Goal: Transaction & Acquisition: Purchase product/service

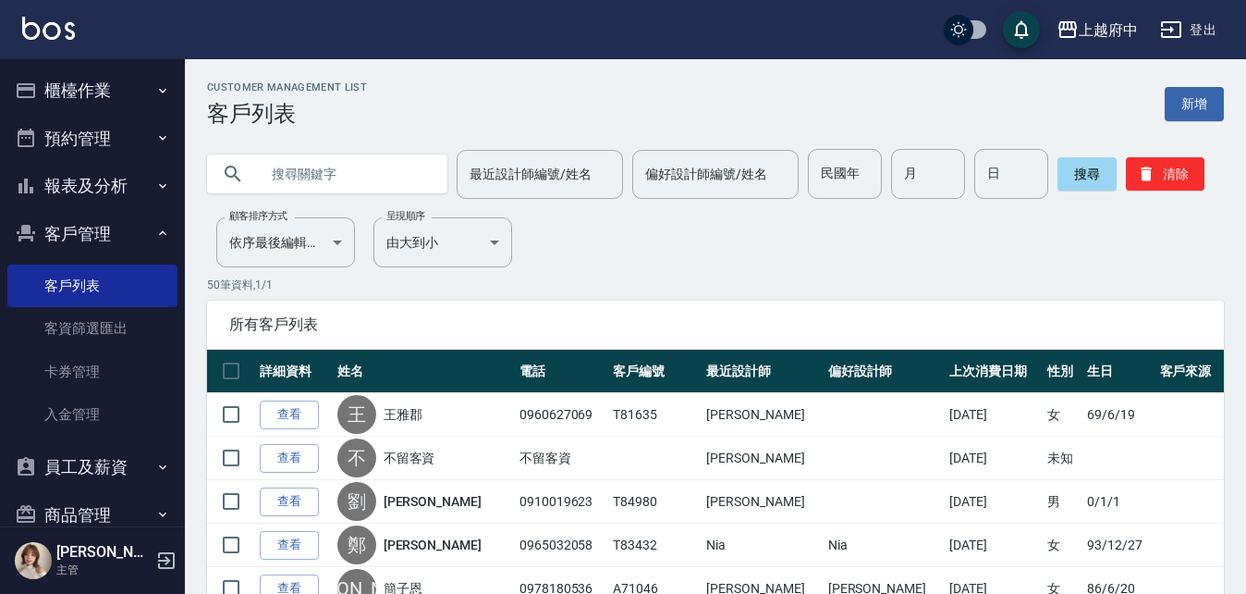
click at [346, 188] on input "text" at bounding box center [346, 174] width 174 height 50
type input "0908458837"
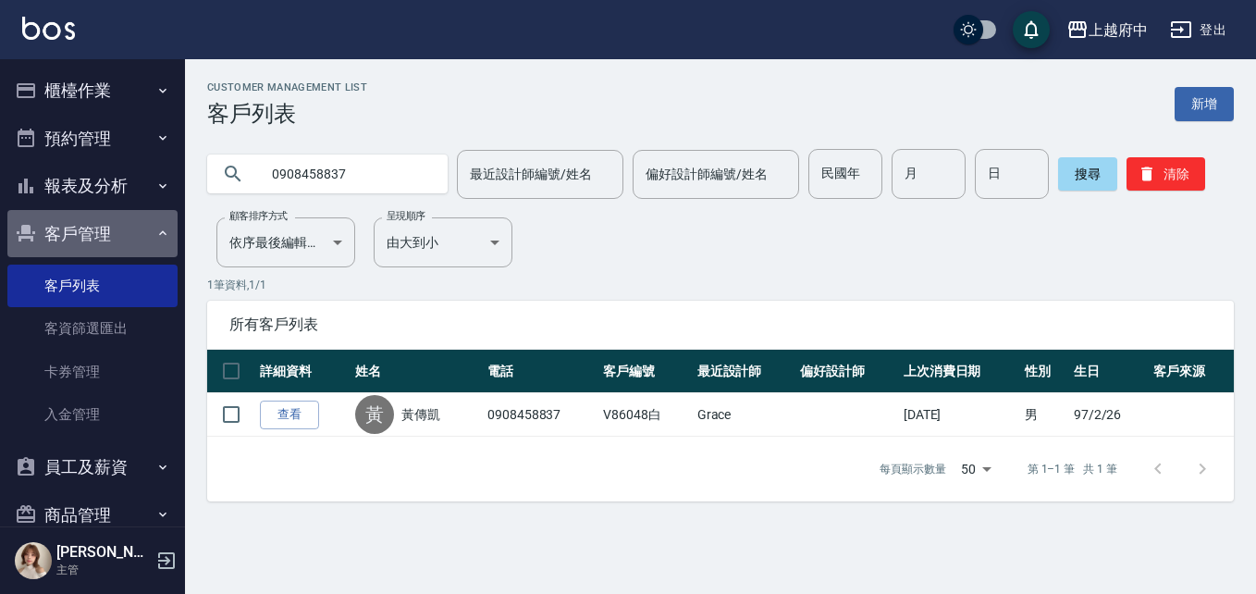
click at [119, 240] on button "客戶管理" at bounding box center [92, 234] width 170 height 48
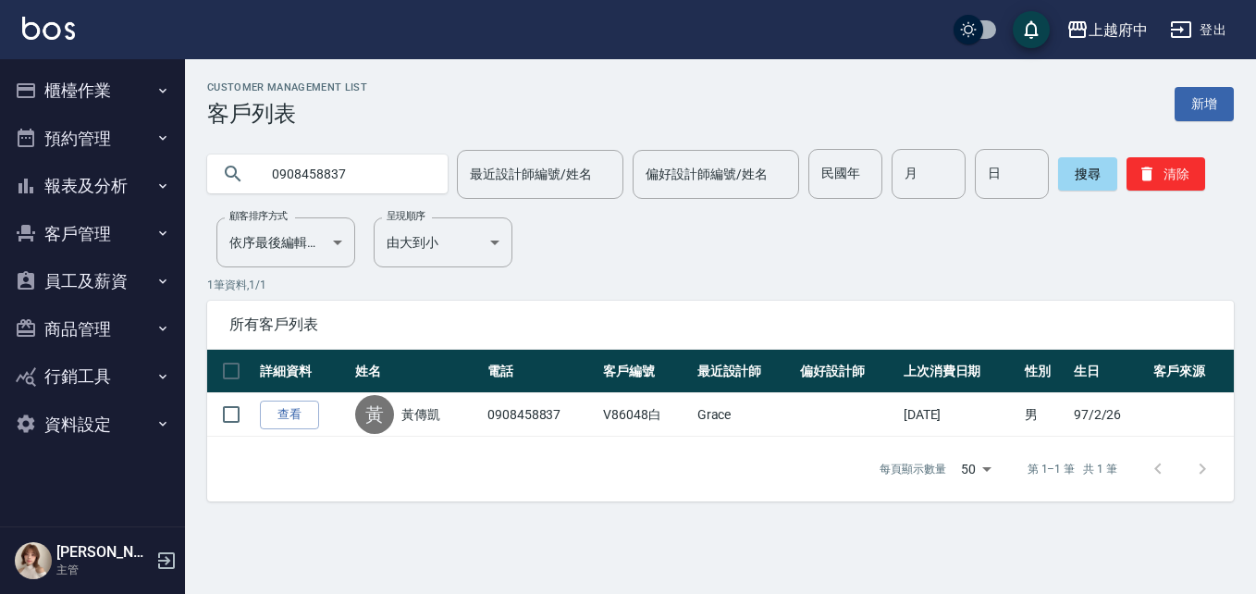
drag, startPoint x: 358, startPoint y: 180, endPoint x: 120, endPoint y: 192, distance: 237.9
click at [120, 192] on div "上越府中 登出 櫃檯作業 打帳單 帳單列表 掛單列表 營業儀表板 現金收支登錄 材料自購登錄 每日結帳 排班表 現場電腦打卡 預約管理 預約管理 單日預約紀錄…" at bounding box center [628, 297] width 1256 height 594
type input "D"
type input "凱"
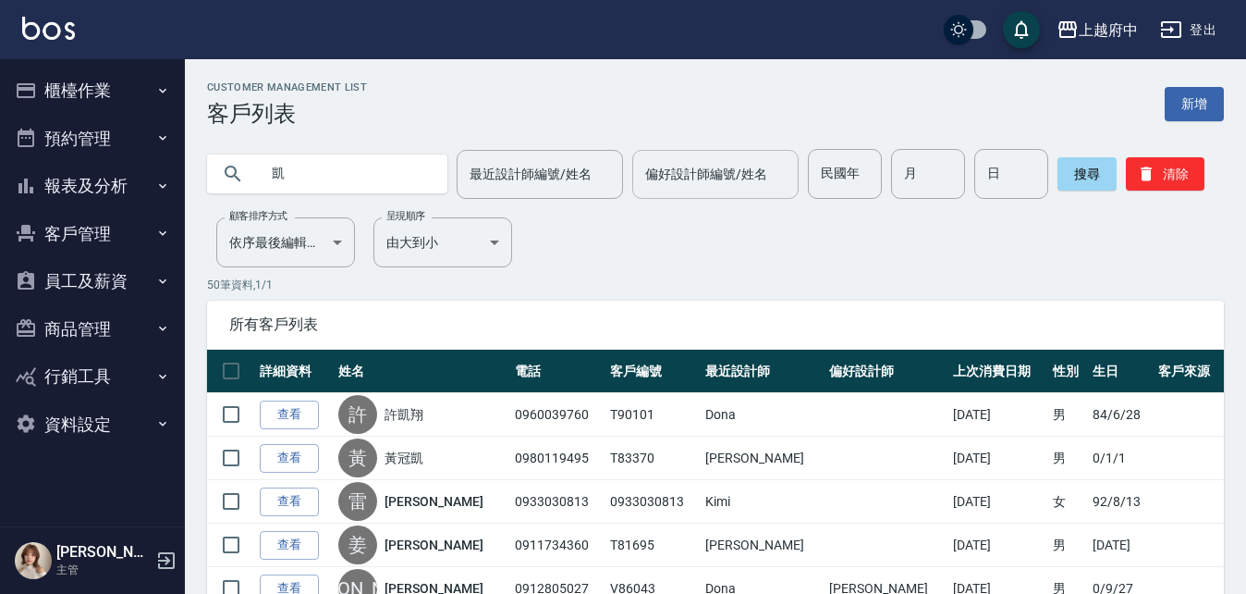
drag, startPoint x: 718, startPoint y: 207, endPoint x: 726, endPoint y: 186, distance: 22.5
click at [730, 174] on input "偏好設計師編號/姓名" at bounding box center [716, 174] width 150 height 32
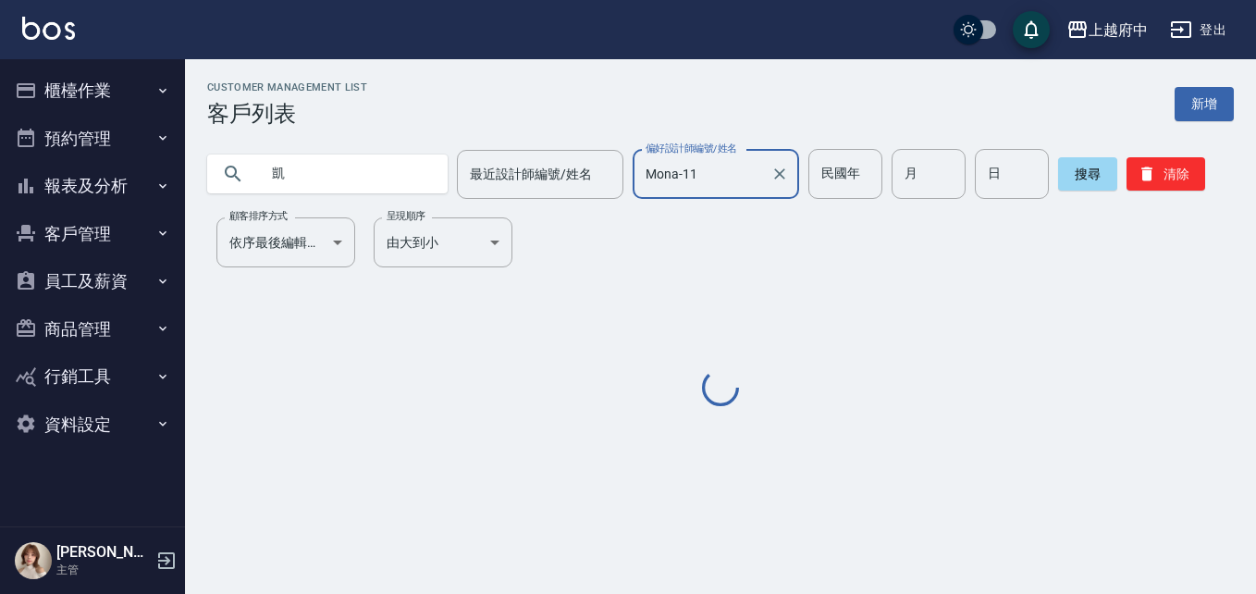
type input "Mona-11"
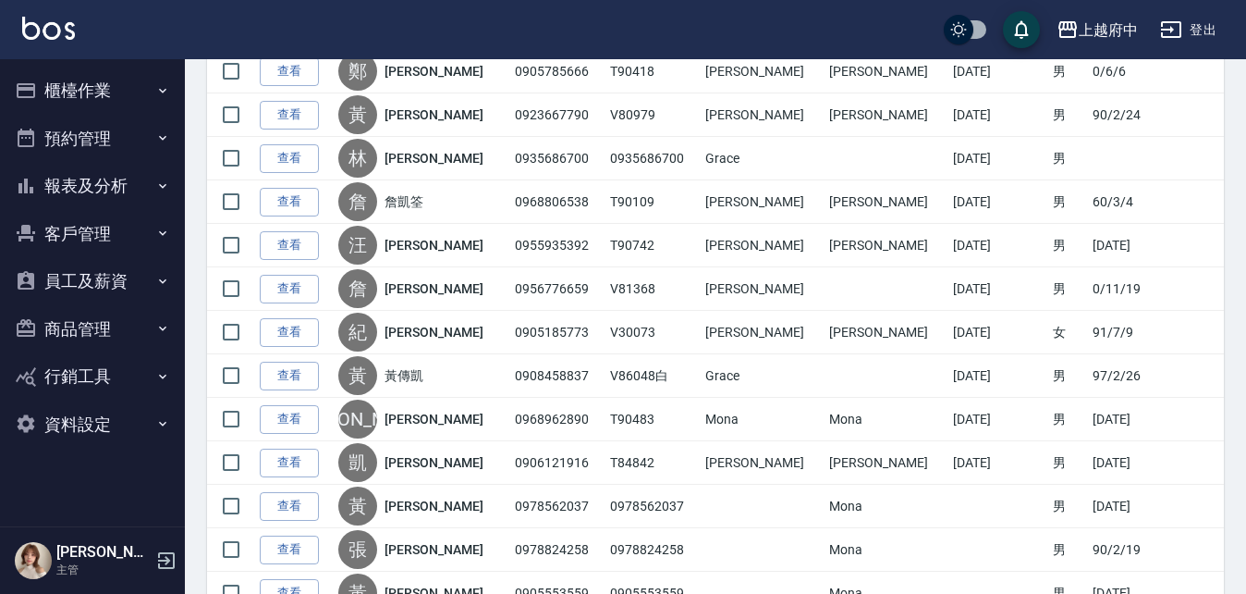
scroll to position [740, 0]
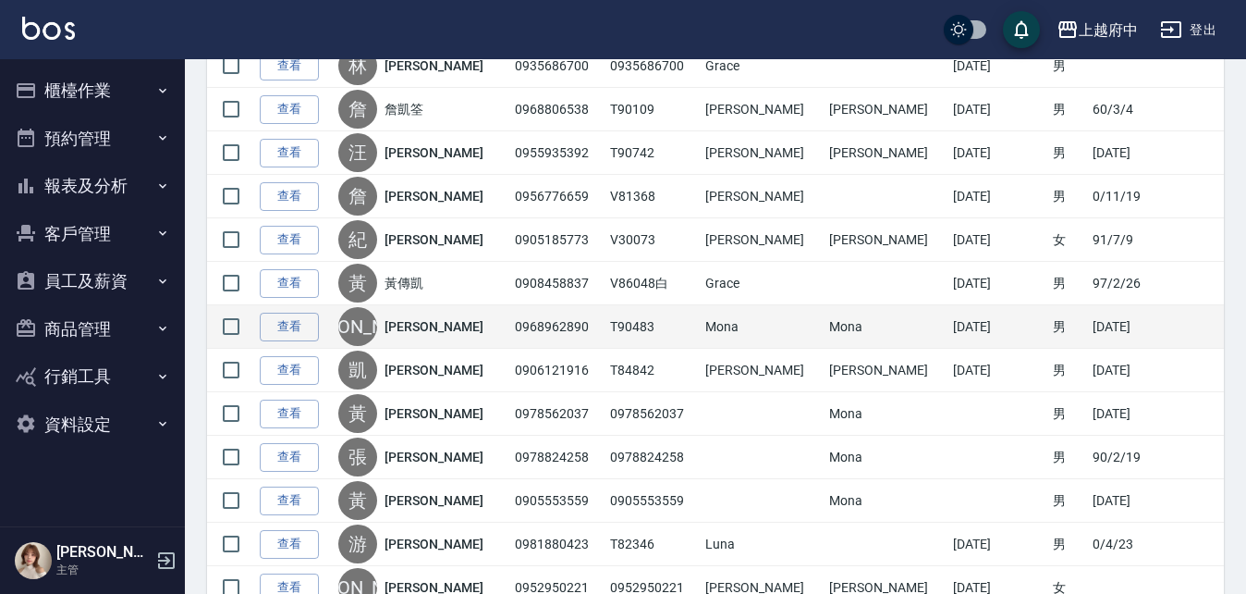
click at [428, 319] on link "蘇敬凱" at bounding box center [434, 326] width 98 height 18
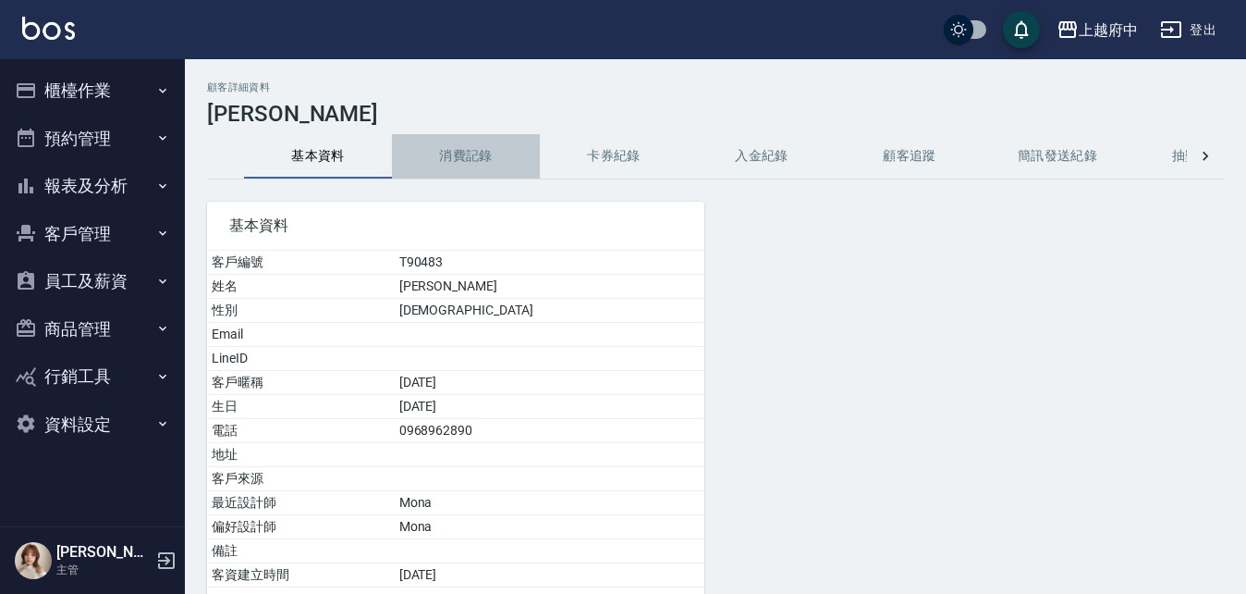
click at [448, 161] on button "消費記錄" at bounding box center [466, 156] width 148 height 44
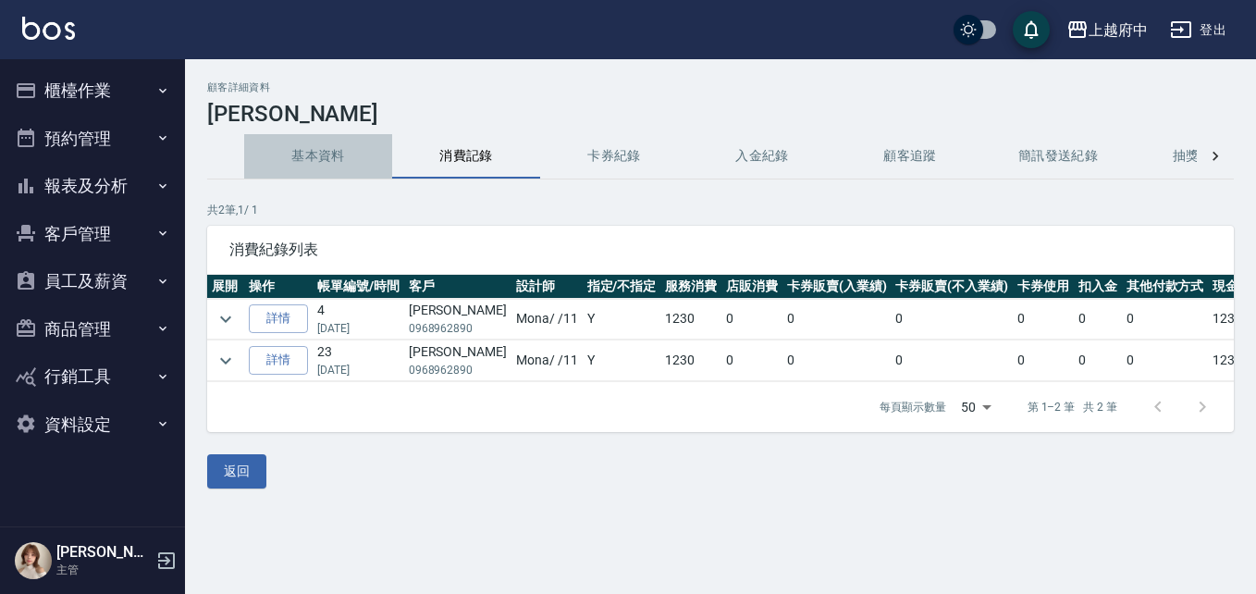
click at [310, 144] on button "基本資料" at bounding box center [318, 156] width 148 height 44
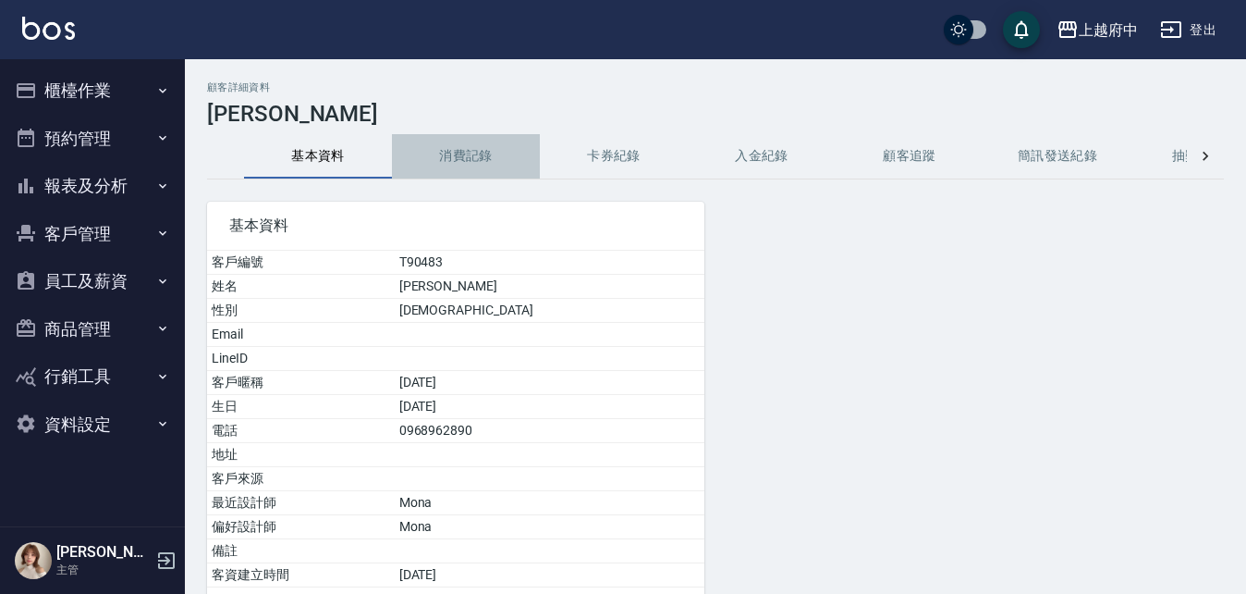
click at [469, 153] on button "消費記錄" at bounding box center [466, 156] width 148 height 44
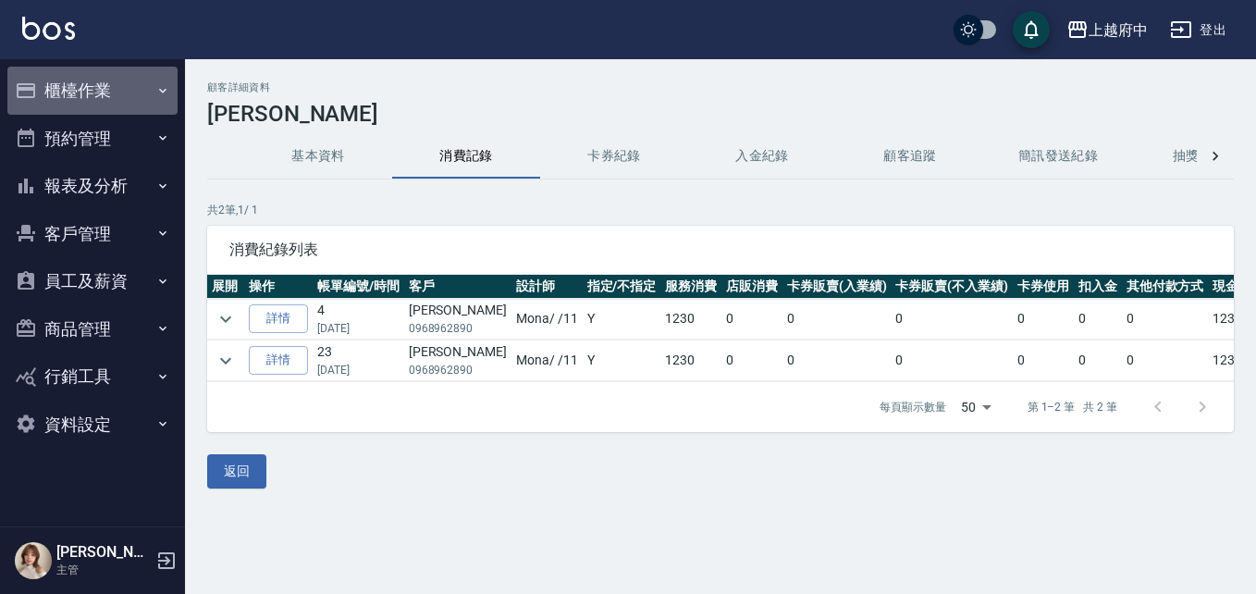
click at [45, 69] on button "櫃檯作業" at bounding box center [92, 91] width 170 height 48
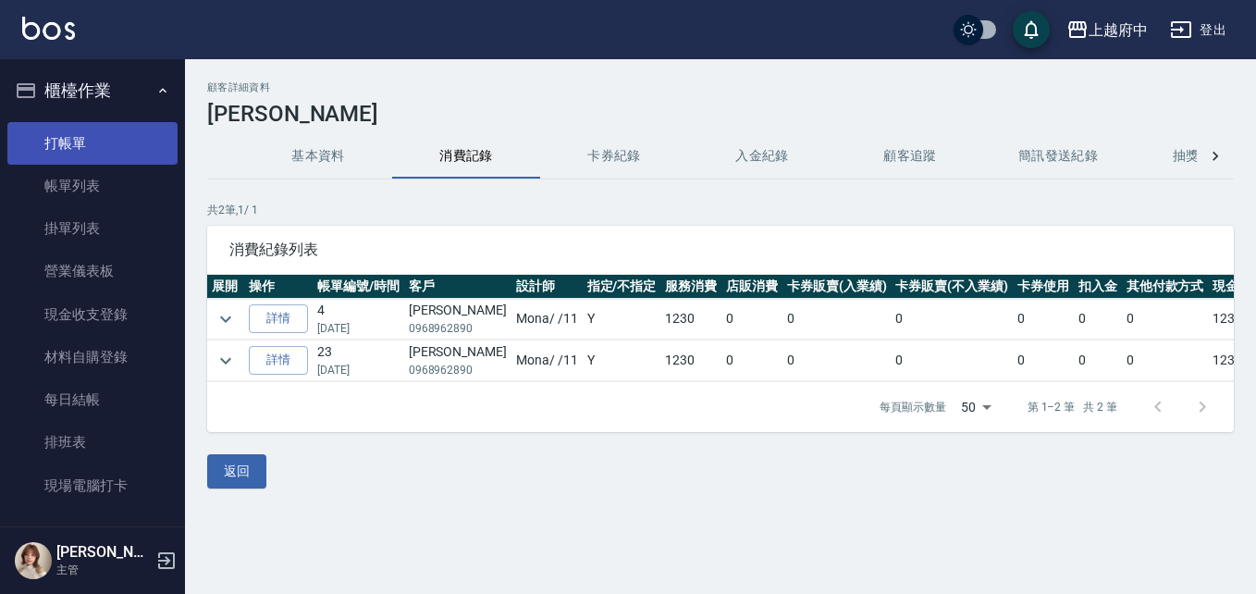
click at [83, 148] on link "打帳單" at bounding box center [92, 143] width 170 height 43
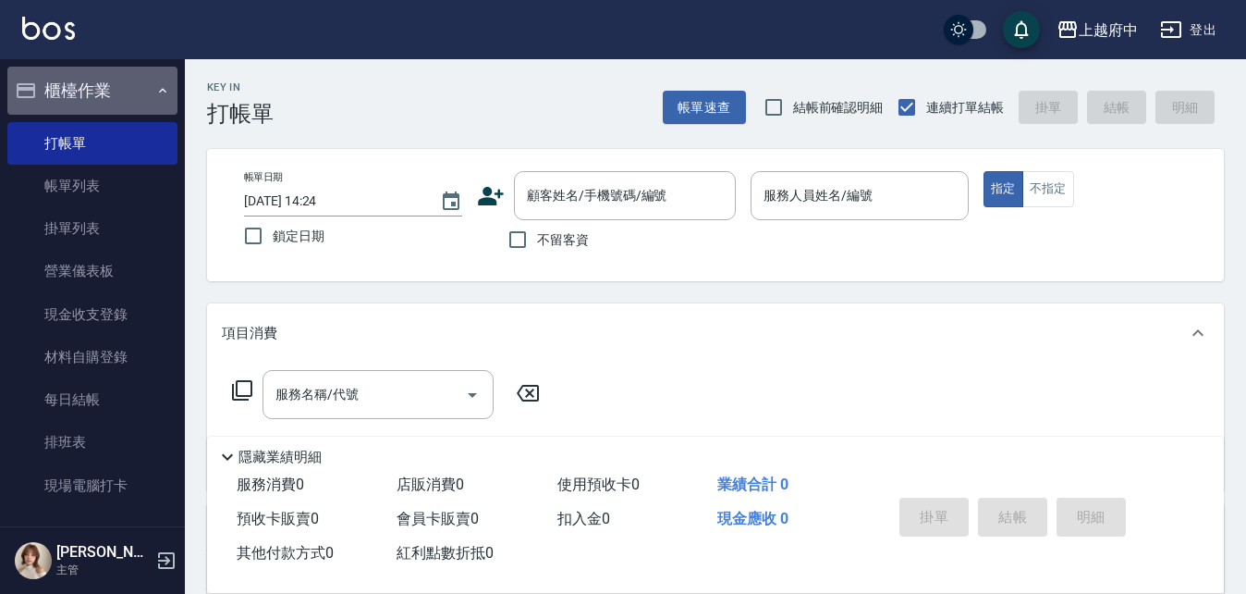
click at [111, 85] on button "櫃檯作業" at bounding box center [92, 91] width 170 height 48
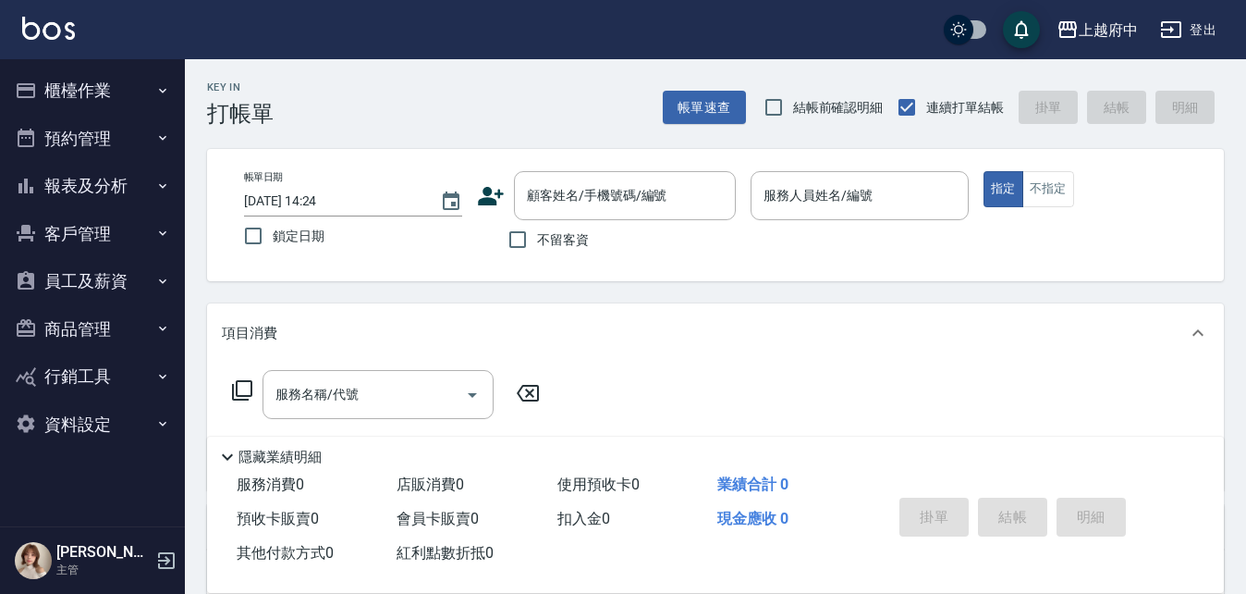
click at [57, 237] on button "客戶管理" at bounding box center [92, 234] width 170 height 48
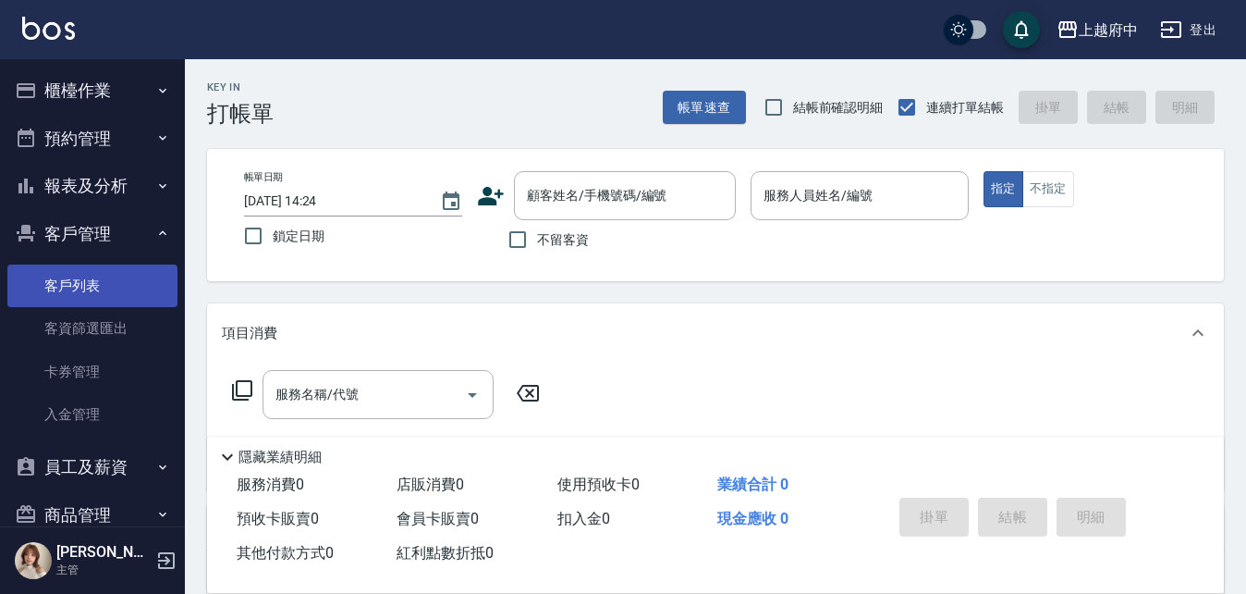
drag, startPoint x: 100, startPoint y: 290, endPoint x: 93, endPoint y: 283, distance: 9.8
click at [99, 289] on link "客戶列表" at bounding box center [92, 285] width 170 height 43
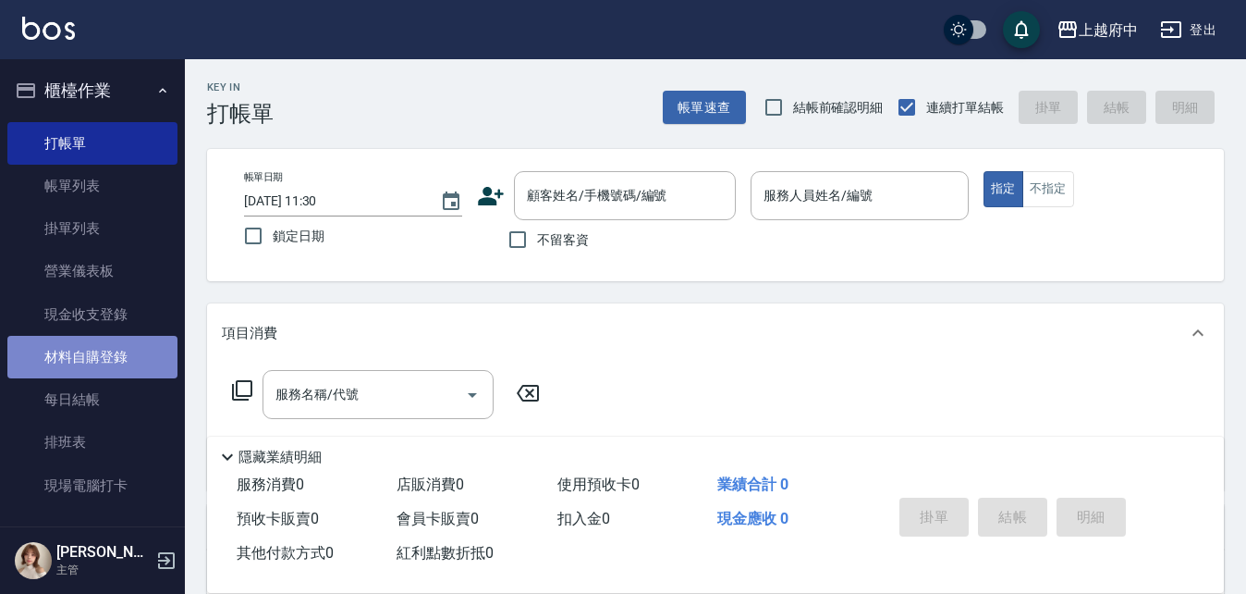
click at [136, 359] on link "材料自購登錄" at bounding box center [92, 357] width 170 height 43
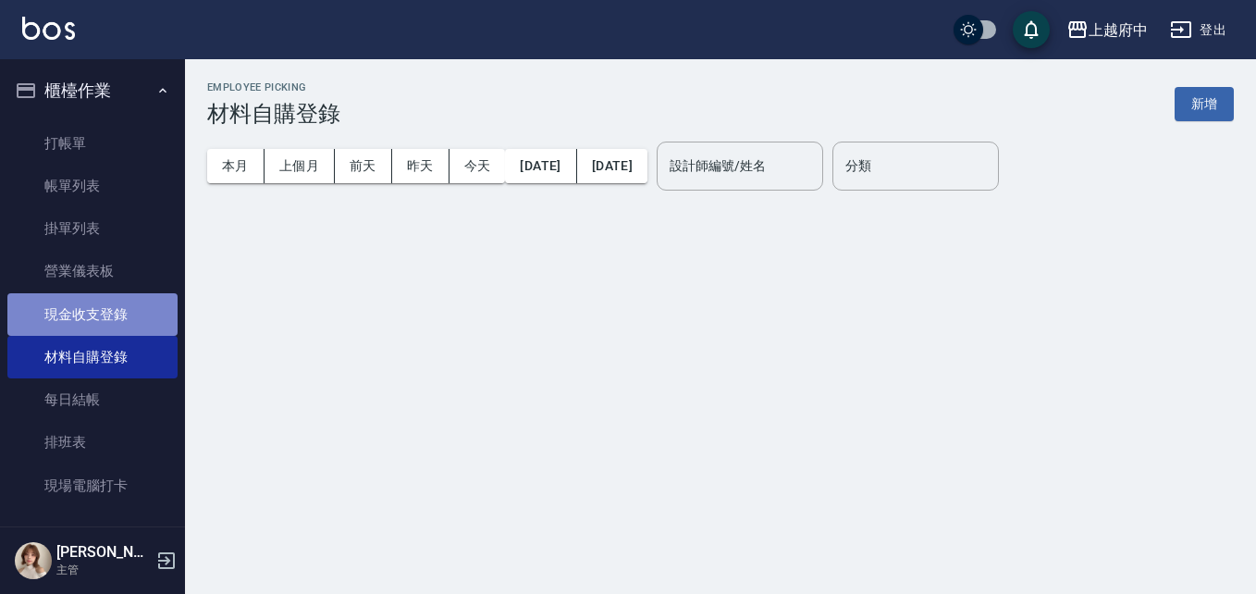
click at [120, 309] on link "現金收支登錄" at bounding box center [92, 314] width 170 height 43
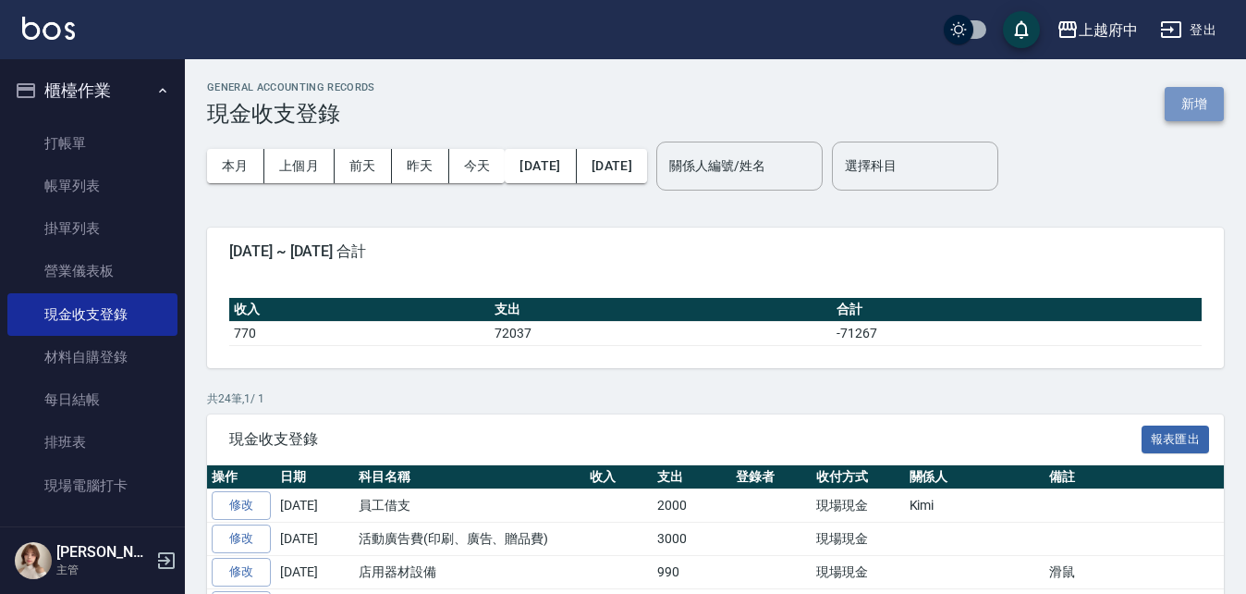
click at [1198, 99] on button "新增" at bounding box center [1194, 104] width 59 height 34
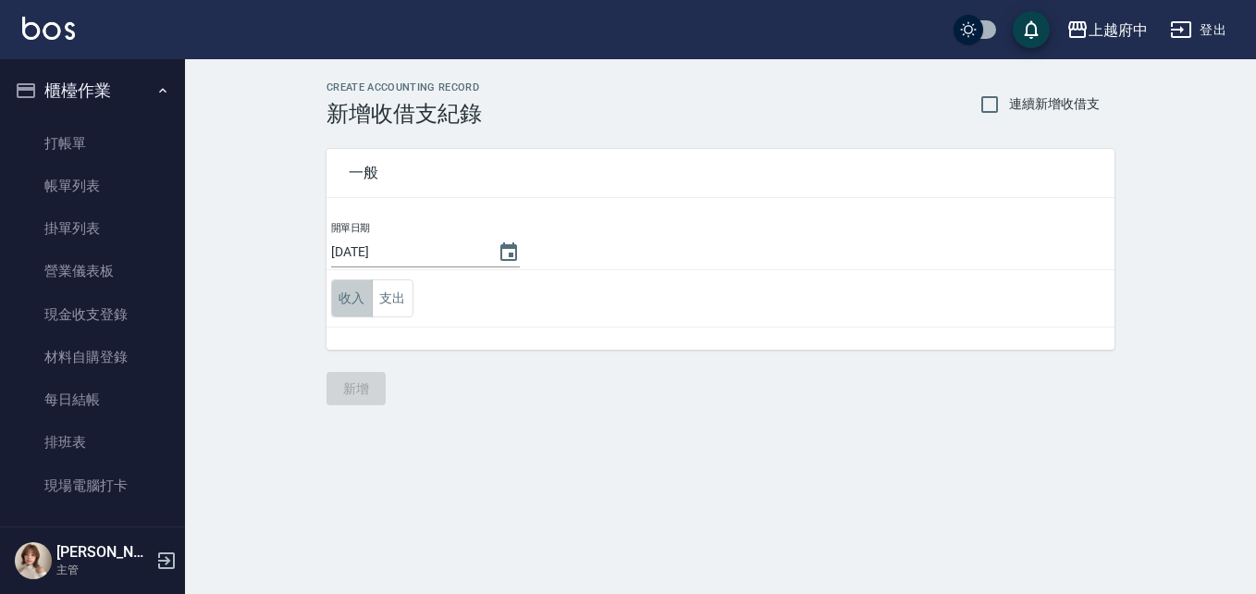
click at [349, 303] on button "收入" at bounding box center [352, 298] width 42 height 38
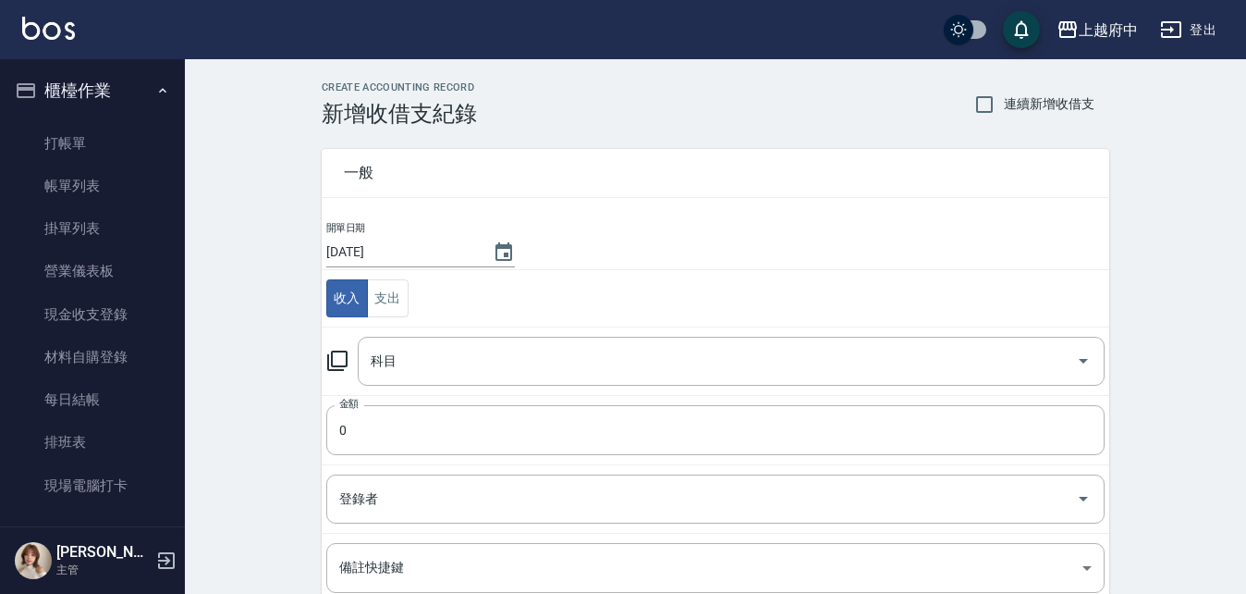
click at [546, 379] on div "科目" at bounding box center [731, 361] width 747 height 49
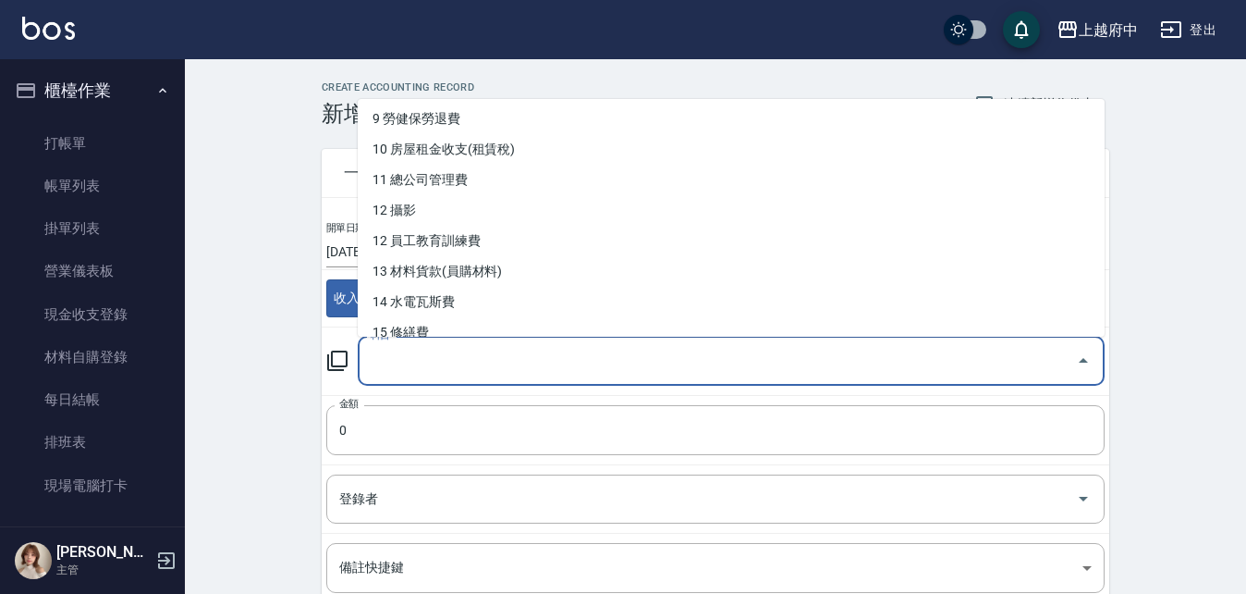
scroll to position [370, 0]
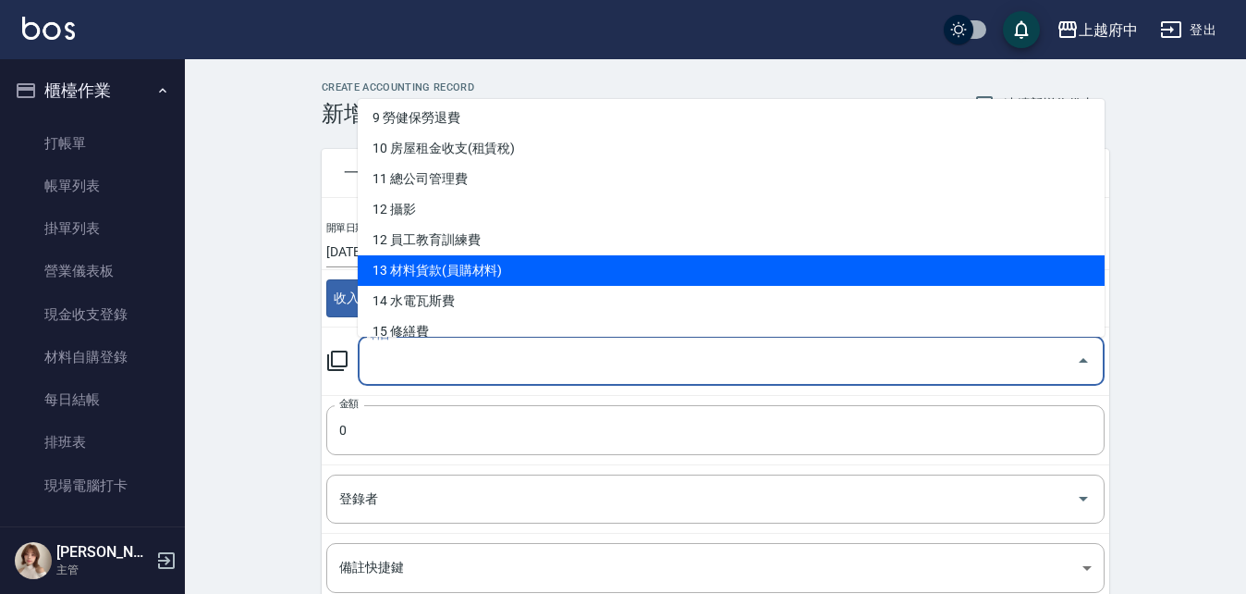
click at [484, 269] on li "13 材料貨款(員購材料)" at bounding box center [731, 270] width 747 height 31
type input "13 材料貨款(員購材料)"
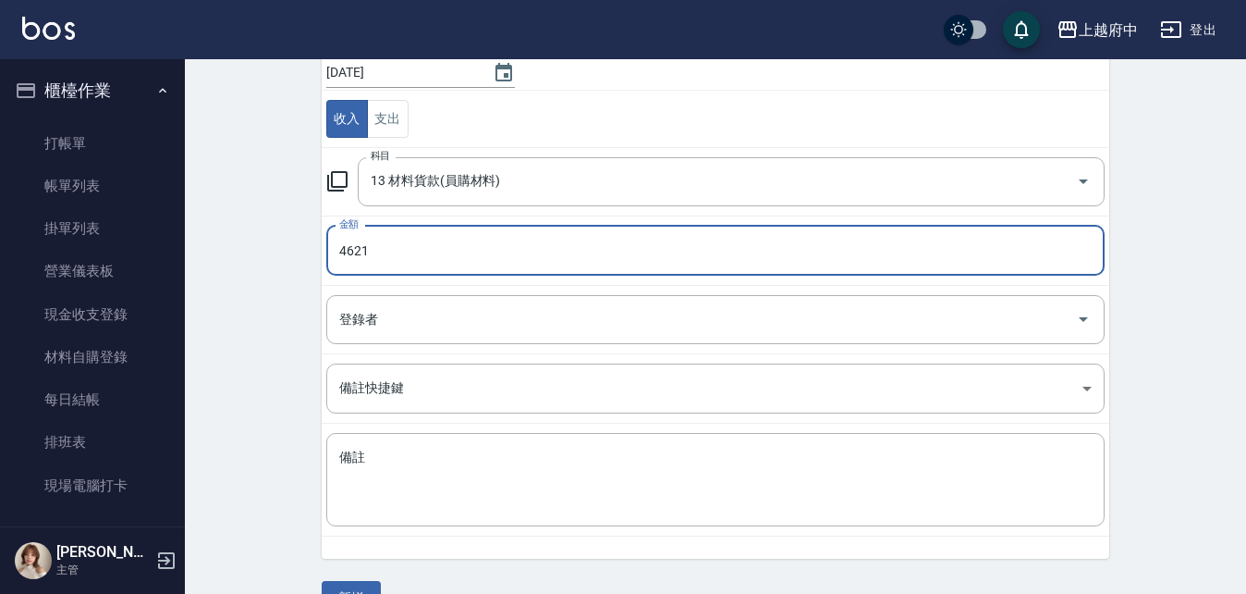
scroll to position [185, 0]
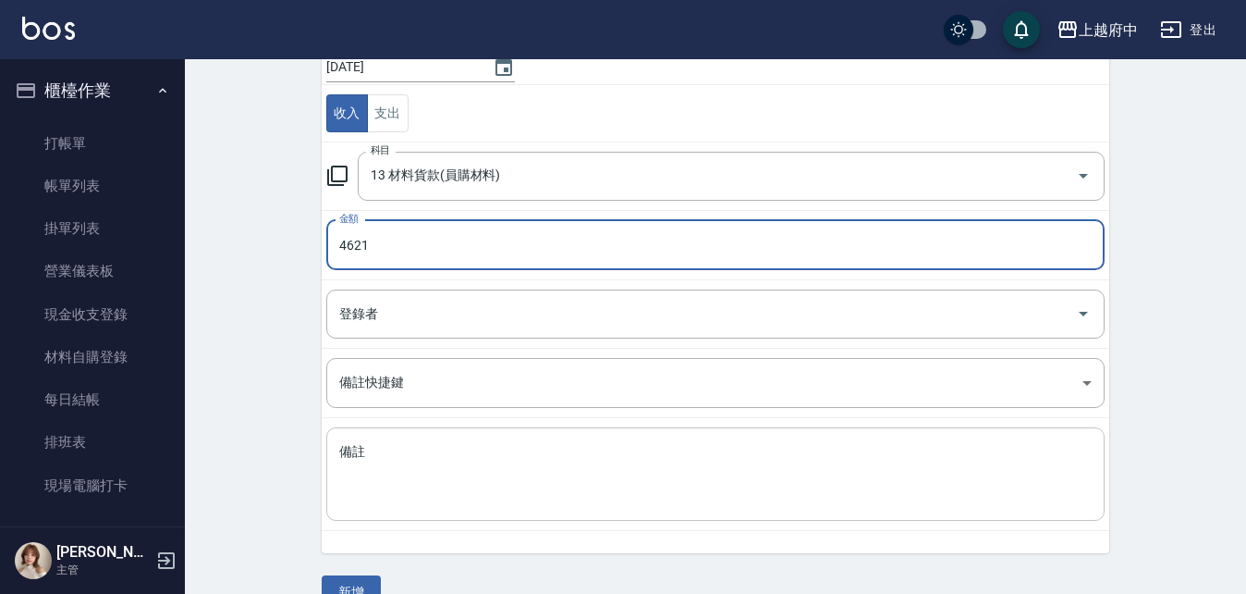
type input "4621"
click at [387, 478] on textarea "備註" at bounding box center [715, 474] width 753 height 63
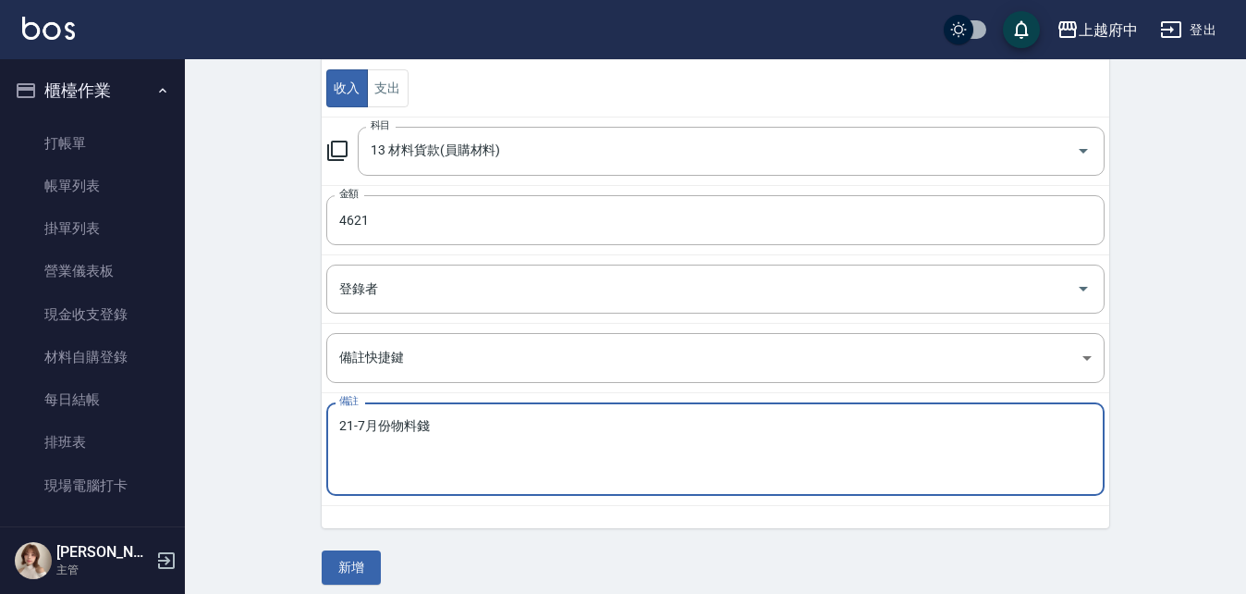
scroll to position [223, 0]
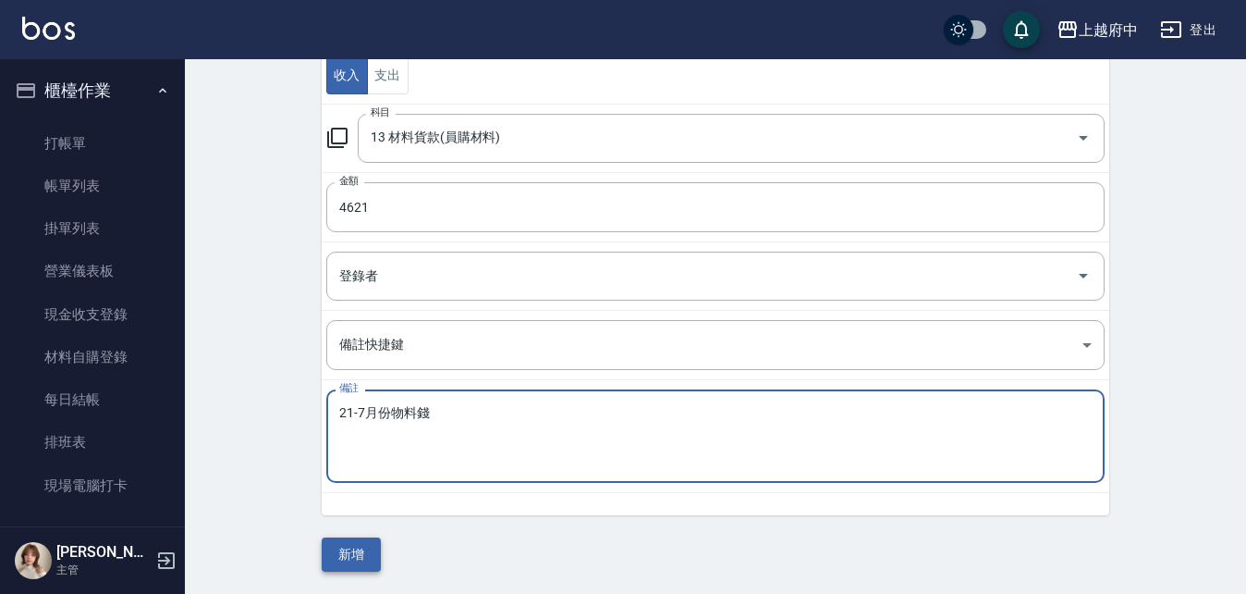
type textarea "21-7月份物料錢"
click at [338, 548] on button "新增" at bounding box center [351, 554] width 59 height 34
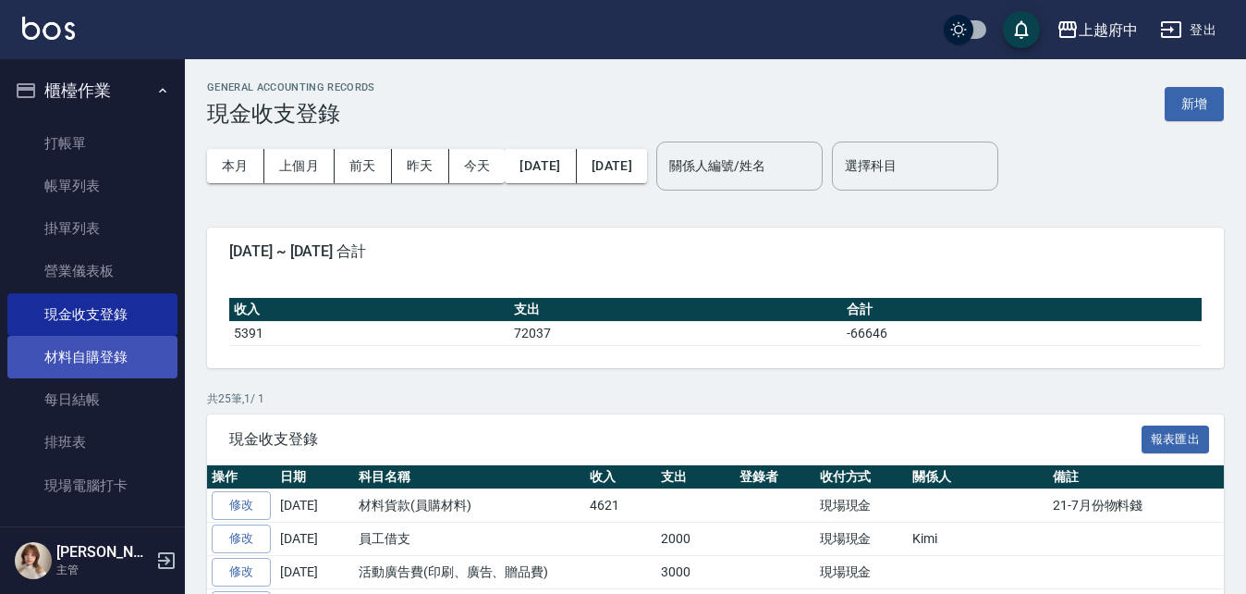
click at [83, 358] on link "材料自購登錄" at bounding box center [92, 357] width 170 height 43
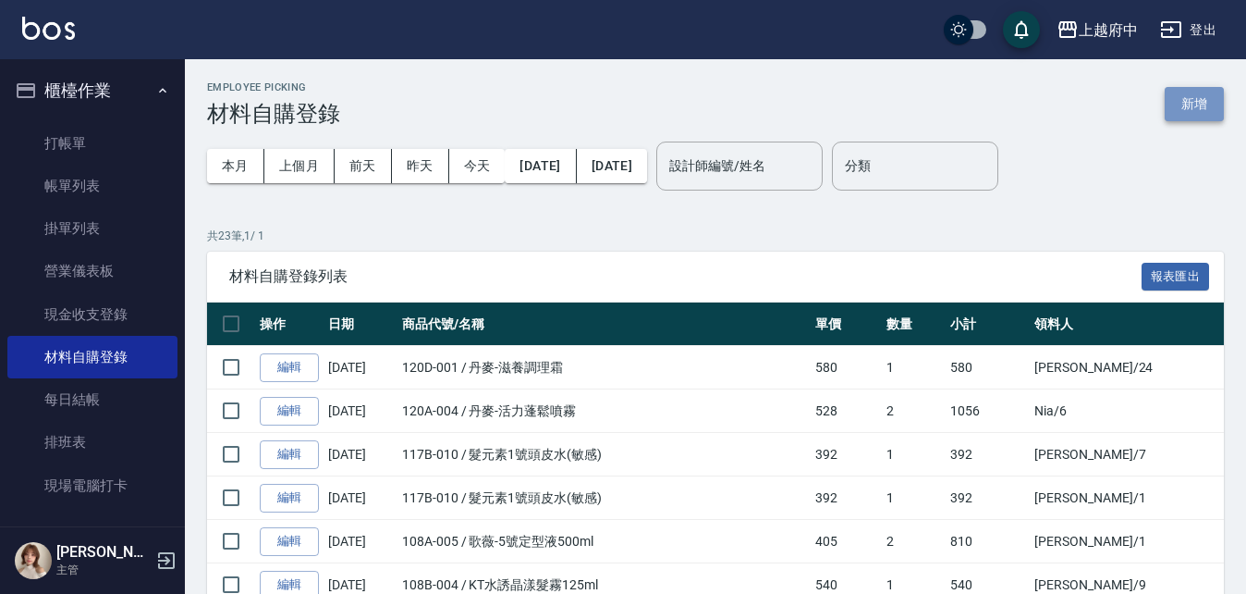
click at [1200, 105] on button "新增" at bounding box center [1194, 104] width 59 height 34
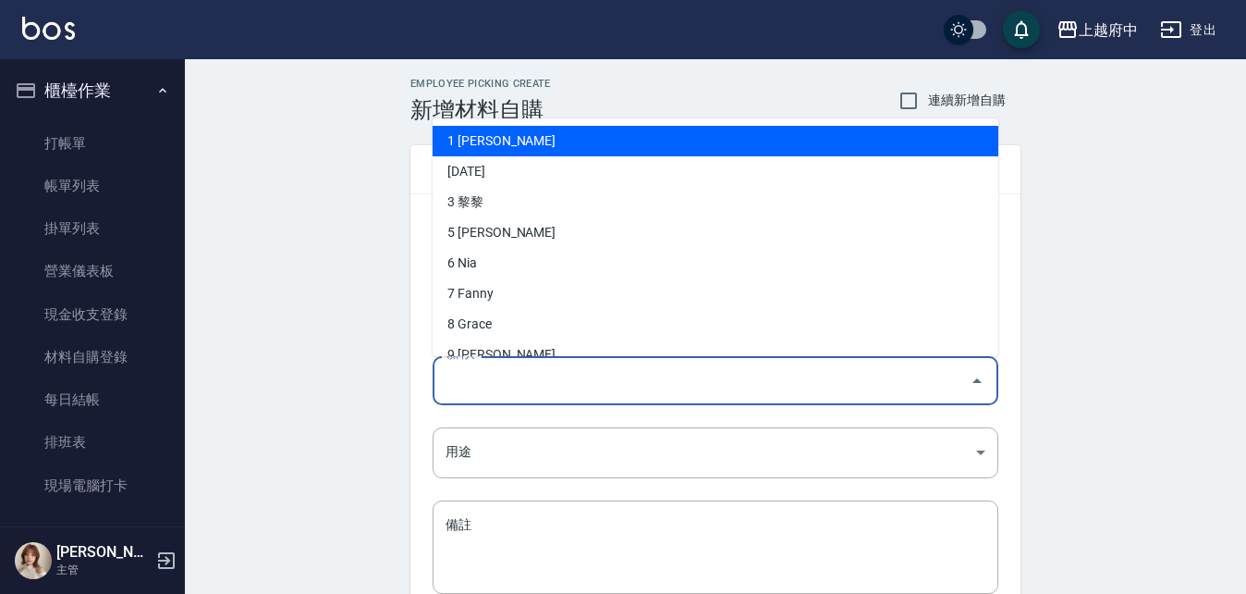
click at [592, 381] on input "領料人" at bounding box center [701, 380] width 521 height 32
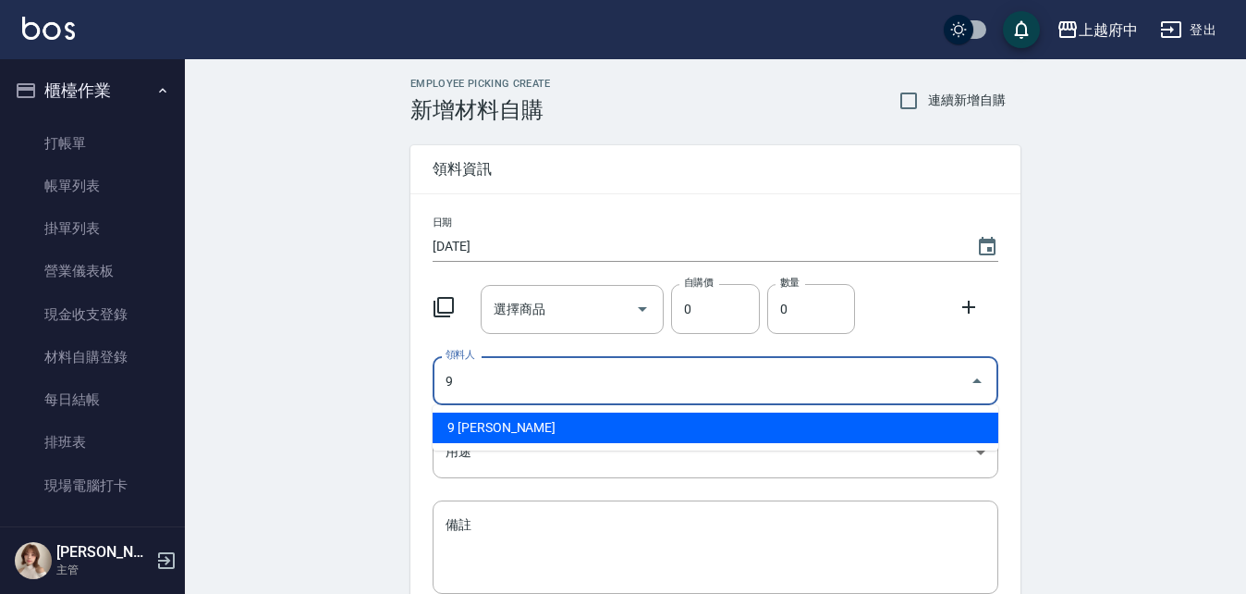
click at [517, 435] on li "9 David" at bounding box center [716, 427] width 566 height 31
type input "9 David"
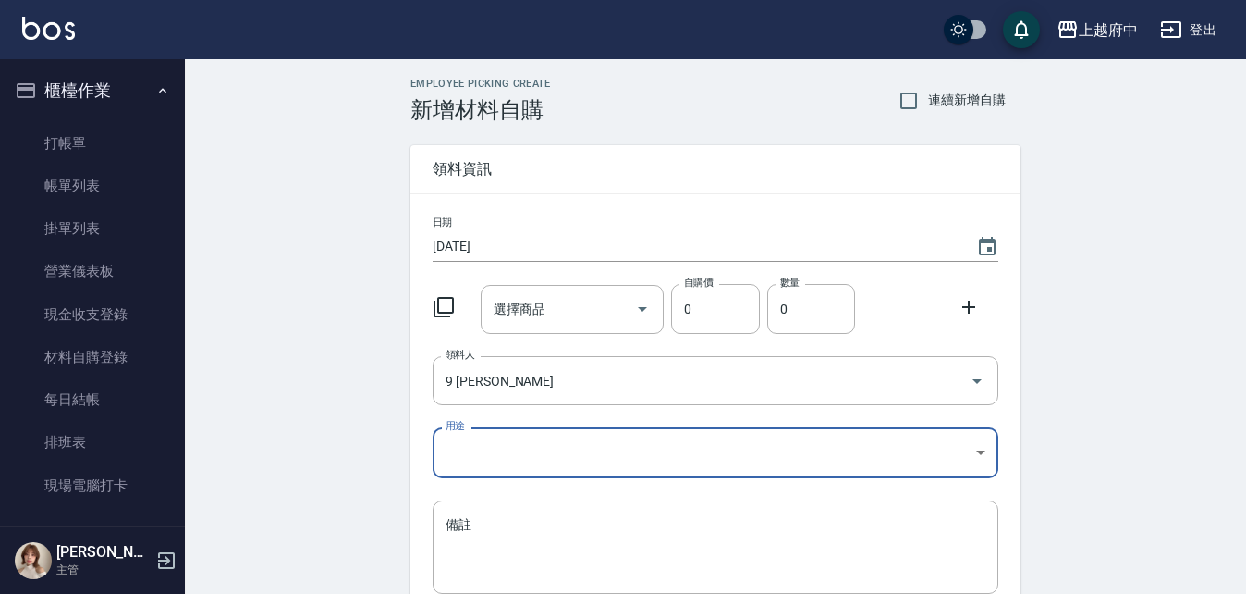
click at [476, 465] on body "上越府中 登出 櫃檯作業 打帳單 帳單列表 掛單列表 營業儀表板 現金收支登錄 材料自購登錄 每日結帳 排班表 現場電腦打卡 預約管理 預約管理 單日預約紀錄…" at bounding box center [623, 381] width 1246 height 762
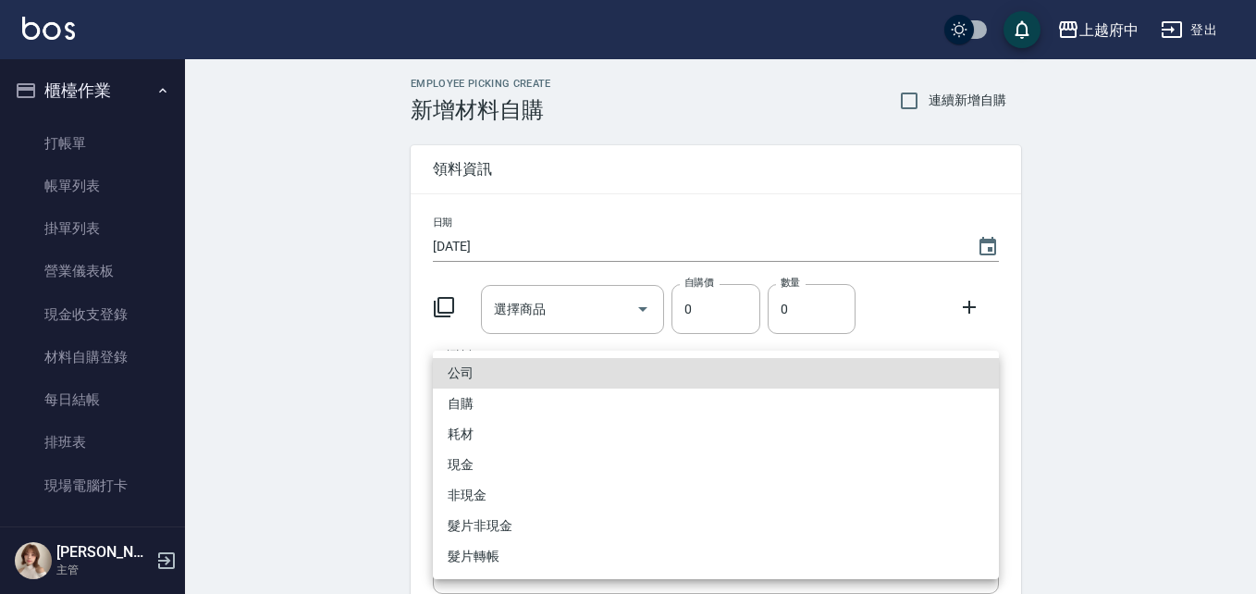
click at [463, 400] on li "自購" at bounding box center [716, 403] width 566 height 31
type input "自購"
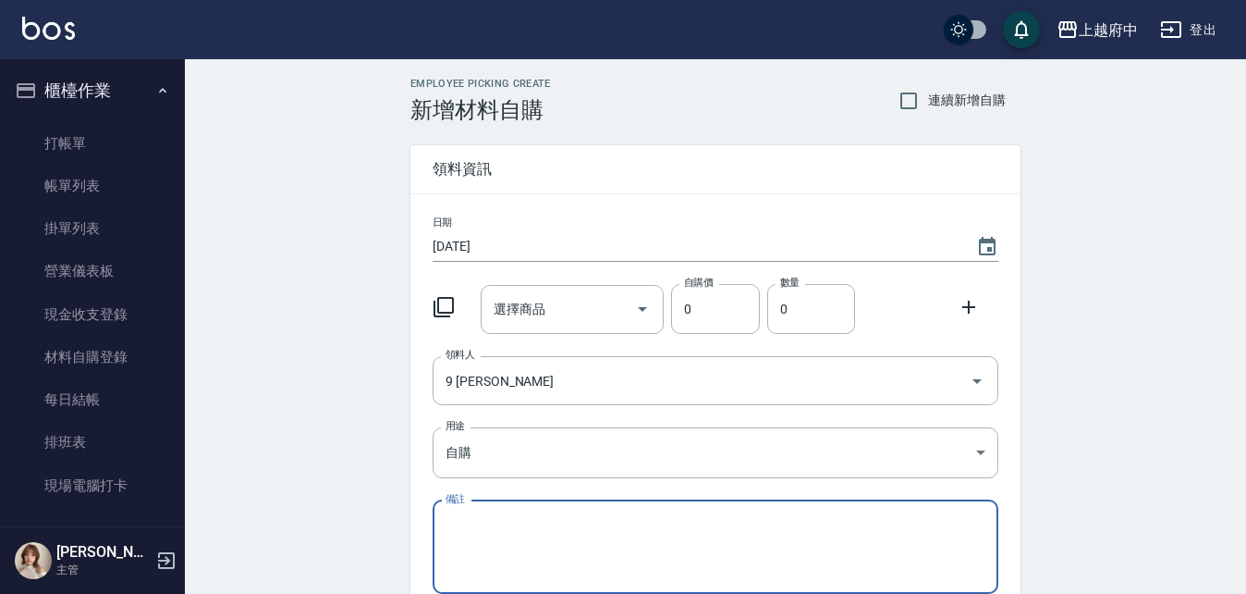
click at [582, 310] on input "選擇商品" at bounding box center [559, 309] width 140 height 32
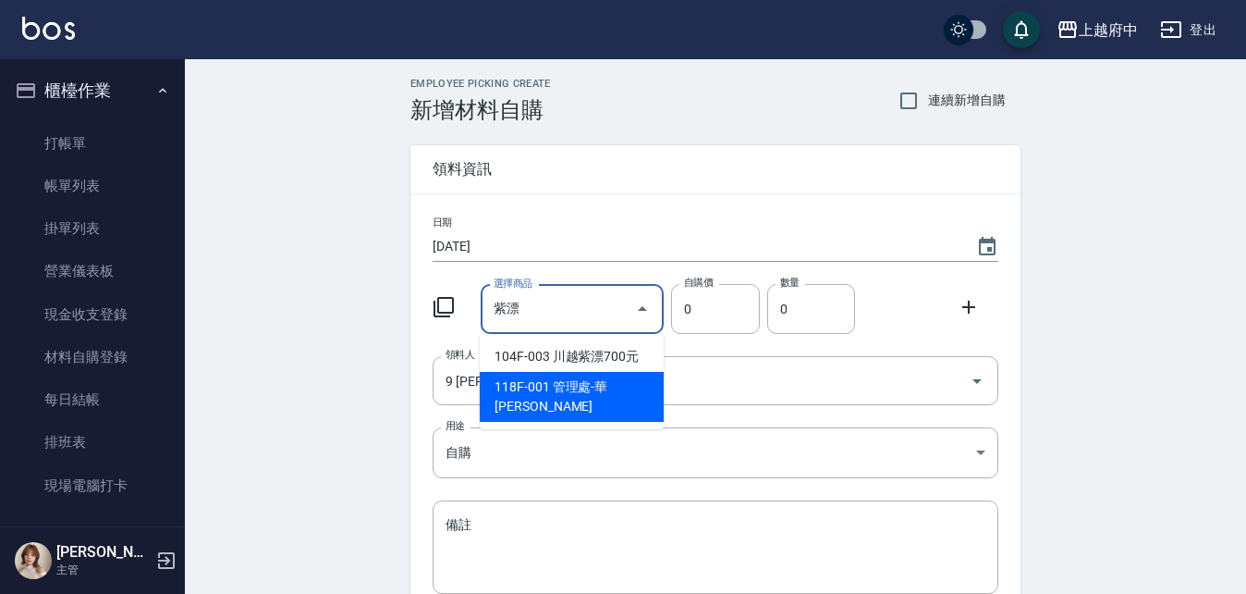
click at [603, 378] on li "118F-001 管理處-華田紫漂" at bounding box center [572, 397] width 184 height 50
type input "管理處-華田紫漂"
type input "450"
type input "1"
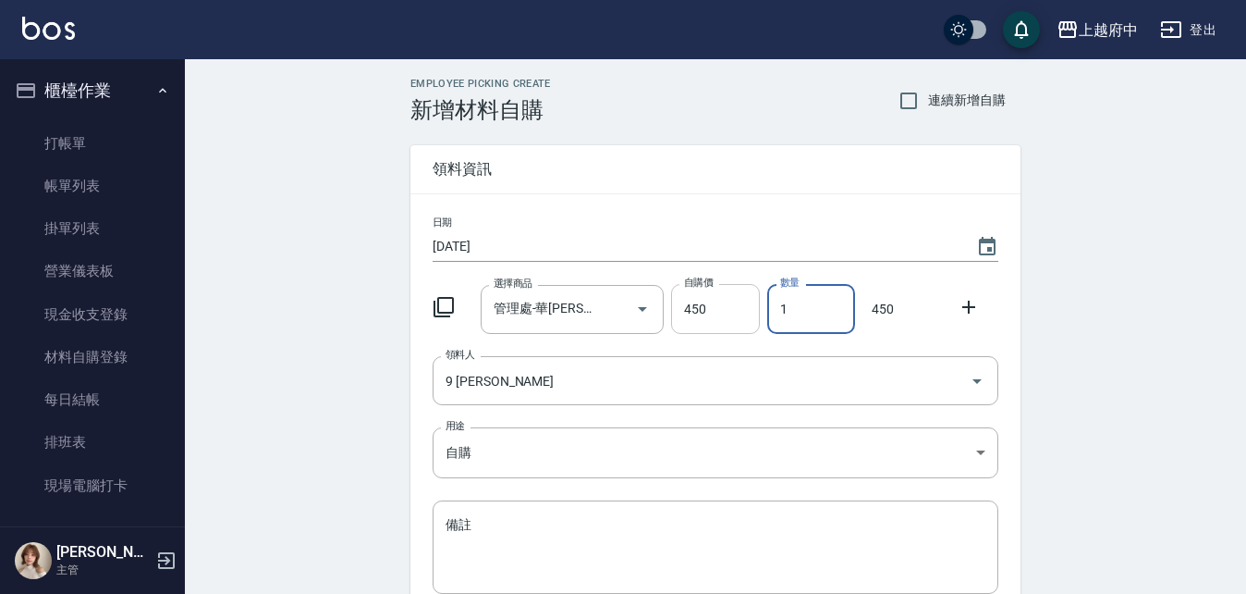
drag, startPoint x: 788, startPoint y: 307, endPoint x: 754, endPoint y: 316, distance: 34.5
click at [754, 316] on div "選擇商品 管理處-華田紫漂 選擇商品 自購價 450 自購價 數量 1 數量 450" at bounding box center [711, 304] width 573 height 57
click at [967, 312] on icon at bounding box center [969, 307] width 22 height 22
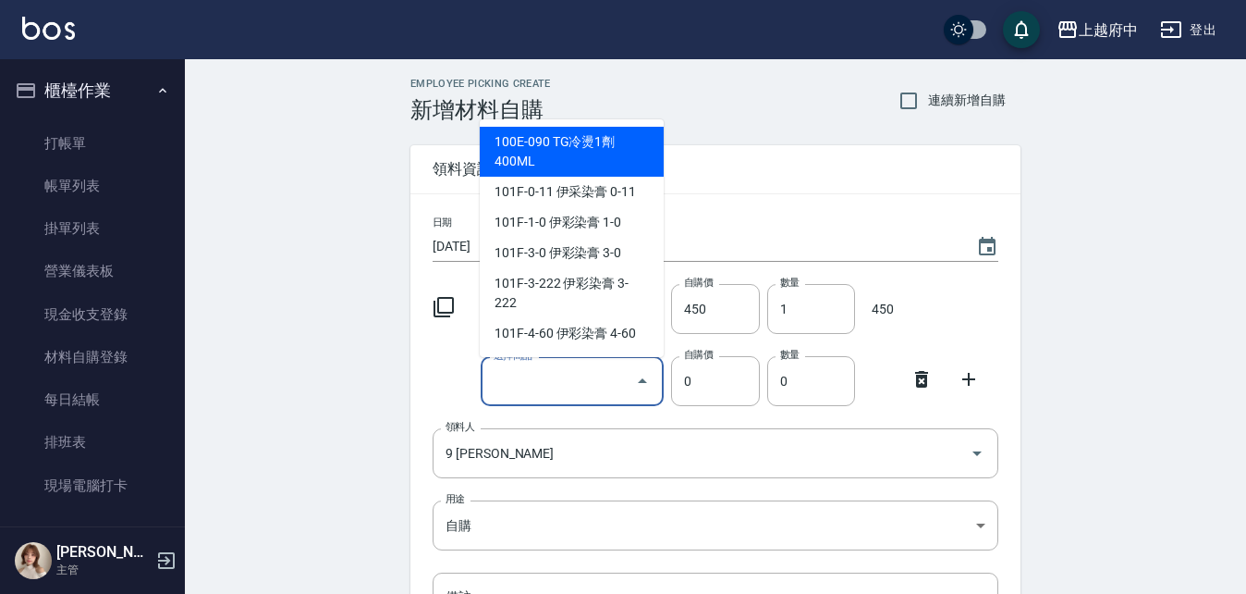
click at [519, 395] on input "選擇商品" at bounding box center [559, 381] width 140 height 32
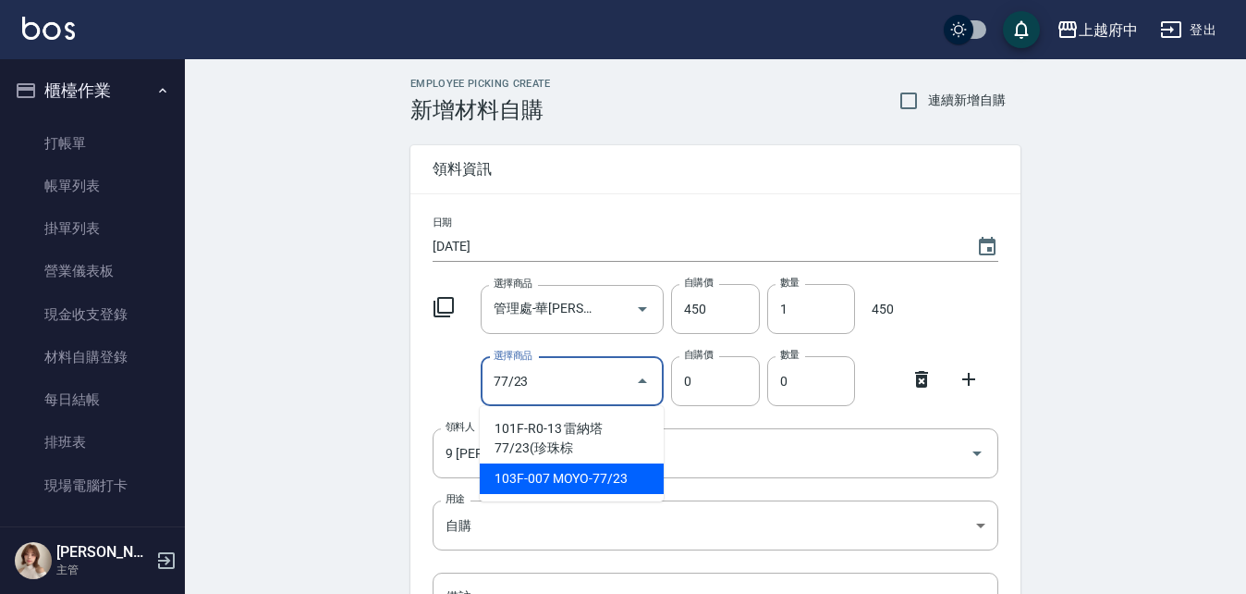
click at [641, 481] on li "103F-007 MOYO-77/23" at bounding box center [572, 478] width 184 height 31
type input "MOYO-77/23"
type input "135"
type input "1"
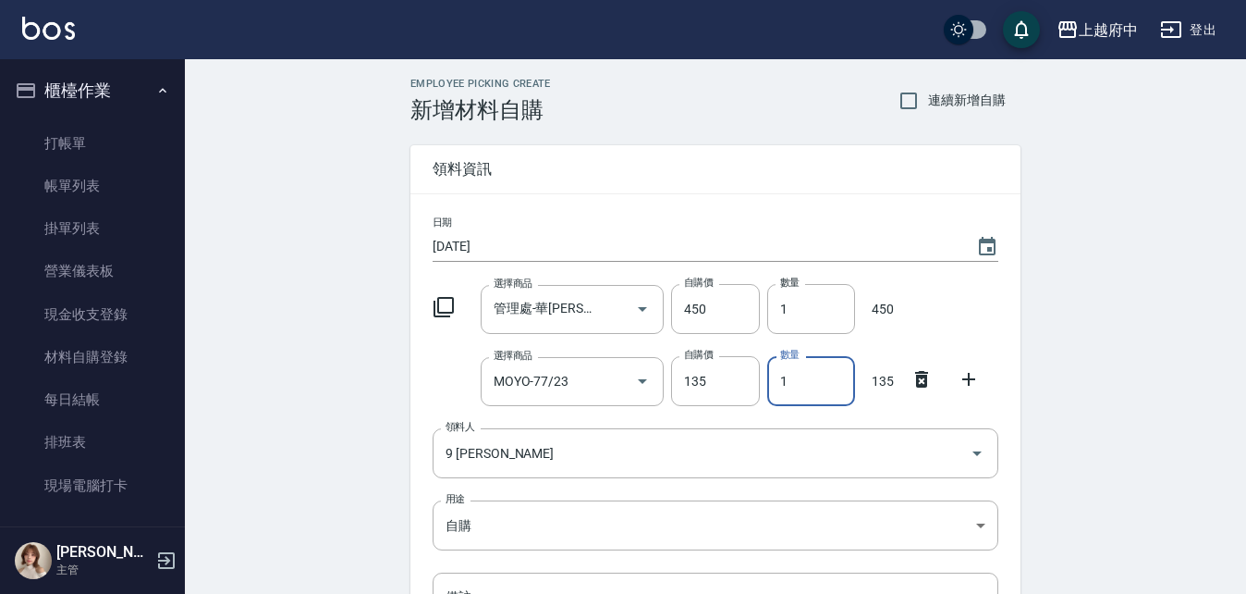
drag, startPoint x: 795, startPoint y: 392, endPoint x: 760, endPoint y: 410, distance: 39.3
click at [760, 410] on div "日期 2025/08/21 選擇商品 管理處-華田紫漂 選擇商品 自購價 450 自購價 數量 1 數量 450 選擇商品 MOYO-77/23 選擇商品 自…" at bounding box center [716, 452] width 610 height 516
click at [973, 373] on icon at bounding box center [969, 379] width 22 height 22
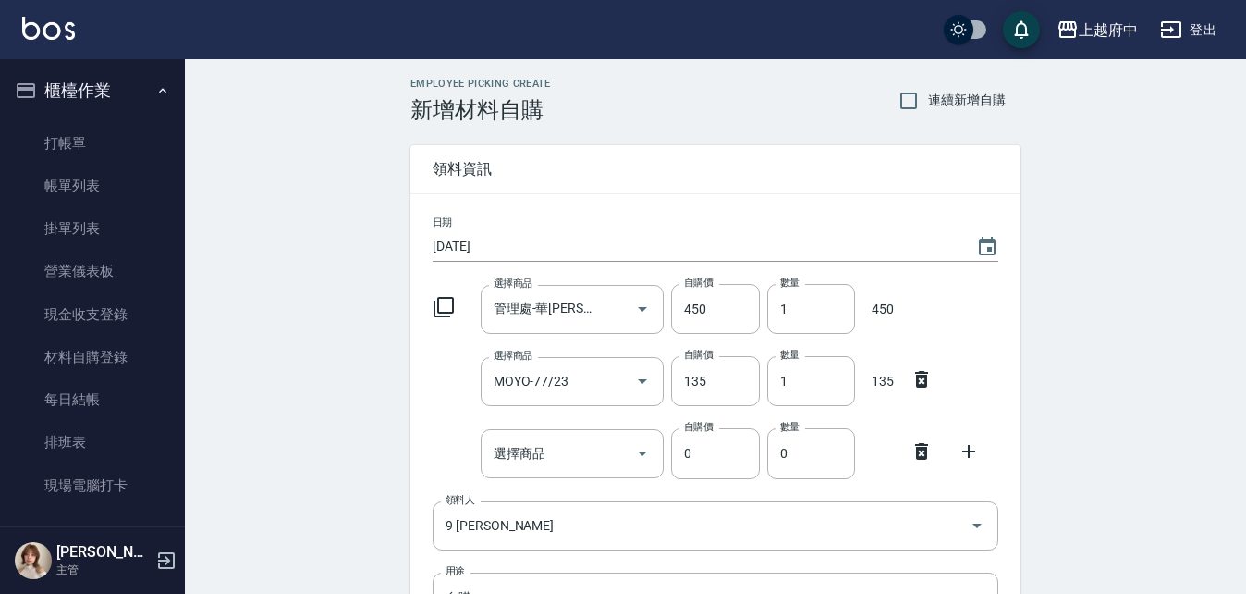
click at [511, 479] on div "日期 2025/08/21 選擇商品 管理處-華田紫漂 選擇商品 自購價 450 自購價 數量 1 數量 450 選擇商品 MOYO-77/23 選擇商品 自…" at bounding box center [716, 488] width 610 height 588
click at [513, 461] on input "選擇商品" at bounding box center [559, 453] width 140 height 32
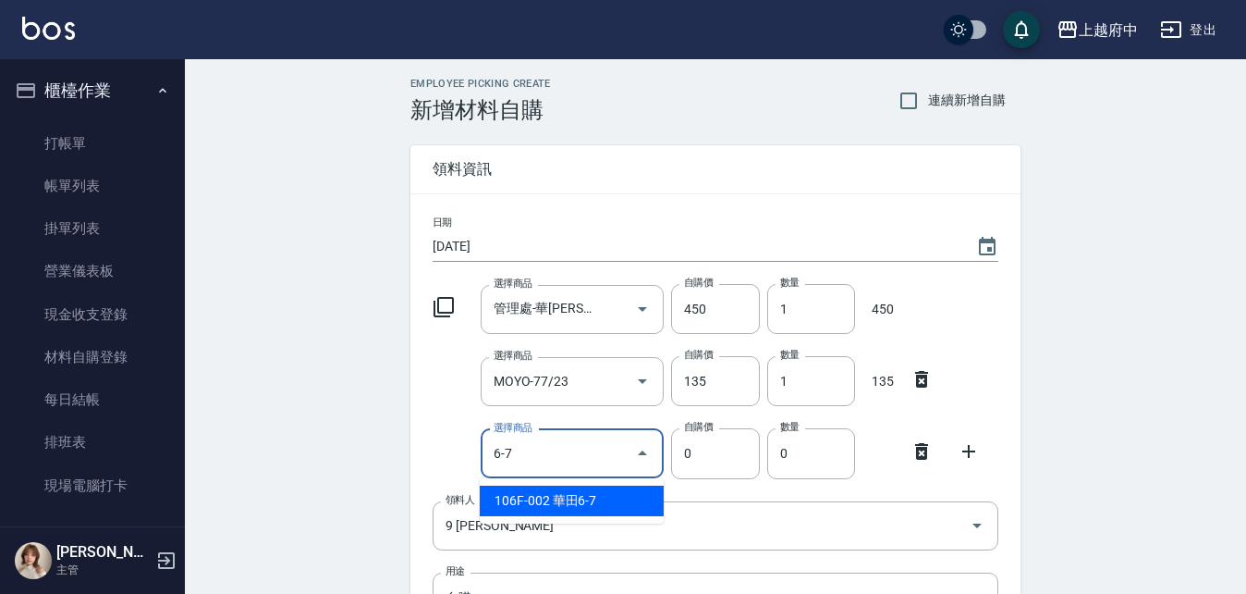
click at [606, 494] on li "106F-002 華田6-7" at bounding box center [572, 500] width 184 height 31
type input "華田6-7"
type input "135"
type input "1"
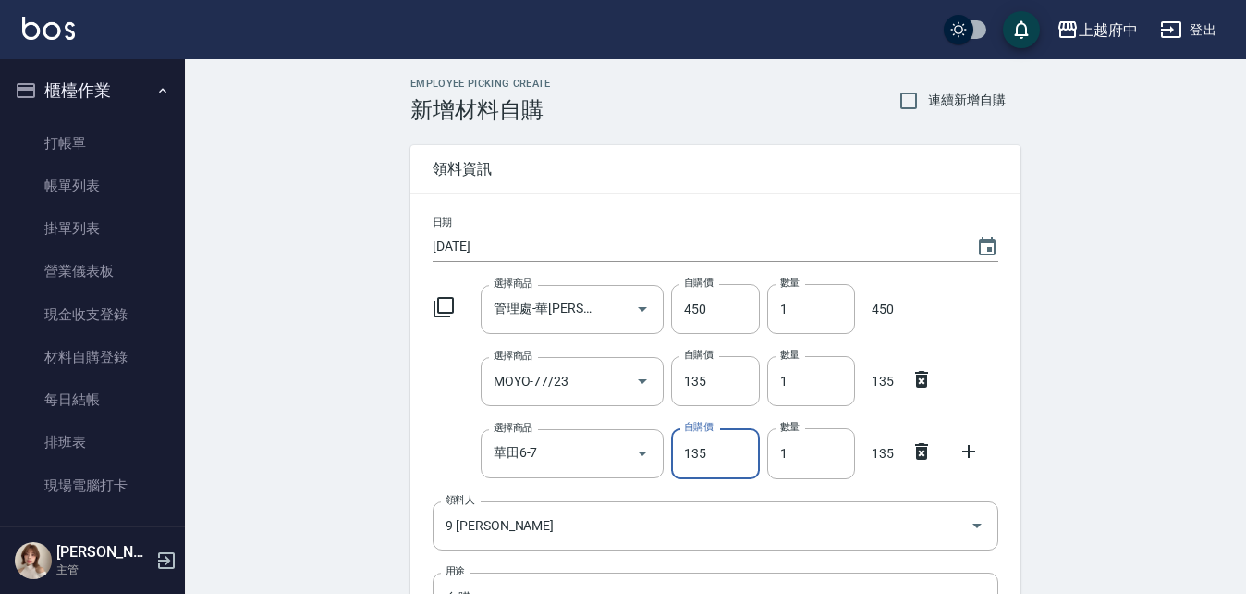
click at [975, 459] on icon at bounding box center [969, 451] width 22 height 22
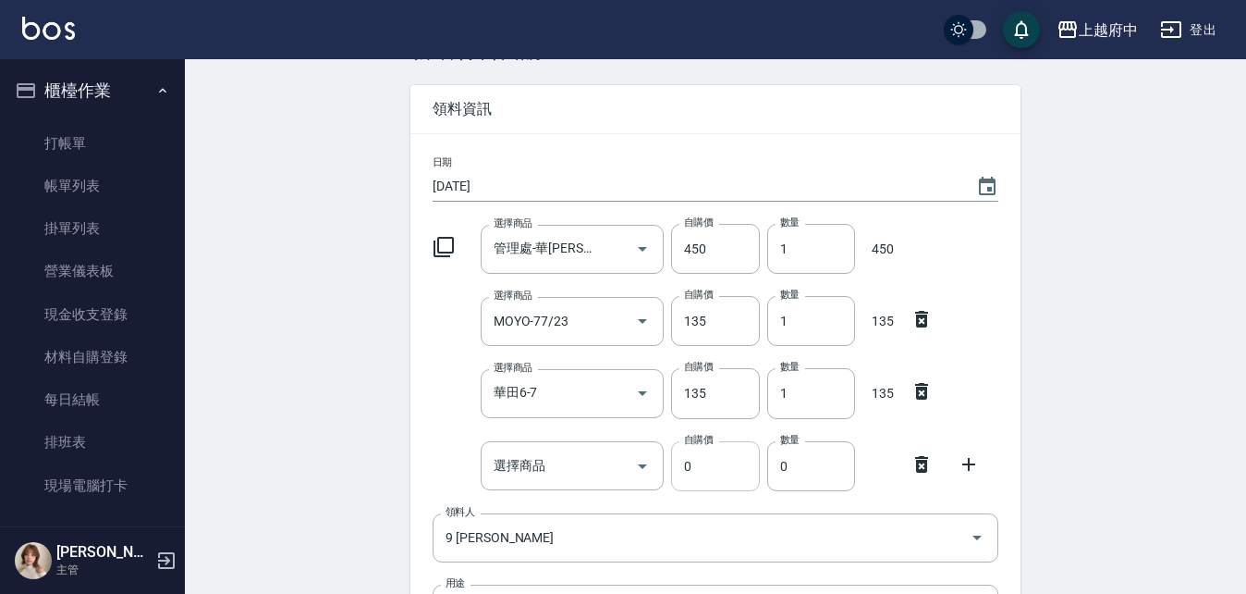
scroll to position [92, 0]
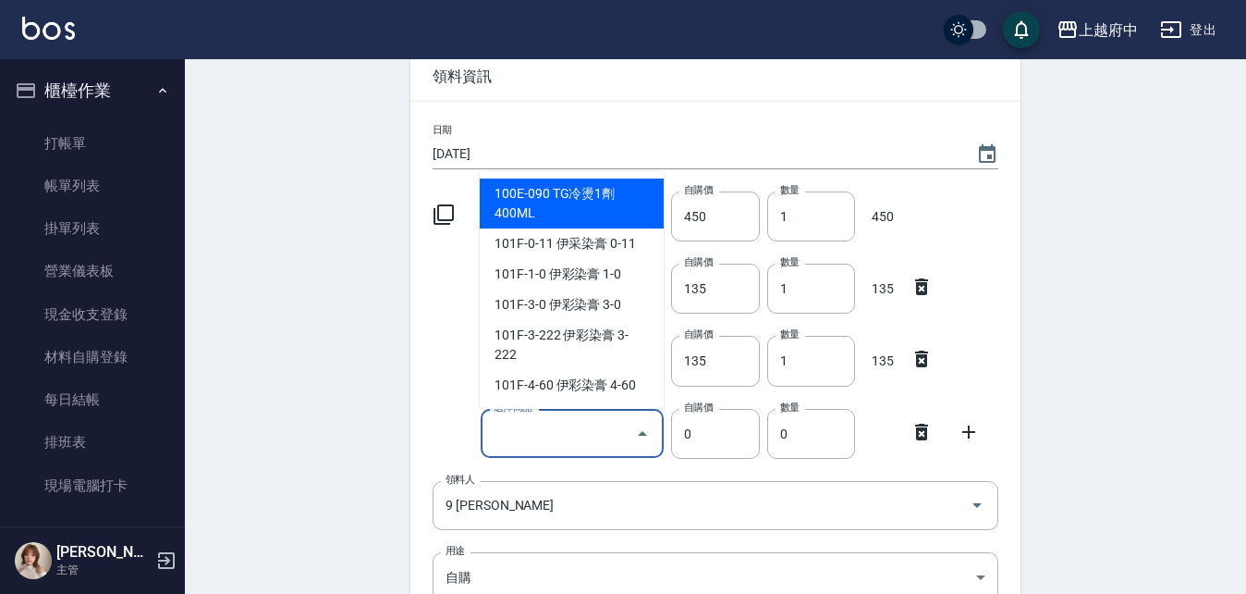
click at [550, 422] on input "選擇商品" at bounding box center [559, 433] width 140 height 32
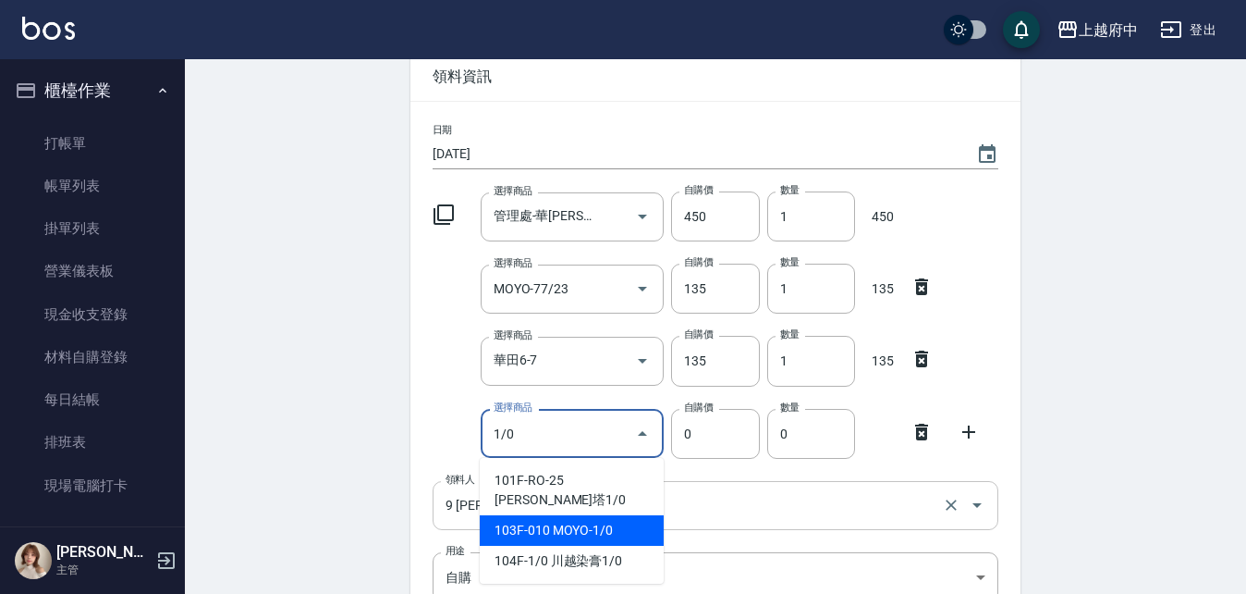
drag, startPoint x: 578, startPoint y: 521, endPoint x: 618, endPoint y: 521, distance: 39.8
click at [579, 521] on li "103F-010 MOYO-1/0" at bounding box center [572, 530] width 184 height 31
type input "MOYO-1/0"
type input "135"
type input "1"
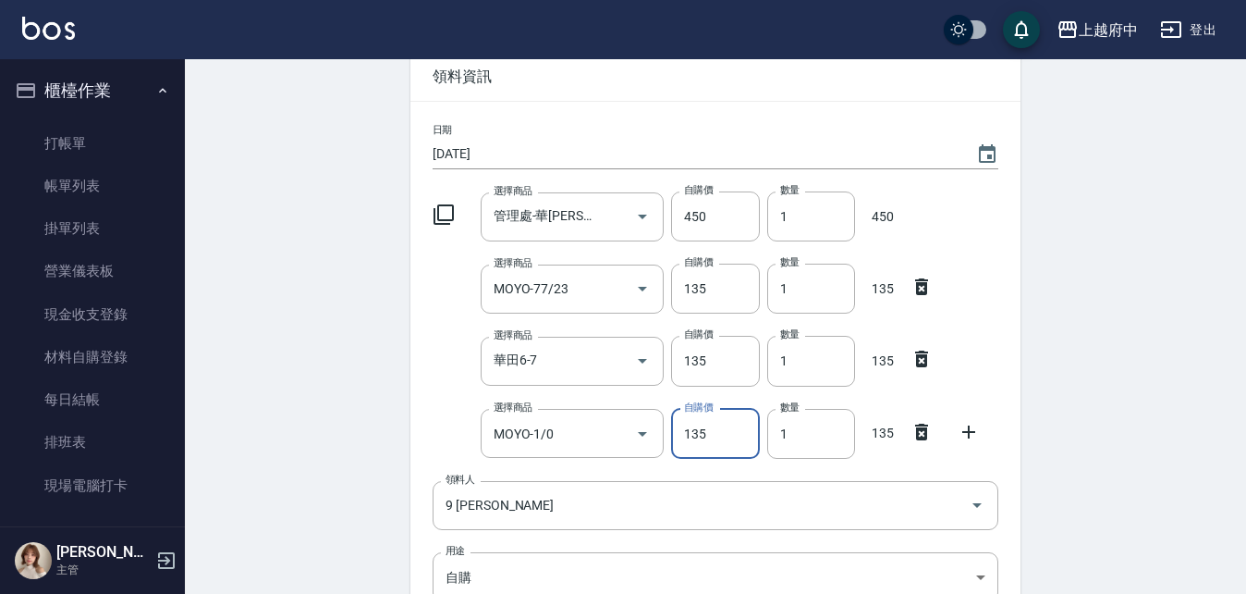
click at [974, 429] on icon at bounding box center [969, 432] width 22 height 22
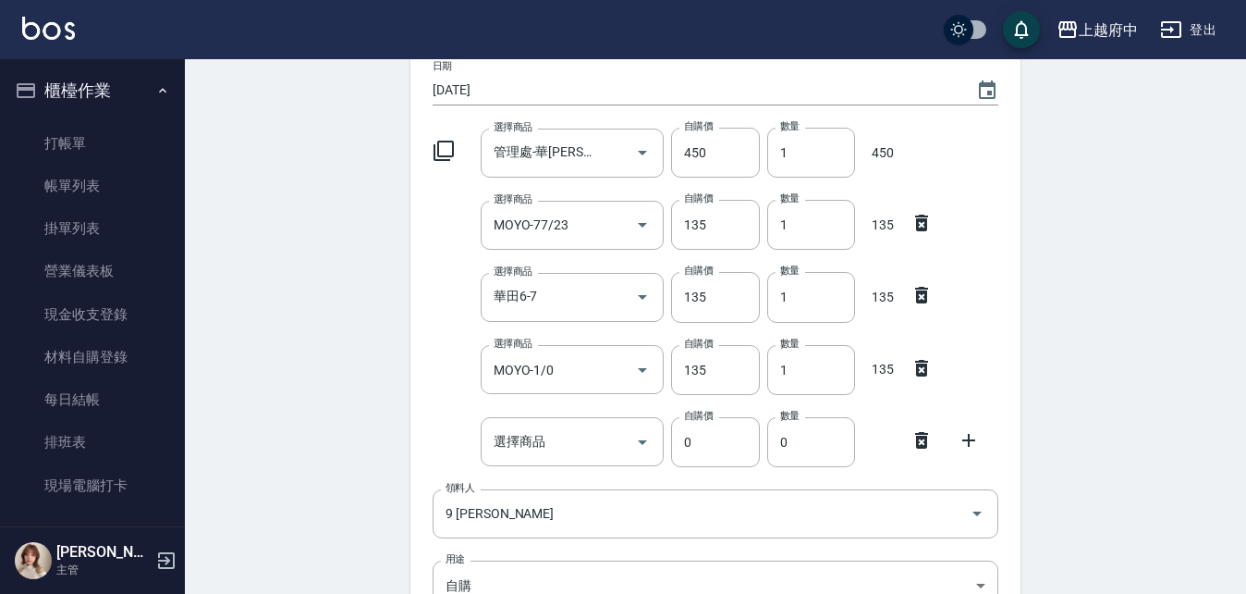
scroll to position [185, 0]
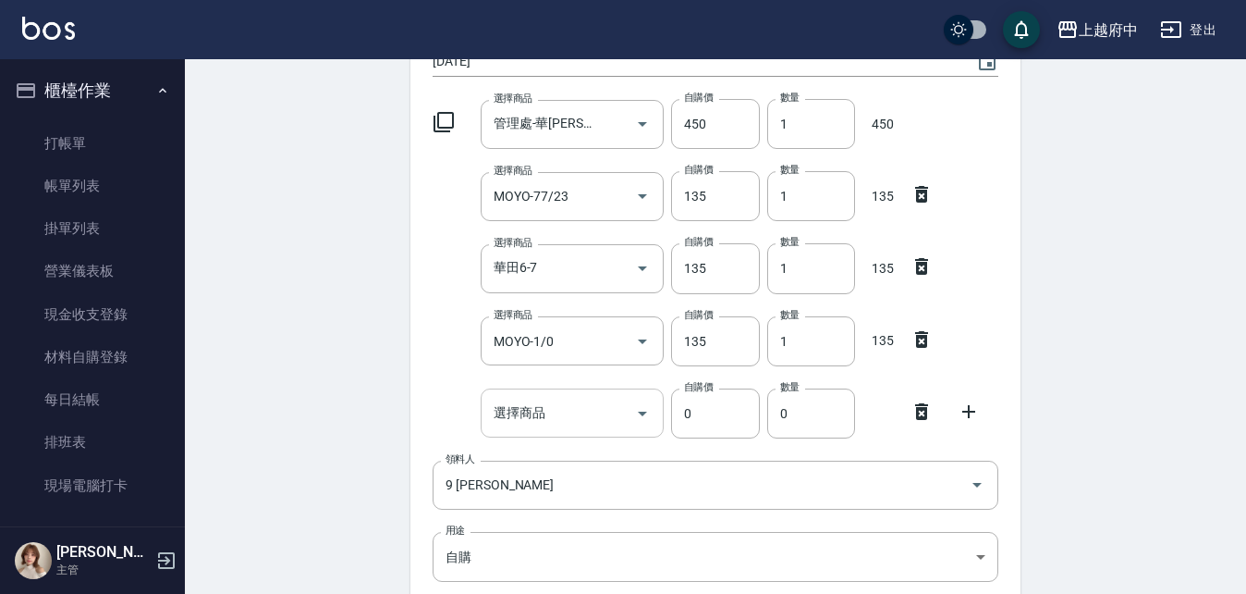
click at [493, 415] on input "選擇商品" at bounding box center [559, 413] width 140 height 32
drag, startPoint x: 429, startPoint y: 425, endPoint x: 431, endPoint y: 437, distance: 12.2
click at [429, 435] on div "選擇商品 選擇商品 自購價 0 自購價 數量 0 數量" at bounding box center [711, 409] width 573 height 57
drag, startPoint x: 767, startPoint y: 288, endPoint x: 730, endPoint y: 264, distance: 44.1
click at [742, 299] on div "日期 2025/08/21 選擇商品 管理處-華田紫漂 選擇商品 自購價 450 自購價 數量 1 數量 450 選擇商品 MOYO-77/23 選擇商品 自…" at bounding box center [716, 375] width 610 height 732
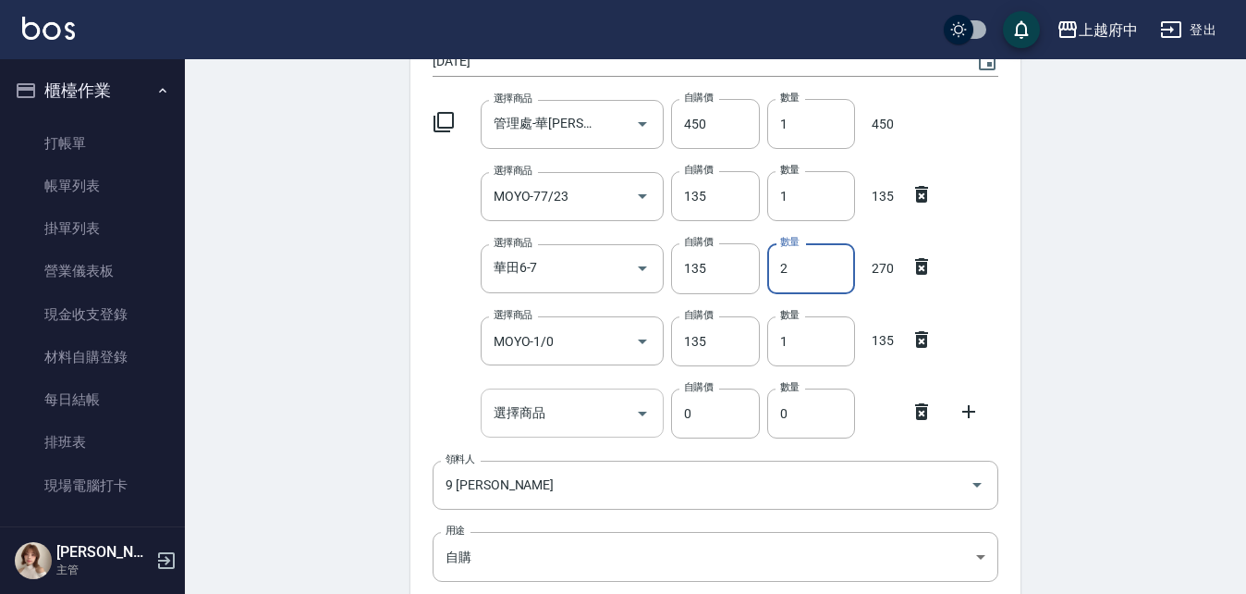
type input "2"
click at [520, 427] on input "選擇商品" at bounding box center [559, 413] width 140 height 32
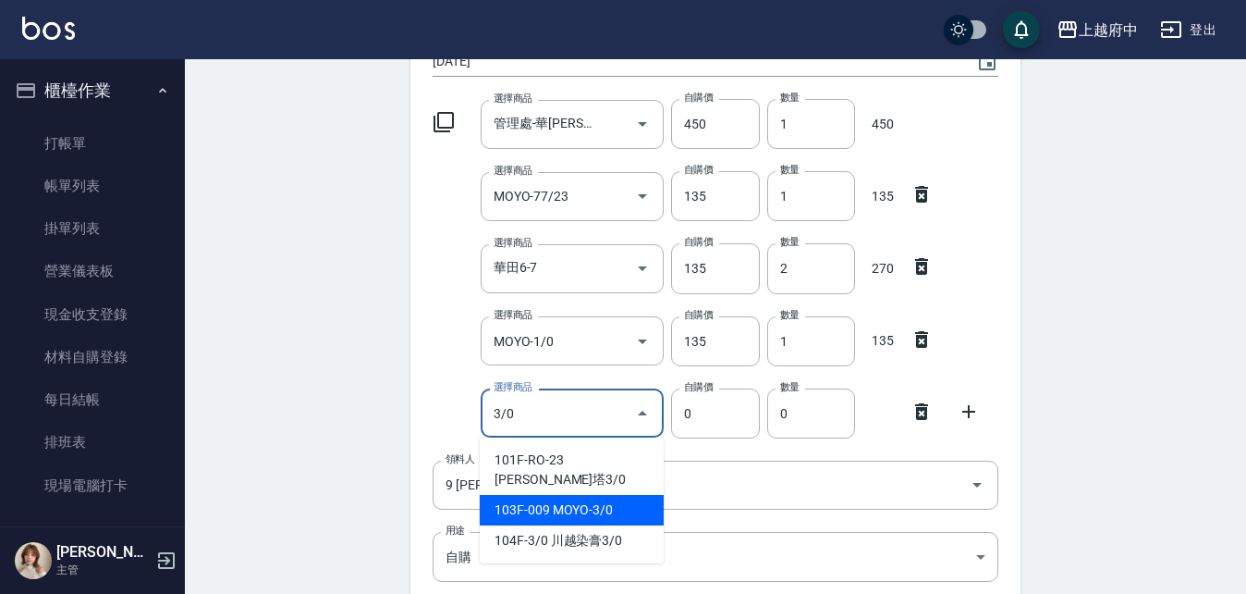
drag, startPoint x: 629, startPoint y: 494, endPoint x: 477, endPoint y: 374, distance: 193.5
click at [627, 495] on li "103F-009 MOYO-3/0" at bounding box center [572, 510] width 184 height 31
type input "MOYO-3/0"
type input "135"
type input "1"
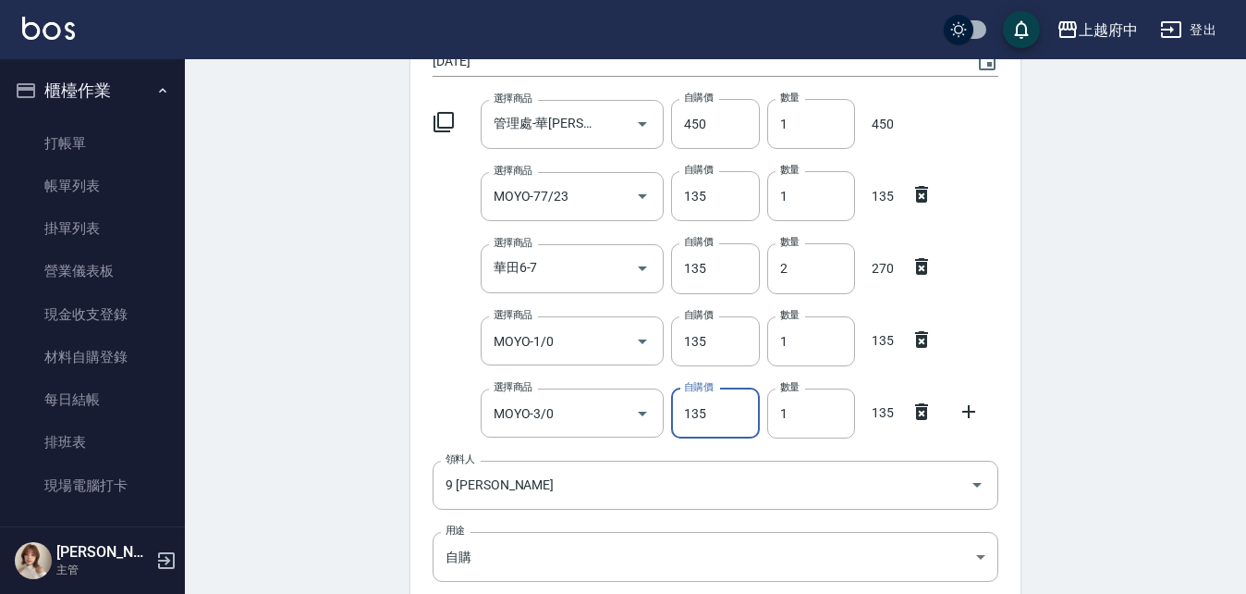
click at [462, 379] on div "日期 2025/08/21 選擇商品 管理處-華田紫漂 選擇商品 自購價 450 自購價 數量 1 數量 450 選擇商品 MOYO-77/23 選擇商品 自…" at bounding box center [716, 375] width 610 height 732
drag, startPoint x: 393, startPoint y: 415, endPoint x: 377, endPoint y: 407, distance: 17.8
click at [392, 415] on div "Employee Picking Create 新增材料自購 連續新增自購 領料資訊 日期 2025/08/21 選擇商品 管理處-華田紫漂 選擇商品 自購價…" at bounding box center [715, 370] width 647 height 992
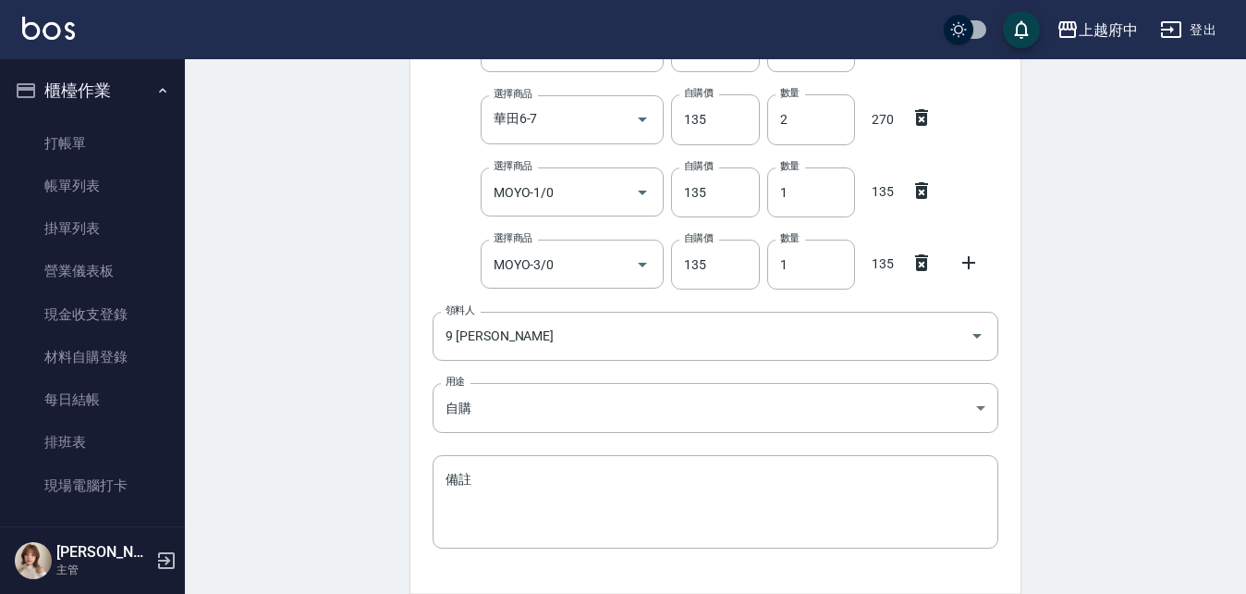
scroll to position [370, 0]
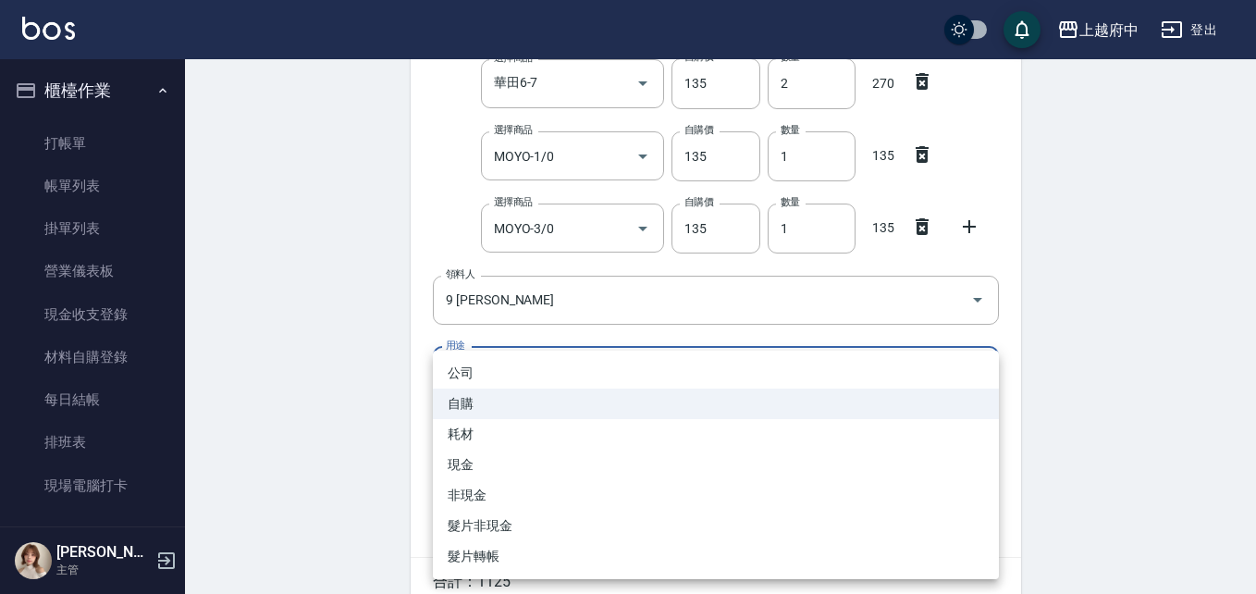
click at [509, 384] on body "上越府中 登出 櫃檯作業 打帳單 帳單列表 掛單列表 營業儀表板 現金收支登錄 材料自購登錄 每日結帳 排班表 現場電腦打卡 預約管理 預約管理 單日預約紀錄…" at bounding box center [628, 155] width 1256 height 1051
click at [450, 402] on li "自購" at bounding box center [716, 403] width 566 height 31
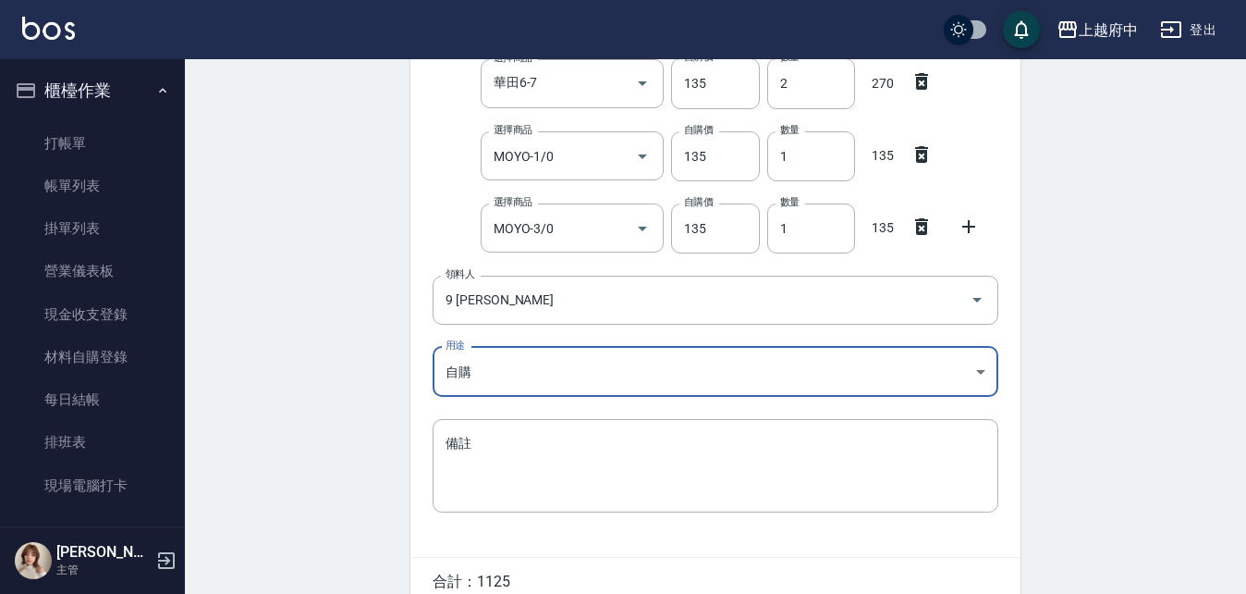
click at [359, 414] on div "公司 自購 耗材 現金 非現金 髮片非現金 髮片轉帳" at bounding box center [623, 297] width 1246 height 594
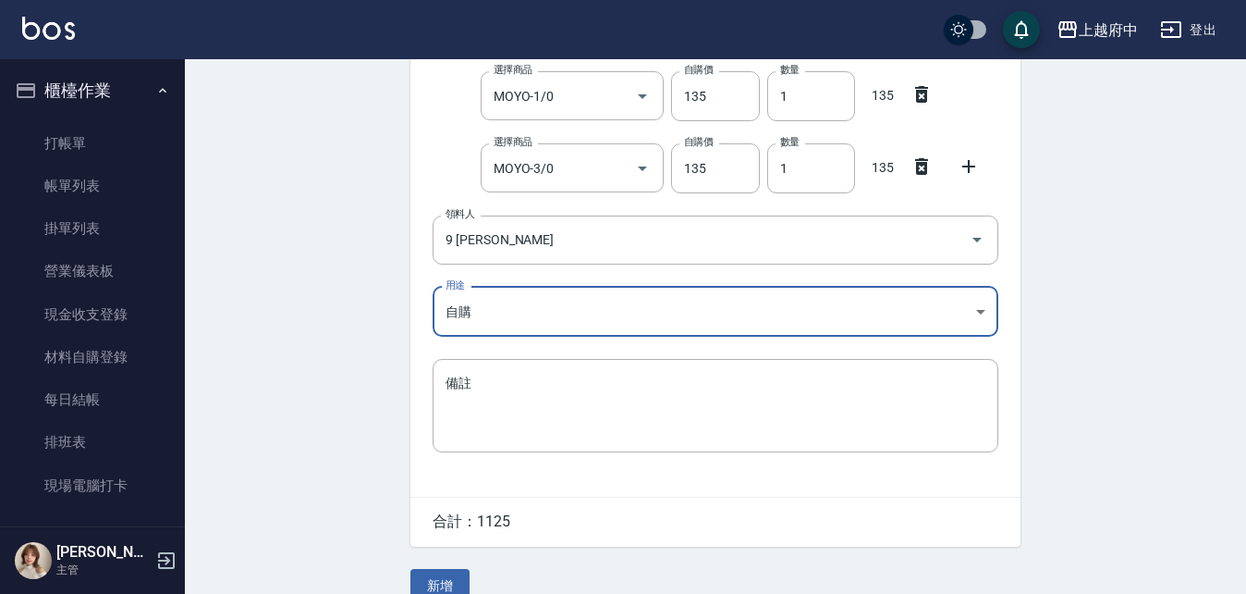
scroll to position [460, 0]
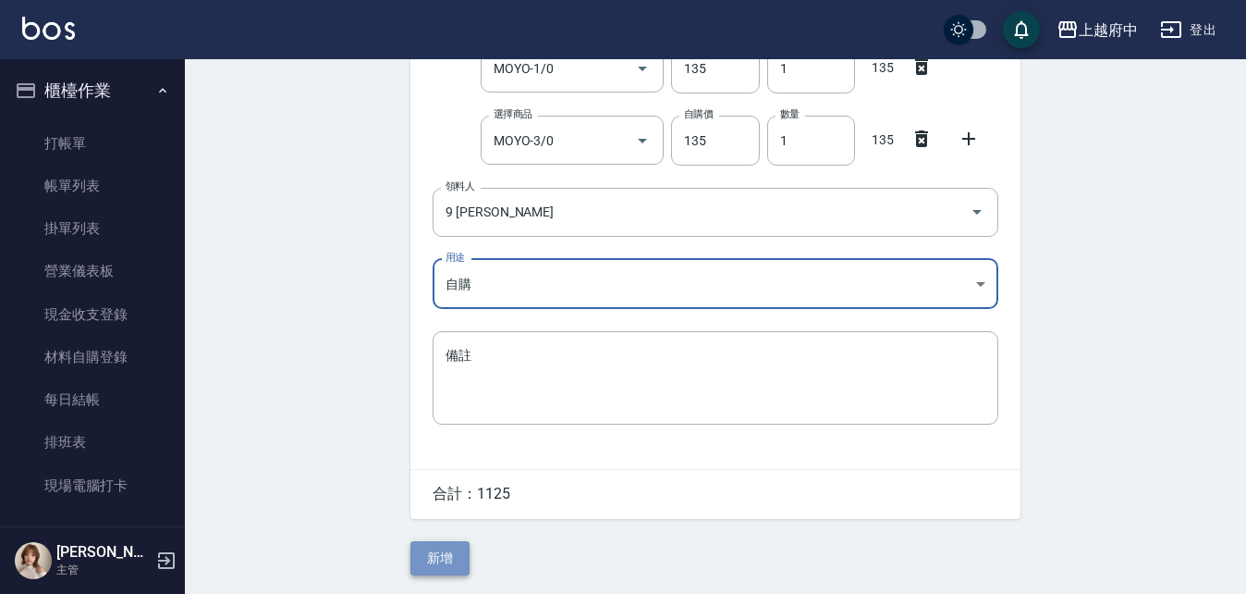
drag, startPoint x: 442, startPoint y: 558, endPoint x: 449, endPoint y: 541, distance: 18.2
click at [442, 559] on button "新增" at bounding box center [440, 558] width 59 height 34
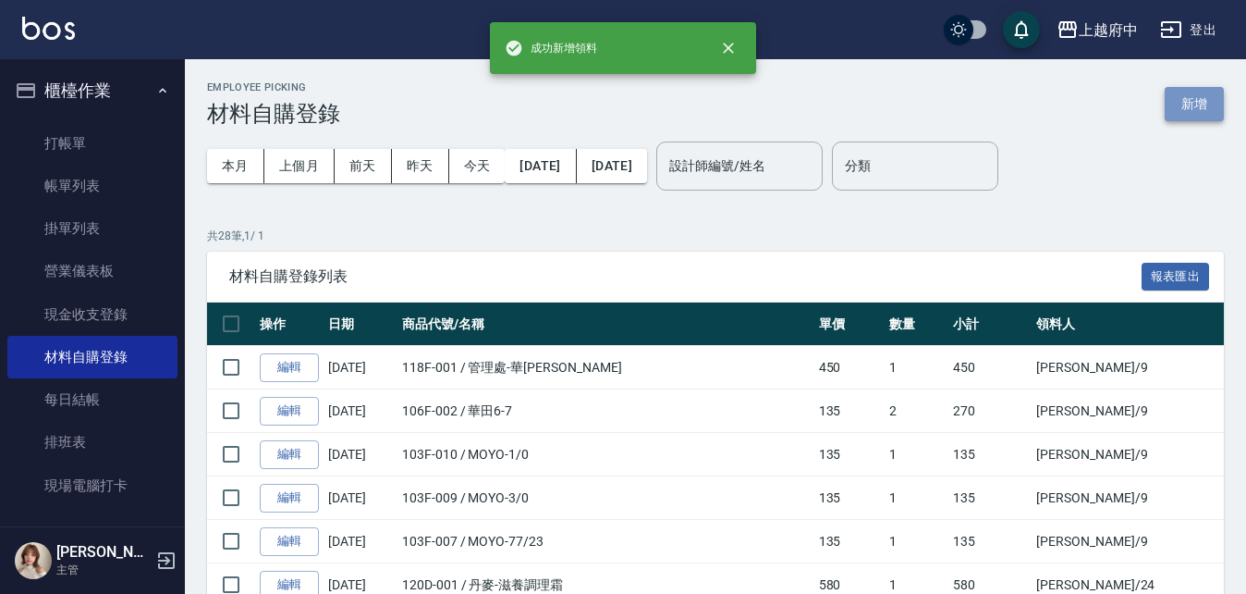
click at [1222, 113] on button "新增" at bounding box center [1194, 104] width 59 height 34
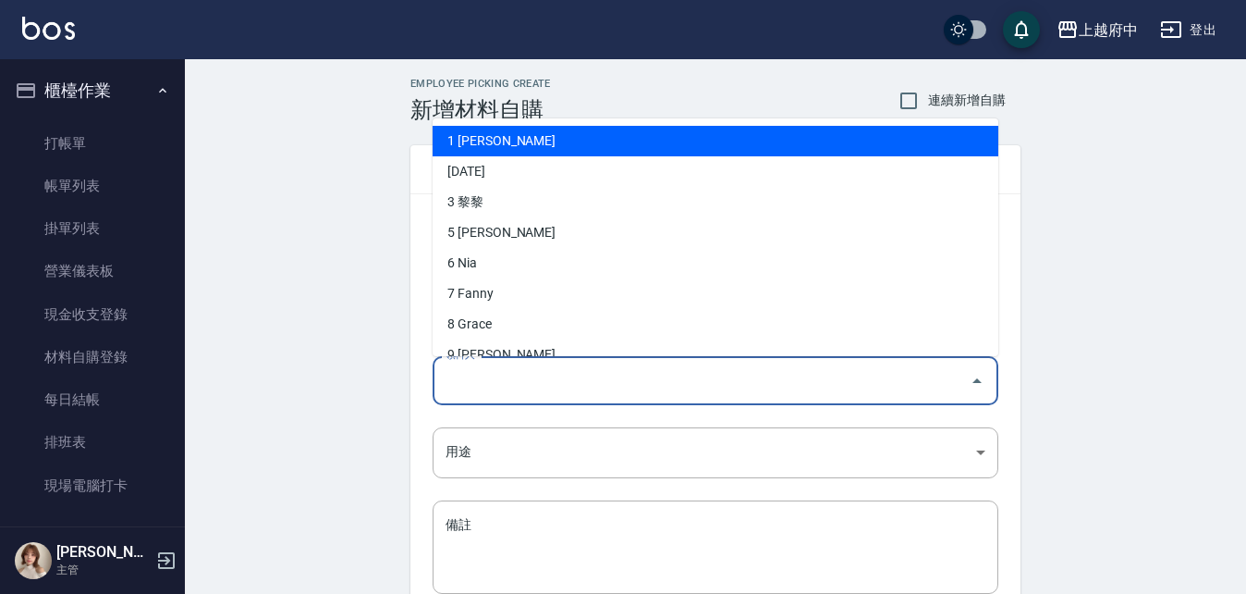
click at [529, 388] on input "領料人" at bounding box center [701, 380] width 521 height 32
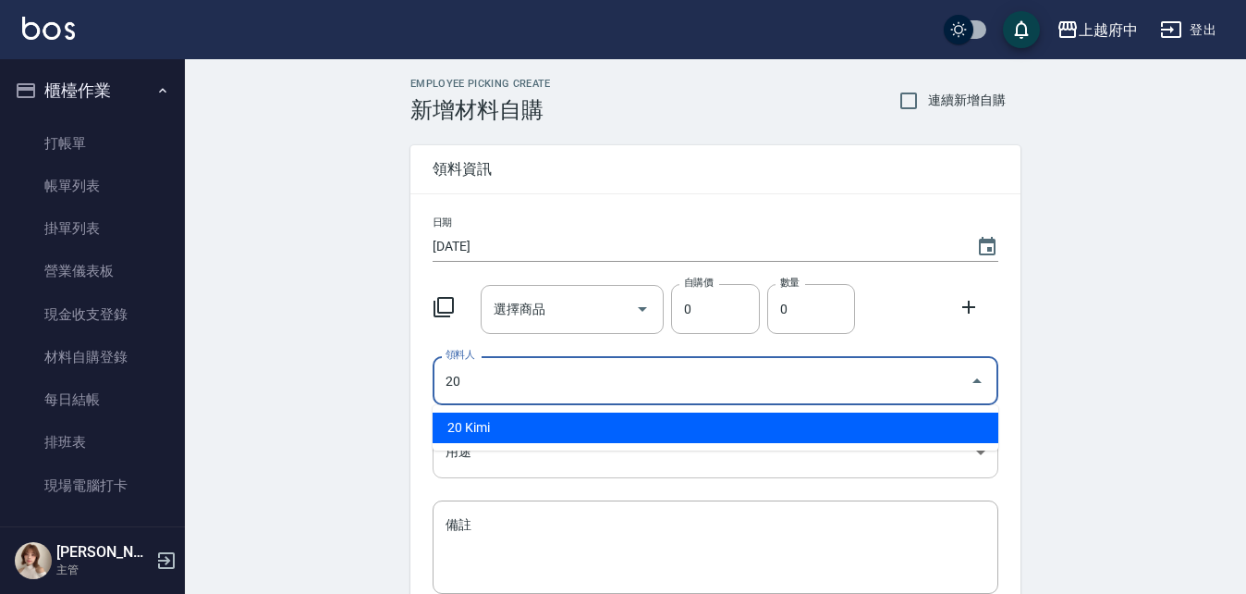
drag, startPoint x: 557, startPoint y: 419, endPoint x: 543, endPoint y: 455, distance: 38.6
click at [557, 418] on li "20 Kimi" at bounding box center [716, 427] width 566 height 31
type input "20 Kimi"
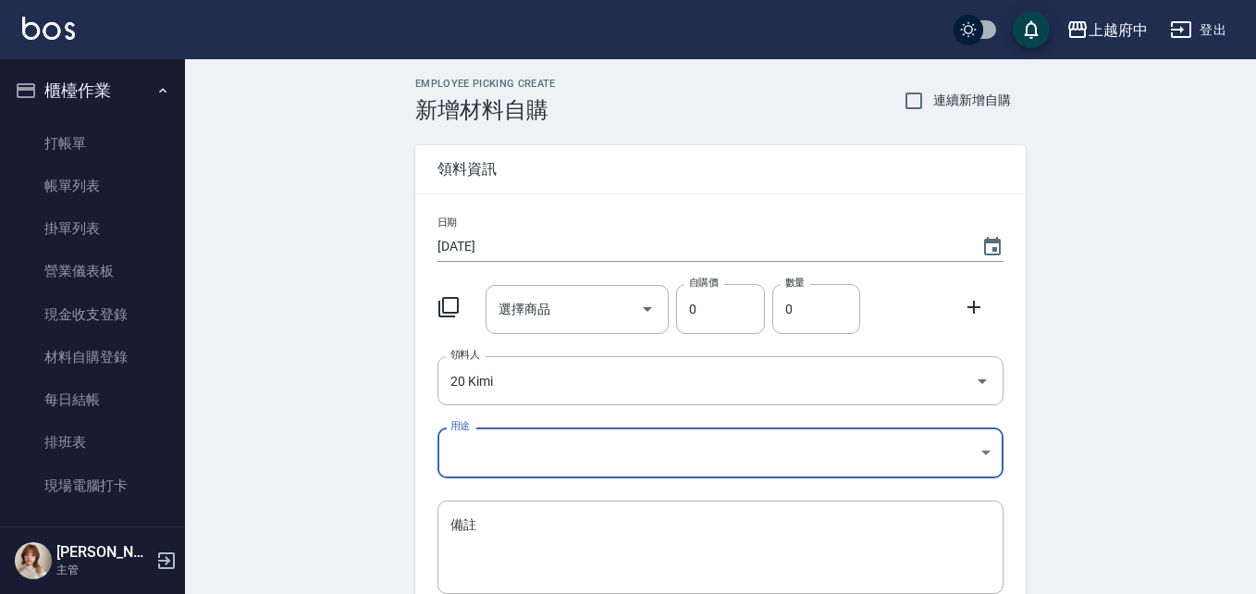
click at [540, 462] on body "上越府中 登出 櫃檯作業 打帳單 帳單列表 掛單列表 營業儀表板 現金收支登錄 材料自購登錄 每日結帳 排班表 現場電腦打卡 預約管理 預約管理 單日預約紀錄…" at bounding box center [628, 381] width 1256 height 762
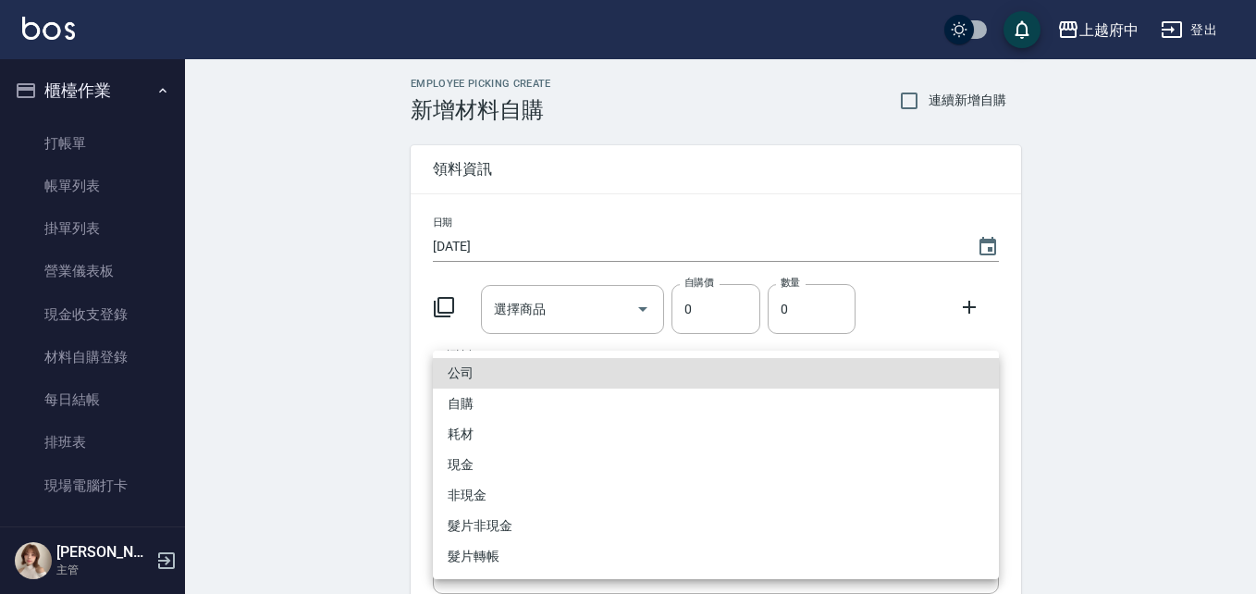
click at [472, 395] on li "自購" at bounding box center [716, 403] width 566 height 31
type input "自購"
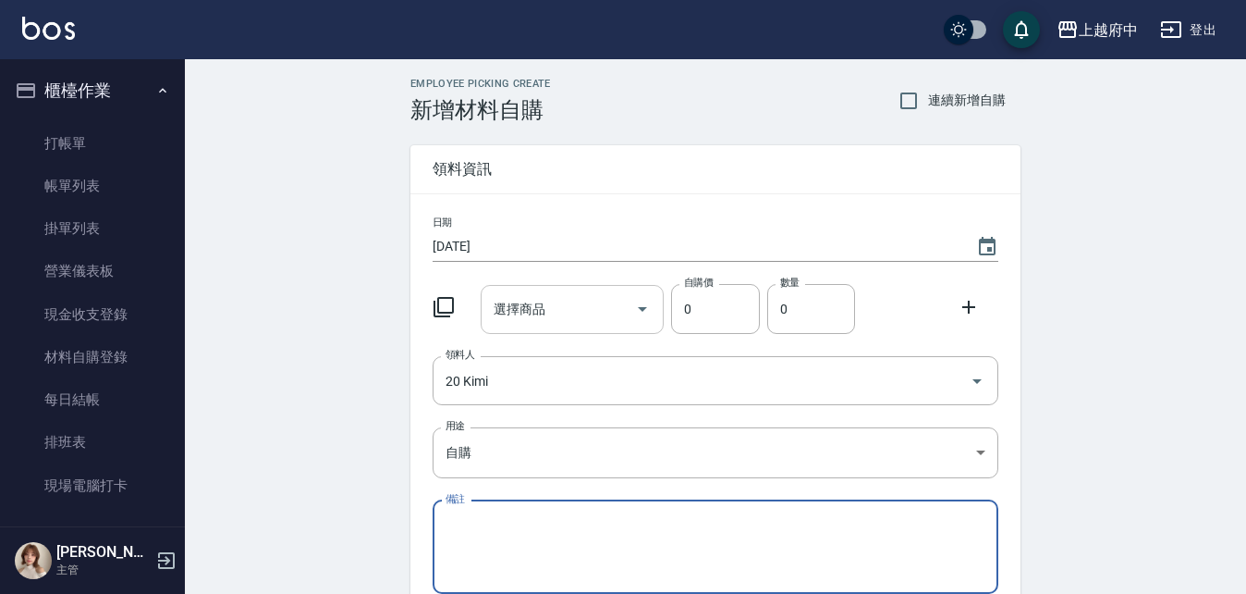
click at [576, 314] on input "選擇商品" at bounding box center [559, 309] width 140 height 32
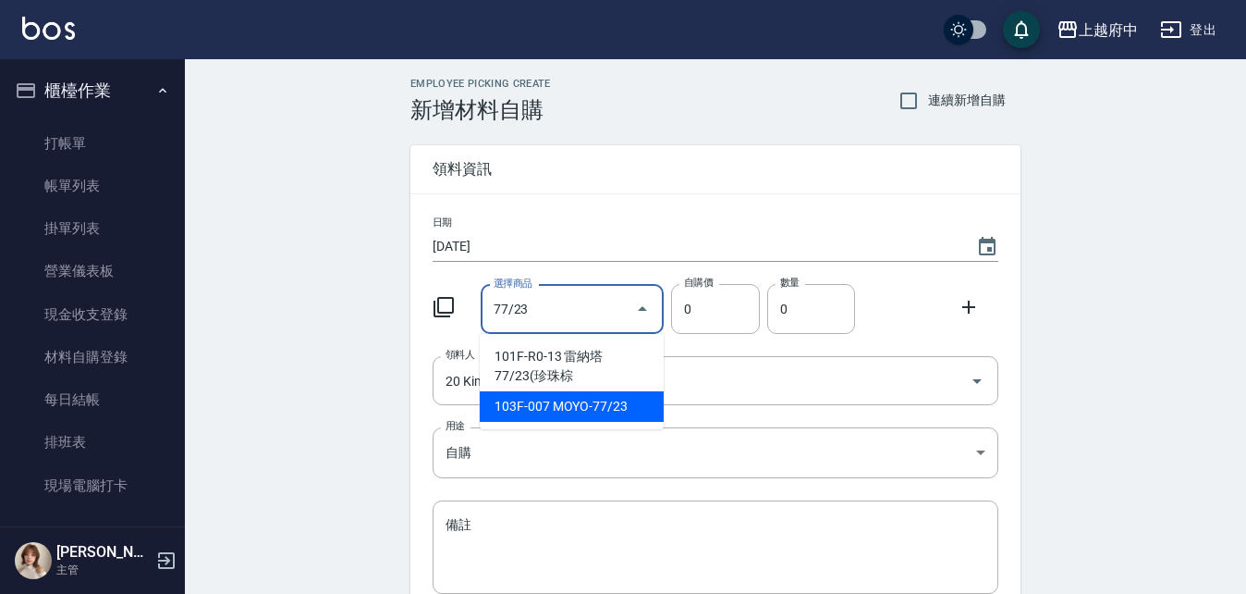
drag, startPoint x: 615, startPoint y: 409, endPoint x: 970, endPoint y: 343, distance: 361.1
click at [616, 409] on li "103F-007 MOYO-77/23" at bounding box center [572, 406] width 184 height 31
type input "MOYO-77/23"
type input "135"
type input "1"
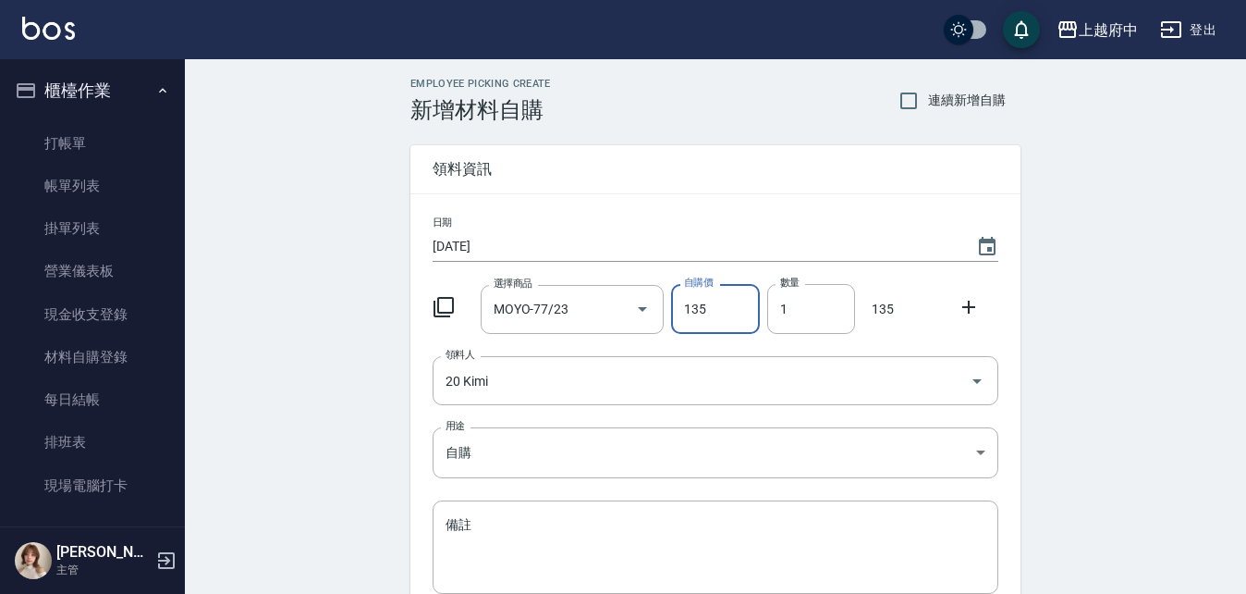
drag, startPoint x: 965, startPoint y: 301, endPoint x: 880, endPoint y: 347, distance: 96.4
click at [966, 301] on icon at bounding box center [969, 307] width 22 height 22
click at [607, 374] on input "選擇商品" at bounding box center [559, 381] width 140 height 32
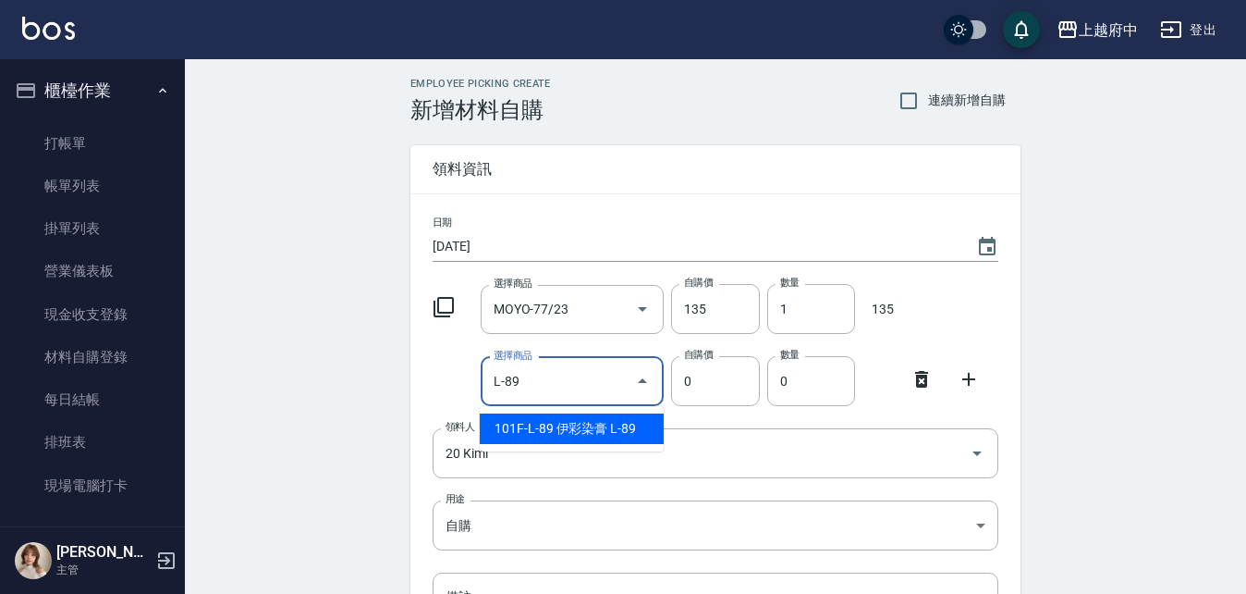
click at [618, 425] on li "101F-L-89 伊彩染膏 L-89" at bounding box center [572, 428] width 184 height 31
type input "伊彩染膏 L-89"
type input "210"
type input "1"
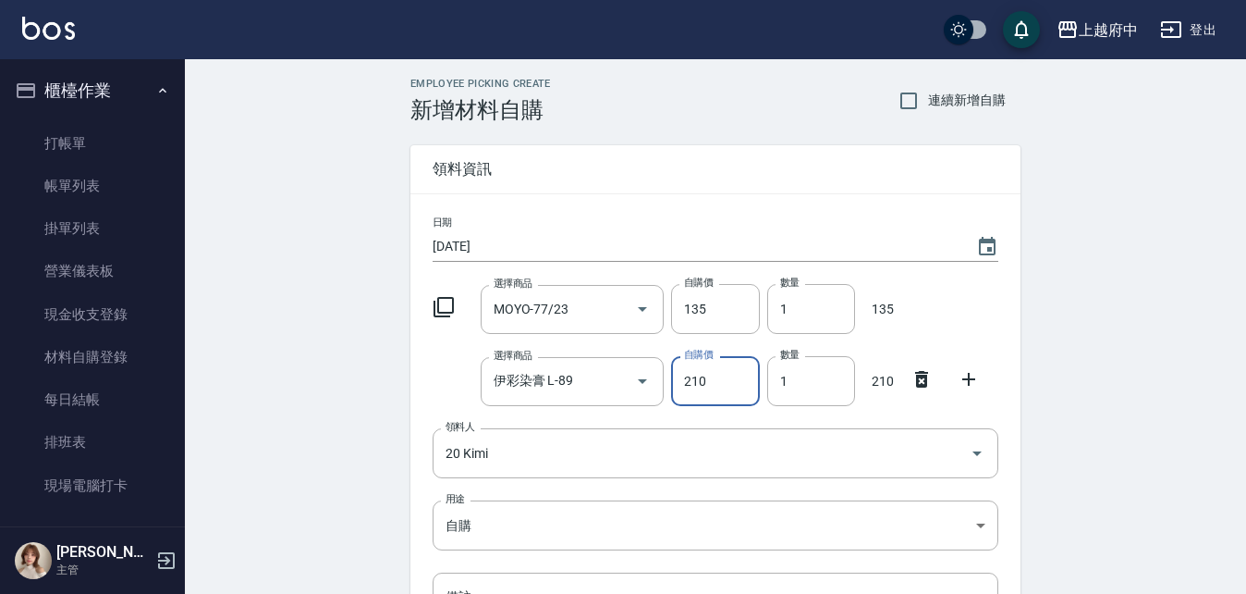
click at [962, 402] on div "選擇商品 伊彩染膏 L-89 選擇商品 自購價 210 自購價 數量 1 數量 210" at bounding box center [711, 377] width 573 height 57
click at [966, 386] on icon at bounding box center [969, 379] width 22 height 22
click at [546, 447] on input "選擇商品" at bounding box center [559, 453] width 140 height 32
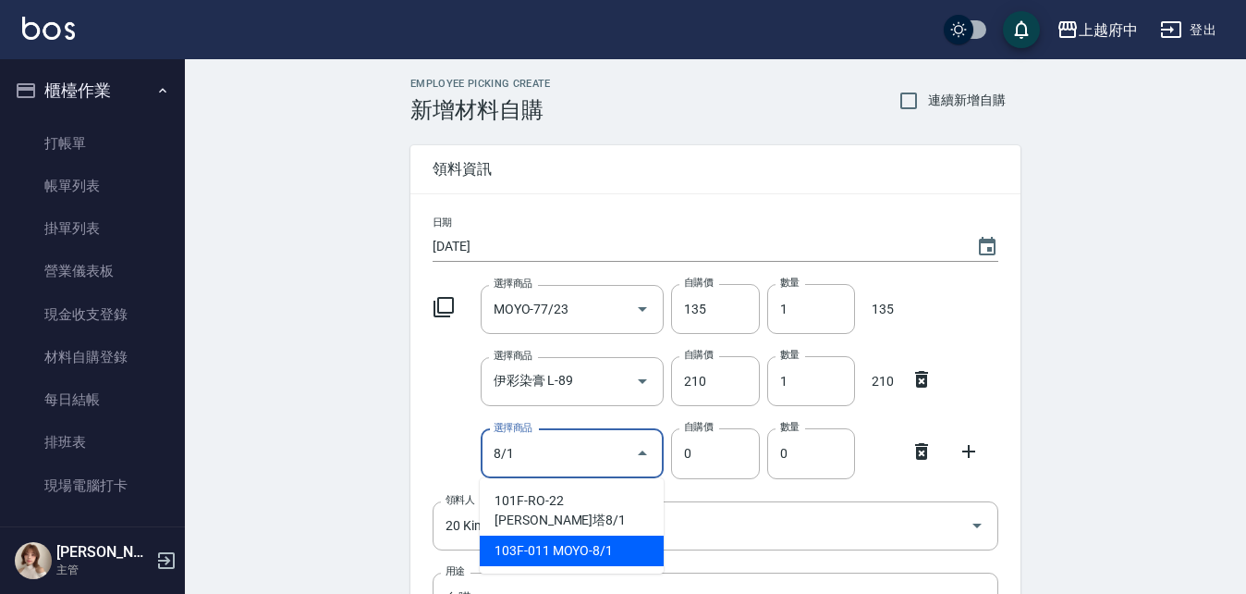
click at [570, 535] on li "103F-011 MOYO-8/1" at bounding box center [572, 550] width 184 height 31
type input "MOYO-8/1"
type input "135"
type input "1"
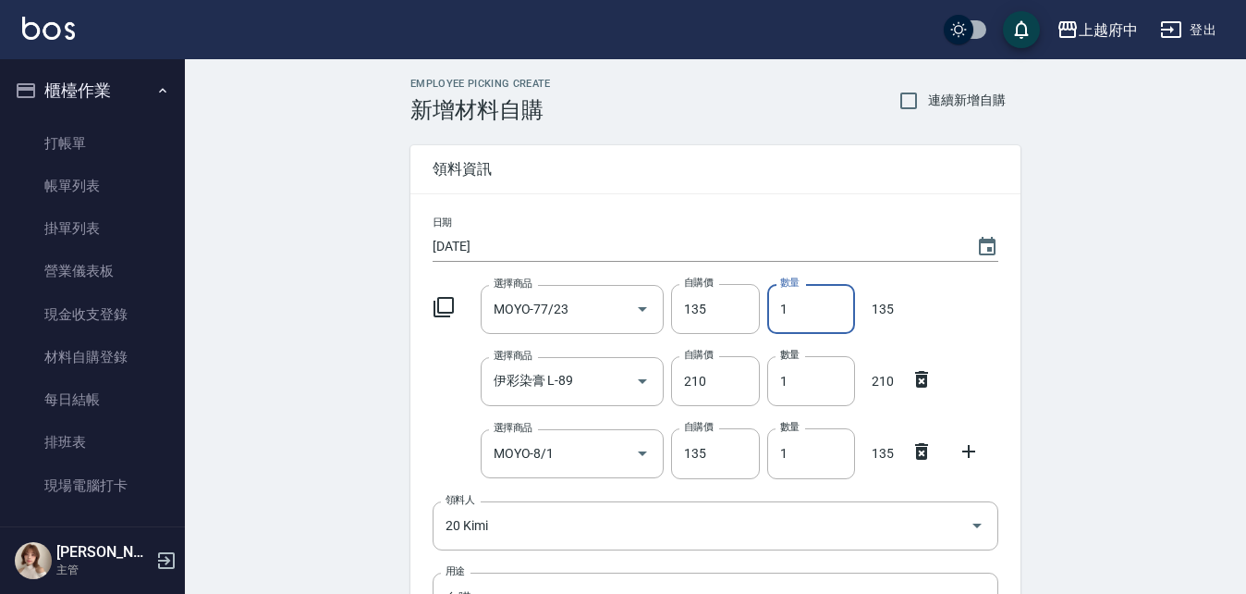
drag, startPoint x: 792, startPoint y: 321, endPoint x: 774, endPoint y: 336, distance: 23.7
click at [774, 336] on div "日期 2025/08/21 選擇商品 MOYO-77/23 選擇商品 自購價 135 自購價 數量 1 數量 135 選擇商品 伊彩染膏 L-89 選擇商品 …" at bounding box center [716, 488] width 610 height 588
type input "2"
click at [447, 385] on div "選擇商品 伊彩染膏 L-89 選擇商品 自購價 210 自購價 數量 1 數量 210" at bounding box center [711, 377] width 573 height 57
drag, startPoint x: 779, startPoint y: 457, endPoint x: 765, endPoint y: 467, distance: 18.0
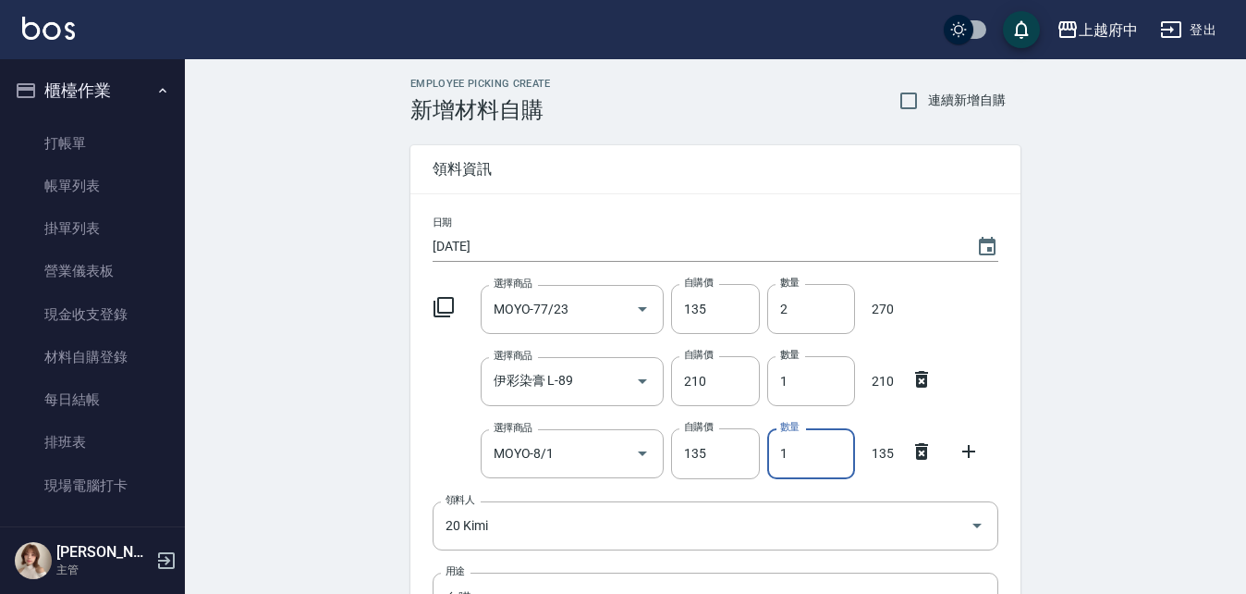
click at [765, 467] on div "數量 1 數量" at bounding box center [807, 449] width 95 height 57
type input "2"
click at [967, 446] on icon at bounding box center [969, 451] width 22 height 22
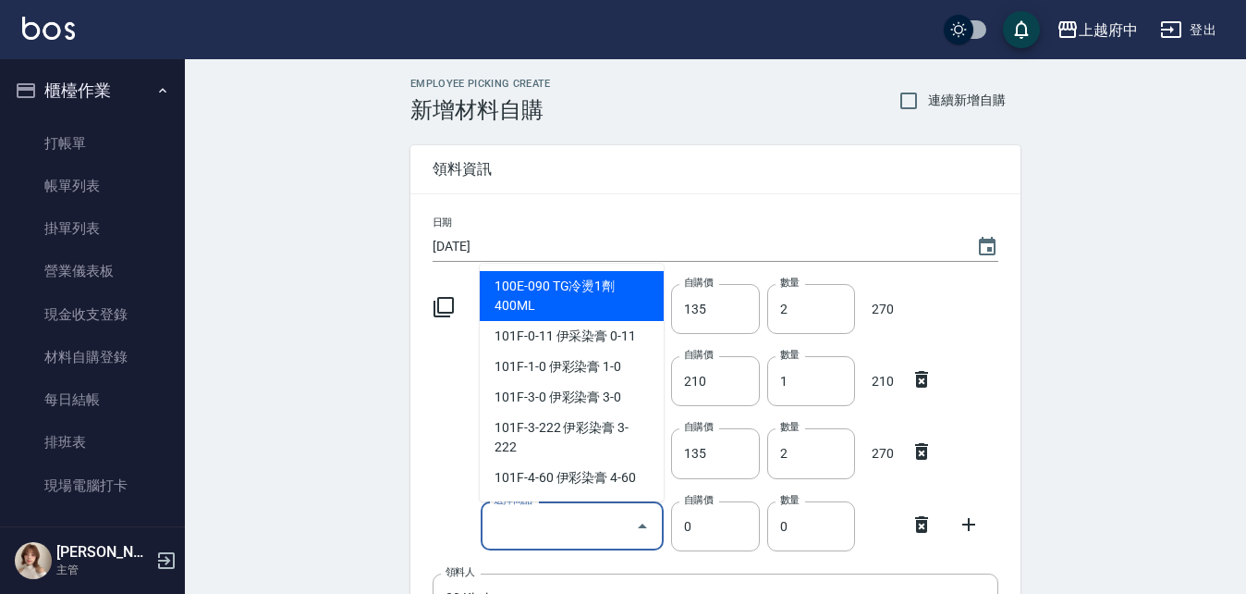
click at [570, 525] on input "選擇商品" at bounding box center [559, 525] width 140 height 32
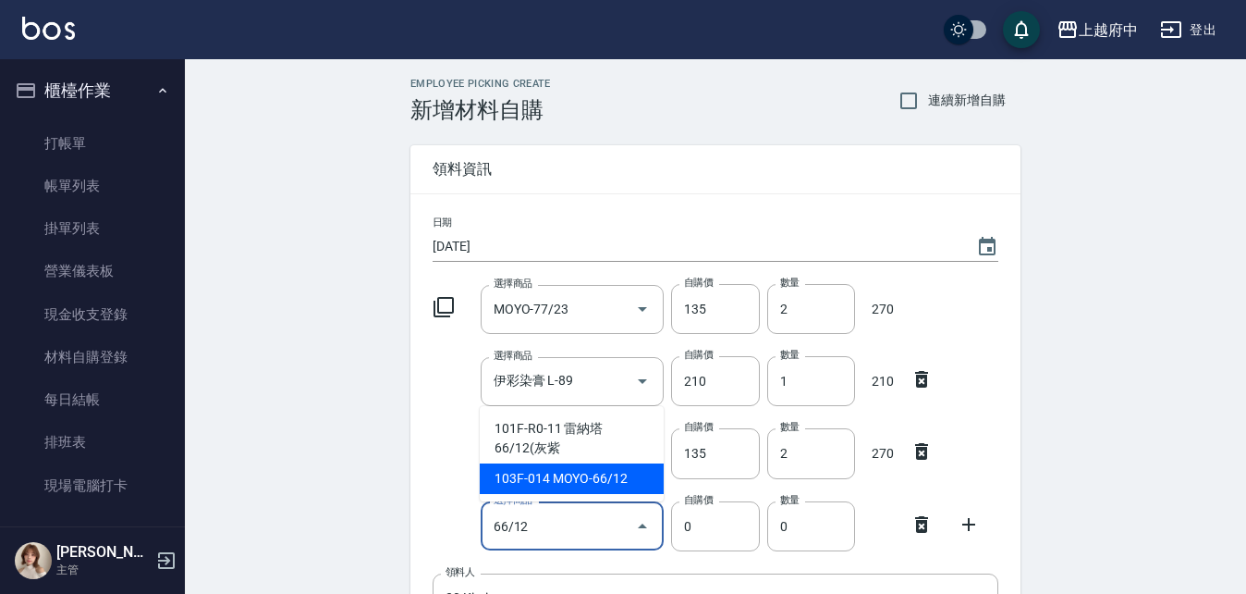
click at [604, 478] on li "103F-014 MOYO-66/12" at bounding box center [572, 478] width 184 height 31
type input "MOYO-66/12"
type input "135"
type input "1"
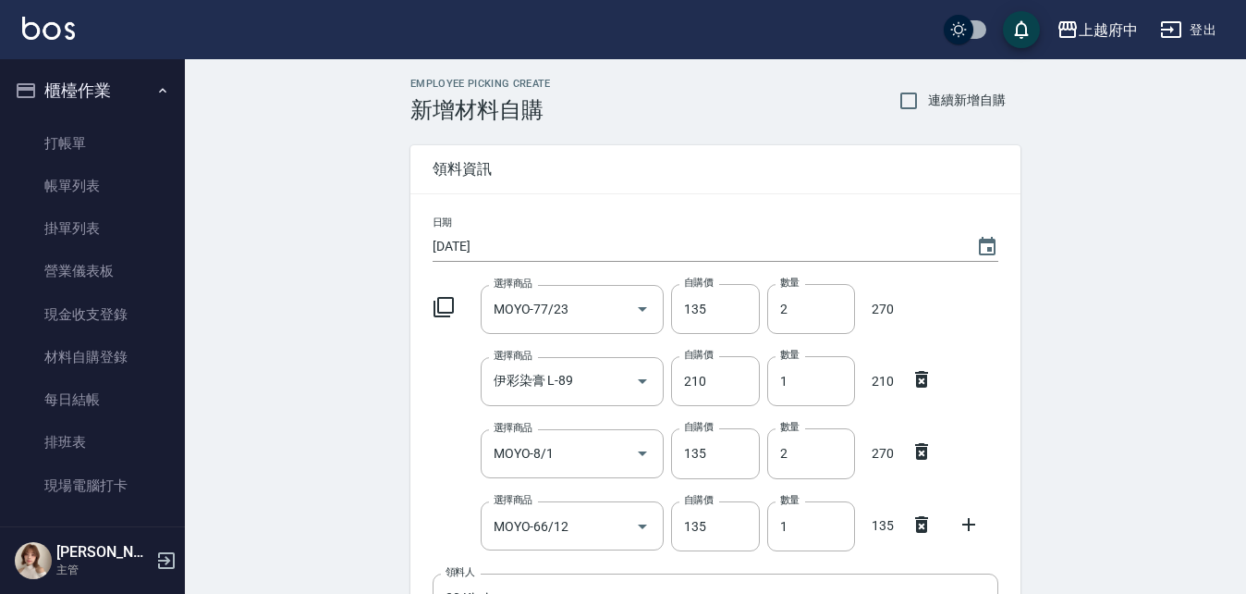
click at [401, 501] on div "Employee Picking Create 新增材料自購 連續新增自購 領料資訊 日期 2025/08/21 選擇商品 MOYO-77/23 選擇商品 自…" at bounding box center [715, 518] width 647 height 919
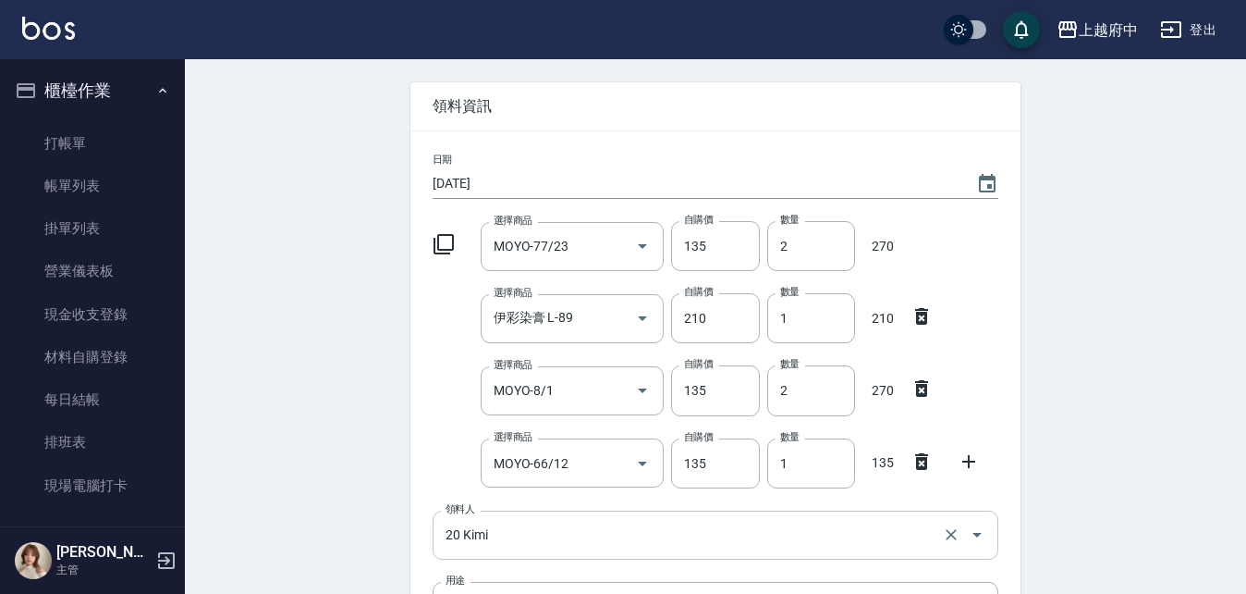
scroll to position [92, 0]
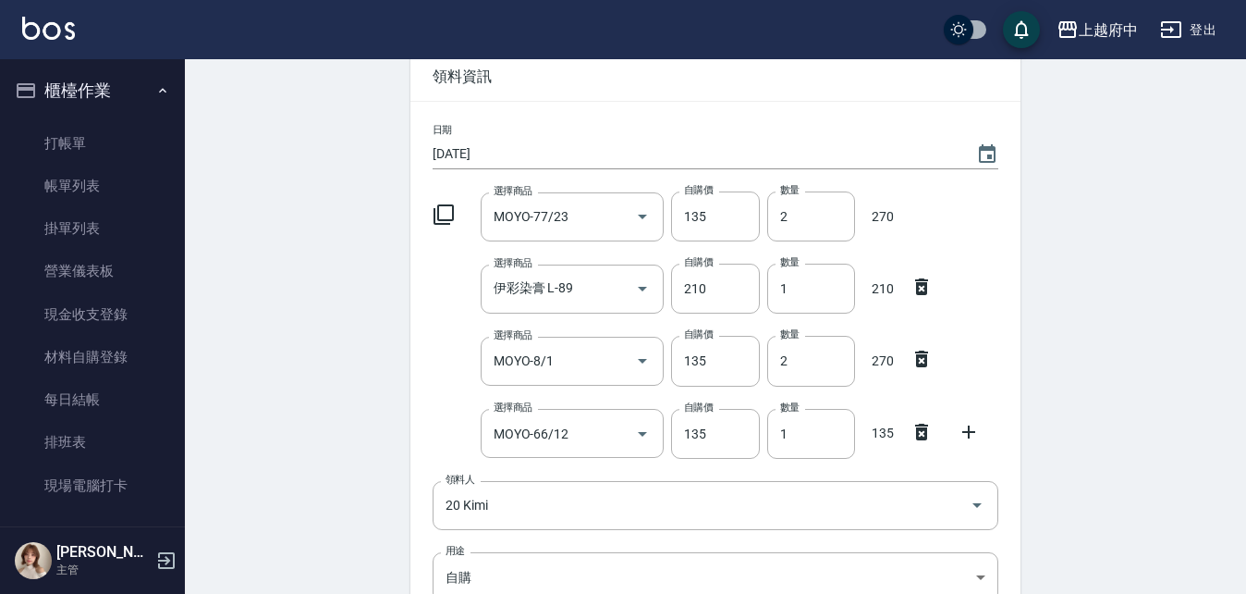
click at [970, 423] on icon at bounding box center [969, 432] width 22 height 22
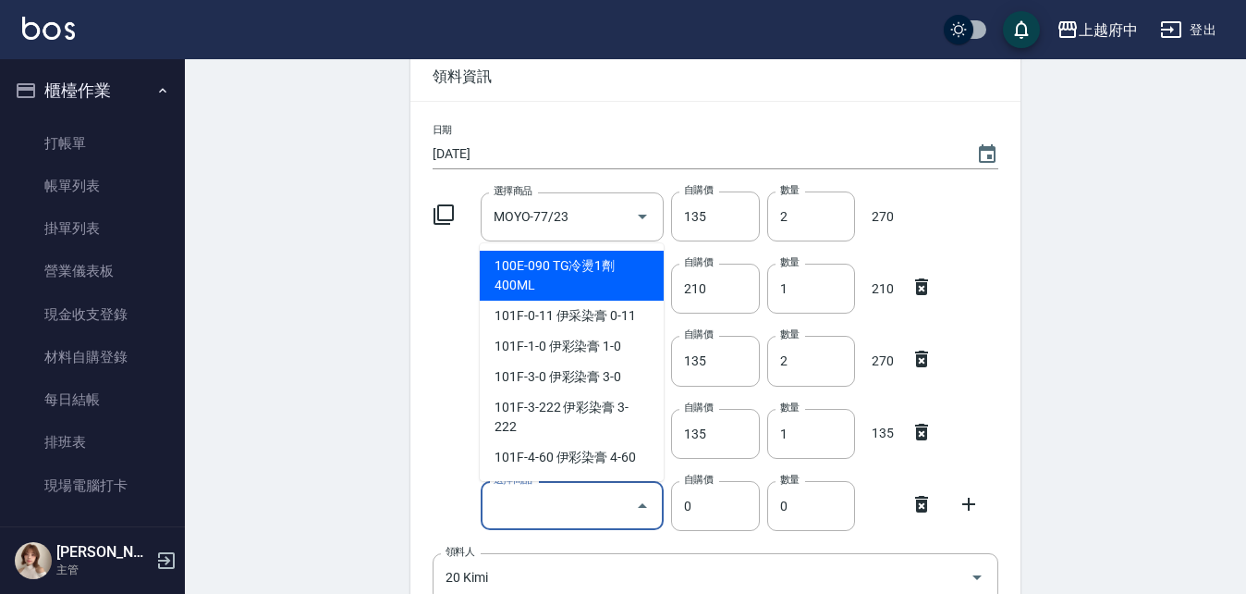
click at [582, 497] on input "選擇商品" at bounding box center [559, 505] width 140 height 32
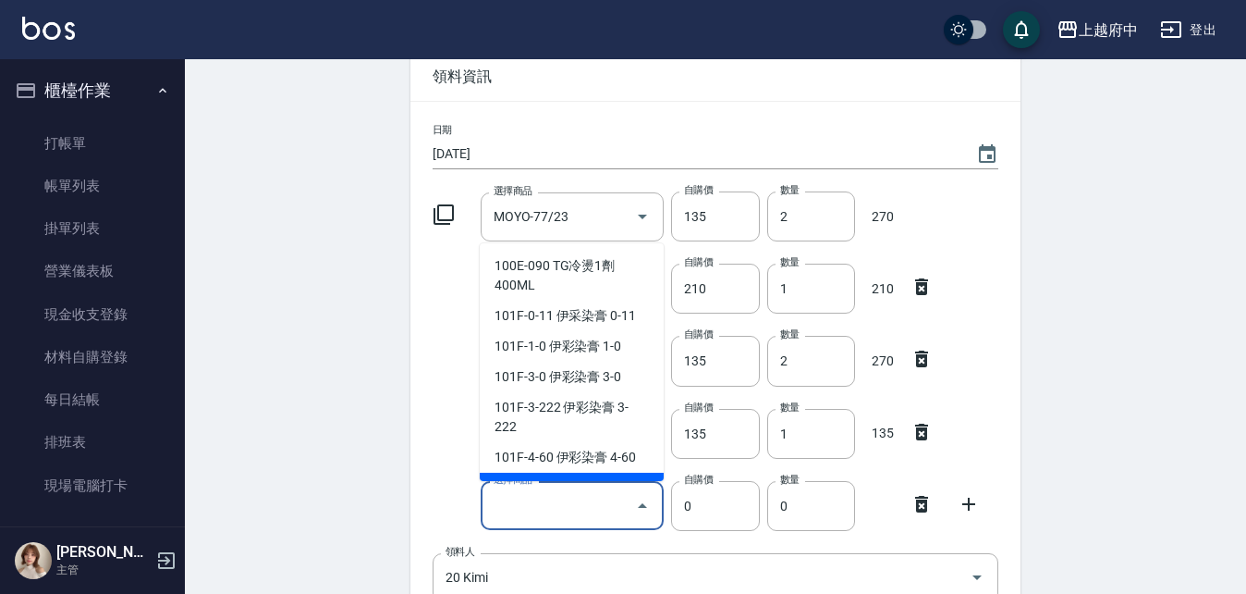
click at [467, 476] on div "選擇商品 選擇商品 自購價 0 自購價 數量 0 數量" at bounding box center [711, 501] width 573 height 57
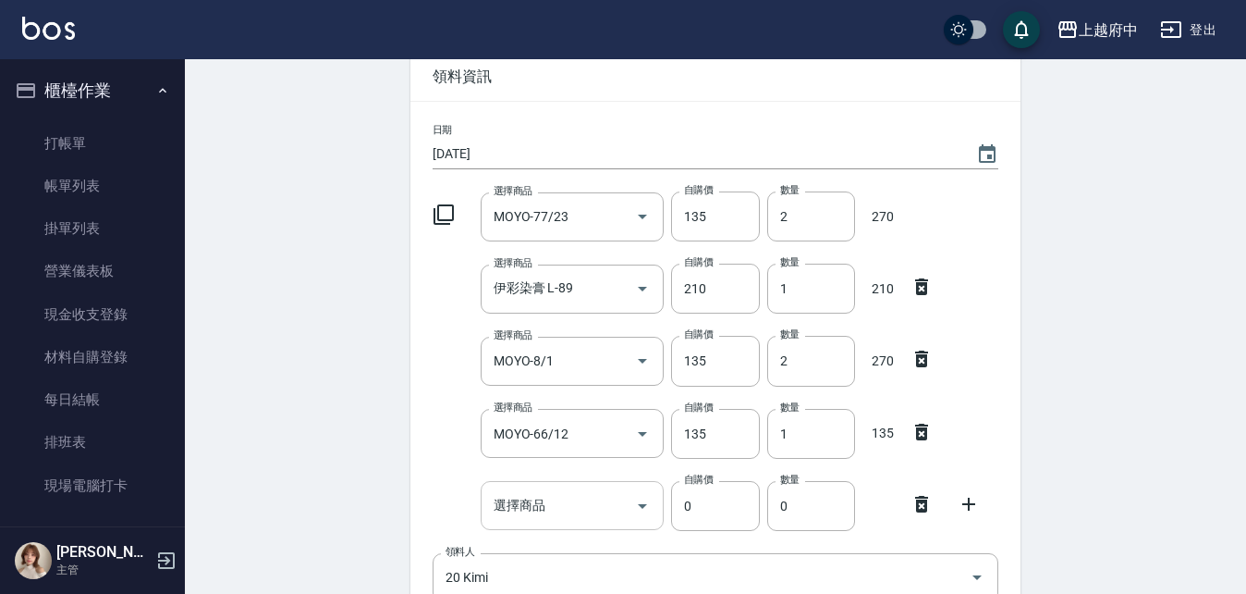
click at [551, 514] on input "選擇商品" at bounding box center [559, 505] width 140 height 32
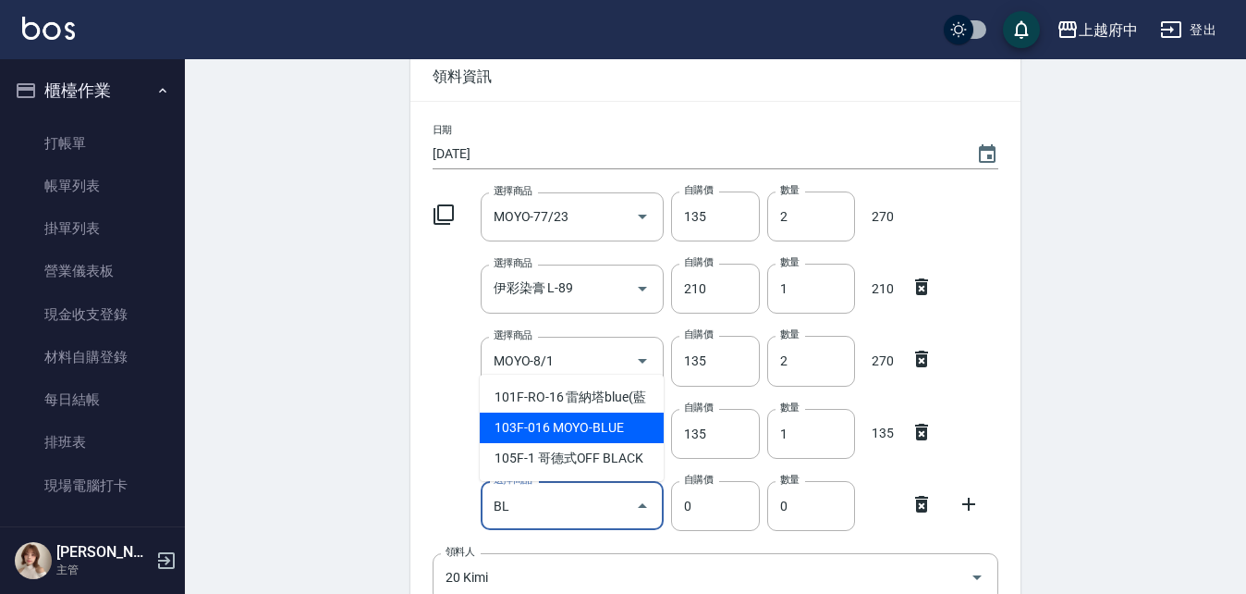
drag, startPoint x: 586, startPoint y: 428, endPoint x: 489, endPoint y: 451, distance: 99.8
click at [585, 428] on li "103F-016 MOYO-BLUE" at bounding box center [572, 427] width 184 height 31
type input "MOYO-BLUE"
type input "135"
type input "1"
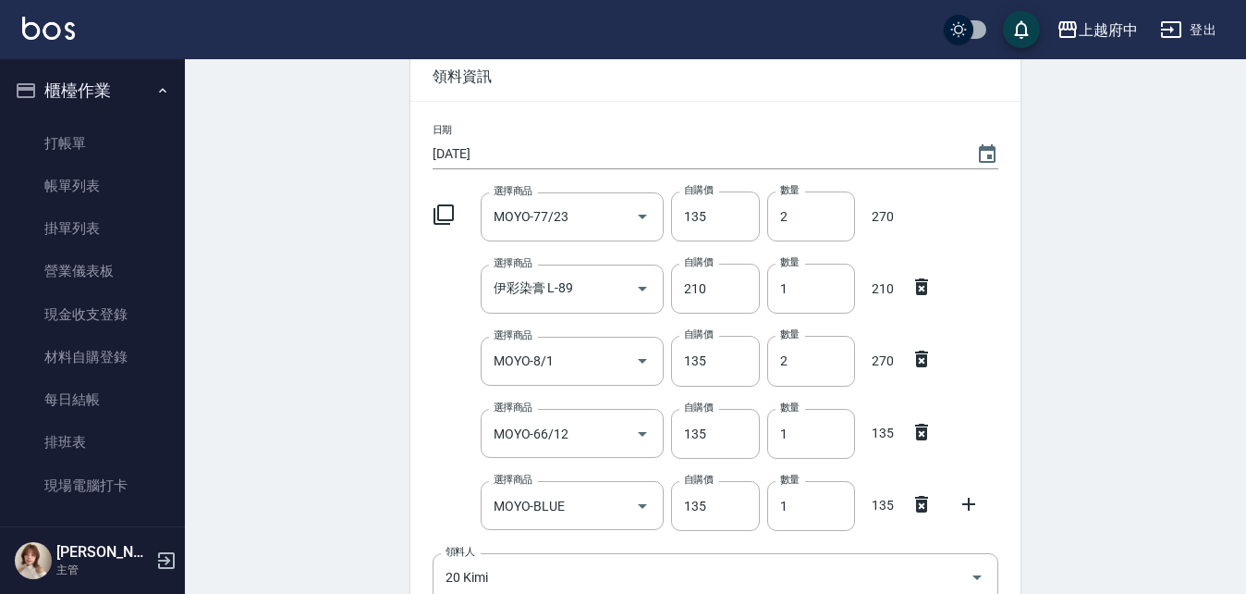
click at [450, 454] on div "選擇商品 MOYO-66/12 選擇商品 自購價 135 自購價 數量 1 數量 135" at bounding box center [711, 429] width 573 height 57
click at [971, 506] on icon at bounding box center [969, 504] width 22 height 22
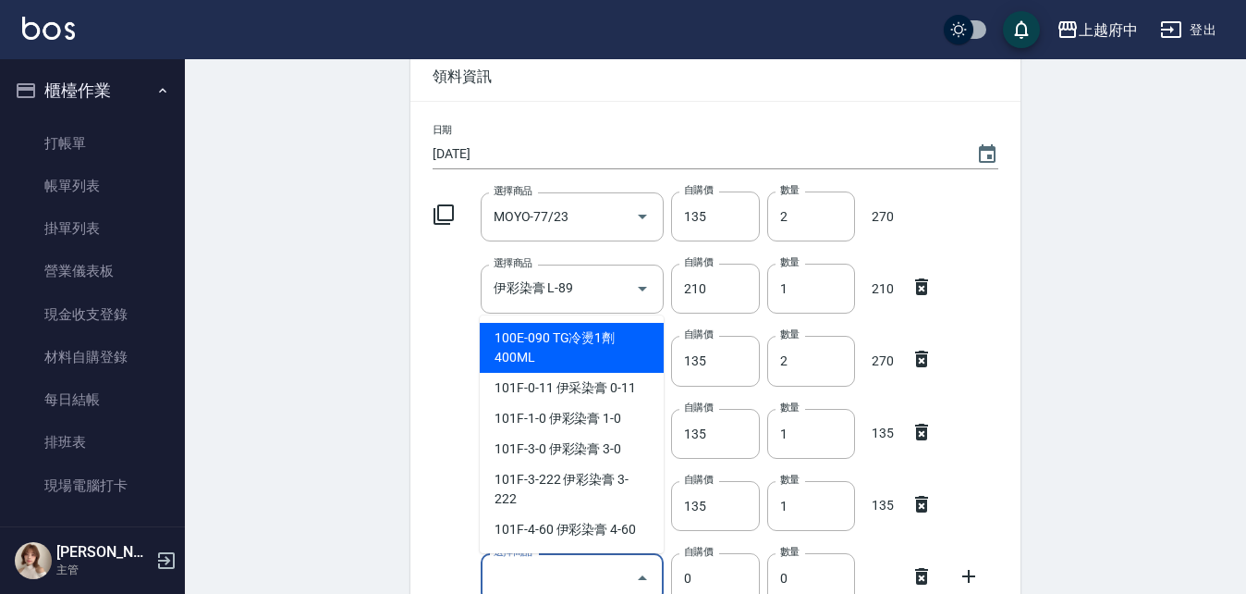
click at [570, 575] on input "選擇商品" at bounding box center [559, 577] width 140 height 32
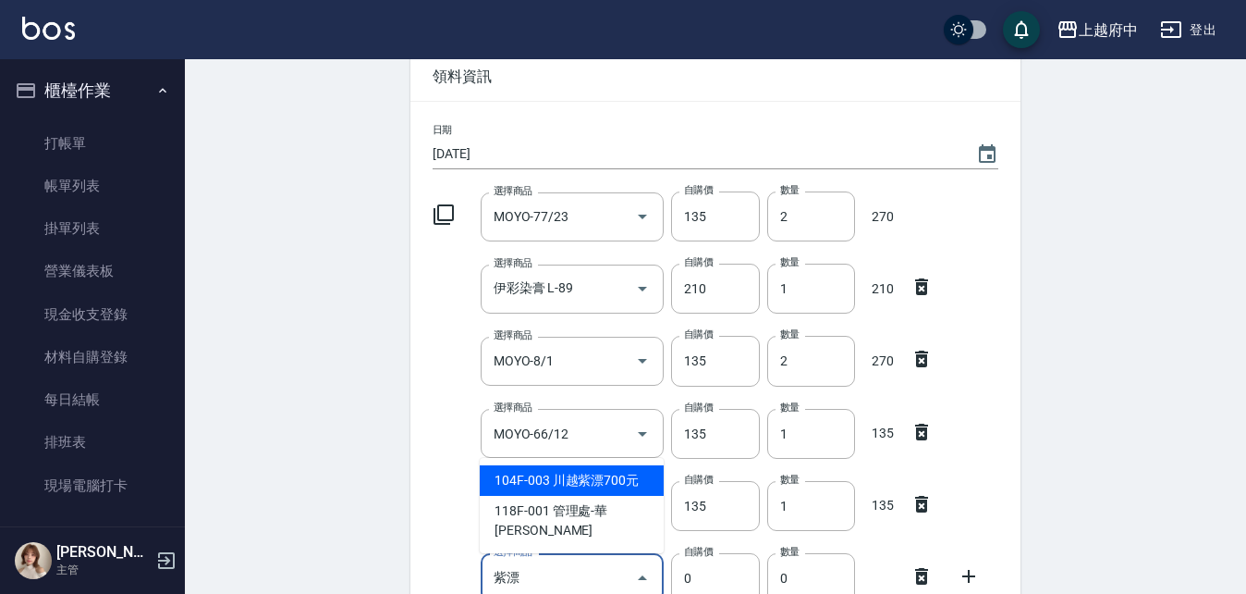
click at [617, 529] on li "118F-001 管理處-華田紫漂" at bounding box center [572, 521] width 184 height 50
type input "管理處-華田紫漂"
type input "450"
type input "1"
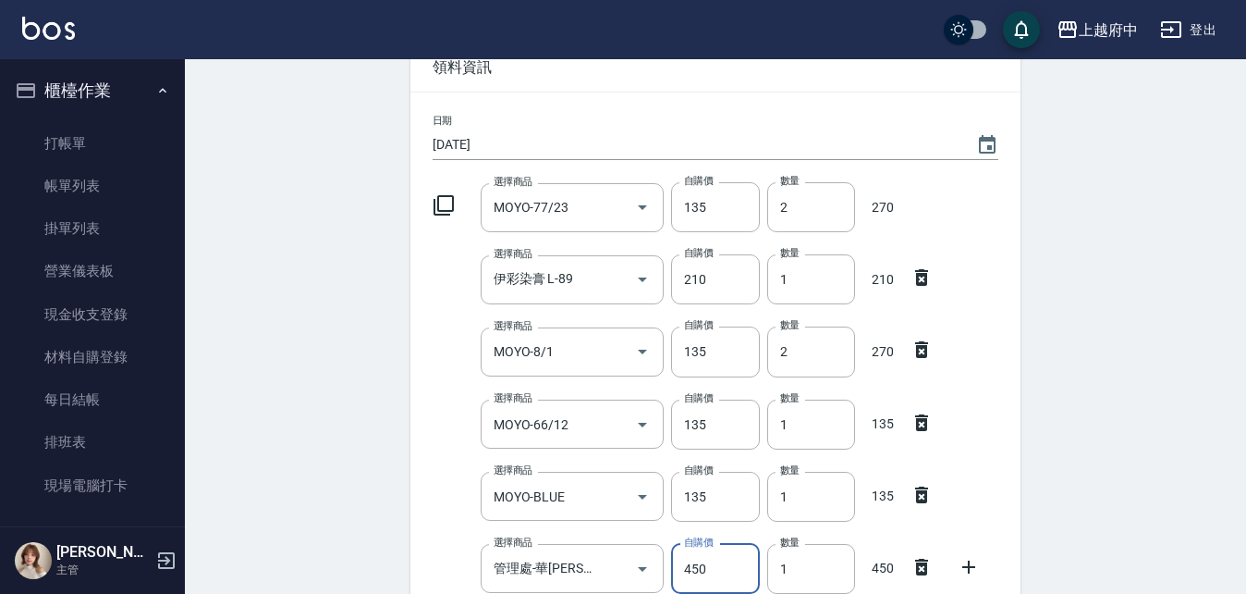
click at [402, 504] on div "Employee Picking Create 新增材料自購 連續新增自購 領料資訊 日期 2025/08/21 選擇商品 MOYO-77/23 選擇商品 自…" at bounding box center [715, 489] width 647 height 1064
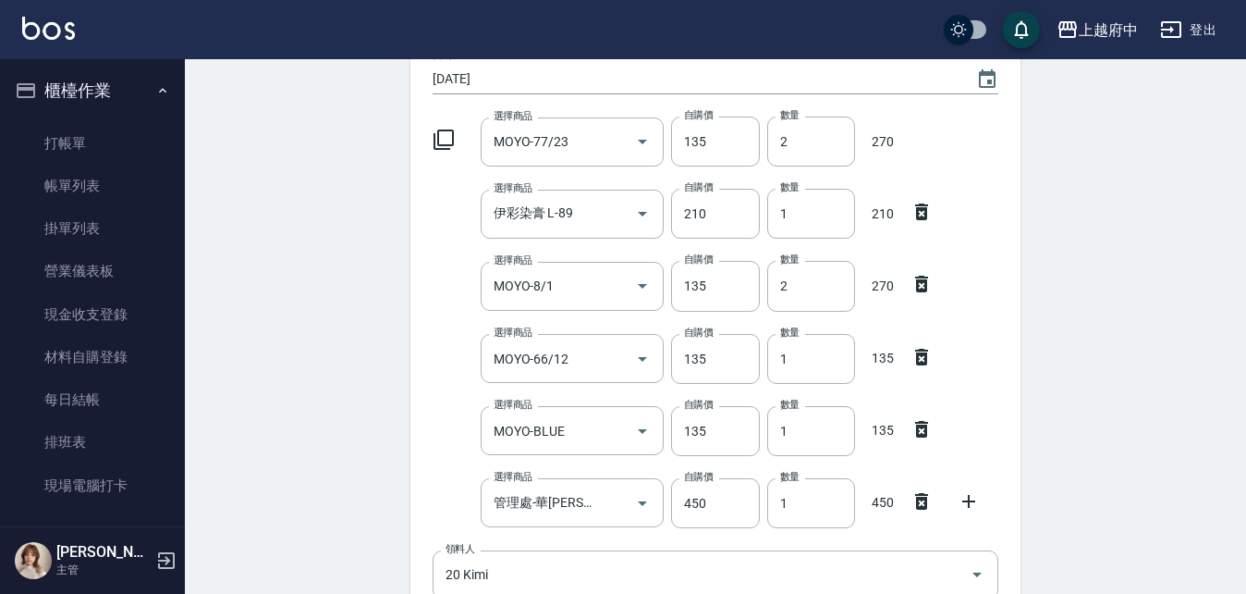
scroll to position [287, 0]
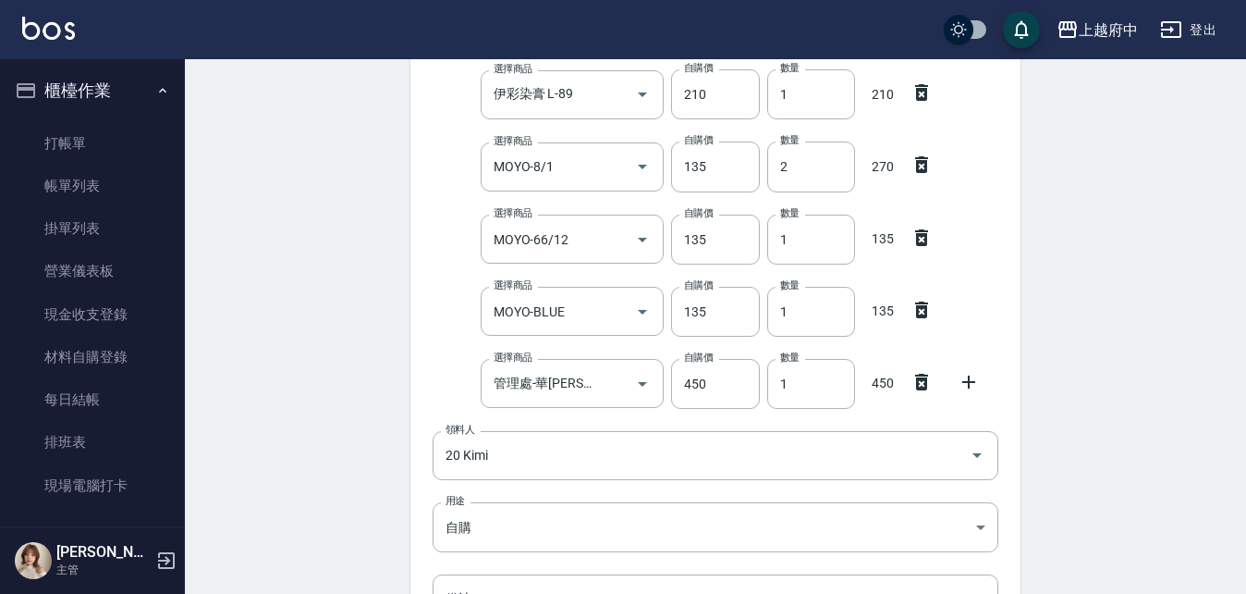
click at [301, 434] on div "Employee Picking Create 新增材料自購 連續新增自購 領料資訊 日期 2025/08/21 選擇商品 MOYO-77/23 選擇商品 自…" at bounding box center [715, 305] width 1061 height 1064
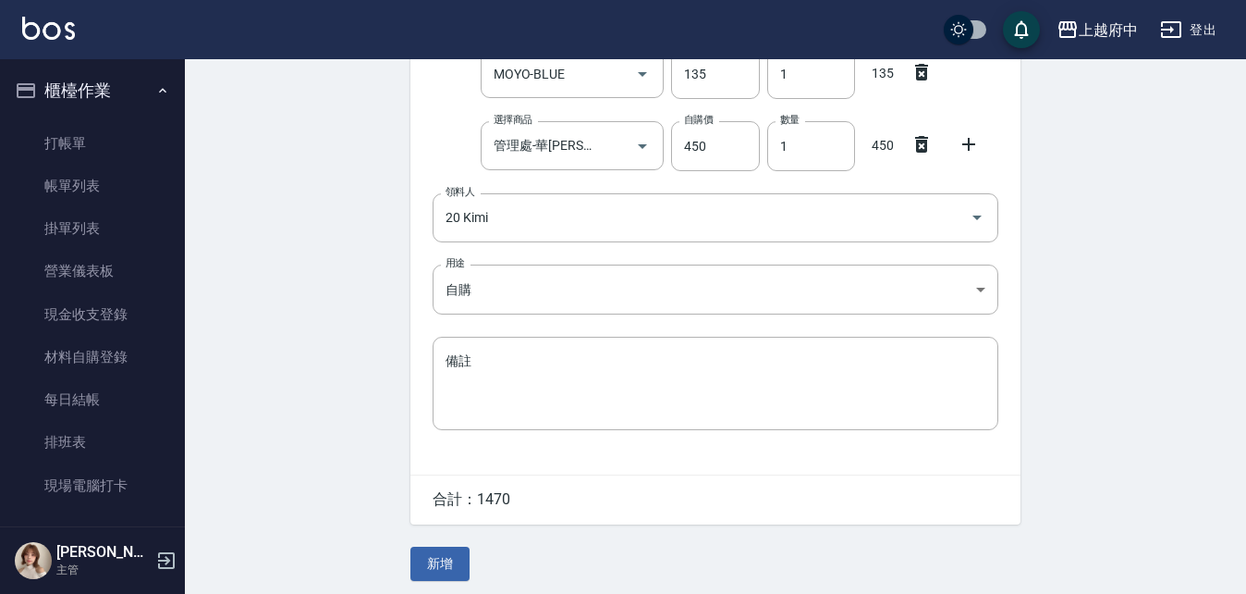
scroll to position [533, 0]
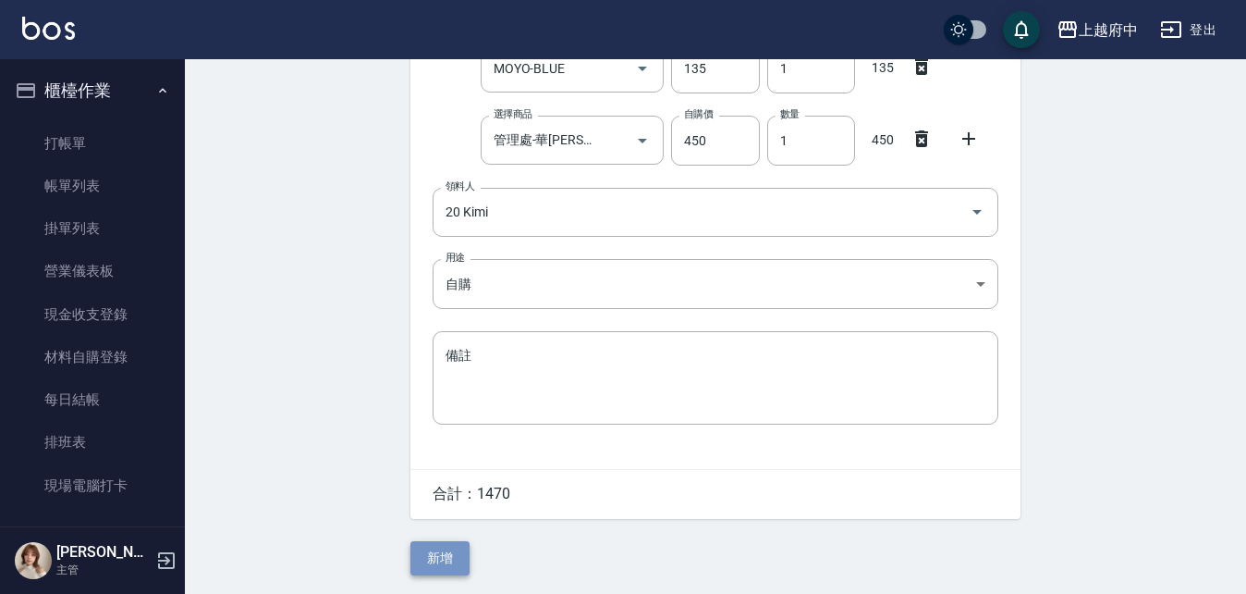
click at [439, 564] on button "新增" at bounding box center [440, 558] width 59 height 34
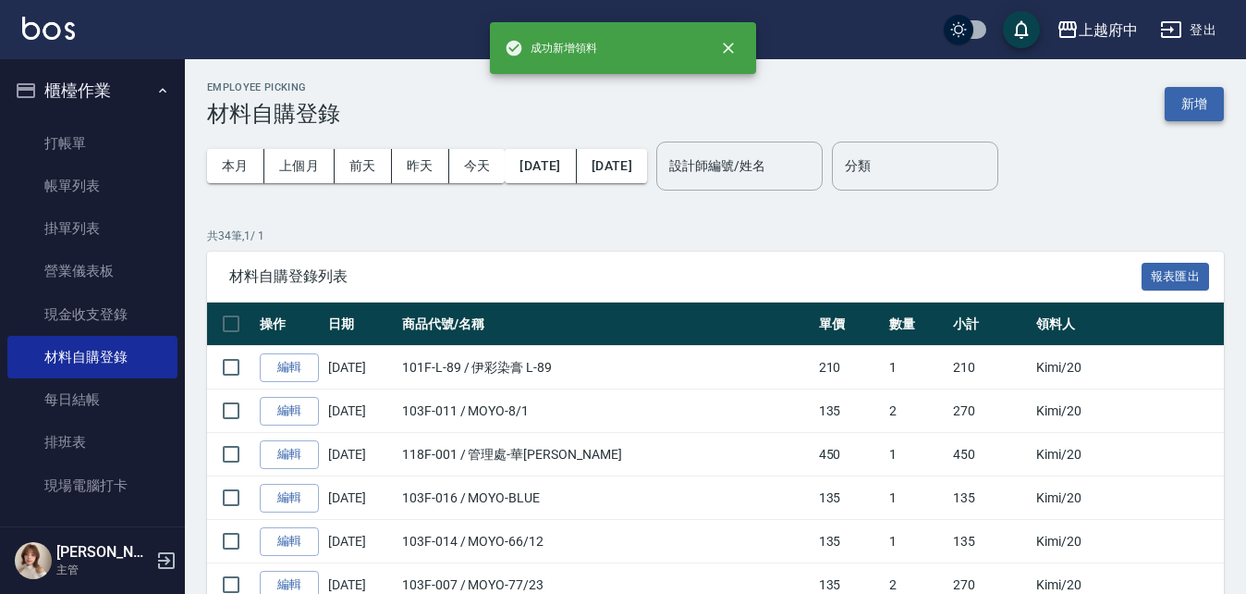
click at [1187, 91] on button "新增" at bounding box center [1194, 104] width 59 height 34
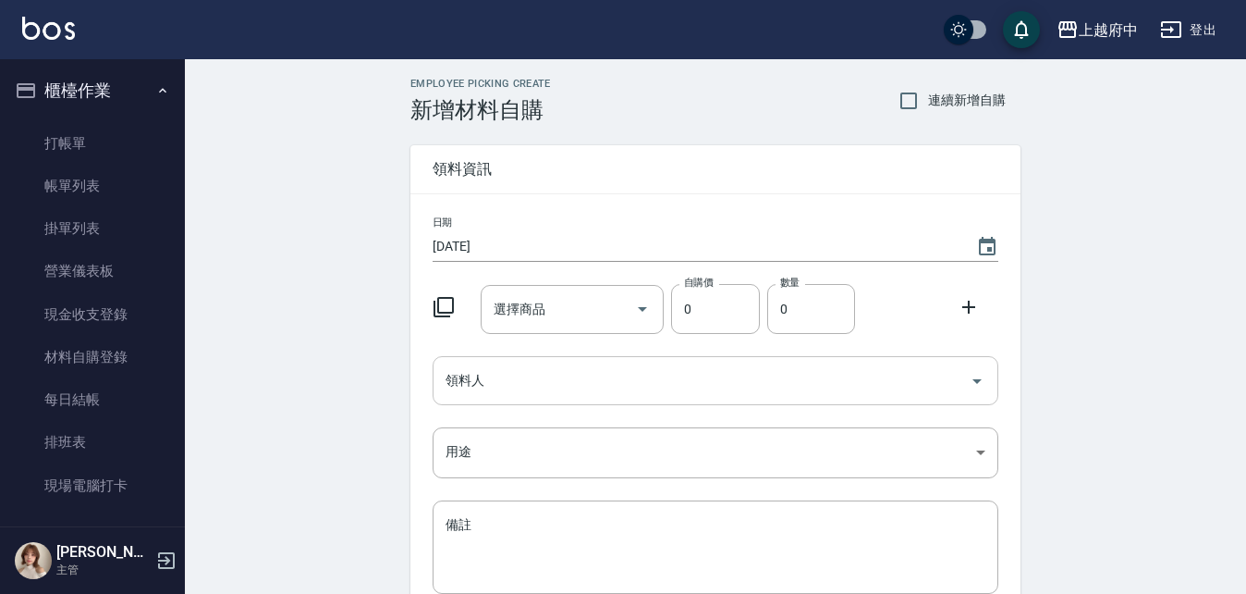
click at [571, 384] on input "領料人" at bounding box center [701, 380] width 521 height 32
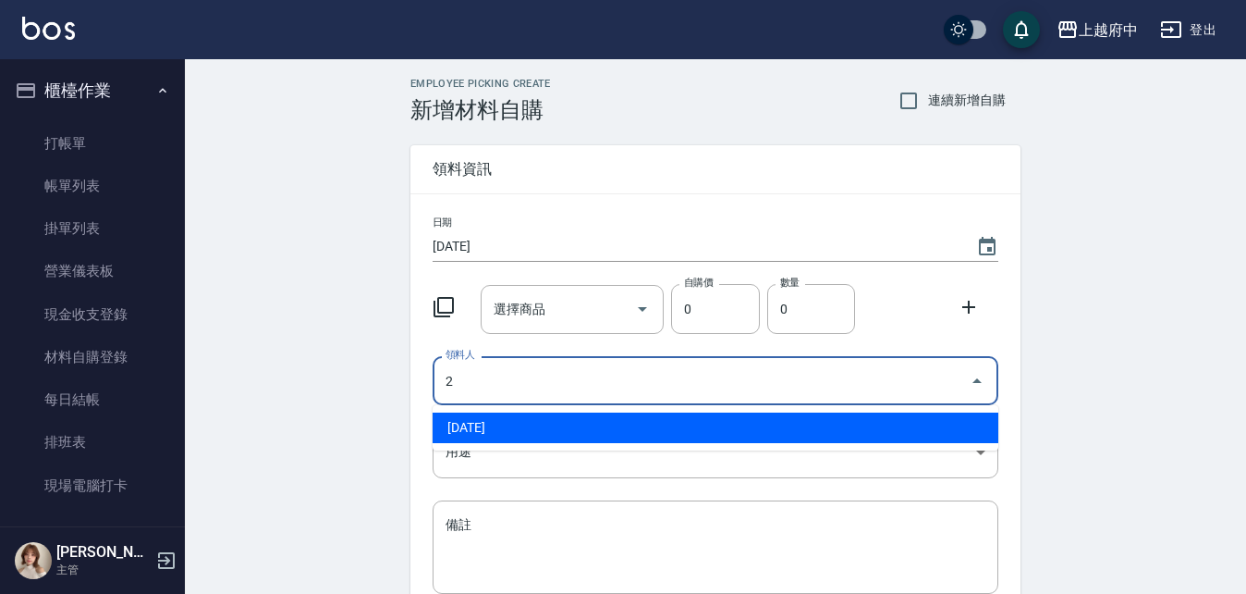
click at [585, 429] on li "2 Jun" at bounding box center [716, 427] width 566 height 31
type input "2 Jun"
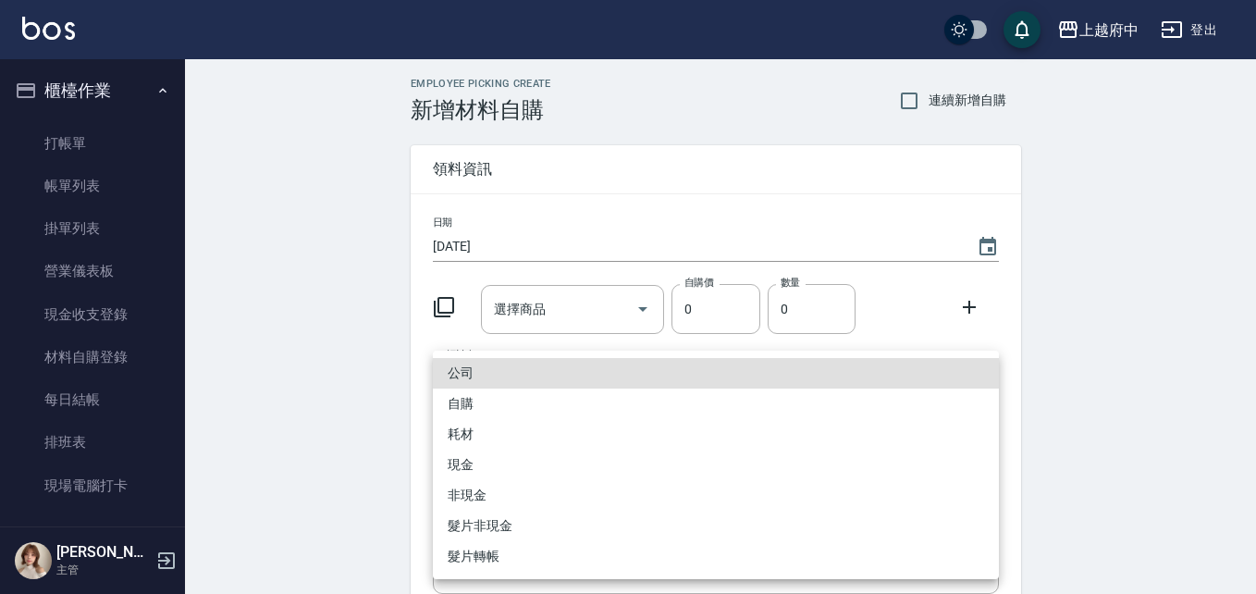
drag, startPoint x: 546, startPoint y: 466, endPoint x: 534, endPoint y: 456, distance: 15.1
click at [545, 466] on body "上越府中 登出 櫃檯作業 打帳單 帳單列表 掛單列表 營業儀表板 現金收支登錄 材料自購登錄 每日結帳 排班表 現場電腦打卡 預約管理 預約管理 單日預約紀錄…" at bounding box center [628, 381] width 1256 height 762
click at [468, 402] on li "自購" at bounding box center [716, 403] width 566 height 31
type input "自購"
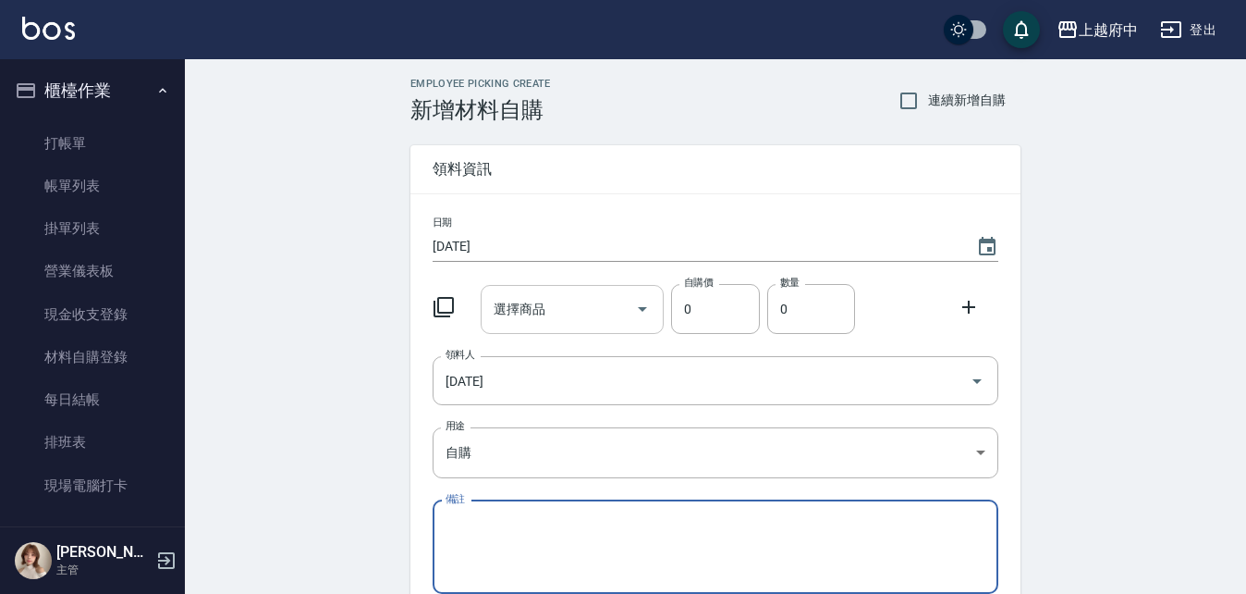
click at [568, 305] on input "選擇商品" at bounding box center [559, 309] width 140 height 32
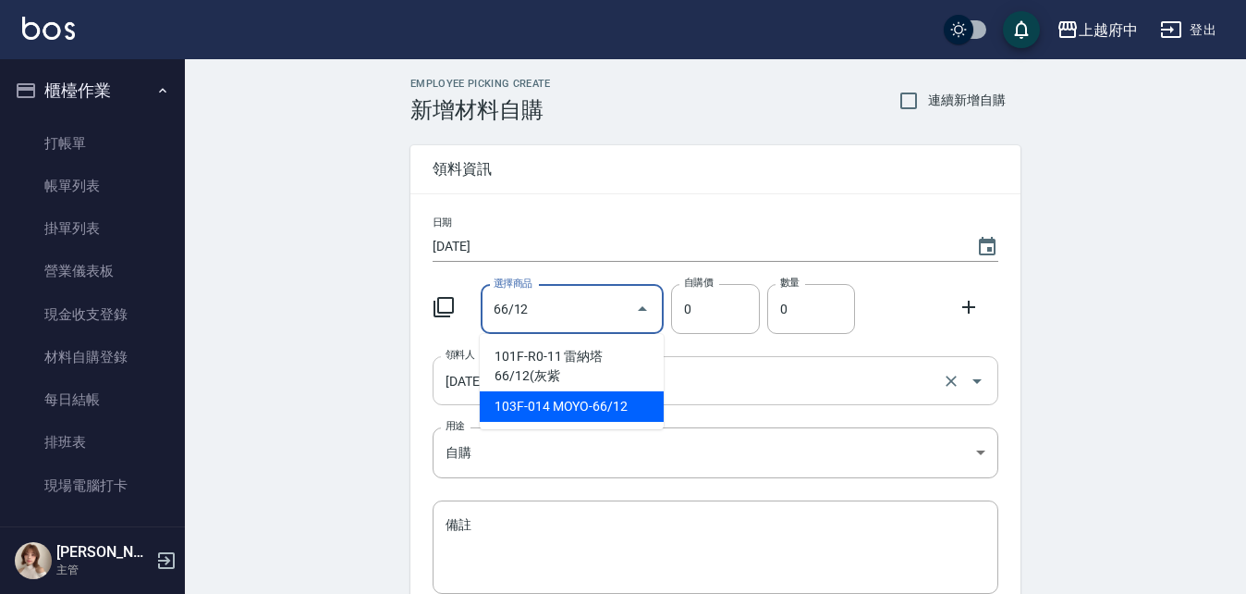
drag, startPoint x: 651, startPoint y: 402, endPoint x: 728, endPoint y: 381, distance: 79.6
click at [659, 401] on li "103F-014 MOYO-66/12" at bounding box center [572, 406] width 184 height 31
type input "MOYO-66/12"
type input "135"
type input "1"
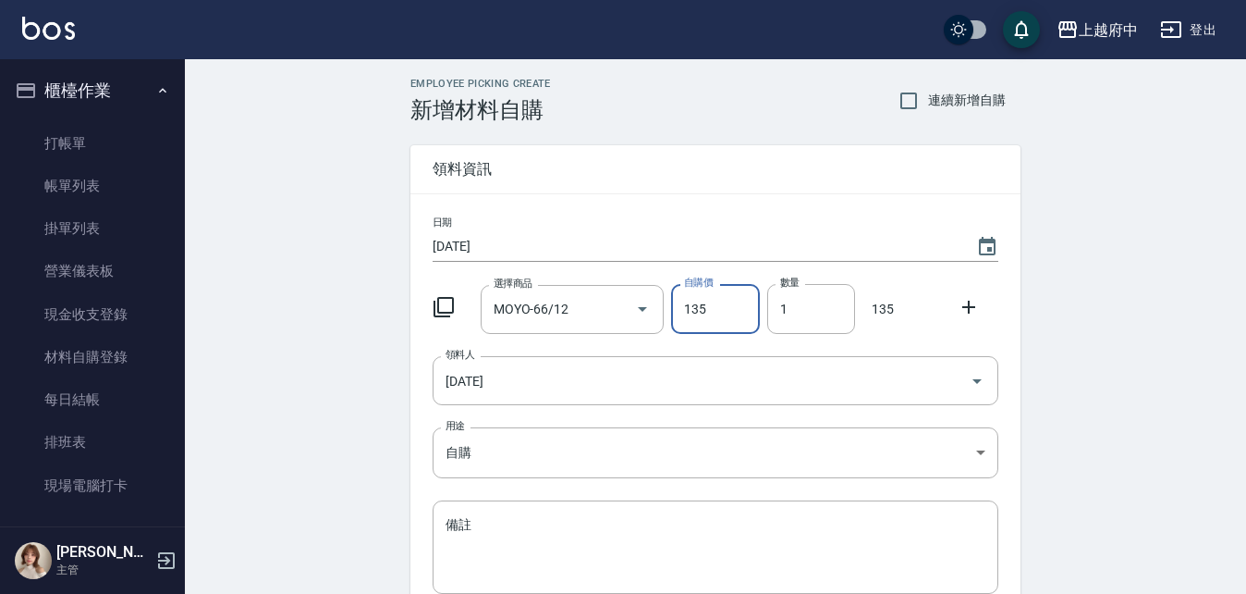
click at [961, 307] on div at bounding box center [974, 304] width 48 height 33
click at [988, 312] on div at bounding box center [974, 304] width 48 height 33
click at [972, 315] on icon at bounding box center [969, 307] width 22 height 22
click at [596, 367] on input "選擇商品" at bounding box center [559, 381] width 140 height 32
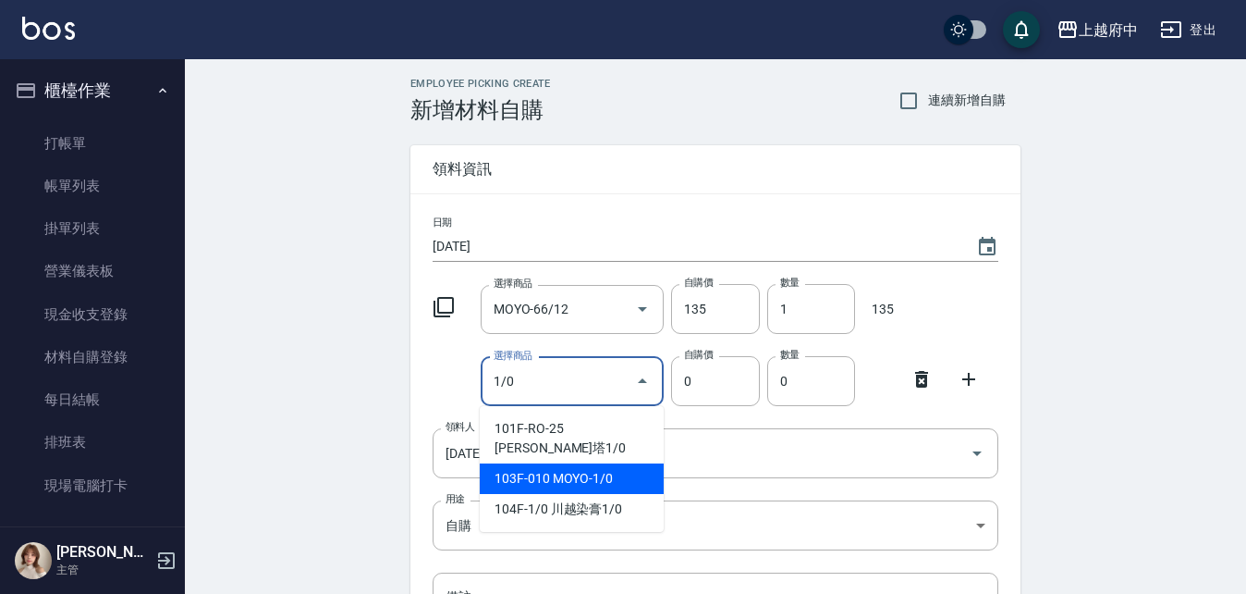
click at [596, 463] on li "103F-010 MOYO-1/0" at bounding box center [572, 478] width 184 height 31
type input "MOYO-1/0"
type input "135"
type input "1"
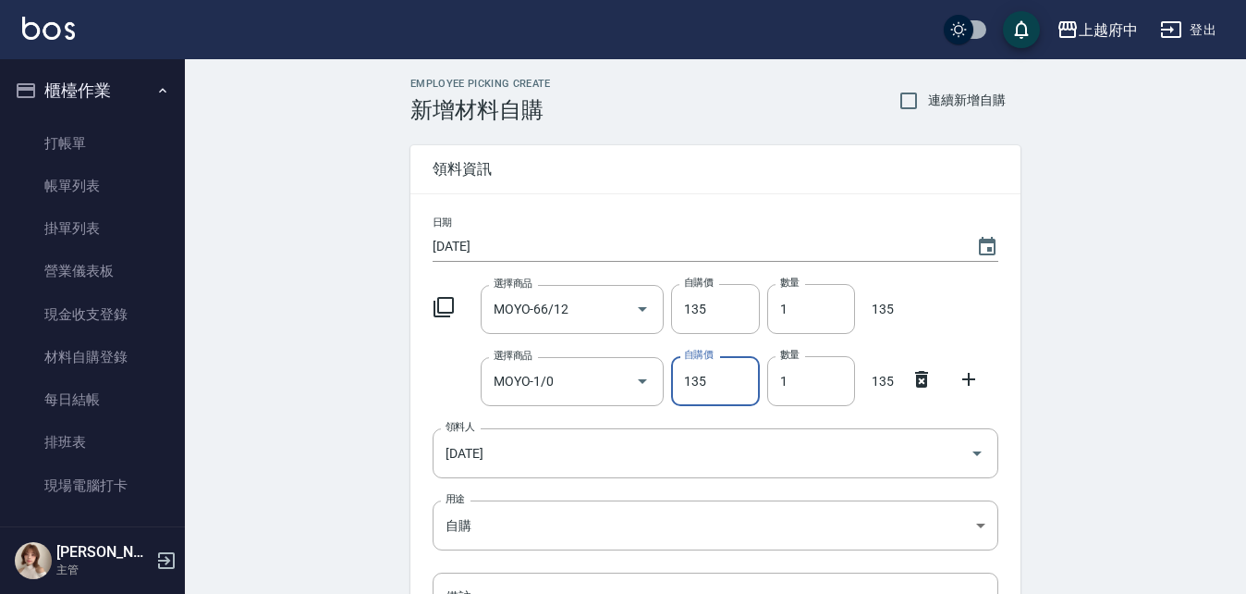
click at [976, 377] on icon at bounding box center [969, 379] width 22 height 22
drag, startPoint x: 533, startPoint y: 460, endPoint x: 527, endPoint y: 472, distance: 12.8
click at [533, 461] on input "選擇商品" at bounding box center [559, 453] width 140 height 32
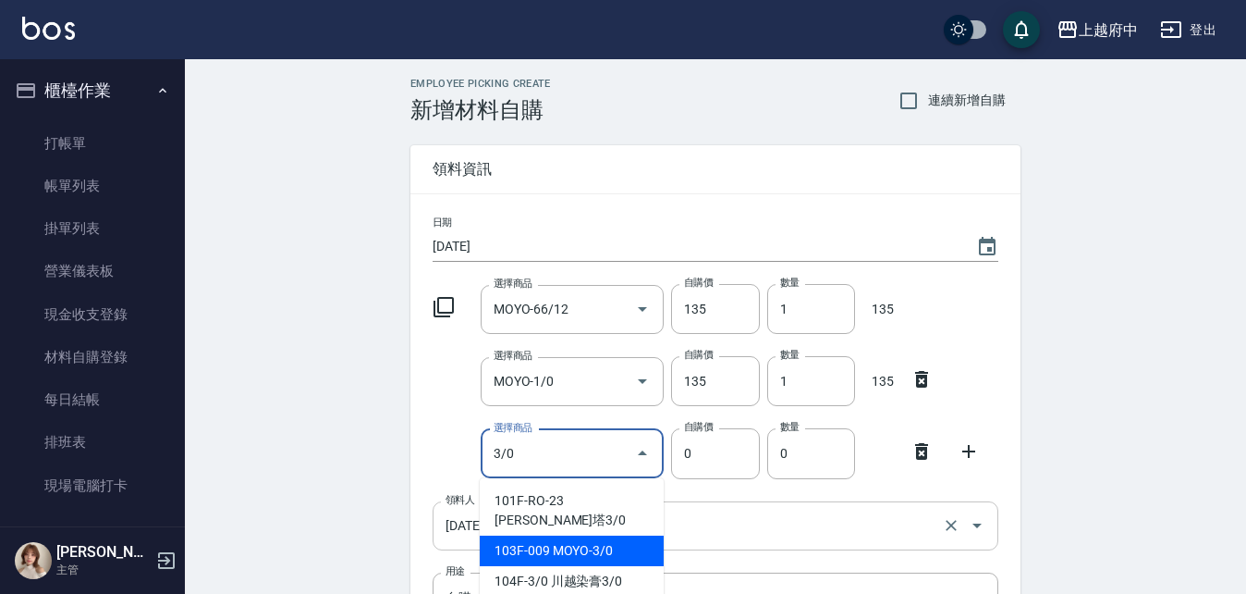
drag, startPoint x: 528, startPoint y: 542, endPoint x: 578, endPoint y: 532, distance: 51.0
click at [529, 541] on li "103F-009 MOYO-3/0" at bounding box center [572, 550] width 184 height 31
type input "MOYO-3/0"
type input "135"
type input "1"
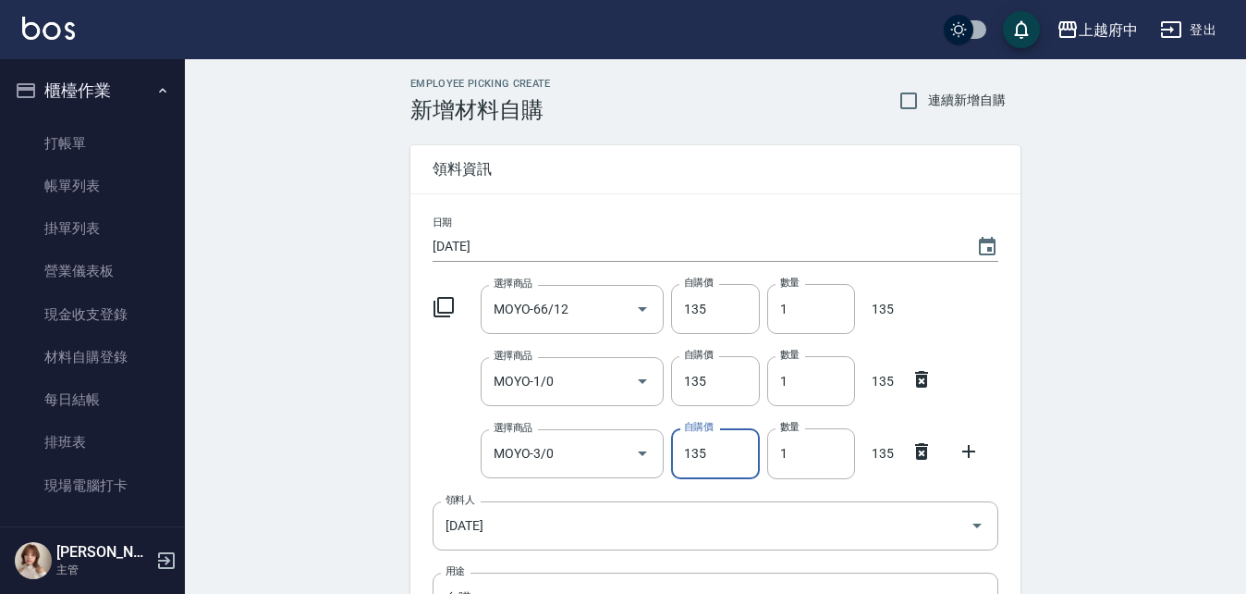
click at [979, 460] on icon at bounding box center [969, 451] width 22 height 22
click at [580, 516] on input "選擇商品" at bounding box center [559, 525] width 140 height 32
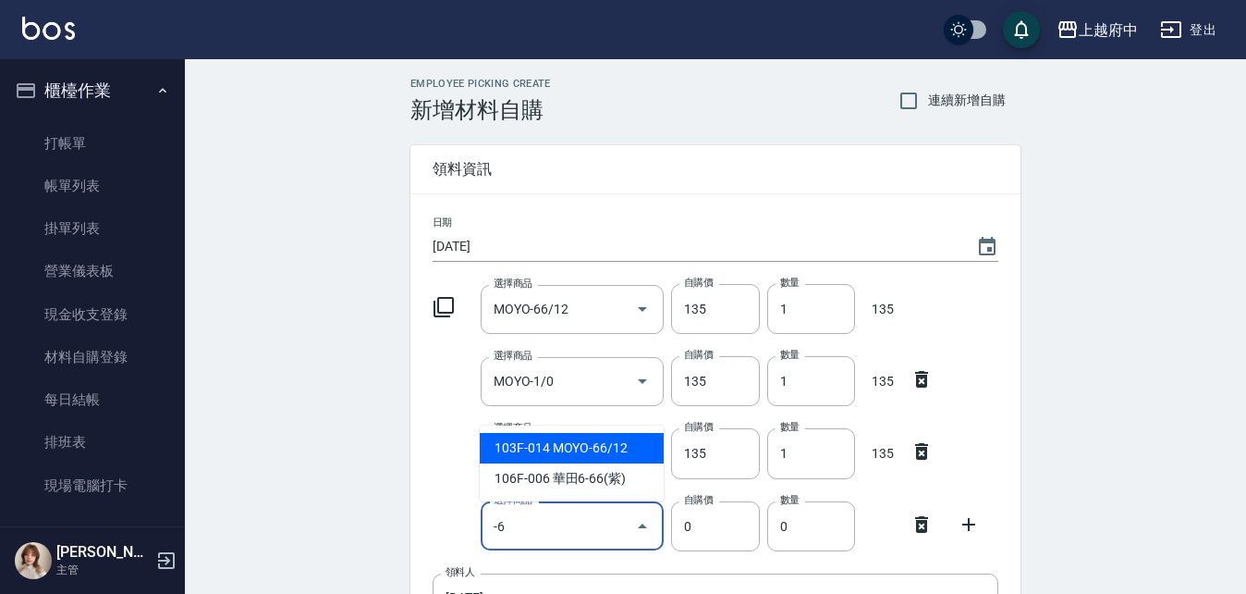
type input "-"
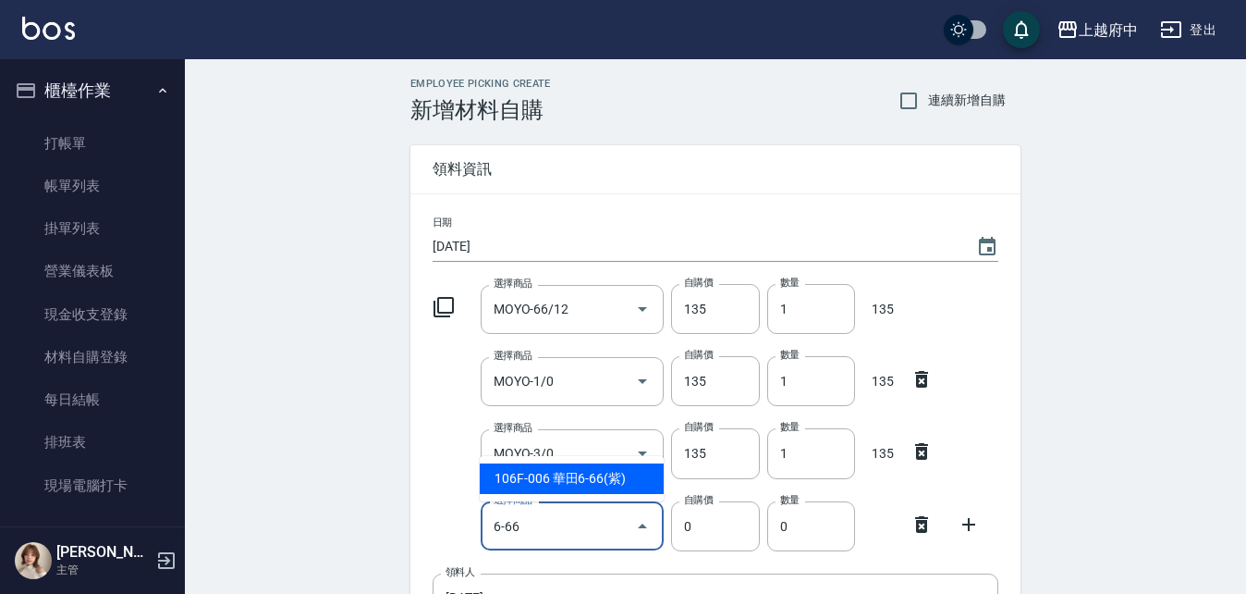
click at [637, 473] on li "106F-006 華田6-66(紫)" at bounding box center [572, 478] width 184 height 31
type input "華田6-66(紫)"
type input "135"
type input "1"
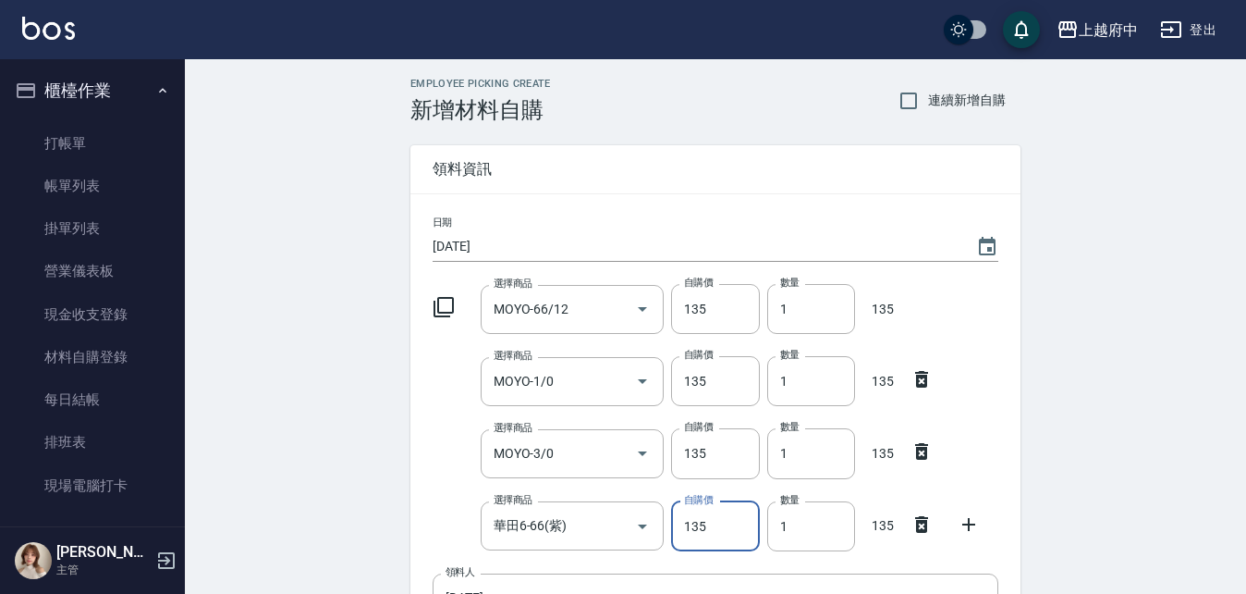
click at [974, 523] on icon at bounding box center [968, 524] width 13 height 13
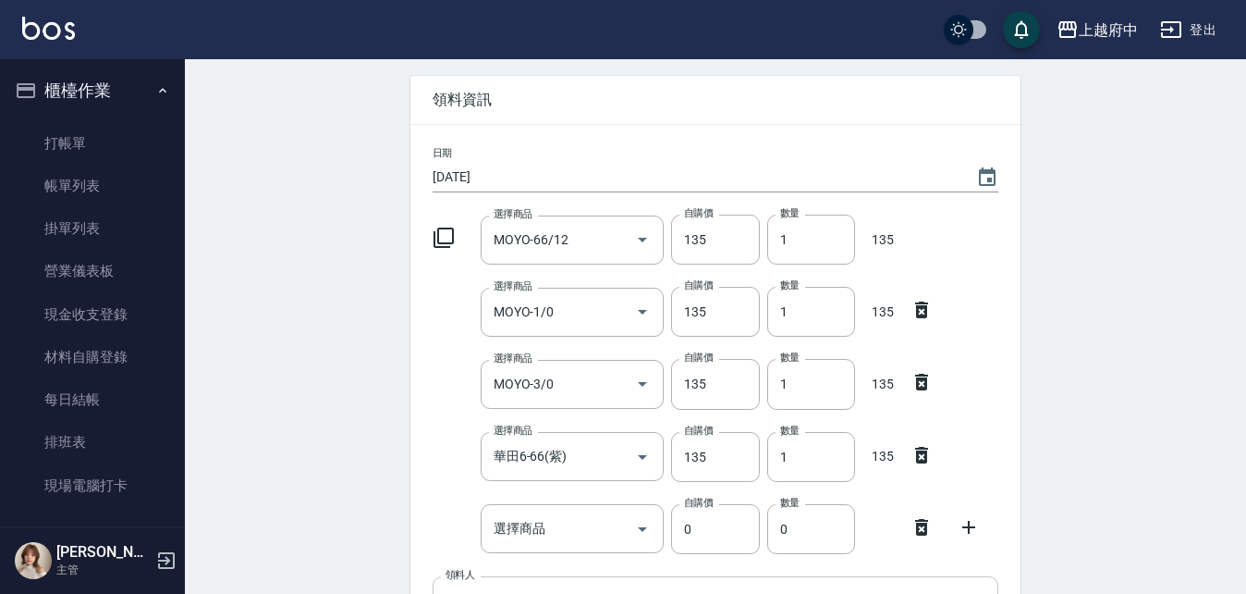
scroll to position [185, 0]
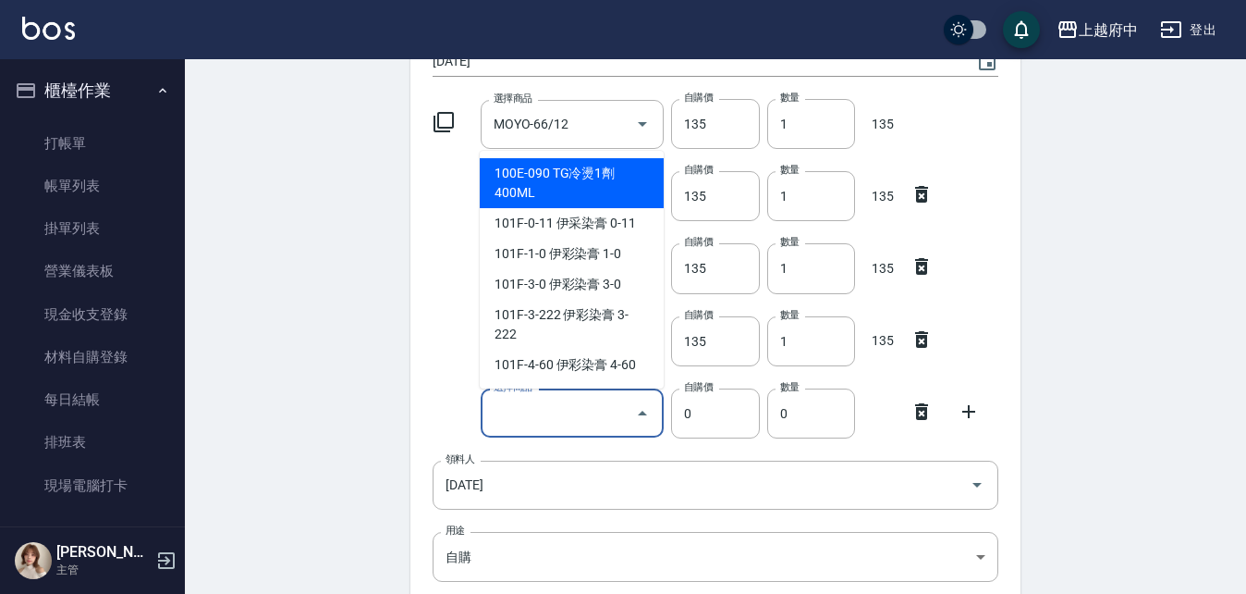
drag, startPoint x: 558, startPoint y: 417, endPoint x: 593, endPoint y: 458, distance: 53.8
click at [570, 442] on div "日期 2025/08/21 選擇商品 MOYO-66/12 選擇商品 自購價 135 自購價 數量 1 數量 135 選擇商品 MOYO-1/0 選擇商品 自…" at bounding box center [716, 375] width 610 height 732
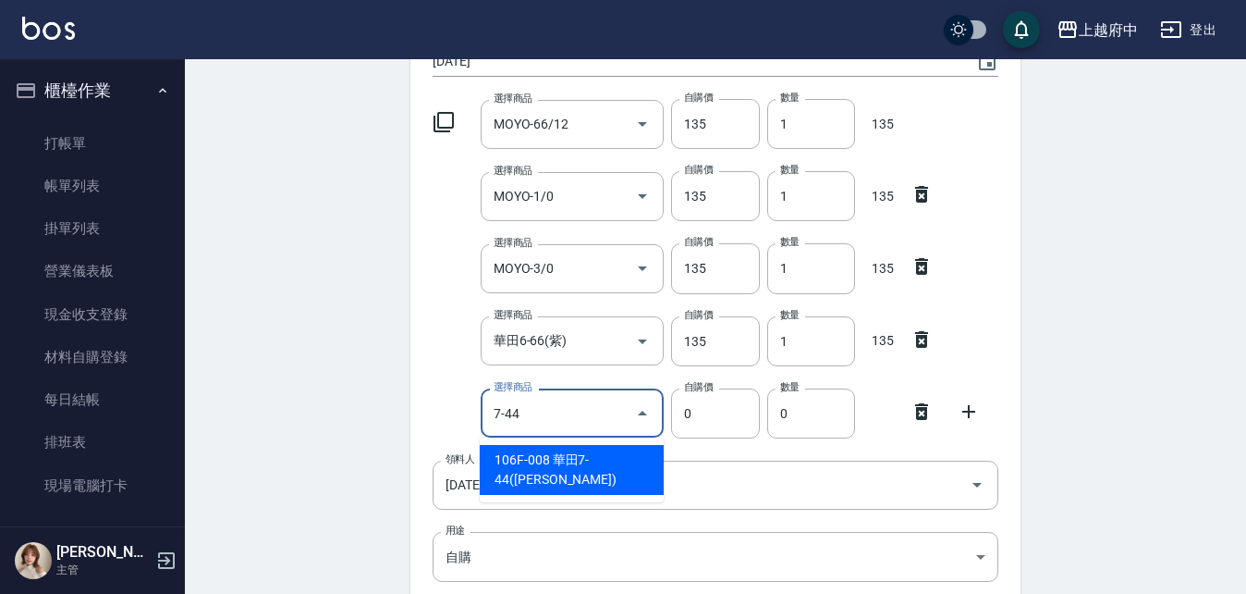
click at [593, 458] on li "106F-008 華田7-44(橘)" at bounding box center [572, 470] width 184 height 50
type input "華田7-44(橘)"
type input "135"
type input "1"
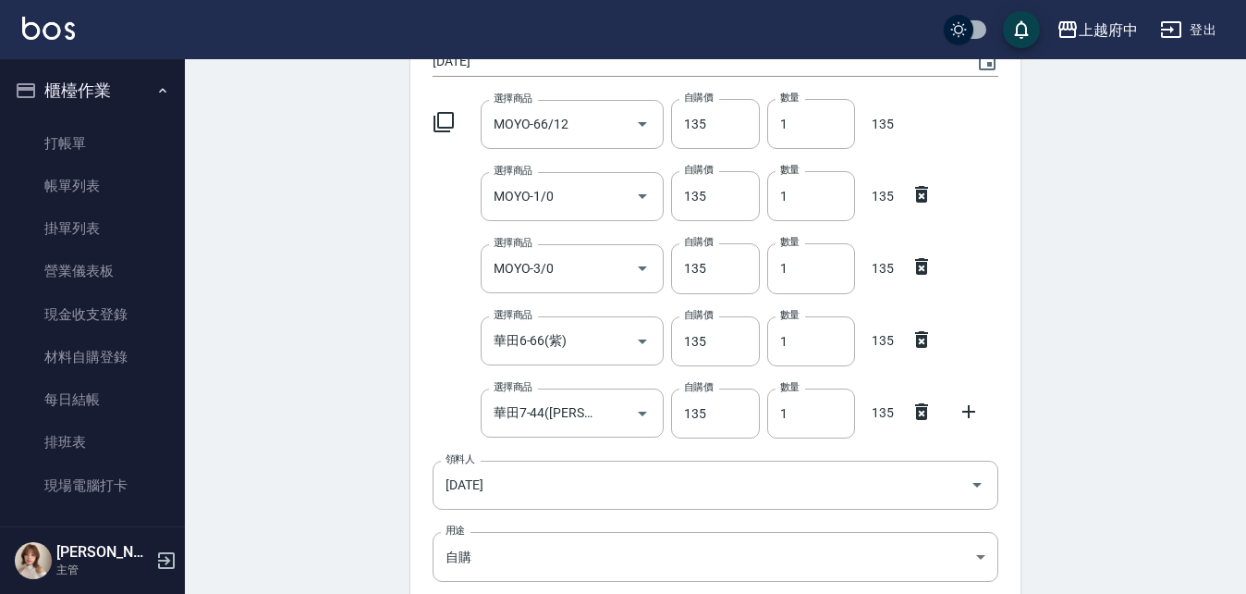
click at [436, 353] on div "選擇商品 華田6-66(紫) 選擇商品 自購價 135 自購價 數量 1 數量 135" at bounding box center [711, 337] width 573 height 57
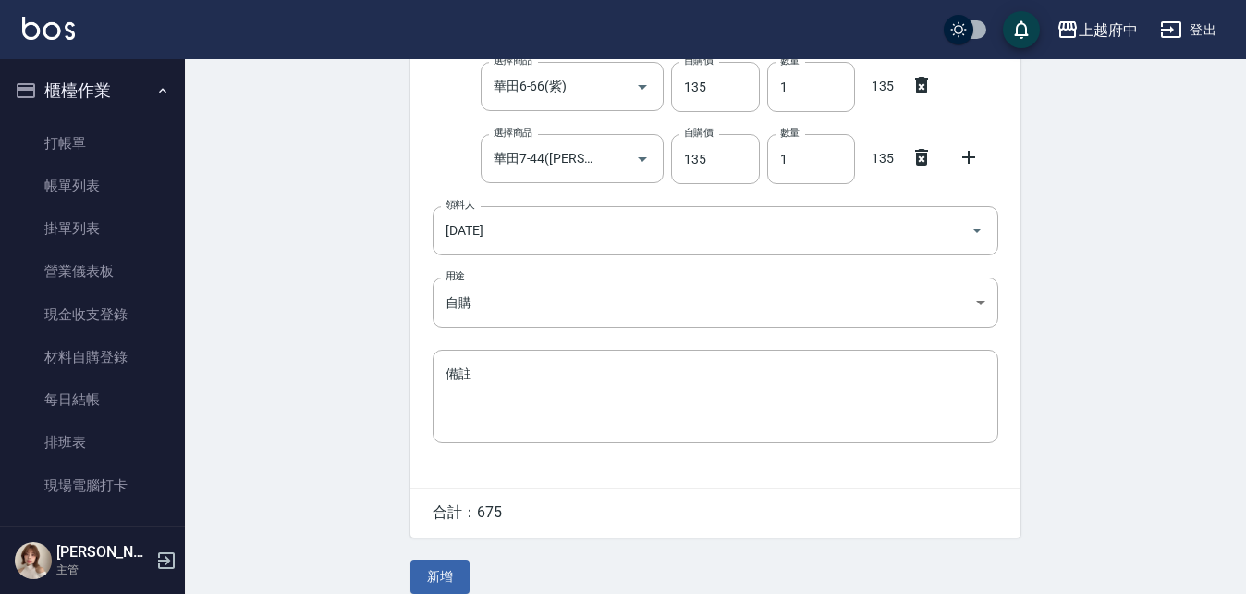
scroll to position [460, 0]
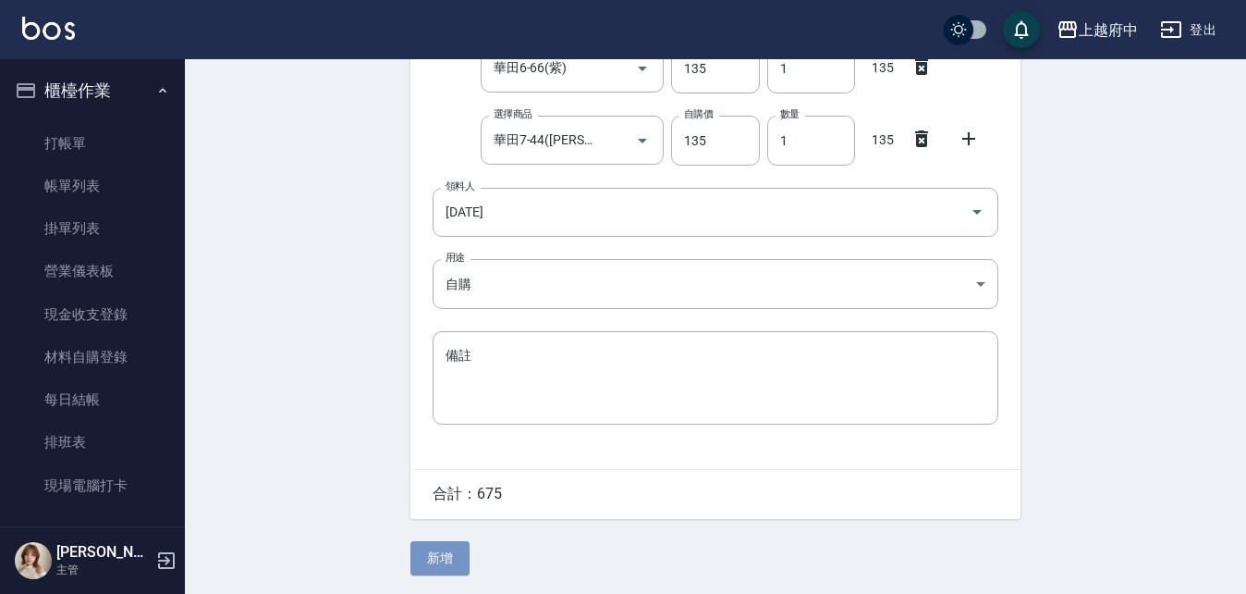
click at [448, 560] on button "新增" at bounding box center [440, 558] width 59 height 34
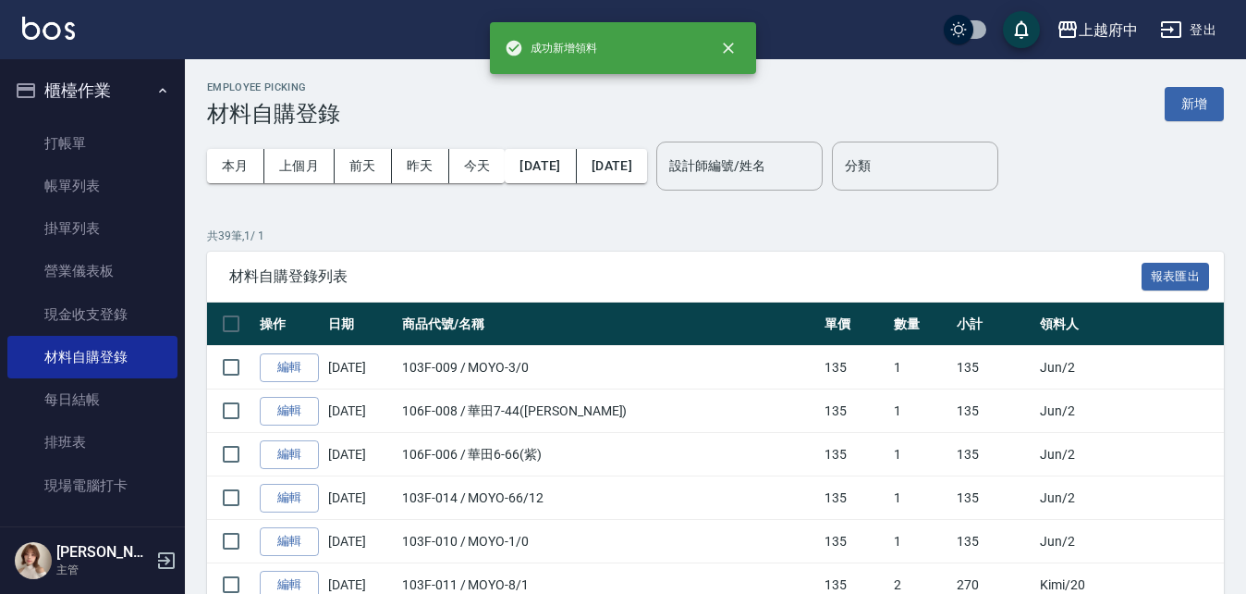
click at [1202, 122] on div "Employee Picking 材料自購登錄 新增" at bounding box center [715, 103] width 1017 height 45
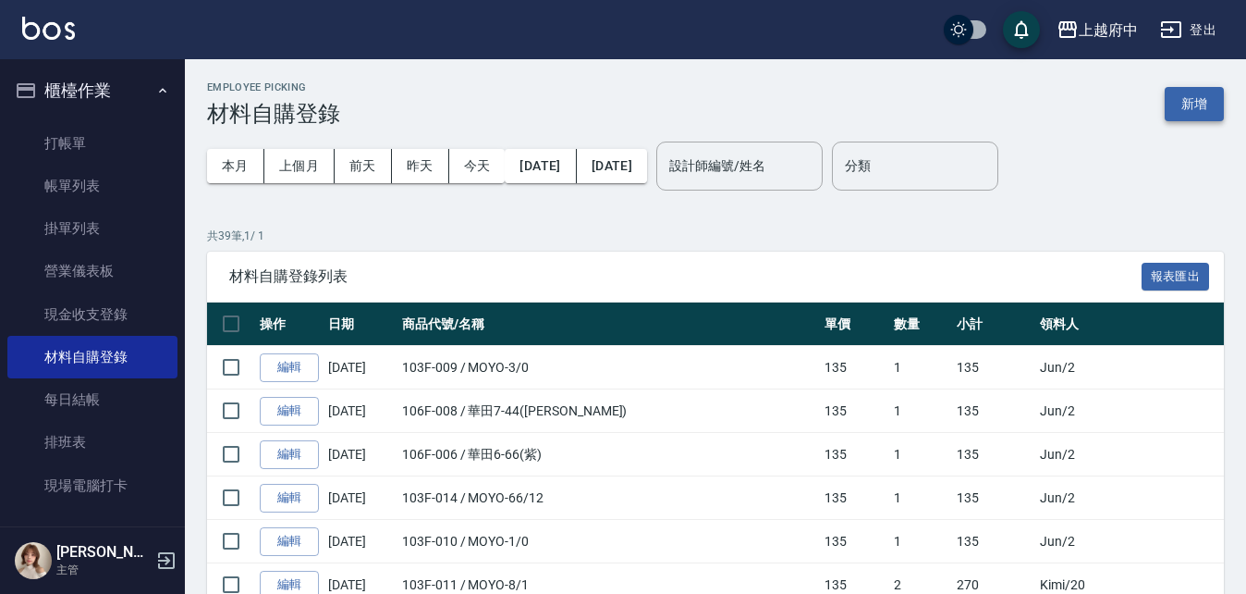
click at [1208, 103] on button "新增" at bounding box center [1194, 104] width 59 height 34
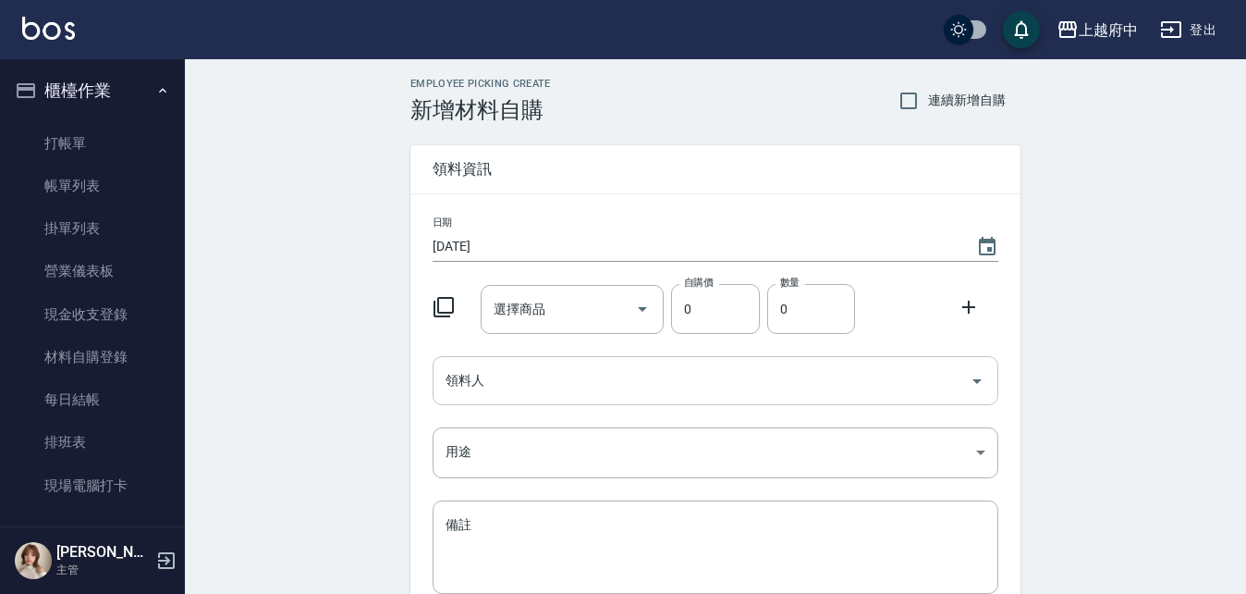
click at [565, 386] on input "領料人" at bounding box center [701, 380] width 521 height 32
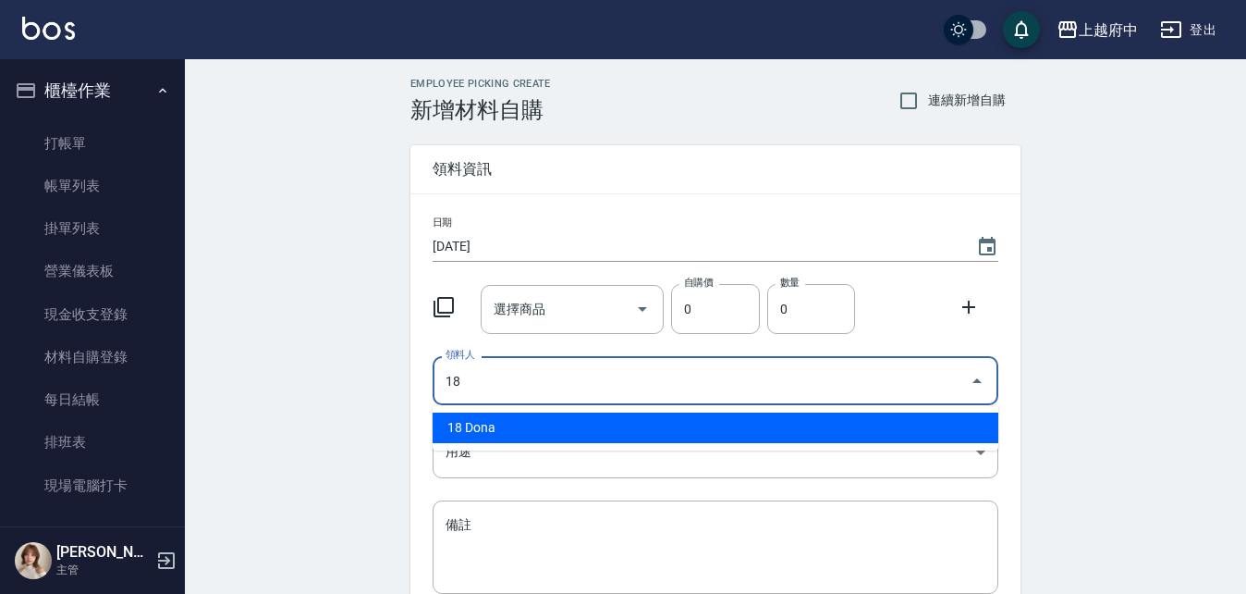
click at [463, 431] on li "18 Dona" at bounding box center [716, 427] width 566 height 31
type input "18 Dona"
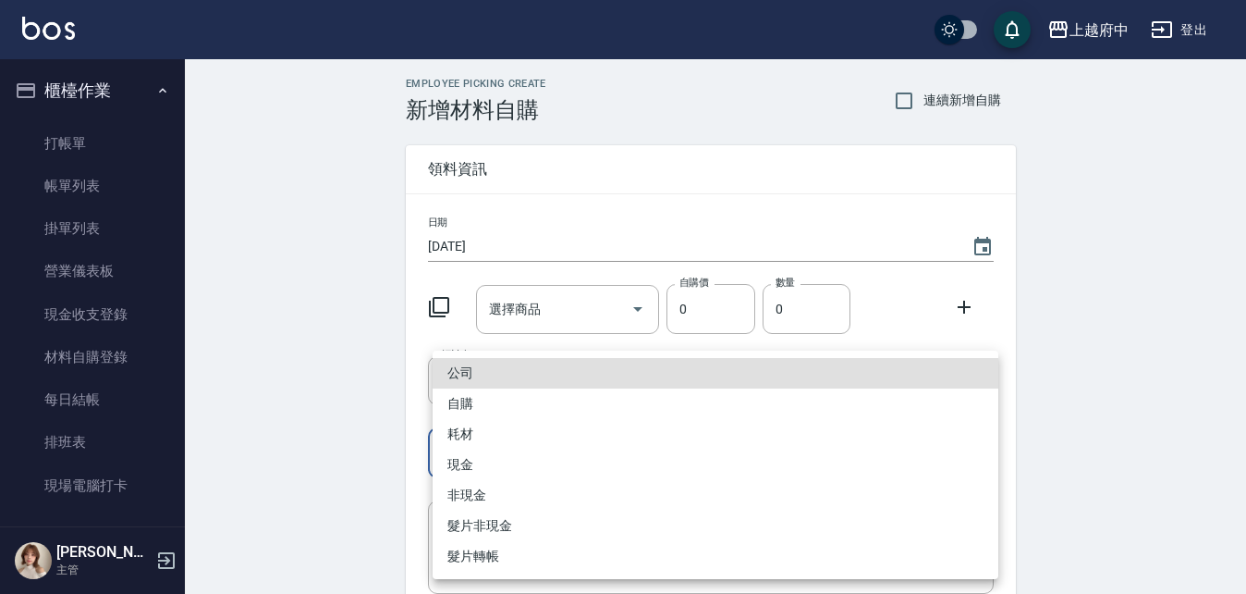
click at [464, 468] on body "上越府中 登出 櫃檯作業 打帳單 帳單列表 掛單列表 營業儀表板 現金收支登錄 材料自購登錄 每日結帳 排班表 現場電腦打卡 預約管理 預約管理 單日預約紀錄…" at bounding box center [623, 381] width 1246 height 762
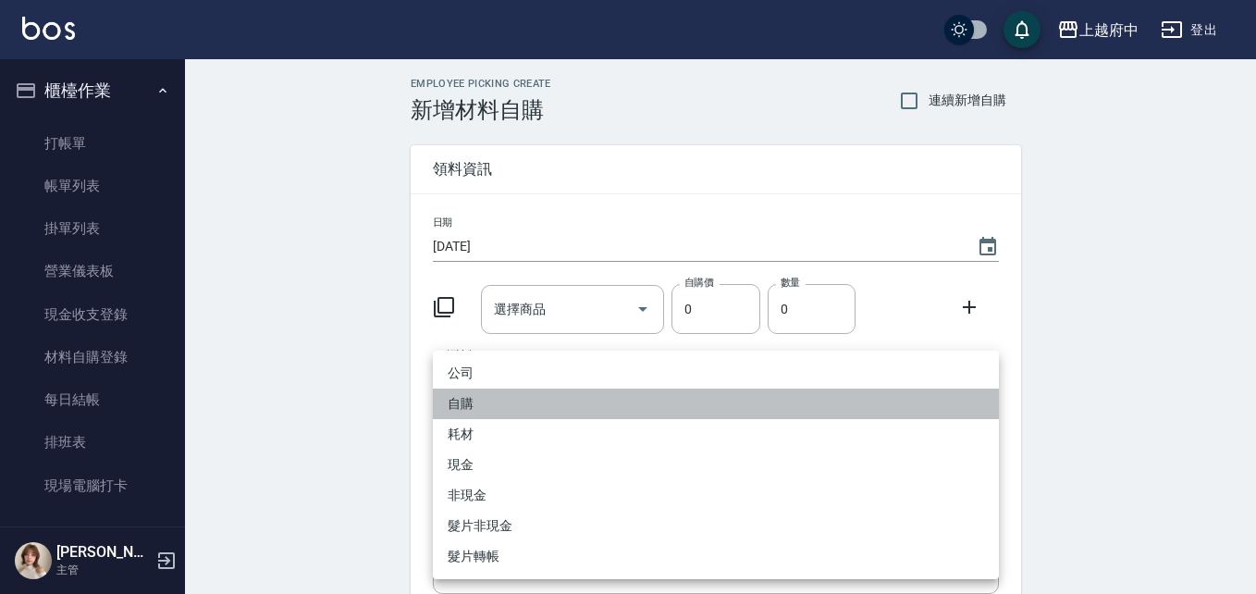
drag, startPoint x: 461, startPoint y: 395, endPoint x: 472, endPoint y: 400, distance: 12.4
click at [463, 399] on li "自購" at bounding box center [716, 403] width 566 height 31
type input "自購"
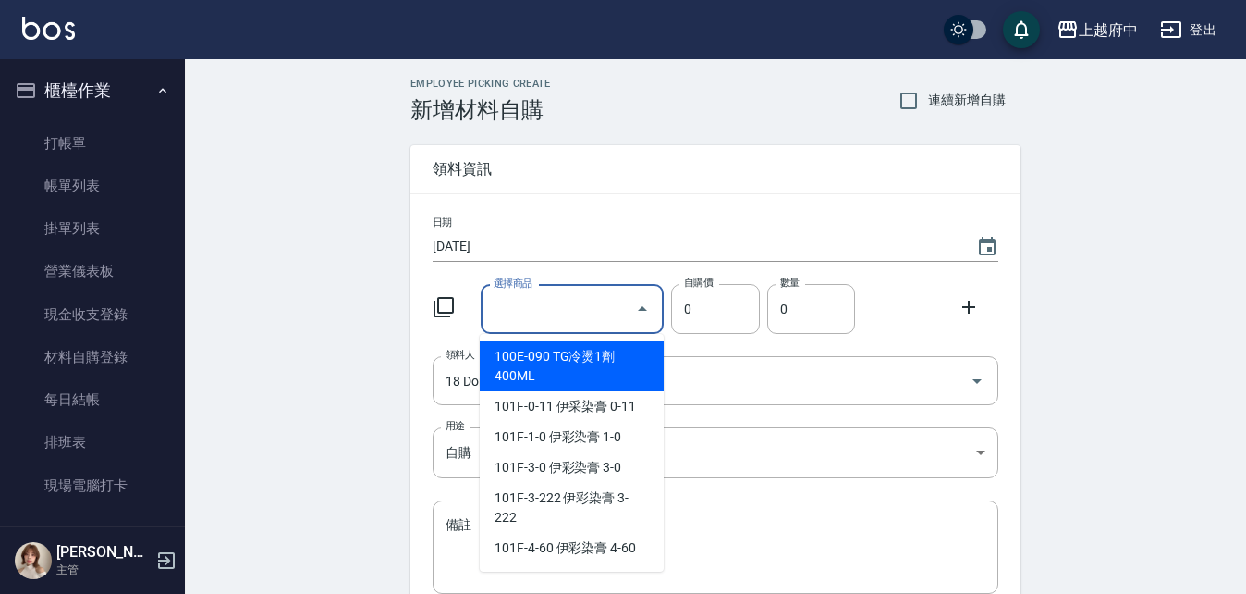
drag, startPoint x: 597, startPoint y: 297, endPoint x: 588, endPoint y: 329, distance: 33.7
click at [597, 307] on input "選擇商品" at bounding box center [559, 309] width 140 height 32
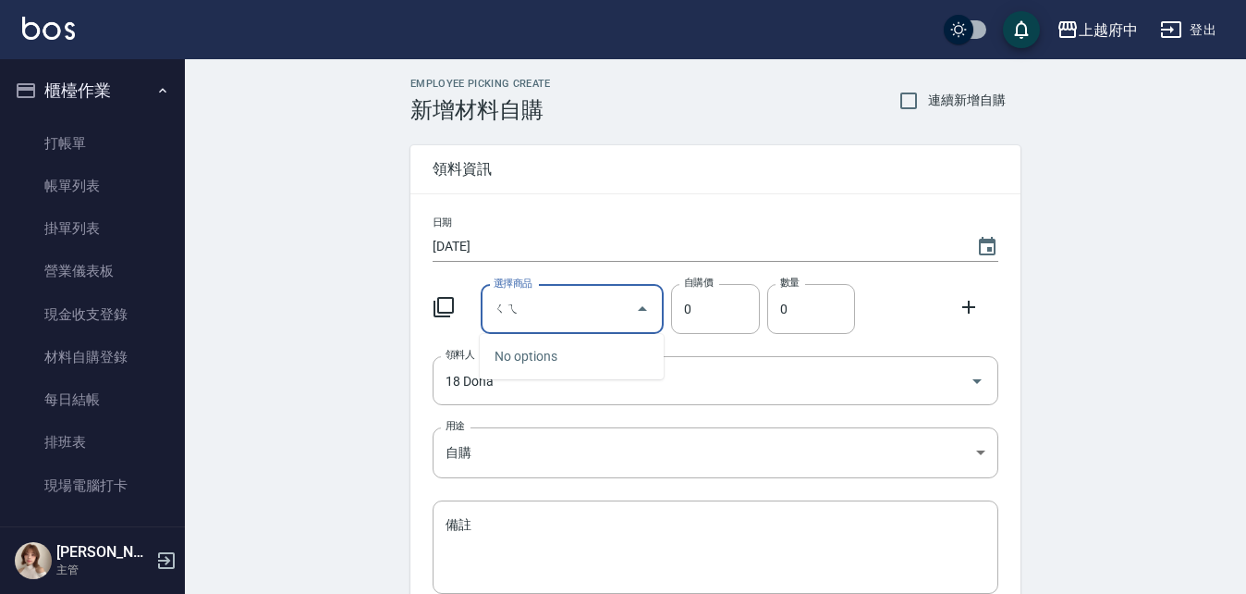
type input "ㄑ"
drag, startPoint x: 631, startPoint y: 354, endPoint x: 644, endPoint y: 361, distance: 14.5
click at [631, 357] on li "105F-1 哥德式OFF BLACK" at bounding box center [572, 356] width 184 height 31
type input "哥德式OFF BLACK"
type input "195"
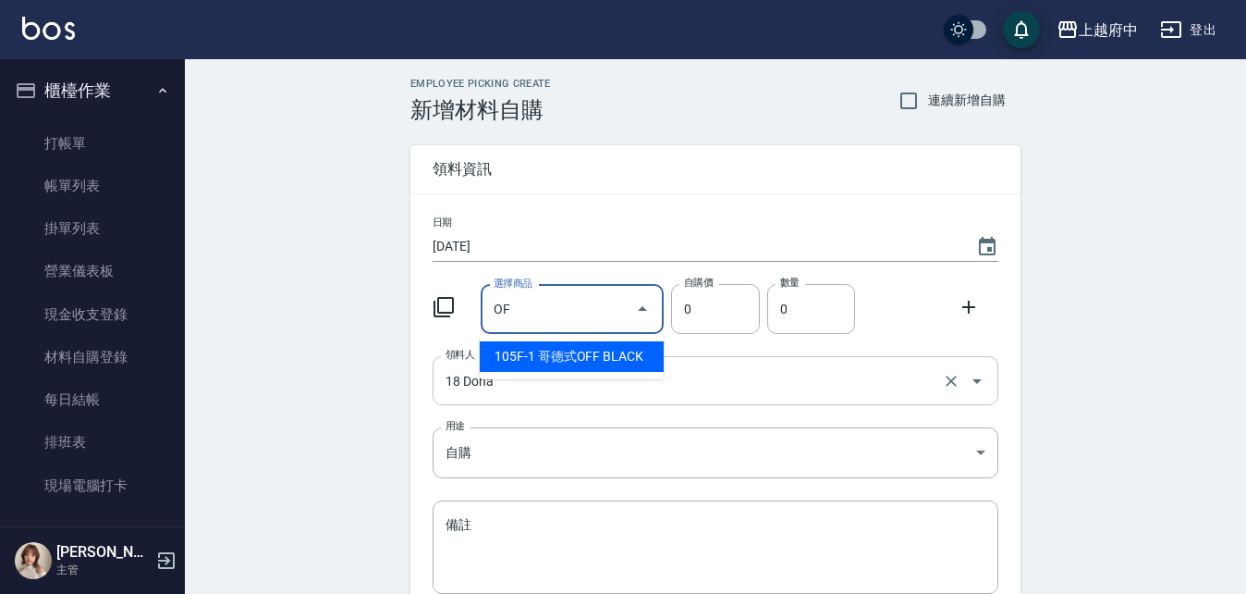
type input "1"
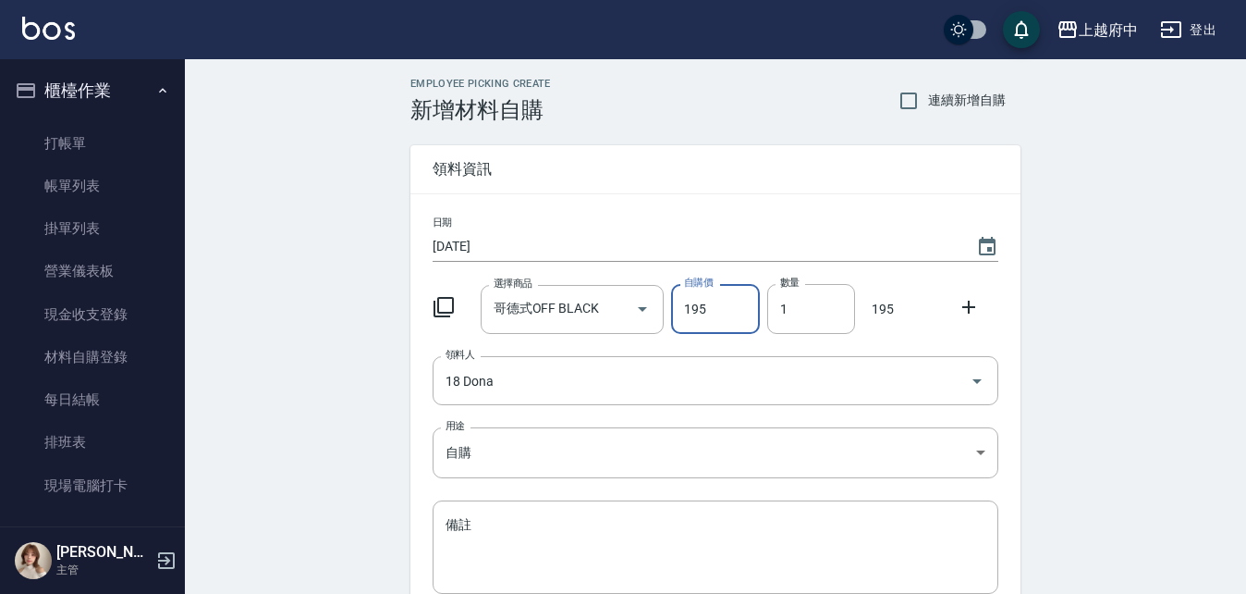
click at [970, 306] on icon at bounding box center [968, 306] width 13 height 13
click at [556, 388] on input "選擇商品" at bounding box center [559, 381] width 140 height 32
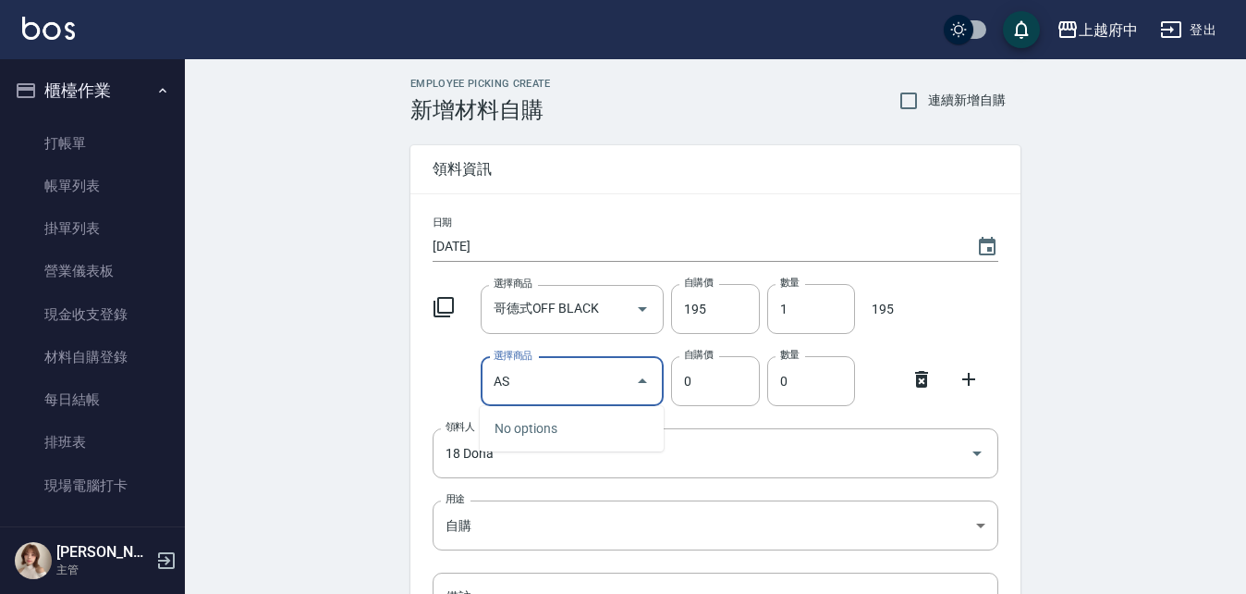
type input "A"
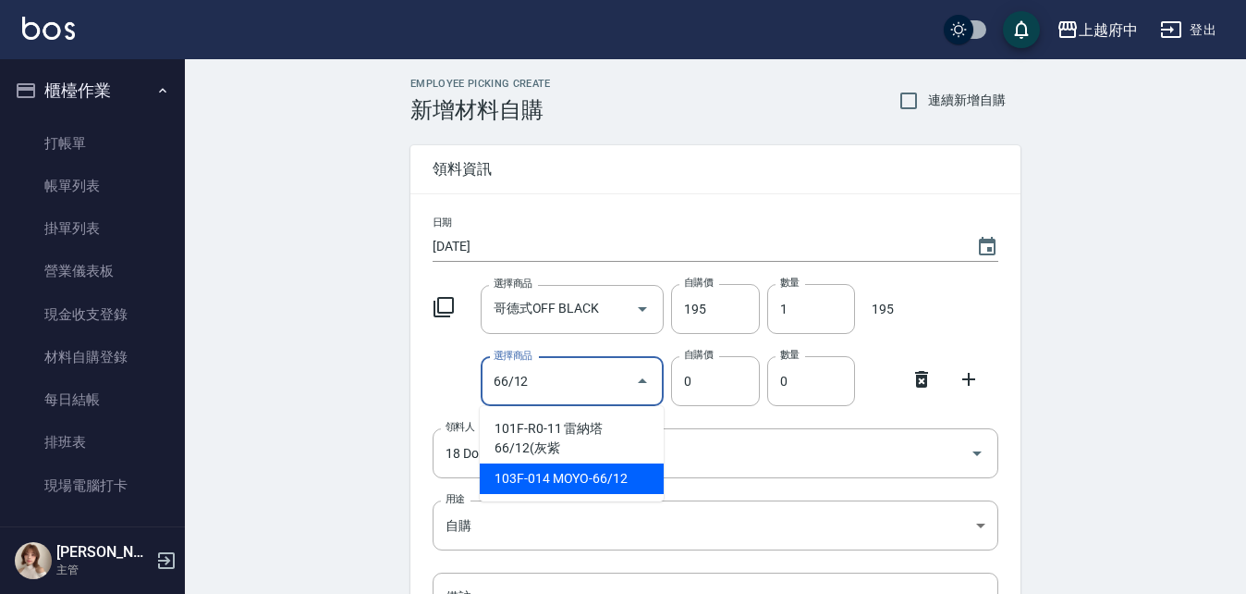
click at [638, 472] on li "103F-014 MOYO-66/12" at bounding box center [572, 478] width 184 height 31
type input "MOYO-66/12"
type input "135"
type input "1"
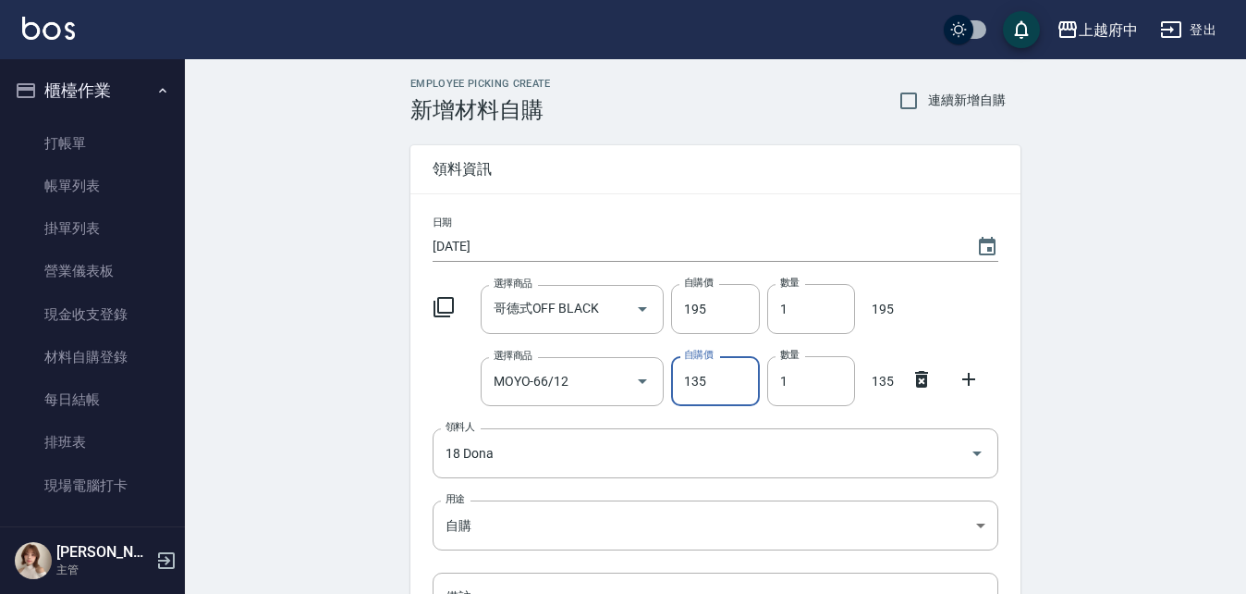
click at [967, 376] on icon at bounding box center [969, 379] width 22 height 22
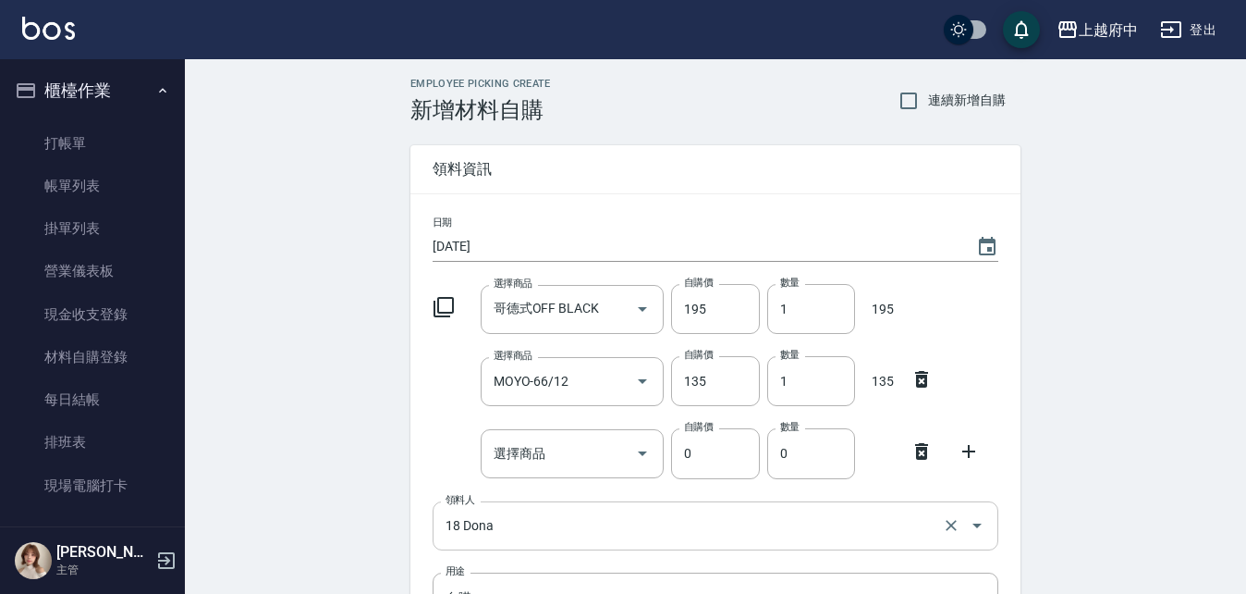
drag, startPoint x: 929, startPoint y: 449, endPoint x: 906, endPoint y: 454, distance: 23.6
click at [929, 448] on icon at bounding box center [922, 451] width 22 height 22
click at [345, 413] on div "Employee Picking Create 新增材料自購 連續新增自購 領料資訊 日期 2025/08/21 選擇商品 哥德式OFF BLACK 選擇商品…" at bounding box center [715, 446] width 1061 height 775
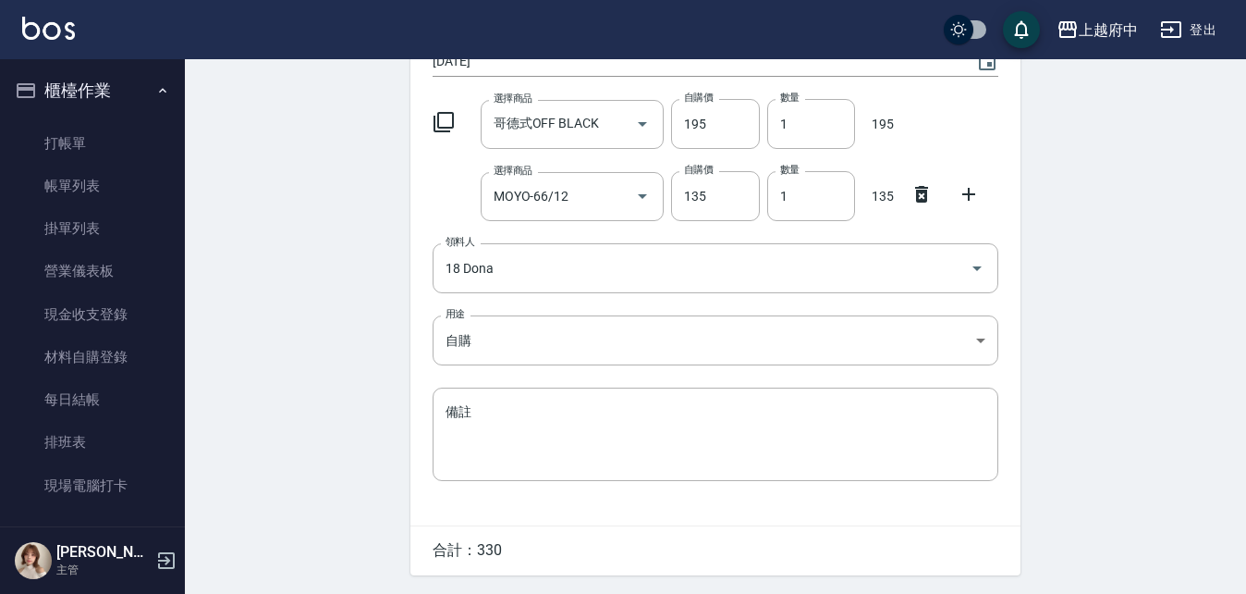
scroll to position [243, 0]
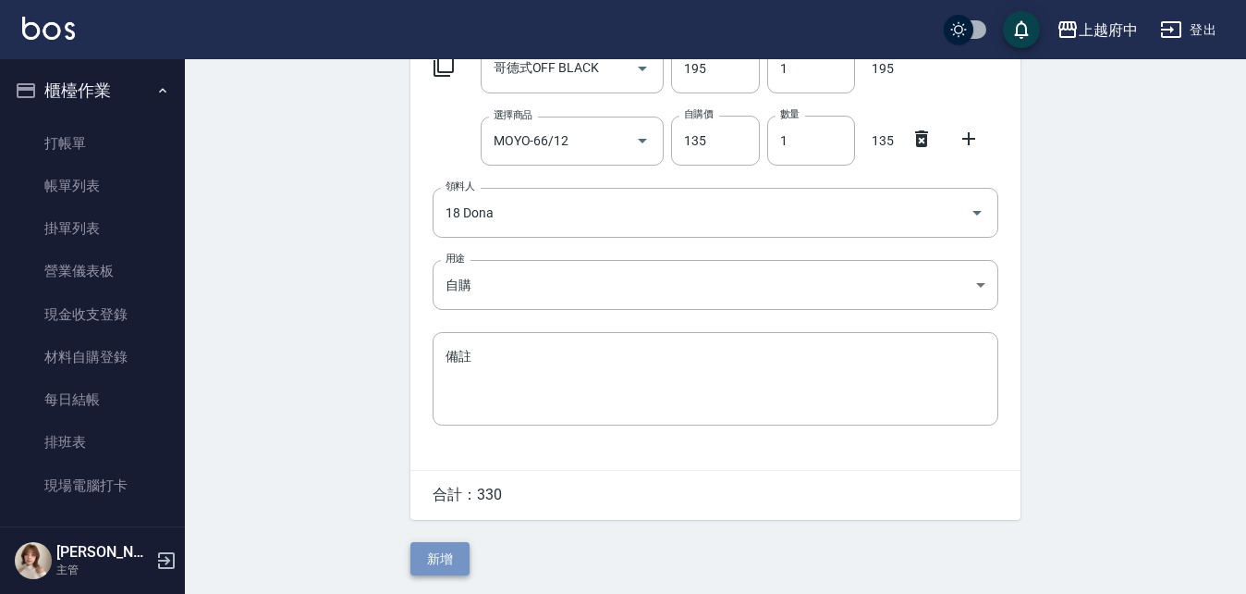
click at [435, 557] on button "新增" at bounding box center [440, 559] width 59 height 34
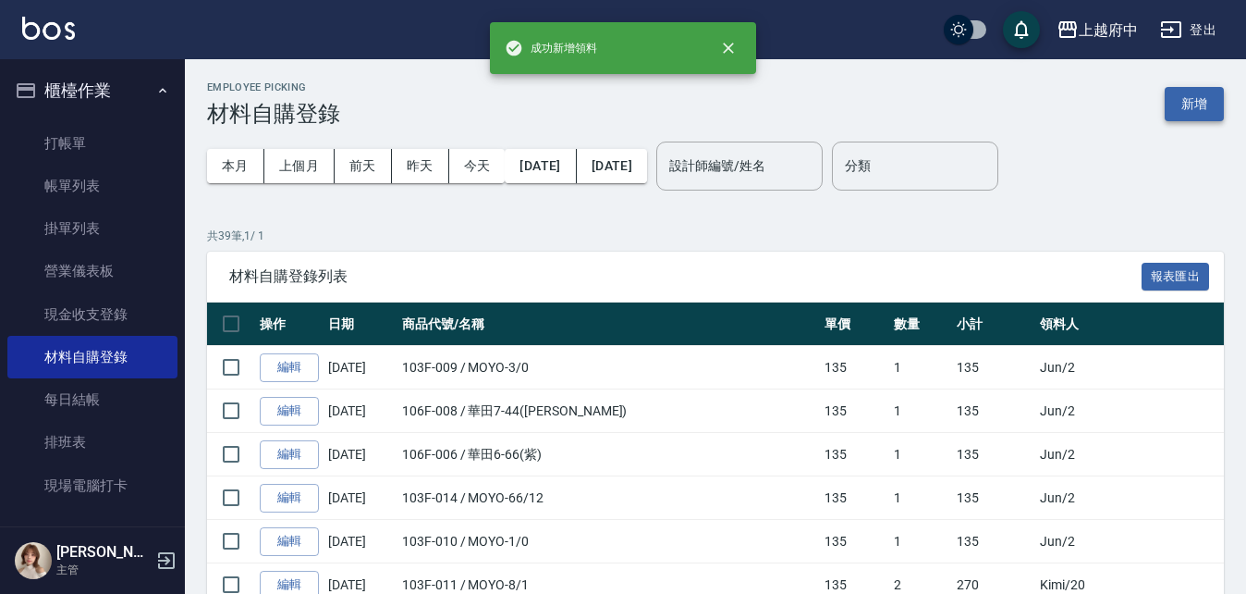
click at [1208, 103] on button "新增" at bounding box center [1194, 104] width 59 height 34
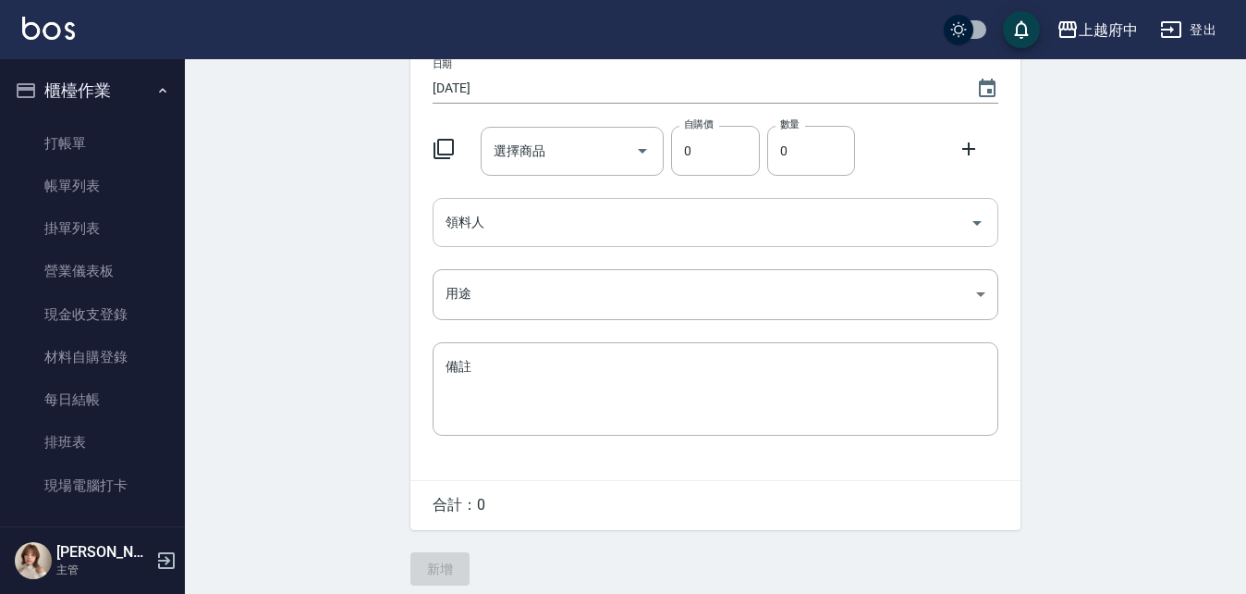
scroll to position [171, 0]
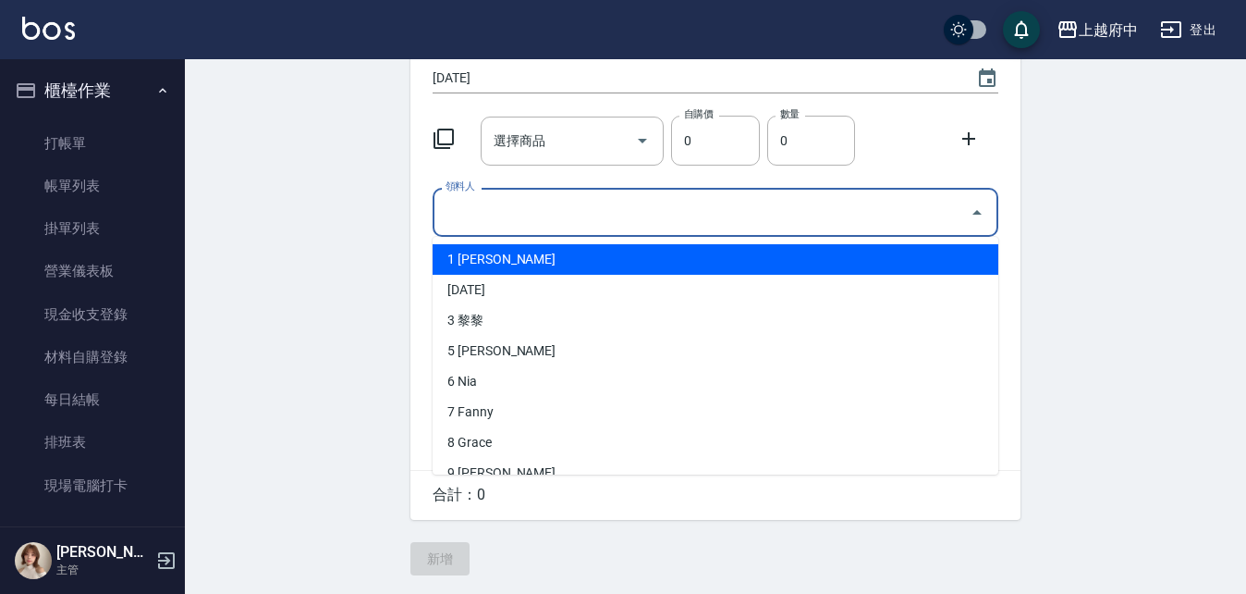
click at [491, 216] on input "領料人" at bounding box center [701, 212] width 521 height 32
drag, startPoint x: 502, startPoint y: 253, endPoint x: 508, endPoint y: 294, distance: 41.1
click at [504, 268] on li "6 Nia" at bounding box center [716, 259] width 566 height 31
type input "6 Nia"
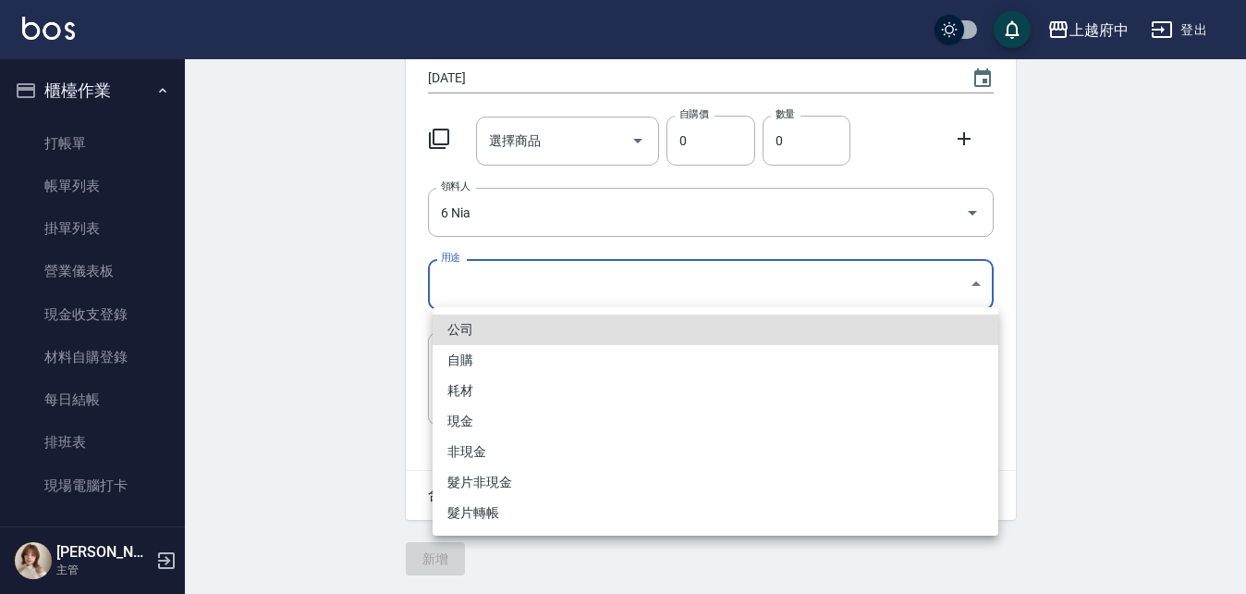
drag, startPoint x: 508, startPoint y: 294, endPoint x: 492, endPoint y: 294, distance: 15.7
click at [506, 302] on body "上越府中 登出 櫃檯作業 打帳單 帳單列表 掛單列表 營業儀表板 現金收支登錄 材料自購登錄 每日結帳 排班表 現場電腦打卡 預約管理 預約管理 單日預約紀錄…" at bounding box center [623, 213] width 1246 height 762
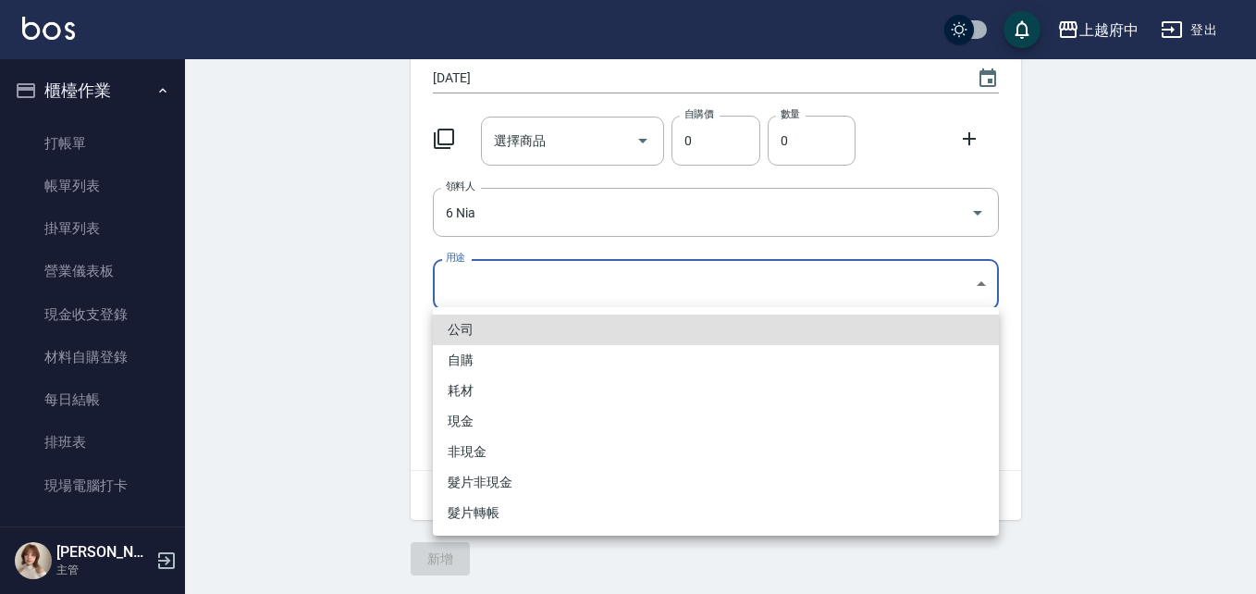
drag, startPoint x: 499, startPoint y: 359, endPoint x: 529, endPoint y: 236, distance: 126.5
click at [498, 359] on li "自購" at bounding box center [716, 360] width 566 height 31
type input "自購"
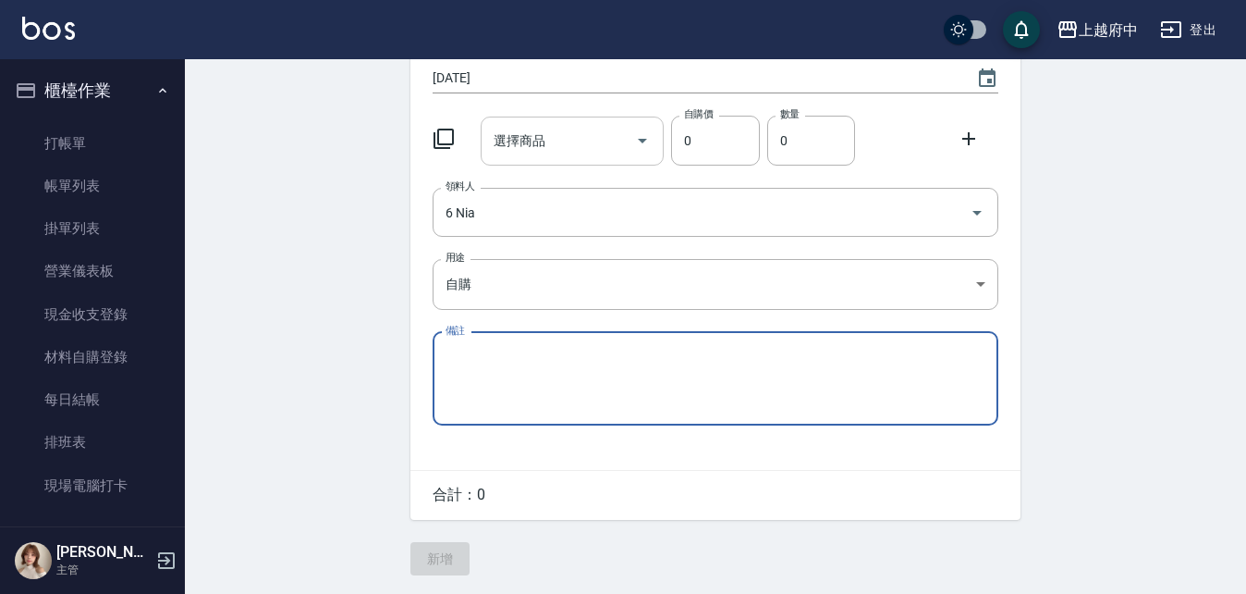
click at [576, 139] on input "選擇商品" at bounding box center [559, 141] width 140 height 32
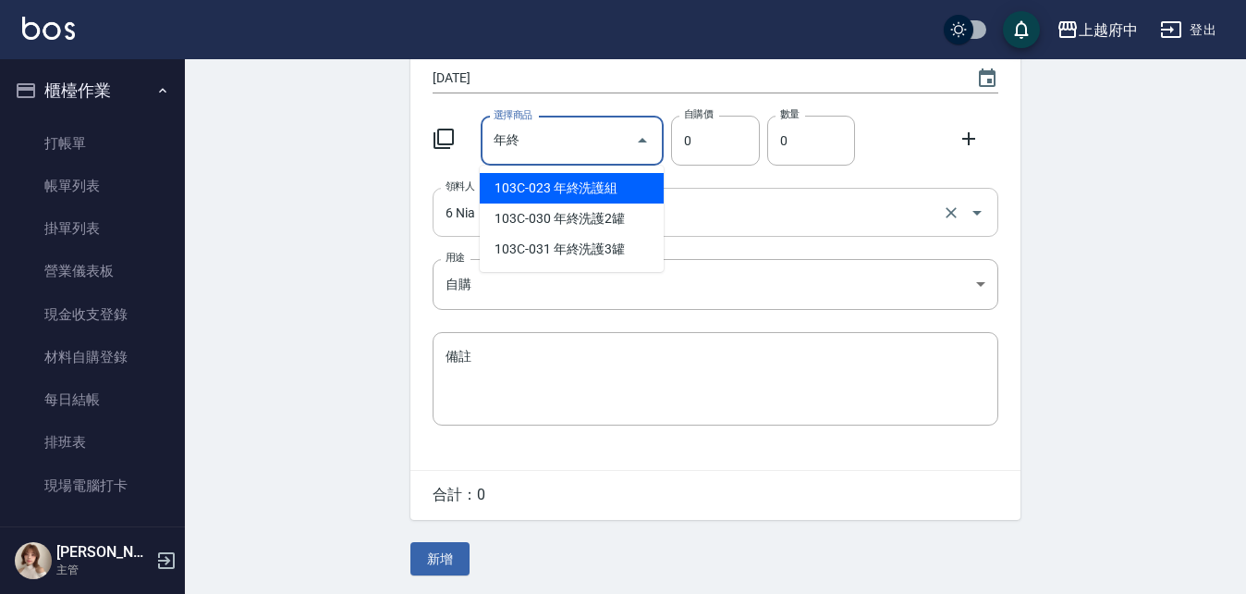
click at [595, 184] on li "103C-023 年終洗護組" at bounding box center [572, 188] width 184 height 31
type input "年終洗護組"
type input "440"
type input "1"
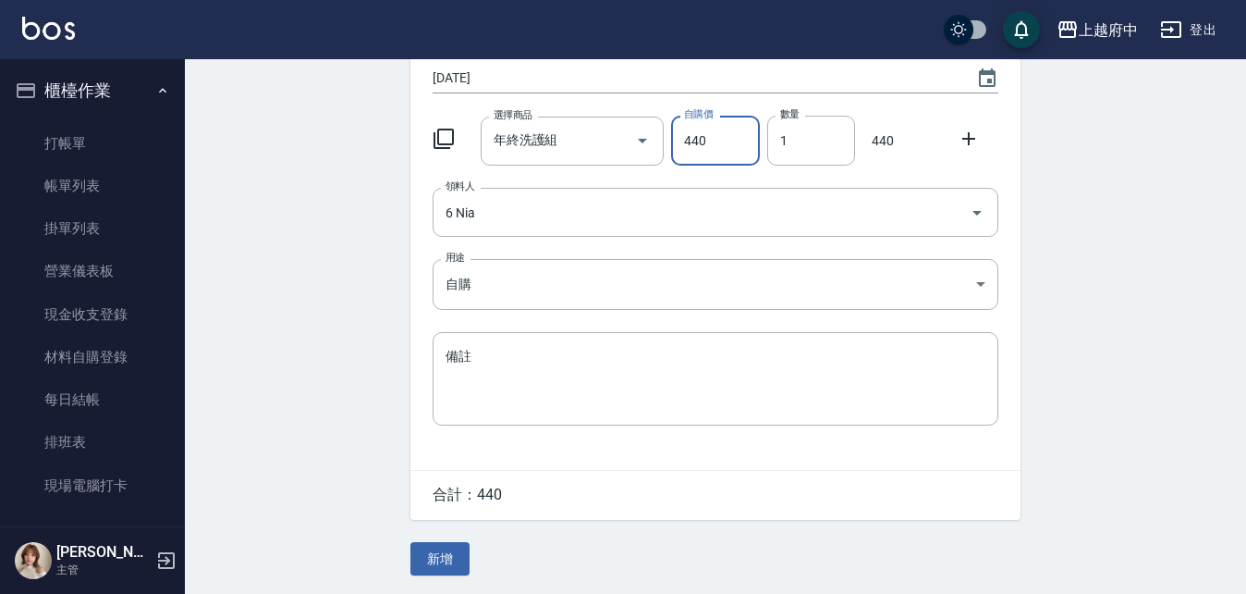
click at [303, 329] on div "Employee Picking Create 新增材料自購 連續新增自購 領料資訊 日期 2025/08/21 選擇商品 年終洗護組 選擇商品 自購價 44…" at bounding box center [715, 242] width 1061 height 703
click at [449, 564] on button "新增" at bounding box center [440, 559] width 59 height 34
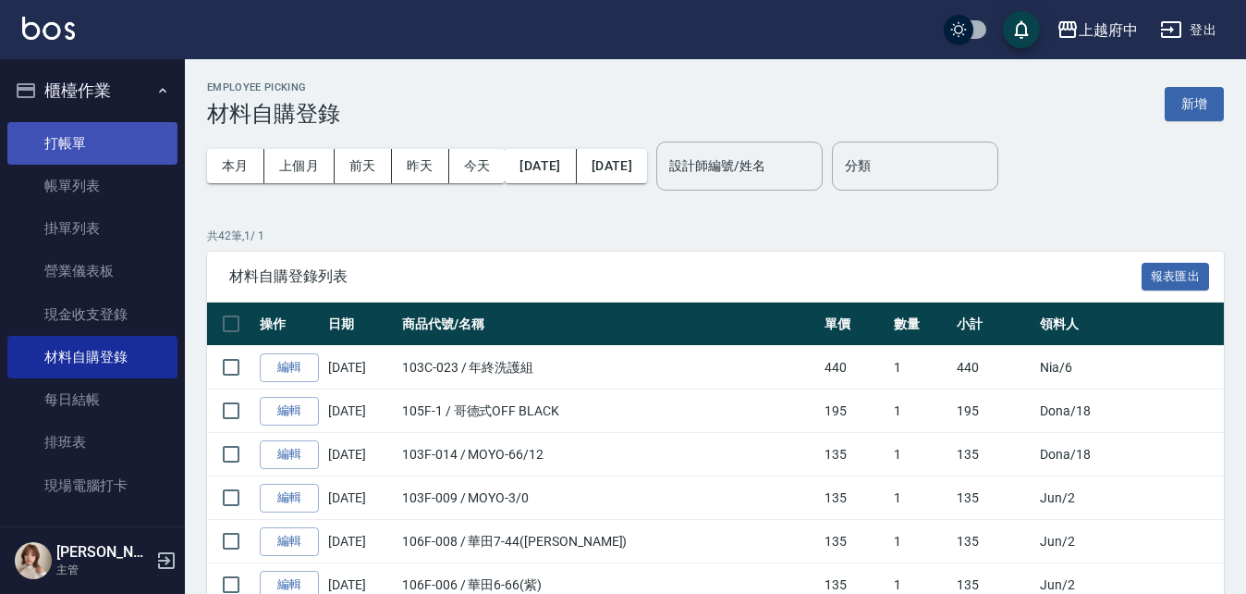
click at [61, 136] on link "打帳單" at bounding box center [92, 143] width 170 height 43
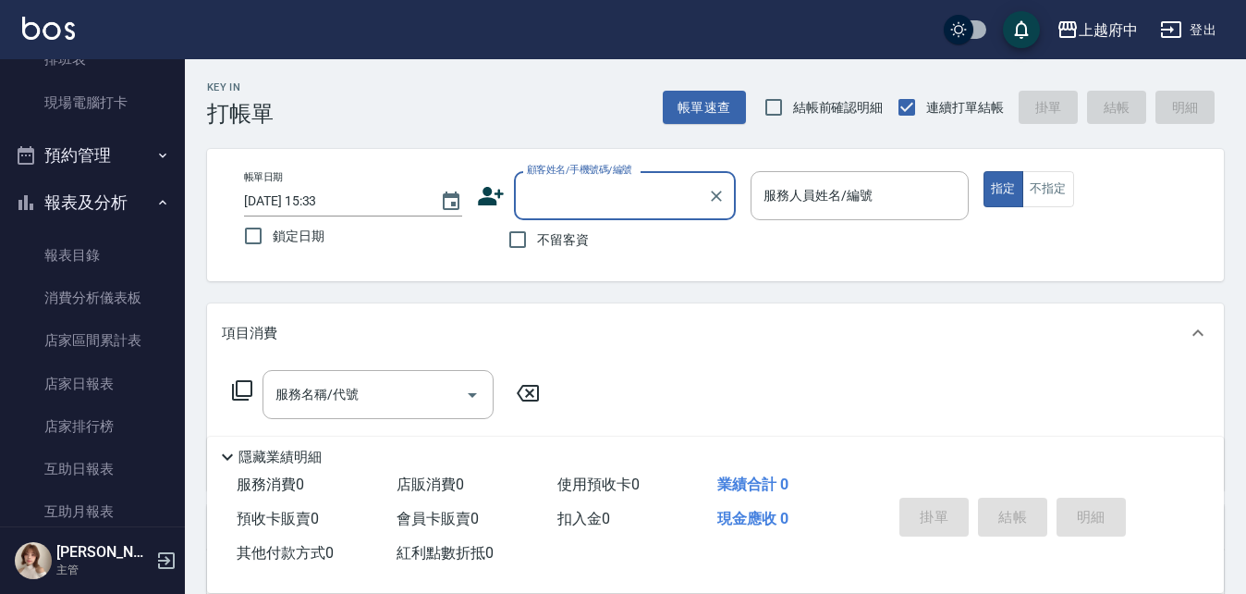
scroll to position [185, 0]
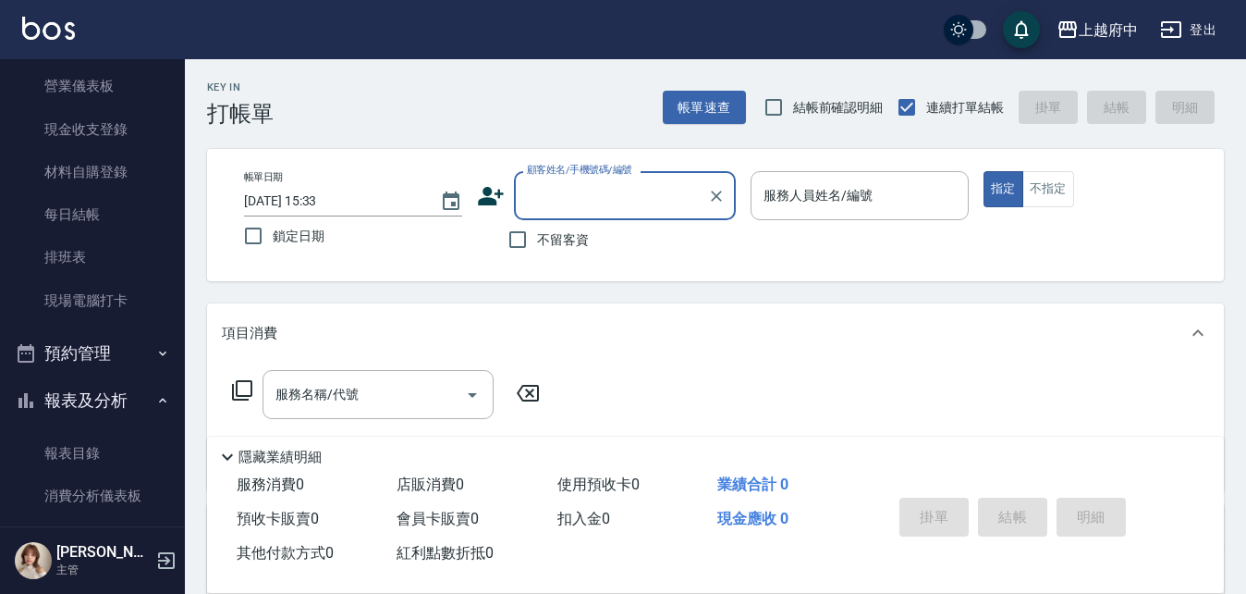
click at [81, 394] on button "報表及分析" at bounding box center [92, 400] width 170 height 48
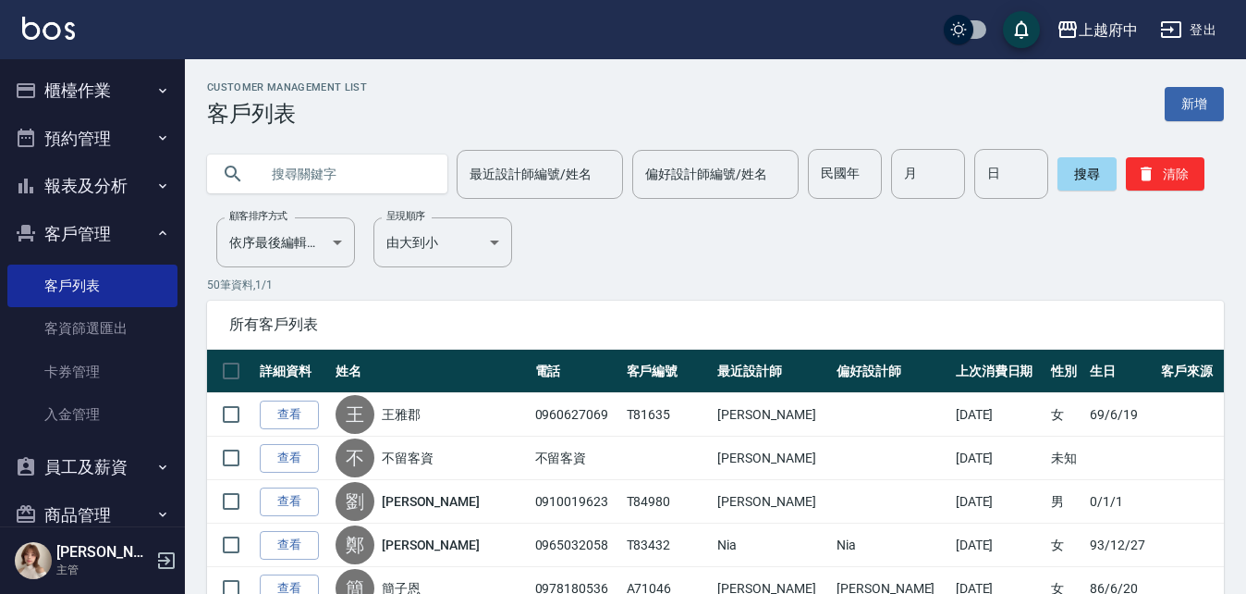
click at [344, 176] on input "text" at bounding box center [346, 174] width 174 height 50
type input "ㄔ"
type input "T81687"
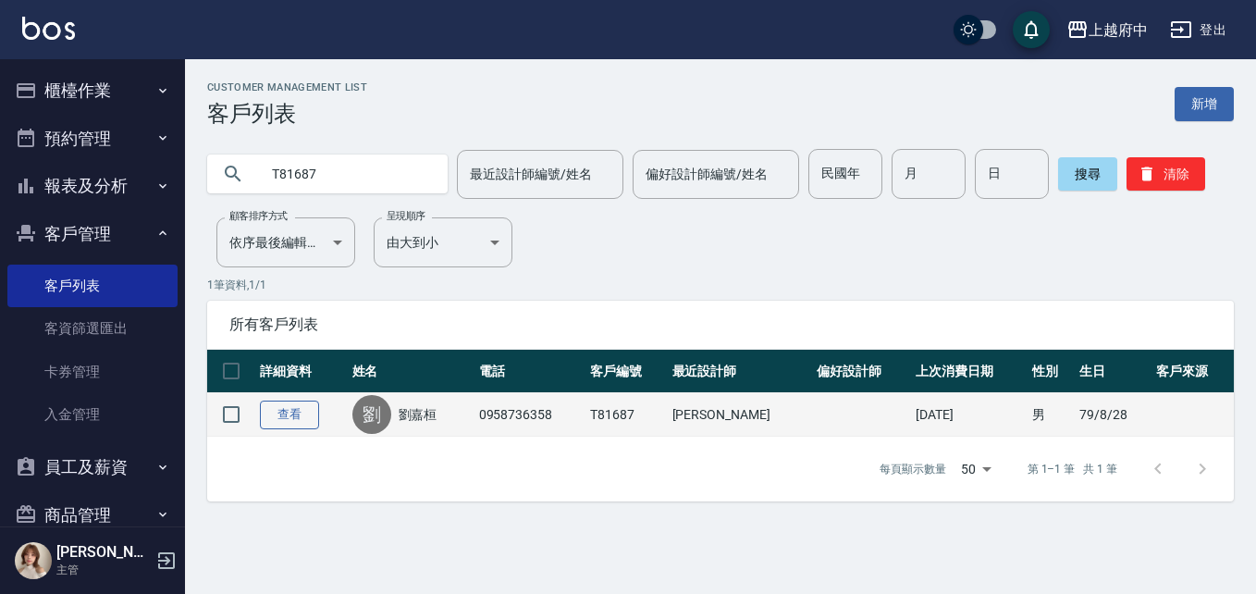
click at [293, 422] on link "查看" at bounding box center [289, 414] width 59 height 29
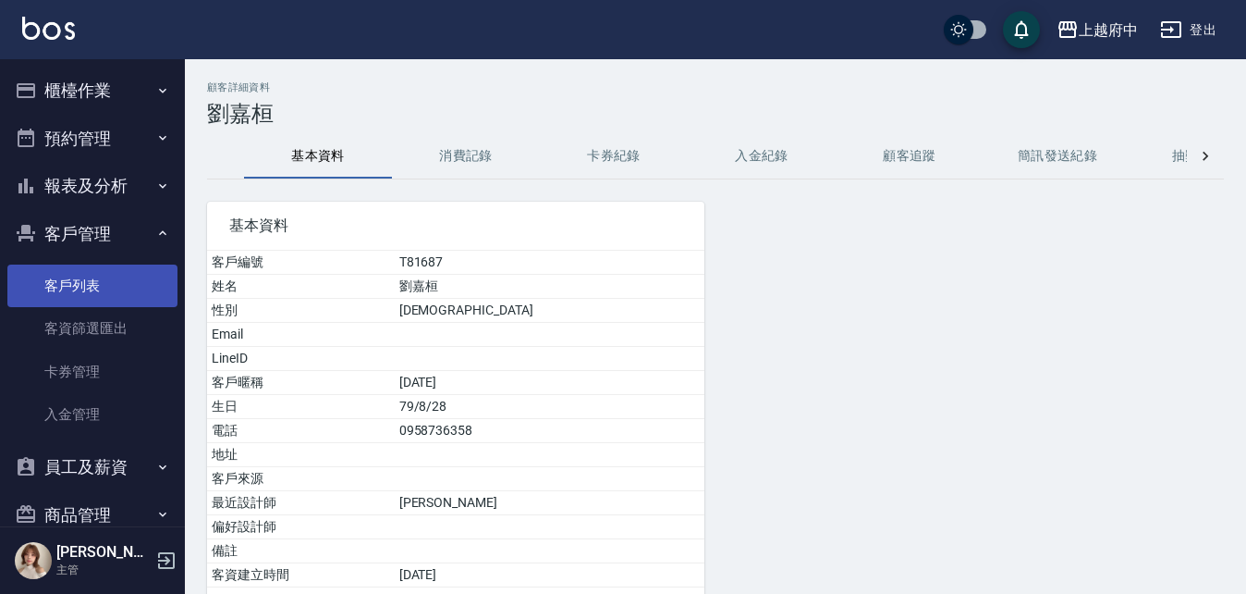
click at [69, 283] on link "客戶列表" at bounding box center [92, 285] width 170 height 43
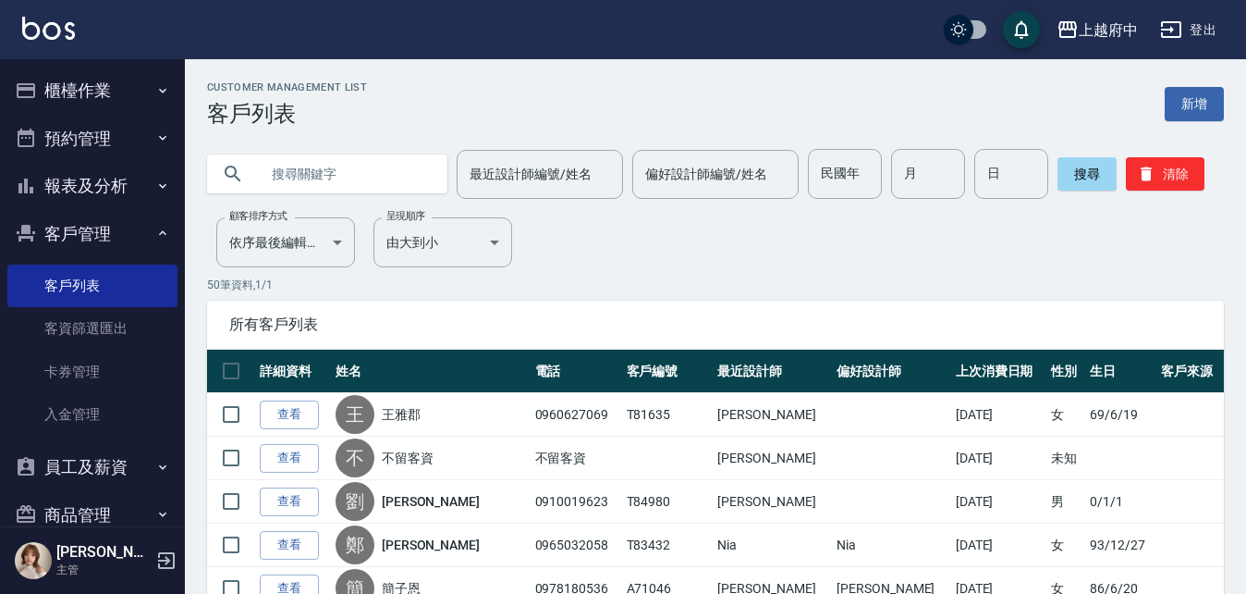
click at [300, 178] on input "text" at bounding box center [346, 174] width 174 height 50
type input "0935262444"
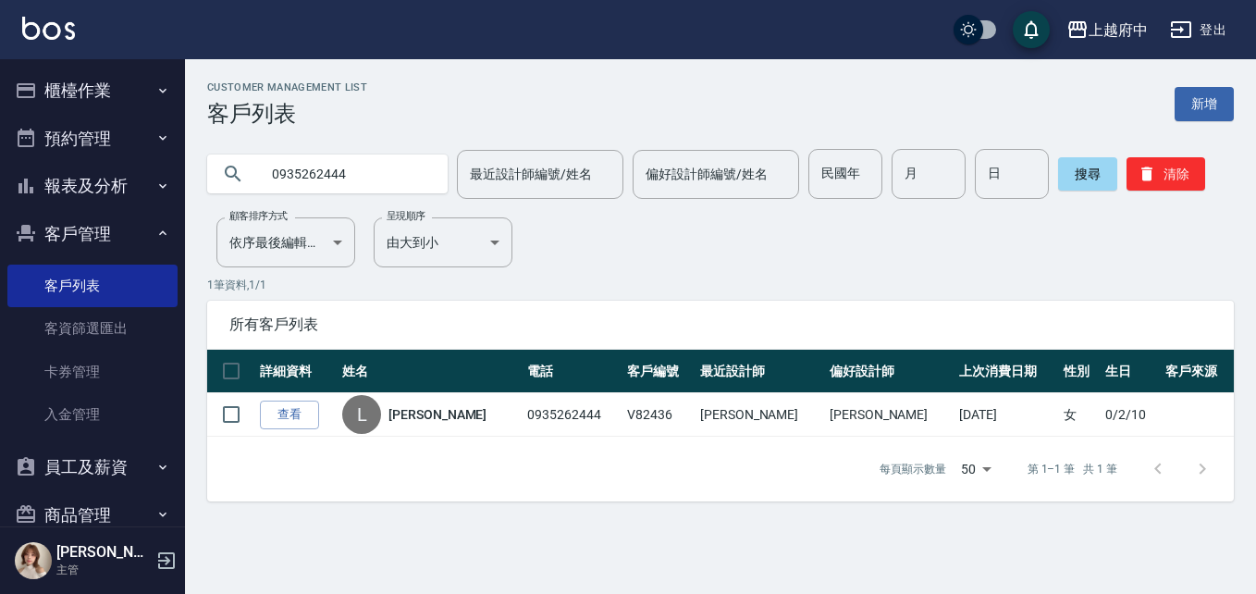
click at [303, 406] on link "查看" at bounding box center [289, 414] width 59 height 29
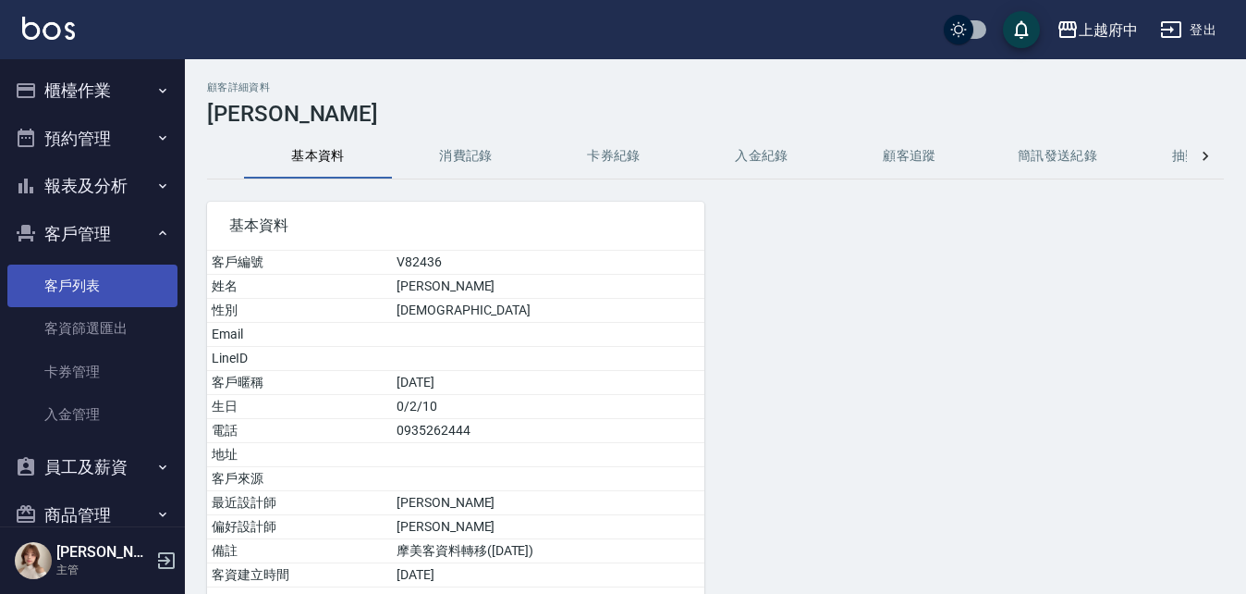
click at [67, 283] on link "客戶列表" at bounding box center [92, 285] width 170 height 43
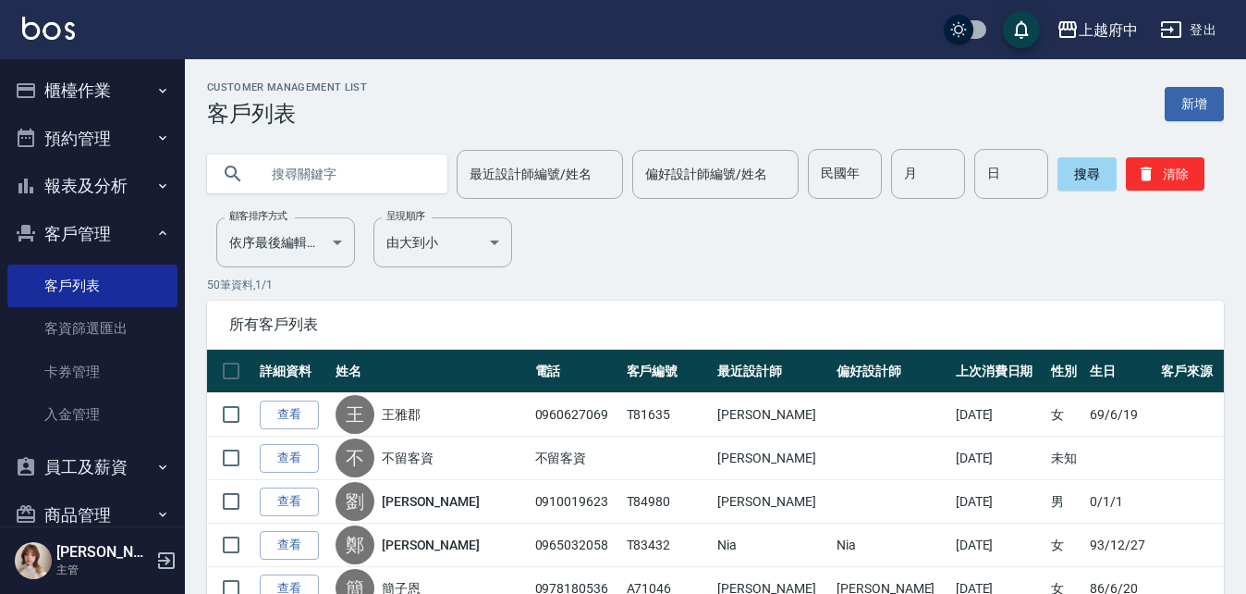
click at [367, 171] on input "text" at bounding box center [346, 174] width 174 height 50
type input "0908013044"
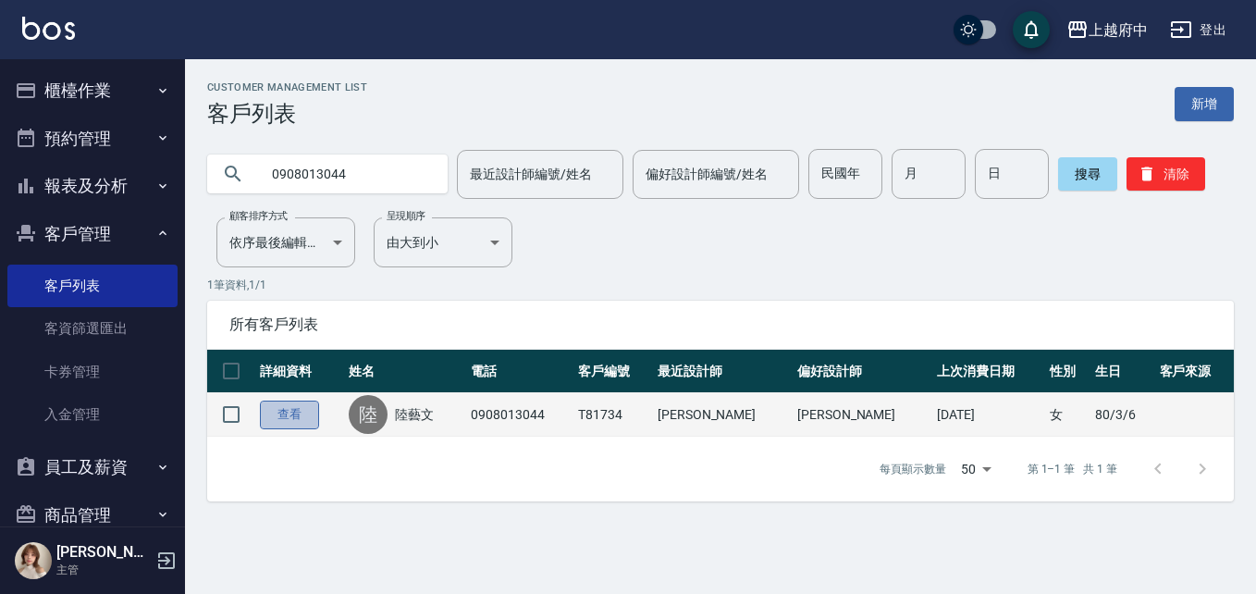
click at [299, 420] on link "查看" at bounding box center [289, 414] width 59 height 29
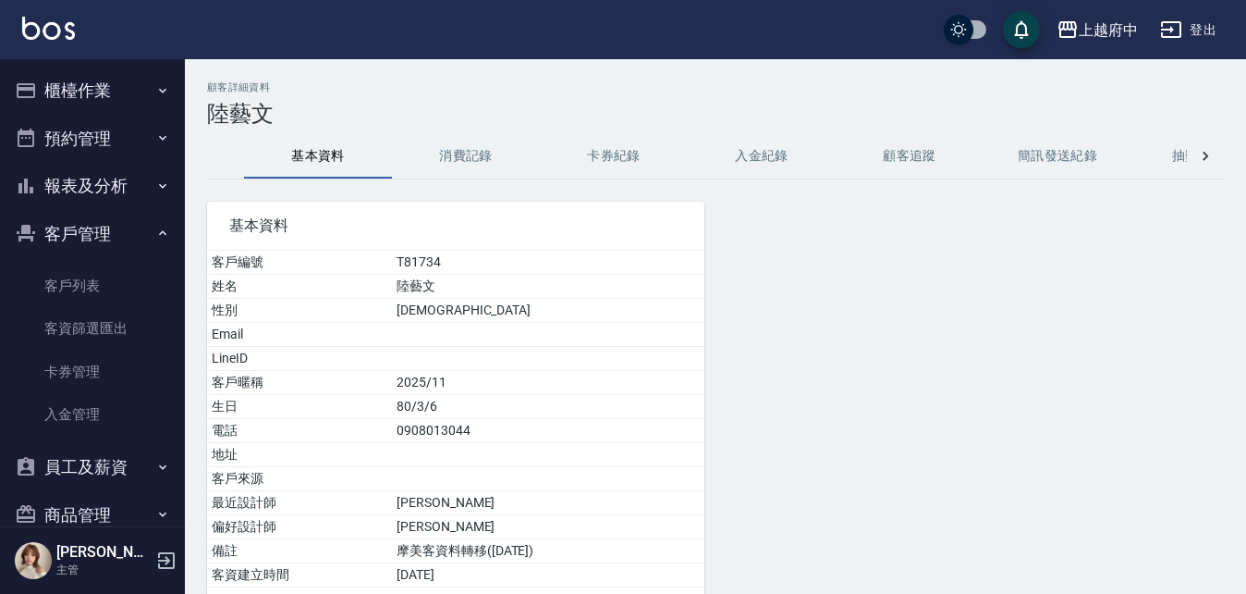
click at [444, 153] on button "消費記錄" at bounding box center [466, 156] width 148 height 44
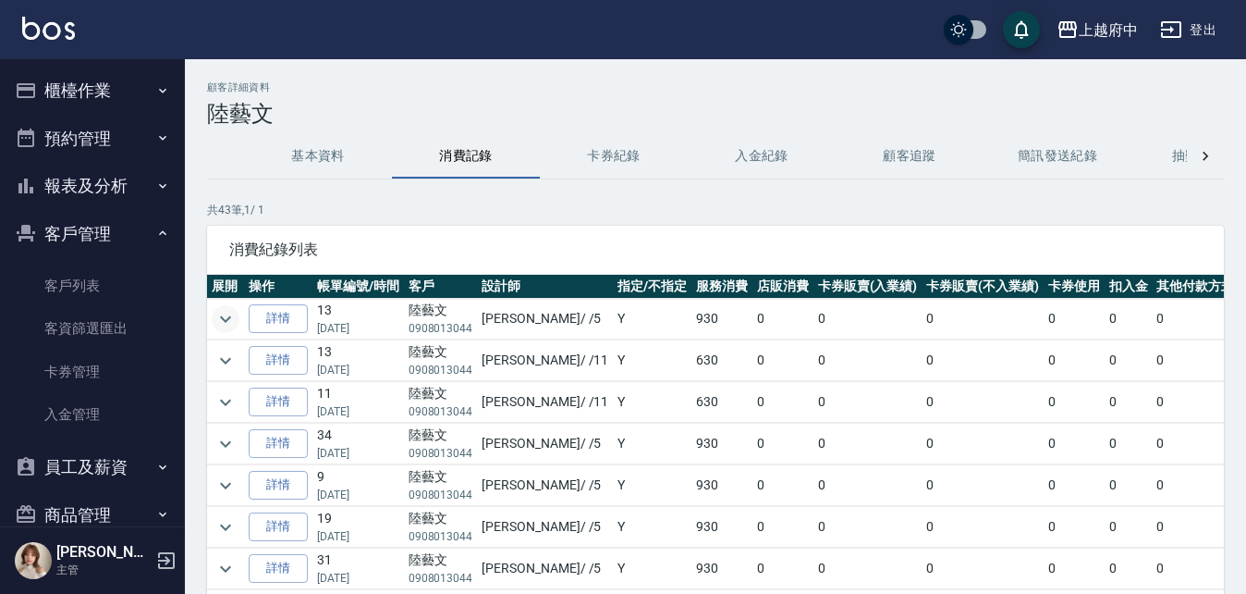
click at [219, 316] on icon "expand row" at bounding box center [226, 319] width 22 height 22
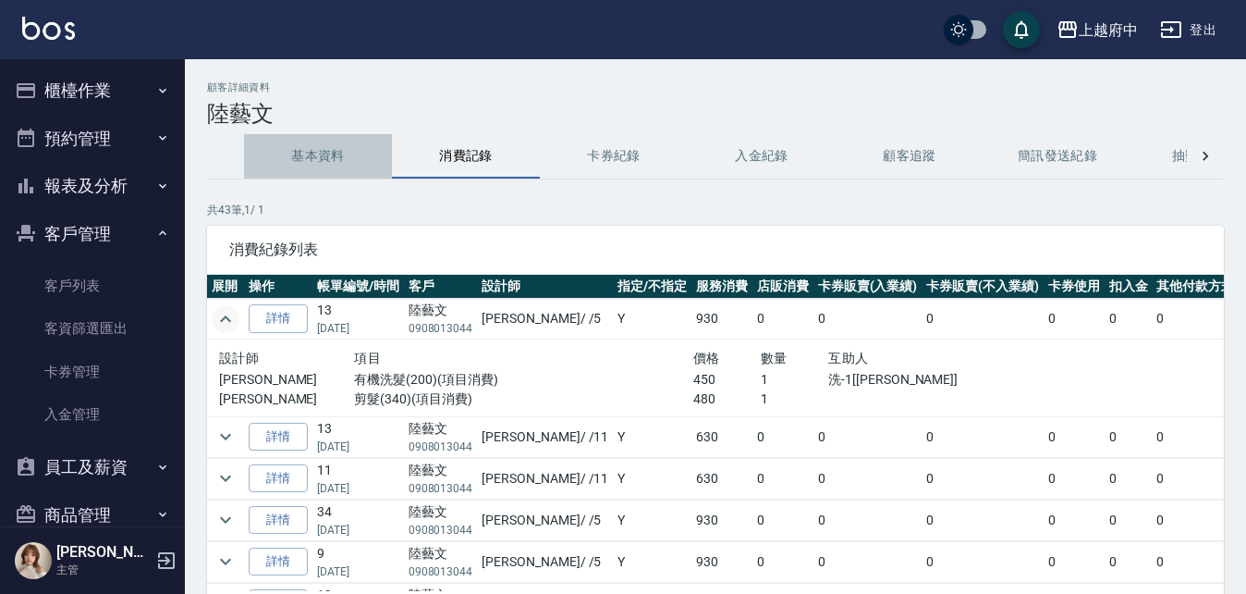
click at [340, 148] on button "基本資料" at bounding box center [318, 156] width 148 height 44
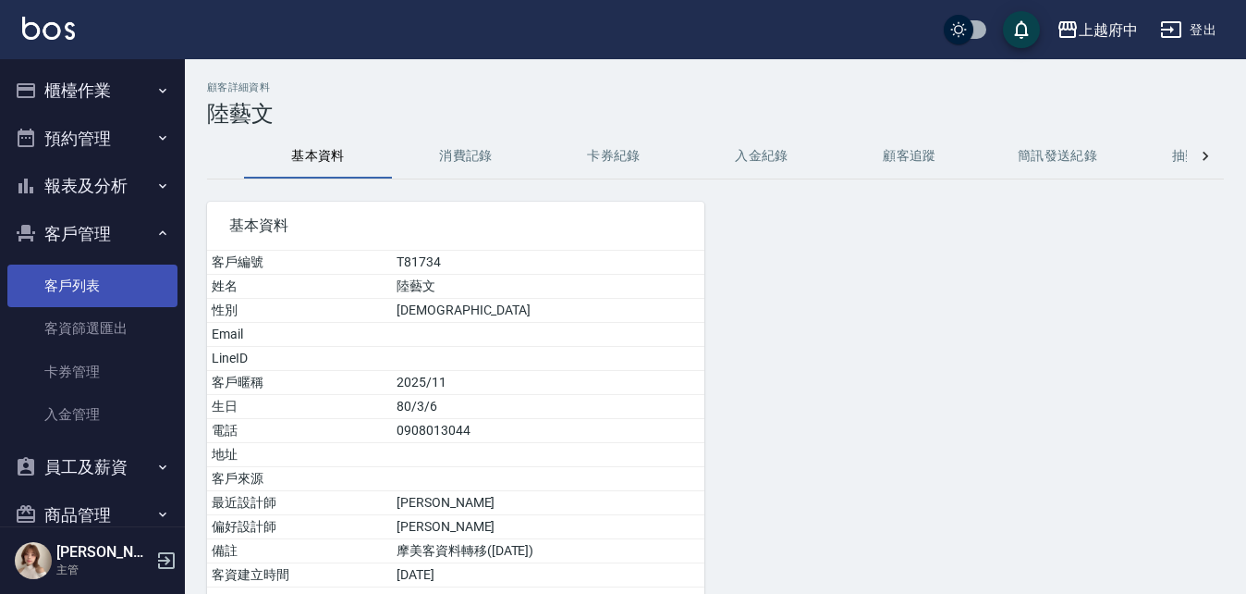
click at [68, 280] on link "客戶列表" at bounding box center [92, 285] width 170 height 43
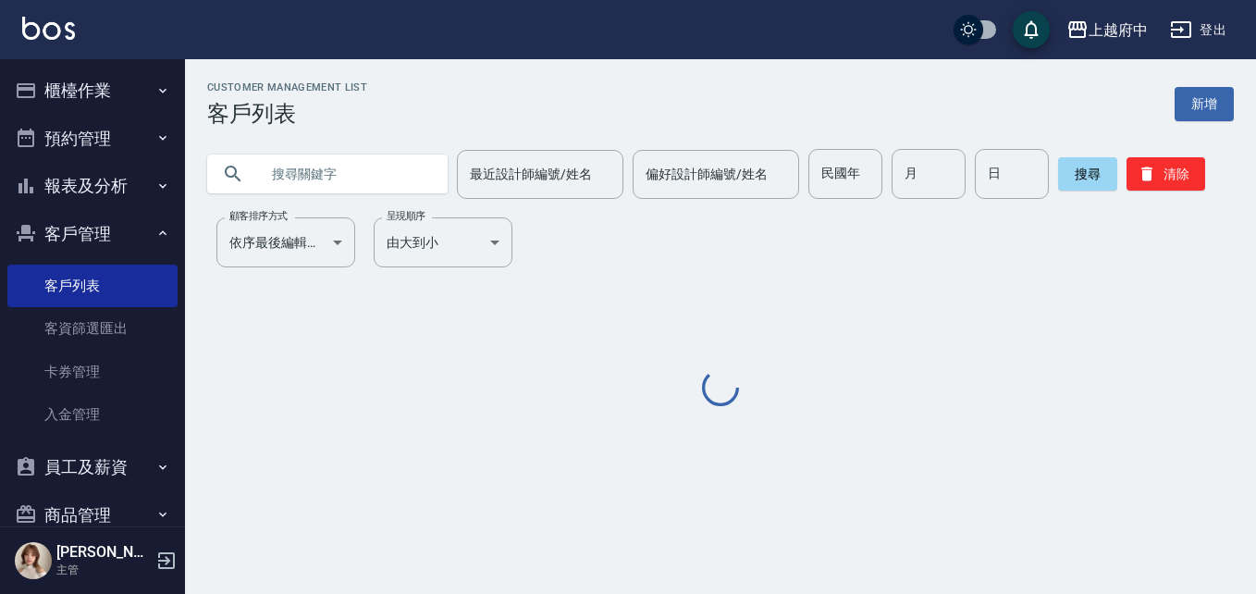
click at [374, 178] on input "text" at bounding box center [346, 174] width 174 height 50
paste input "0963519481"
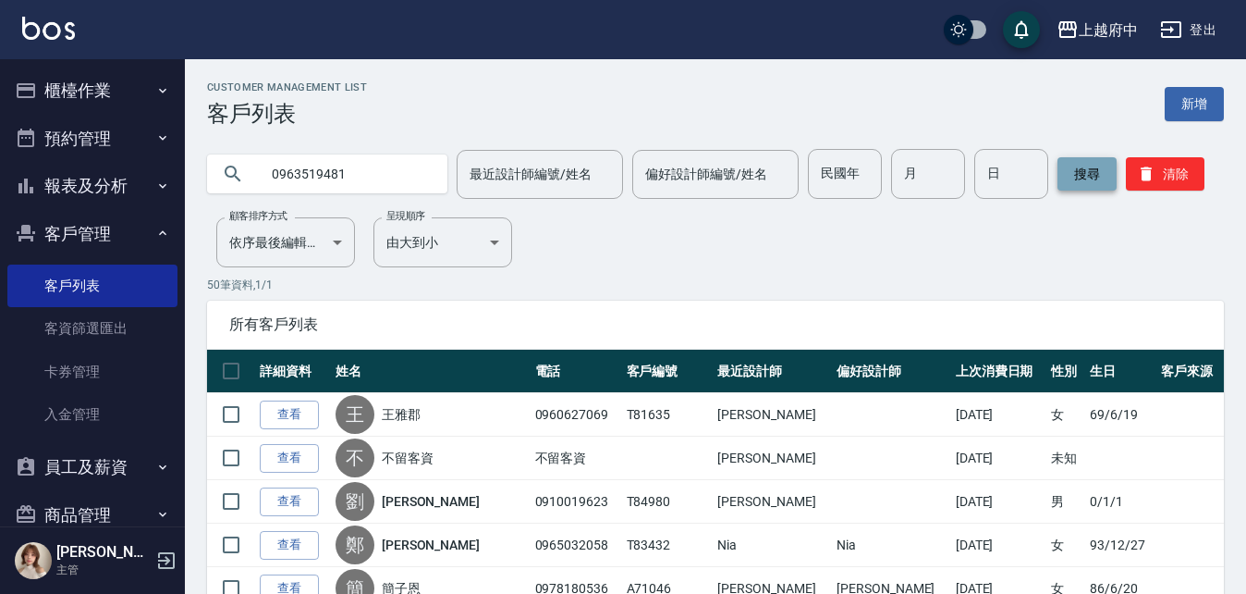
type input "0963519481"
click at [1073, 184] on button "搜尋" at bounding box center [1087, 173] width 59 height 33
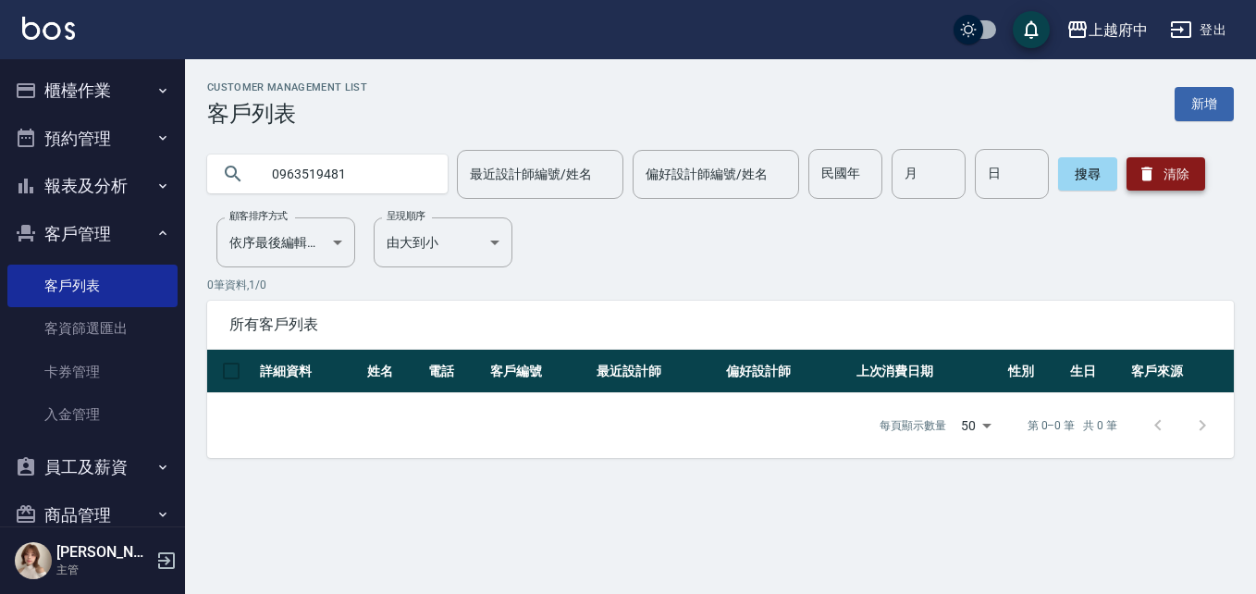
click at [1174, 170] on button "清除" at bounding box center [1165, 173] width 79 height 33
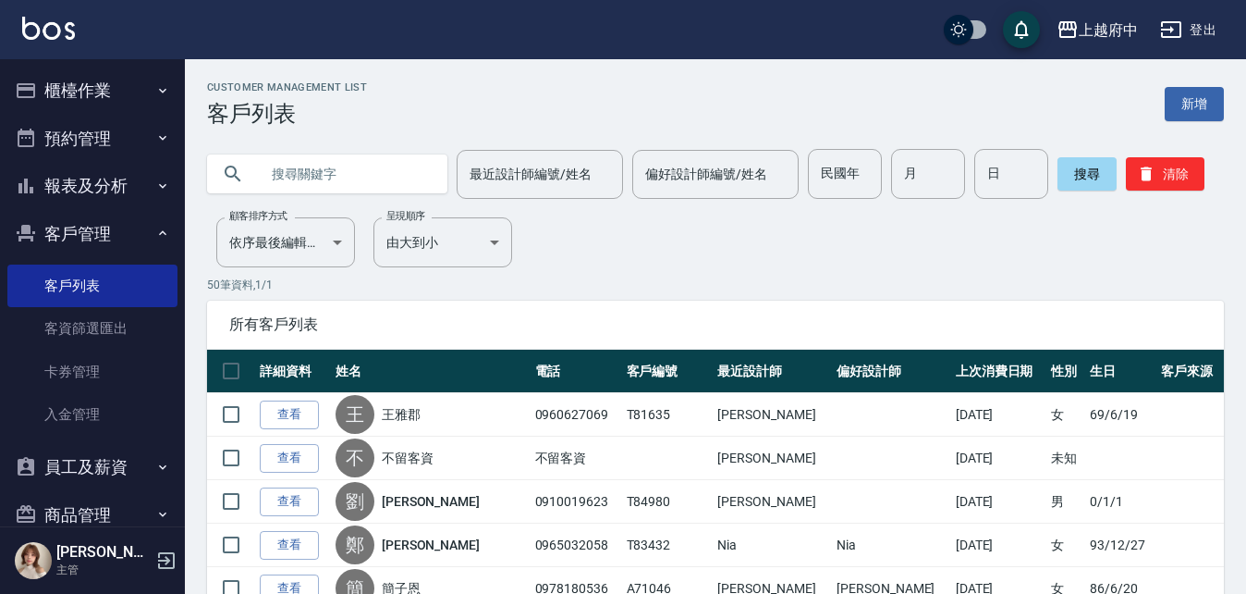
click at [346, 166] on input "text" at bounding box center [346, 174] width 174 height 50
type input "0924081399"
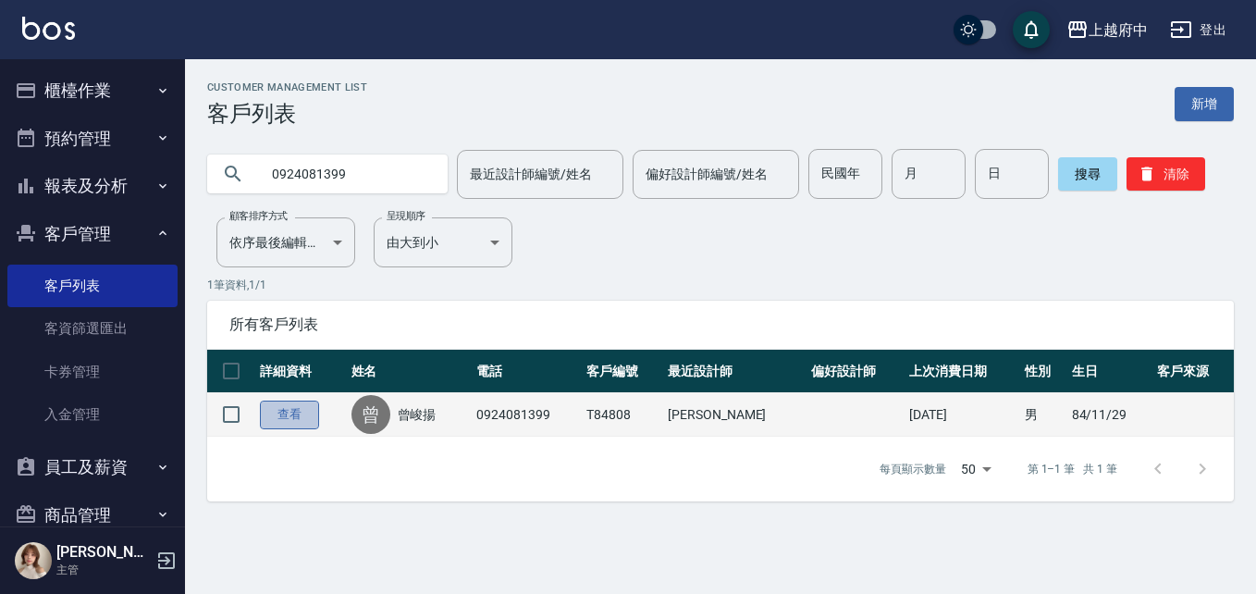
click at [283, 421] on link "查看" at bounding box center [289, 414] width 59 height 29
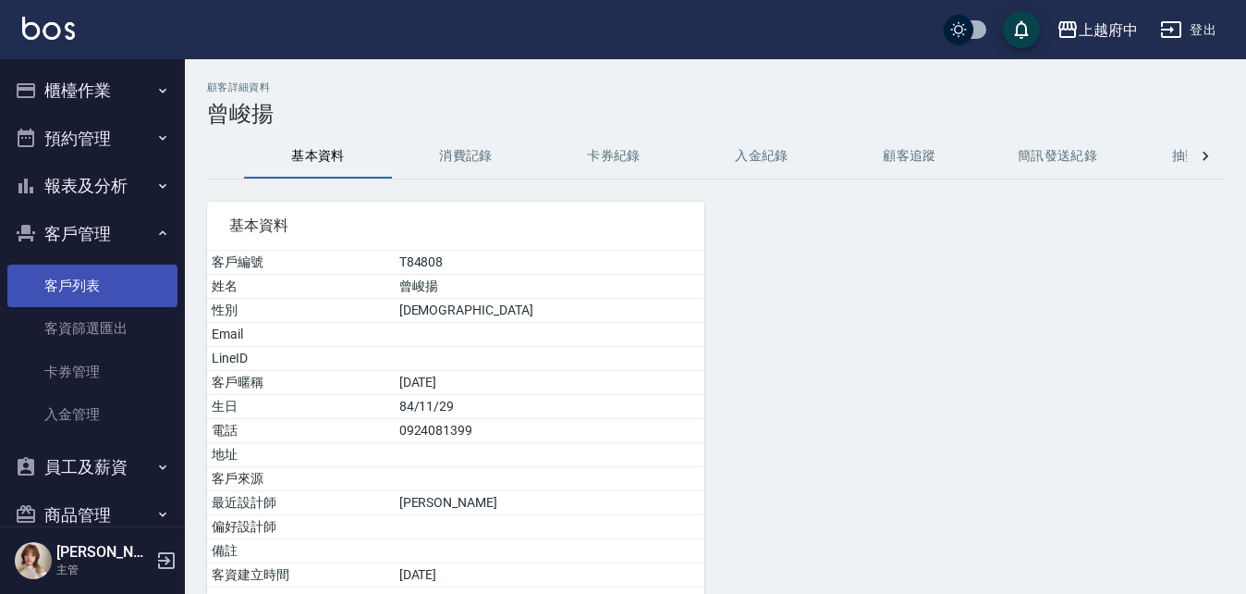
drag, startPoint x: 55, startPoint y: 289, endPoint x: 44, endPoint y: 300, distance: 15.1
click at [55, 289] on link "客戶列表" at bounding box center [92, 285] width 170 height 43
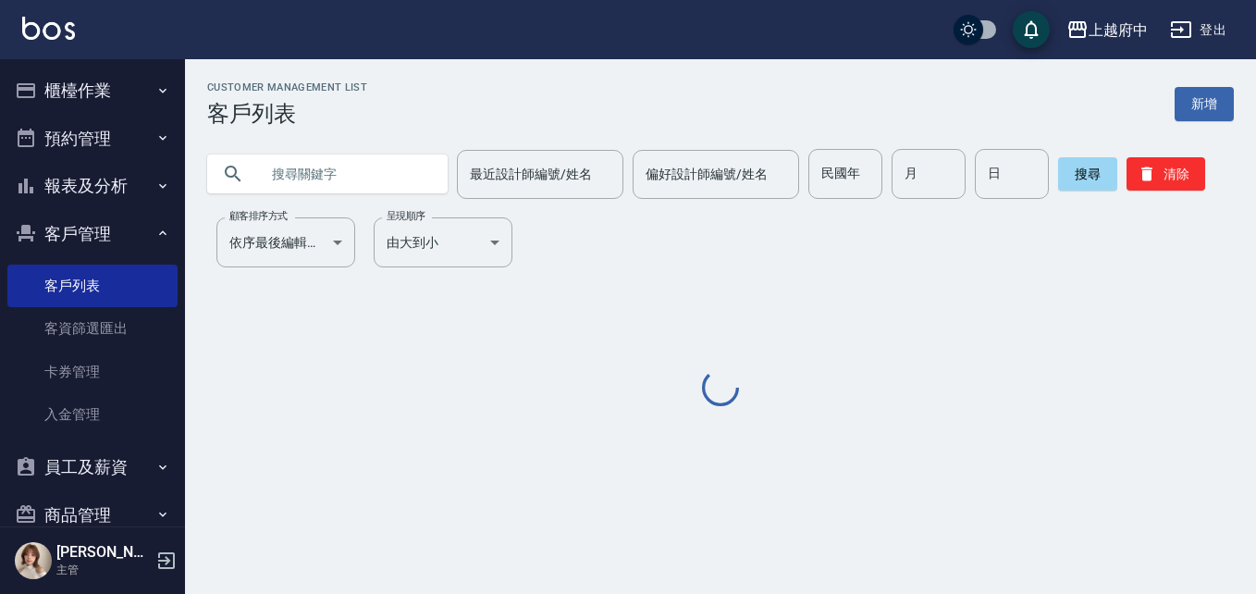
click at [333, 185] on input "text" at bounding box center [346, 174] width 174 height 50
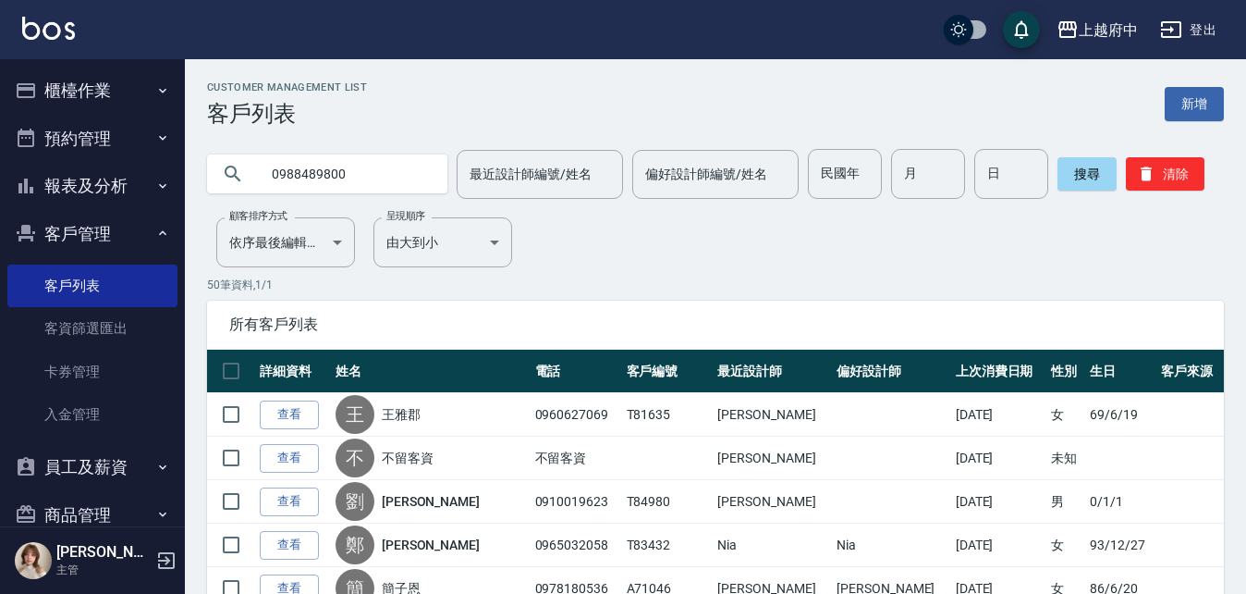
type input "0988489800"
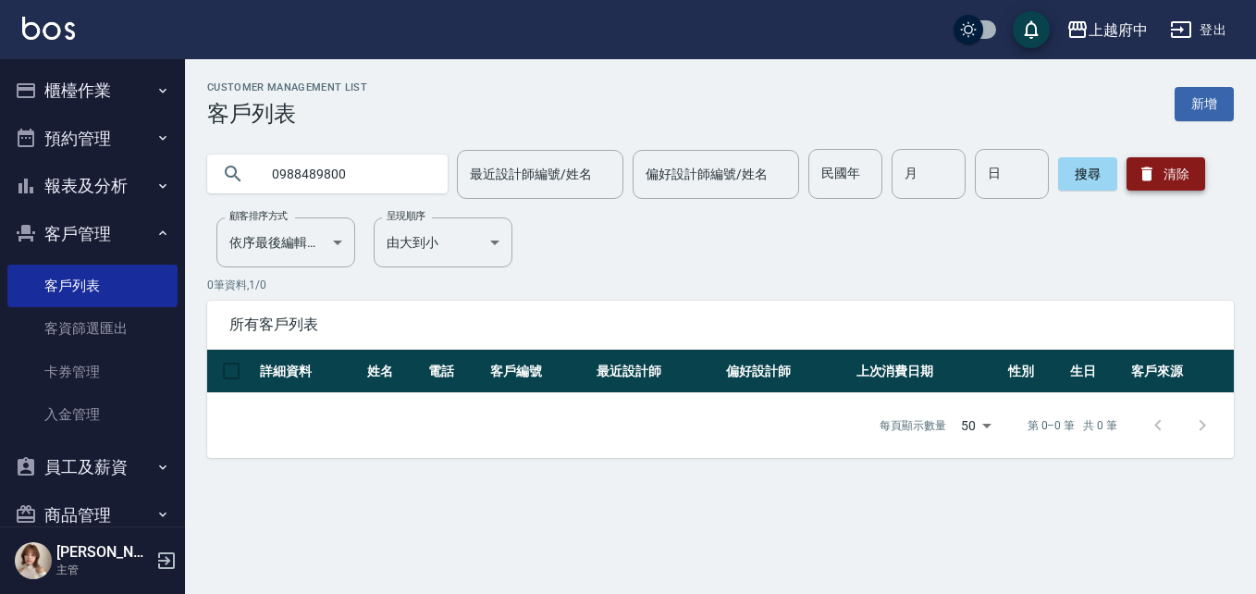
click at [1153, 170] on button "清除" at bounding box center [1165, 173] width 79 height 33
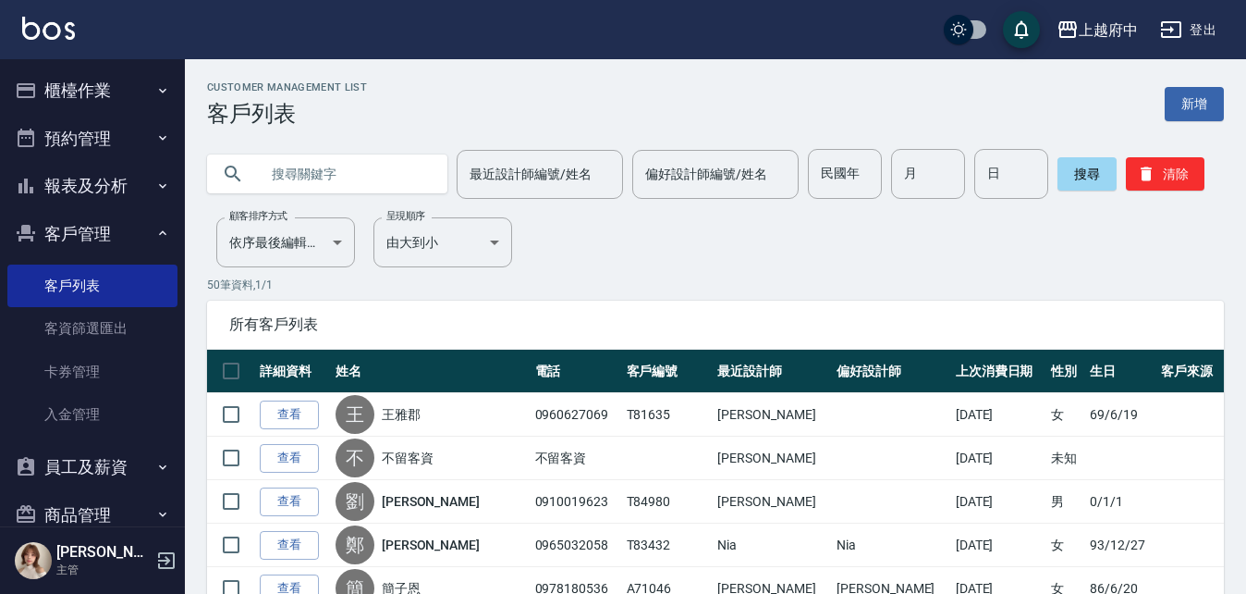
click at [382, 170] on input "text" at bounding box center [346, 174] width 174 height 50
type input "83326"
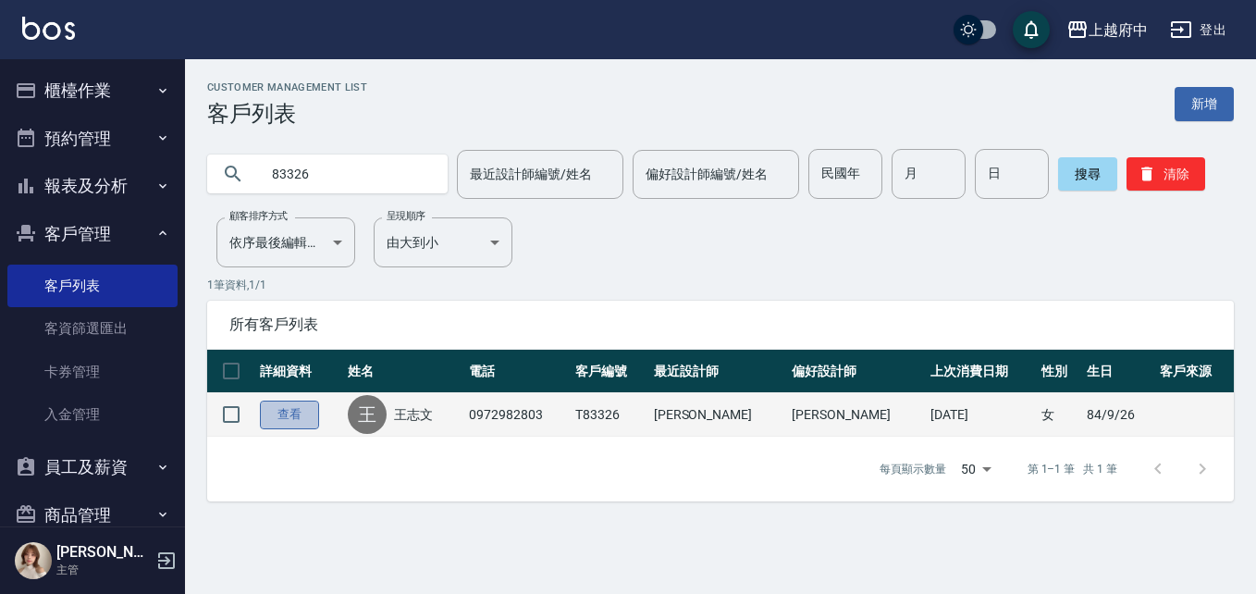
click at [303, 414] on link "查看" at bounding box center [289, 414] width 59 height 29
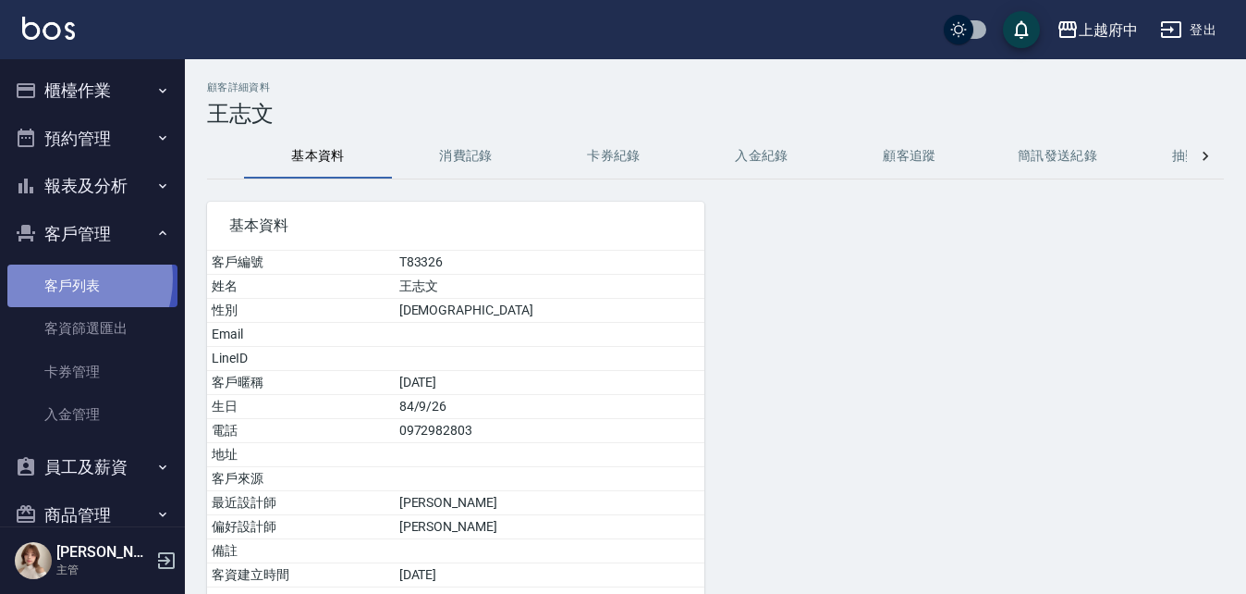
click at [62, 278] on link "客戶列表" at bounding box center [92, 285] width 170 height 43
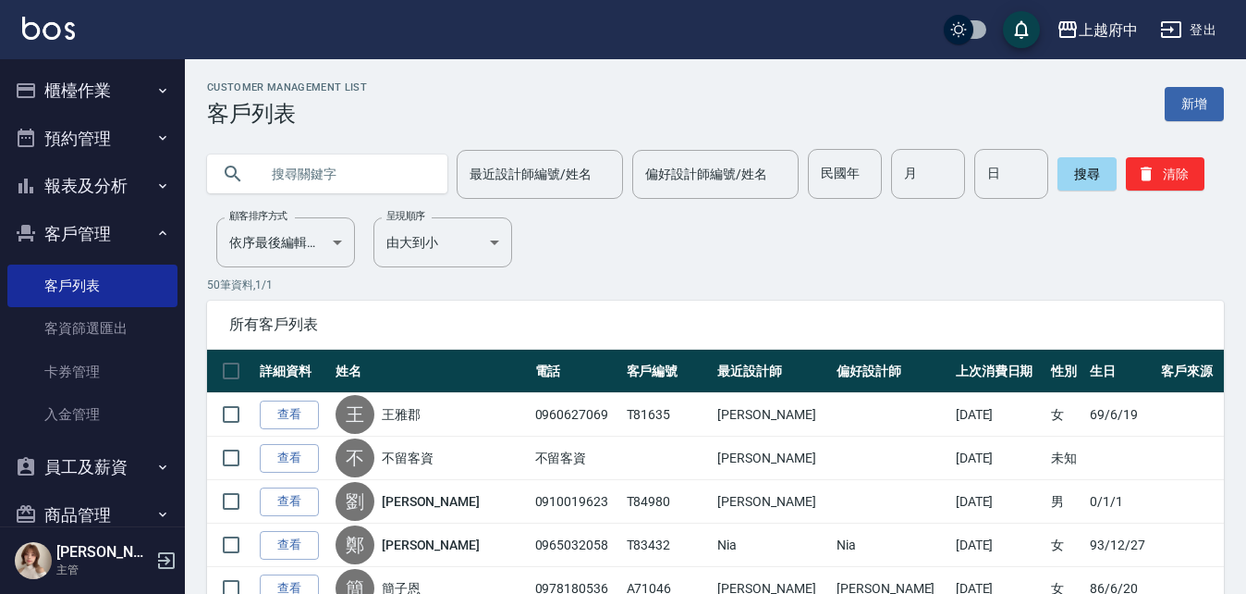
click at [347, 179] on input "text" at bounding box center [346, 174] width 174 height 50
type input "0910789184"
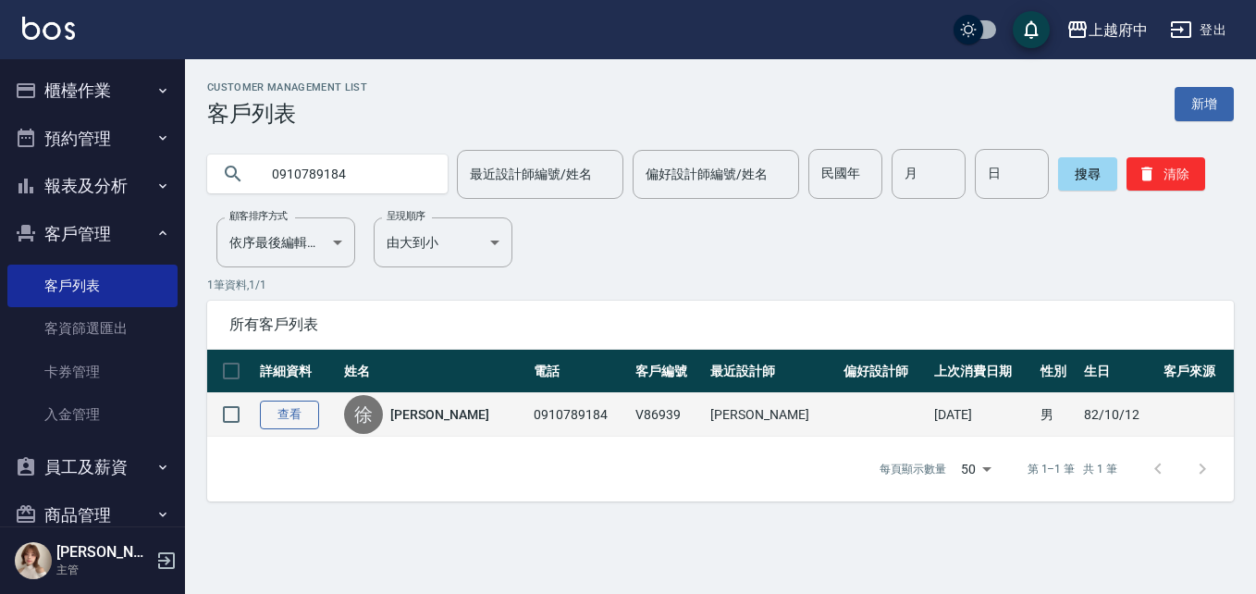
click at [288, 409] on link "查看" at bounding box center [289, 414] width 59 height 29
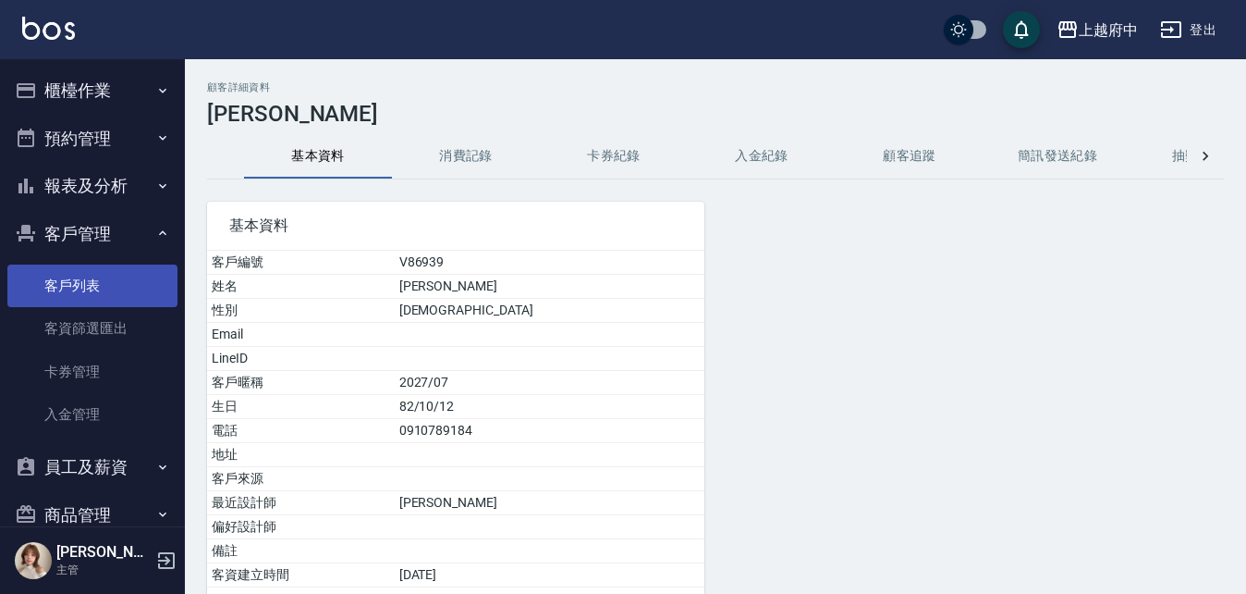
click at [45, 283] on link "客戶列表" at bounding box center [92, 285] width 170 height 43
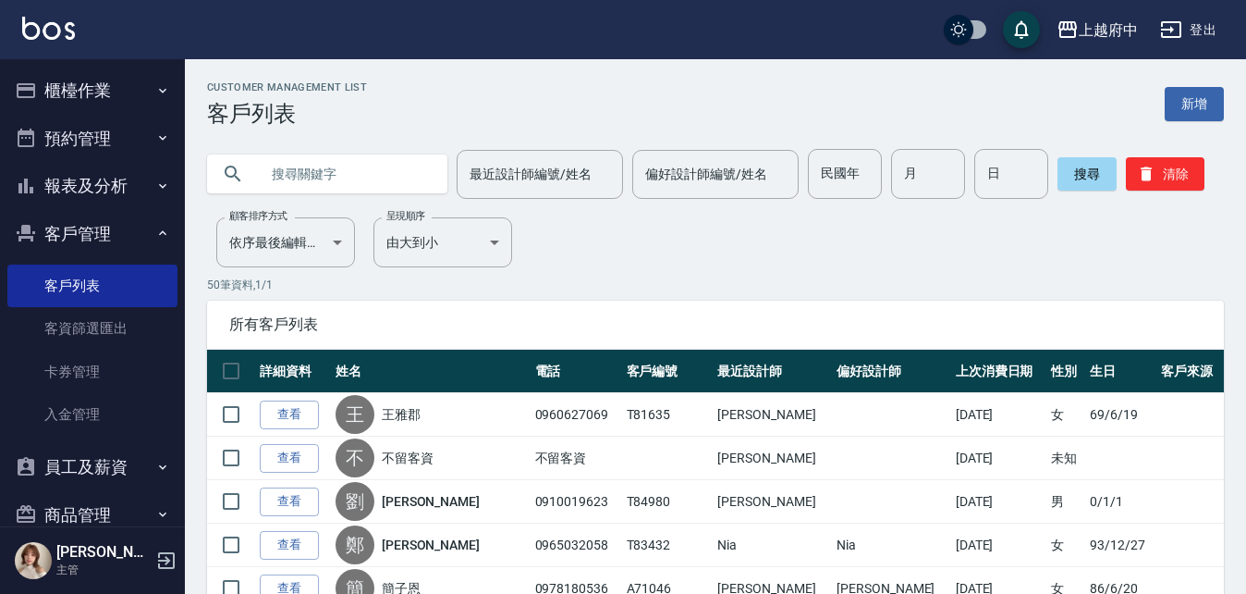
click at [355, 158] on input "text" at bounding box center [346, 174] width 174 height 50
type input "82436"
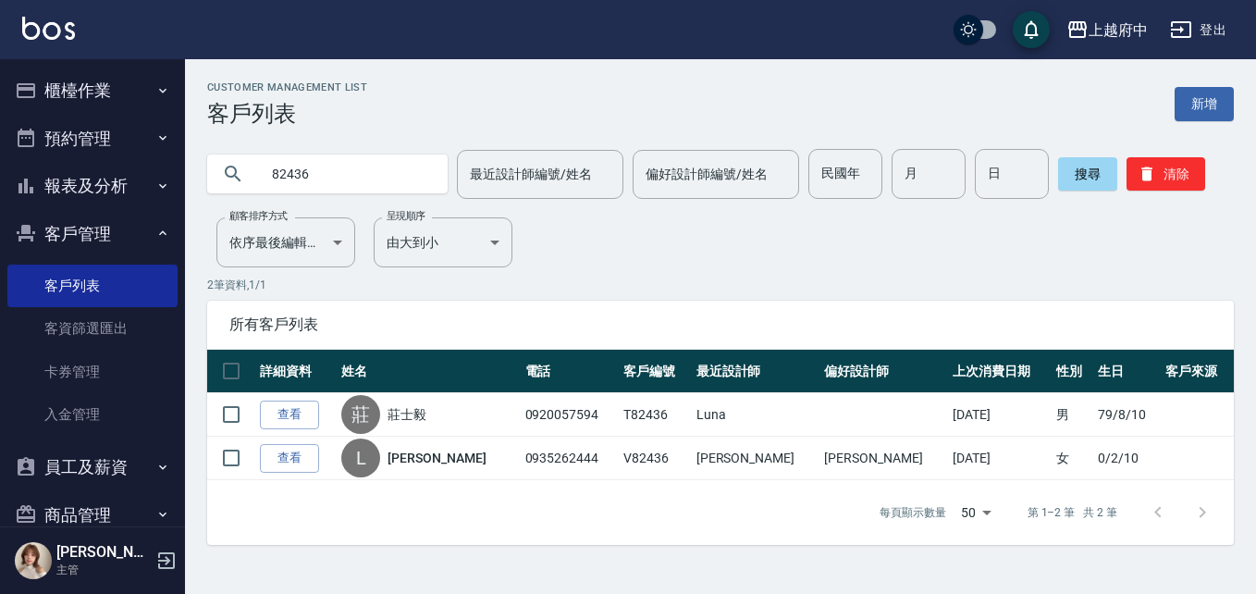
click at [289, 464] on link "查看" at bounding box center [289, 458] width 59 height 29
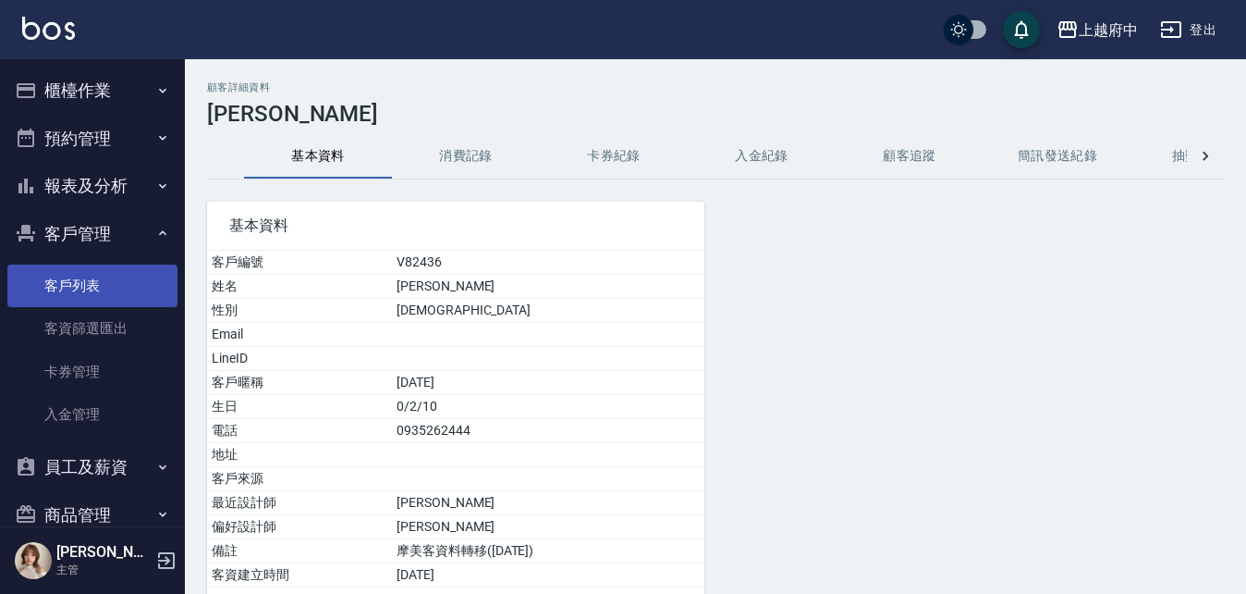
click at [74, 286] on link "客戶列表" at bounding box center [92, 285] width 170 height 43
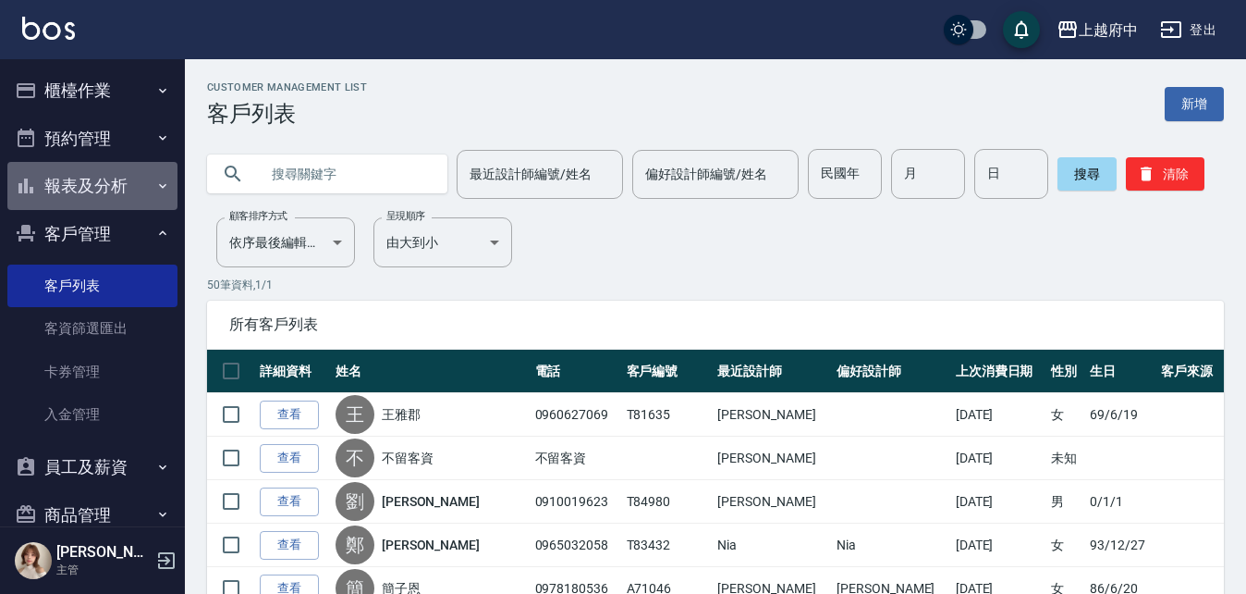
click at [105, 198] on button "報表及分析" at bounding box center [92, 186] width 170 height 48
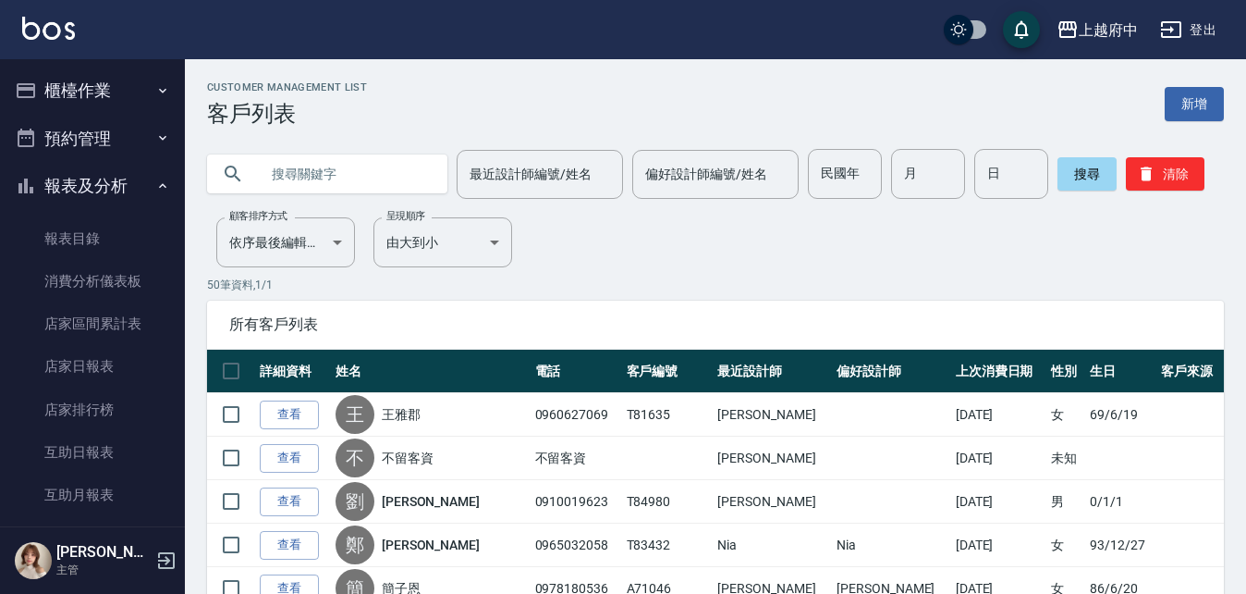
click at [340, 183] on input "text" at bounding box center [346, 174] width 174 height 50
type input "83326"
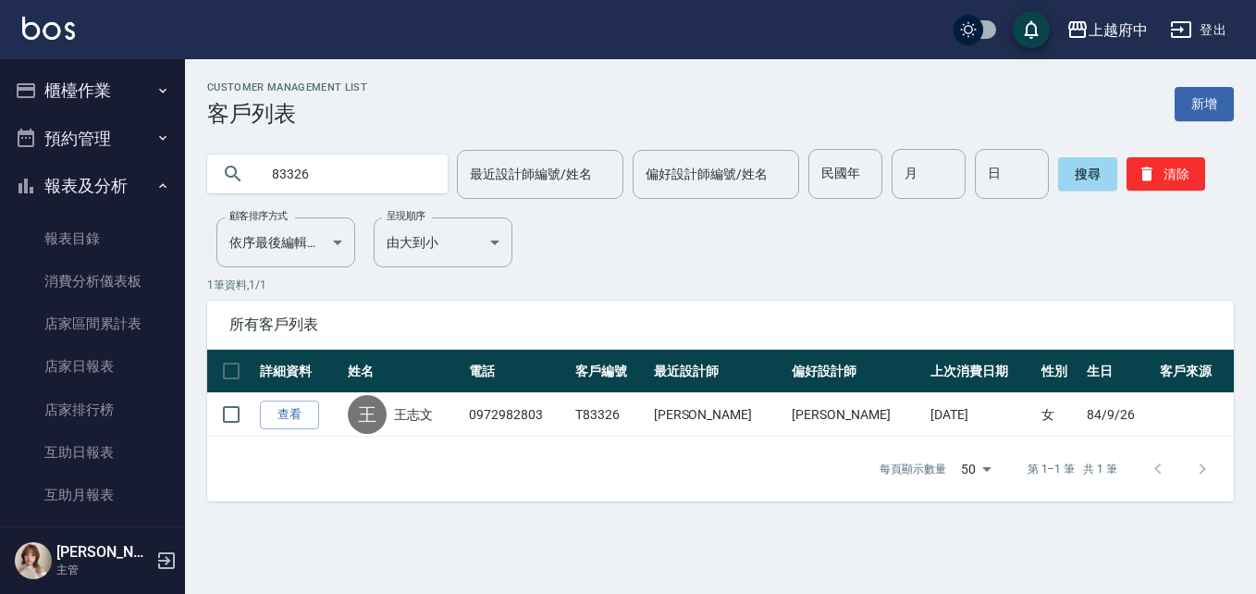
click at [309, 420] on link "查看" at bounding box center [289, 414] width 59 height 29
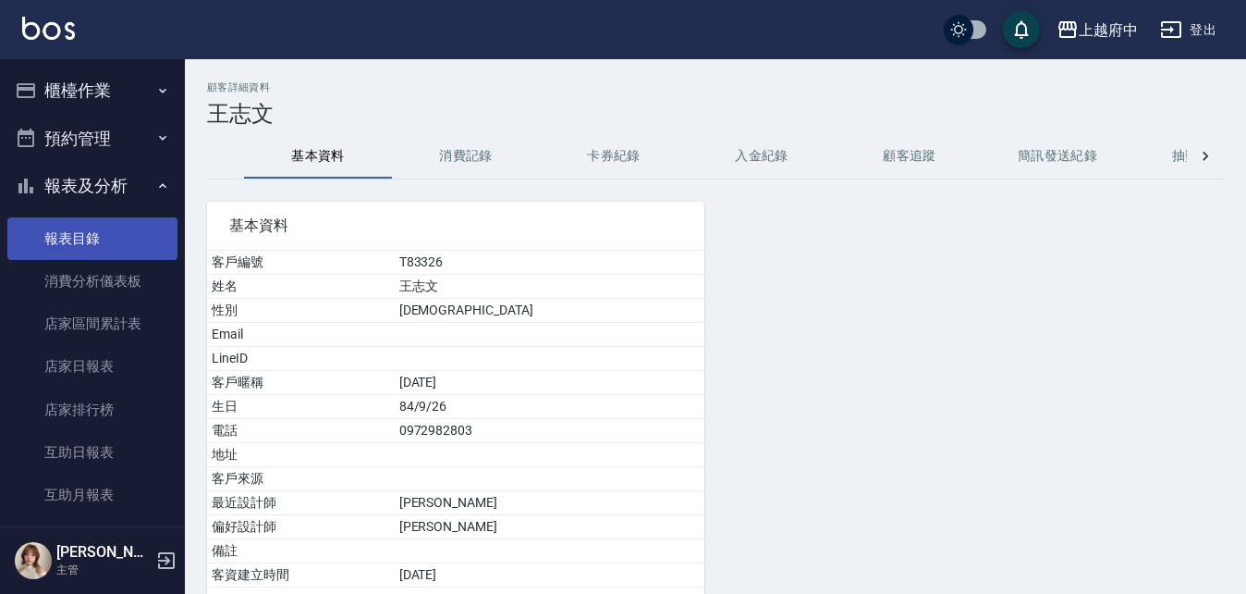
click at [44, 241] on link "報表目錄" at bounding box center [92, 238] width 170 height 43
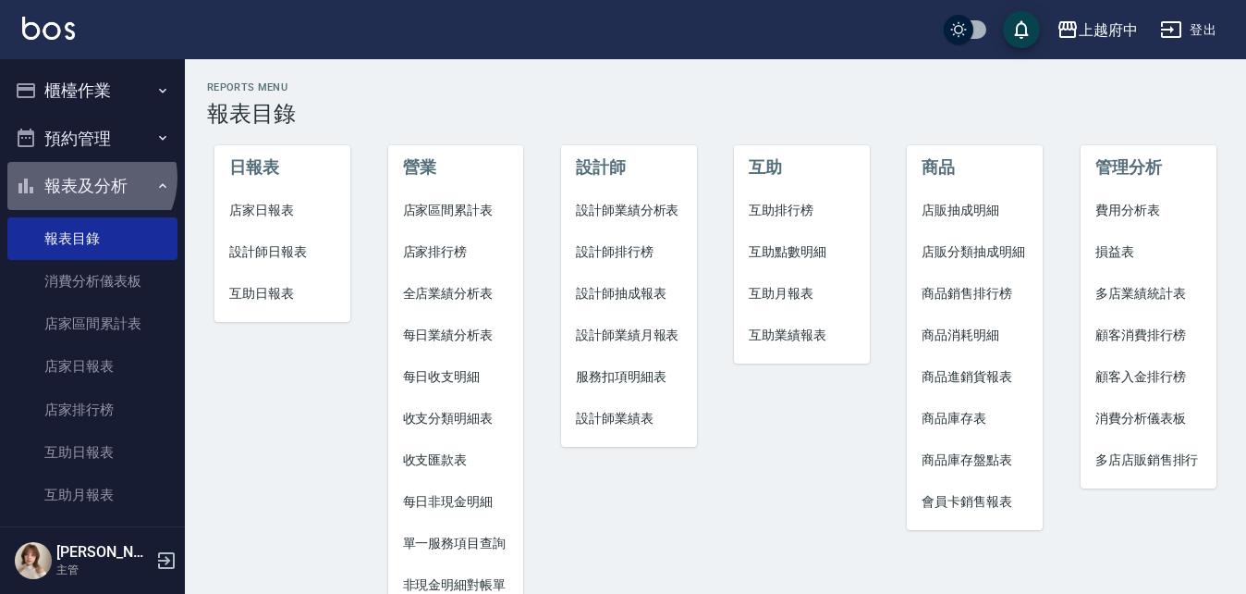
click at [89, 178] on button "報表及分析" at bounding box center [92, 186] width 170 height 48
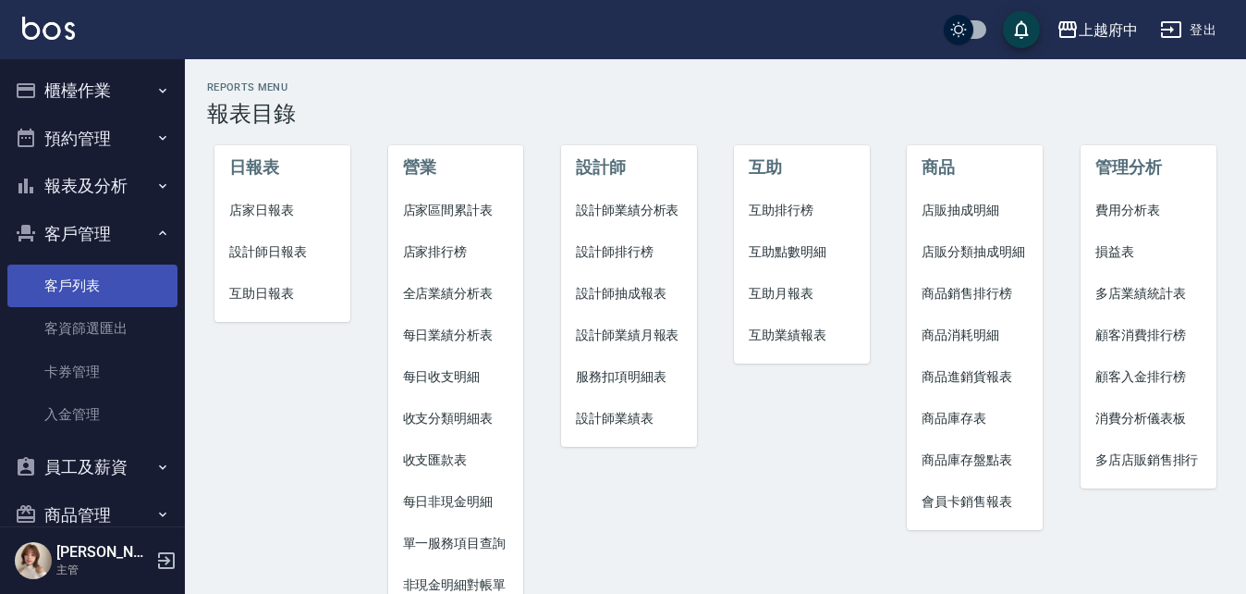
click at [52, 283] on link "客戶列表" at bounding box center [92, 285] width 170 height 43
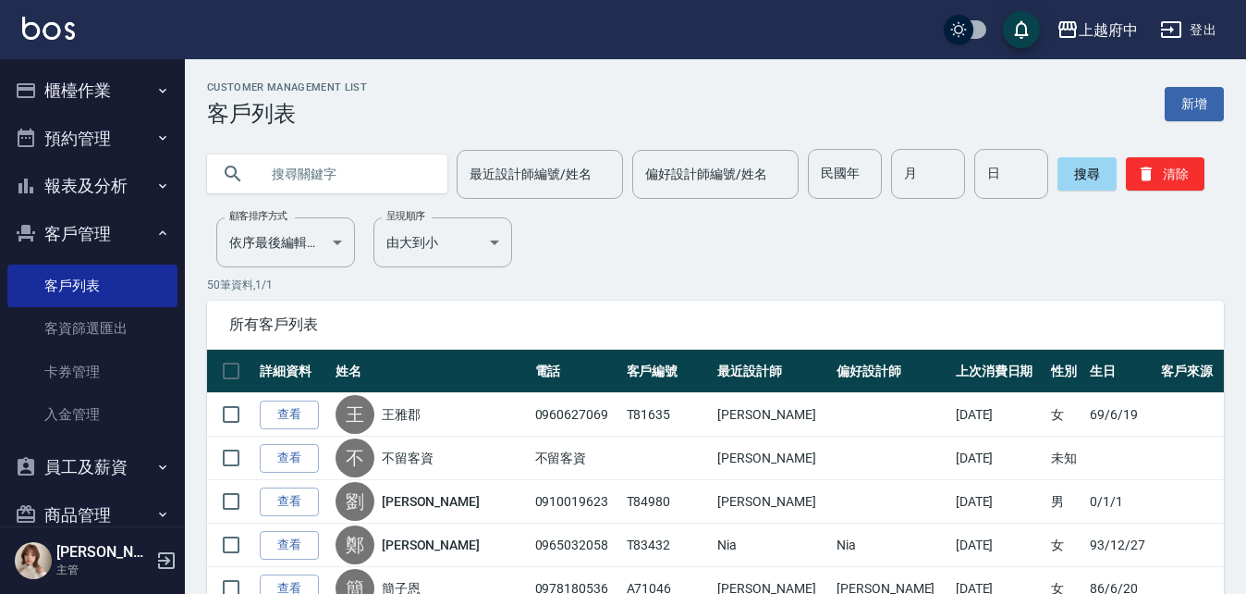
click at [300, 189] on input "text" at bounding box center [346, 174] width 174 height 50
type input "0916796286"
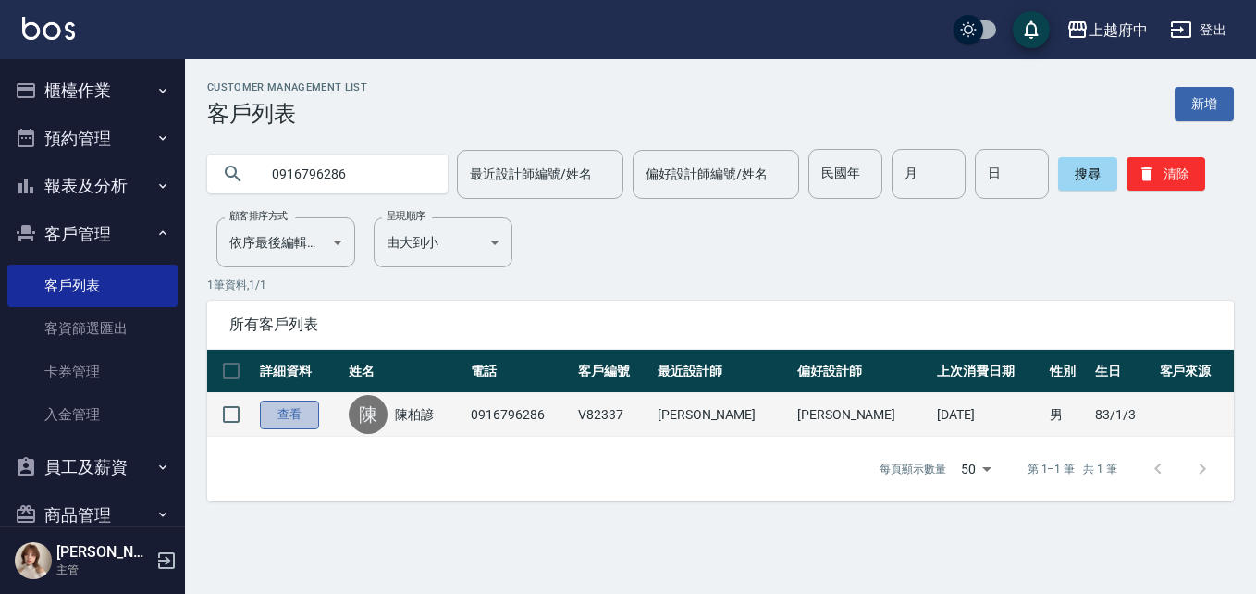
click at [297, 416] on link "查看" at bounding box center [289, 414] width 59 height 29
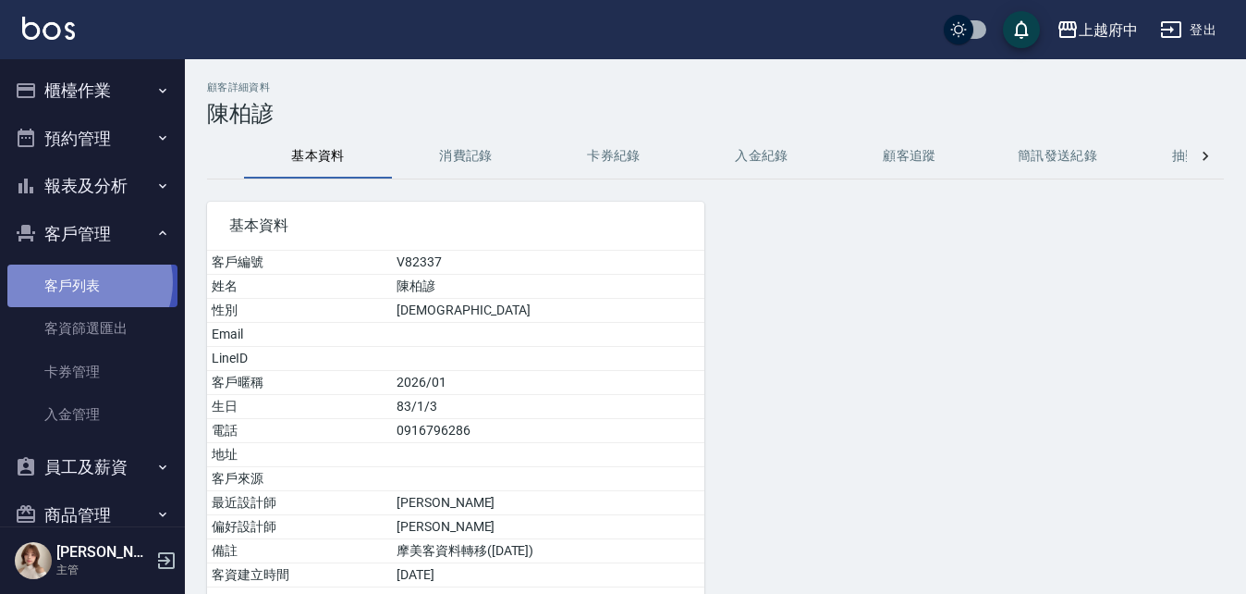
click at [87, 282] on link "客戶列表" at bounding box center [92, 285] width 170 height 43
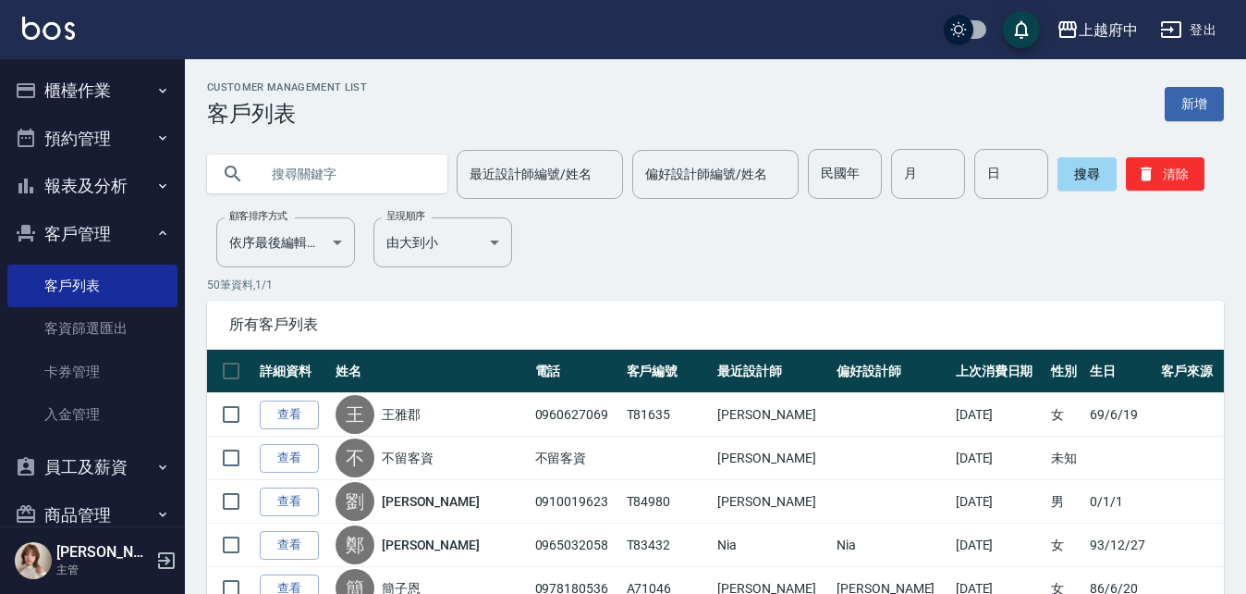
click at [340, 176] on input "text" at bounding box center [346, 174] width 174 height 50
type input "0985490960"
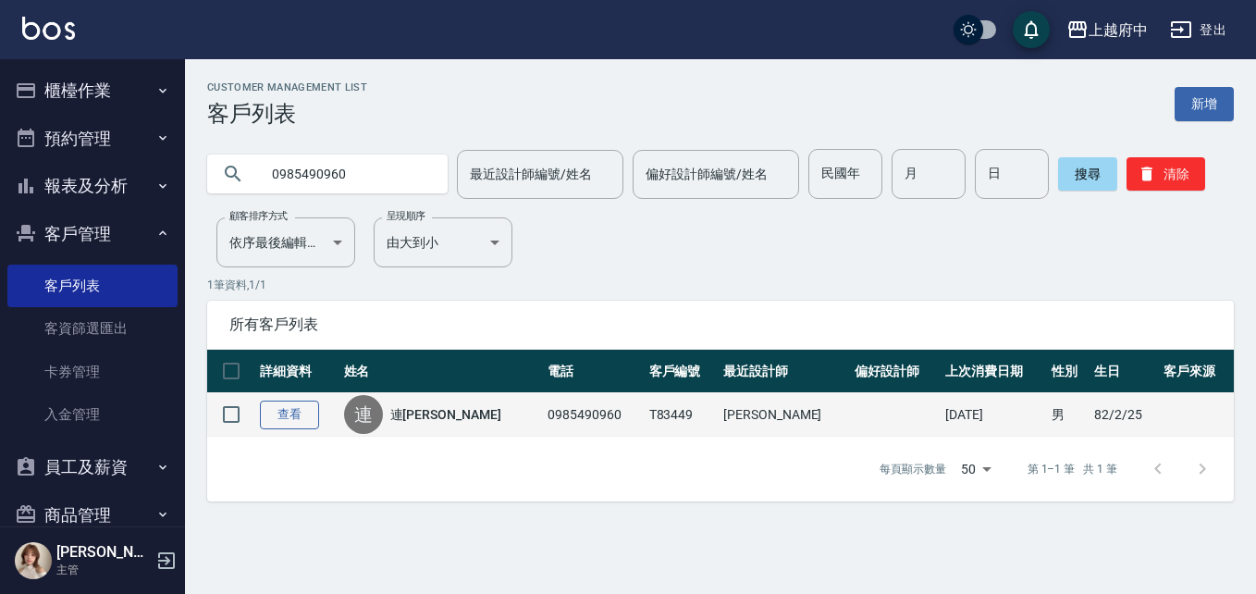
click at [296, 401] on link "查看" at bounding box center [289, 414] width 59 height 29
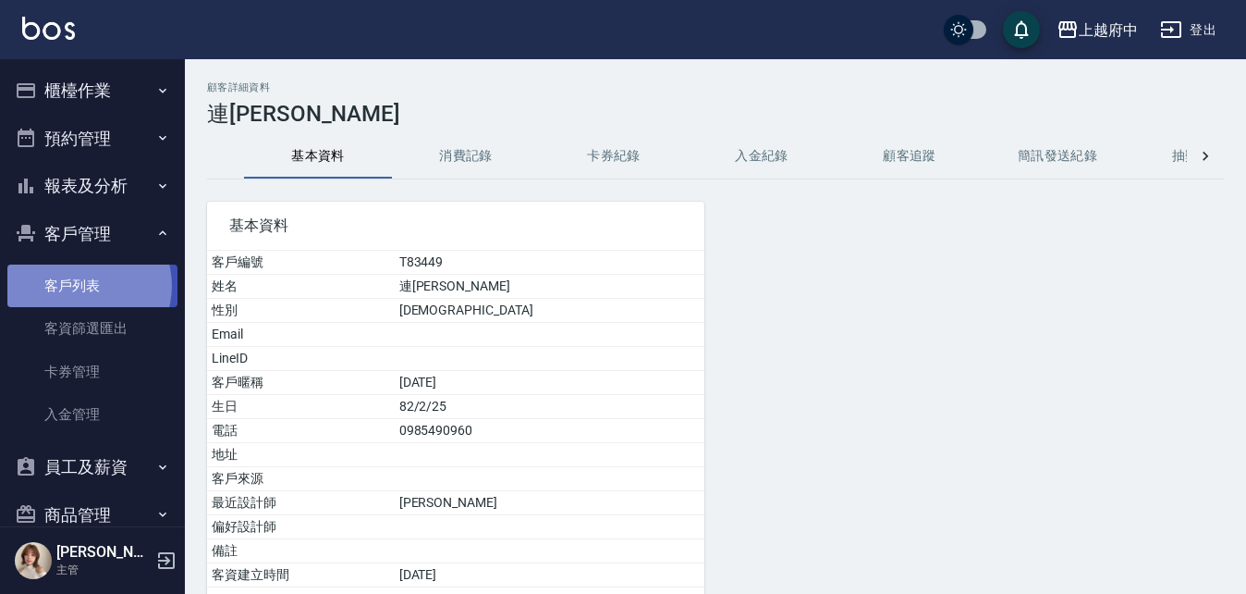
click at [83, 286] on link "客戶列表" at bounding box center [92, 285] width 170 height 43
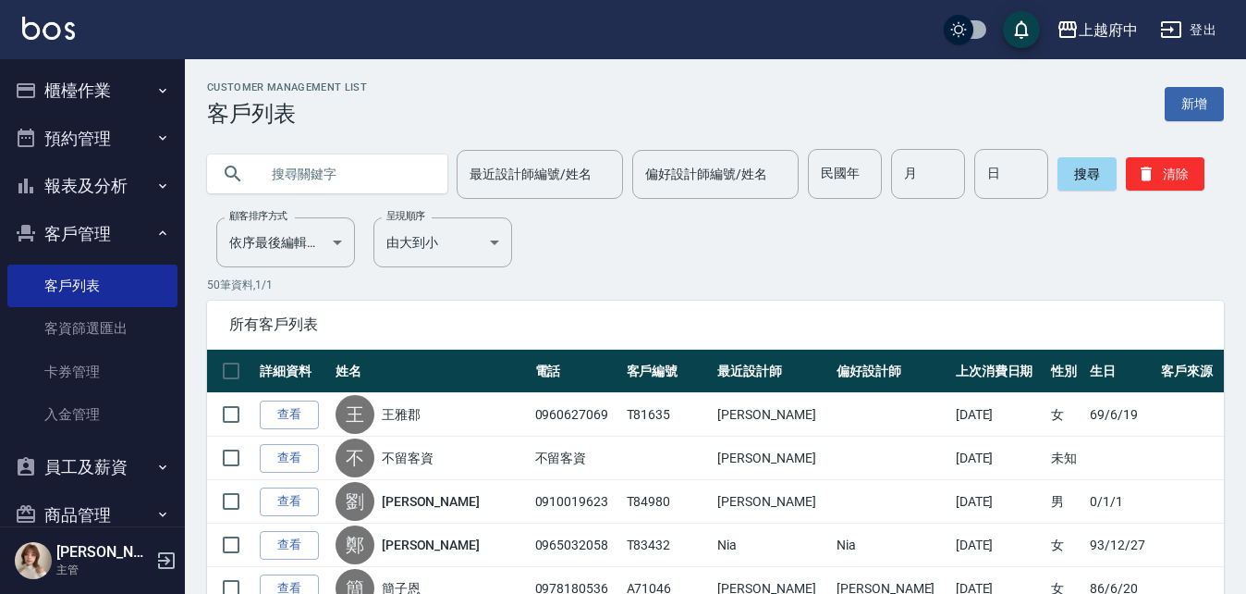
click at [340, 172] on input "text" at bounding box center [346, 174] width 174 height 50
paste input "0983049100"
type input "0983049100"
click at [1089, 174] on button "搜尋" at bounding box center [1087, 173] width 59 height 33
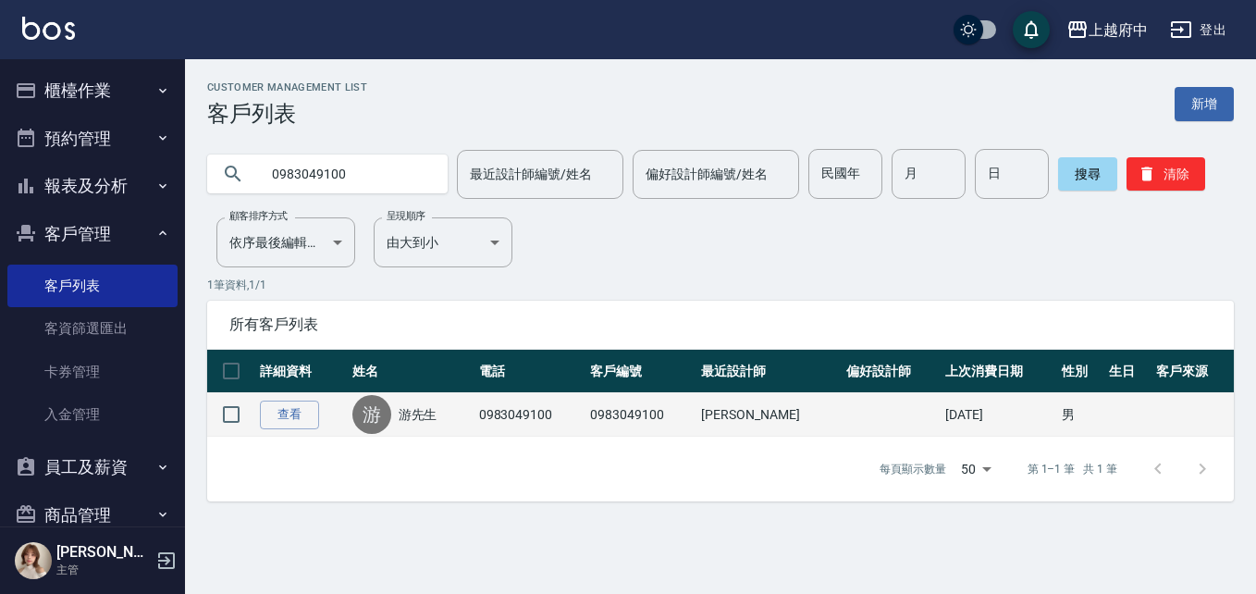
click at [424, 423] on link "游先生" at bounding box center [417, 414] width 39 height 18
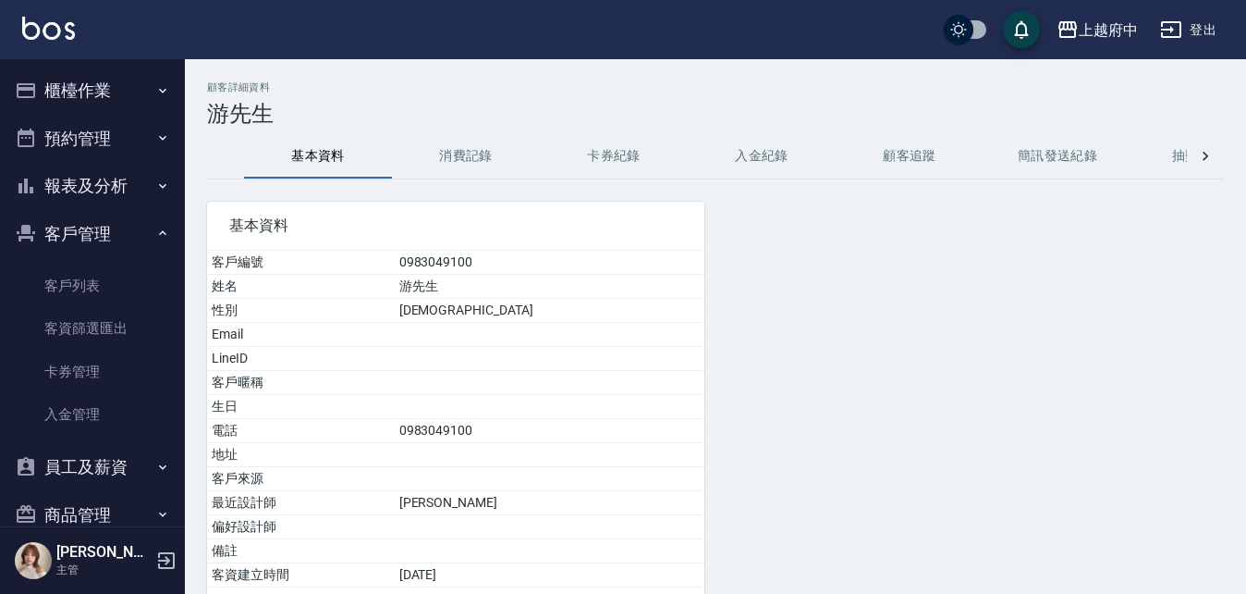
click at [401, 121] on h3 "游先生" at bounding box center [715, 114] width 1017 height 26
click at [490, 152] on button "消費記錄" at bounding box center [466, 156] width 148 height 44
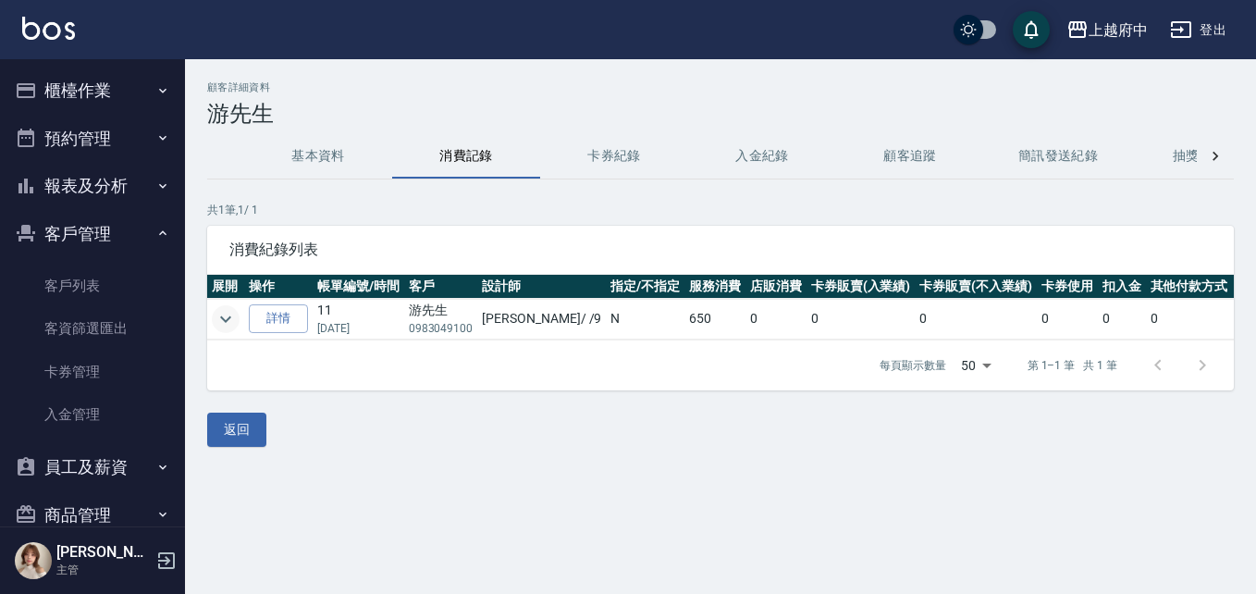
click at [223, 315] on icon "expand row" at bounding box center [226, 319] width 22 height 22
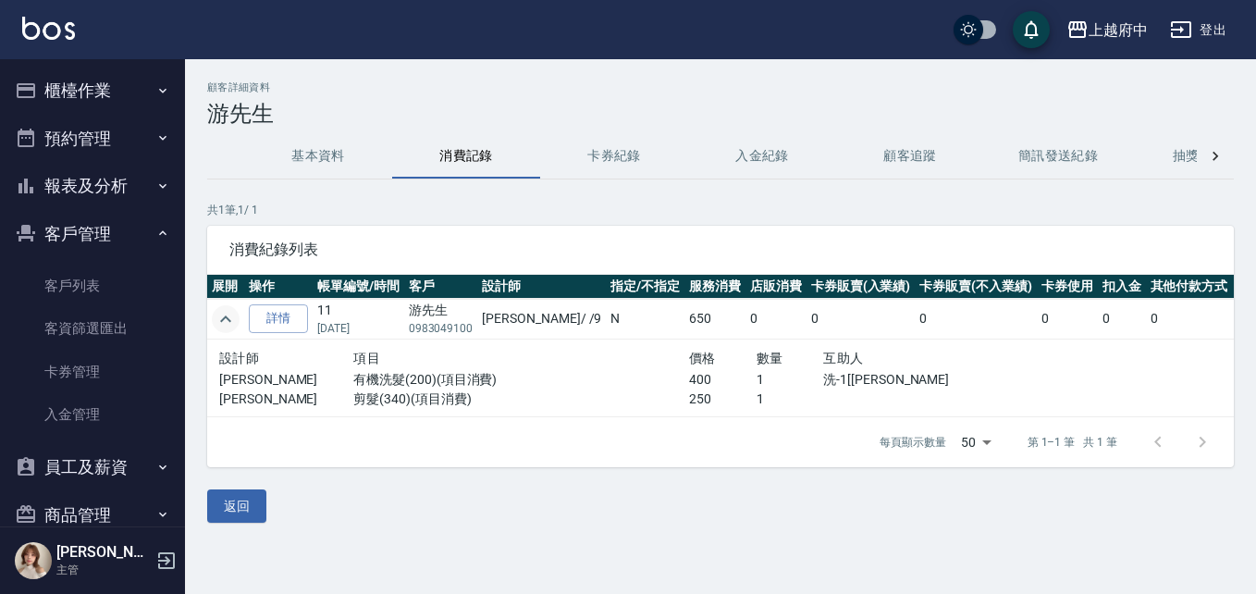
click at [314, 151] on button "基本資料" at bounding box center [318, 156] width 148 height 44
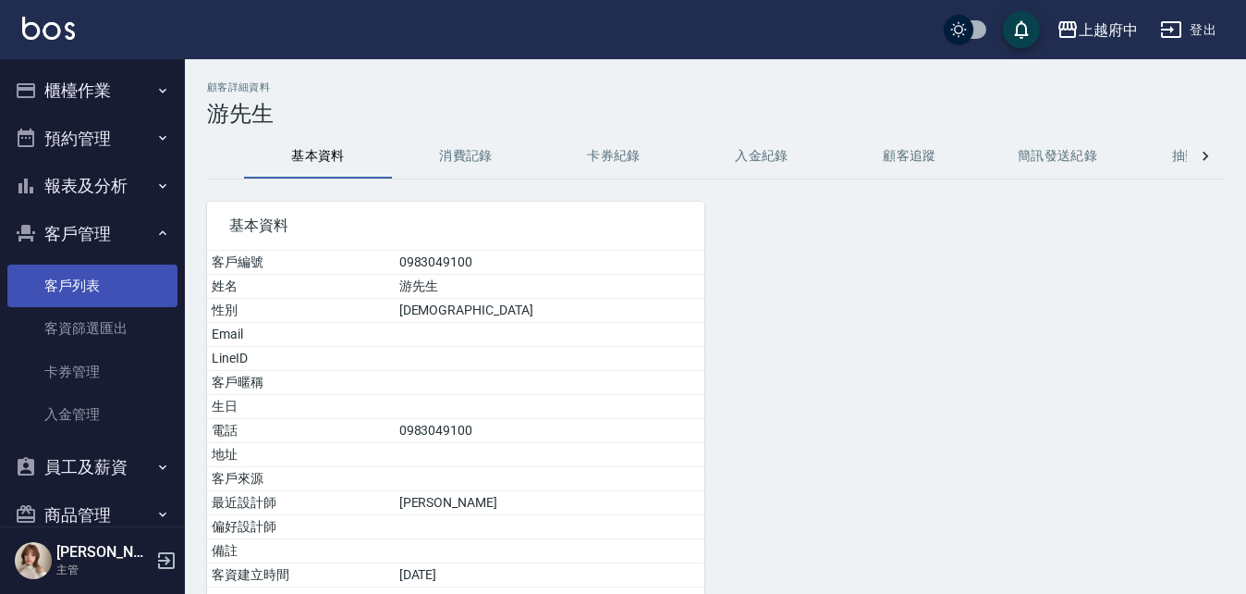
click at [78, 277] on link "客戶列表" at bounding box center [92, 285] width 170 height 43
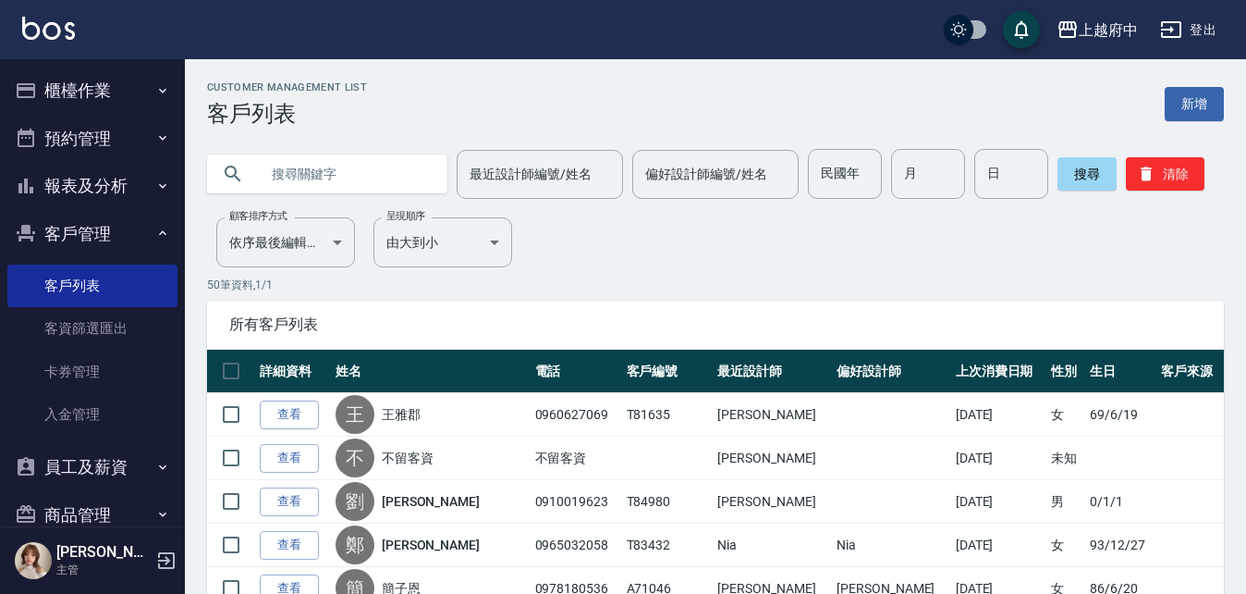
click at [358, 170] on input "text" at bounding box center [346, 174] width 174 height 50
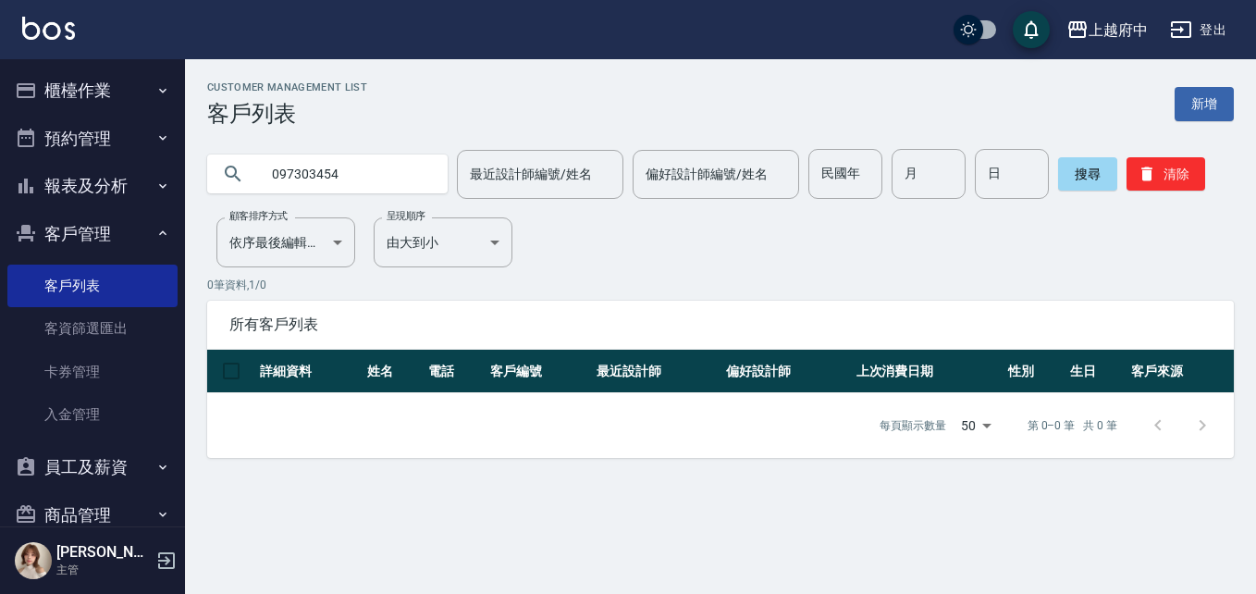
click at [288, 172] on input "097303454" at bounding box center [346, 174] width 174 height 50
click at [297, 174] on input "097303454" at bounding box center [346, 174] width 174 height 50
type input "0970303454"
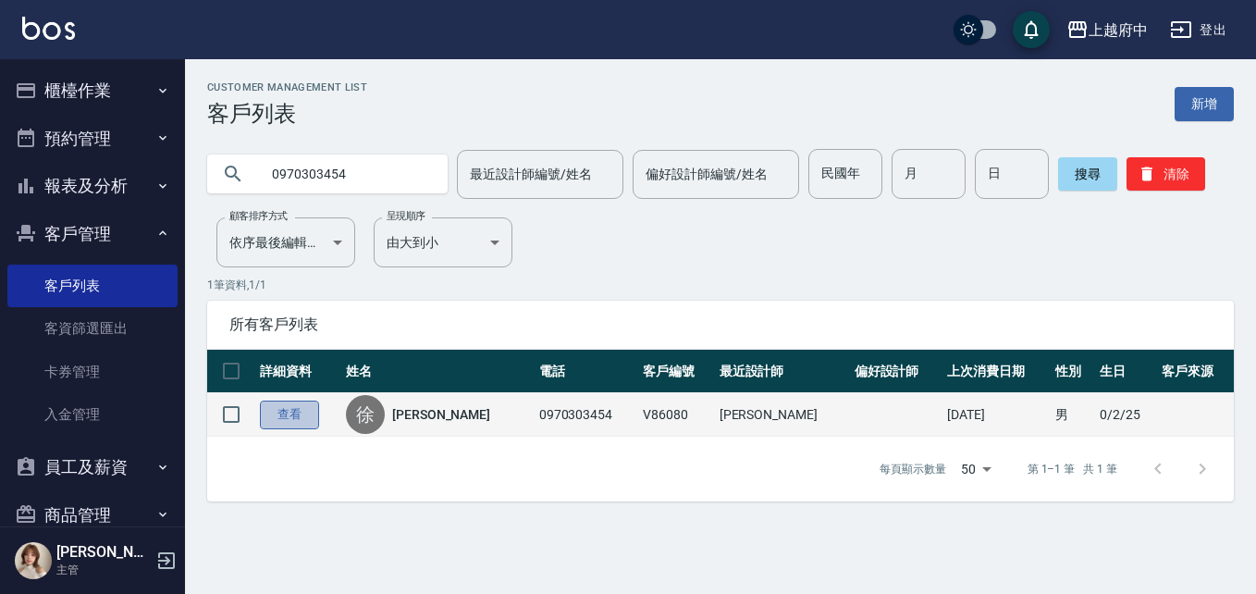
click at [291, 425] on link "查看" at bounding box center [289, 414] width 59 height 29
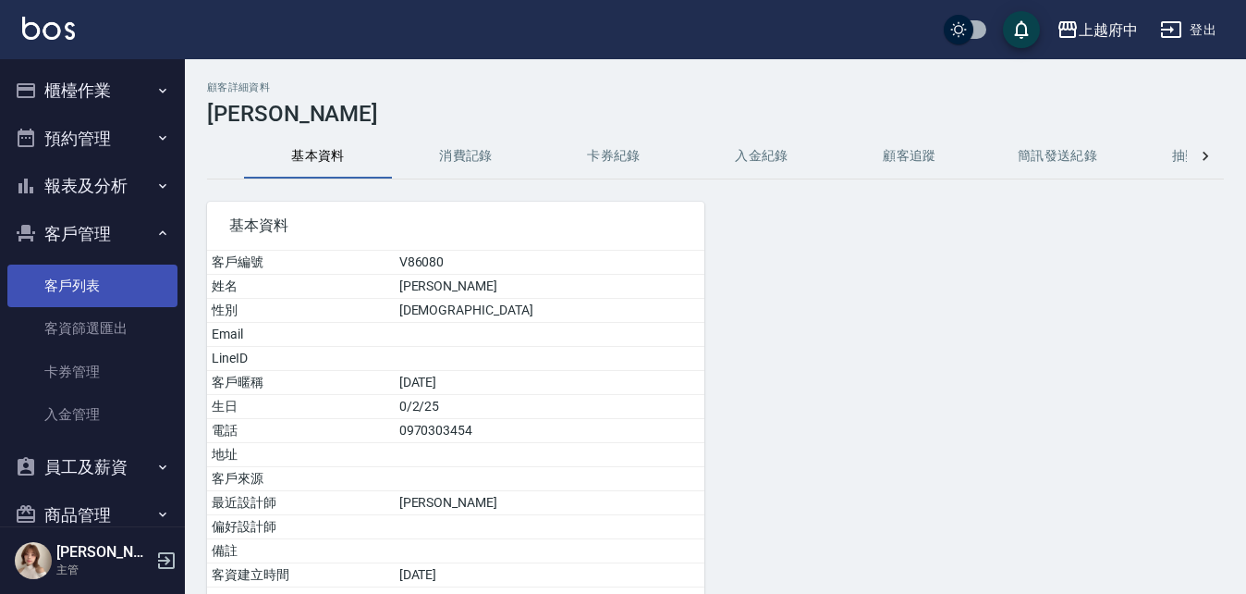
click at [77, 279] on link "客戶列表" at bounding box center [92, 285] width 170 height 43
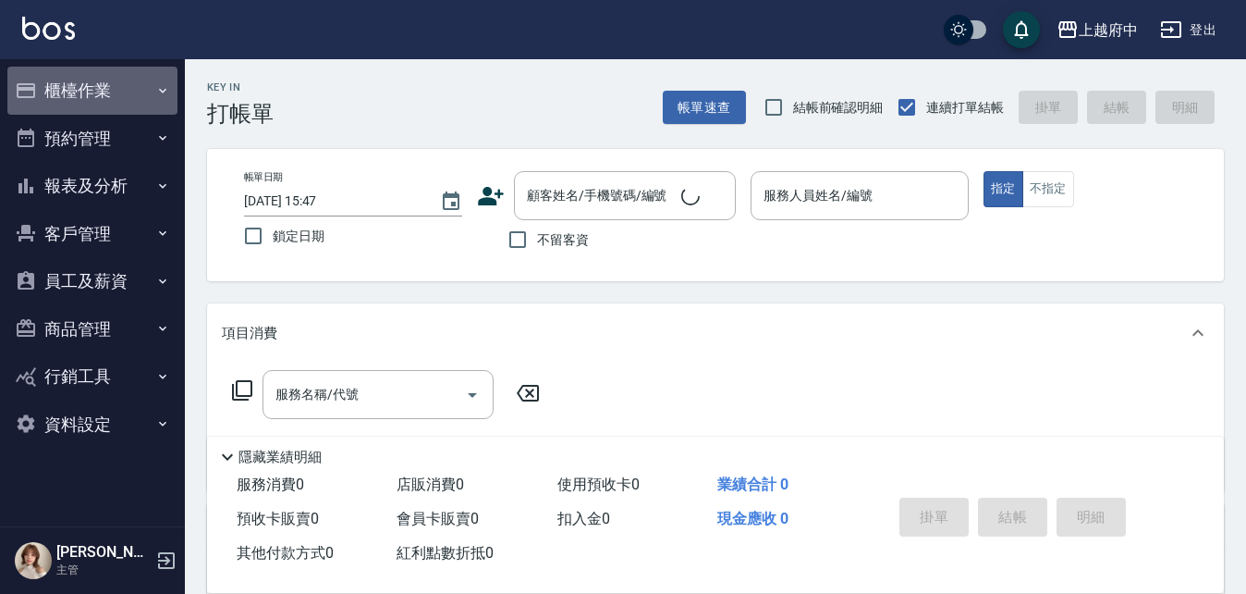
click at [69, 87] on button "櫃檯作業" at bounding box center [92, 91] width 170 height 48
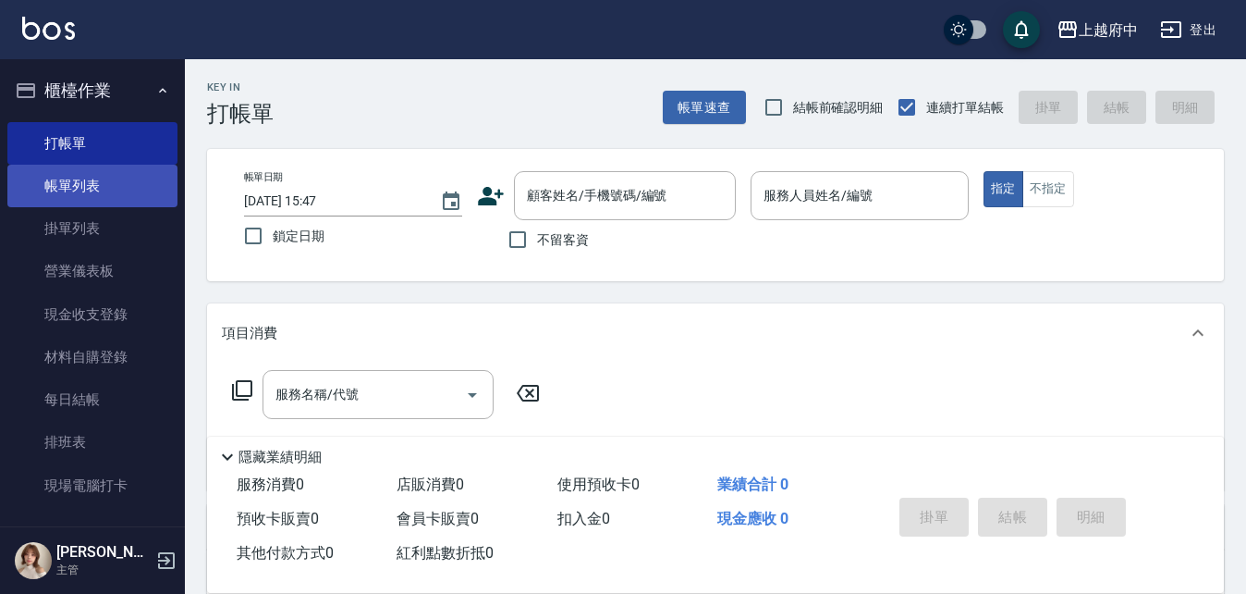
click at [89, 181] on link "帳單列表" at bounding box center [92, 186] width 170 height 43
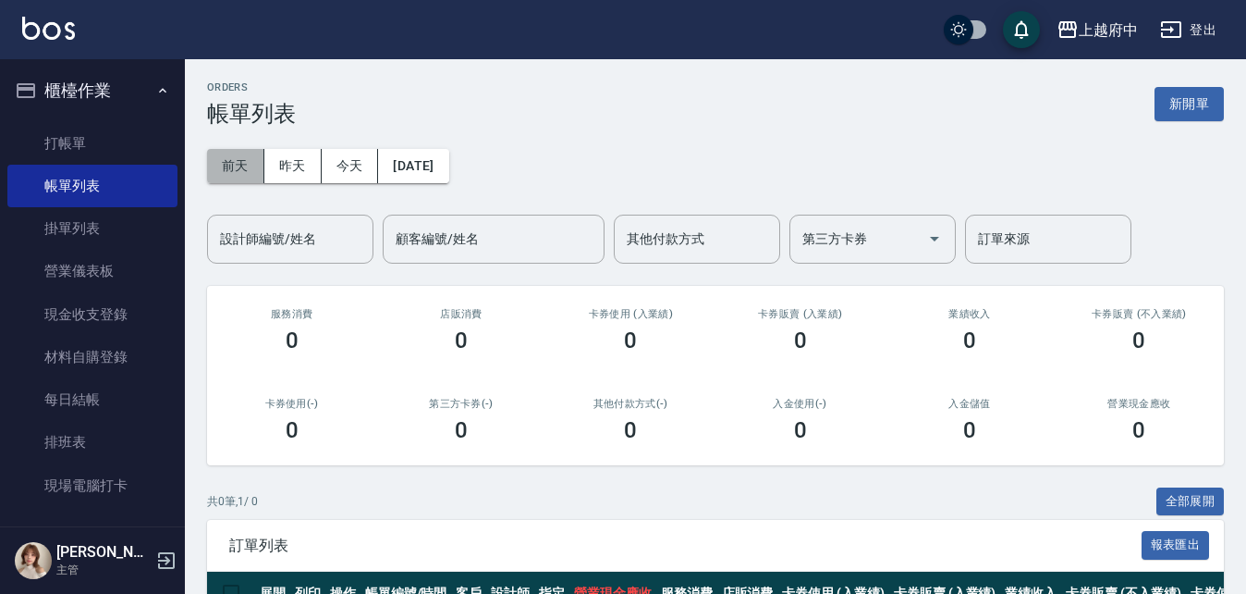
click at [237, 153] on button "前天" at bounding box center [235, 166] width 57 height 34
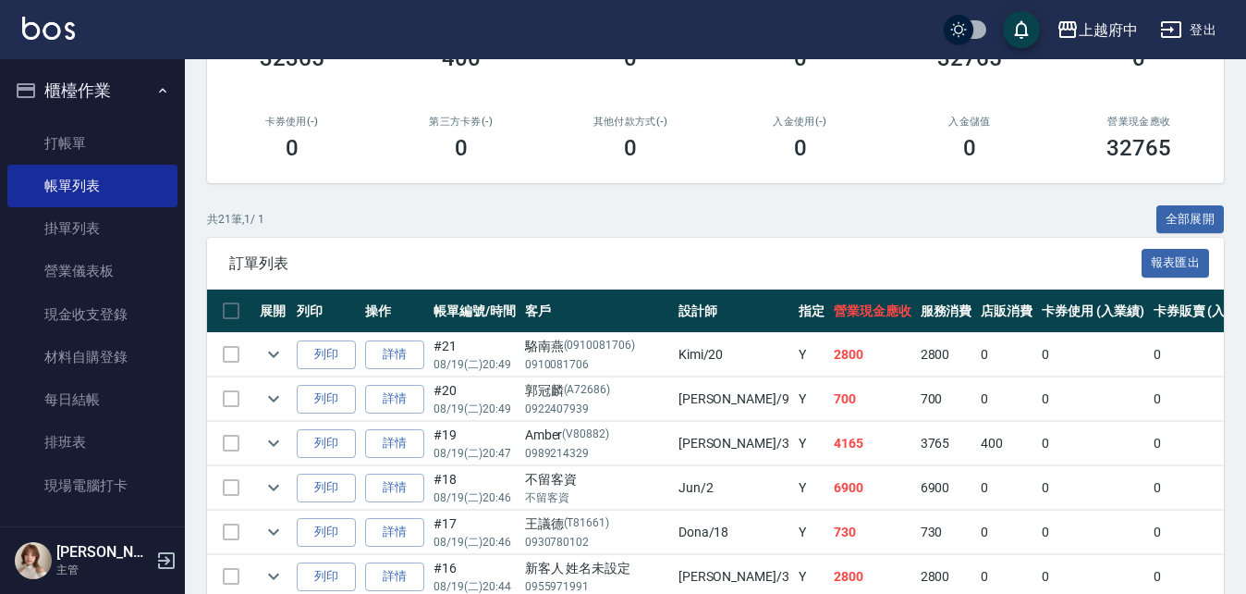
scroll to position [277, 0]
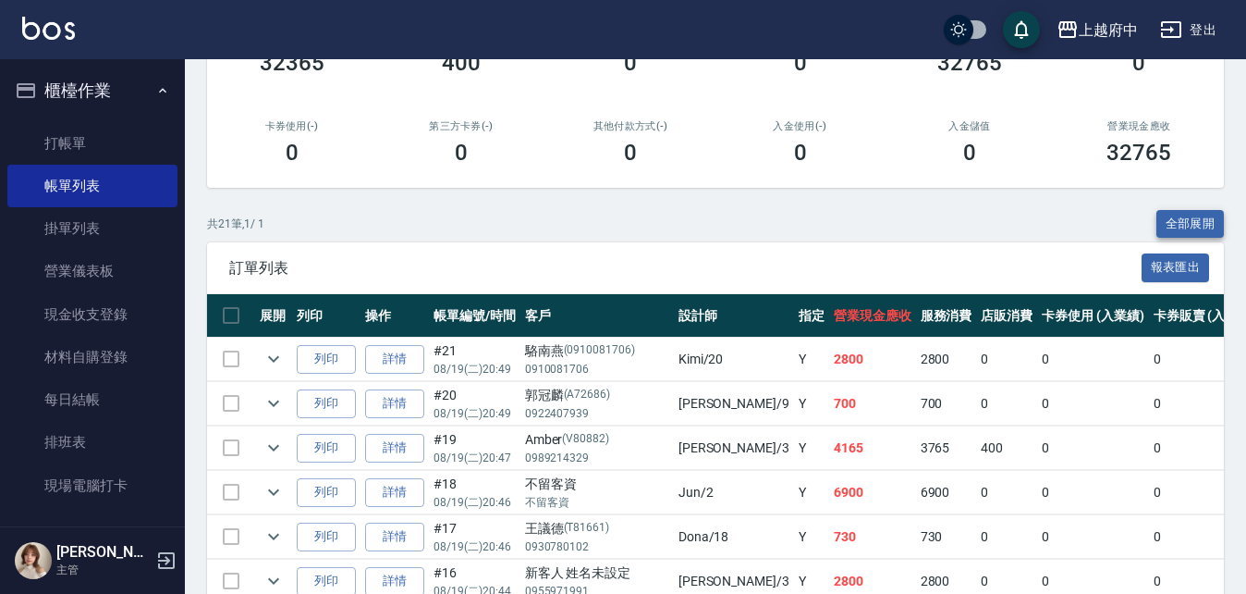
click at [1198, 228] on button "全部展開" at bounding box center [1191, 224] width 68 height 29
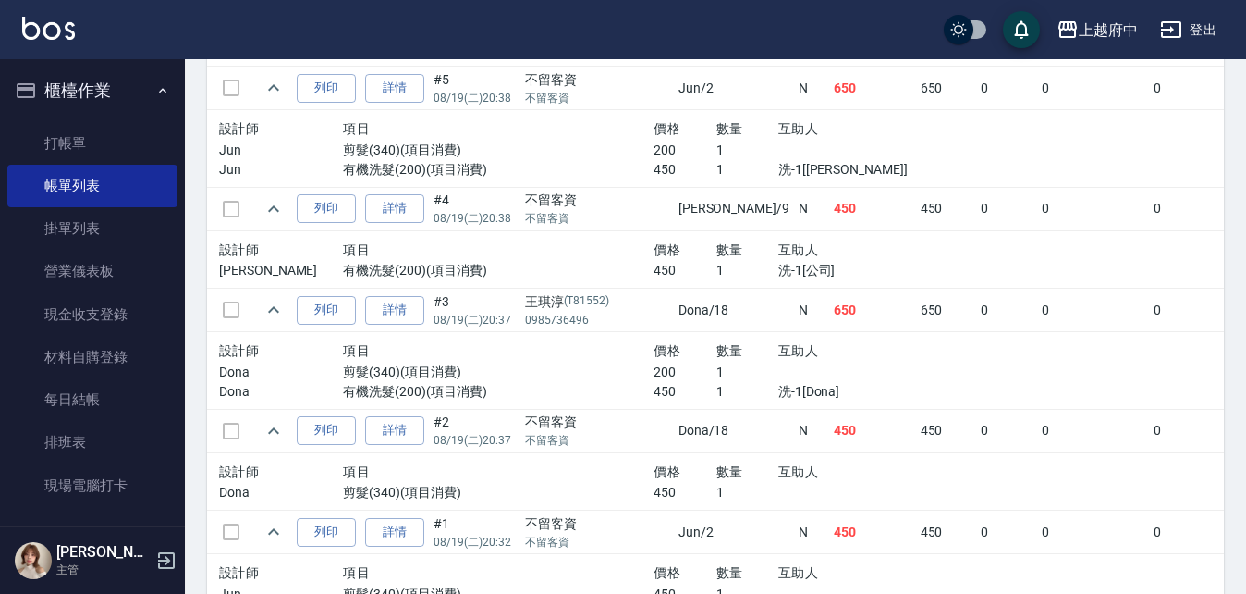
scroll to position [2681, 0]
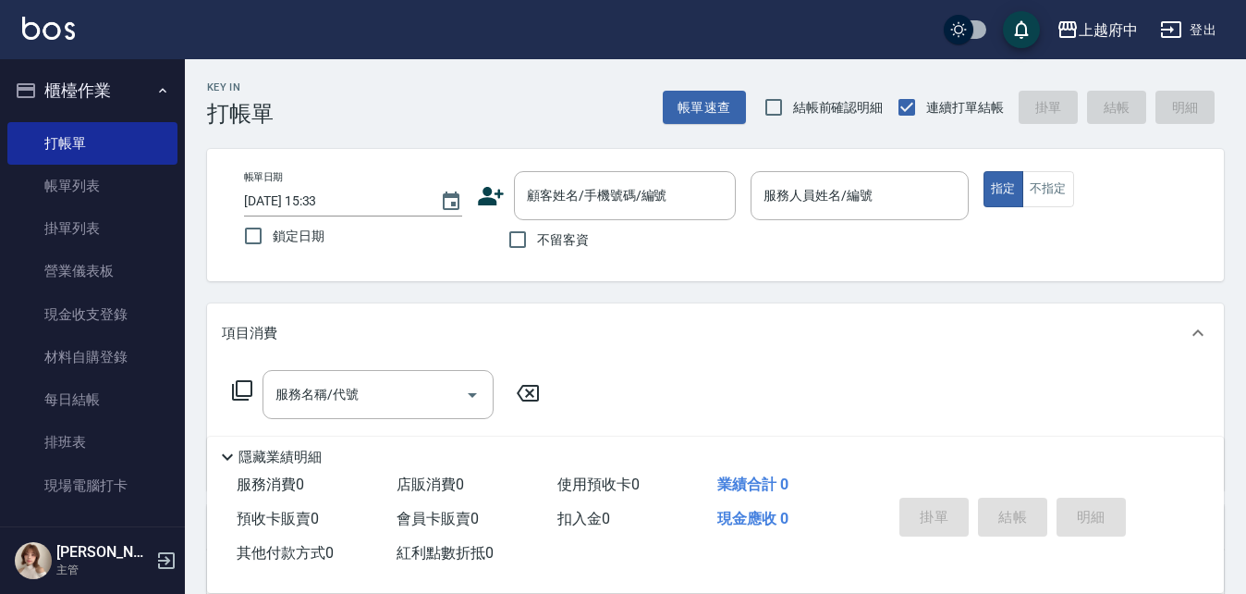
scroll to position [185, 0]
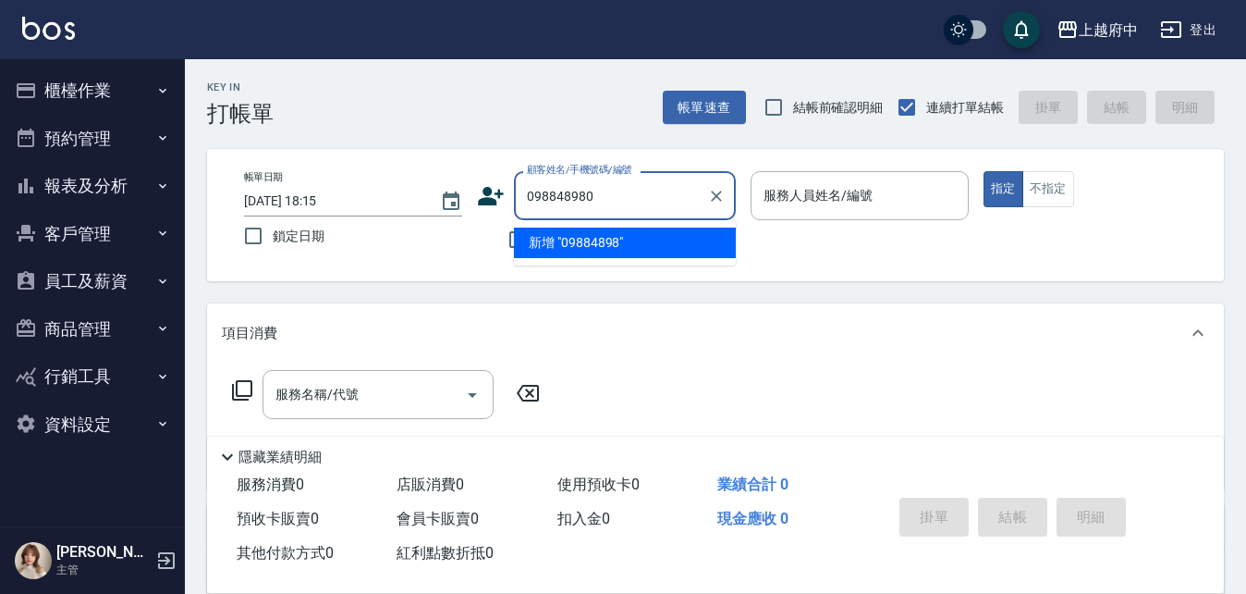
type input "0988489800"
click at [715, 192] on icon "Clear" at bounding box center [716, 196] width 18 height 18
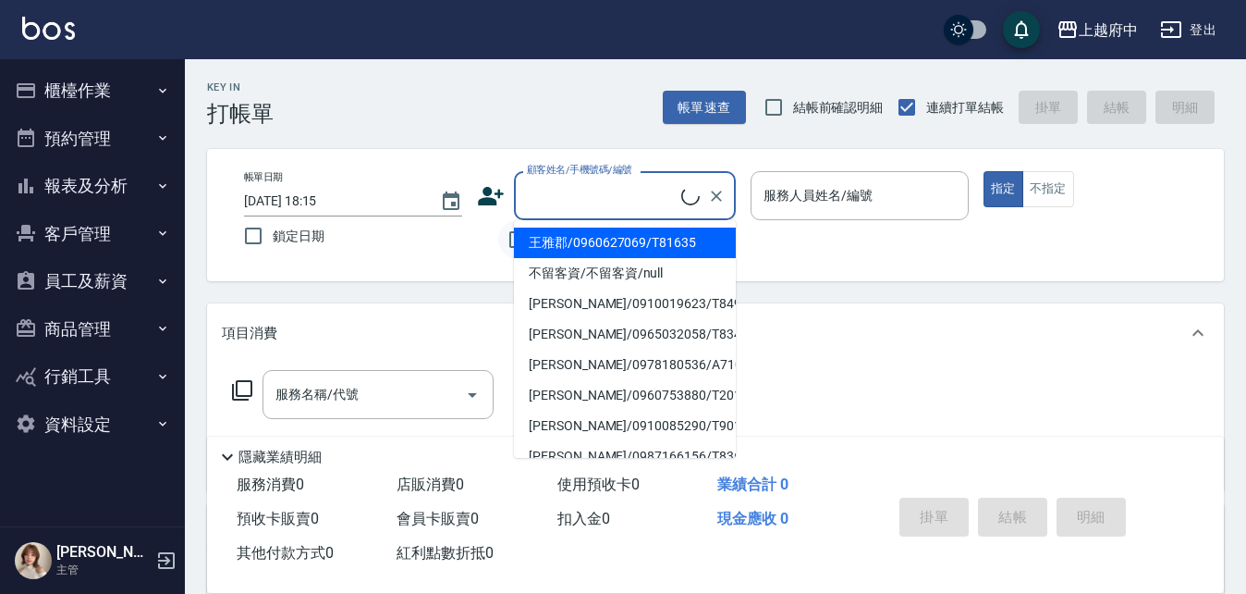
click at [522, 239] on li "王雅郡/0960627069/T81635" at bounding box center [625, 242] width 222 height 31
type input "王雅郡/0960627069/T81635"
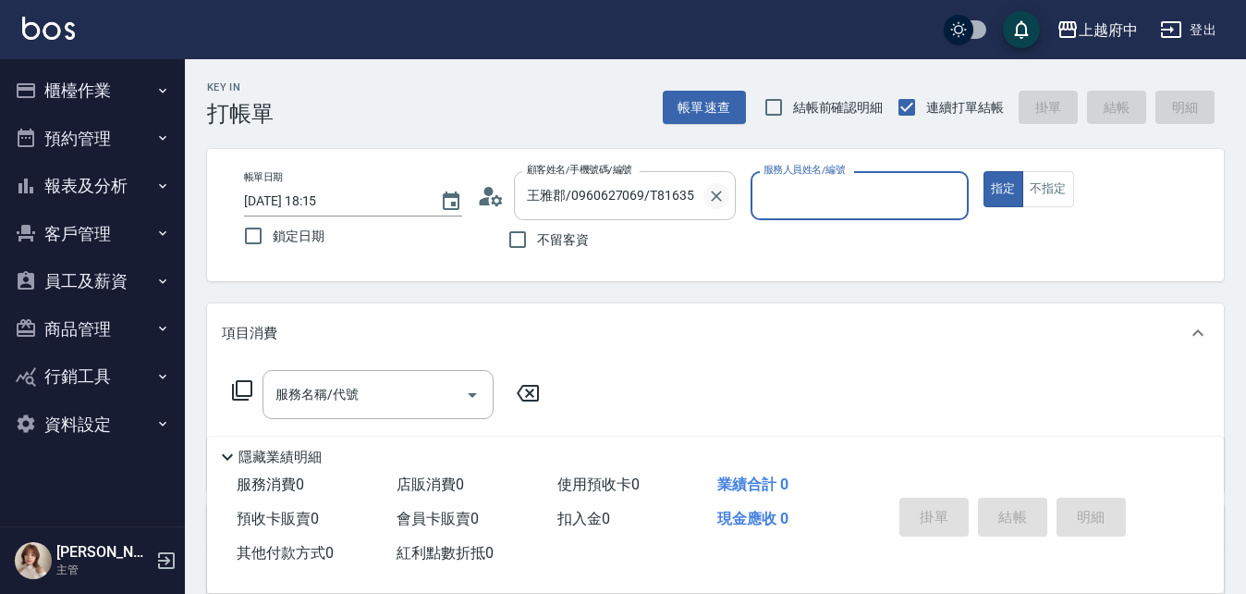
click at [720, 191] on icon "Clear" at bounding box center [716, 195] width 11 height 11
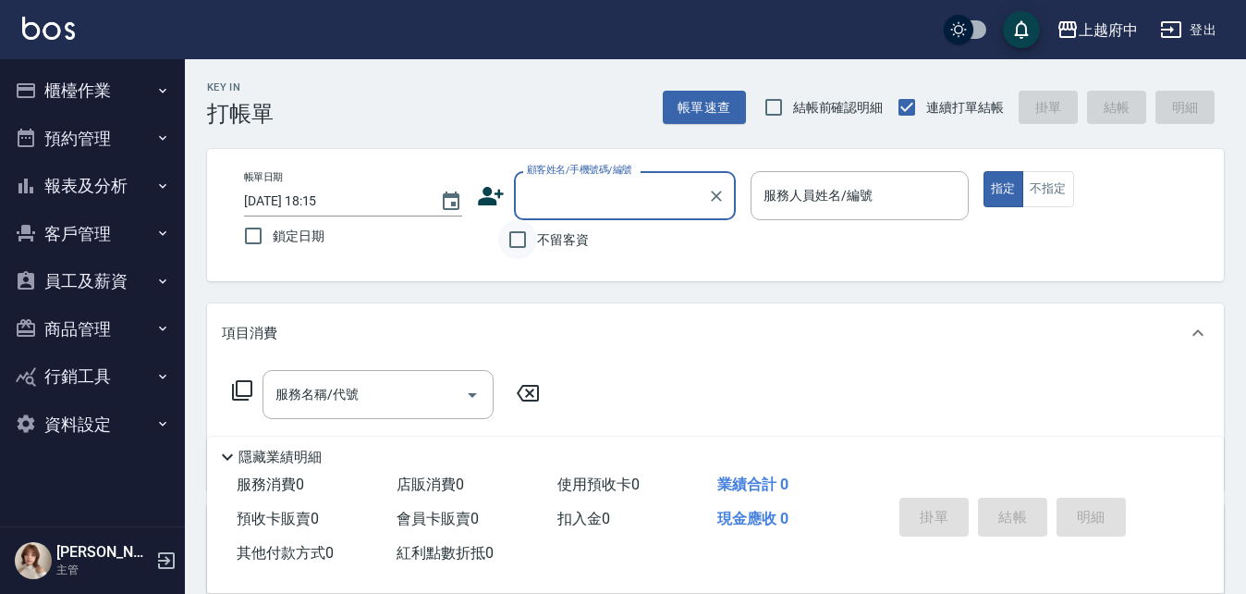
click at [515, 239] on input "不留客資" at bounding box center [517, 239] width 39 height 39
checkbox input "true"
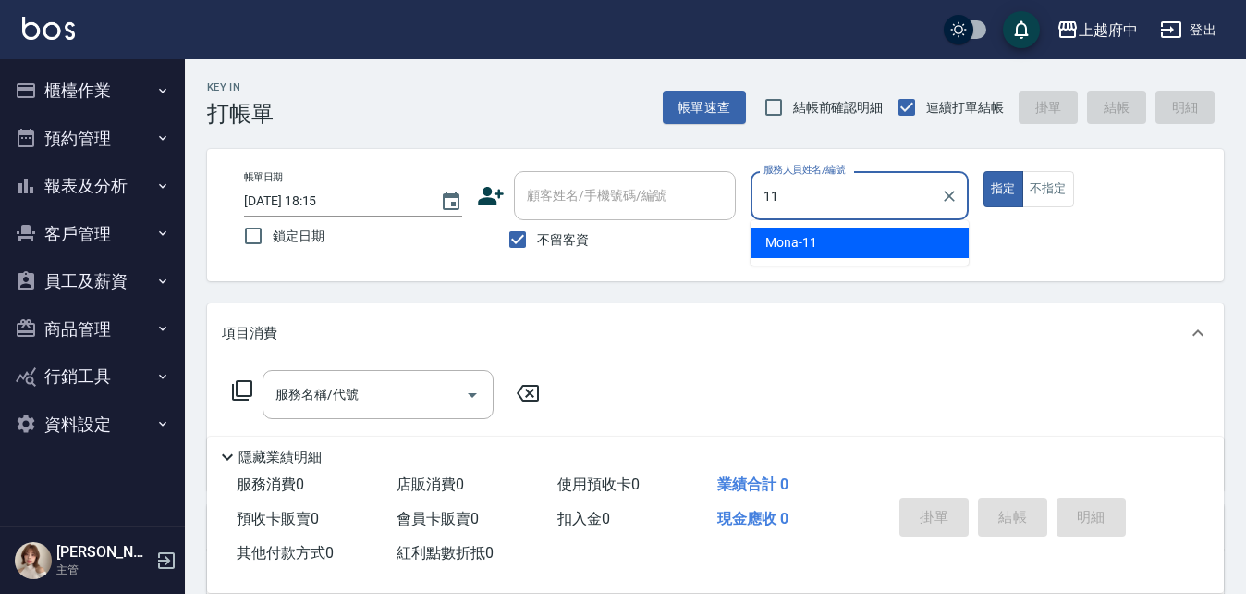
type input "Mona-11"
type button "true"
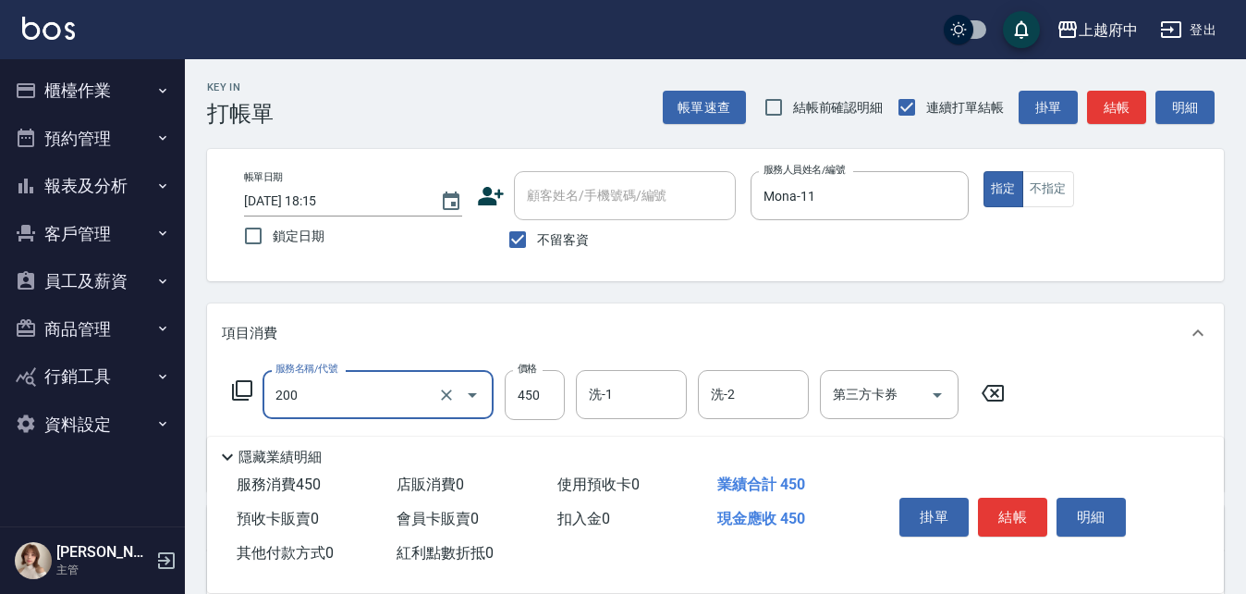
type input "有機洗髮(200)"
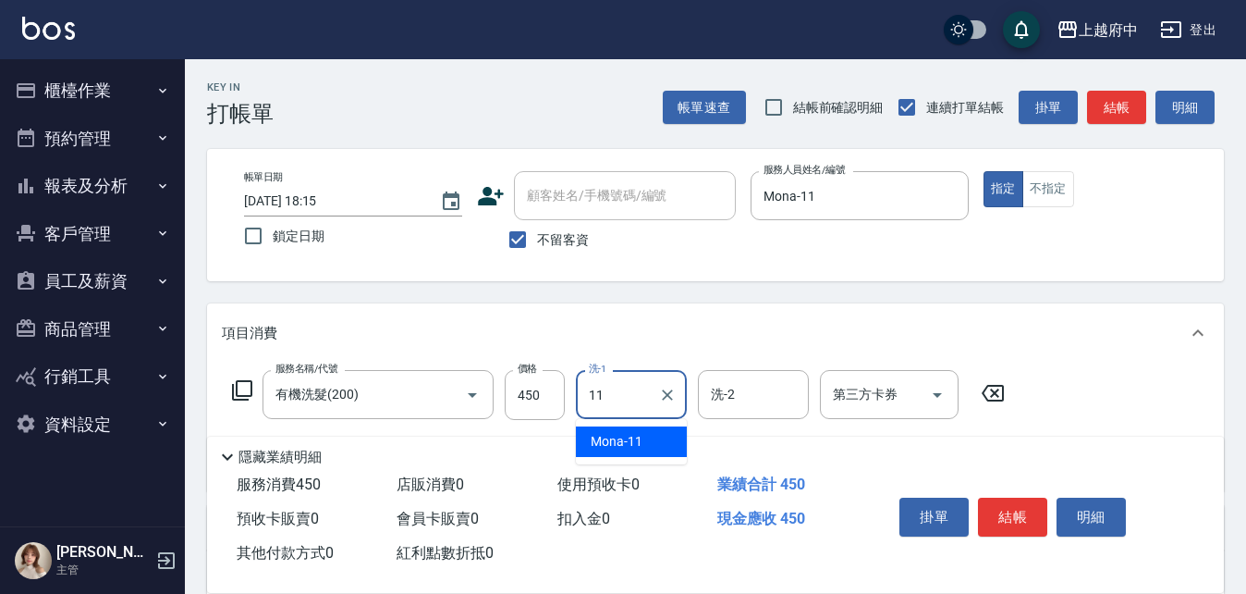
type input "Mona-11"
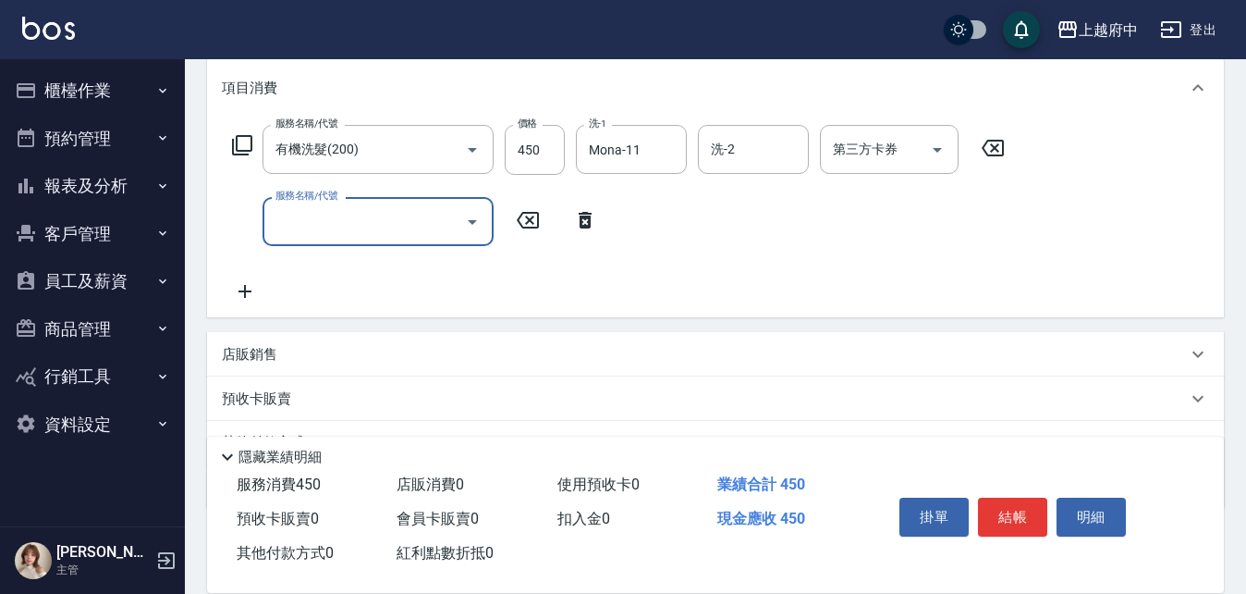
scroll to position [277, 0]
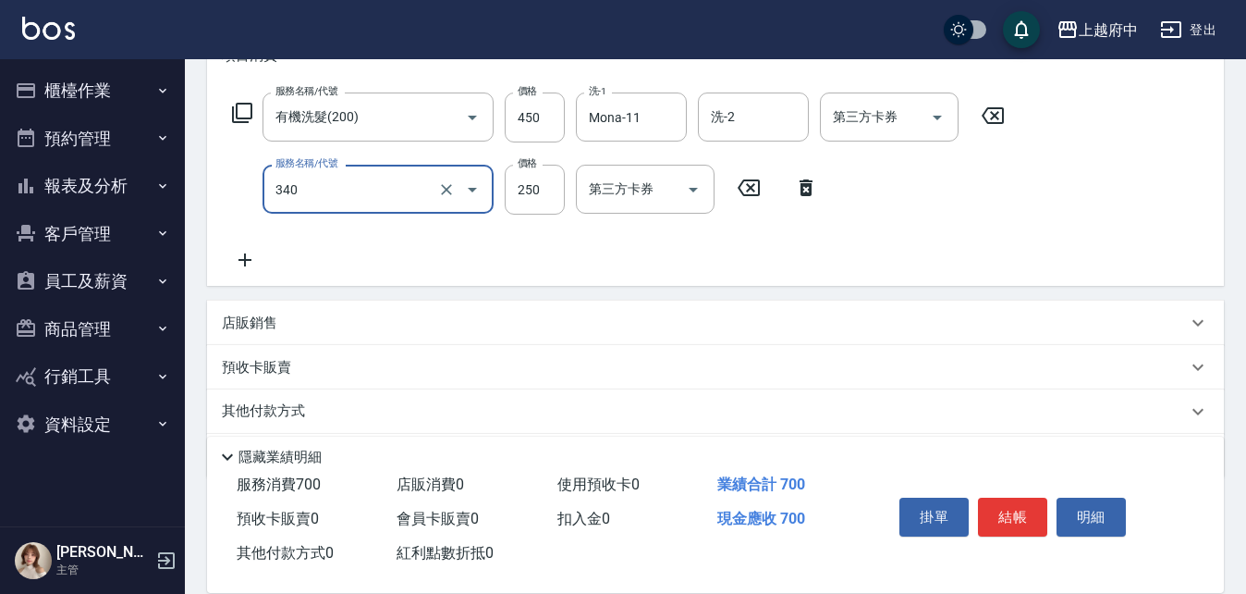
type input "剪髮(340)"
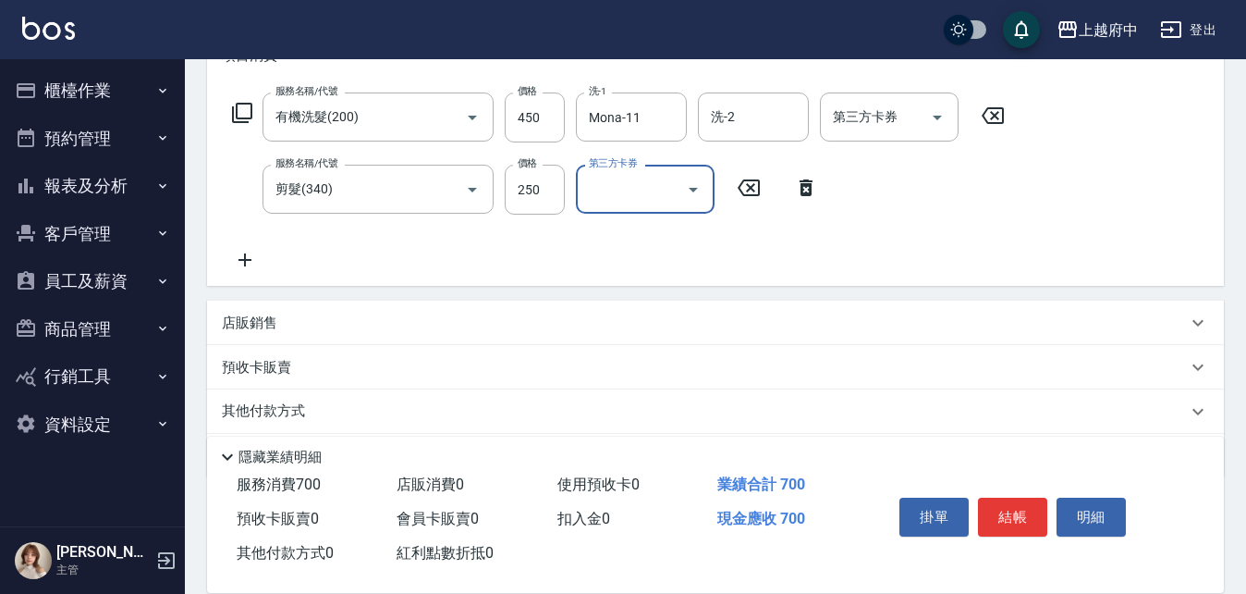
click at [868, 237] on div "服務名稱/代號 有機洗髮(200) 服務名稱/代號 價格 450 價格 洗-1 Mona-11 洗-1 洗-2 洗-2 第三方卡券 第三方卡券 服務名稱/代號…" at bounding box center [619, 181] width 794 height 178
click at [994, 511] on button "結帳" at bounding box center [1012, 516] width 69 height 39
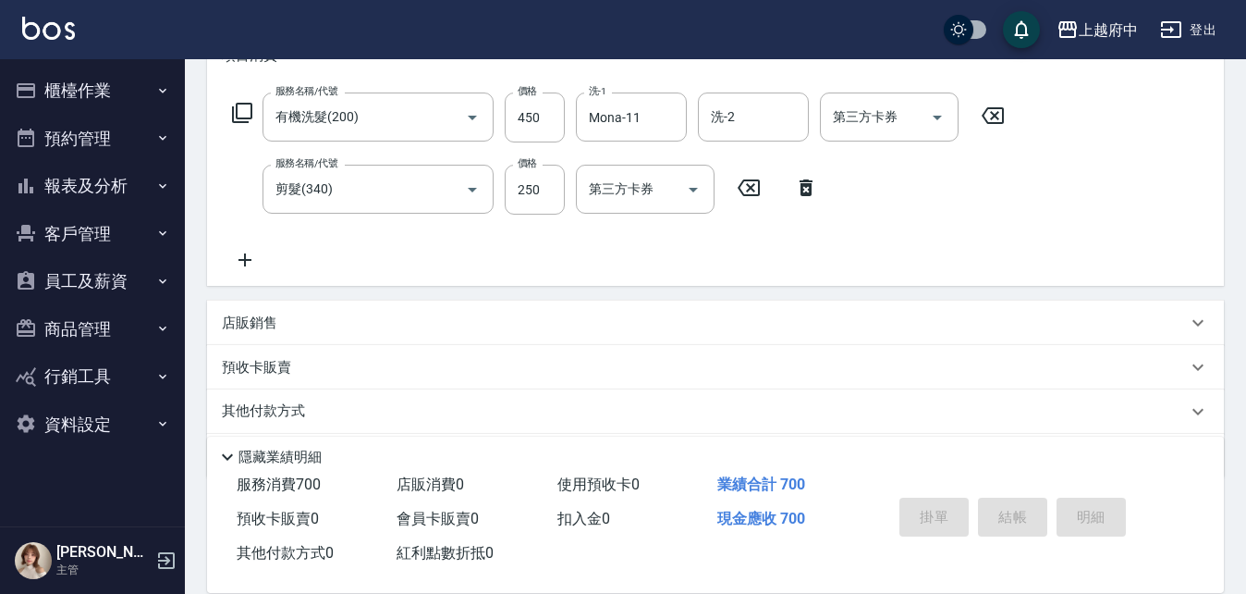
type input "2025/08/21 18:16"
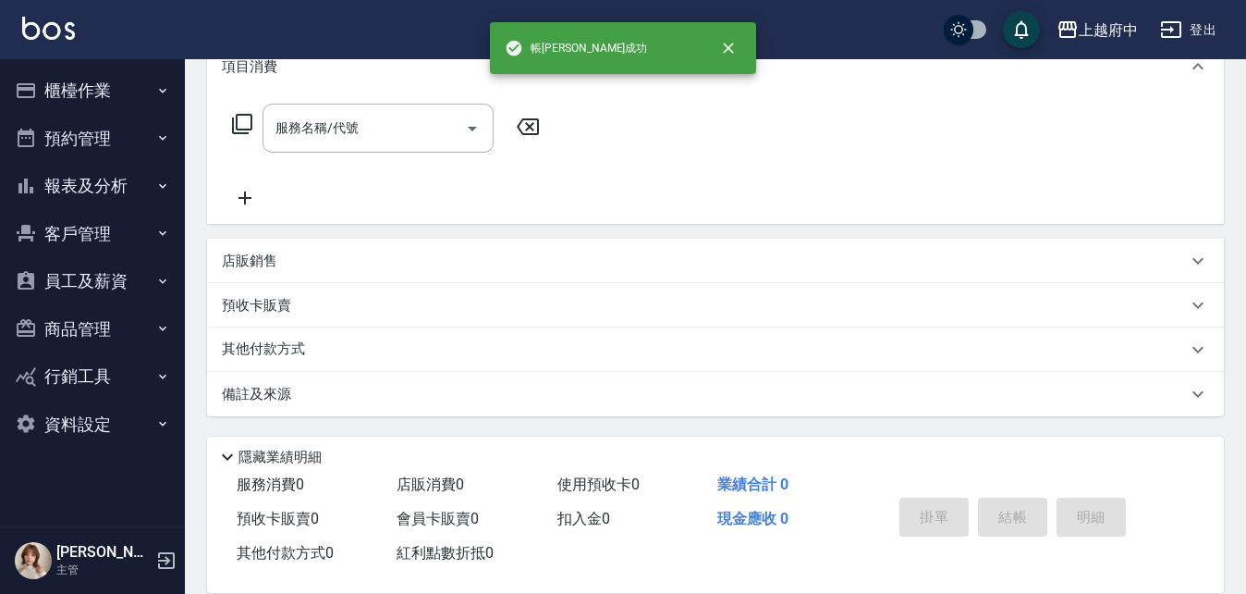
scroll to position [0, 0]
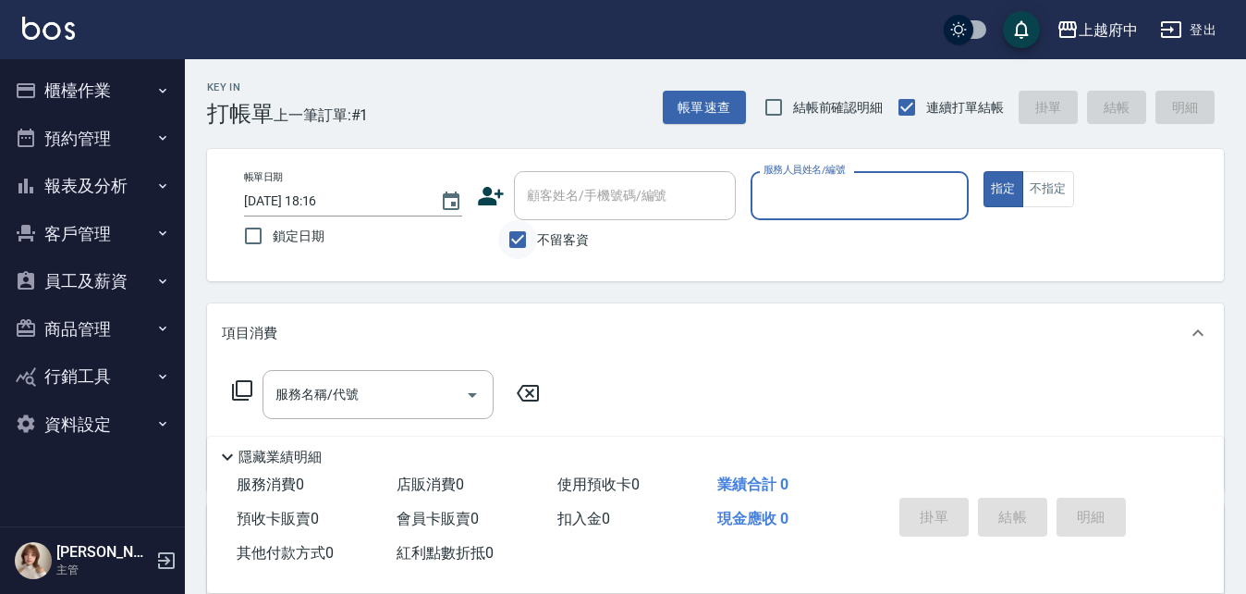
click at [515, 237] on input "不留客資" at bounding box center [517, 239] width 39 height 39
checkbox input "false"
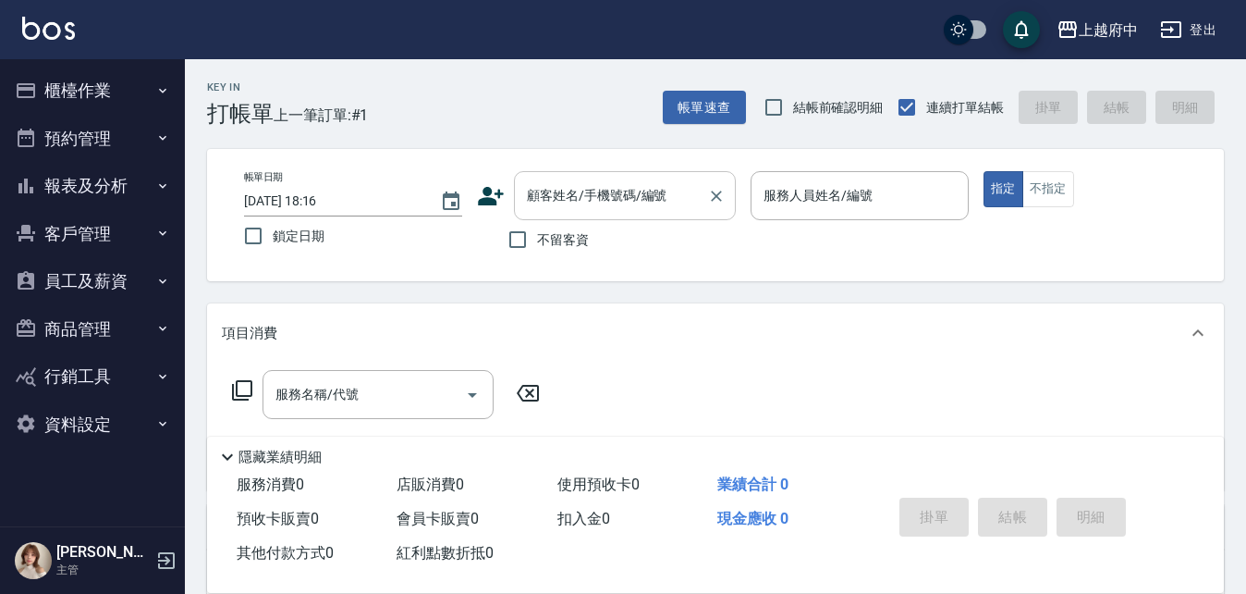
click at [578, 189] on input "顧客姓名/手機號碼/編號" at bounding box center [611, 195] width 178 height 32
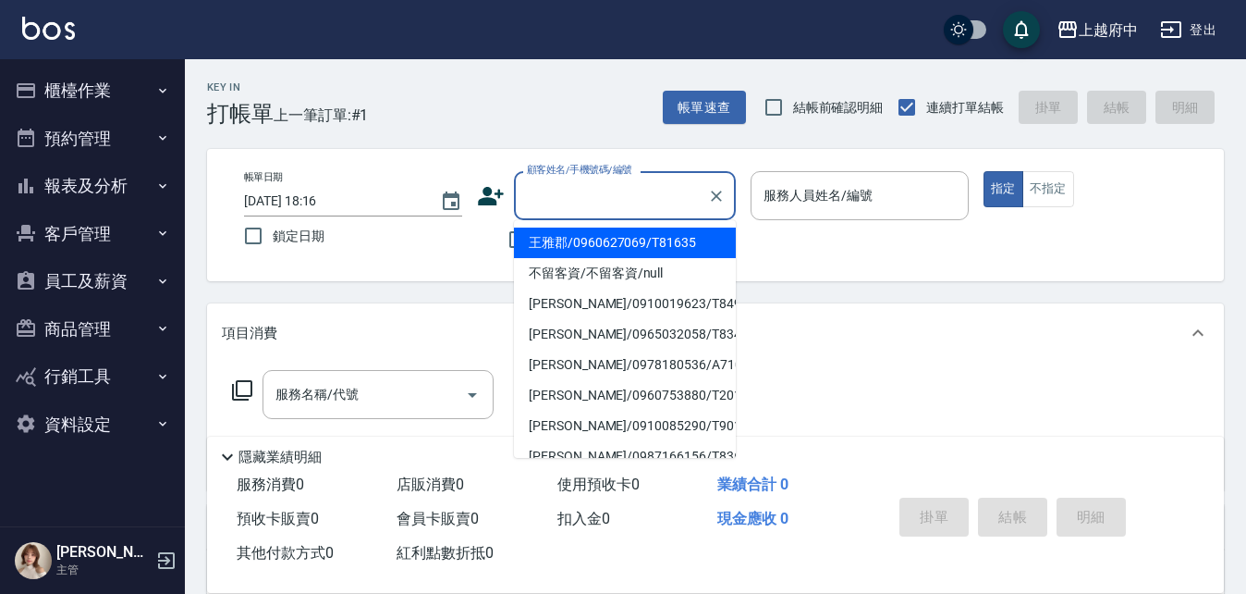
type input "ㄔ"
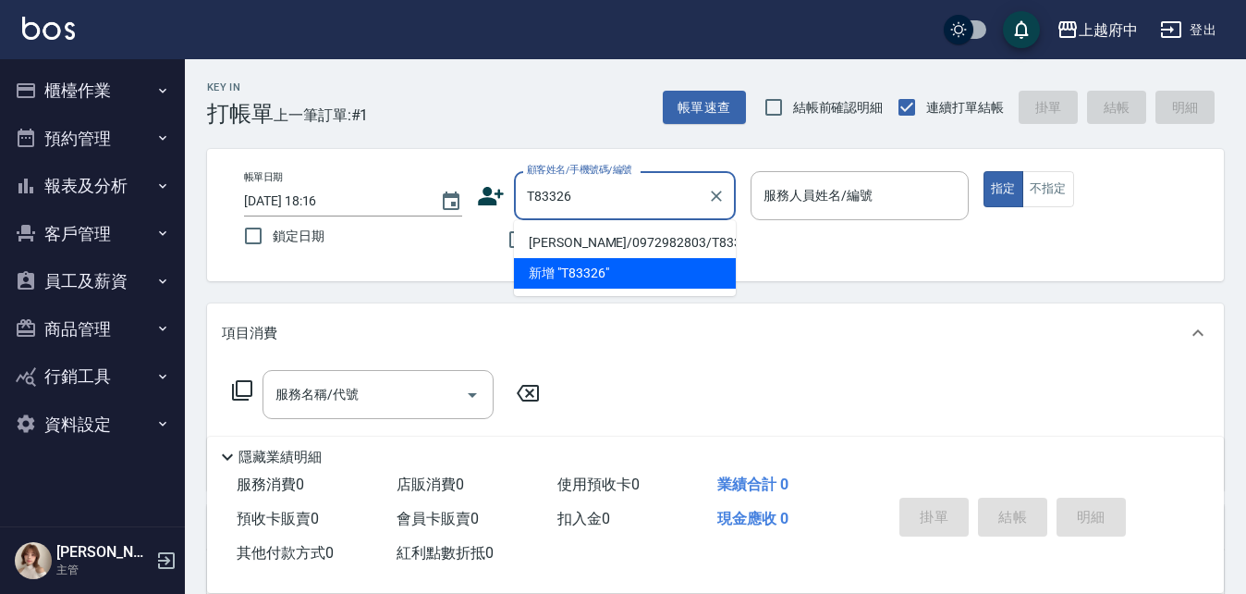
click at [580, 238] on li "[PERSON_NAME]/0972982803/T83326" at bounding box center [625, 242] width 222 height 31
type input "[PERSON_NAME]/0972982803/T83326"
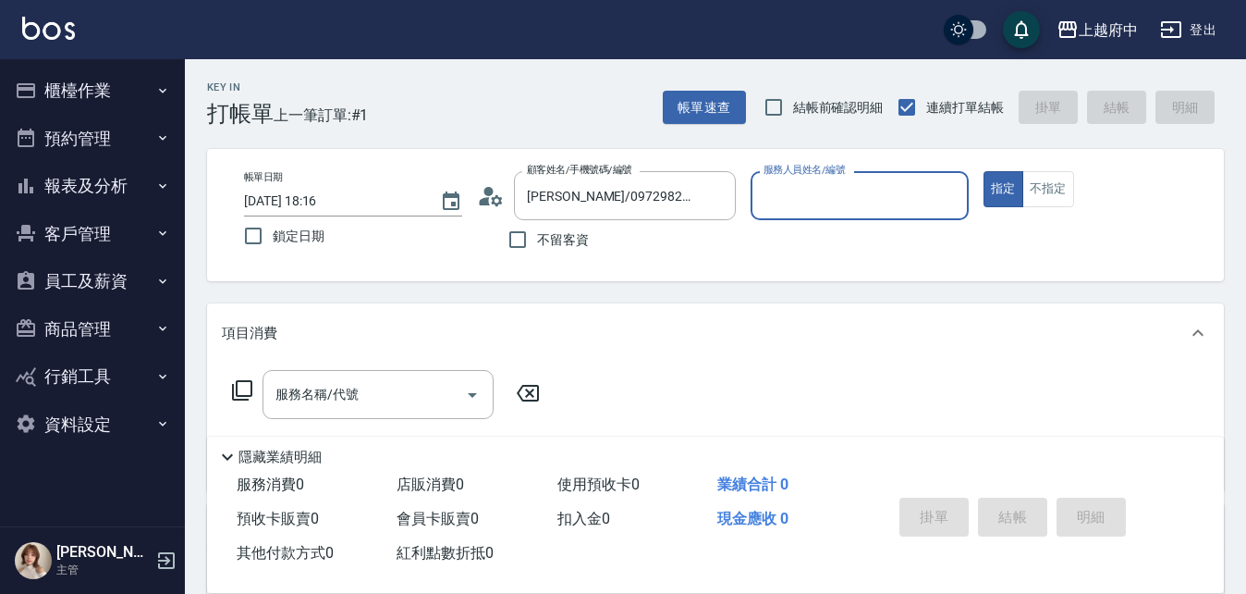
type input "[PERSON_NAME] -1"
click at [984, 171] on button "指定" at bounding box center [1004, 189] width 40 height 36
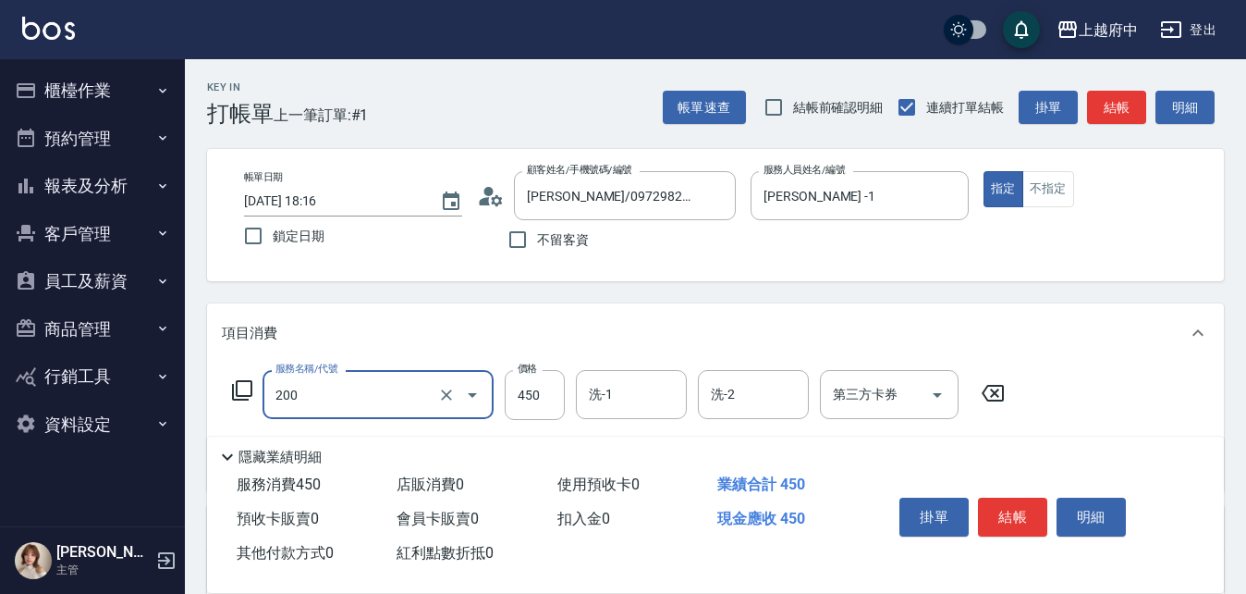
type input "有機洗髮(200)"
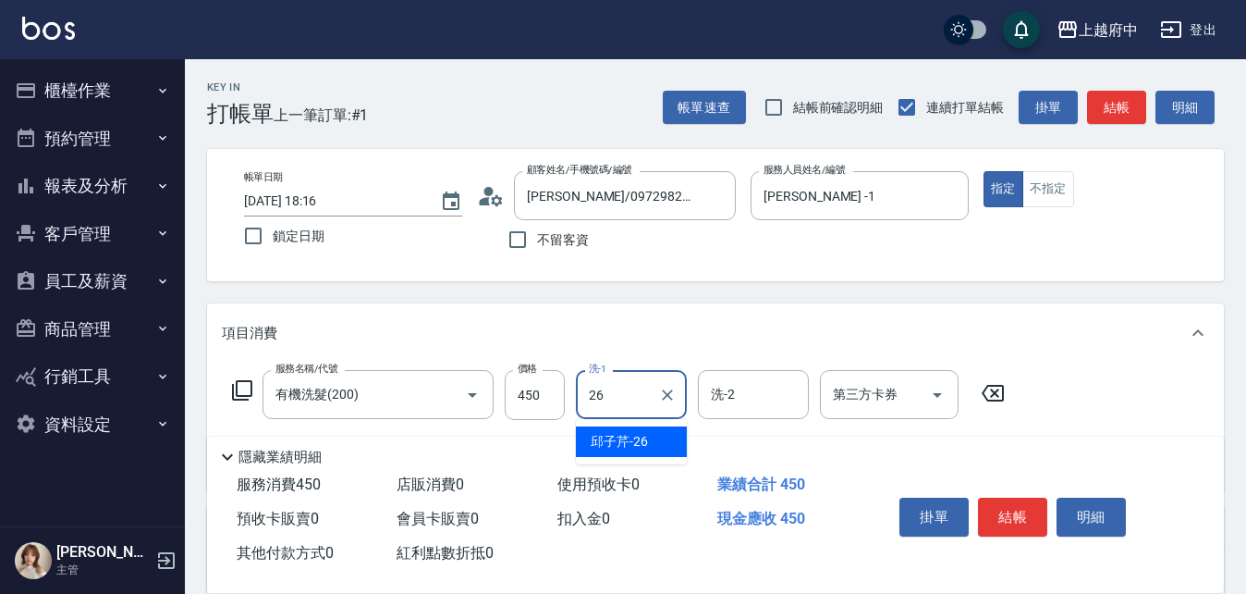
type input "[PERSON_NAME]-26"
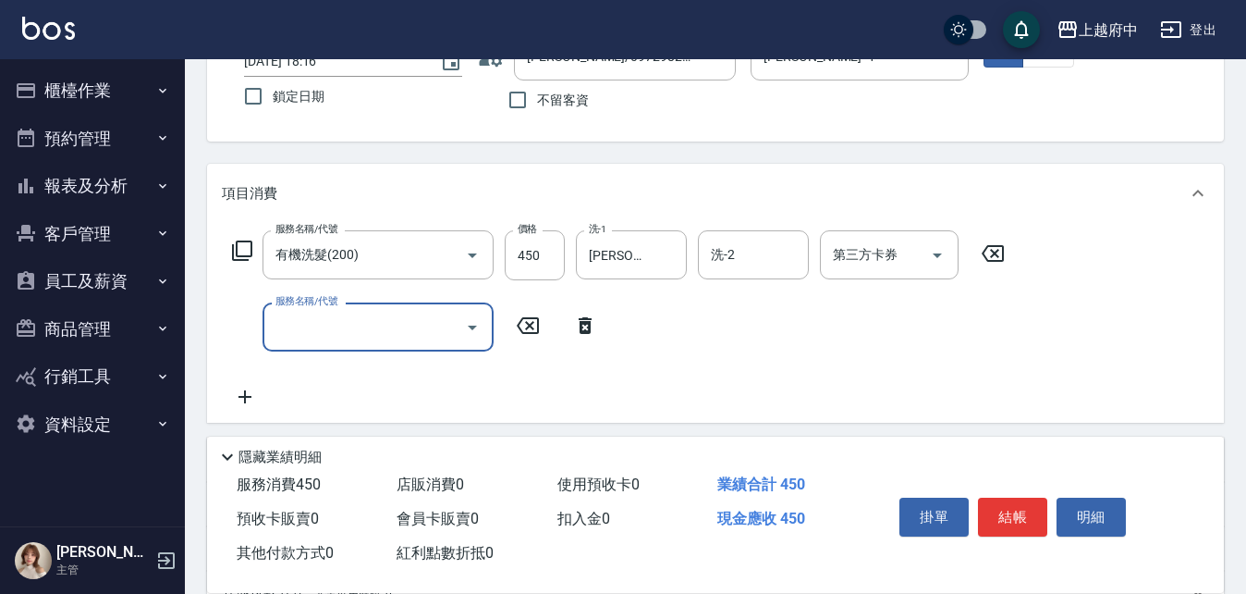
scroll to position [185, 0]
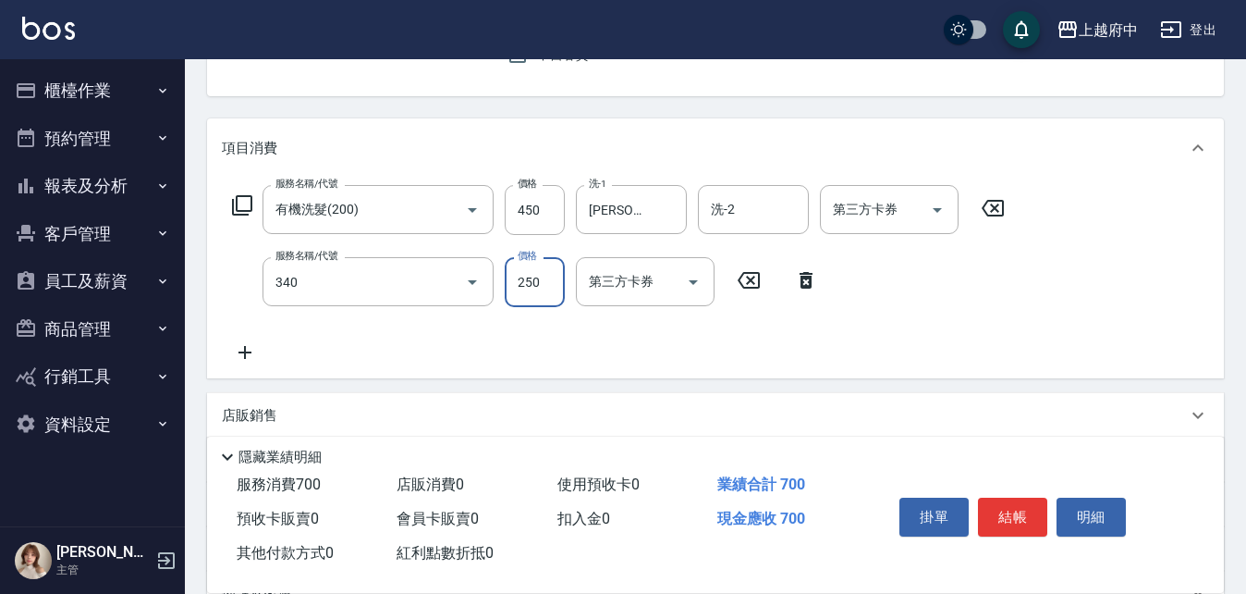
type input "剪髮(340)"
type input "280"
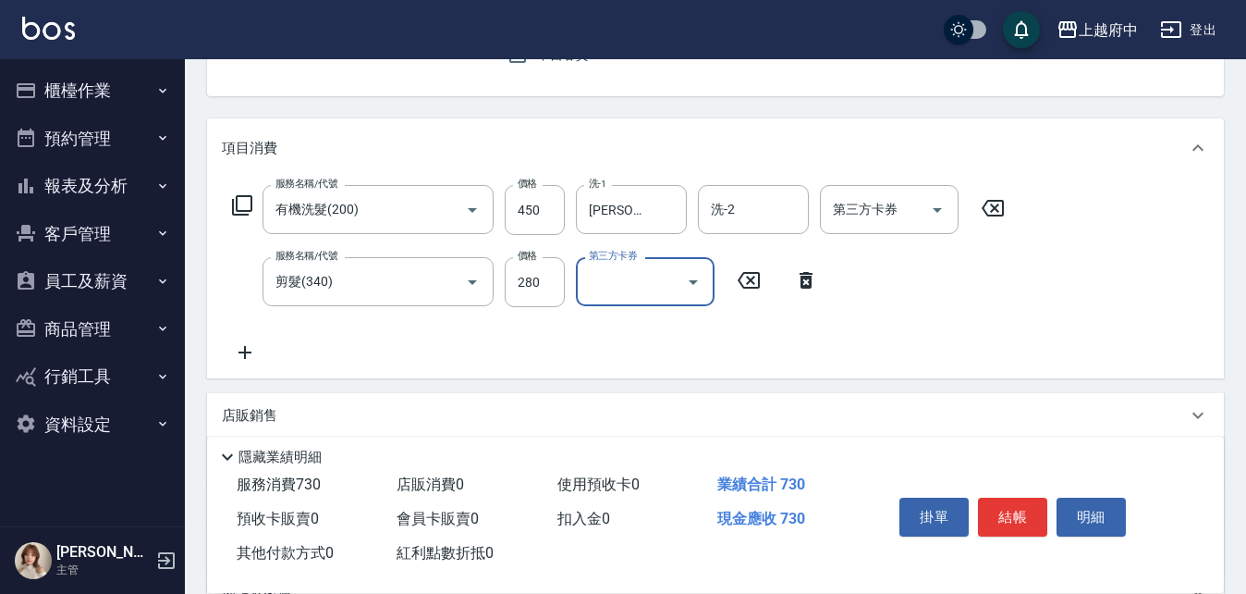
click at [789, 349] on div "服務名稱/代號 有機洗髮(200) 服務名稱/代號 價格 450 價格 洗-1 [PERSON_NAME]-26 洗-1 洗-2 洗-2 第三方卡券 第三方卡…" at bounding box center [619, 274] width 794 height 178
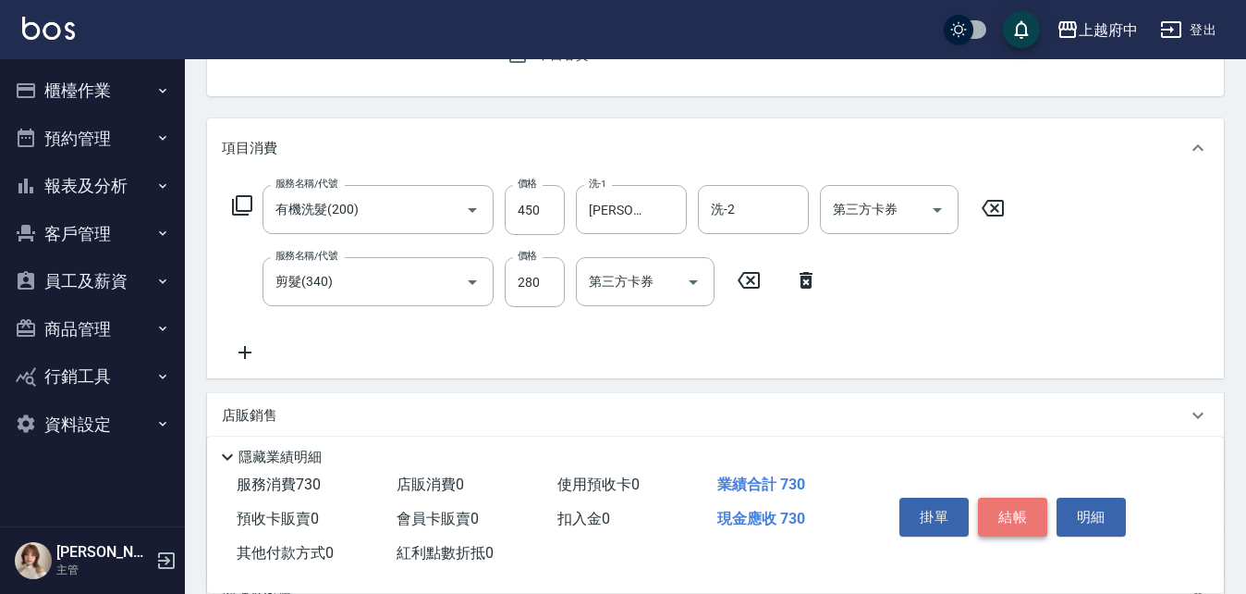
click at [1000, 518] on button "結帳" at bounding box center [1012, 516] width 69 height 39
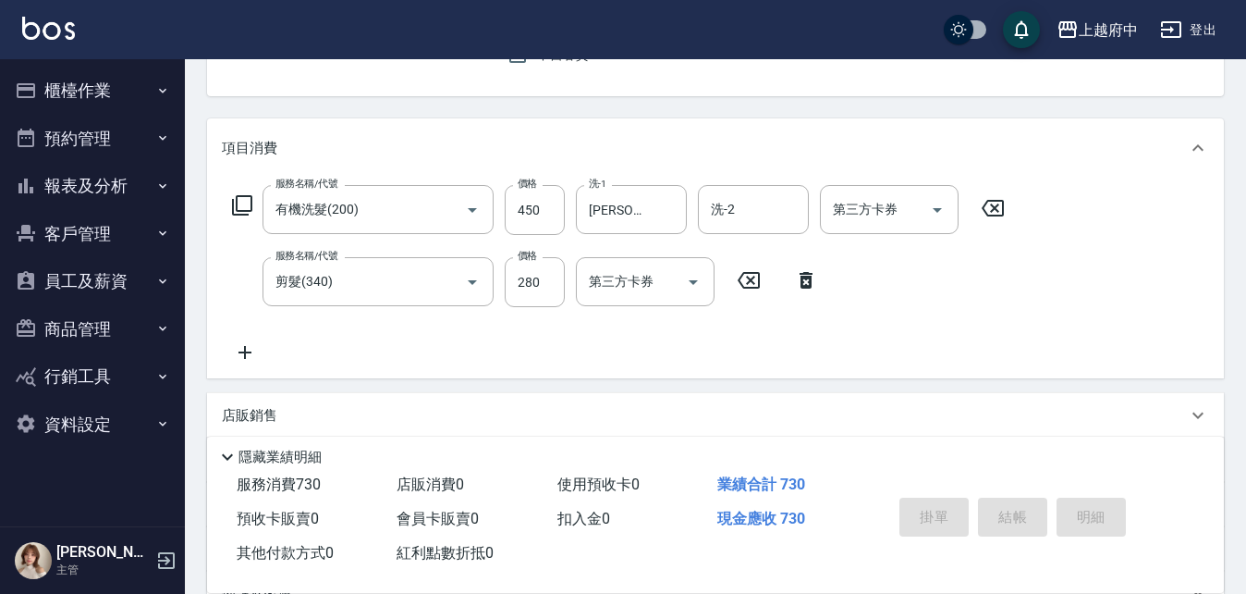
type input "2025/08/21 18:17"
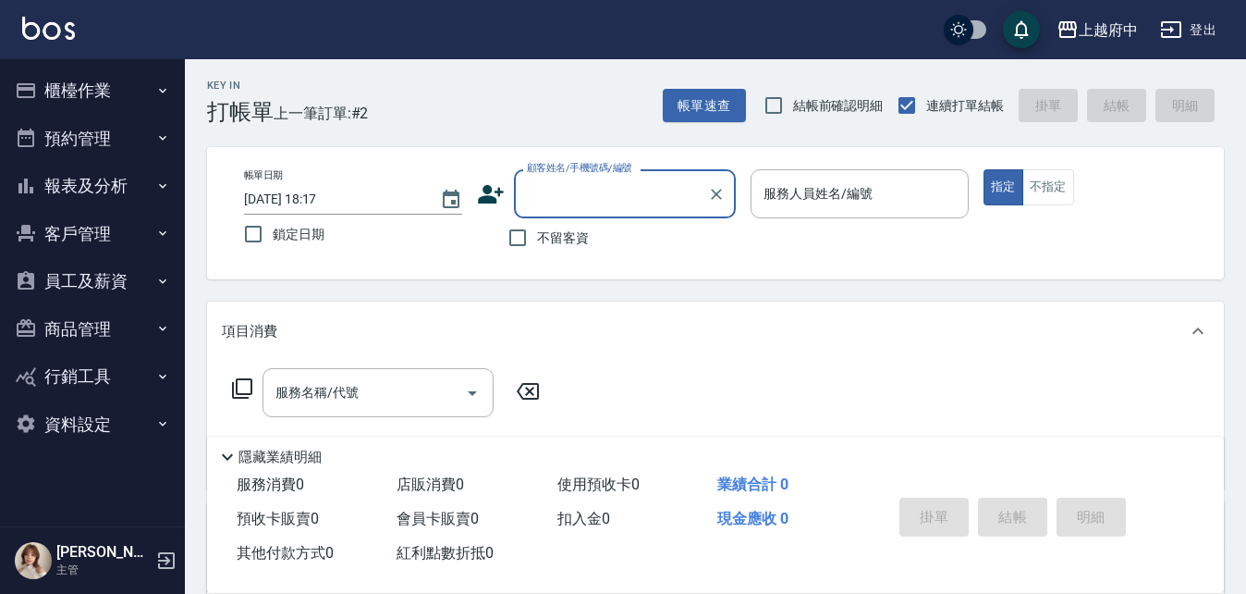
scroll to position [0, 0]
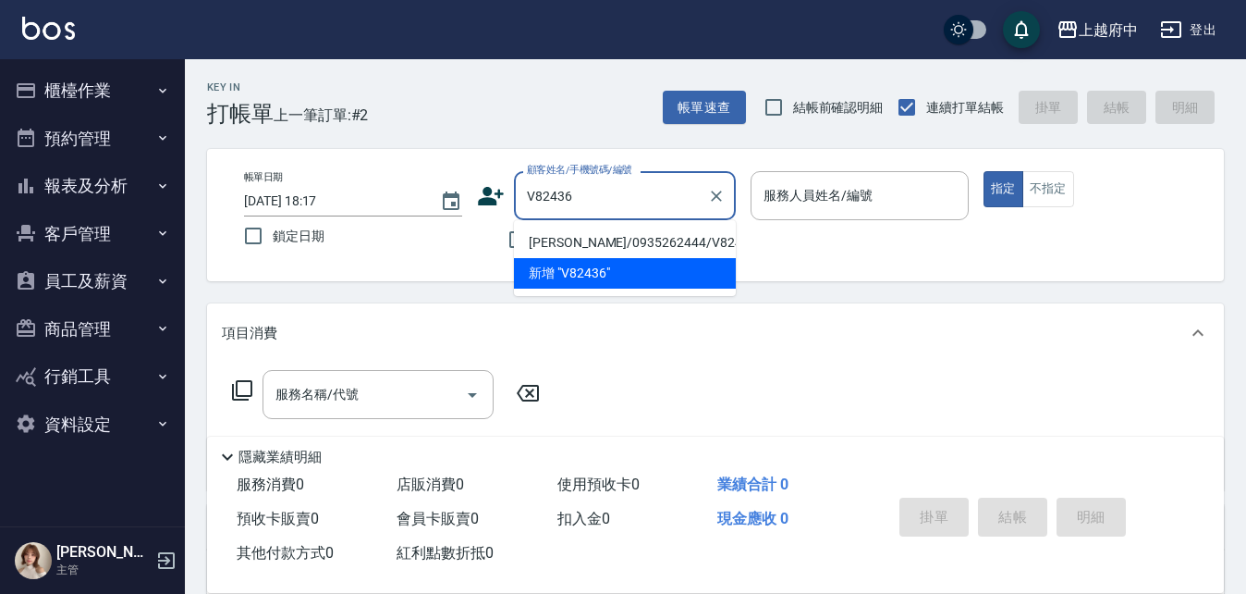
click at [577, 247] on li "[PERSON_NAME]/0935262444/V82436" at bounding box center [625, 242] width 222 height 31
type input "[PERSON_NAME]/0935262444/V82436"
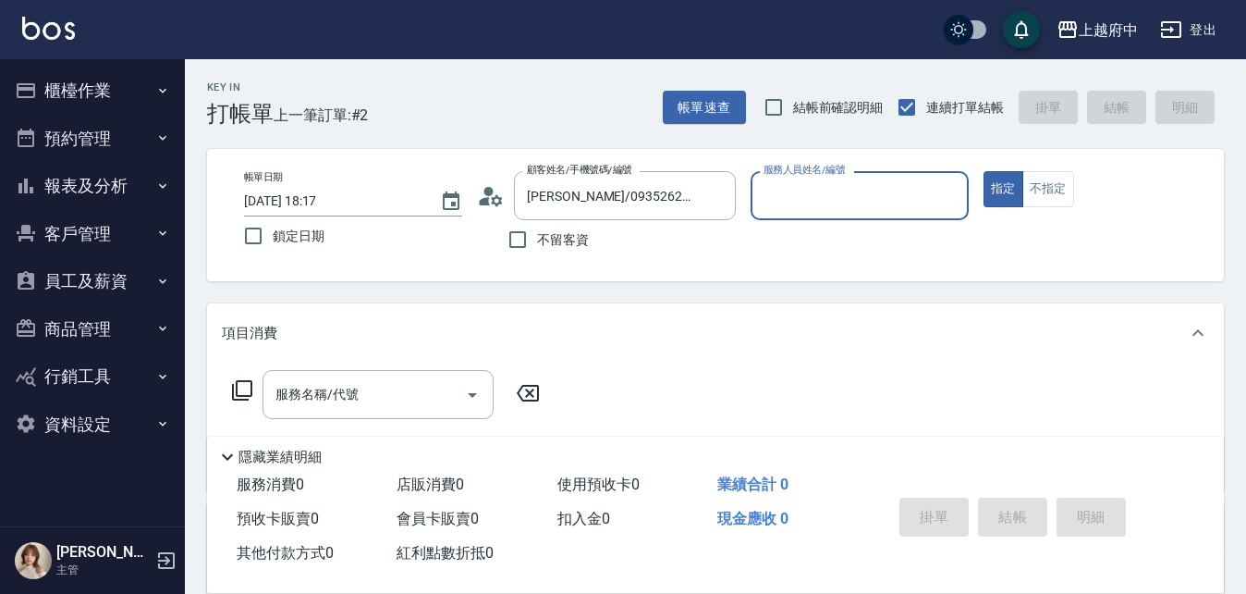
type input "[PERSON_NAME] -1"
click at [984, 171] on button "指定" at bounding box center [1004, 189] width 40 height 36
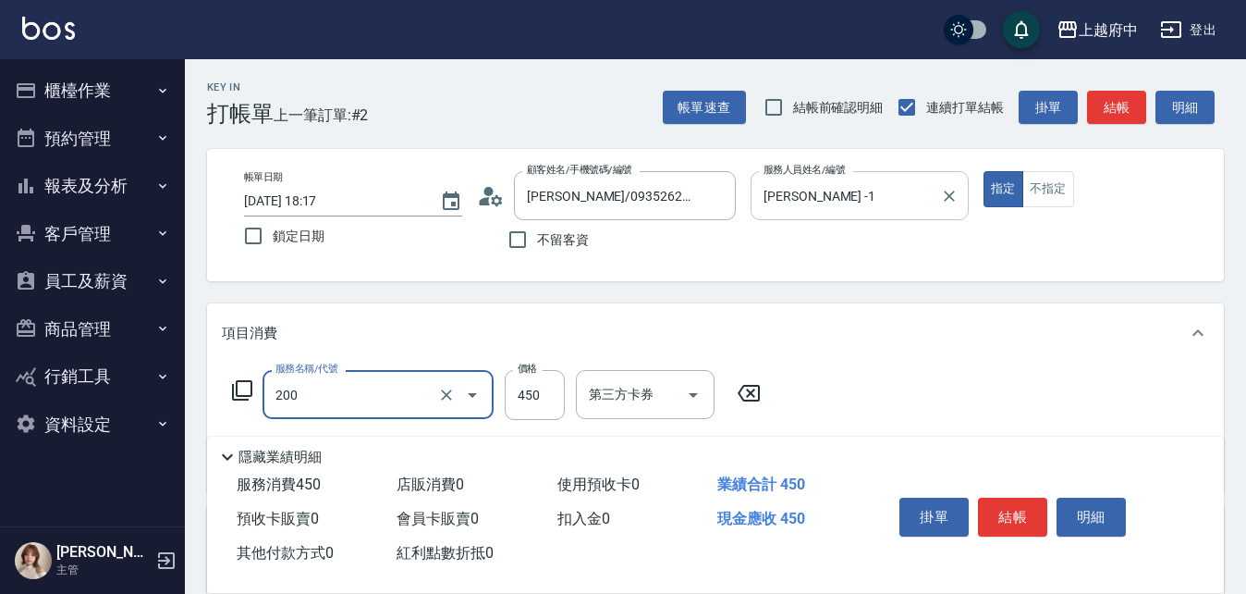
type input "有機洗髮(200)"
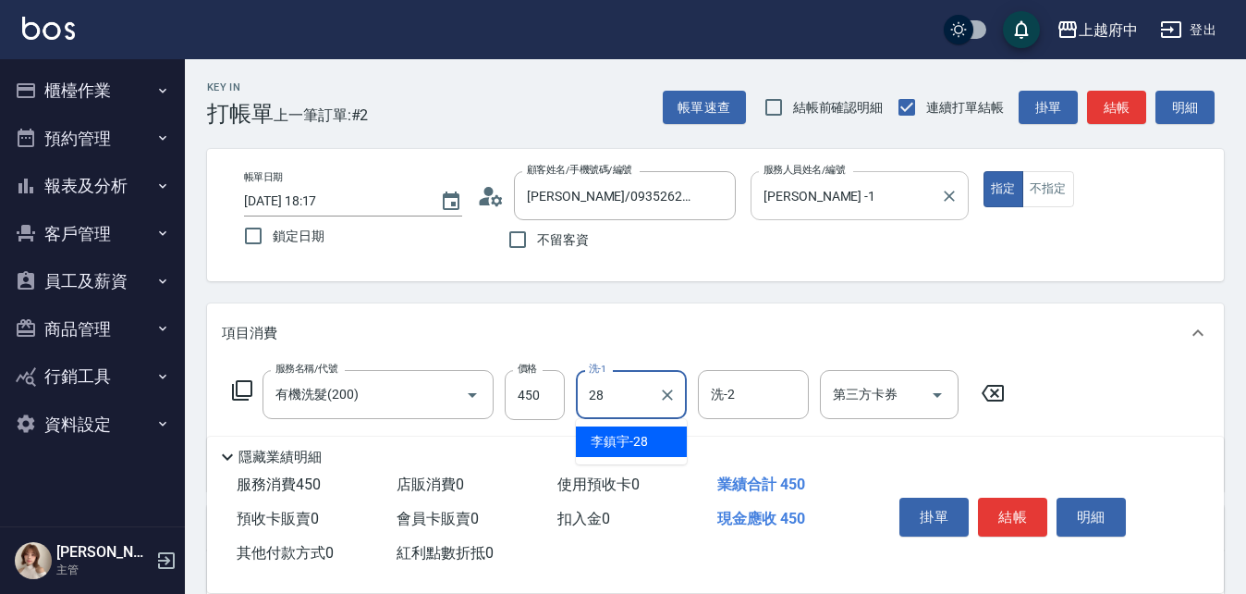
type input "李鎮宇-28"
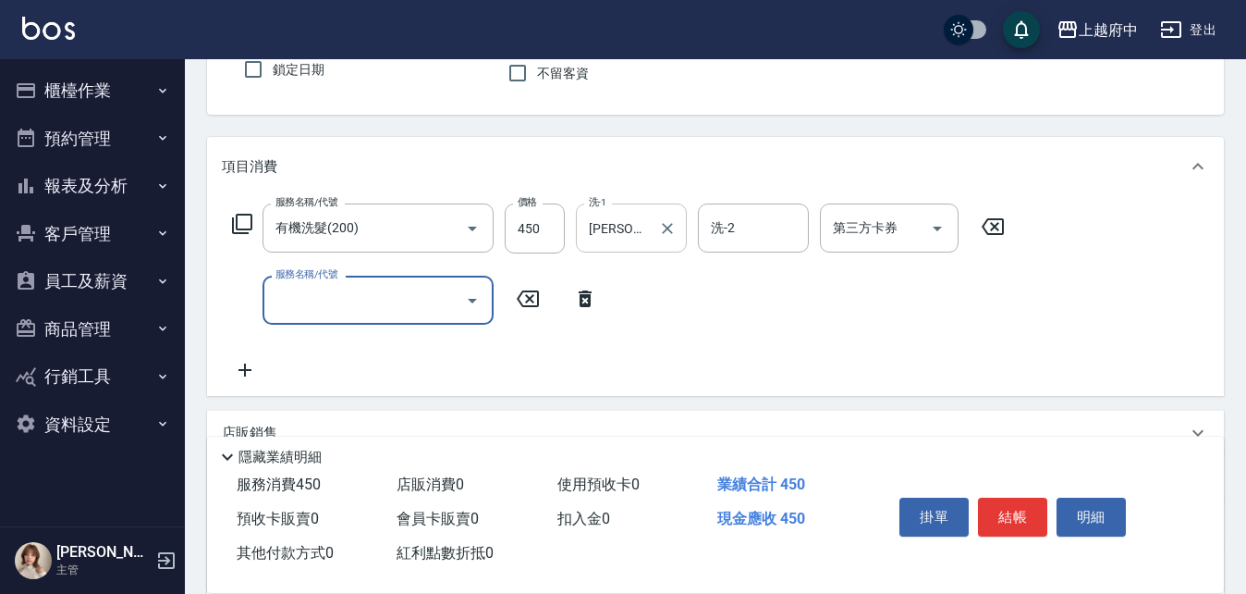
scroll to position [185, 0]
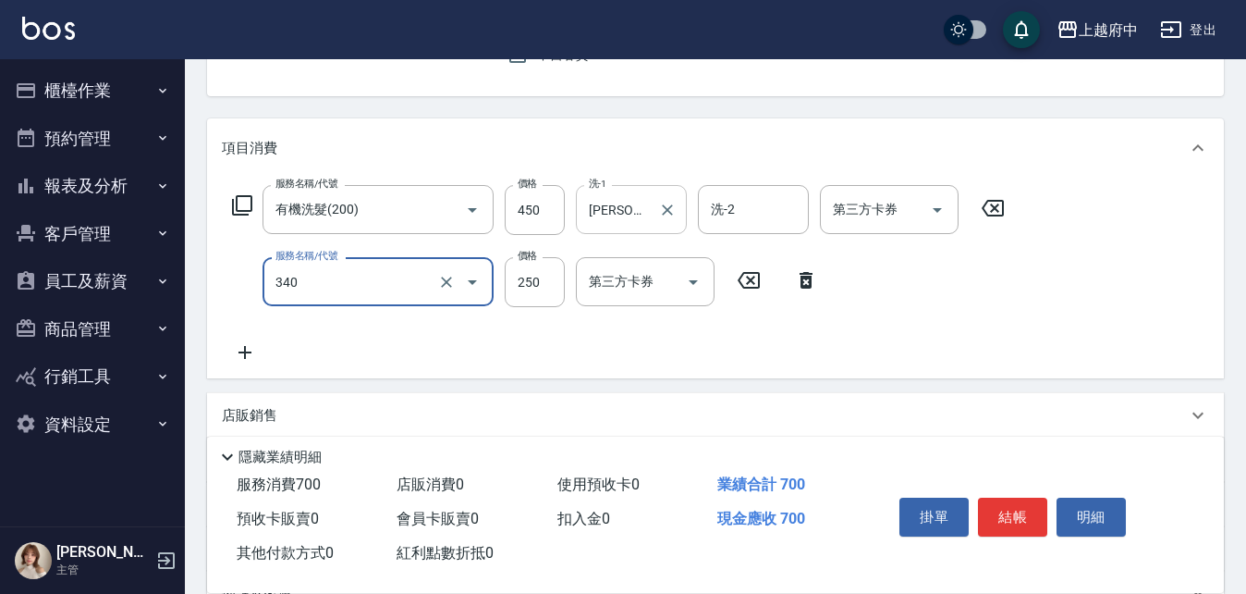
type input "剪髮(340)"
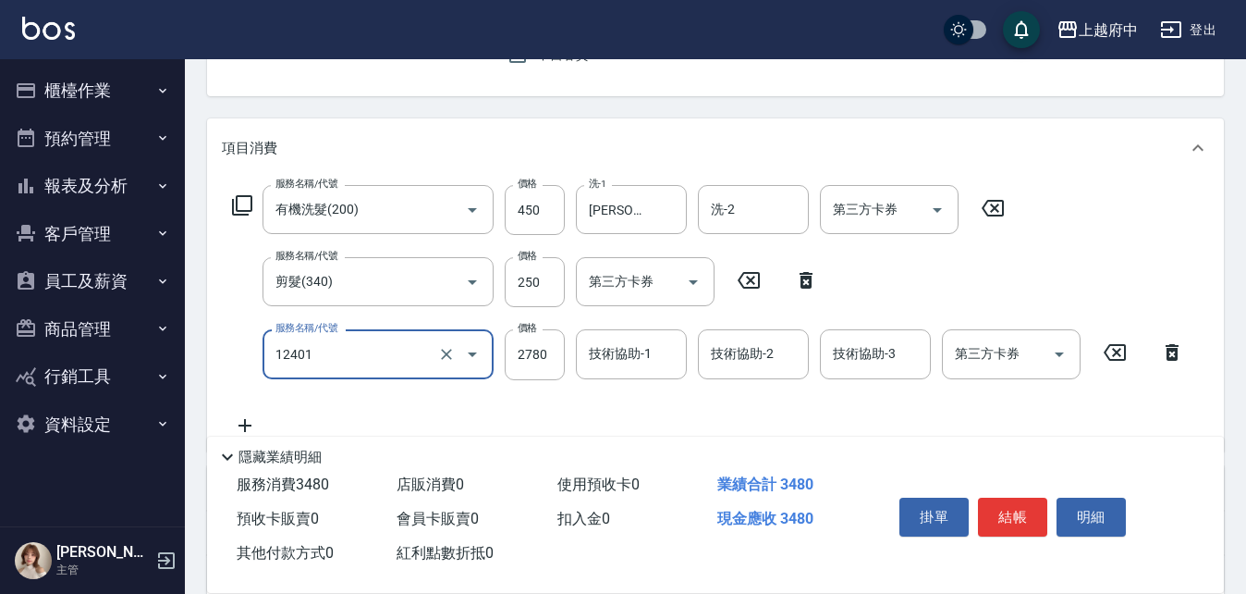
type input "燙髮M(12401)"
type input "2625"
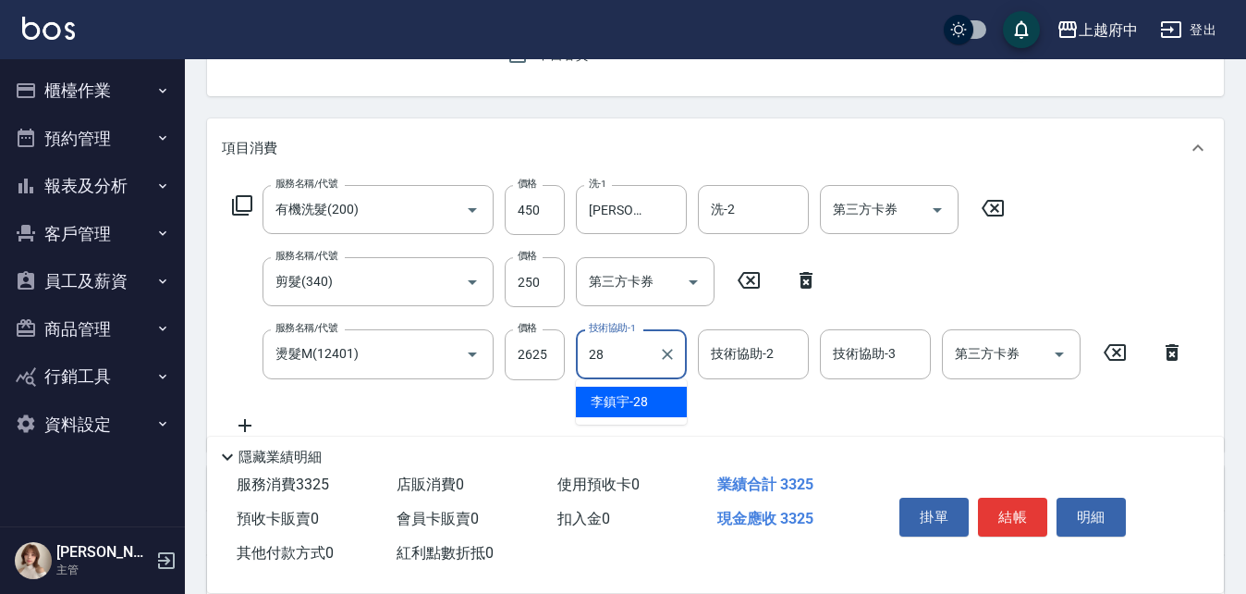
type input "李鎮宇-28"
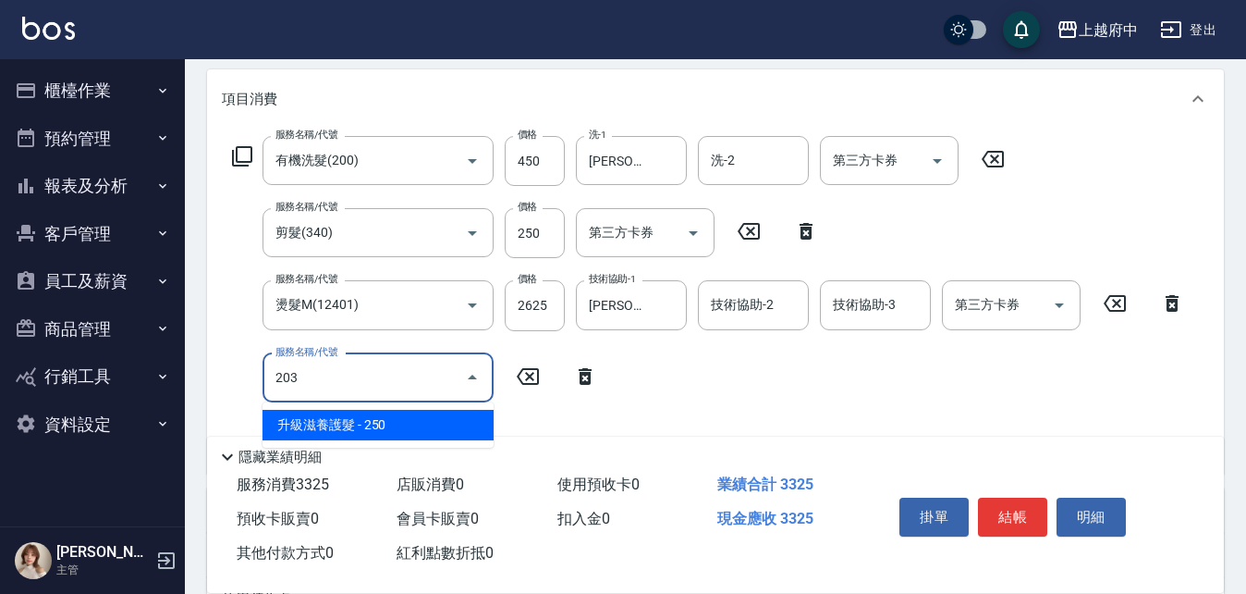
scroll to position [277, 0]
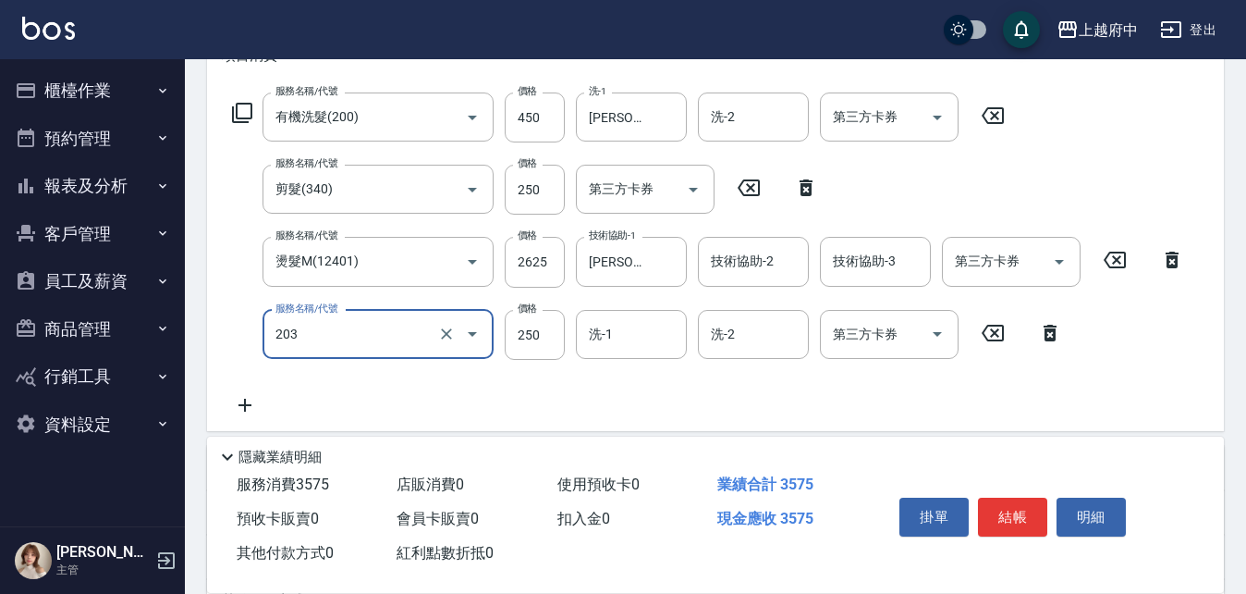
type input "升級滋養護髮(203)"
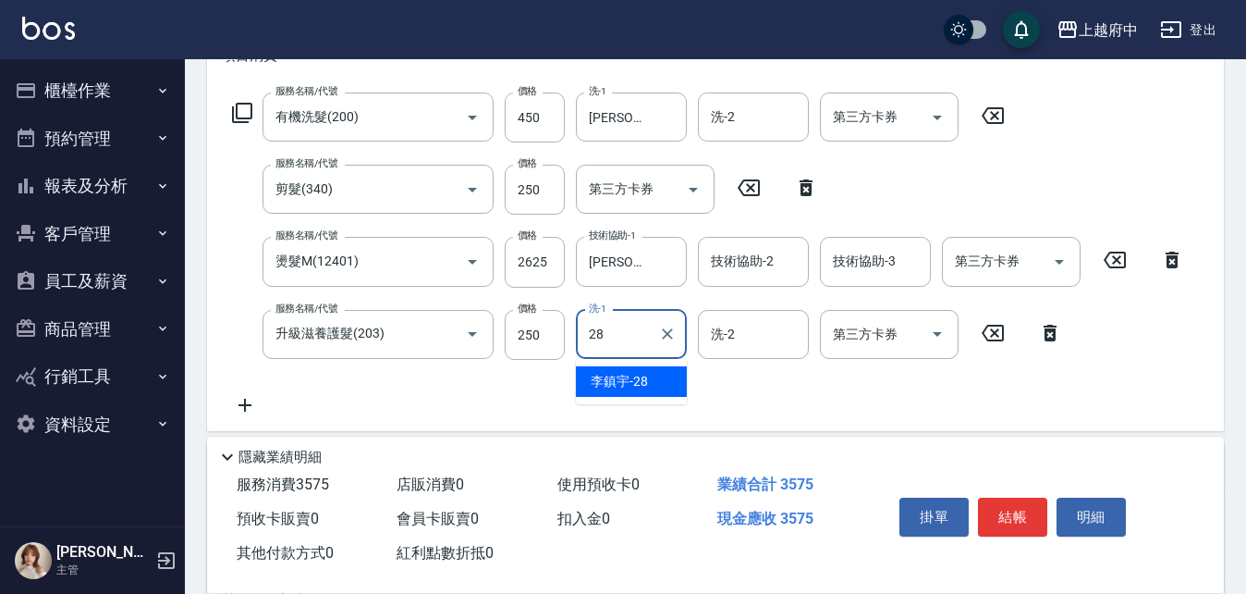
type input "李鎮宇-28"
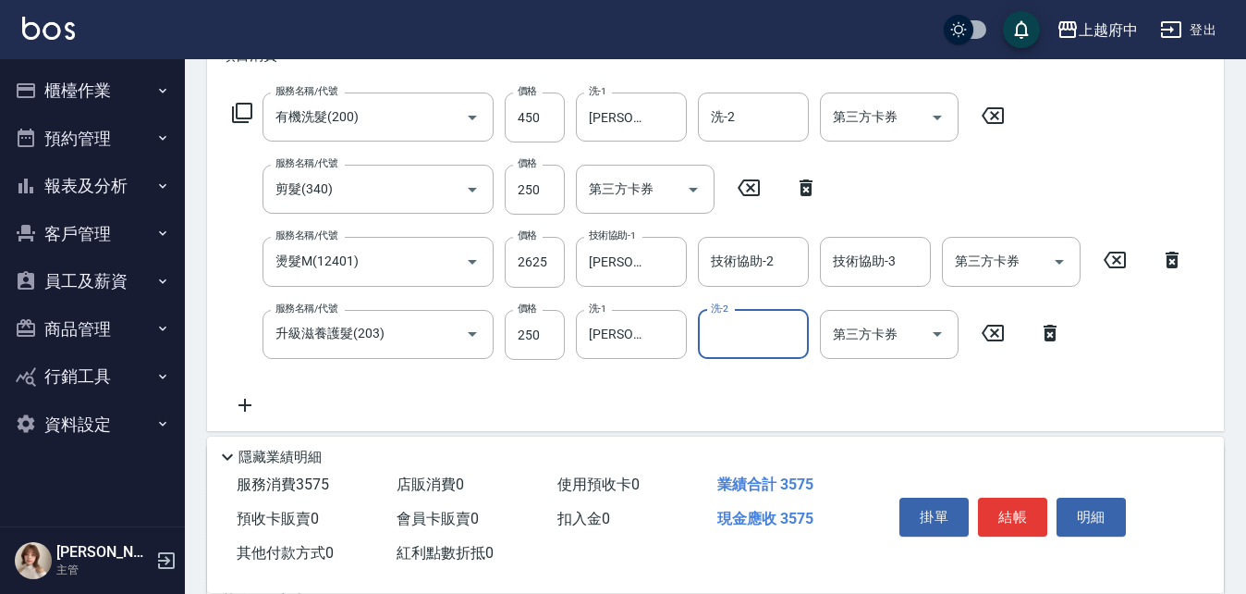
click at [681, 400] on div "服務名稱/代號 有機洗髮(200) 服務名稱/代號 價格 450 價格 洗-1 李鎮宇-28 洗-1 洗-2 洗-2 第三方卡券 第三方卡券 服務名稱/代號 …" at bounding box center [709, 254] width 974 height 324
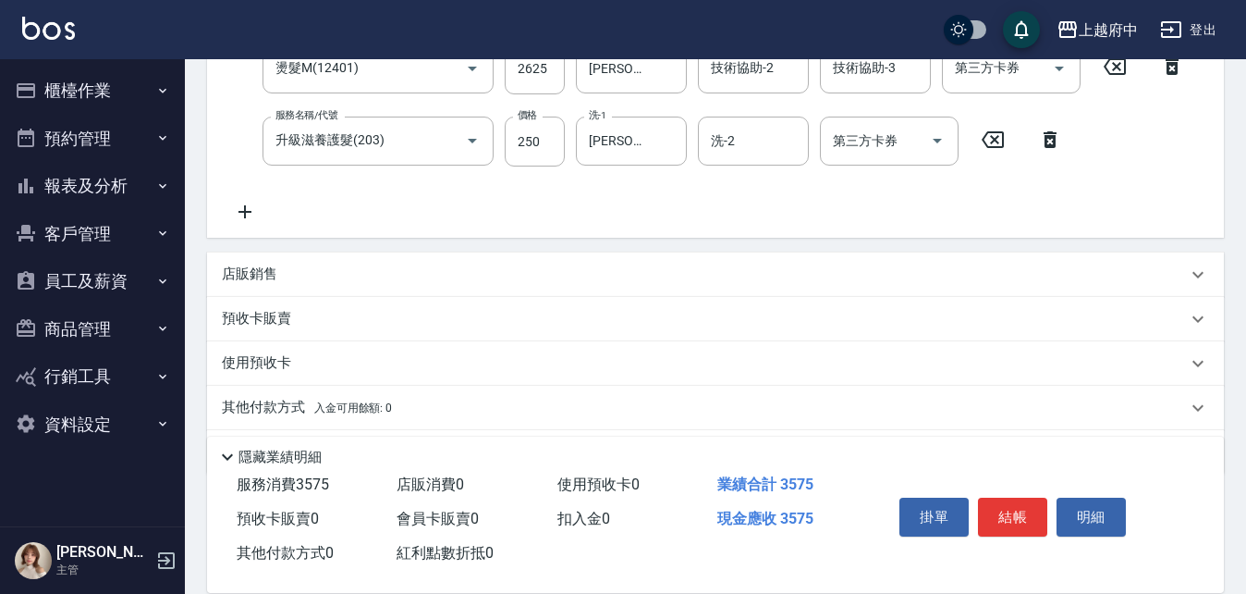
scroll to position [529, 0]
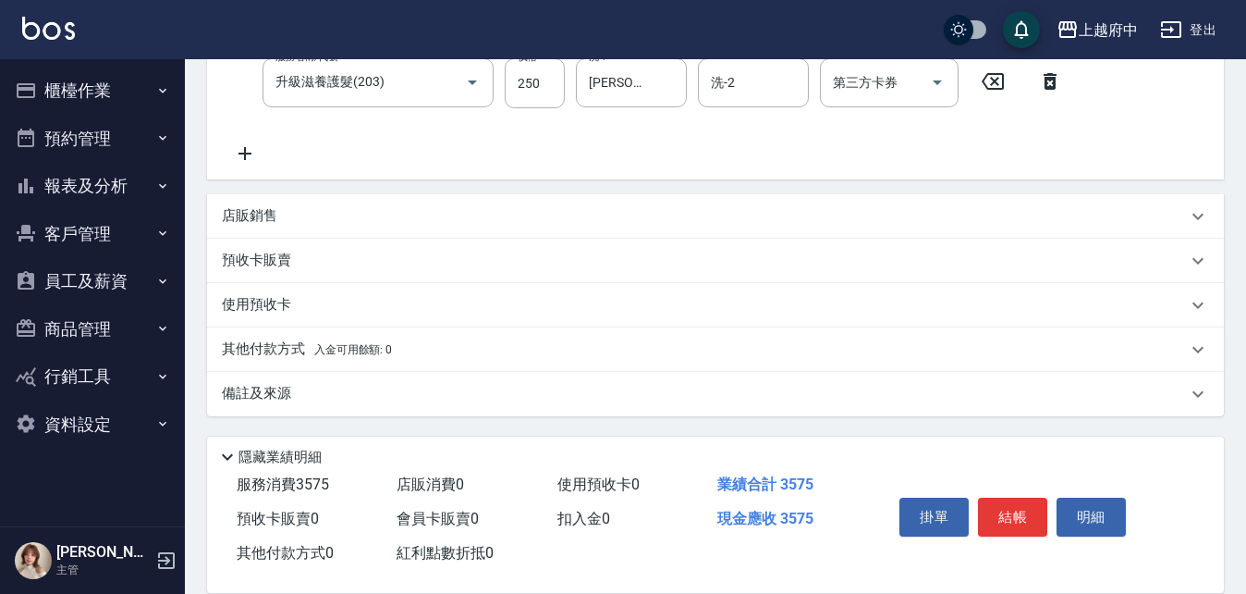
click at [255, 300] on p "使用預收卡" at bounding box center [256, 304] width 69 height 19
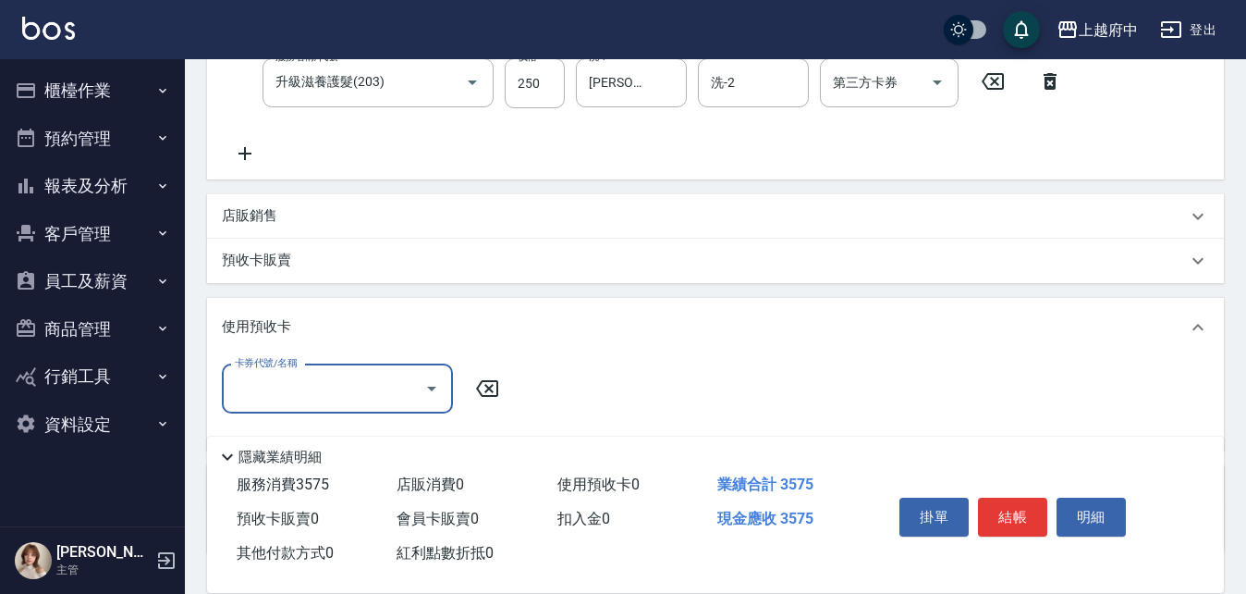
scroll to position [0, 0]
click at [294, 392] on input "卡券代號/名稱" at bounding box center [323, 389] width 187 height 32
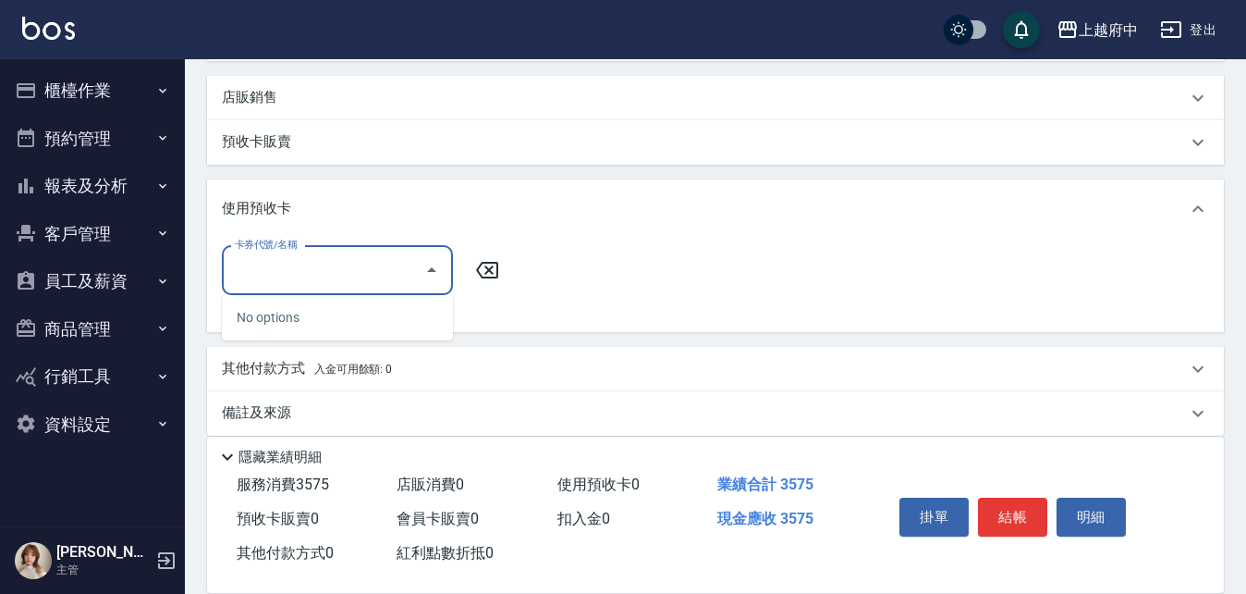
scroll to position [667, 0]
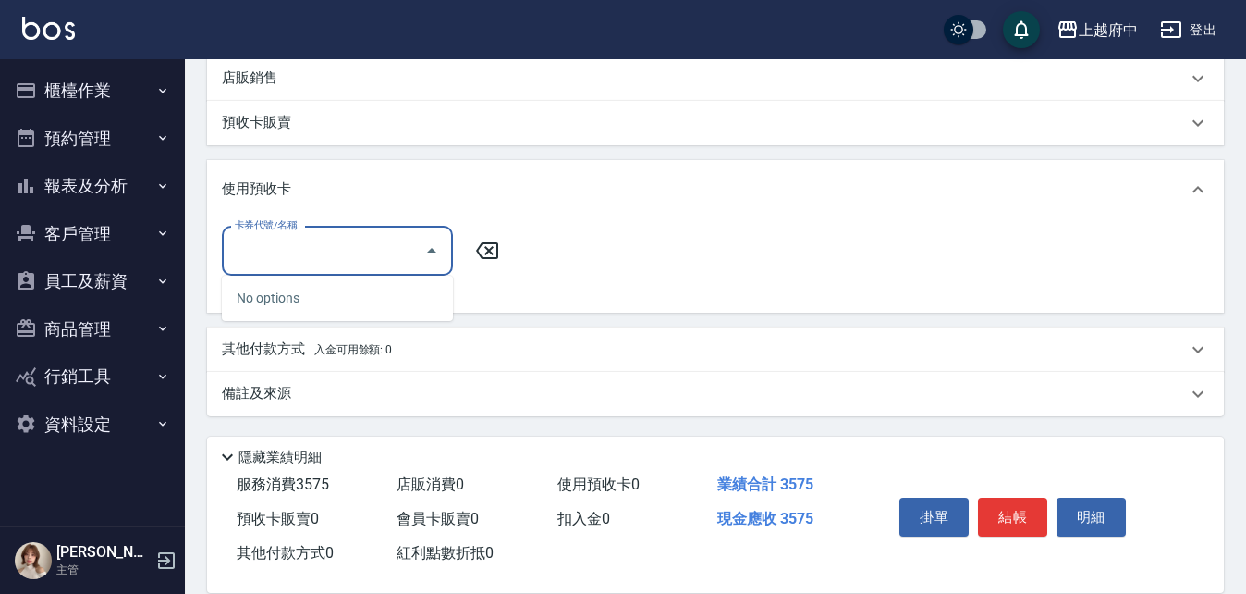
click at [275, 347] on p "其他付款方式 入金可用餘額: 0" at bounding box center [307, 349] width 170 height 20
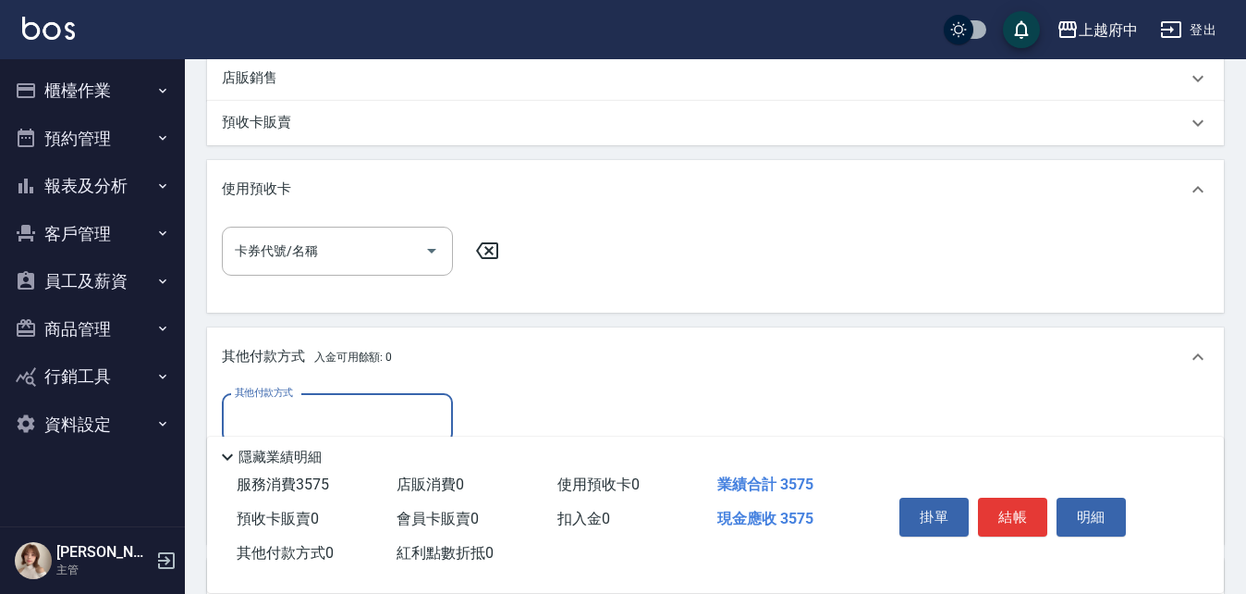
scroll to position [0, 0]
click at [1201, 180] on icon at bounding box center [1198, 189] width 22 height 22
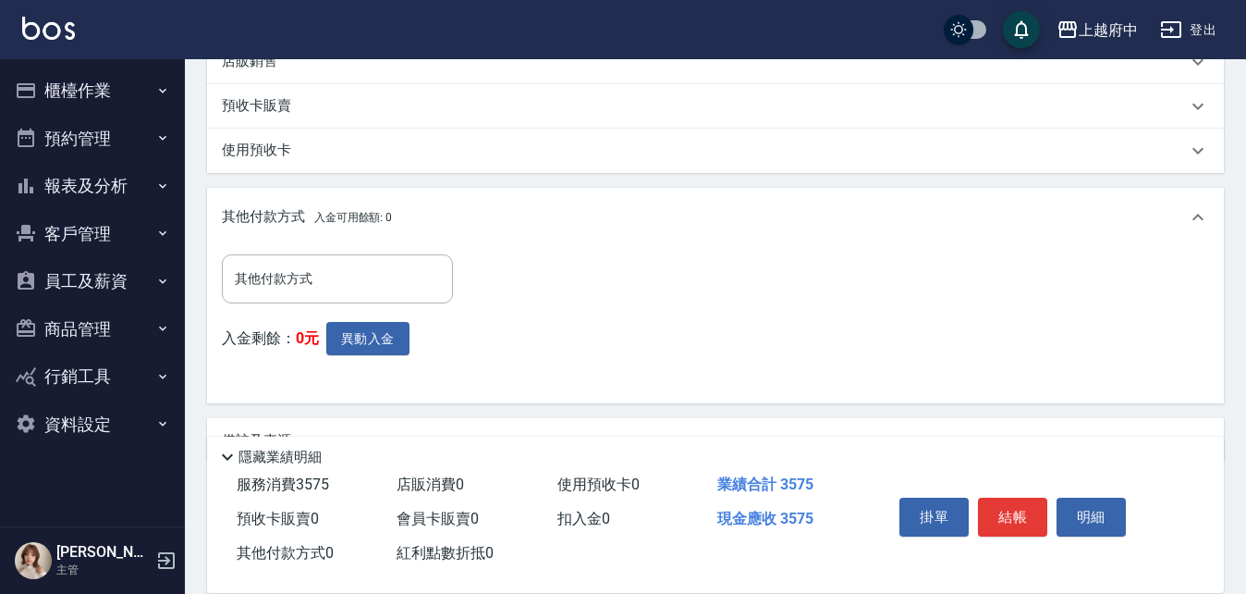
scroll to position [729, 0]
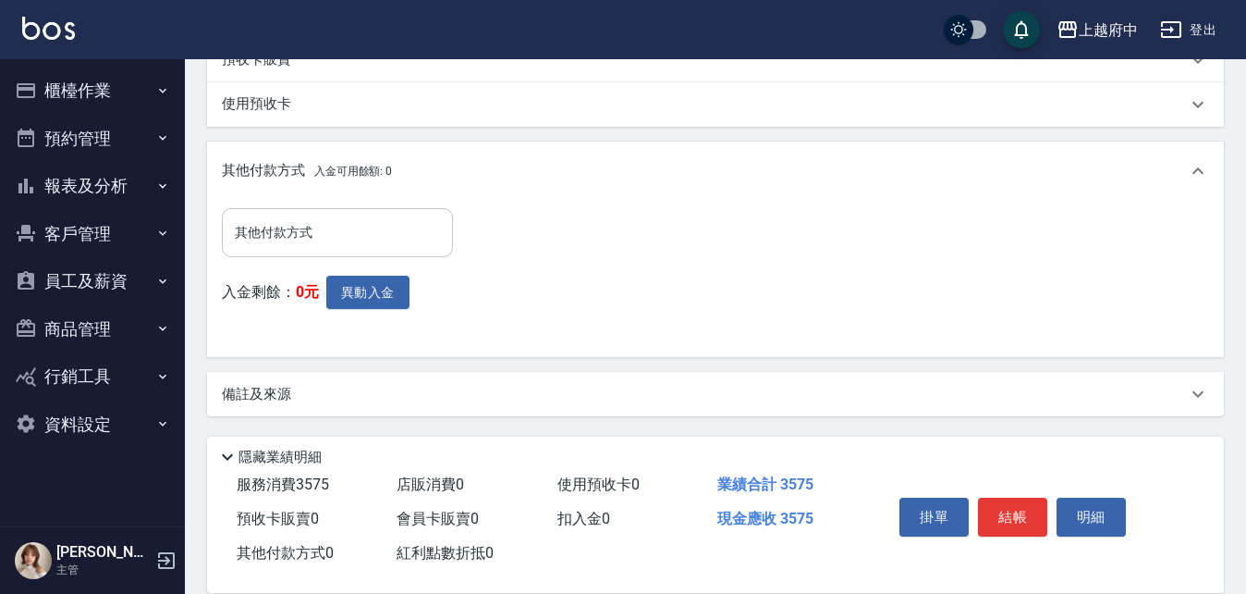
click at [281, 237] on input "其他付款方式" at bounding box center [337, 232] width 215 height 32
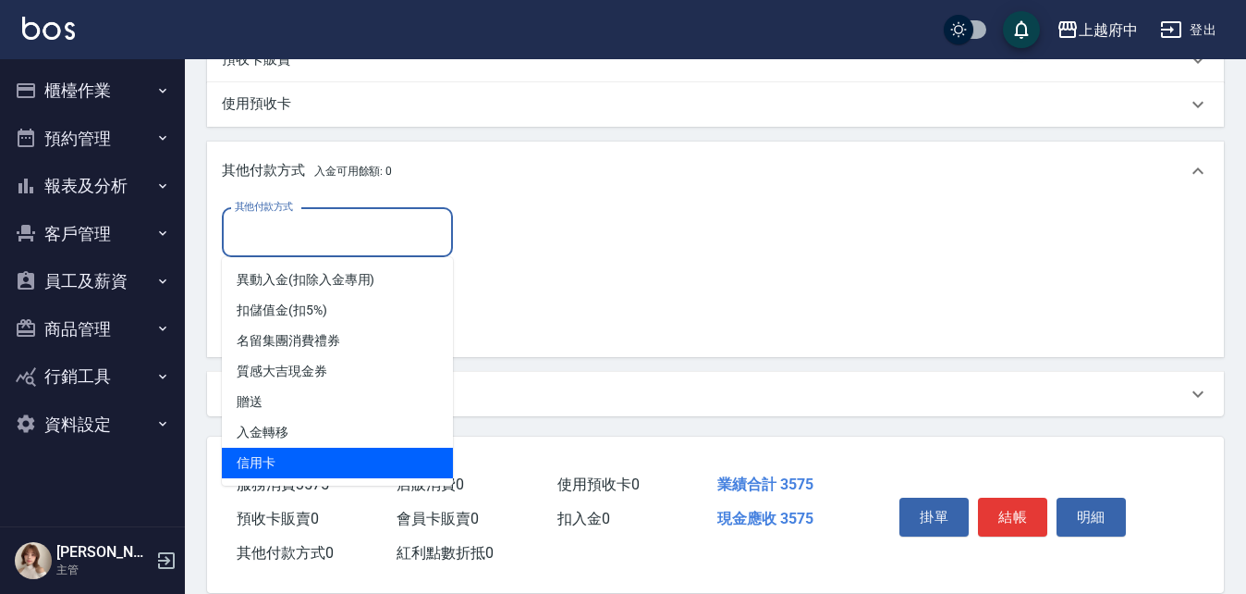
click at [255, 449] on span "信用卡" at bounding box center [337, 462] width 231 height 31
type input "信用卡"
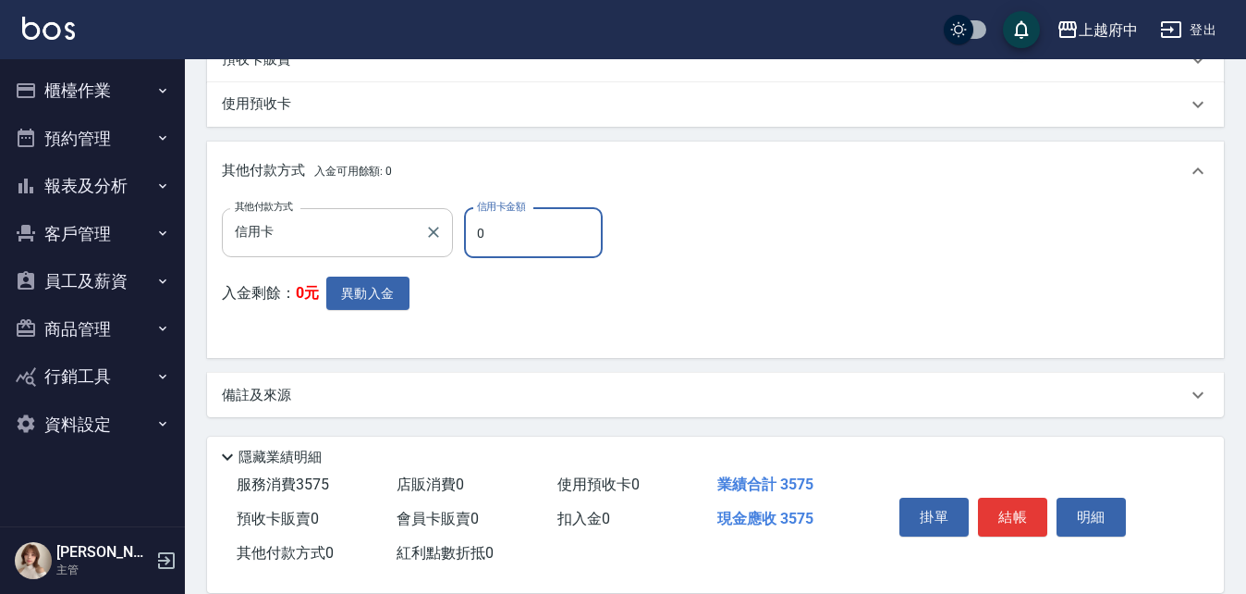
drag, startPoint x: 528, startPoint y: 236, endPoint x: 408, endPoint y: 243, distance: 120.4
click at [408, 243] on div "其他付款方式 信用卡 其他付款方式 信用卡金額 0 信用卡金額" at bounding box center [418, 233] width 392 height 50
type input "3575"
click at [808, 287] on div "其他付款方式 信用卡 其他付款方式 信用卡金額 3575 信用卡金額 入金剩餘： 0元 異動入金" at bounding box center [715, 276] width 987 height 136
click at [1003, 502] on button "結帳" at bounding box center [1012, 516] width 69 height 39
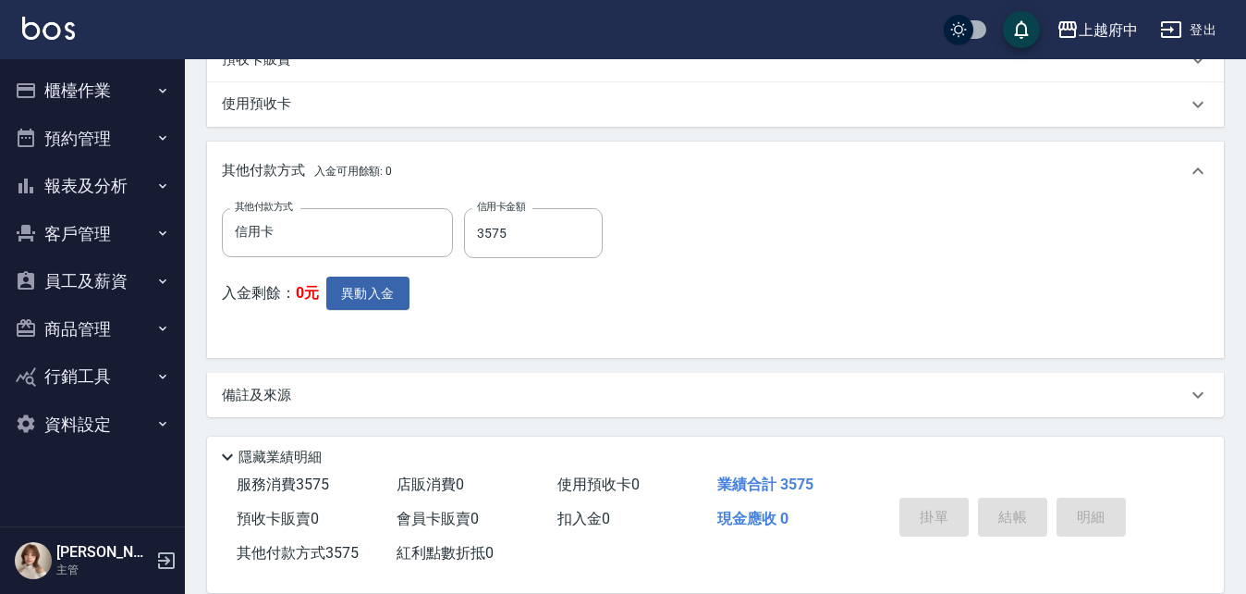
type input "2025/08/21 18:26"
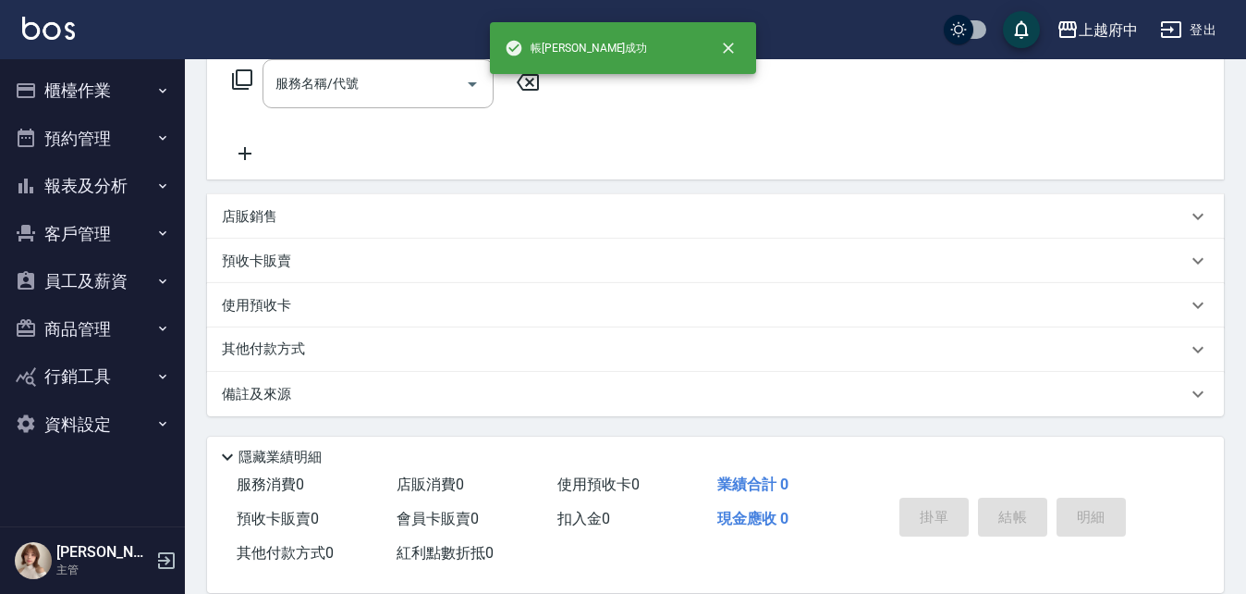
scroll to position [0, 0]
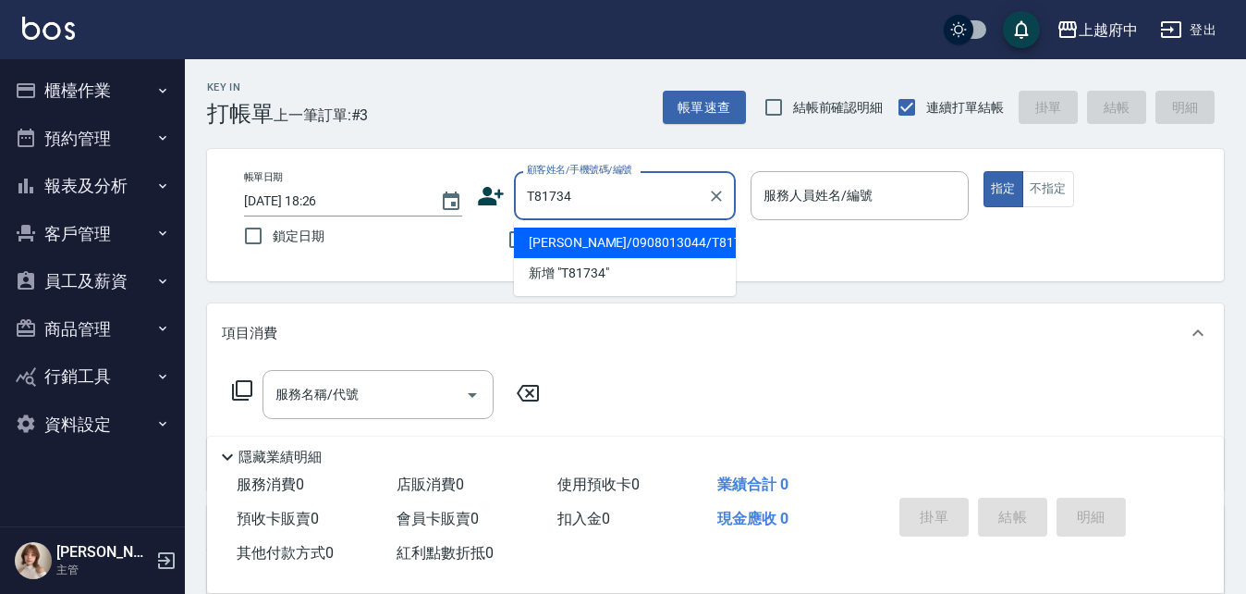
click at [554, 237] on li "[PERSON_NAME]/0908013044/T81734" at bounding box center [625, 242] width 222 height 31
type input "[PERSON_NAME]/0908013044/T81734"
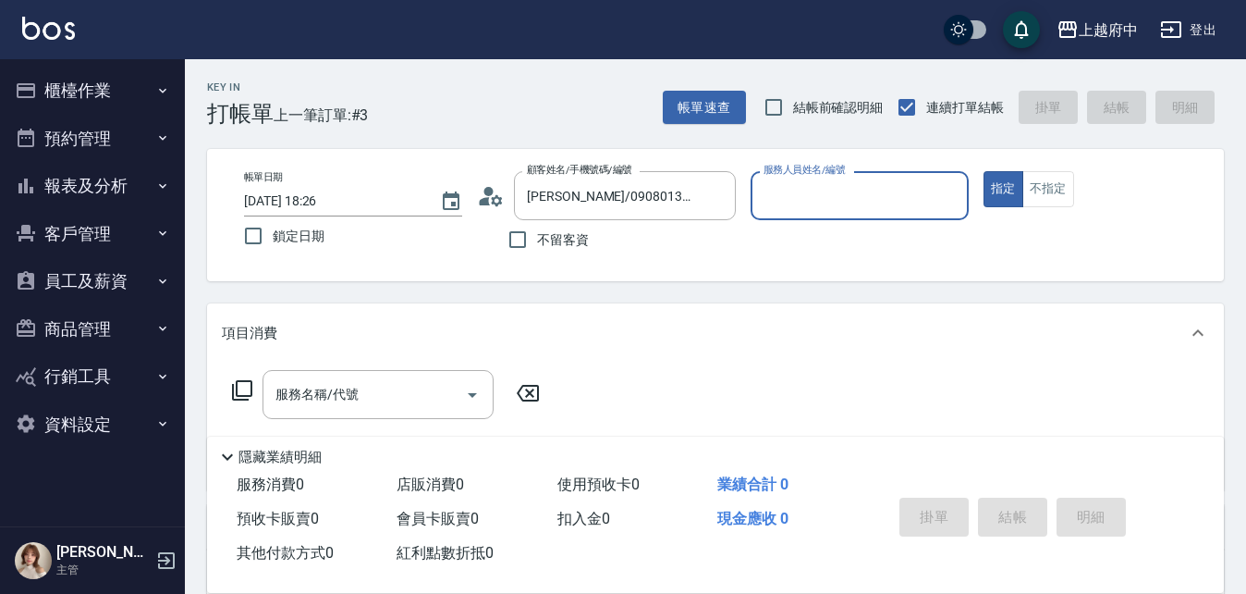
type input "Gary-5"
click at [951, 189] on icon "Clear" at bounding box center [949, 196] width 18 height 18
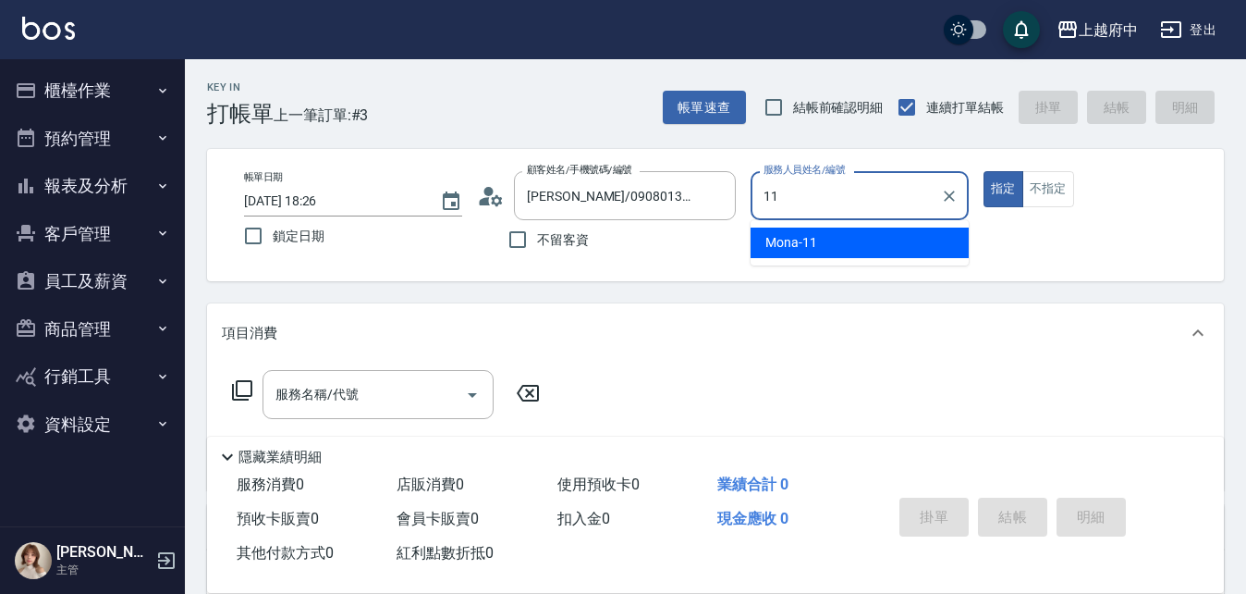
type input "Mona-11"
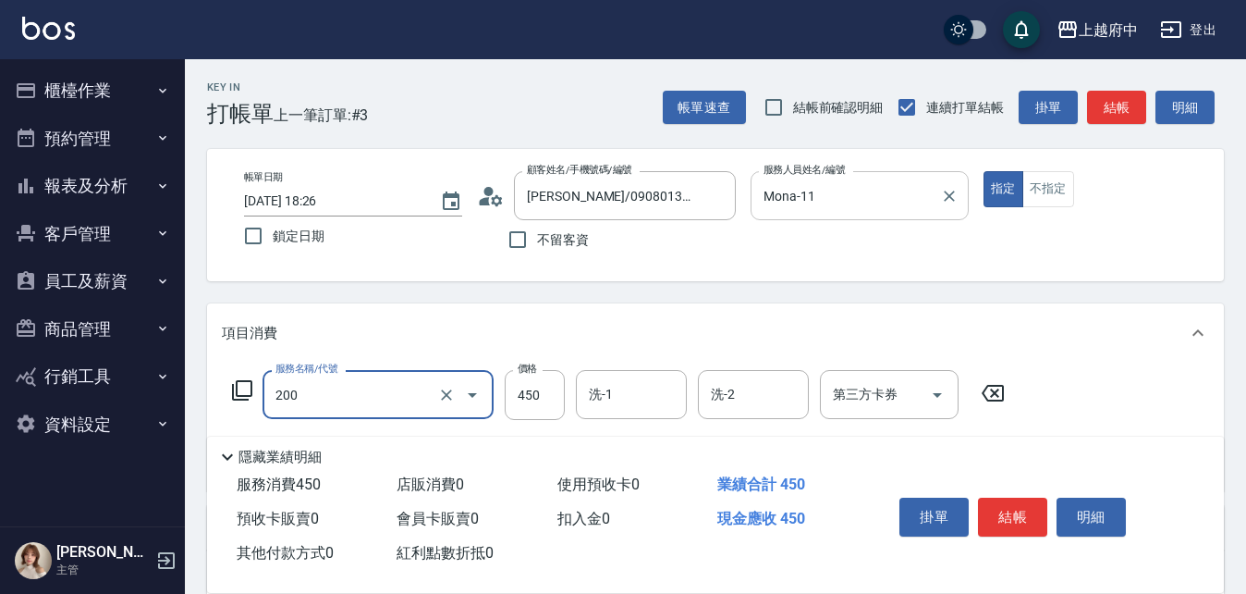
type input "有機洗髮(200)"
type input "400"
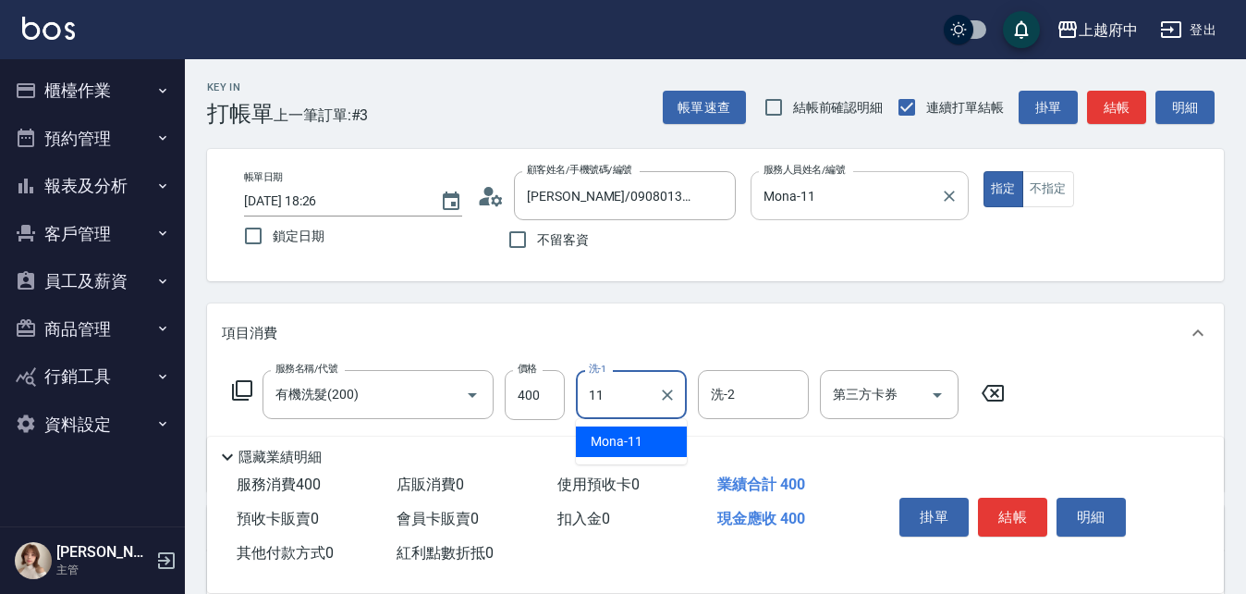
type input "Mona-11"
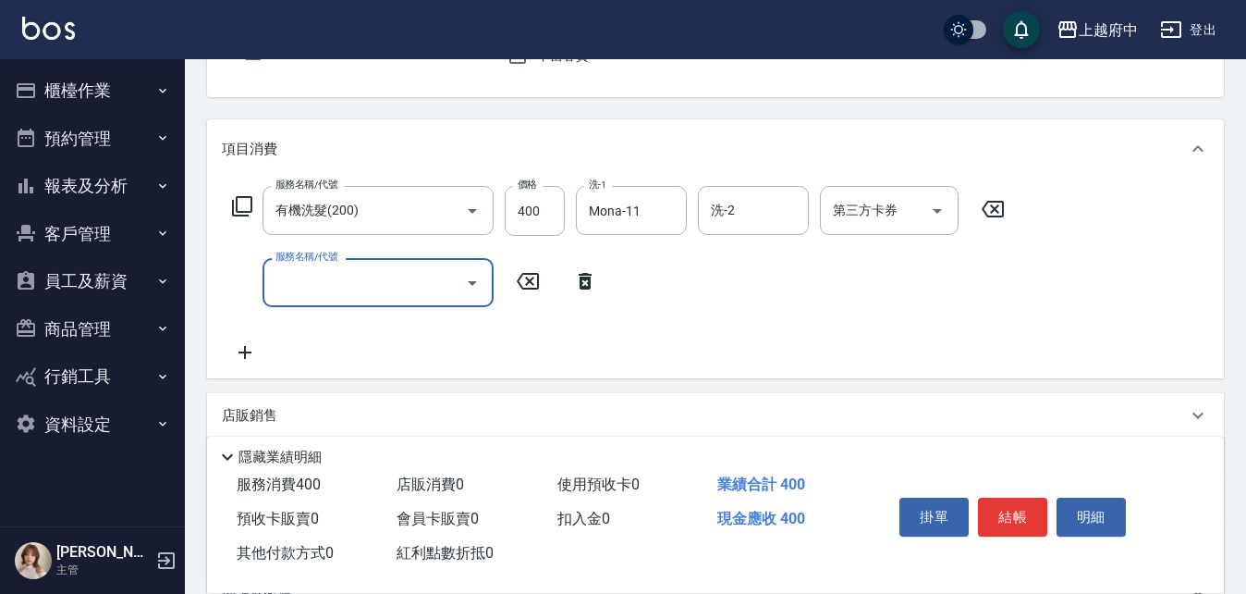
scroll to position [185, 0]
type input "剪髮(340)"
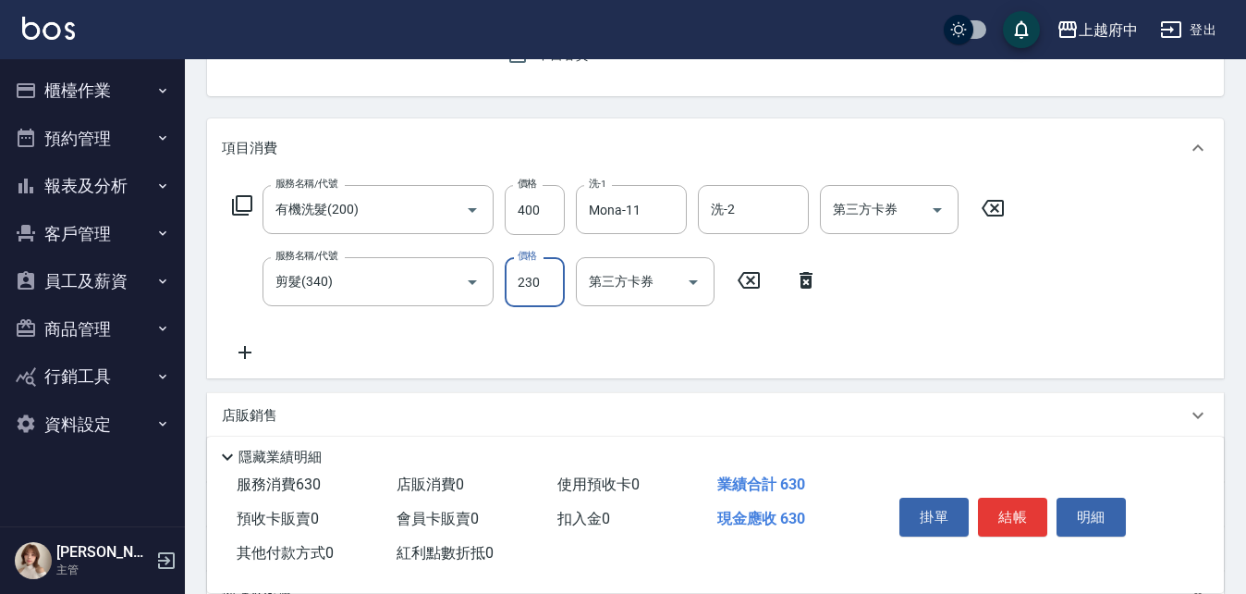
type input "230"
click at [780, 337] on div "服務名稱/代號 有機洗髮(200) 服務名稱/代號 價格 400 價格 洗-1 Mona-11 洗-1 洗-2 洗-2 第三方卡券 第三方卡券 服務名稱/代號…" at bounding box center [619, 274] width 794 height 178
click at [1000, 498] on button "結帳" at bounding box center [1012, 516] width 69 height 39
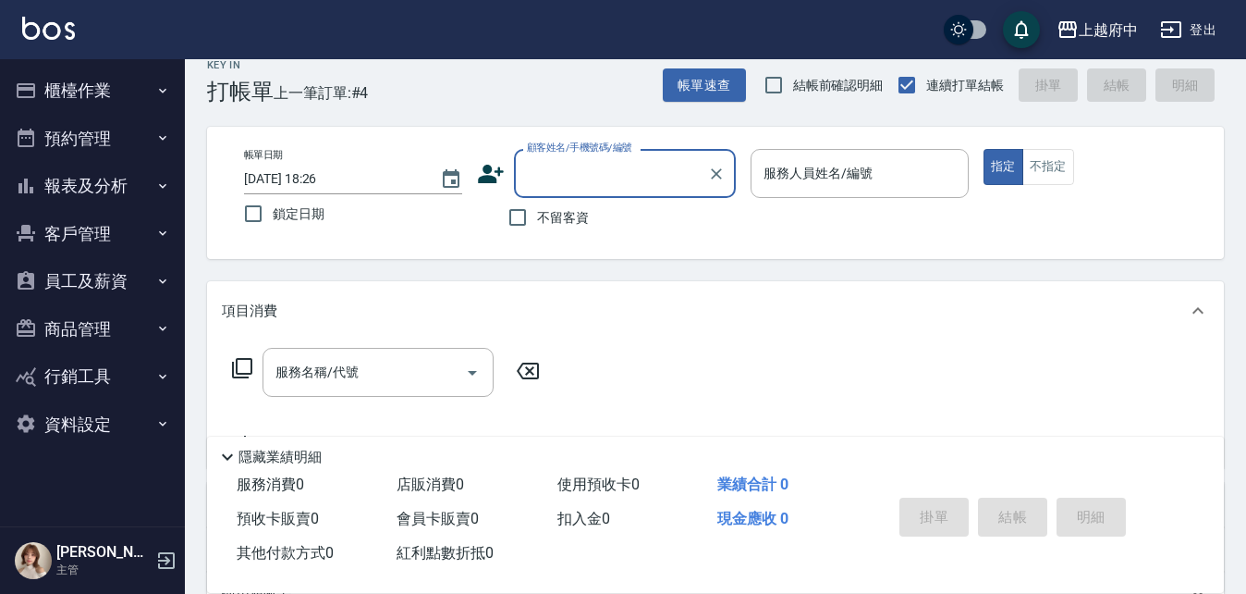
scroll to position [0, 0]
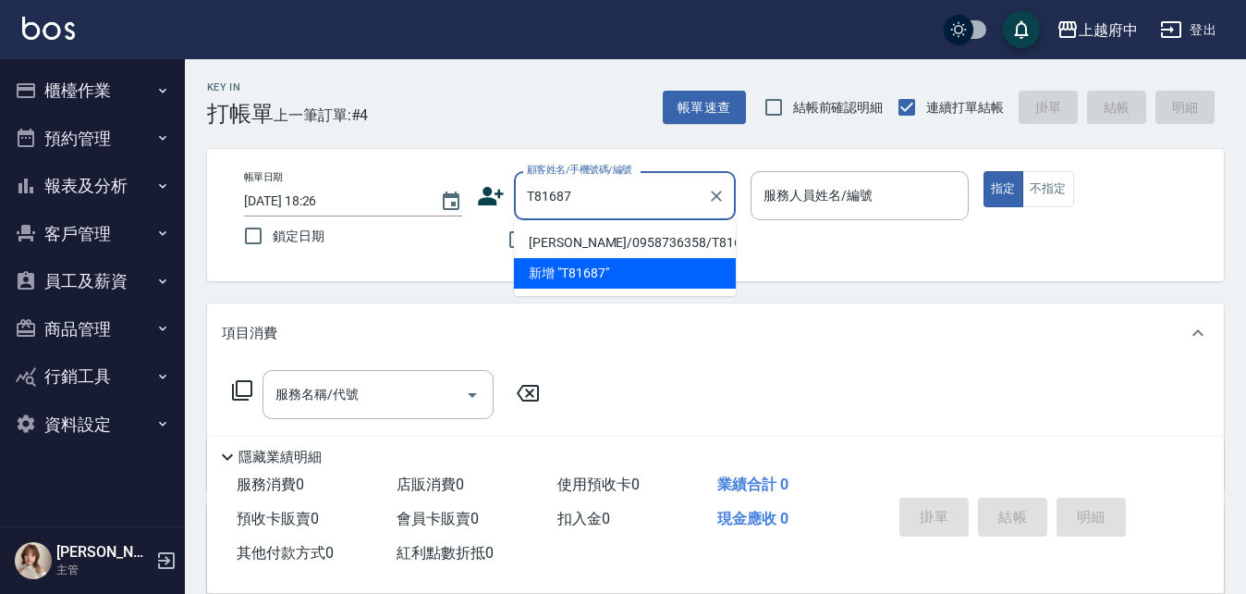
click at [596, 248] on li "[PERSON_NAME]/0958736358/T81687" at bounding box center [625, 242] width 222 height 31
type input "[PERSON_NAME]/0958736358/T81687"
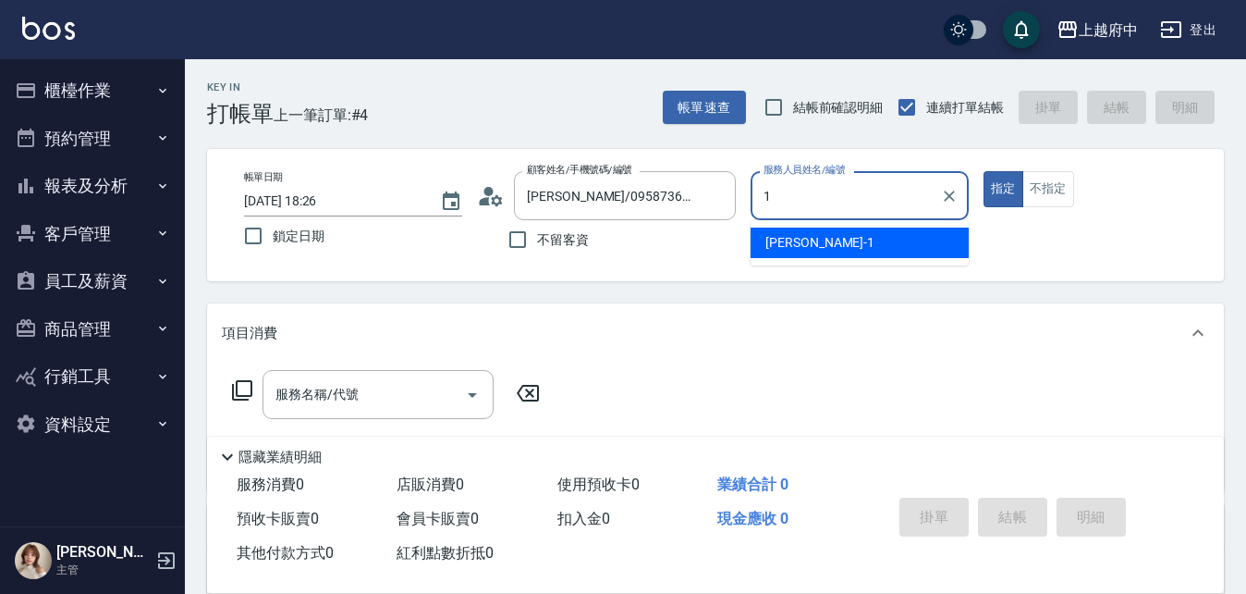
type input "[PERSON_NAME] -1"
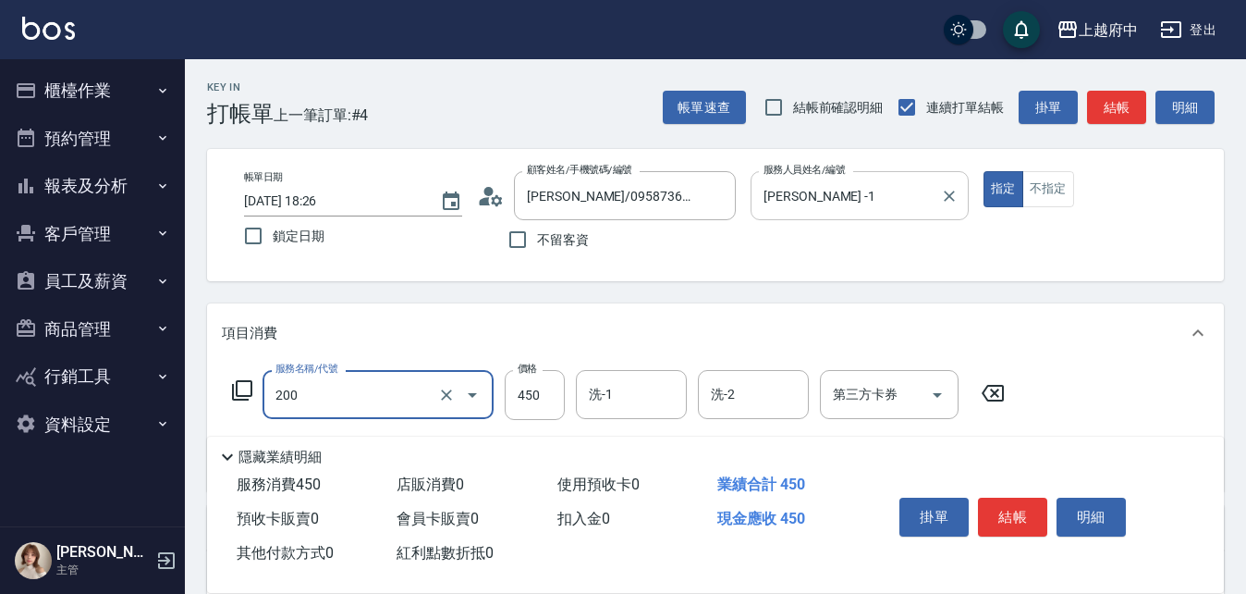
type input "有機洗髮(200)"
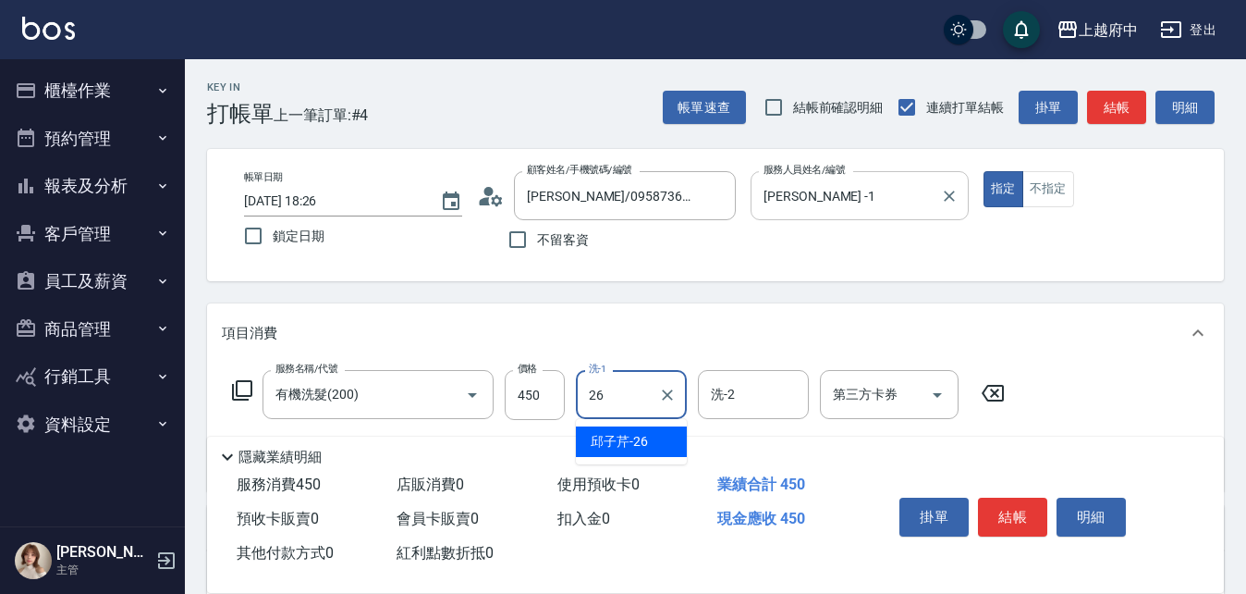
type input "[PERSON_NAME]-26"
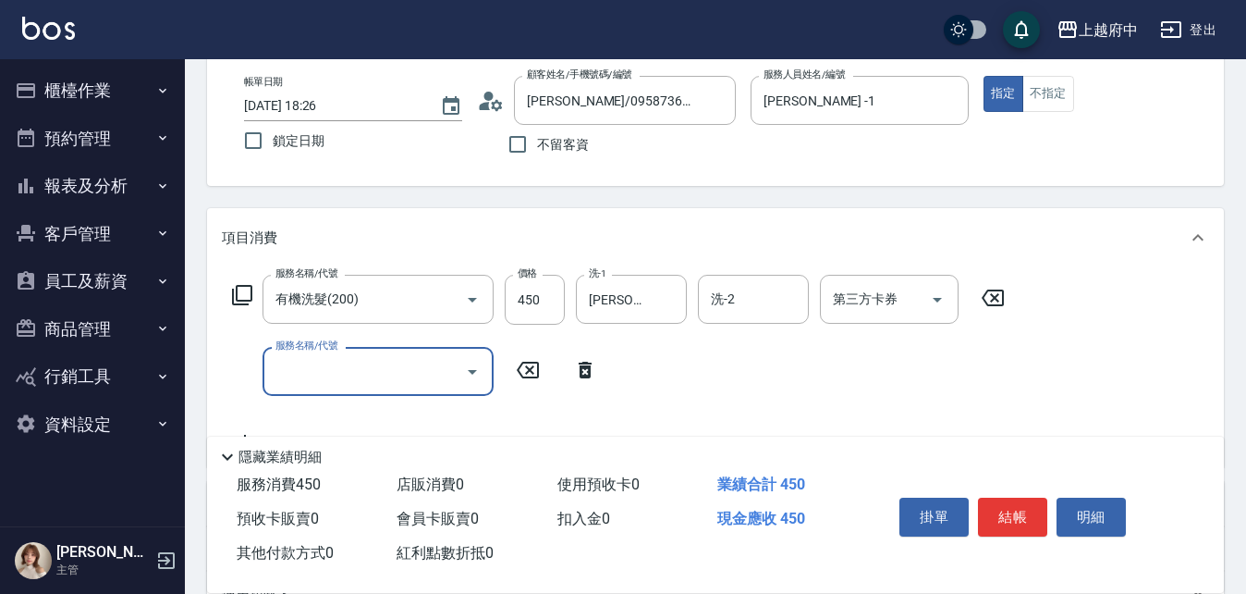
scroll to position [185, 0]
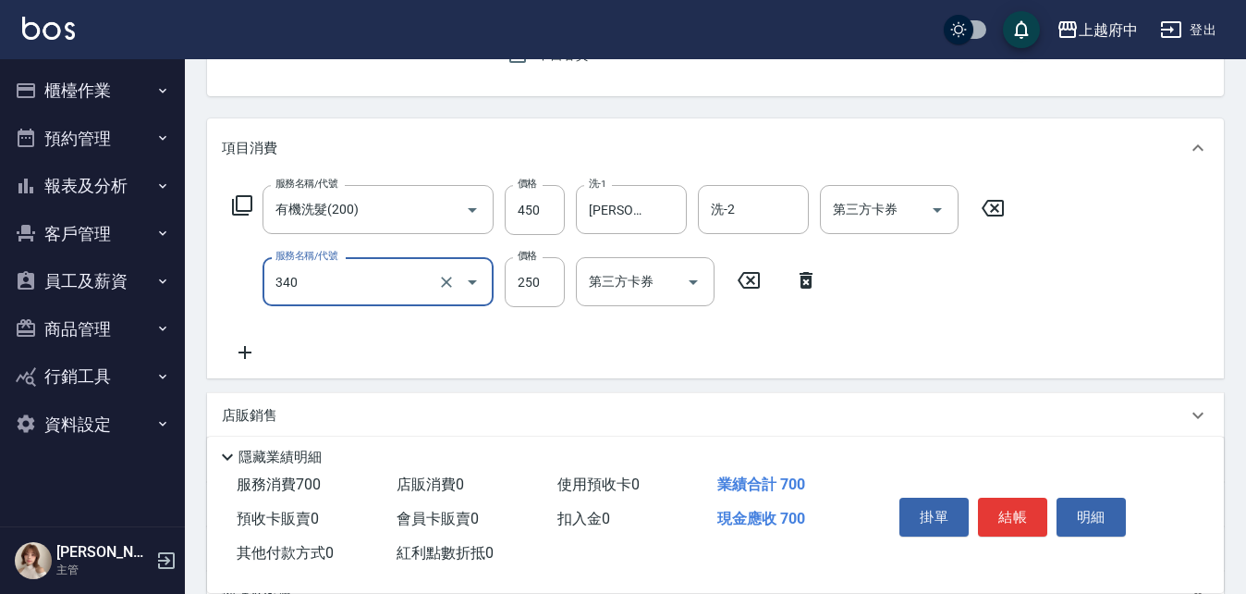
type input "剪髮(340)"
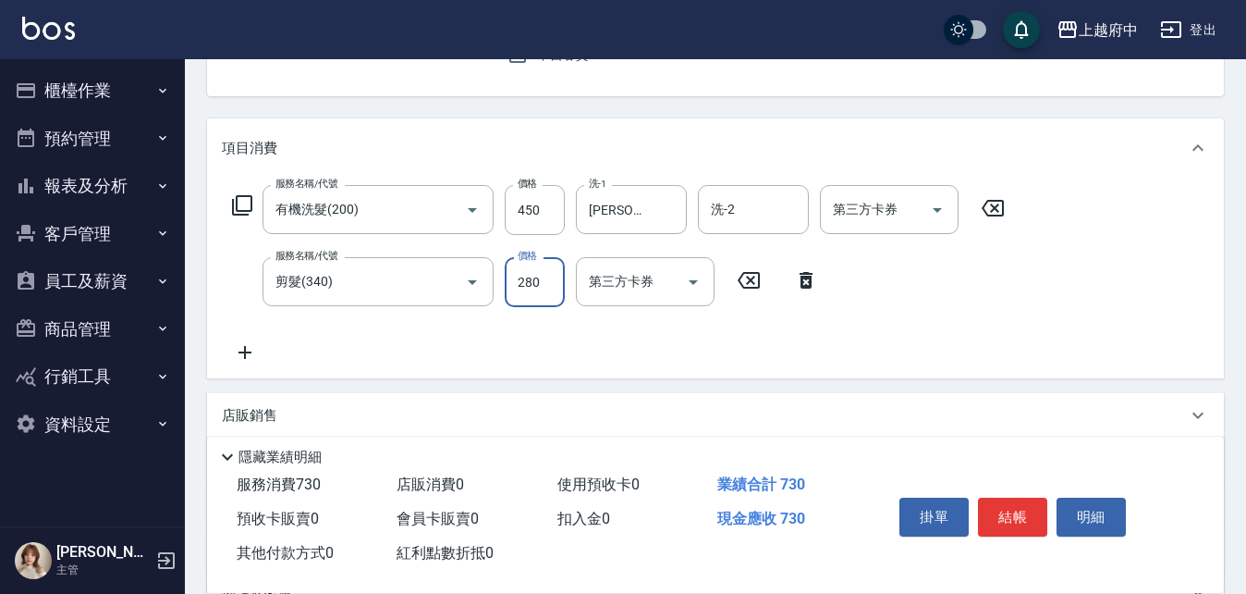
type input "280"
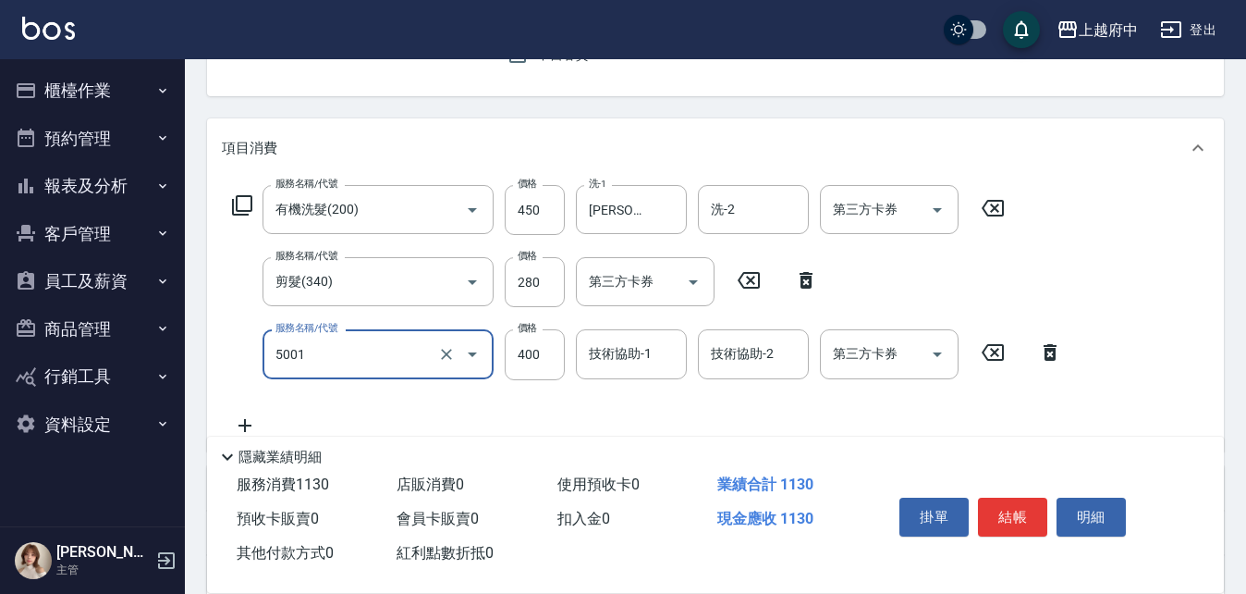
type input "側邊壓貼(5001)"
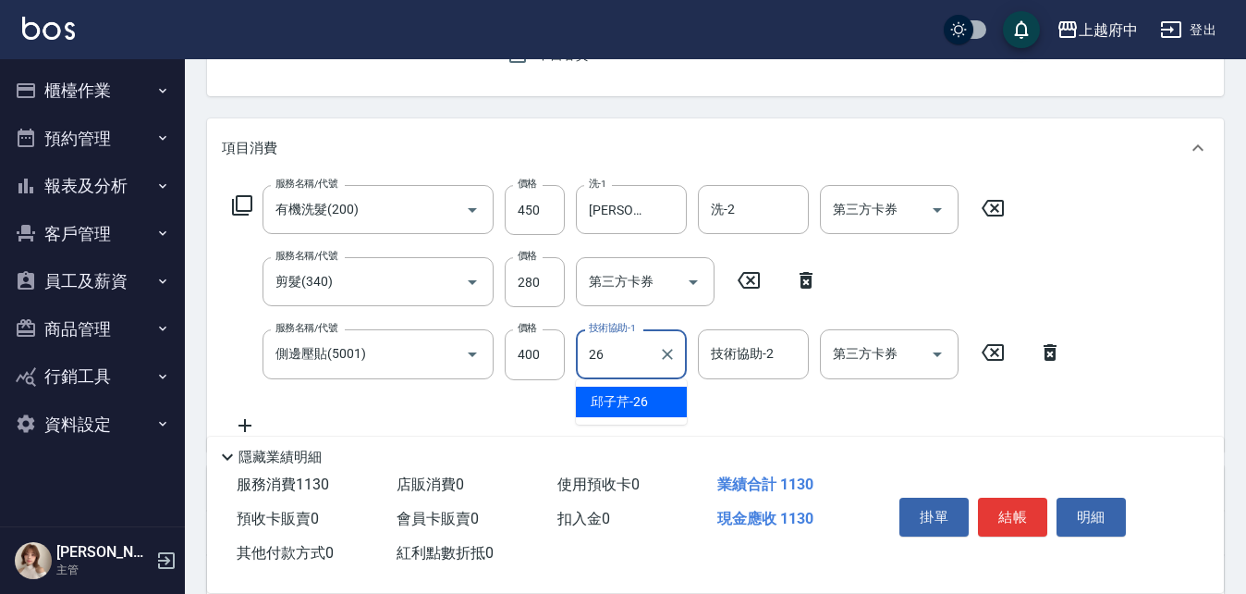
type input "[PERSON_NAME]-26"
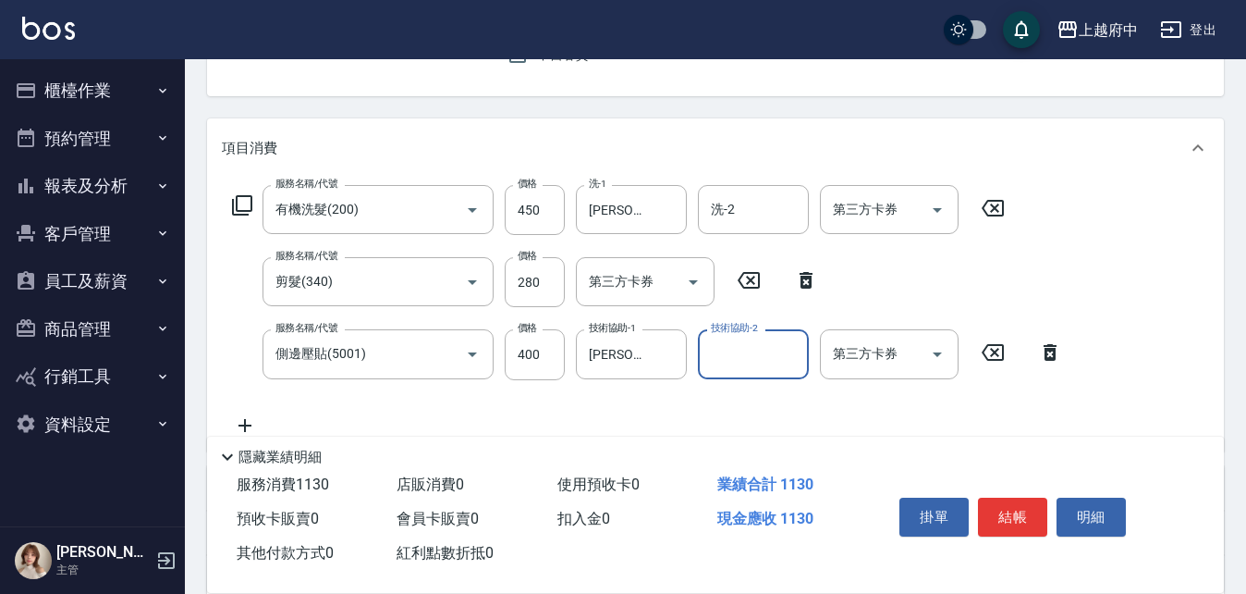
click at [834, 424] on div "服務名稱/代號 有機洗髮(200) 服務名稱/代號 價格 450 價格 洗-1 邱子芹-26 洗-1 洗-2 洗-2 第三方卡券 第三方卡券 服務名稱/代號 …" at bounding box center [648, 310] width 852 height 251
click at [1008, 507] on button "結帳" at bounding box center [1012, 516] width 69 height 39
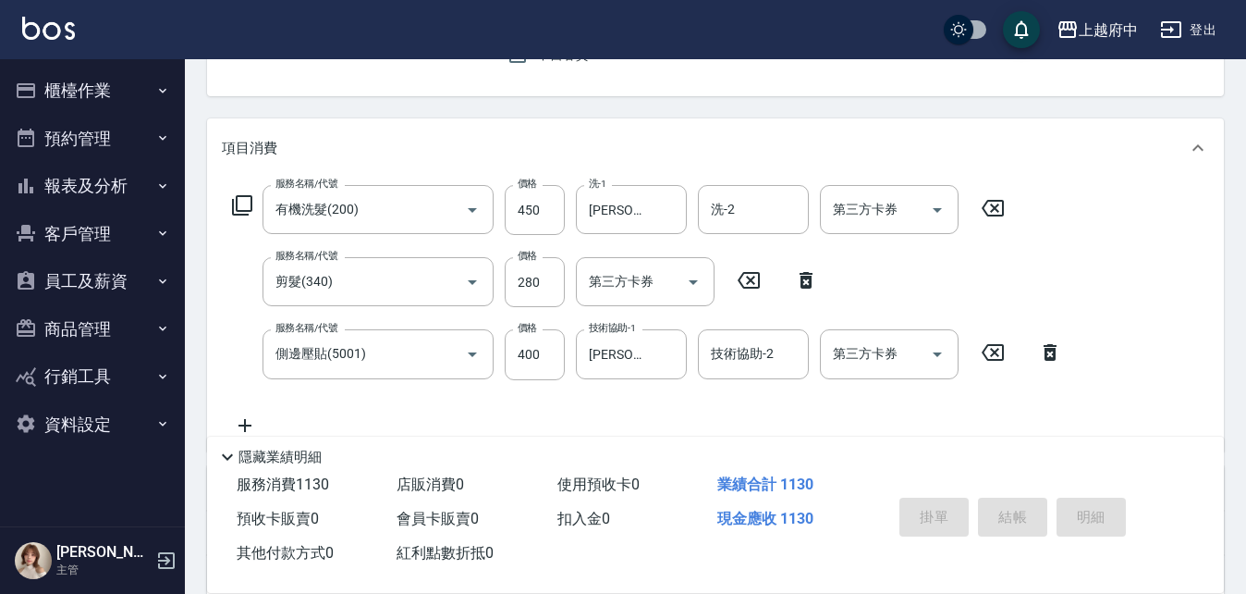
type input "2025/08/21 18:27"
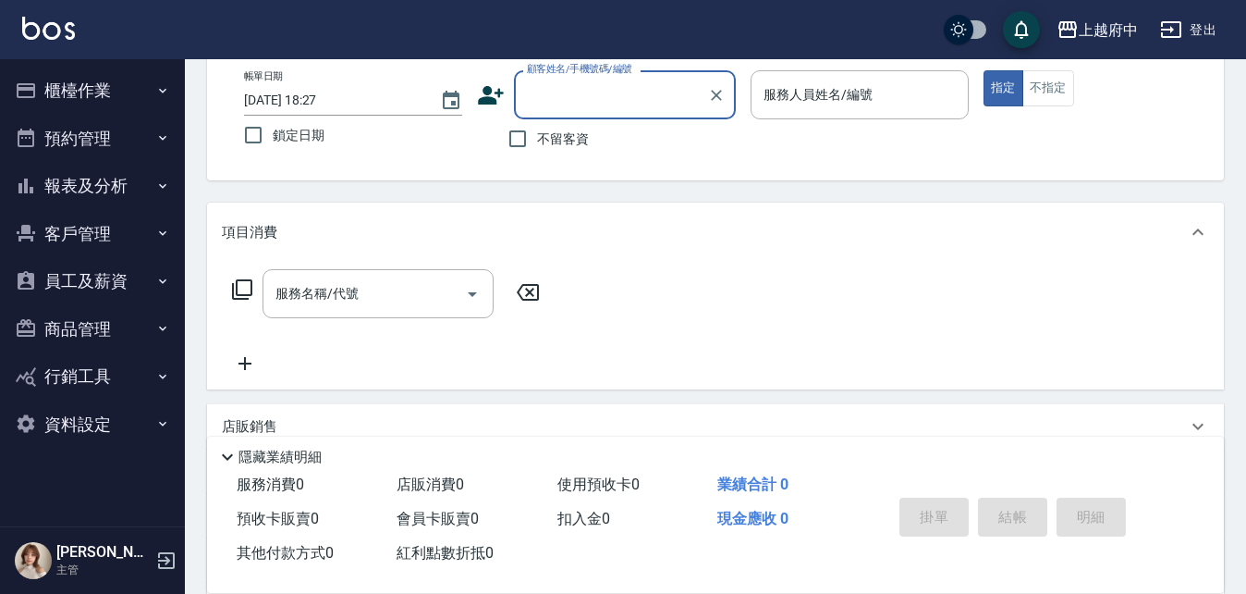
scroll to position [0, 0]
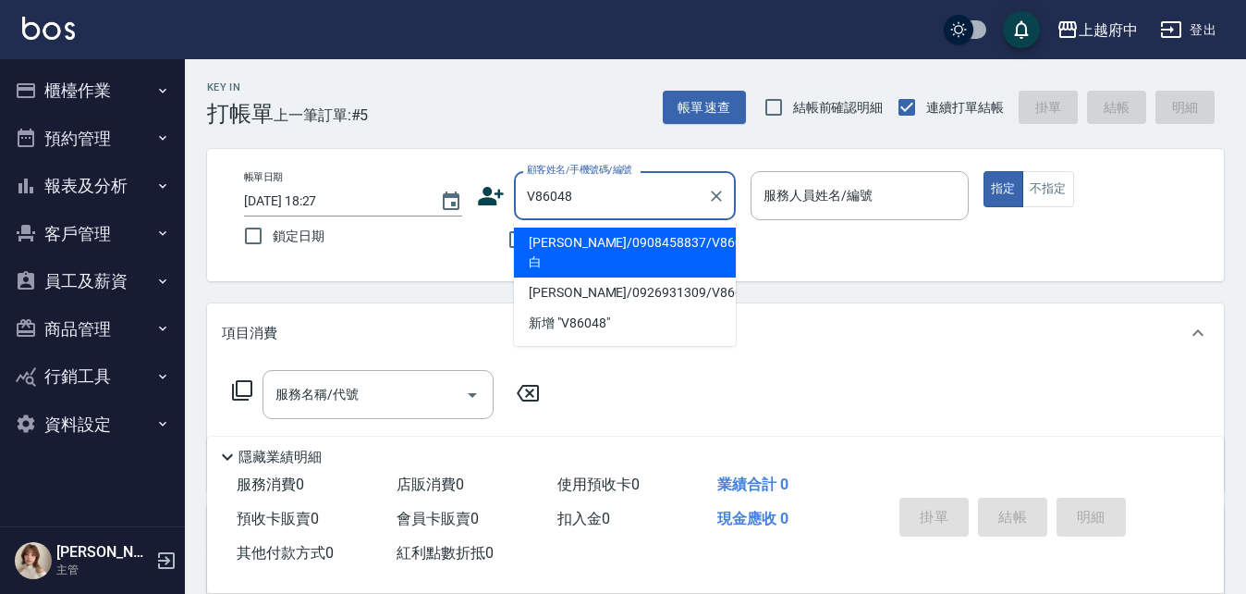
click at [633, 243] on li "[PERSON_NAME]/0908458837/V86048白" at bounding box center [625, 252] width 222 height 50
type input "[PERSON_NAME]/0908458837/V86048白"
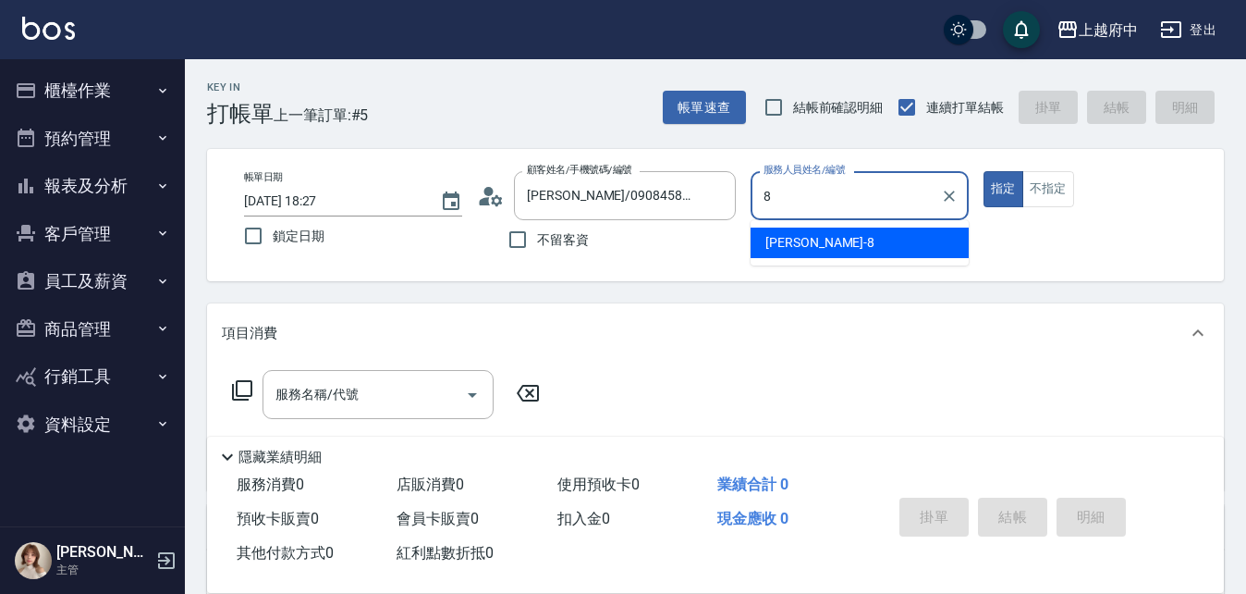
type input "江驊侑-8"
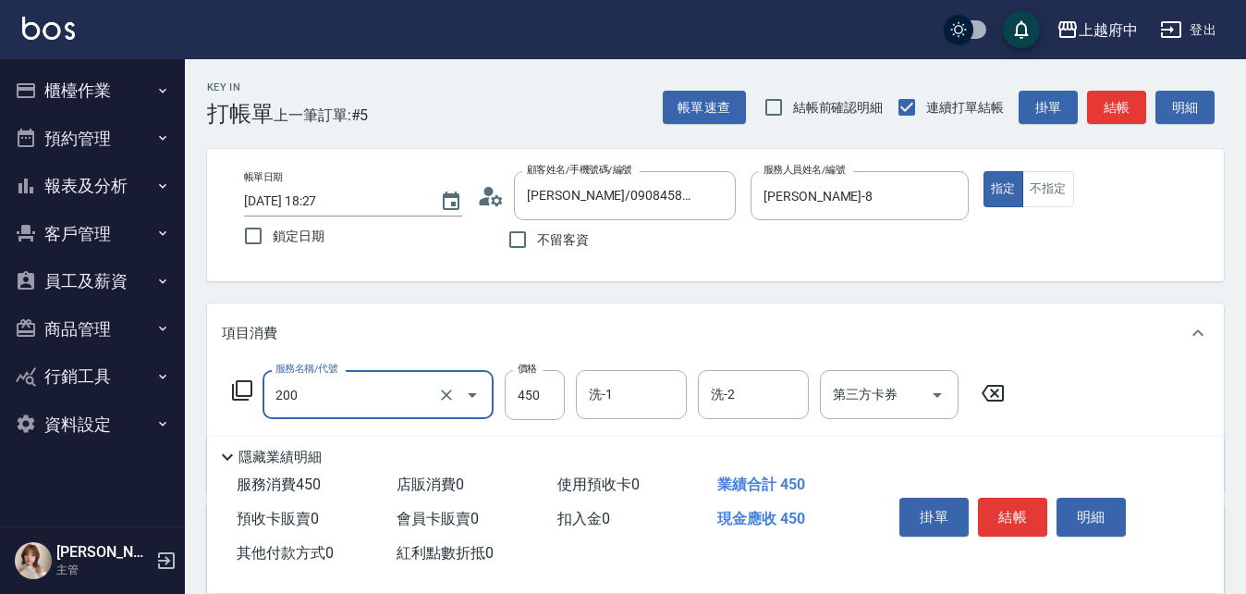
type input "有機洗髮(200)"
type input "400"
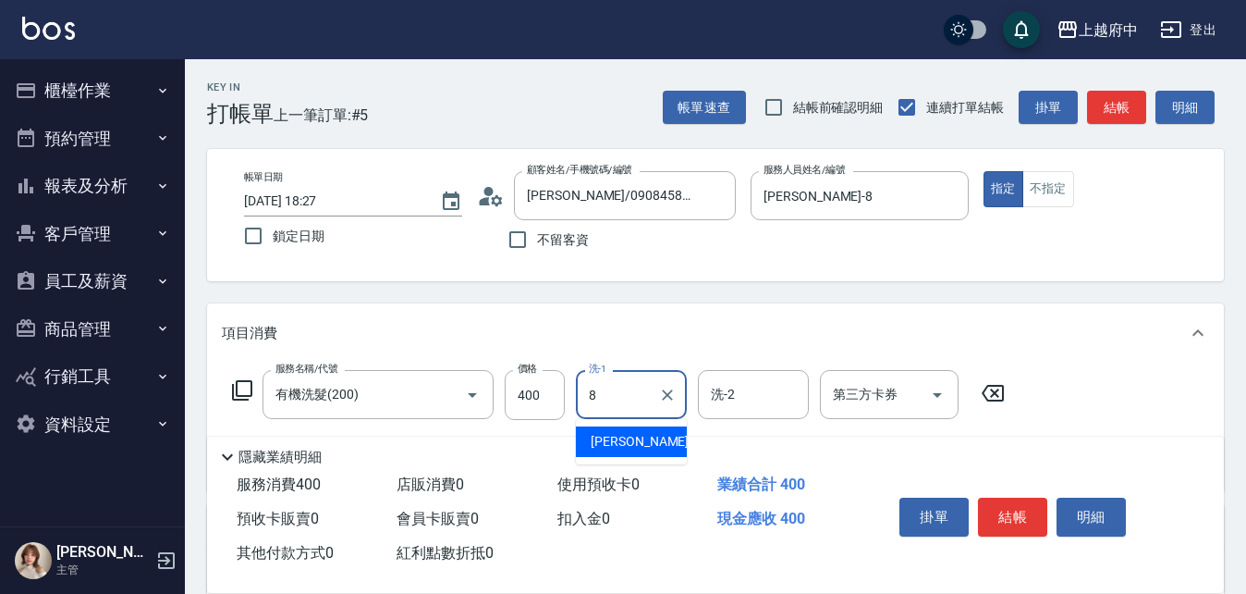
type input "江驊侑-8"
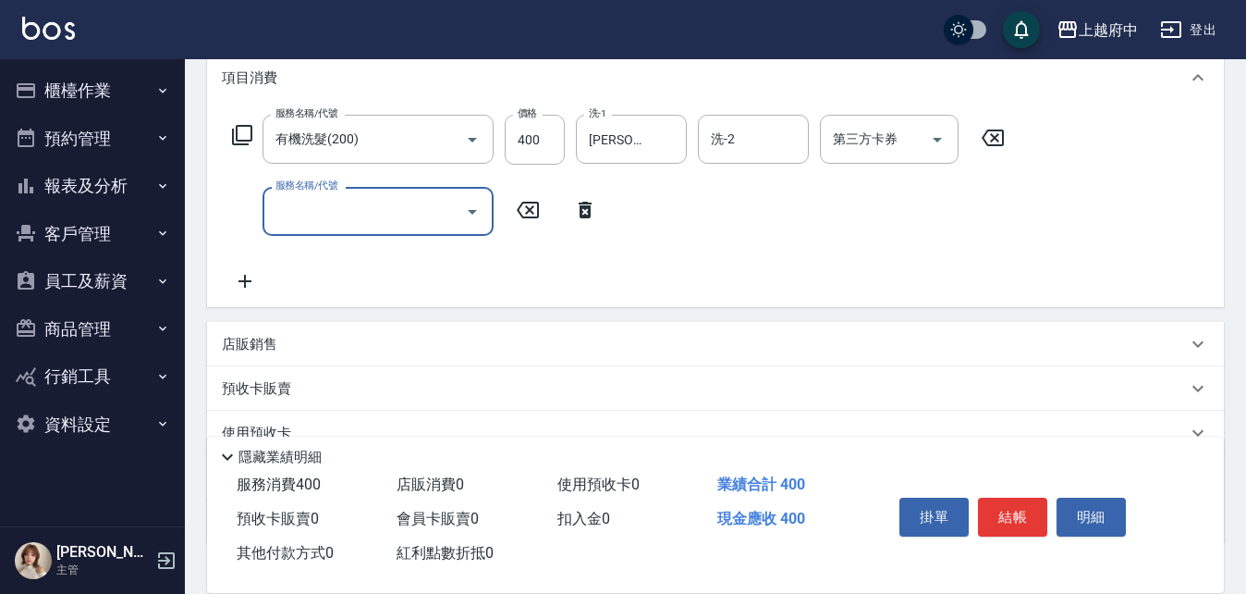
scroll to position [277, 0]
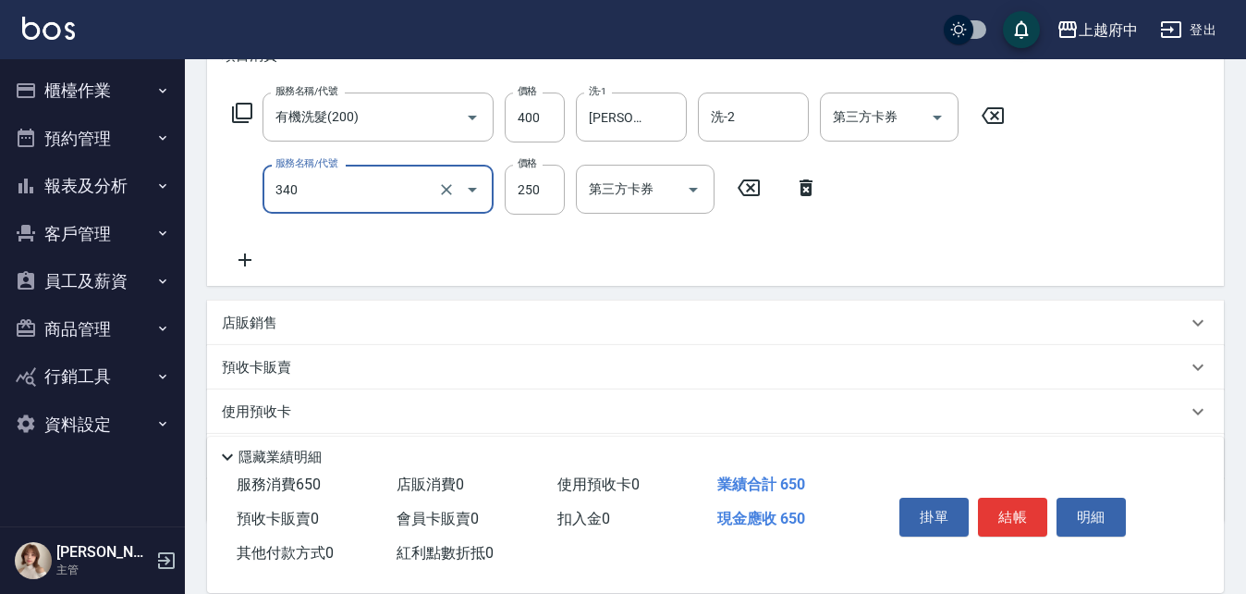
type input "剪髮(340)"
type input "200"
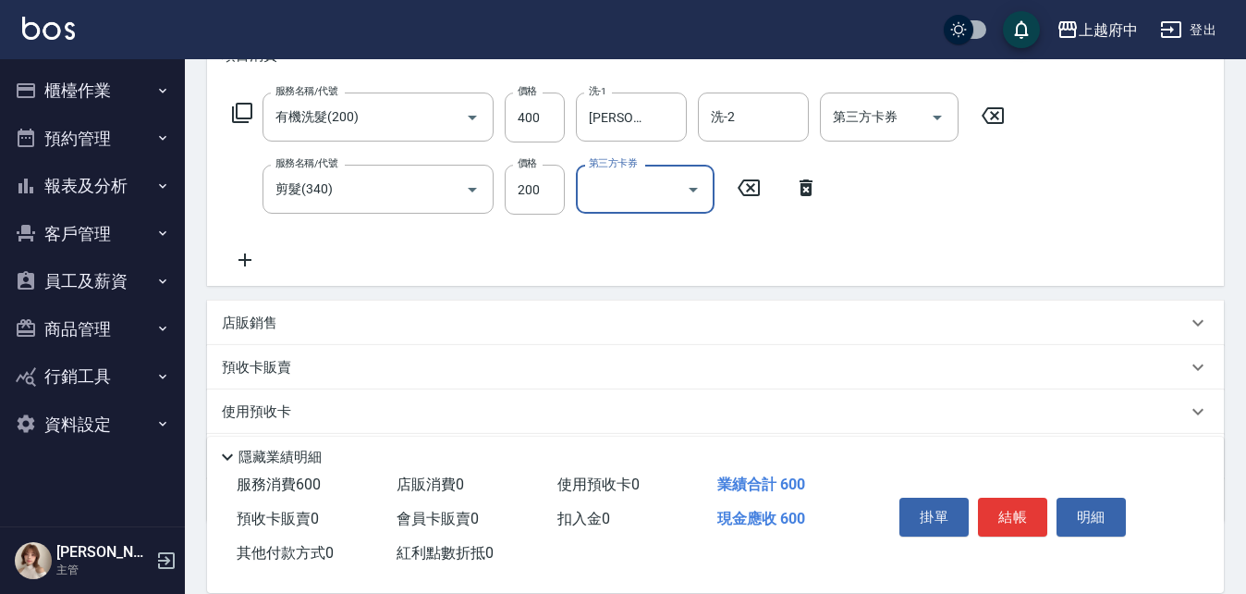
click at [706, 241] on div "服務名稱/代號 有機洗髮(200) 服務名稱/代號 價格 400 價格 洗-1 江驊侑-8 洗-1 洗-2 洗-2 第三方卡券 第三方卡券 服務名稱/代號 剪…" at bounding box center [619, 181] width 794 height 178
click at [1010, 503] on button "結帳" at bounding box center [1012, 516] width 69 height 39
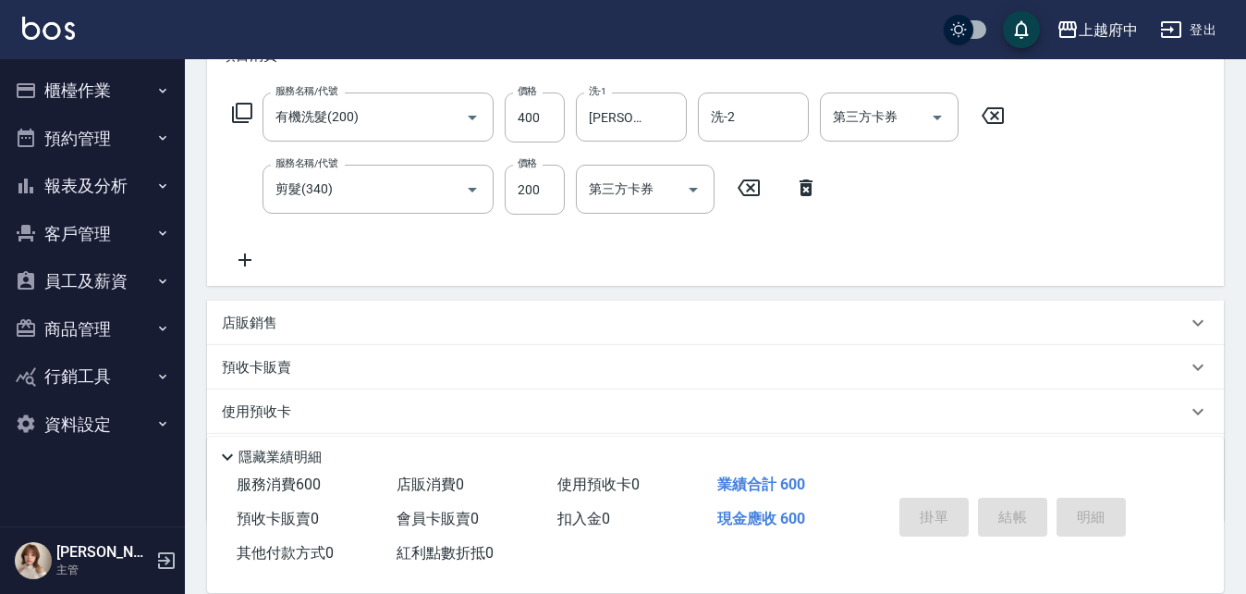
type input "2025/08/21 18:28"
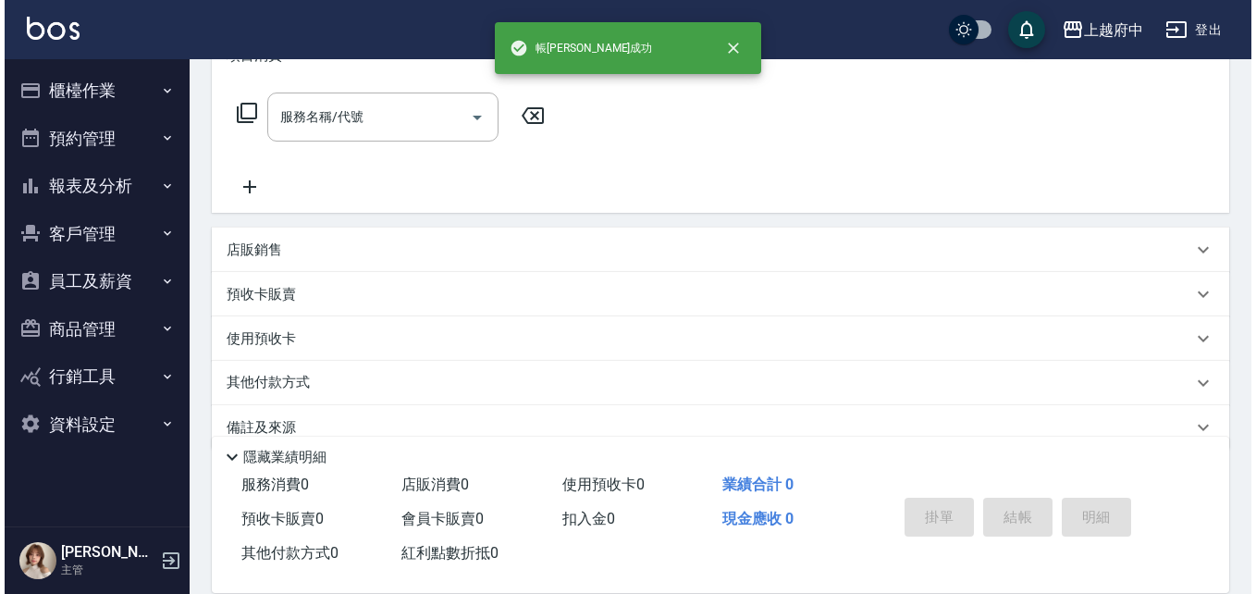
scroll to position [0, 0]
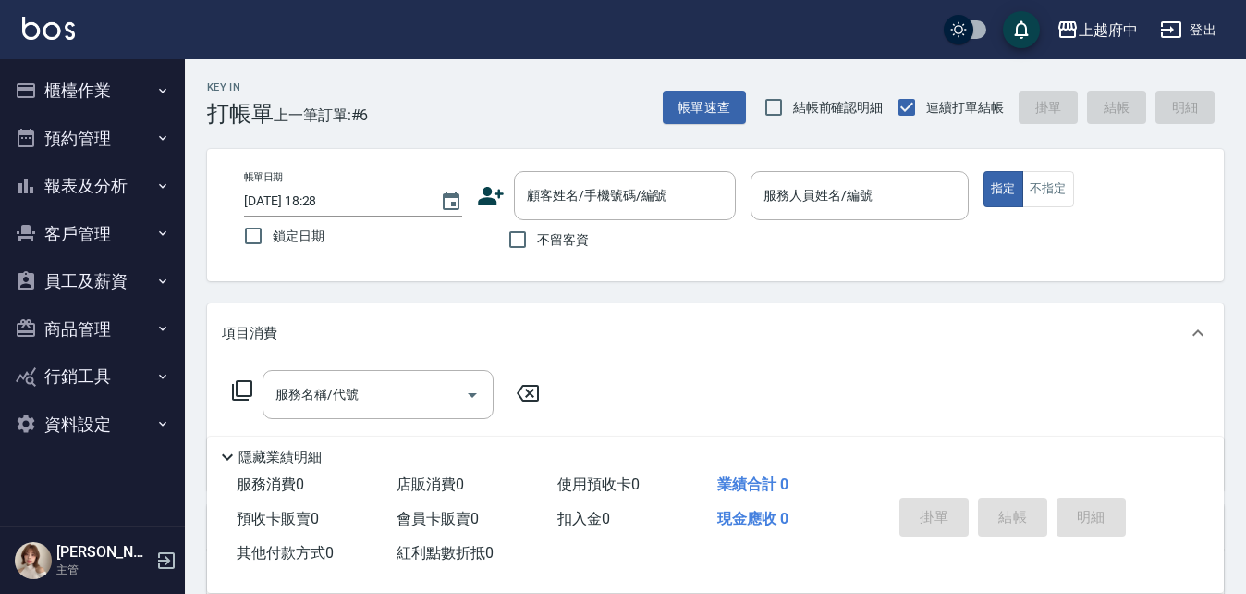
click at [492, 195] on icon at bounding box center [491, 196] width 28 height 28
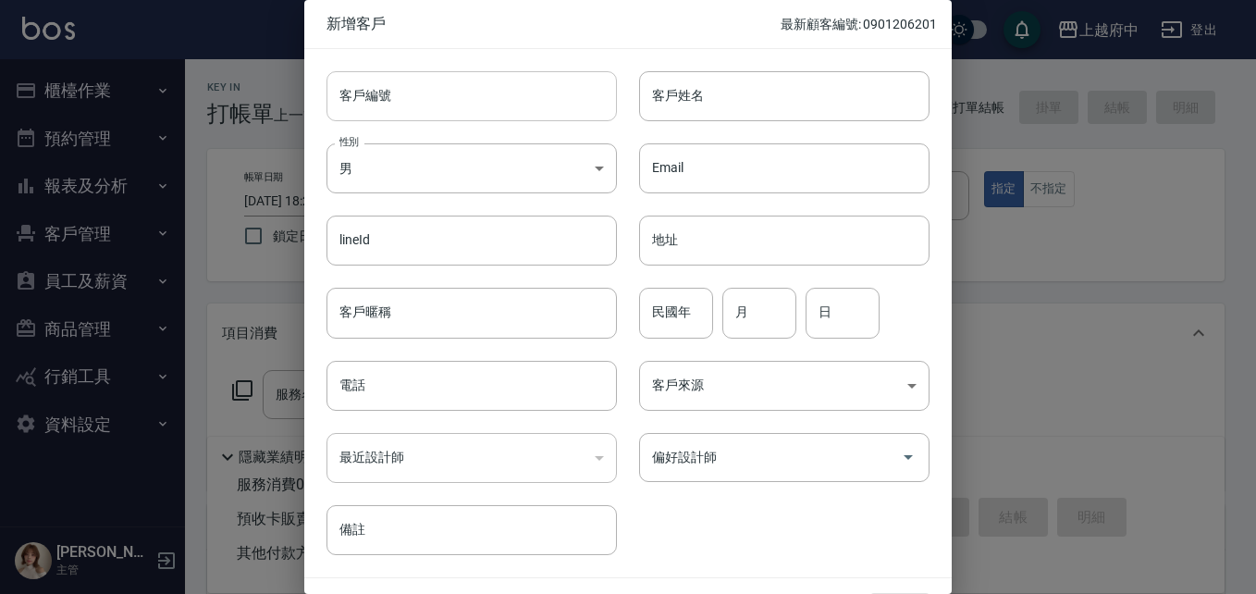
click at [437, 95] on input "客戶編號" at bounding box center [471, 96] width 290 height 50
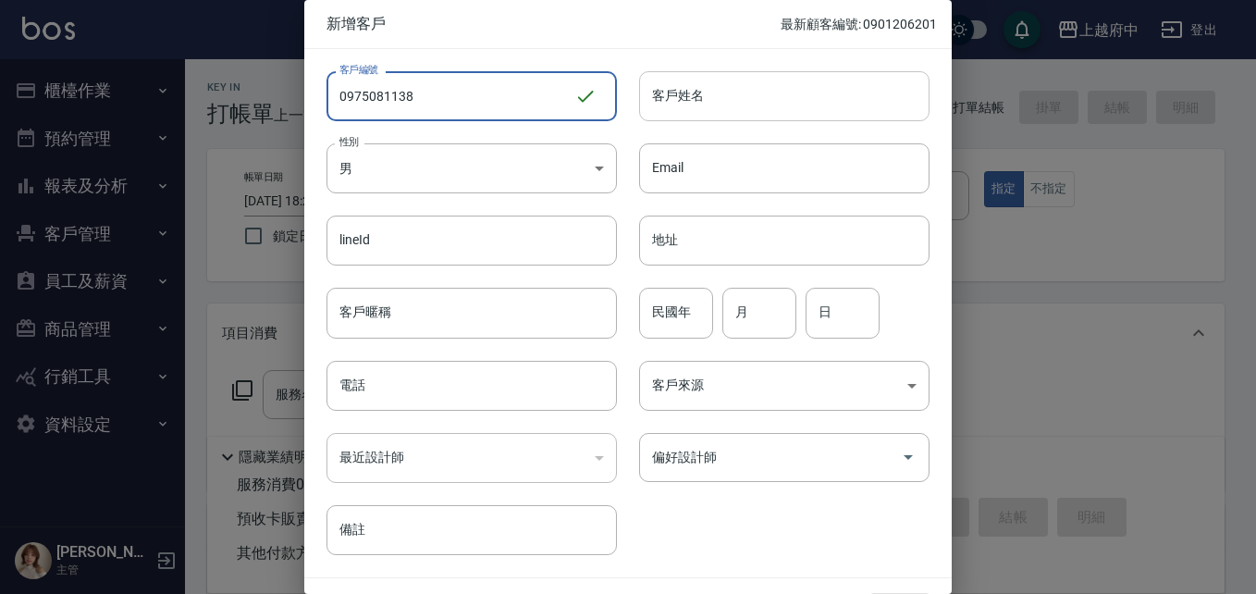
type input "0975081138"
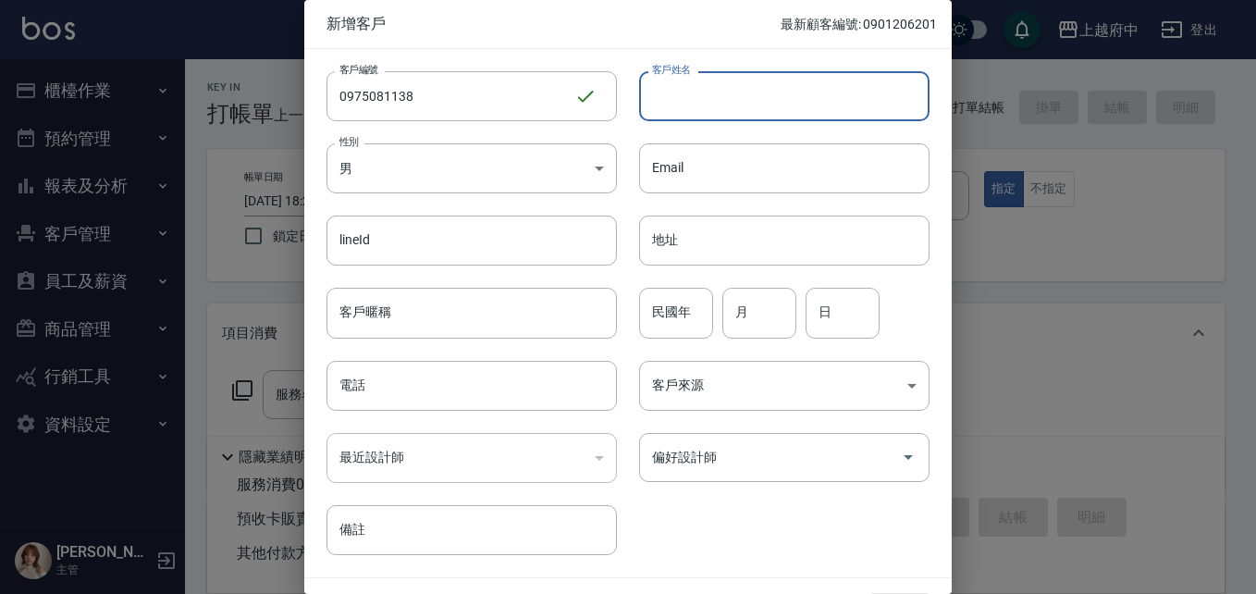
click at [722, 94] on input "客戶姓名" at bounding box center [784, 96] width 290 height 50
type input "J"
type input "郭承鈺"
click at [672, 306] on input "民國年" at bounding box center [676, 313] width 74 height 50
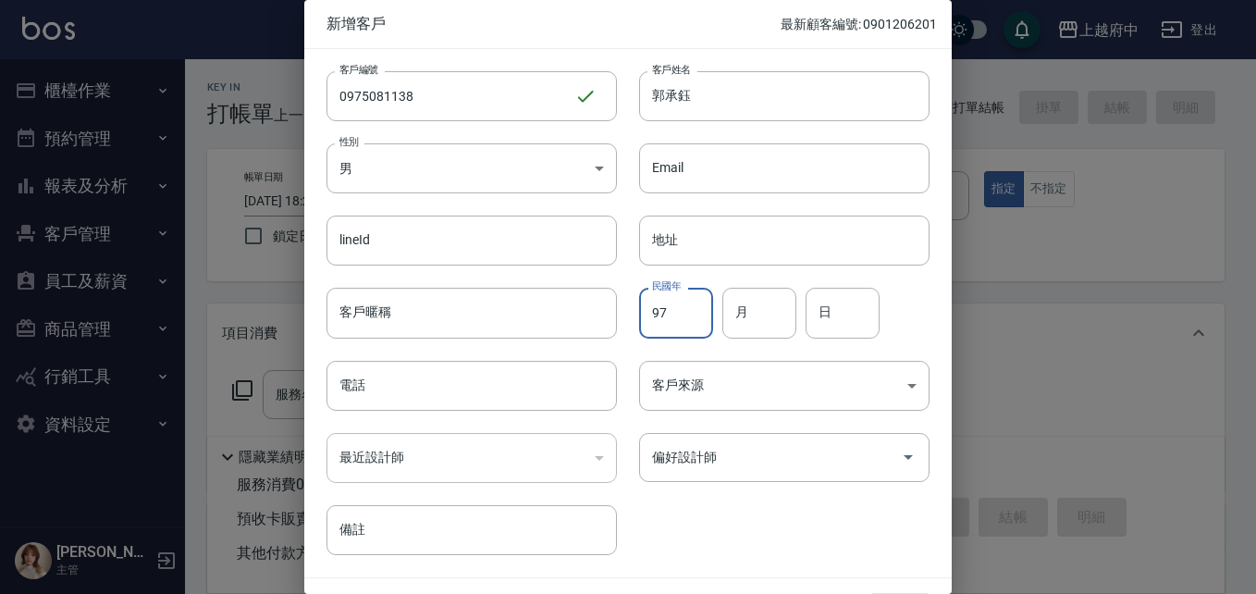
type input "97"
type input "6"
type input "5"
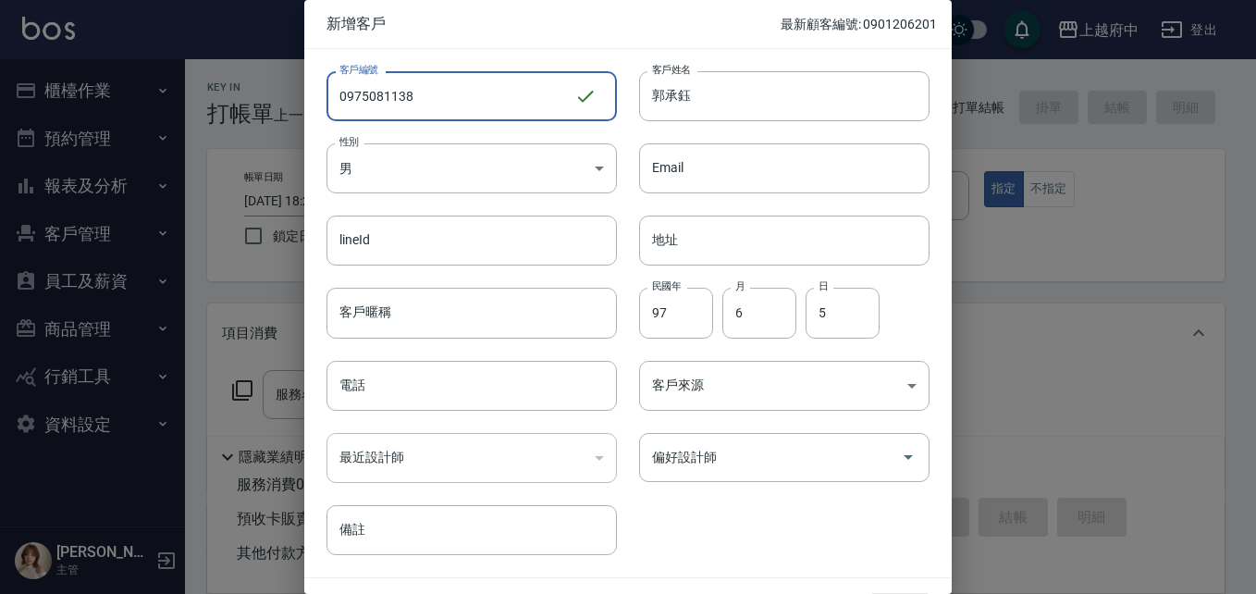
drag, startPoint x: 436, startPoint y: 92, endPoint x: 169, endPoint y: 109, distance: 267.8
click at [169, 109] on div "新增客戶 最新顧客編號: 0901206201 客戶編號 0975081138 ​ 客戶編號 客戶姓名 郭承鈺 客戶姓名 性別 男 MALE 性別 Email…" at bounding box center [628, 297] width 1256 height 594
click at [374, 388] on input "電話" at bounding box center [471, 386] width 290 height 50
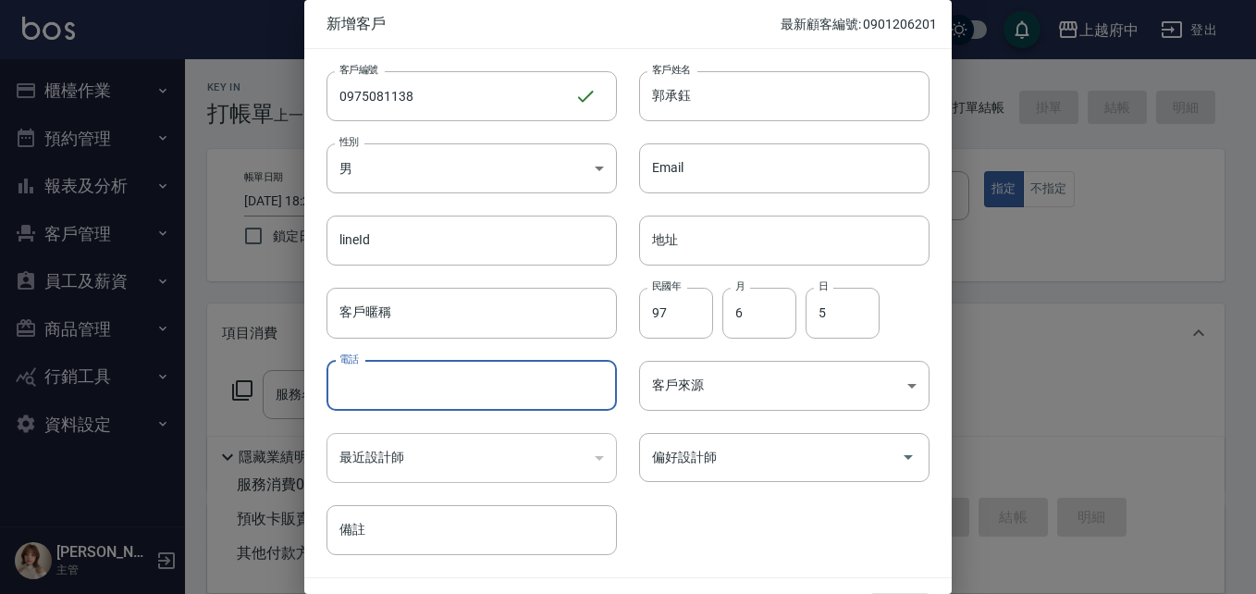
paste input "0975081138"
type input "0975081138"
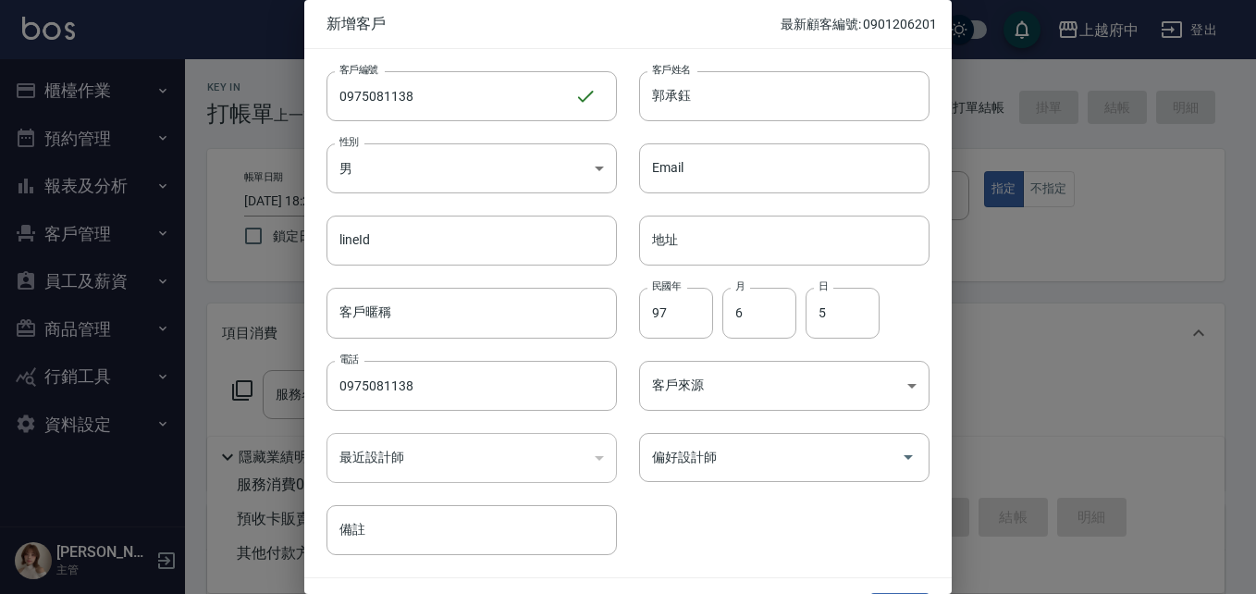
click at [742, 523] on div "客戶編號 0975081138 ​ 客戶編號 客戶姓名 郭承鈺 客戶姓名 性別 男 MALE 性別 Email Email lineId lineId 地址 …" at bounding box center [616, 302] width 625 height 506
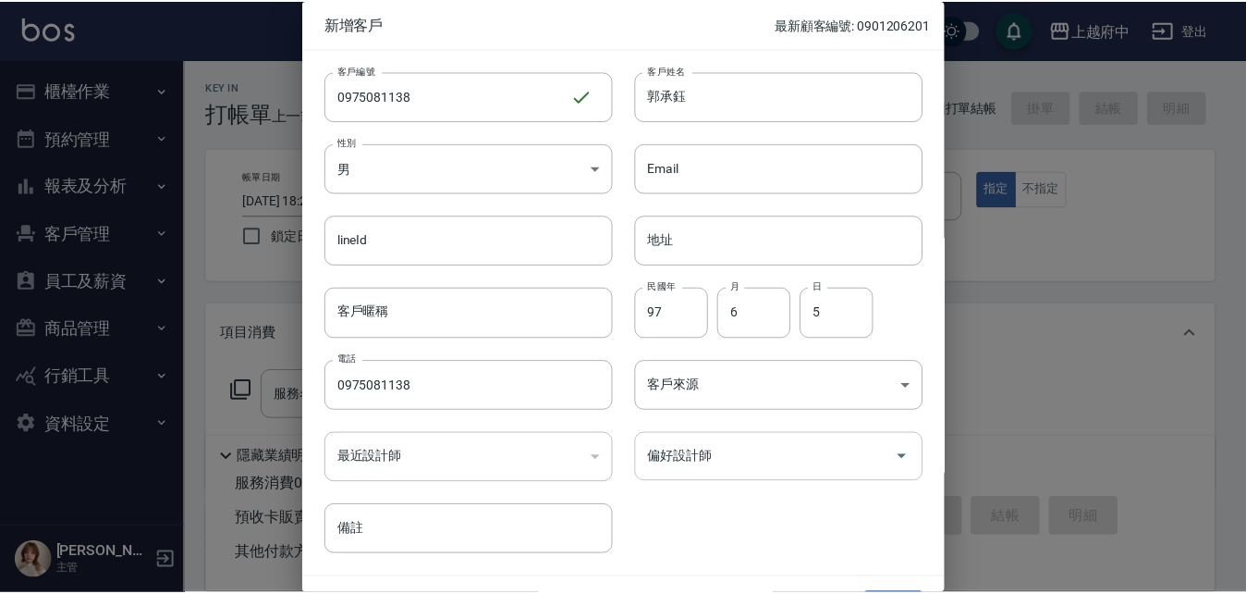
scroll to position [47, 0]
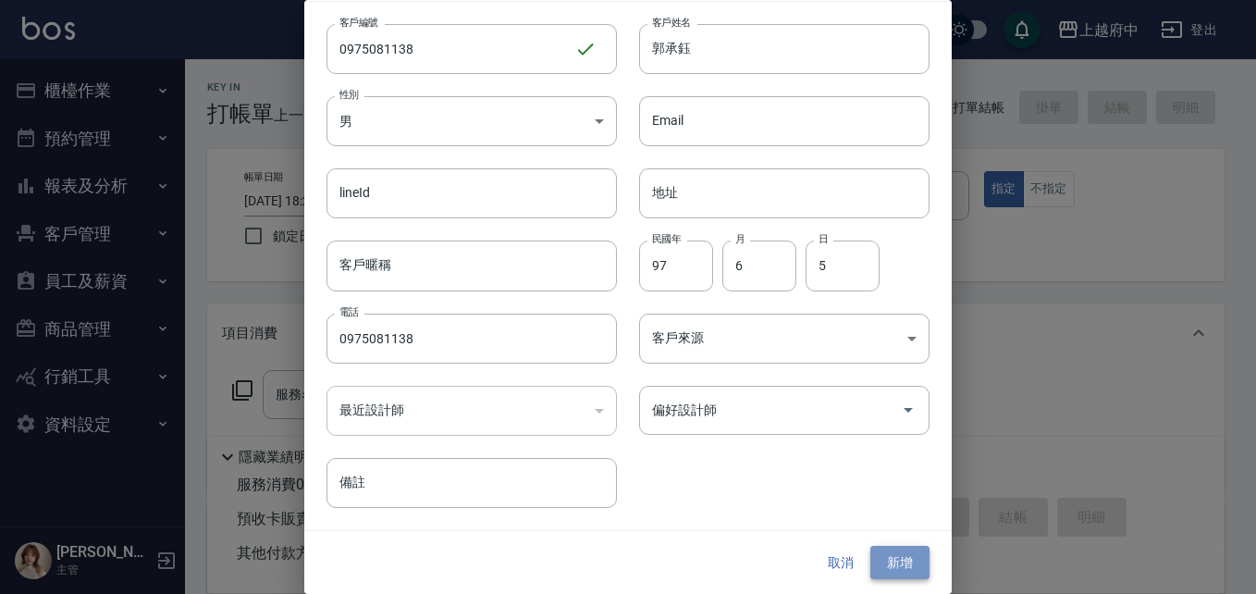
click at [894, 558] on button "新增" at bounding box center [899, 563] width 59 height 34
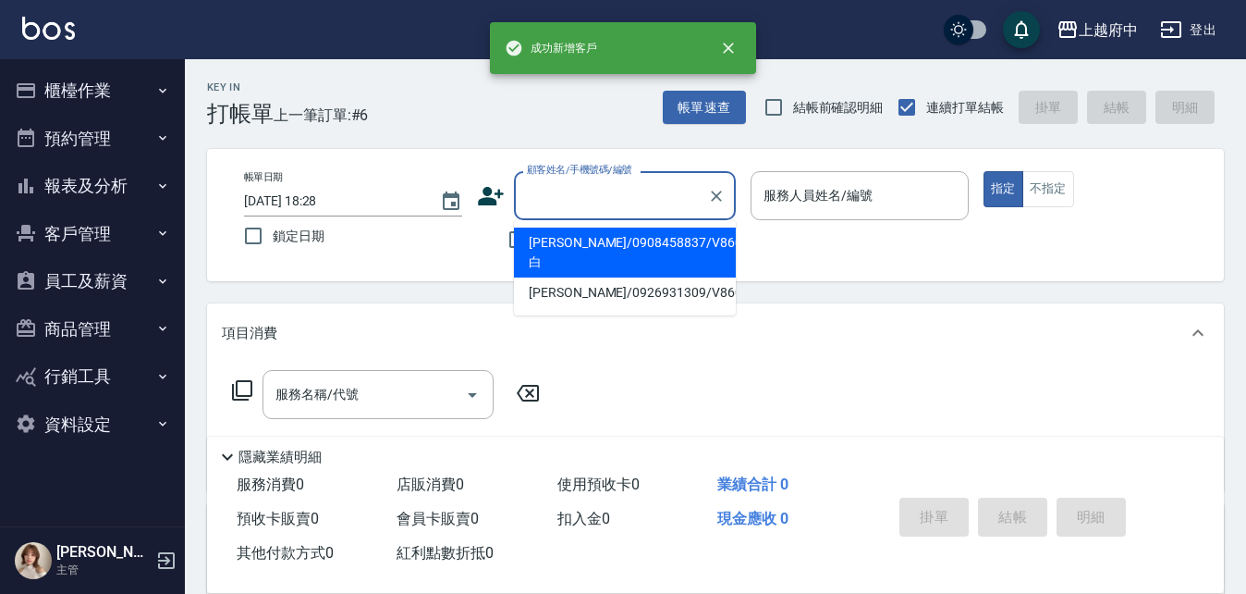
click at [580, 199] on input "顧客姓名/手機號碼/編號" at bounding box center [611, 195] width 178 height 32
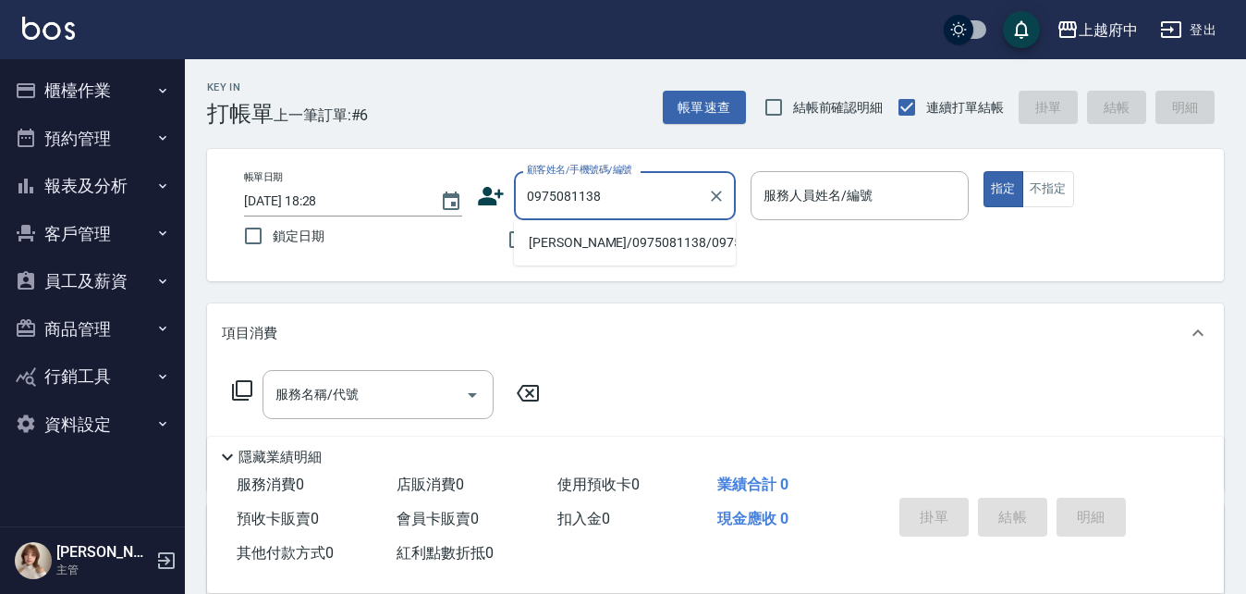
click at [631, 255] on li "[PERSON_NAME]/0975081138/0975081138" at bounding box center [625, 242] width 222 height 31
type input "[PERSON_NAME]/0975081138/0975081138"
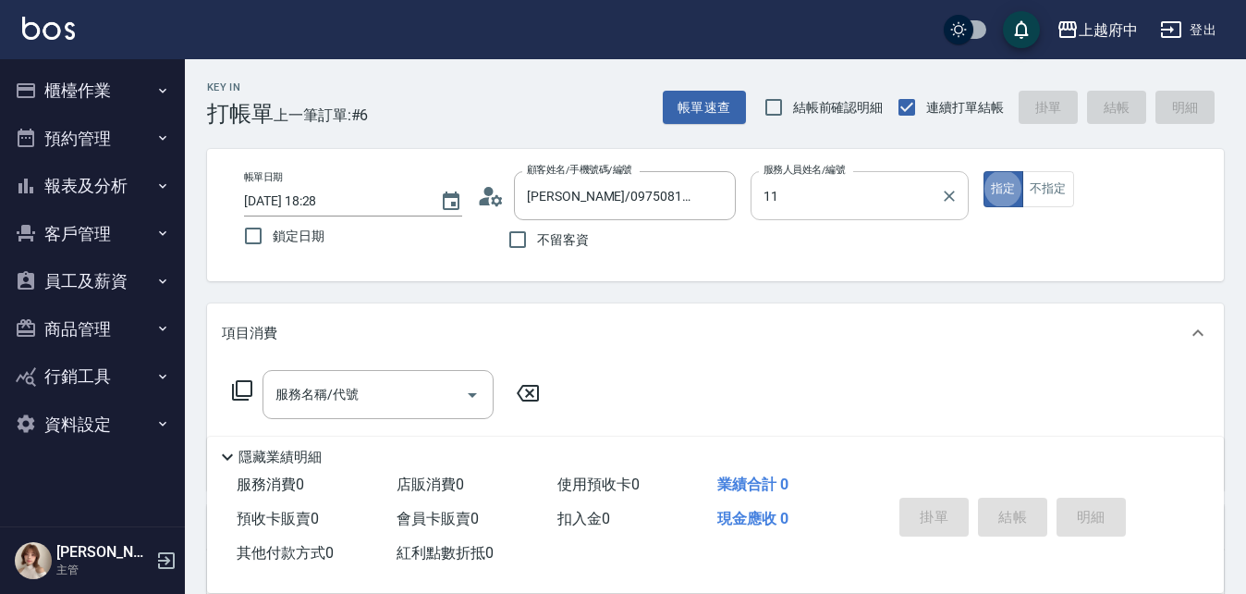
type input "Mona-11"
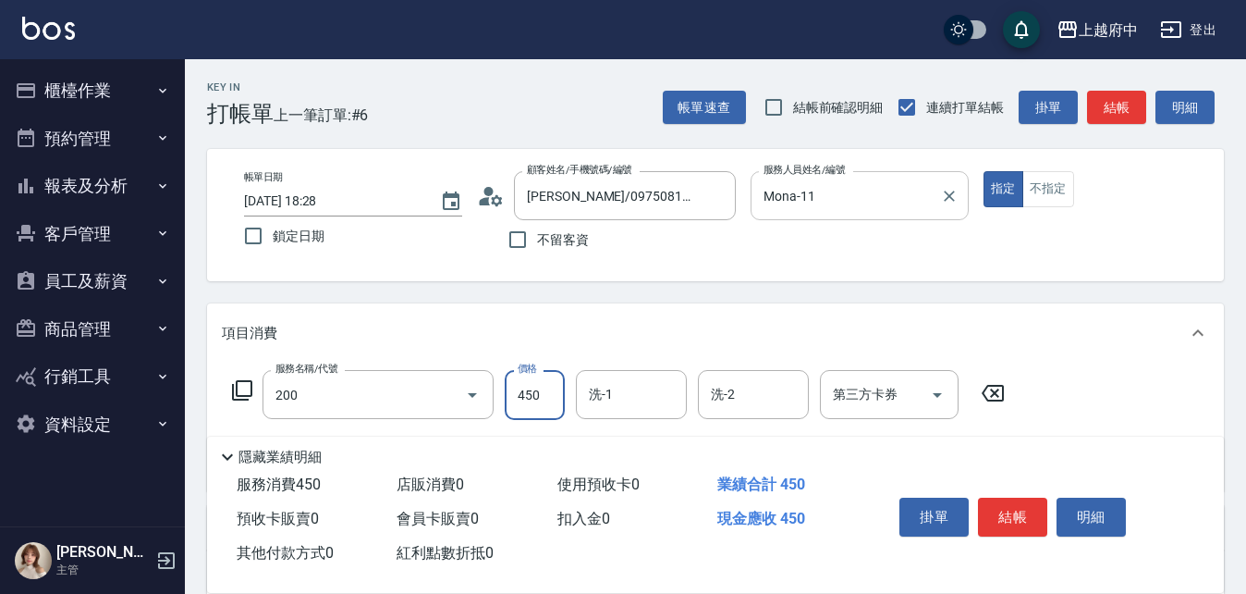
type input "有機洗髮(200)"
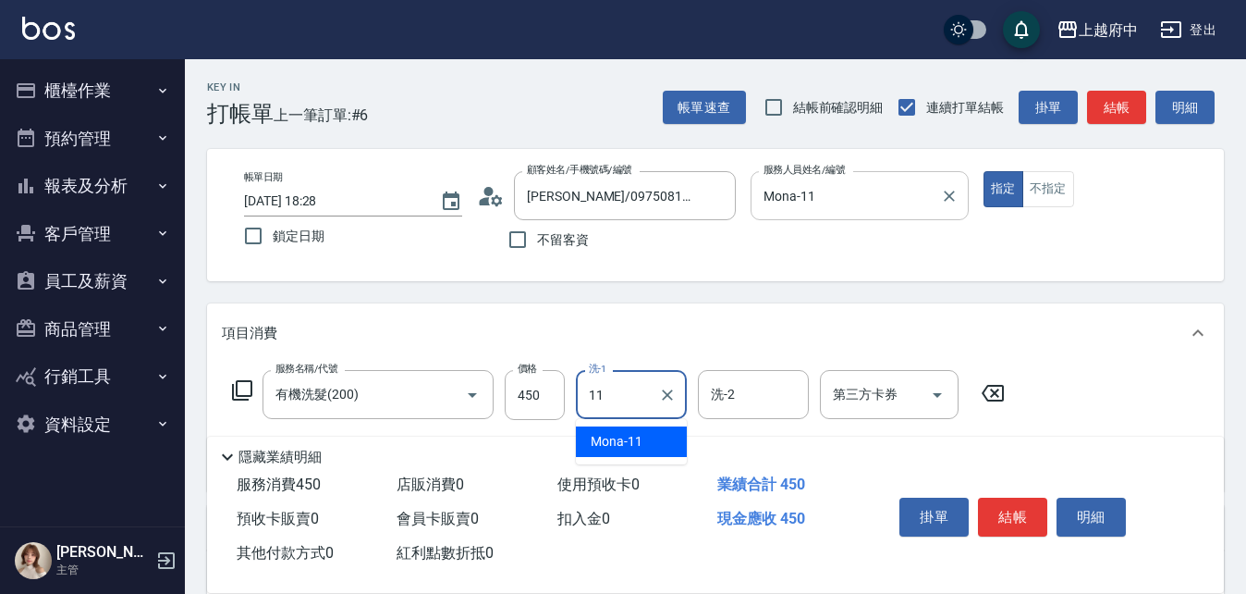
type input "Mona-11"
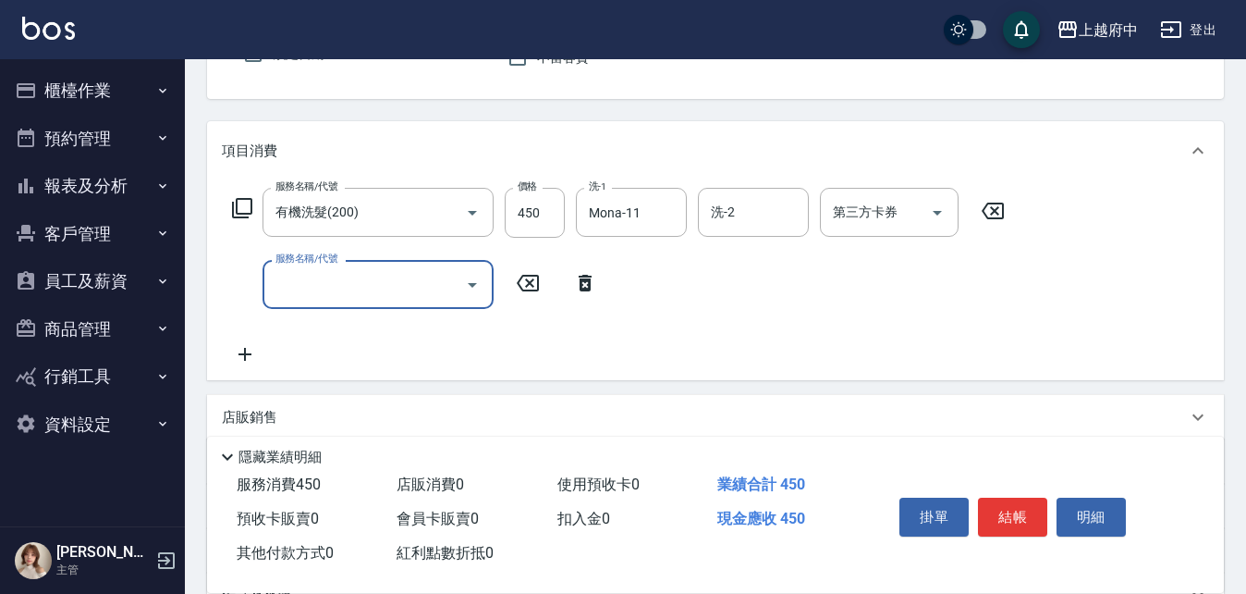
scroll to position [185, 0]
type input "剪髮(340)"
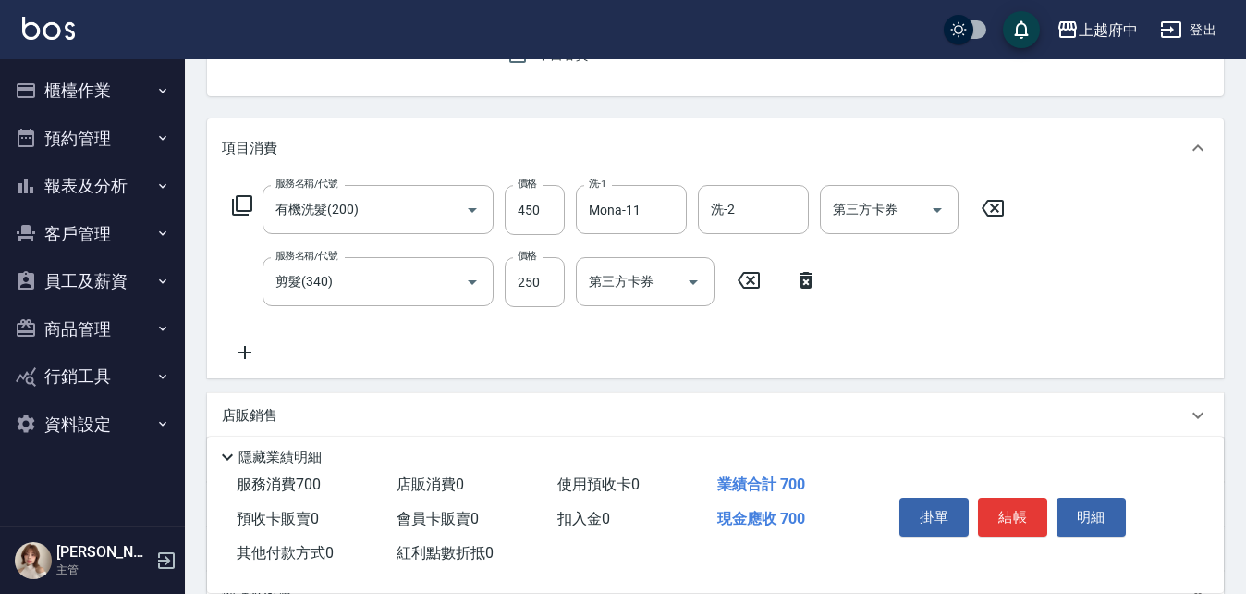
click at [841, 329] on div "服務名稱/代號 有機洗髮(200) 服務名稱/代號 價格 450 價格 洗-1 Mona-11 洗-1 洗-2 洗-2 第三方卡券 第三方卡券 服務名稱/代號…" at bounding box center [619, 274] width 794 height 178
click at [1000, 504] on button "結帳" at bounding box center [1012, 516] width 69 height 39
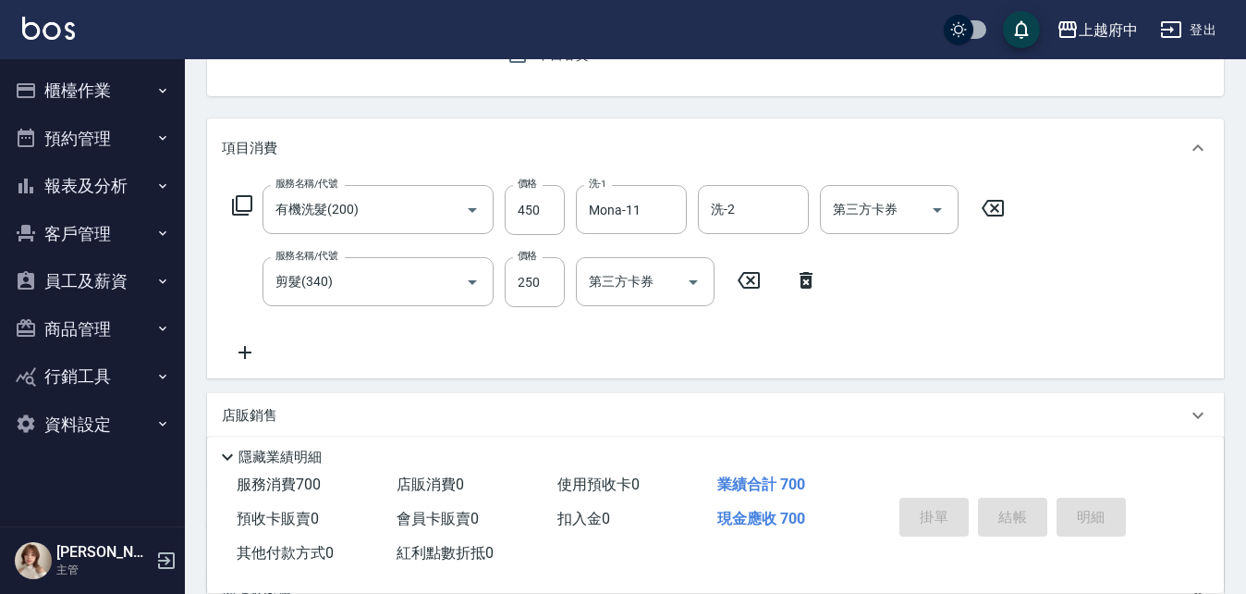
type input "2025/08/21 18:30"
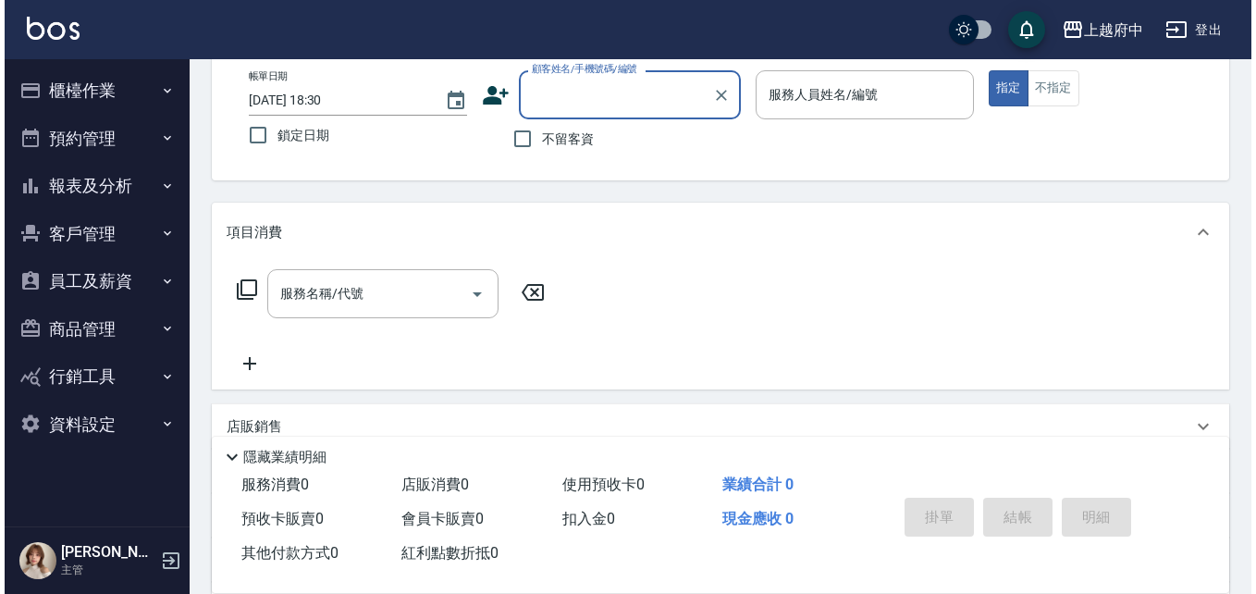
scroll to position [0, 0]
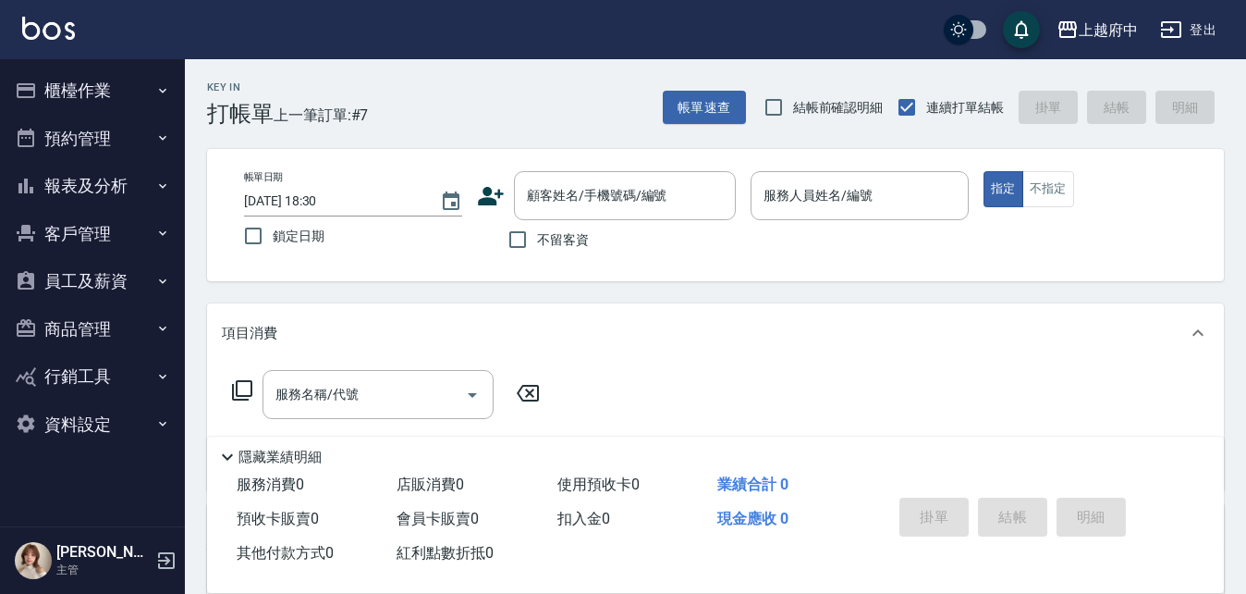
click at [493, 196] on icon at bounding box center [491, 196] width 28 height 28
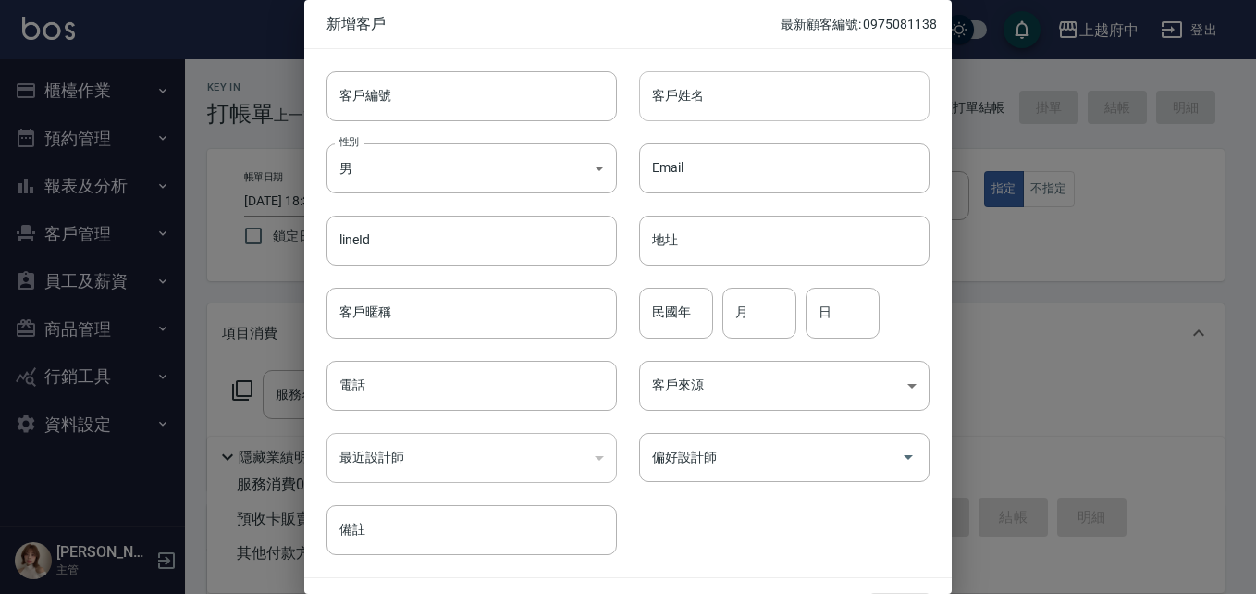
click at [778, 95] on input "客戶姓名" at bounding box center [784, 96] width 290 height 50
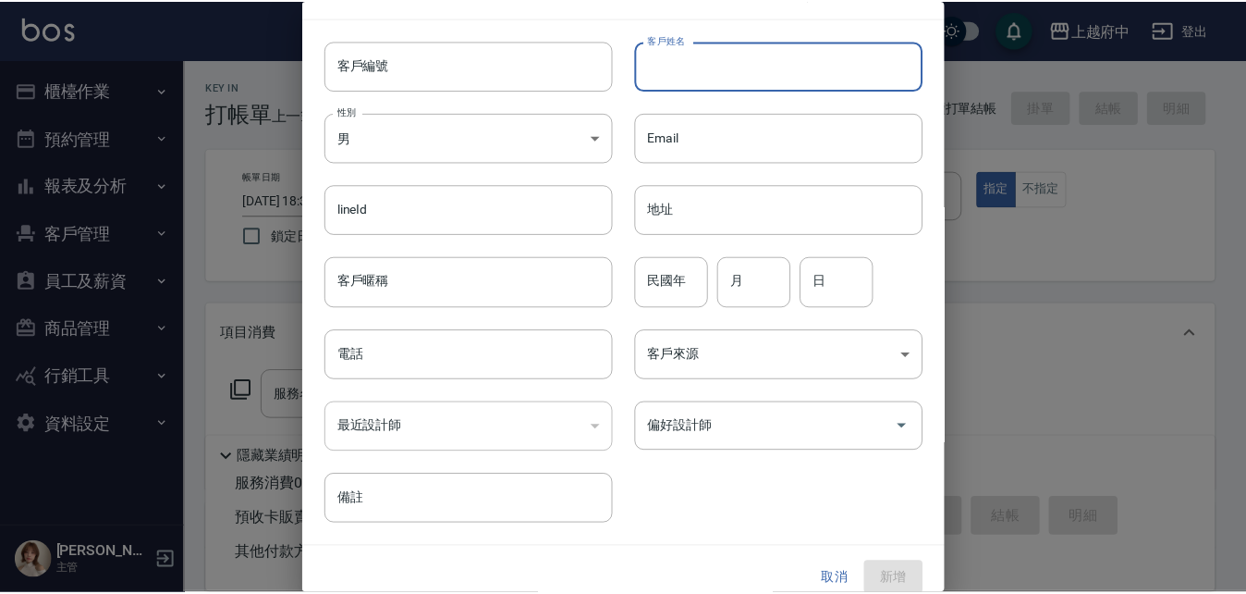
scroll to position [47, 0]
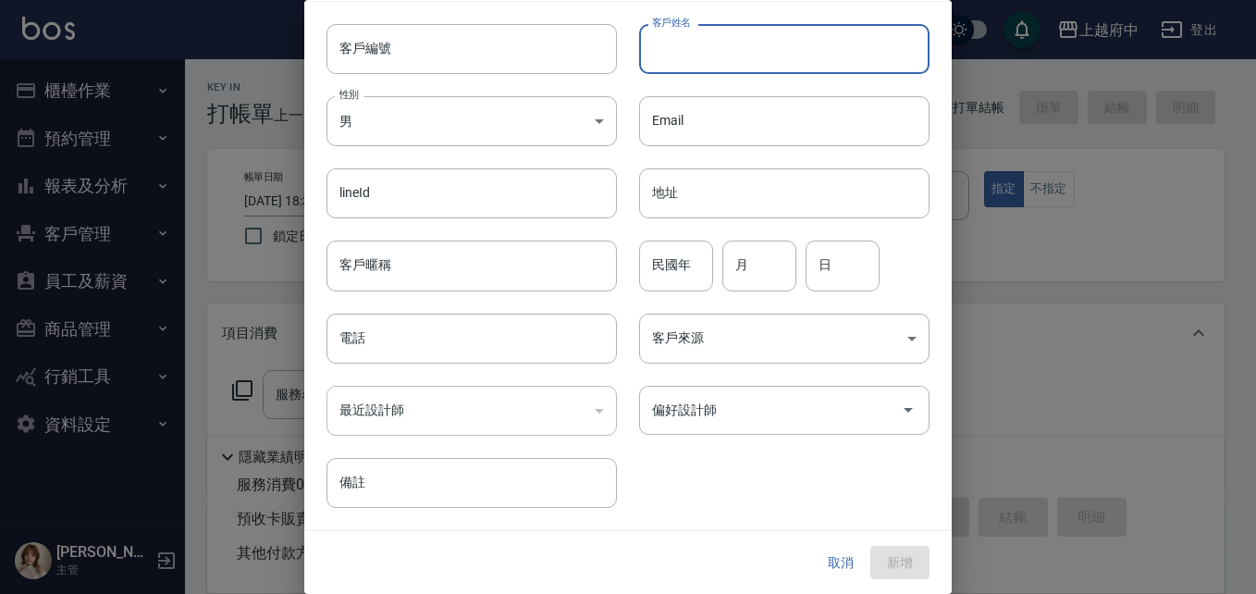
drag, startPoint x: 829, startPoint y: 576, endPoint x: 831, endPoint y: 564, distance: 12.2
click at [829, 570] on button "取消" at bounding box center [840, 563] width 59 height 34
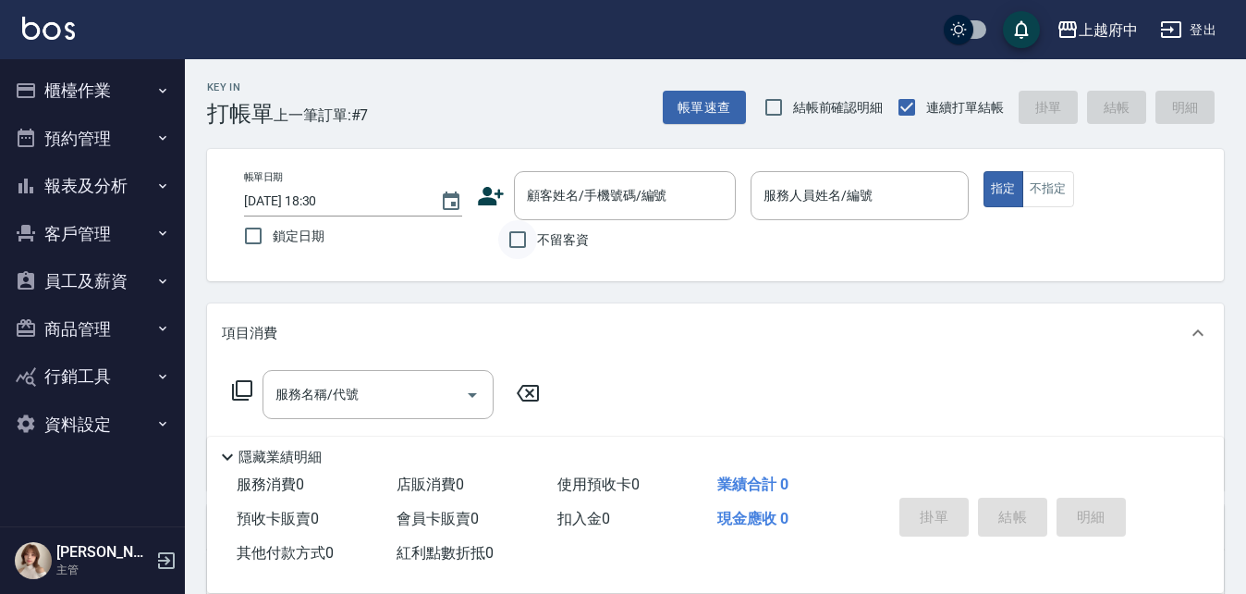
click at [514, 246] on input "不留客資" at bounding box center [517, 239] width 39 height 39
checkbox input "true"
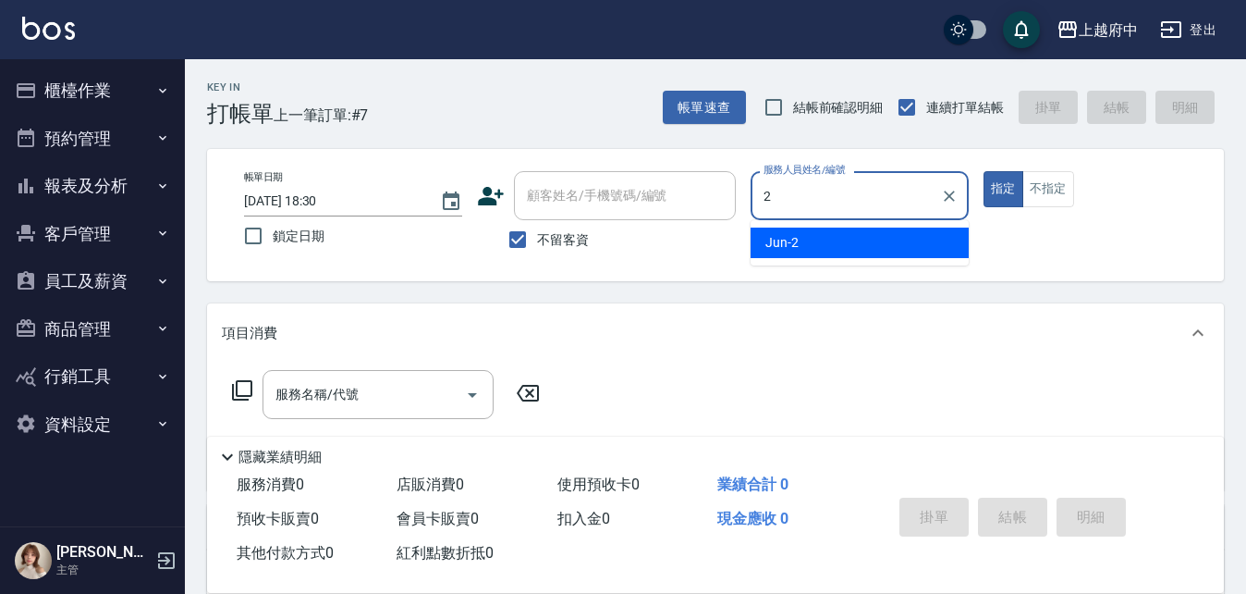
type input "Jun-2"
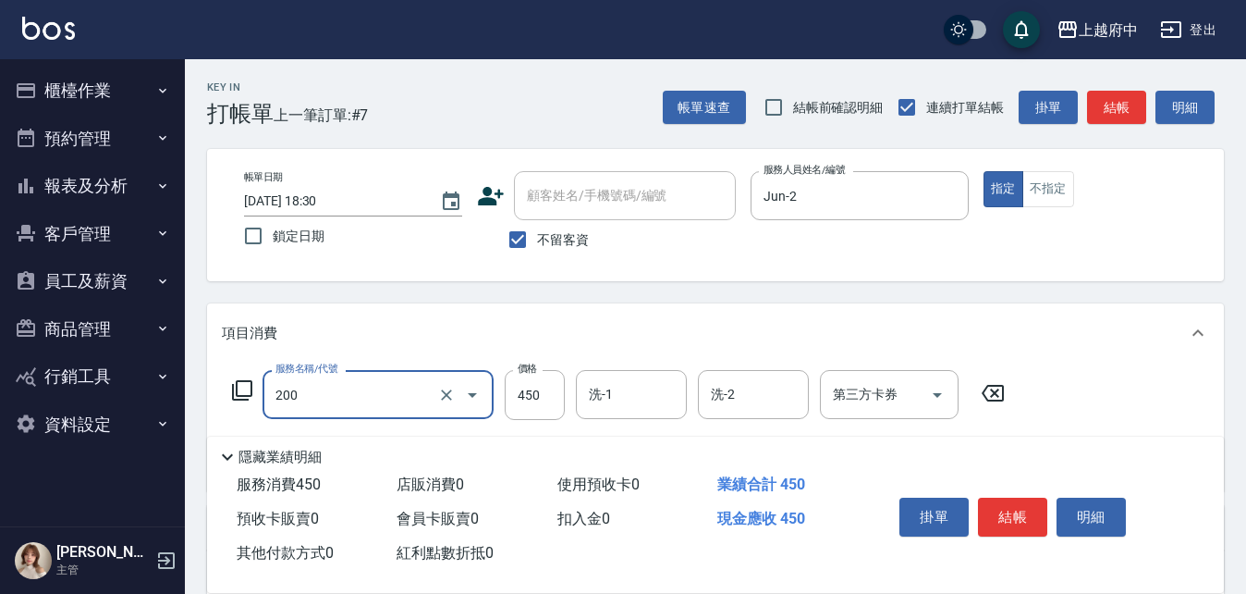
type input "有機洗髮(200)"
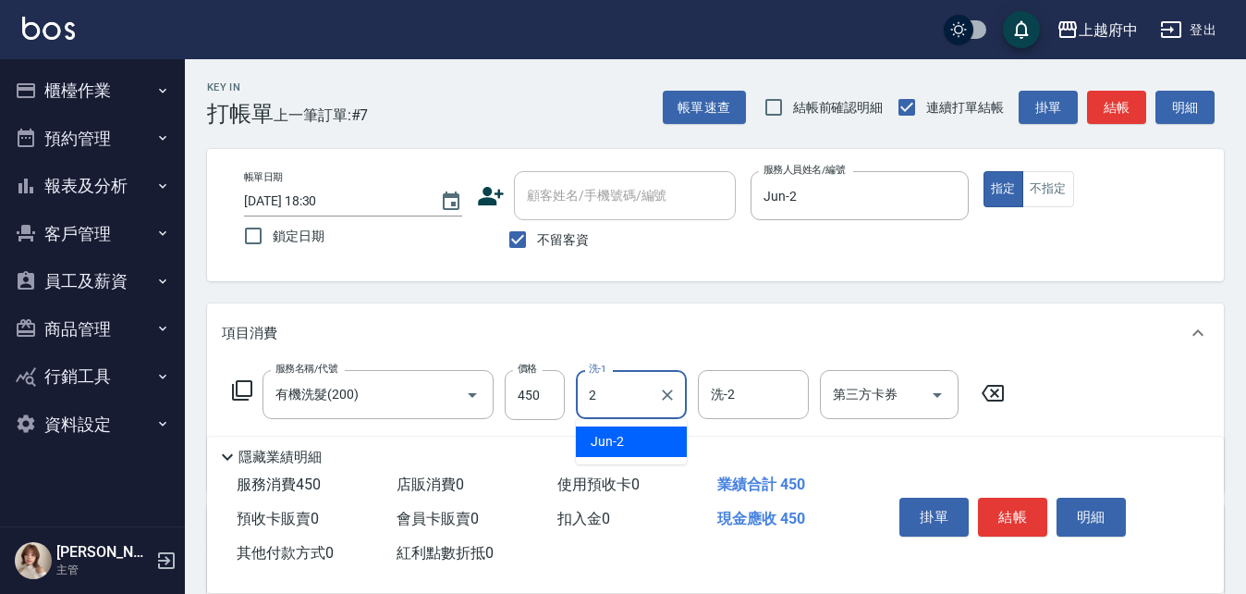
type input "Jun-2"
type input "剪髮(340)"
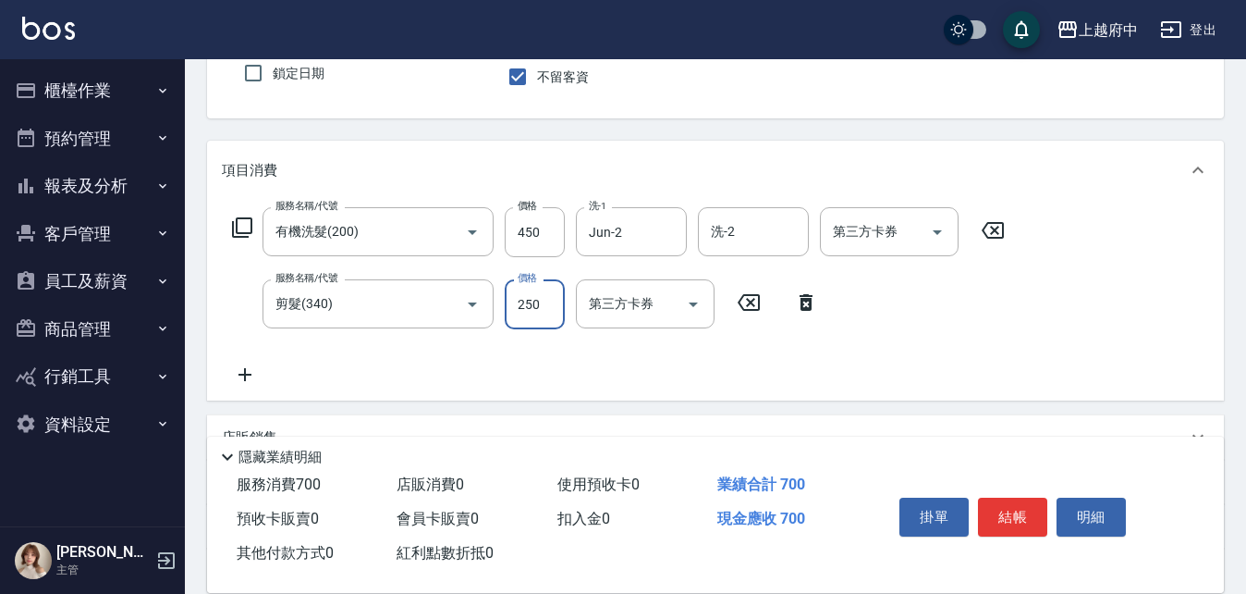
scroll to position [185, 0]
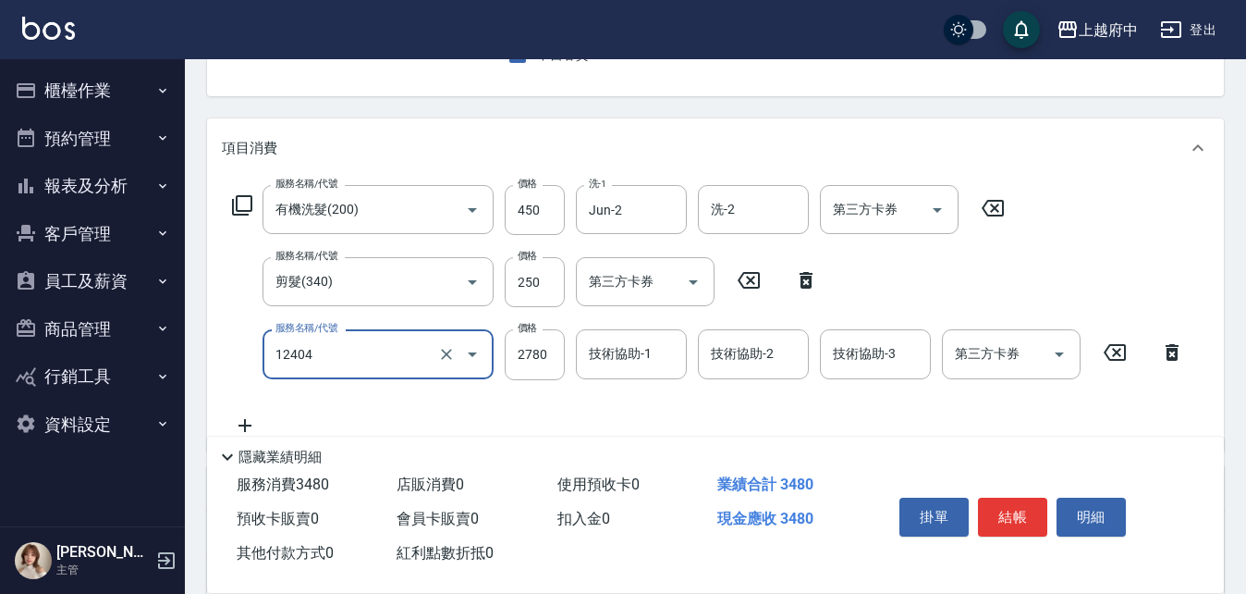
type input "燙髮XL(12404)"
type input "2700"
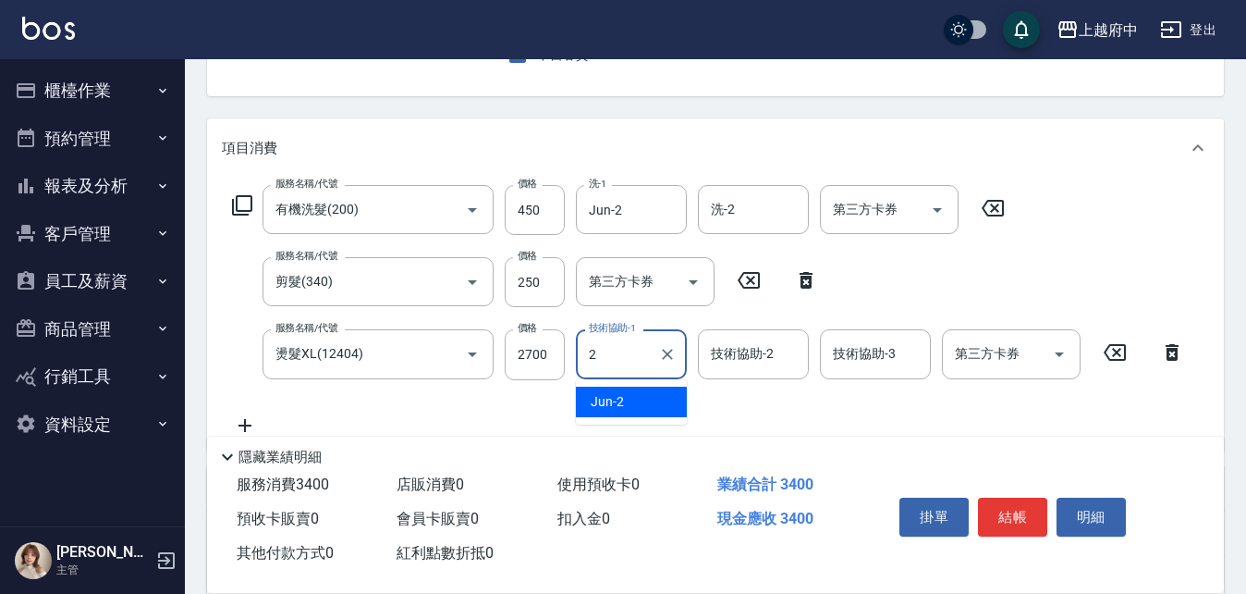
type input "Jun-2"
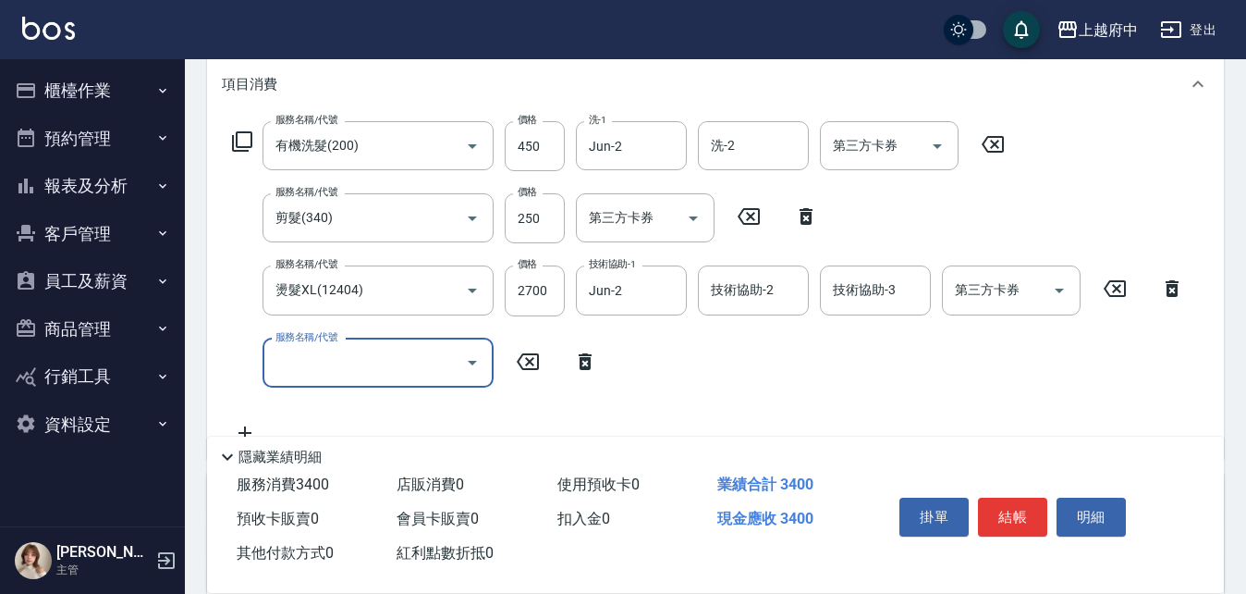
scroll to position [277, 0]
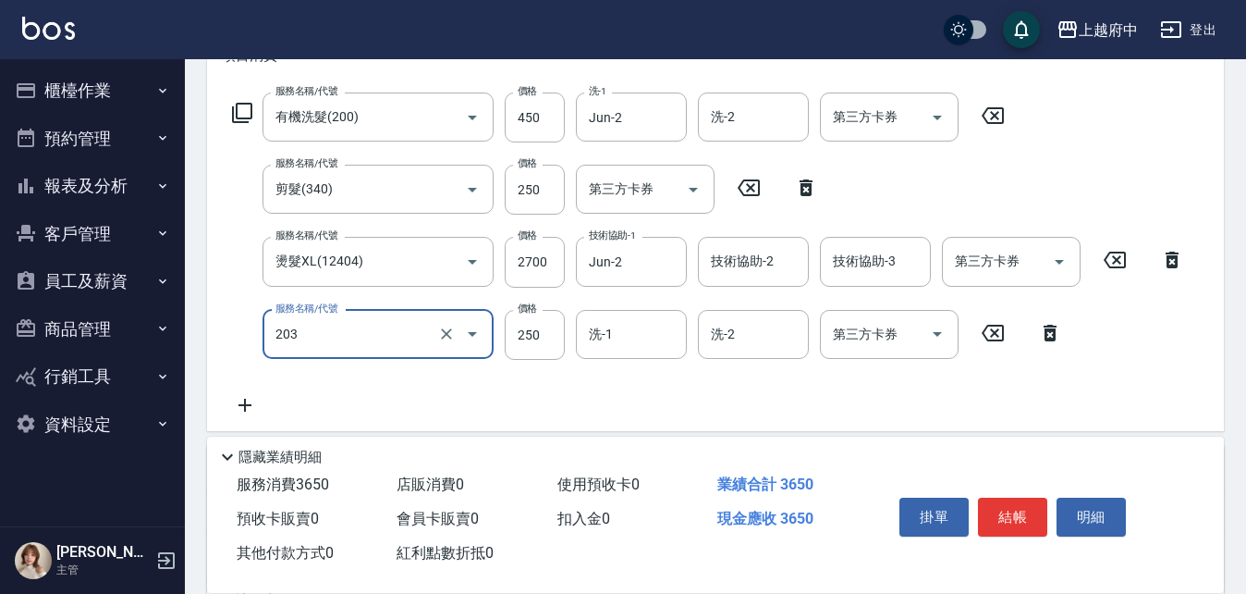
type input "升級滋養護髮(203)"
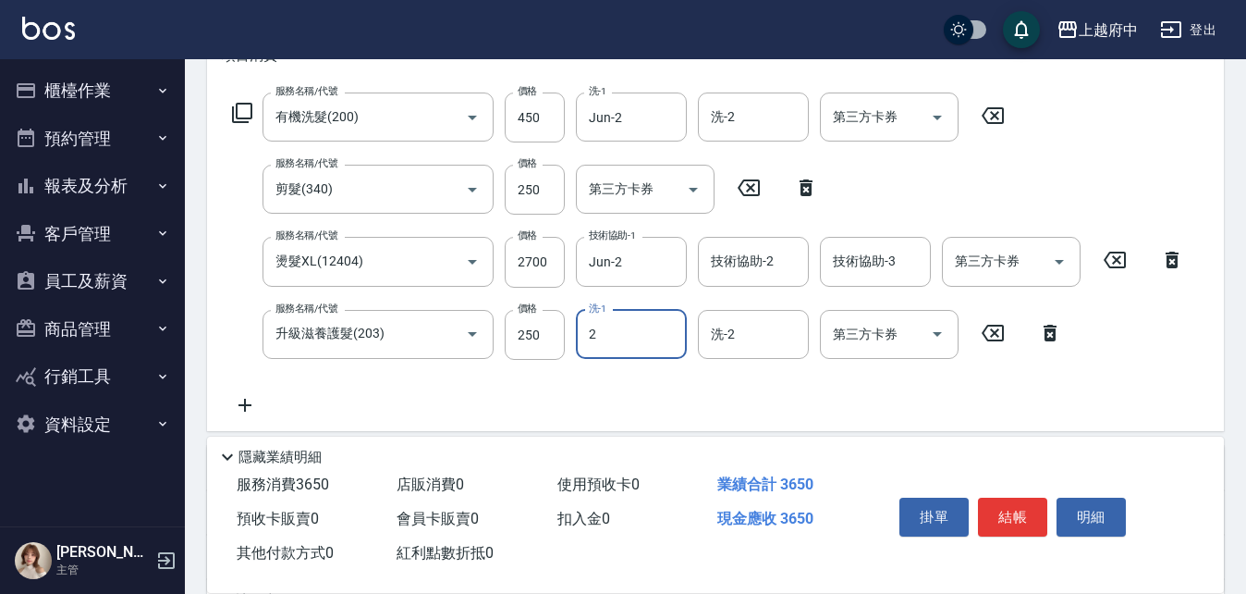
type input "Jun-2"
click at [828, 388] on div "服務名稱/代號 有機洗髮(200) 服務名稱/代號 價格 450 價格 洗-1 Jun-2 洗-1 洗-2 洗-2 第三方卡券 第三方卡券 服務名稱/代號 剪…" at bounding box center [709, 254] width 974 height 324
click at [1007, 513] on button "結帳" at bounding box center [1012, 516] width 69 height 39
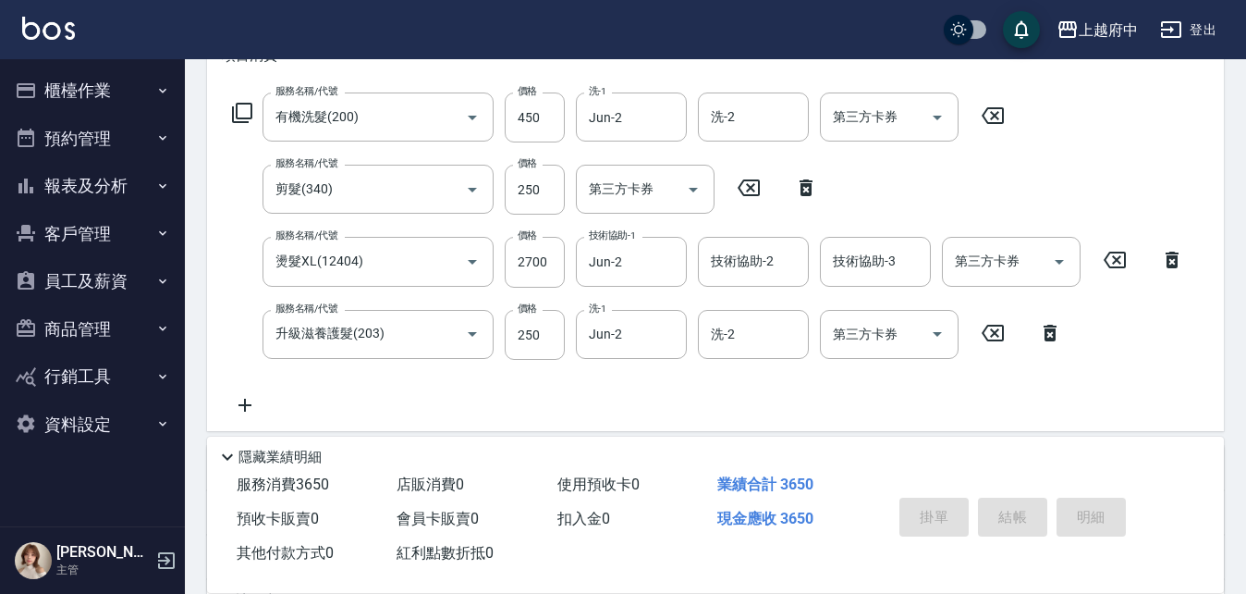
type input "2025/08/21 18:35"
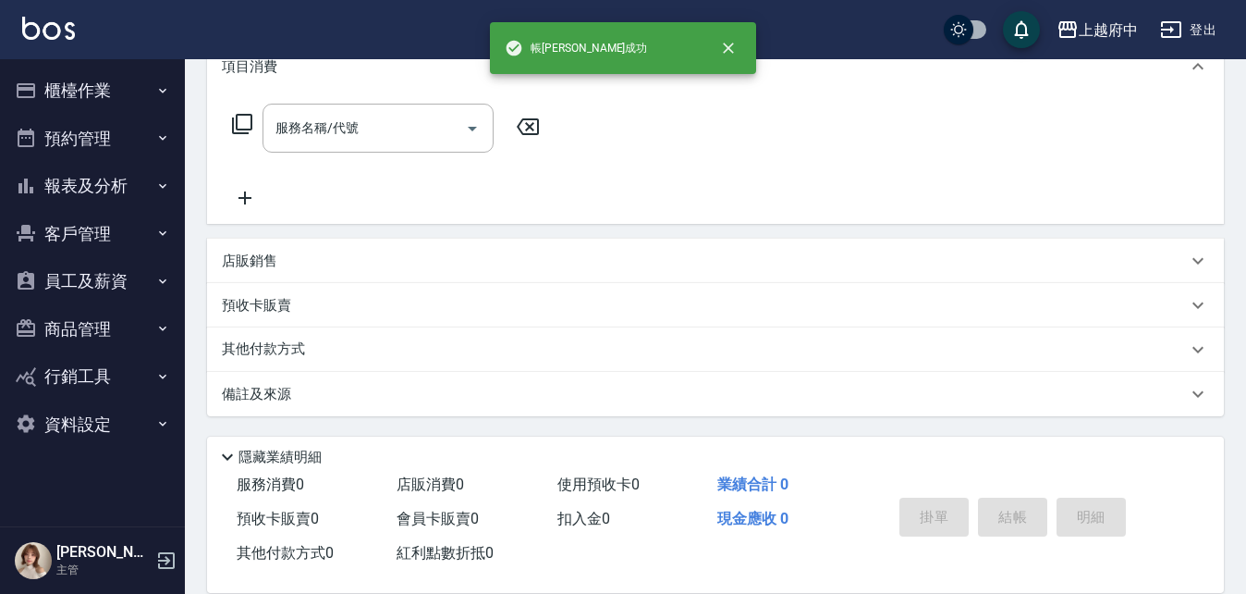
scroll to position [0, 0]
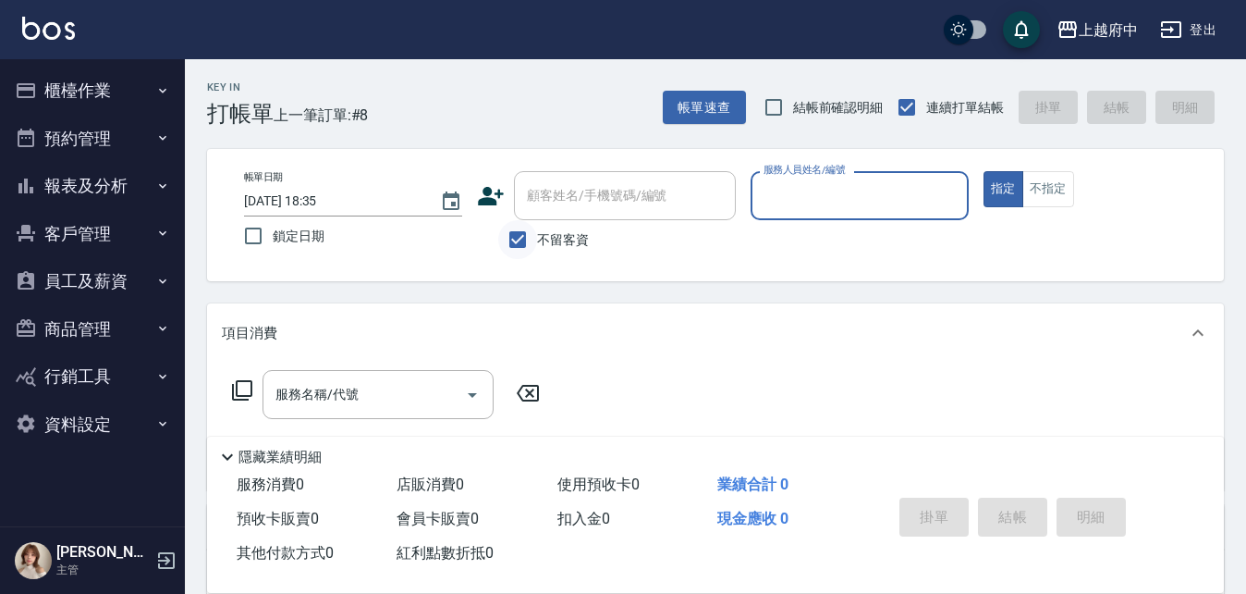
click at [518, 238] on input "不留客資" at bounding box center [517, 239] width 39 height 39
checkbox input "false"
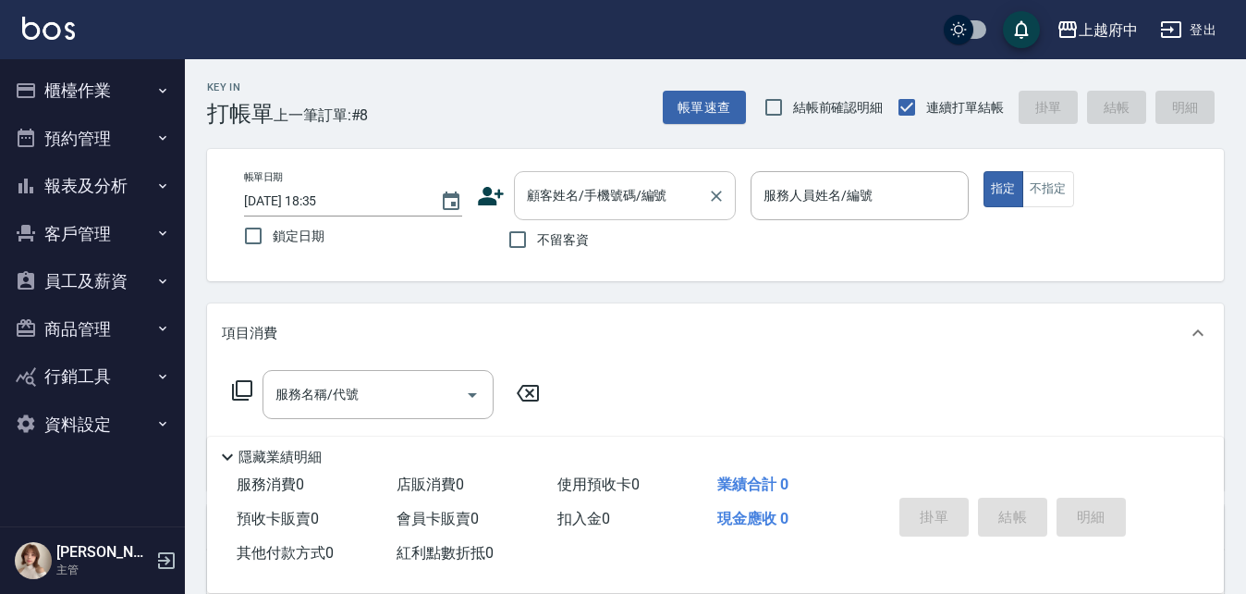
click at [582, 202] on input "顧客姓名/手機號碼/編號" at bounding box center [611, 195] width 178 height 32
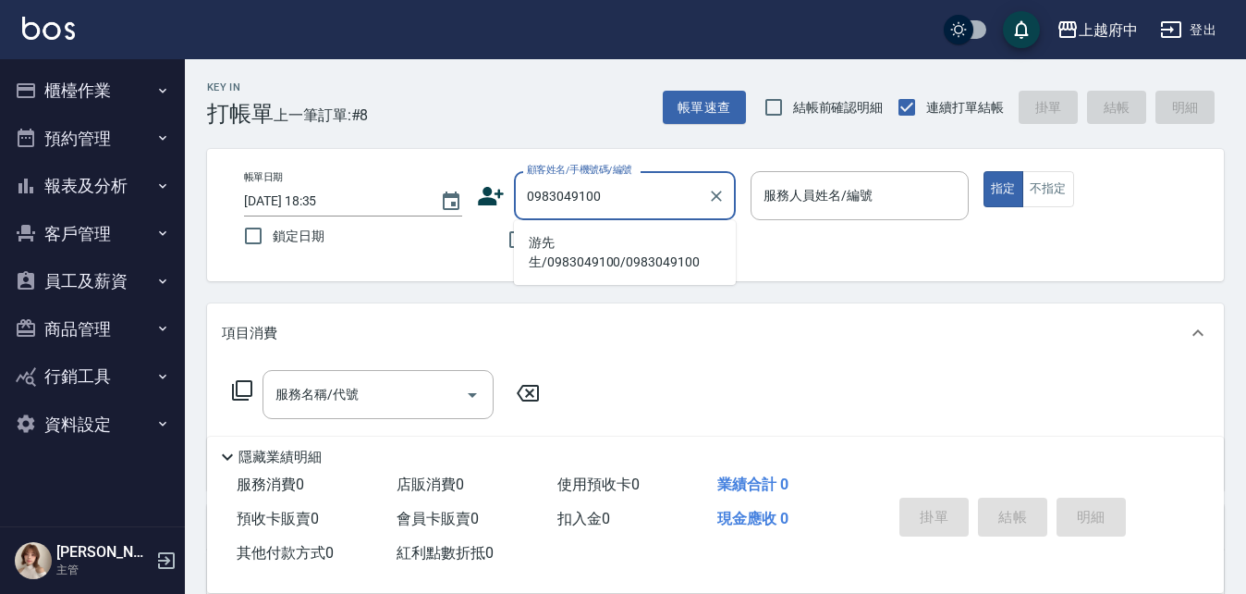
click at [568, 239] on li "游先生/0983049100/0983049100" at bounding box center [625, 252] width 222 height 50
type input "游先生/0983049100/0983049100"
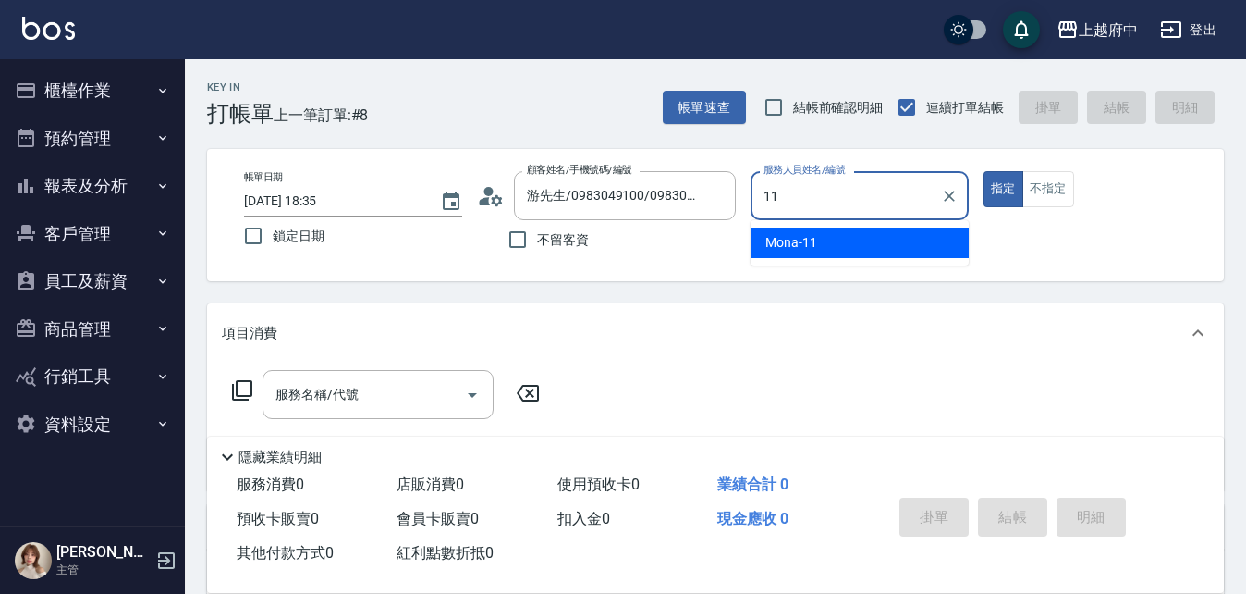
type input "Mona-11"
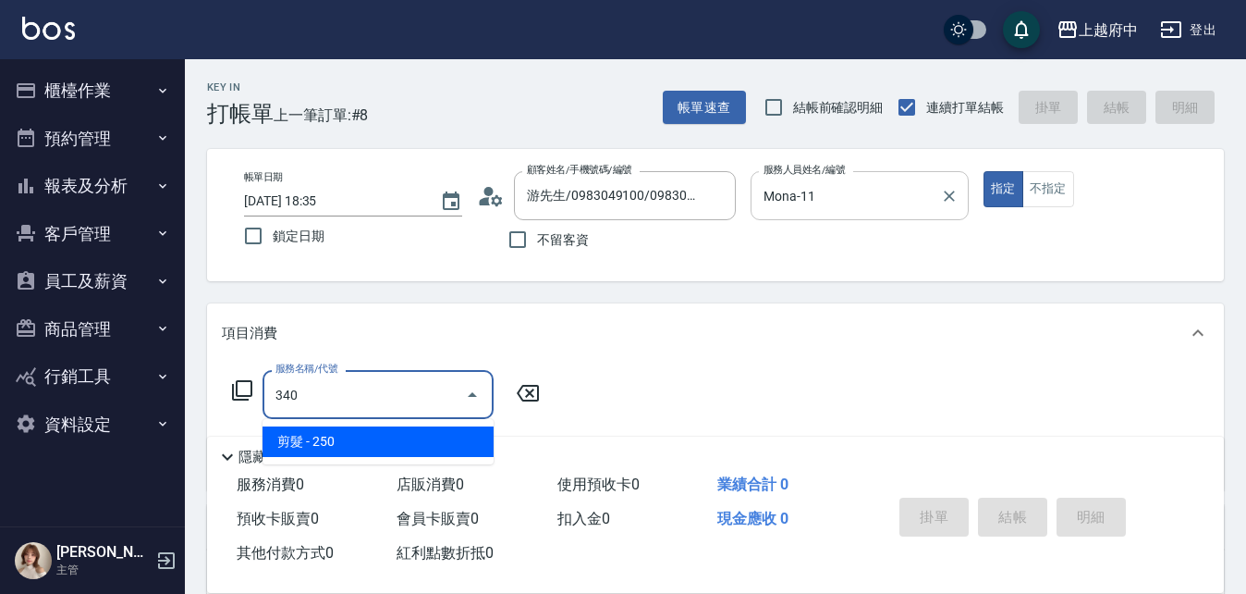
type input "剪髮(340)"
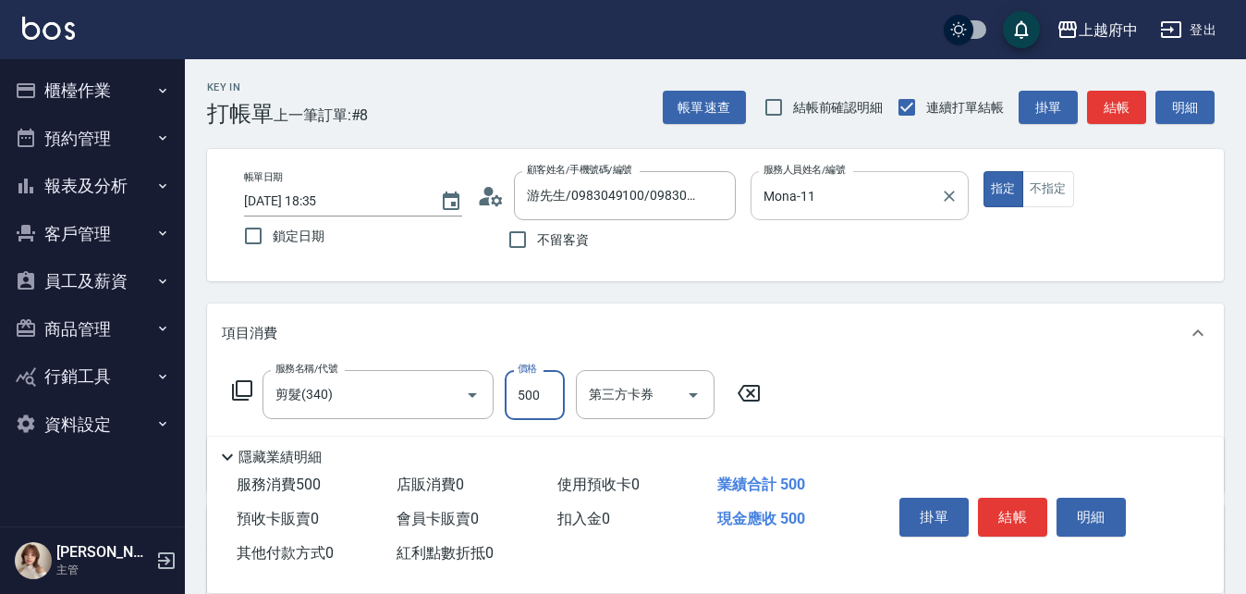
type input "500"
click at [881, 340] on div "項目消費" at bounding box center [704, 333] width 965 height 19
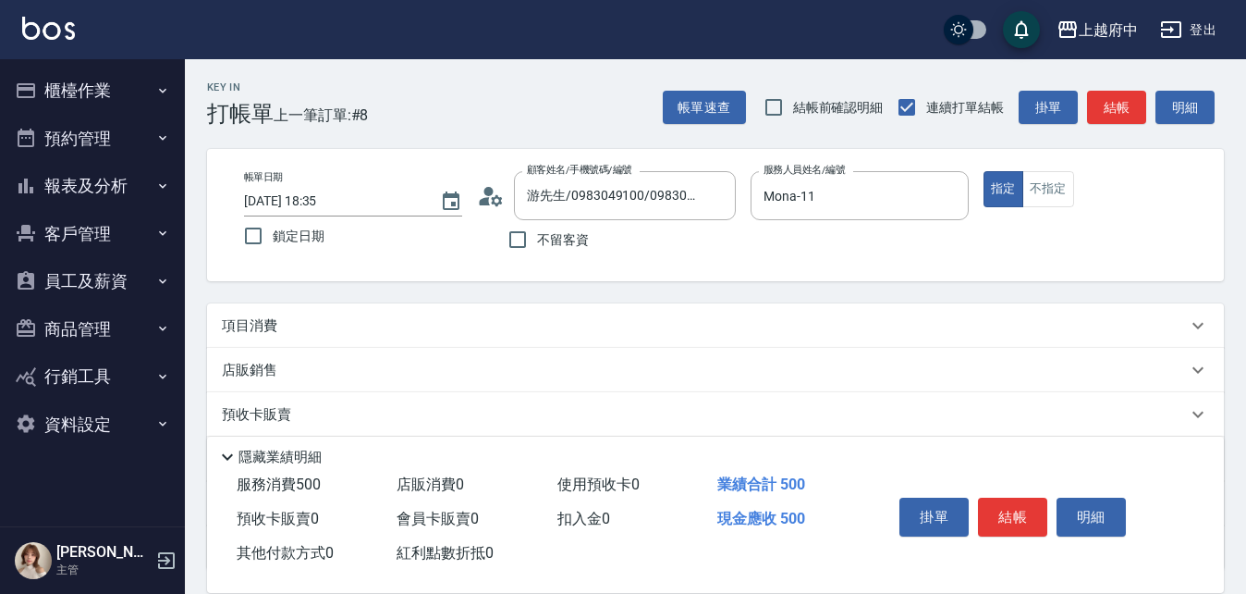
click at [884, 323] on div "項目消費" at bounding box center [704, 325] width 965 height 19
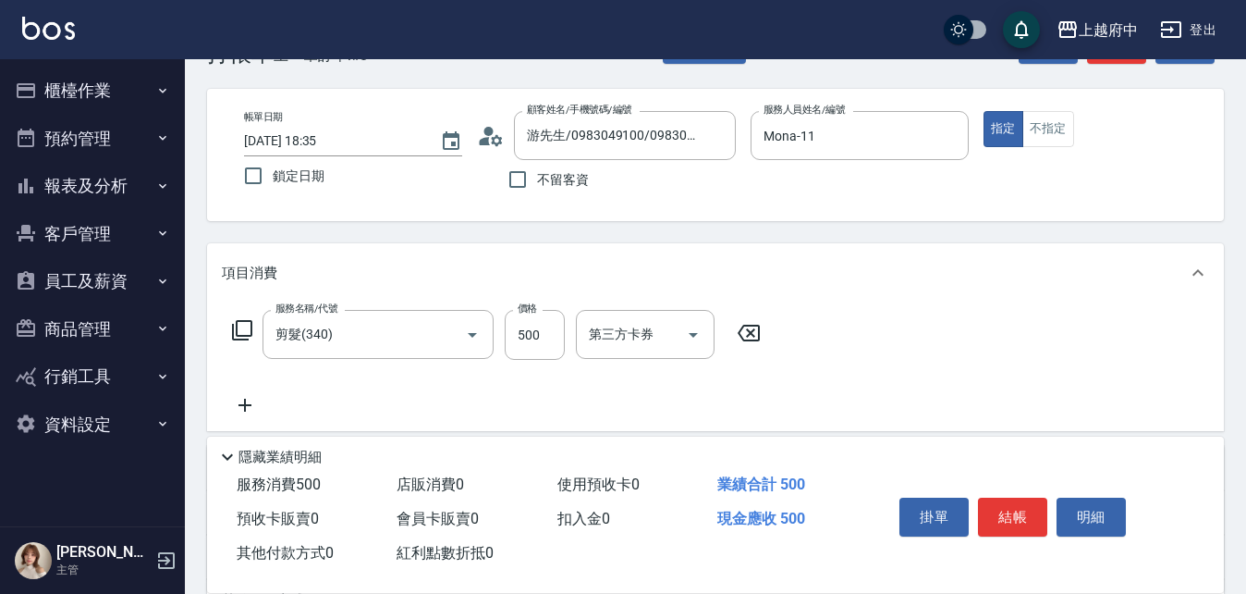
scroll to position [92, 0]
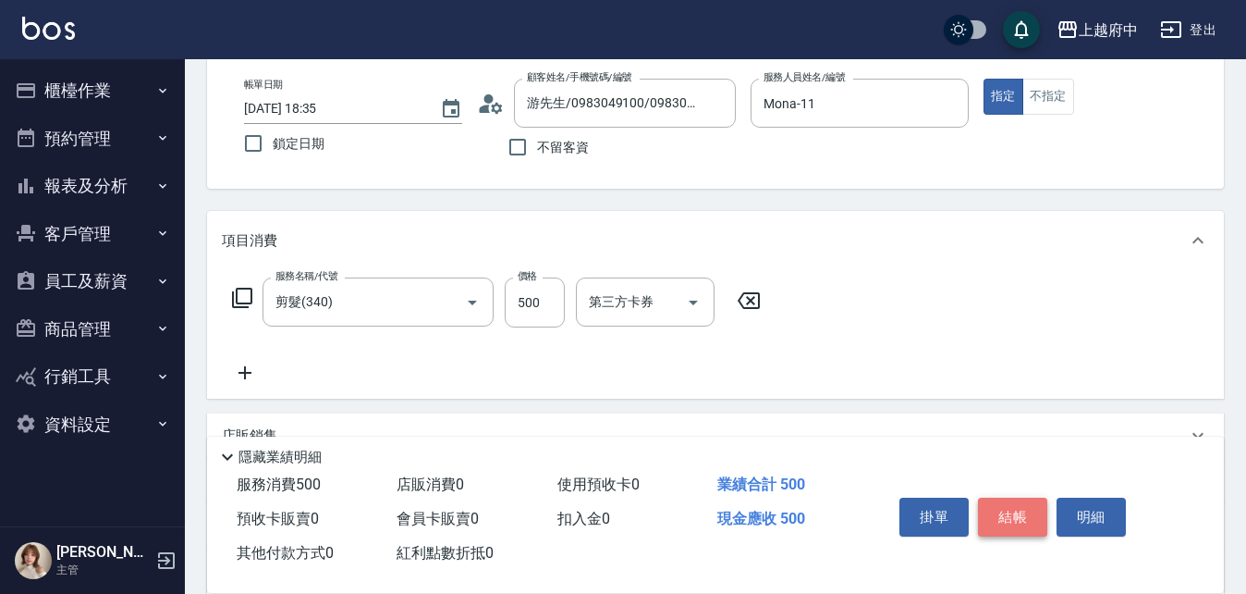
click at [999, 509] on button "結帳" at bounding box center [1012, 516] width 69 height 39
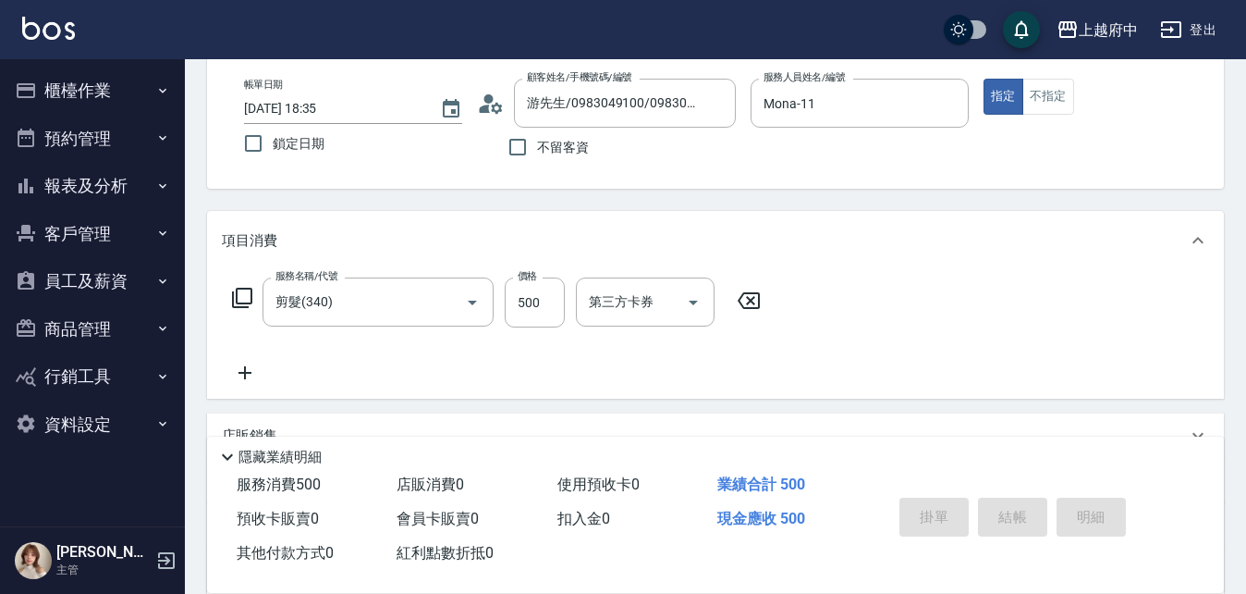
type input "2025/08/21 18:38"
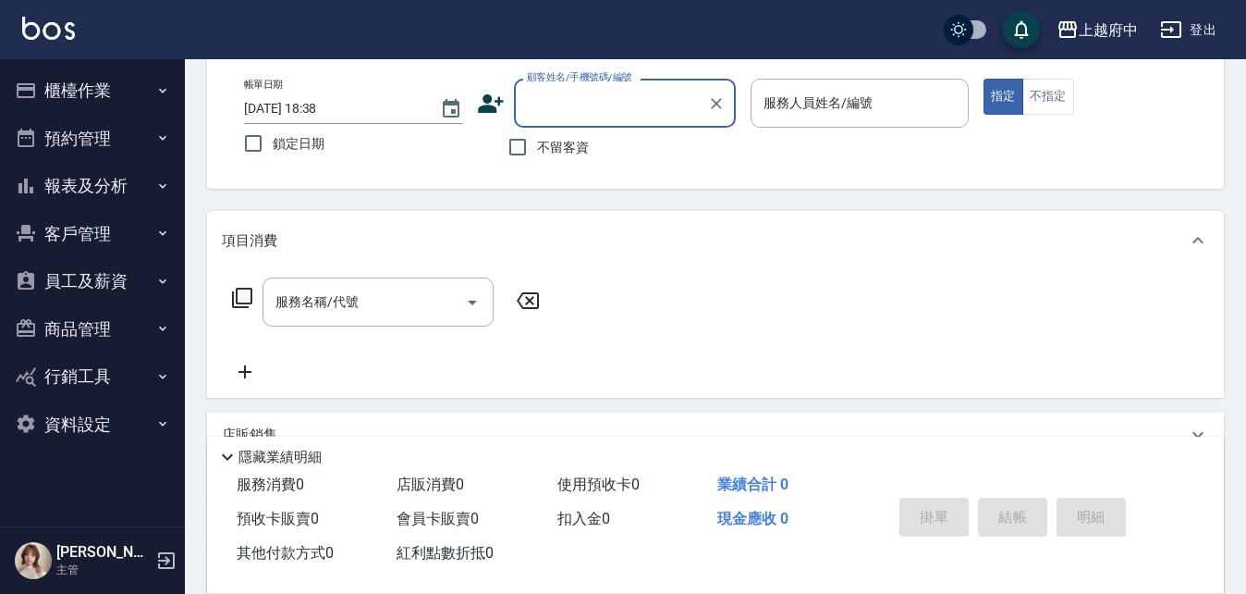
type input "ㄒ"
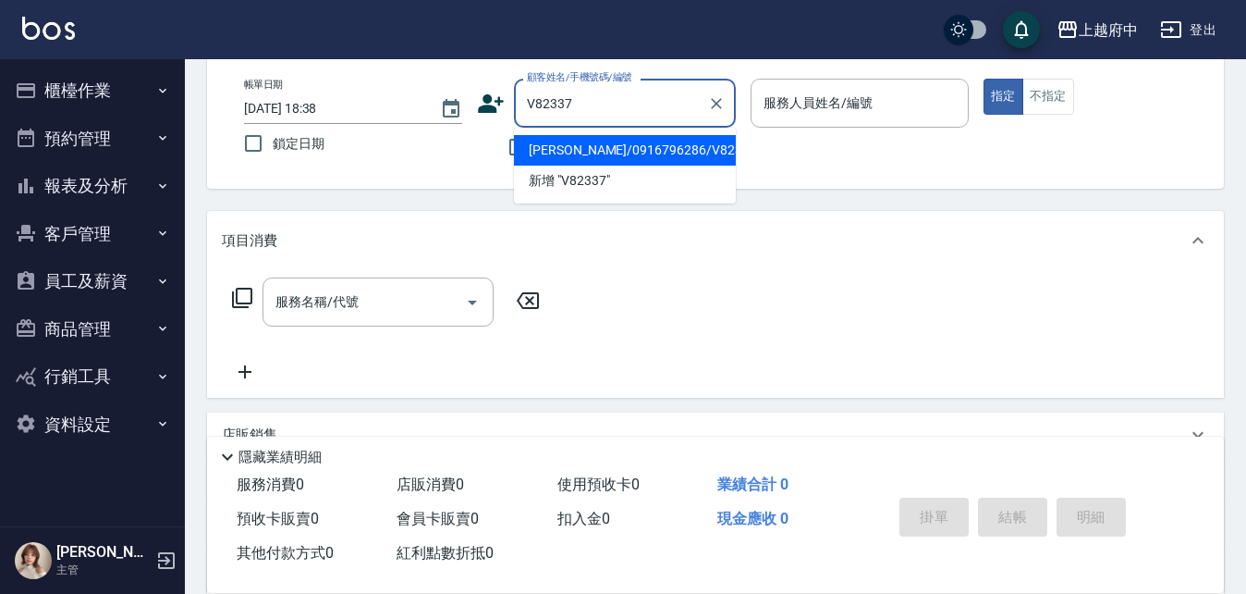
click at [573, 151] on li "[PERSON_NAME]/0916796286/V82337" at bounding box center [625, 150] width 222 height 31
type input "[PERSON_NAME]/0916796286/V82337"
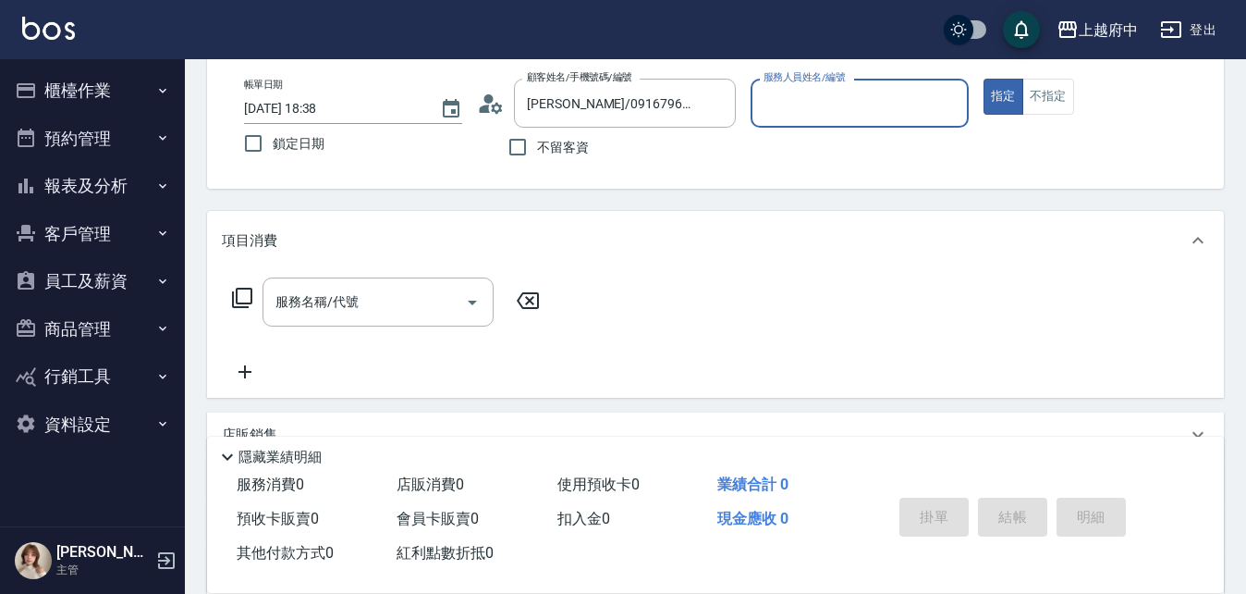
type input "Fanny-7"
click at [984, 79] on button "指定" at bounding box center [1004, 97] width 40 height 36
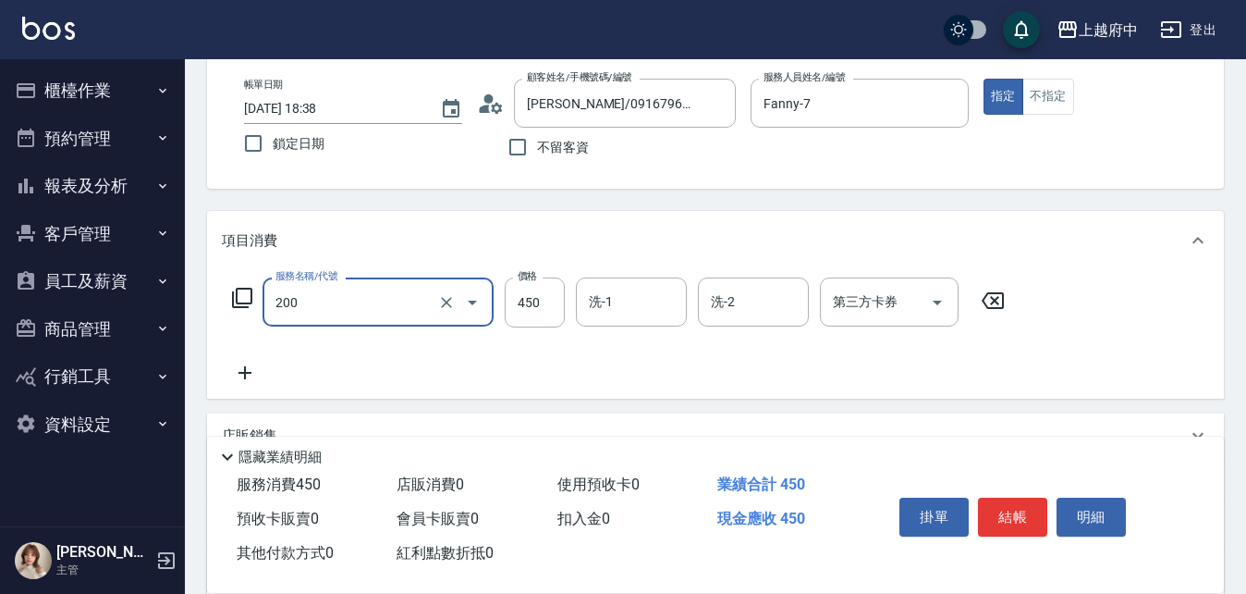
type input "有機洗髮(200)"
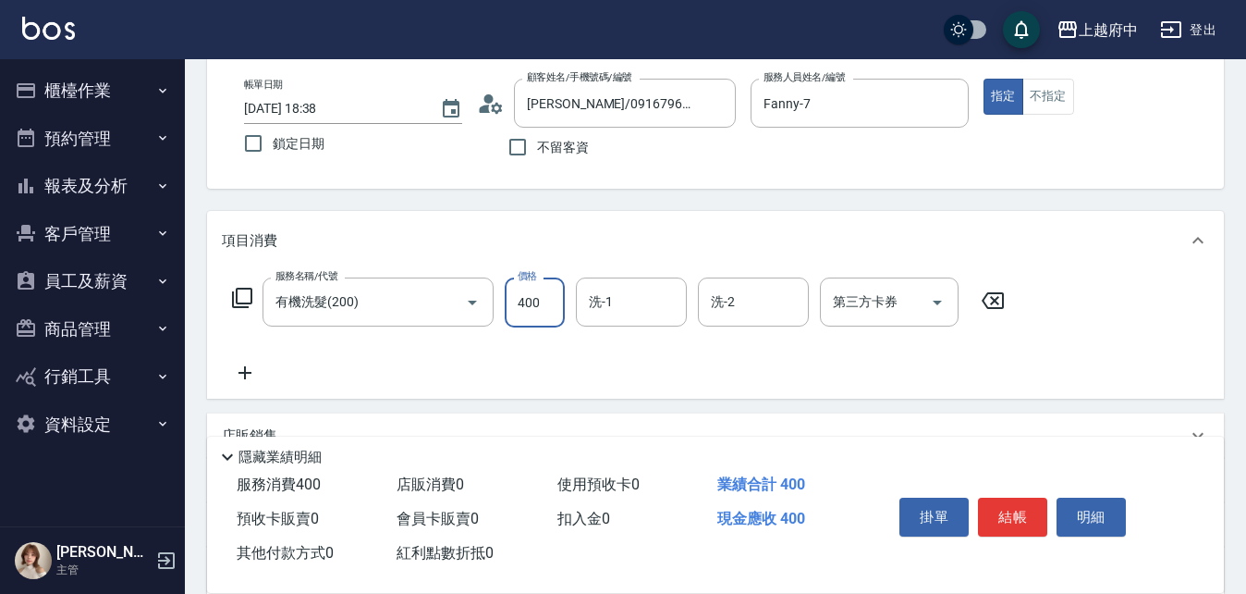
type input "400"
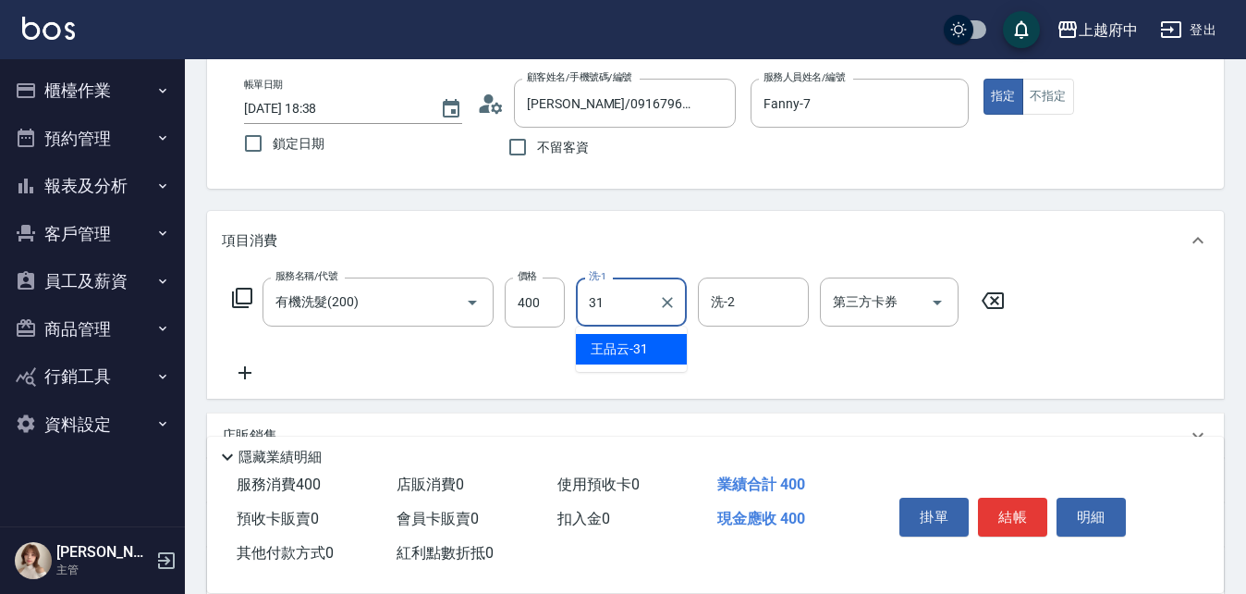
type input "王品云-31"
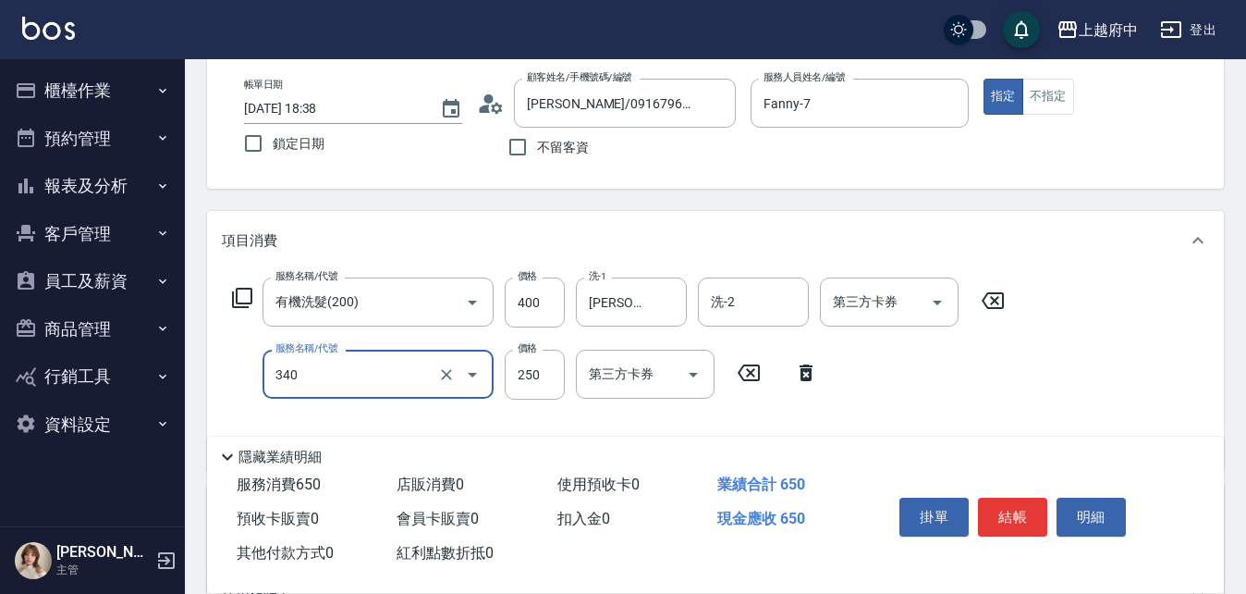
type input "剪髮(340)"
click at [1043, 390] on div "服務名稱/代號 有機洗髮(200) 服務名稱/代號 價格 400 價格 洗-1 王品云-31 洗-1 洗-2 洗-2 第三方卡券 第三方卡券 服務名稱/代號 …" at bounding box center [715, 370] width 1017 height 201
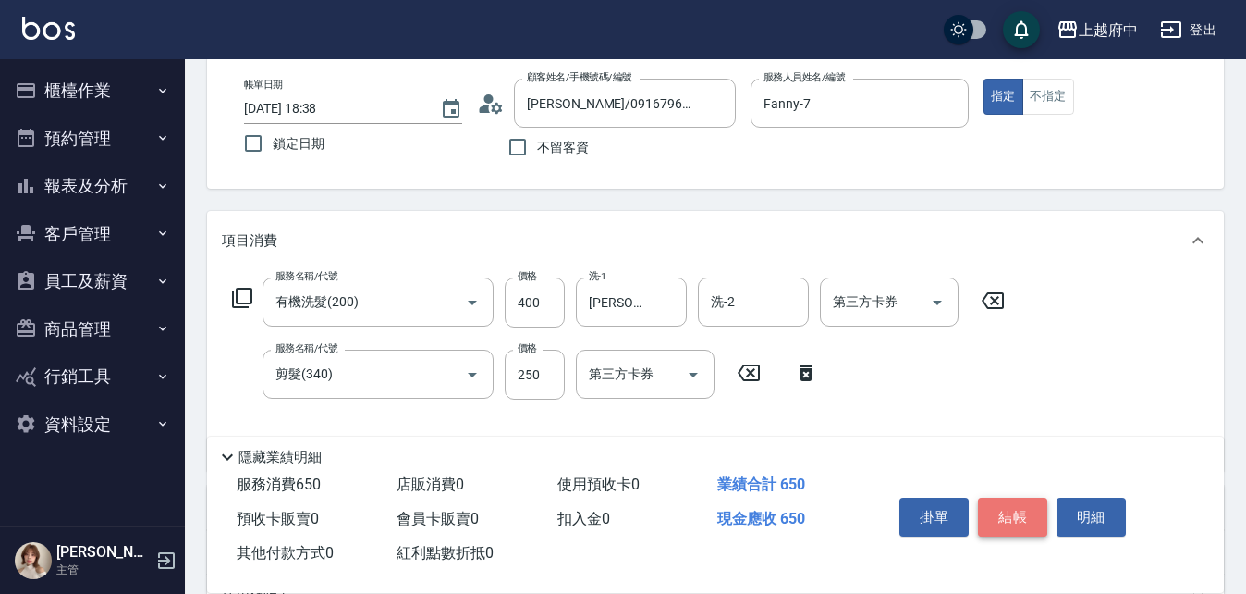
click at [1031, 500] on button "結帳" at bounding box center [1012, 516] width 69 height 39
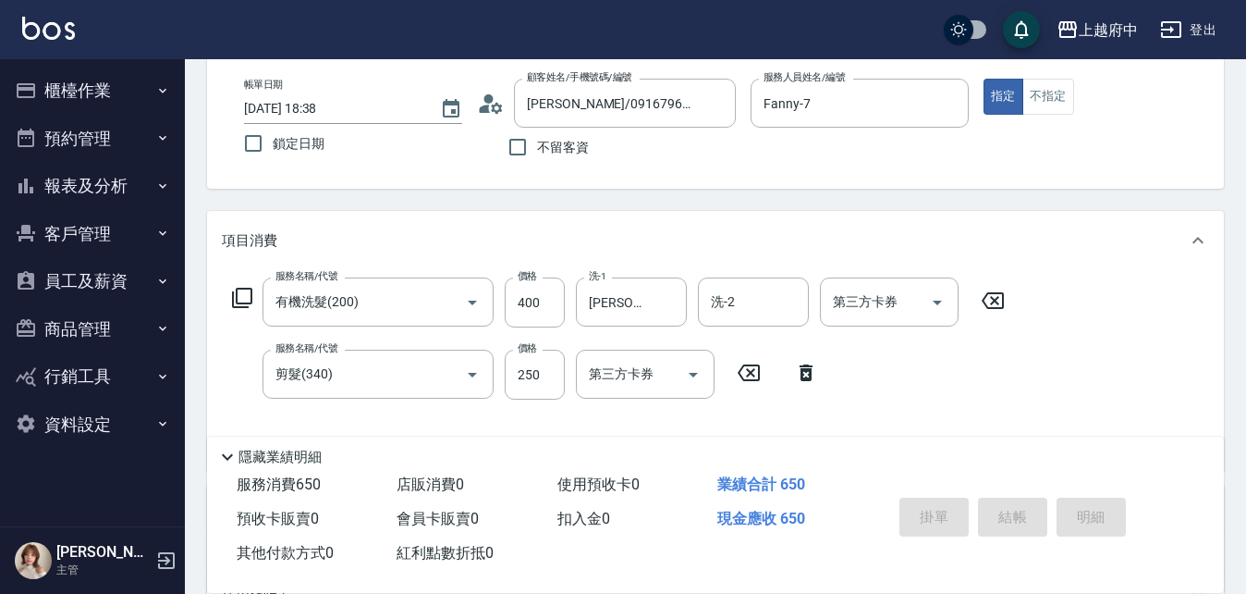
type input "2025/08/21 18:39"
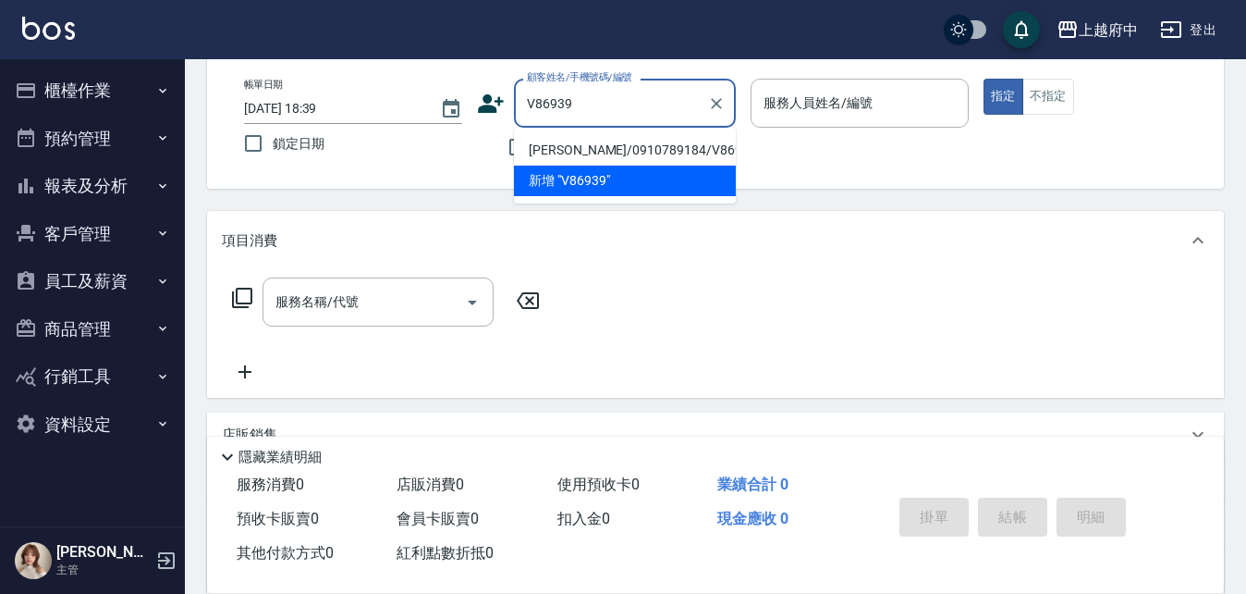
click at [621, 148] on li "[PERSON_NAME]/0910789184/V86939" at bounding box center [625, 150] width 222 height 31
type input "[PERSON_NAME]/0910789184/V86939"
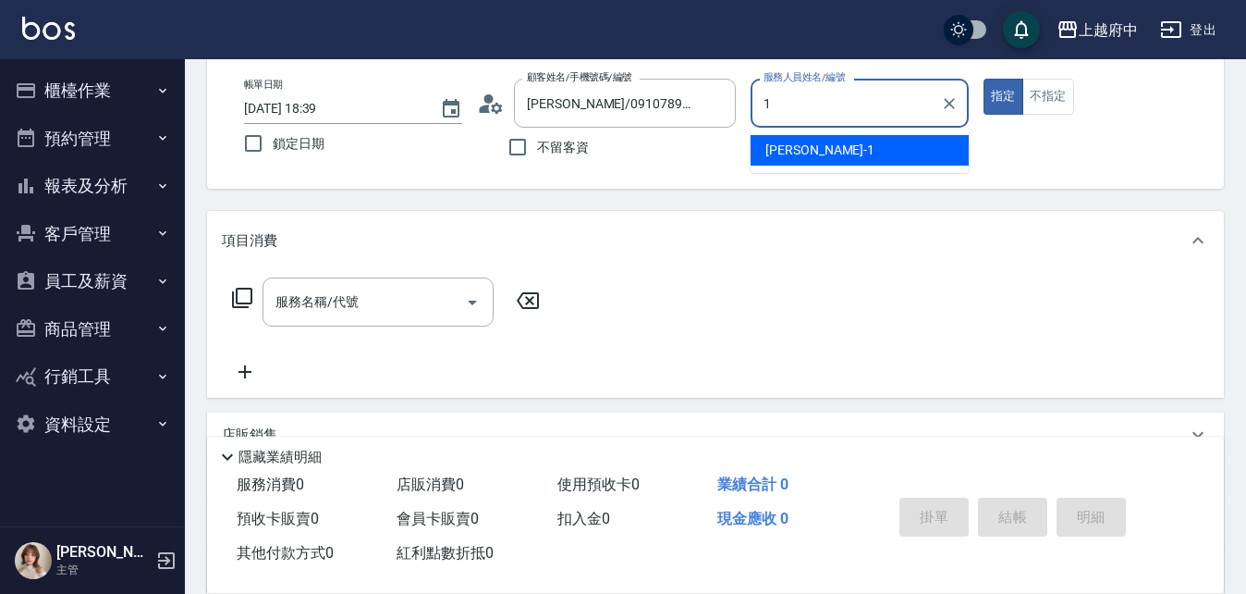
type input "[PERSON_NAME] -1"
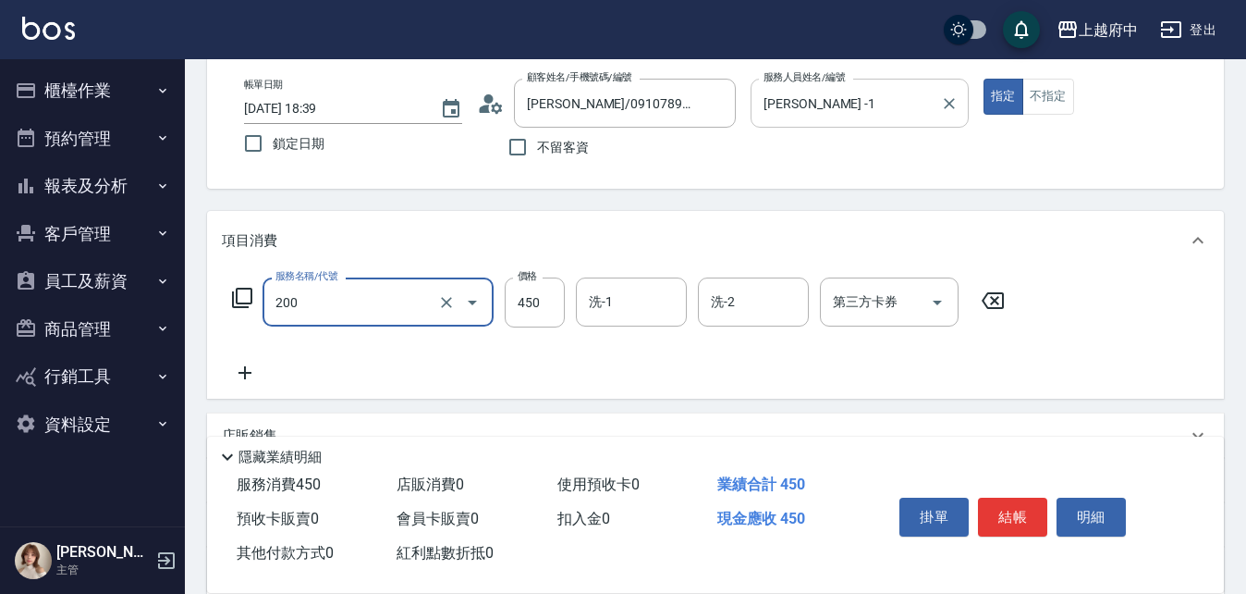
type input "有機洗髮(200)"
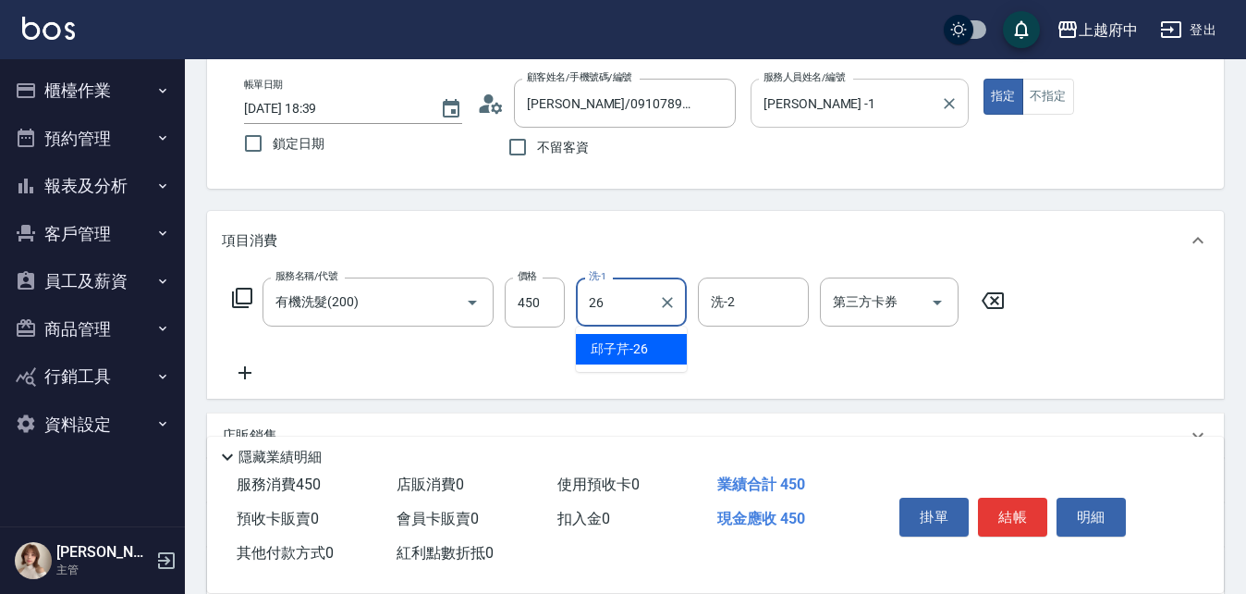
type input "[PERSON_NAME]-26"
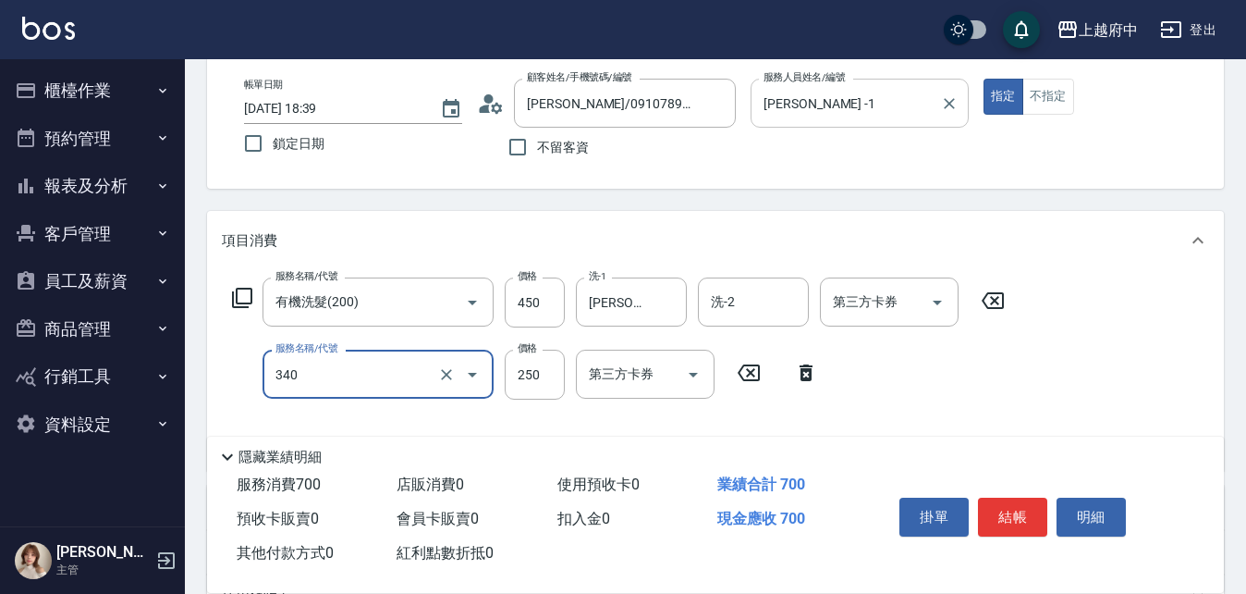
type input "剪髮(340)"
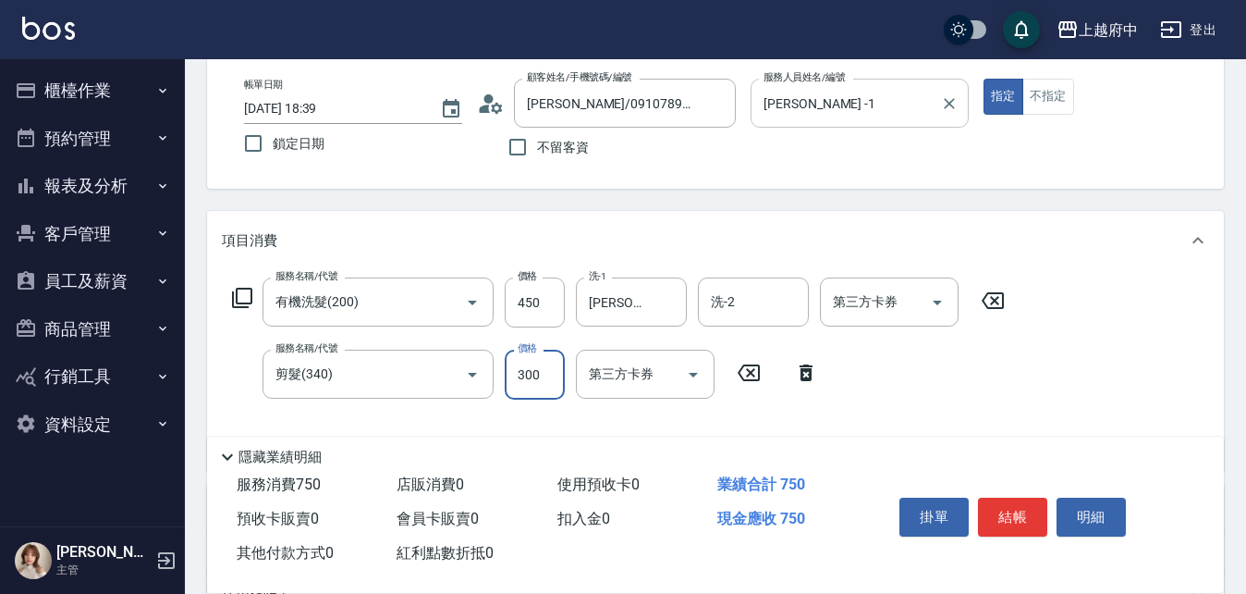
type input "300"
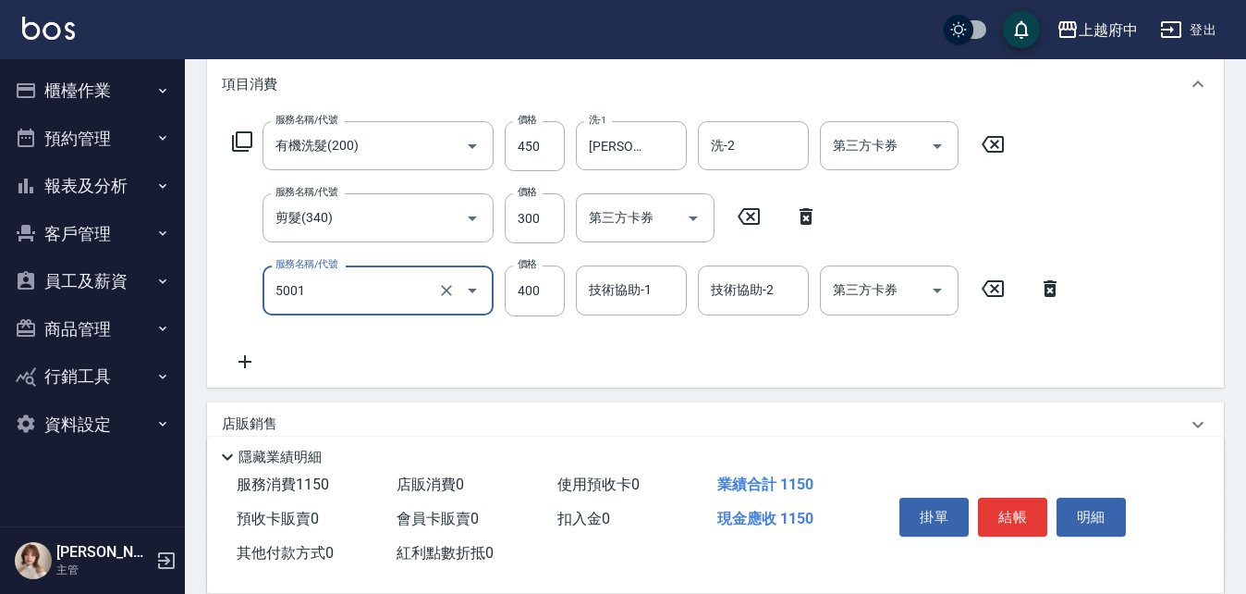
scroll to position [277, 0]
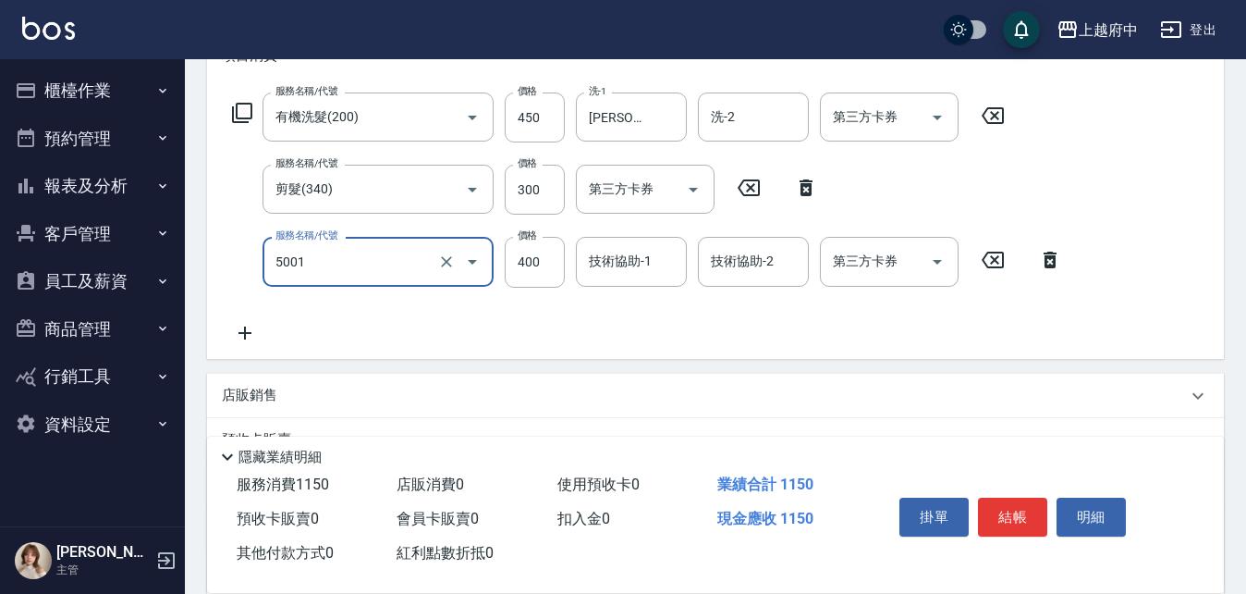
type input "側邊壓貼(5001)"
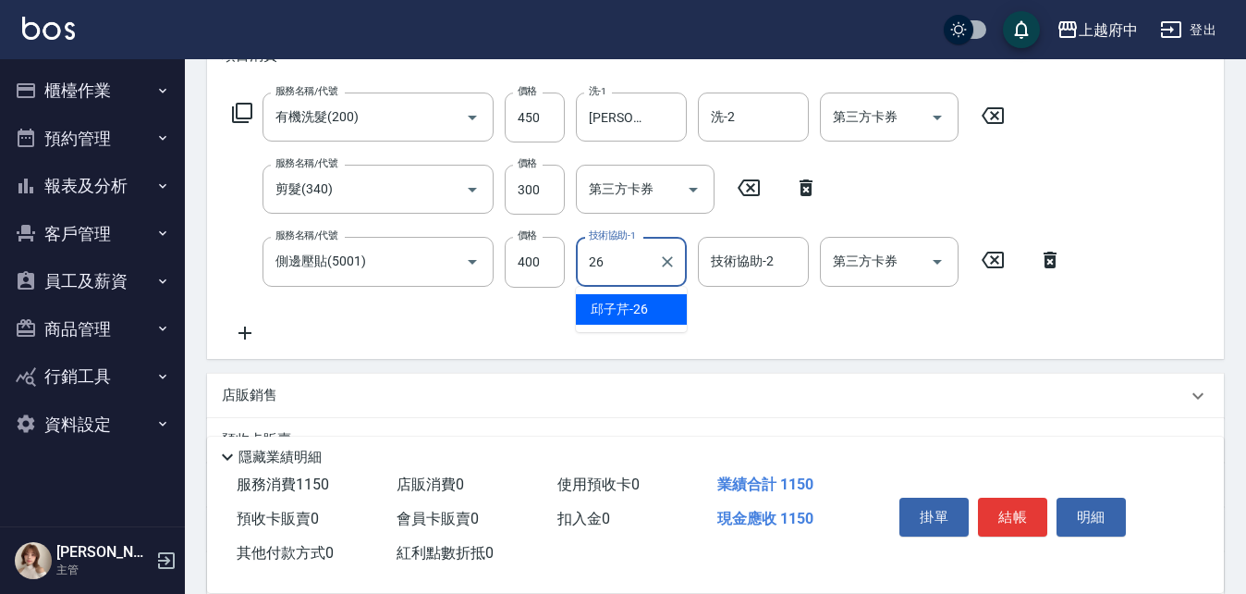
type input "[PERSON_NAME]-26"
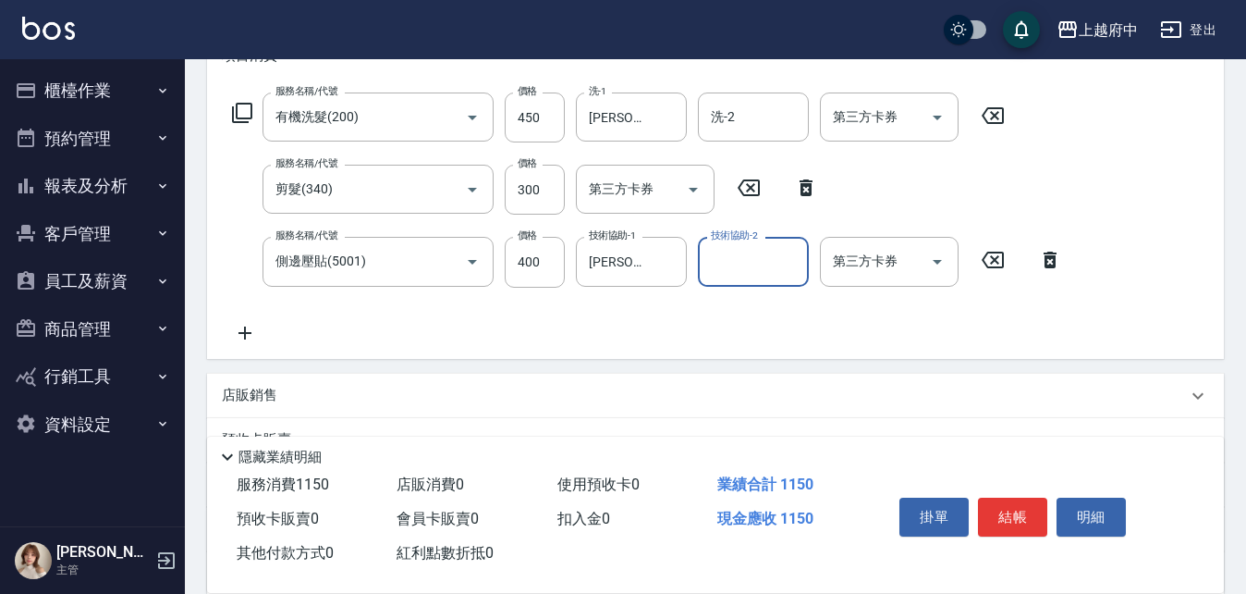
click at [742, 351] on div "服務名稱/代號 有機洗髮(200) 服務名稱/代號 價格 450 價格 洗-1 邱子芹-26 洗-1 洗-2 洗-2 第三方卡券 第三方卡券 服務名稱/代號 …" at bounding box center [715, 221] width 1017 height 273
click at [1000, 497] on button "結帳" at bounding box center [1012, 516] width 69 height 39
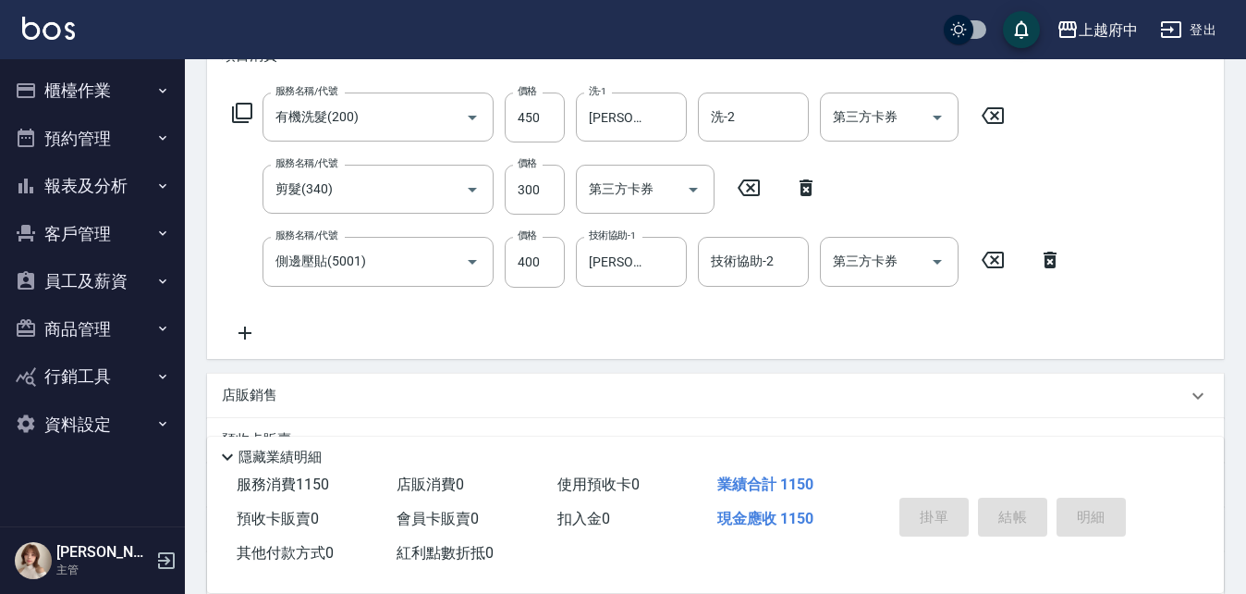
type input "2025/08/21 18:40"
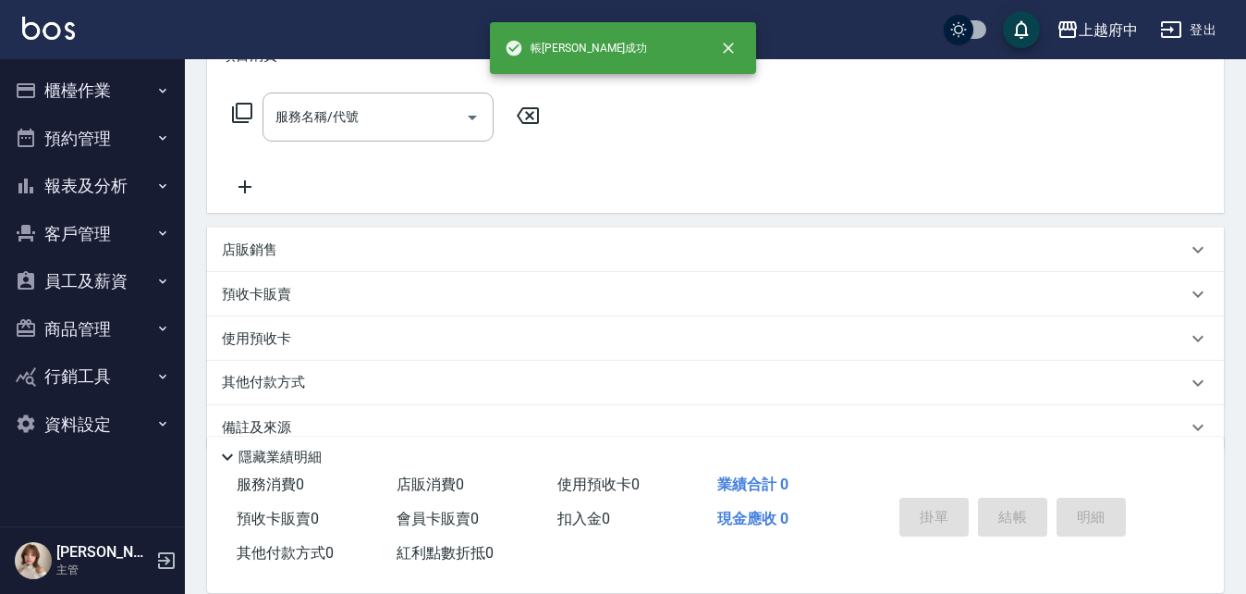
scroll to position [0, 0]
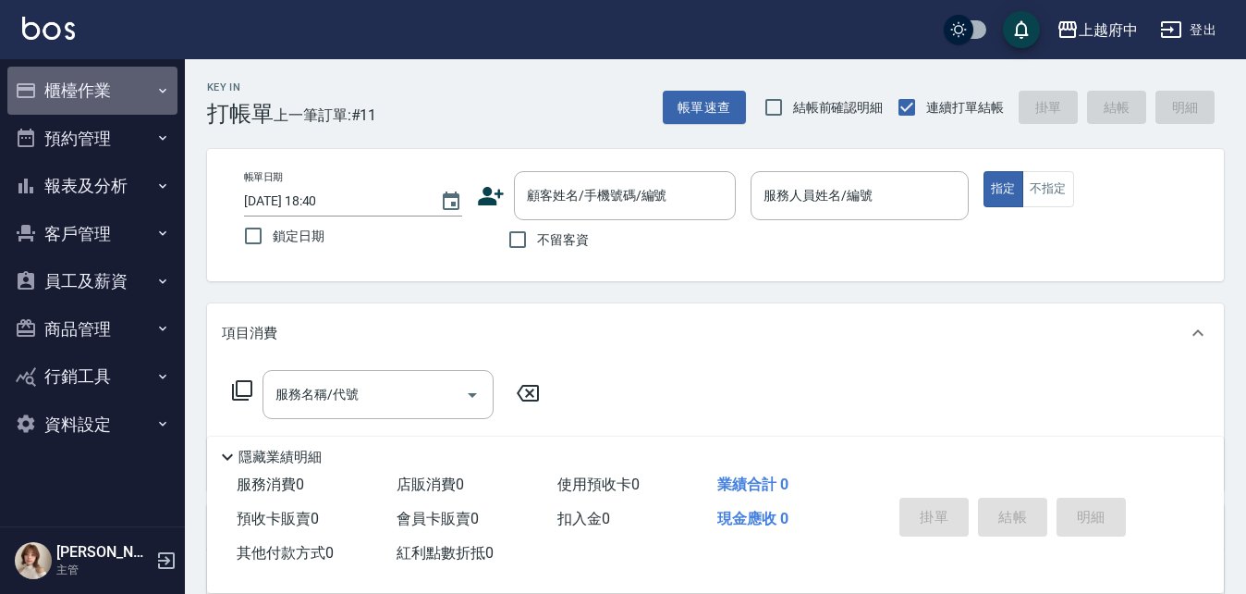
click at [93, 92] on button "櫃檯作業" at bounding box center [92, 91] width 170 height 48
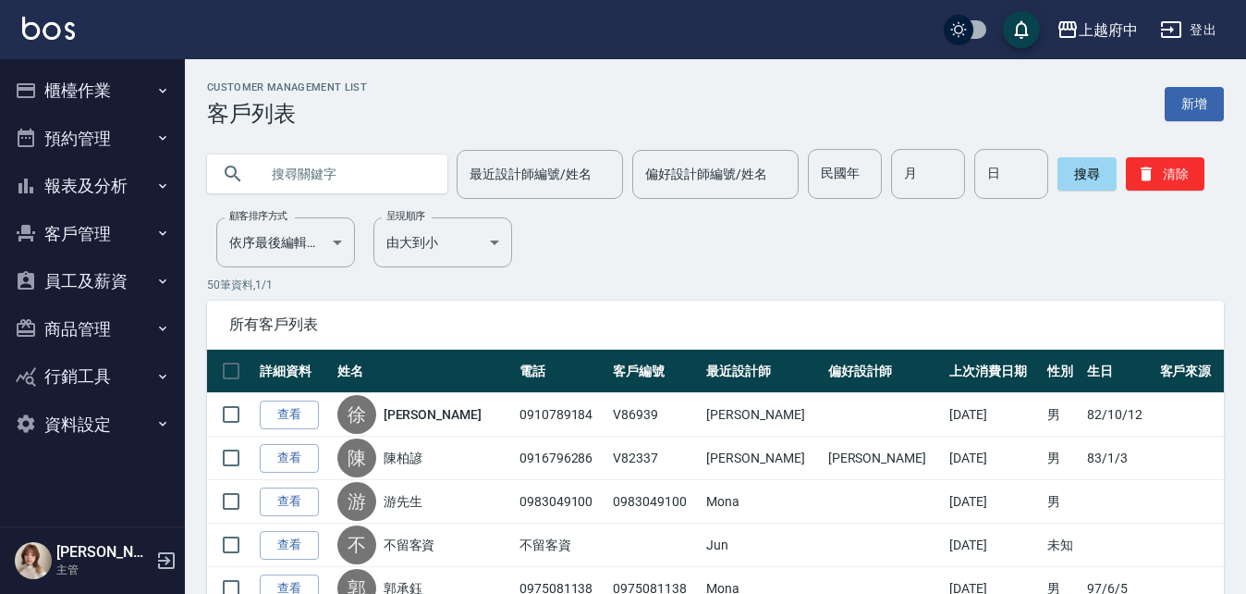
click at [82, 226] on button "客戶管理" at bounding box center [92, 234] width 170 height 48
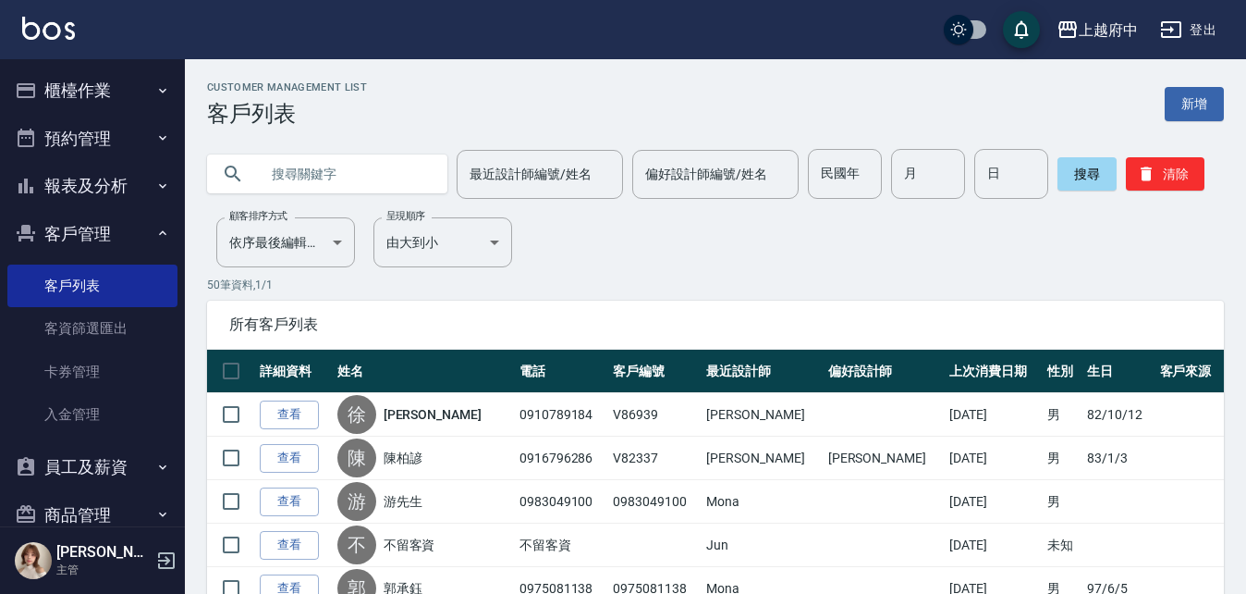
click at [81, 232] on button "客戶管理" at bounding box center [92, 234] width 170 height 48
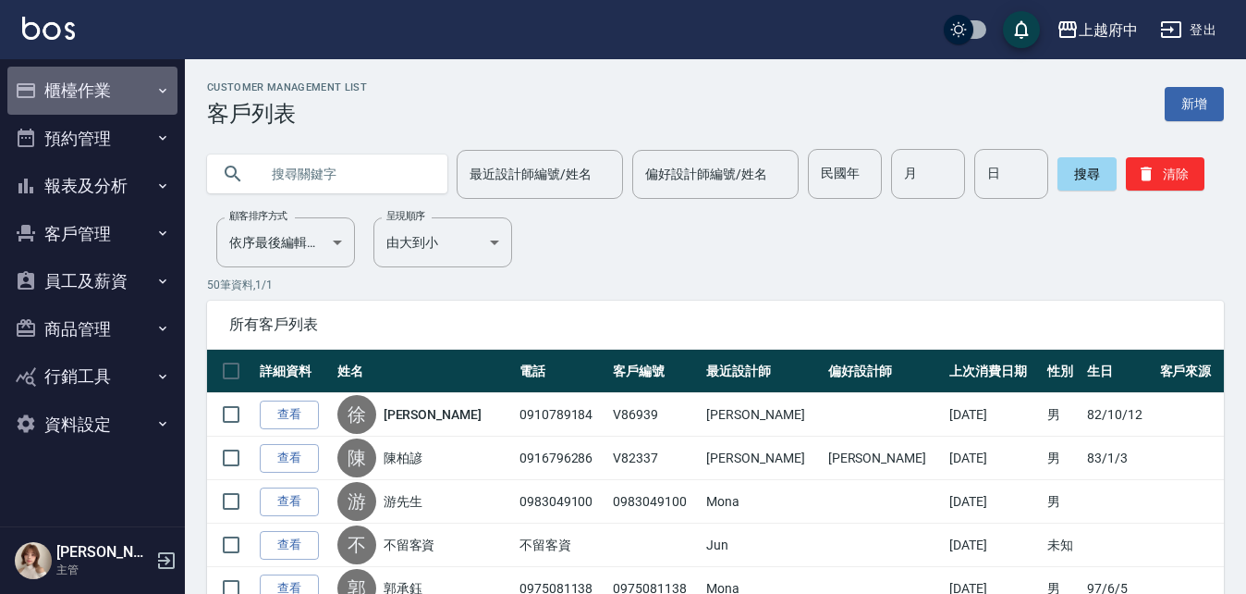
click at [81, 77] on button "櫃檯作業" at bounding box center [92, 91] width 170 height 48
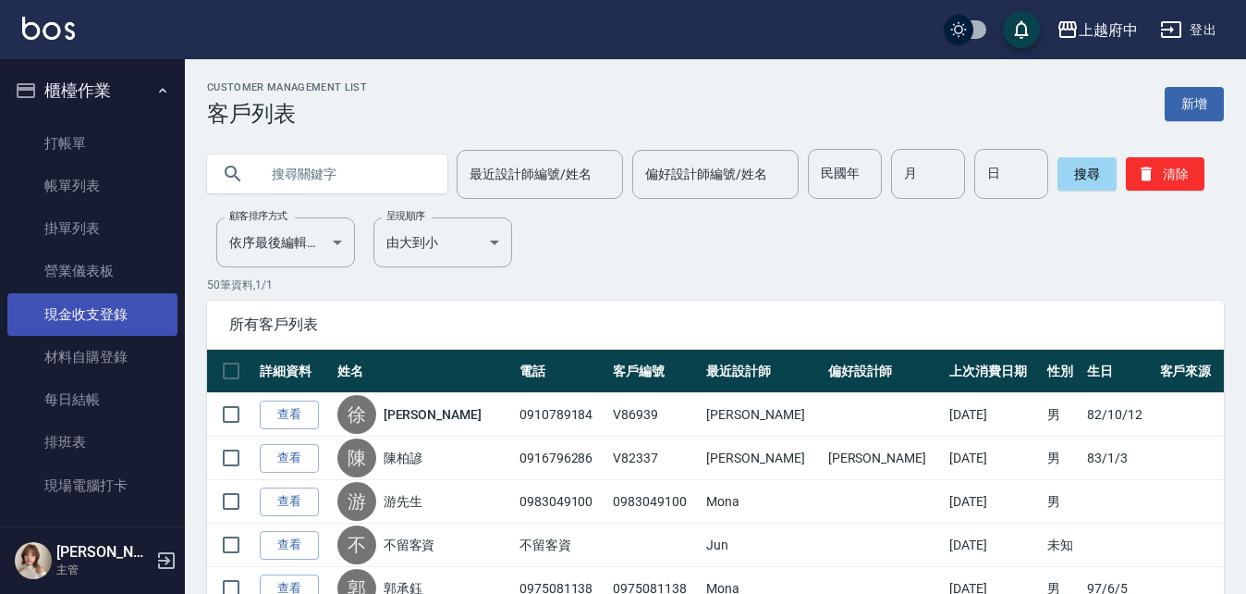
click at [89, 319] on link "現金收支登錄" at bounding box center [92, 314] width 170 height 43
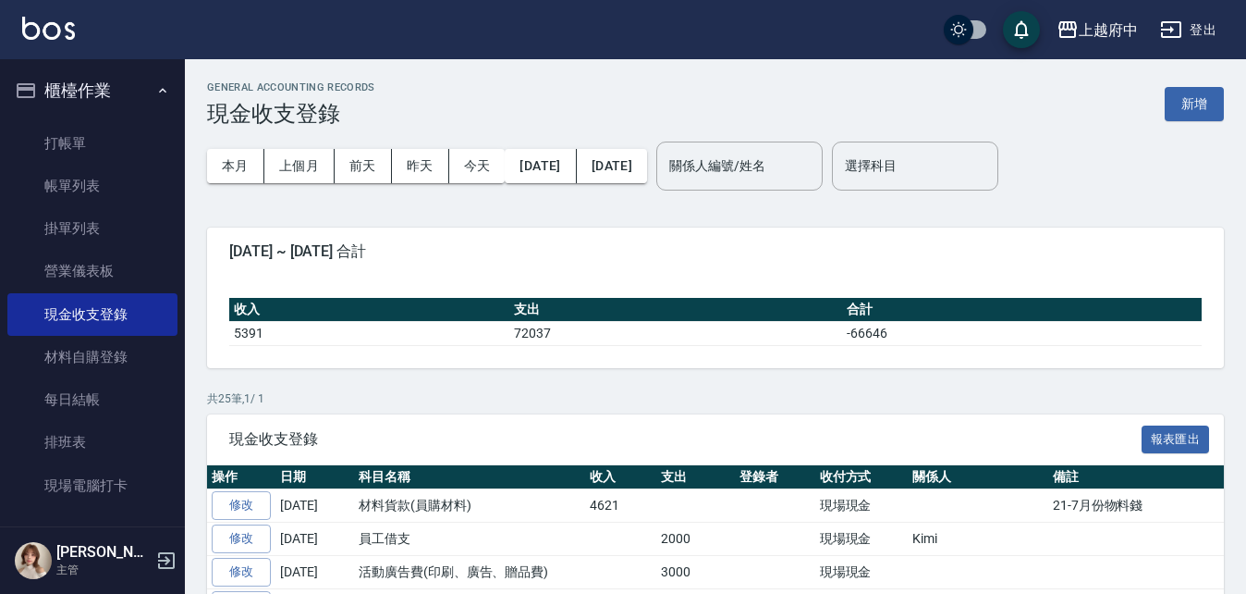
click at [1207, 123] on div "GENERAL ACCOUNTING RECORDS 現金收支登錄 新增" at bounding box center [715, 103] width 1017 height 45
click at [1195, 105] on button "新增" at bounding box center [1194, 104] width 59 height 34
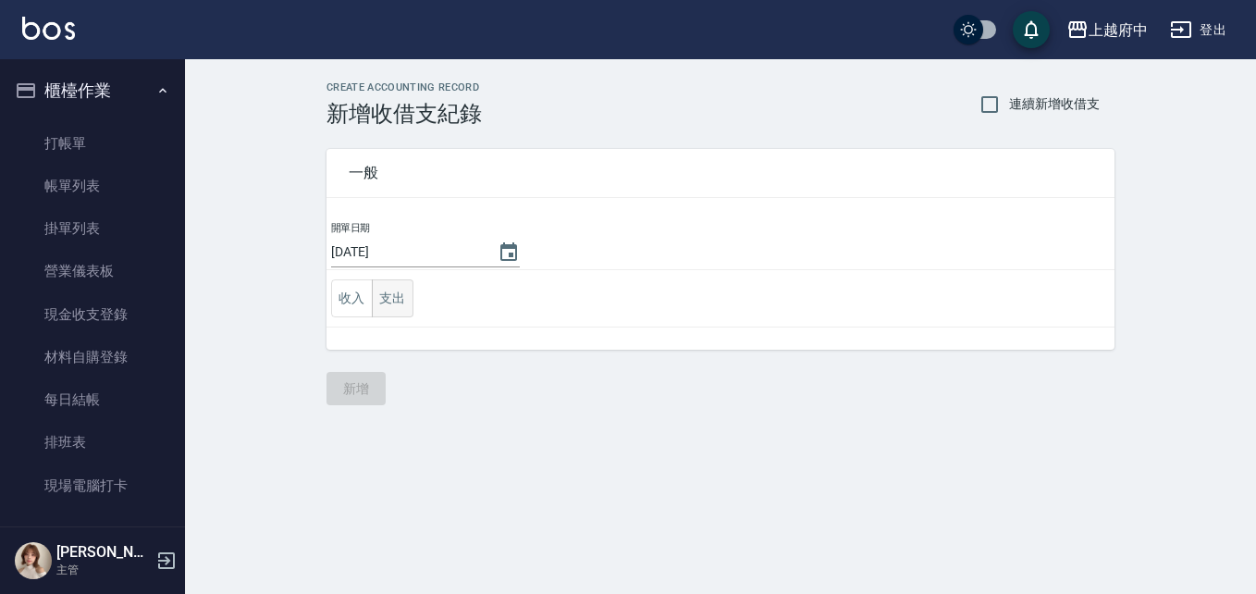
click at [382, 297] on button "支出" at bounding box center [393, 298] width 42 height 38
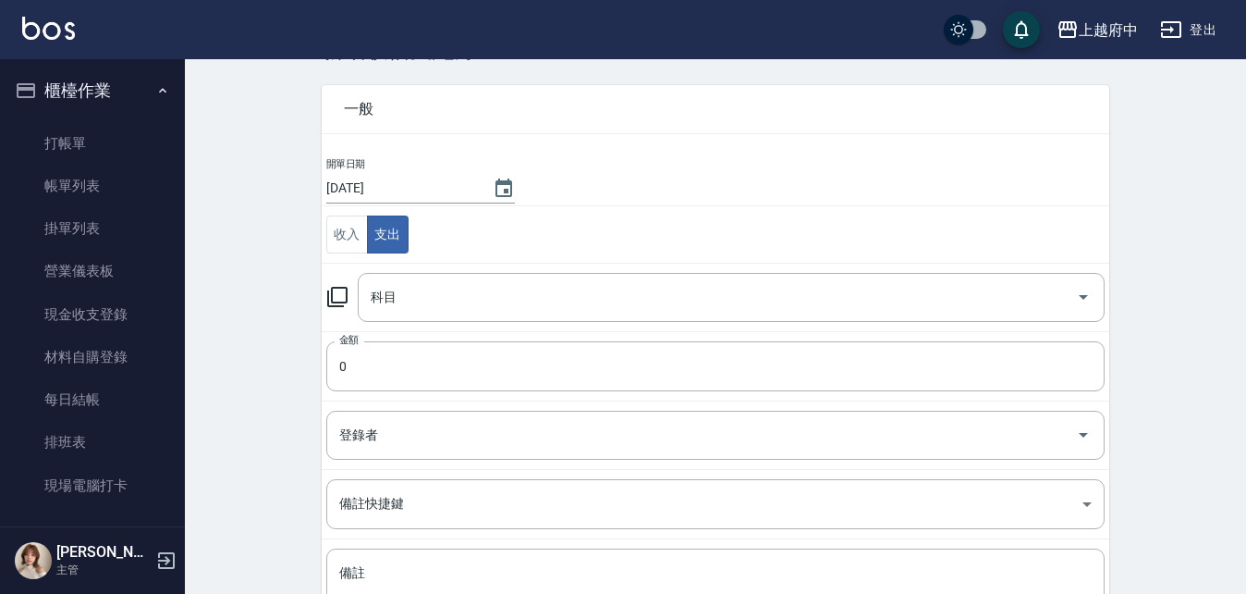
scroll to position [92, 0]
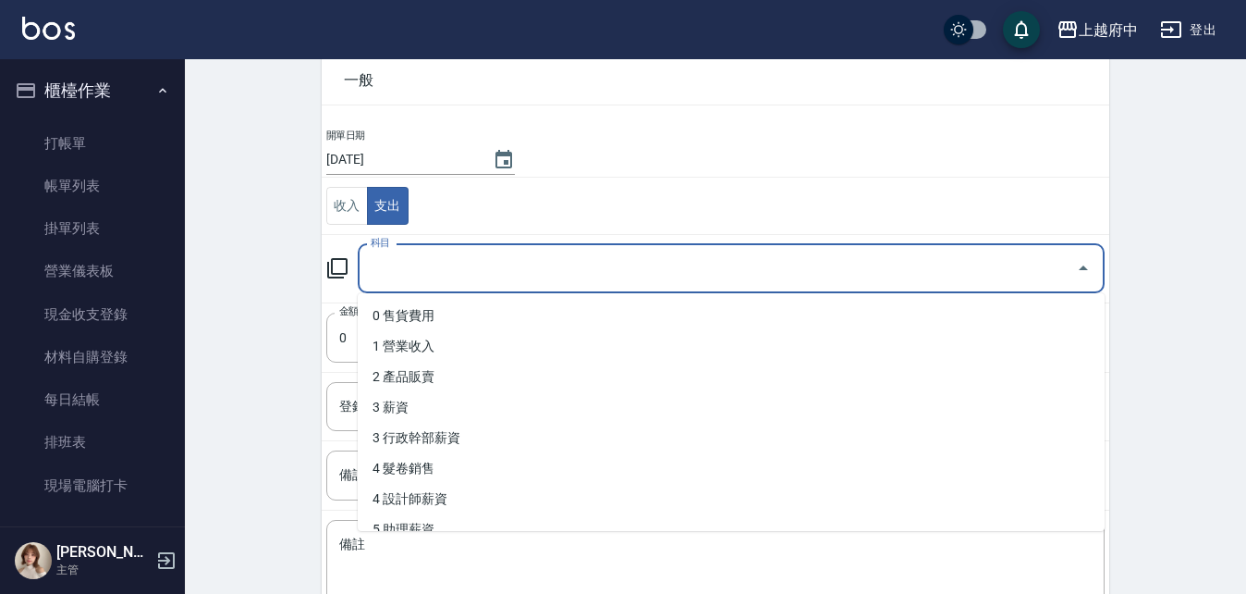
click at [512, 264] on input "科目" at bounding box center [717, 268] width 703 height 32
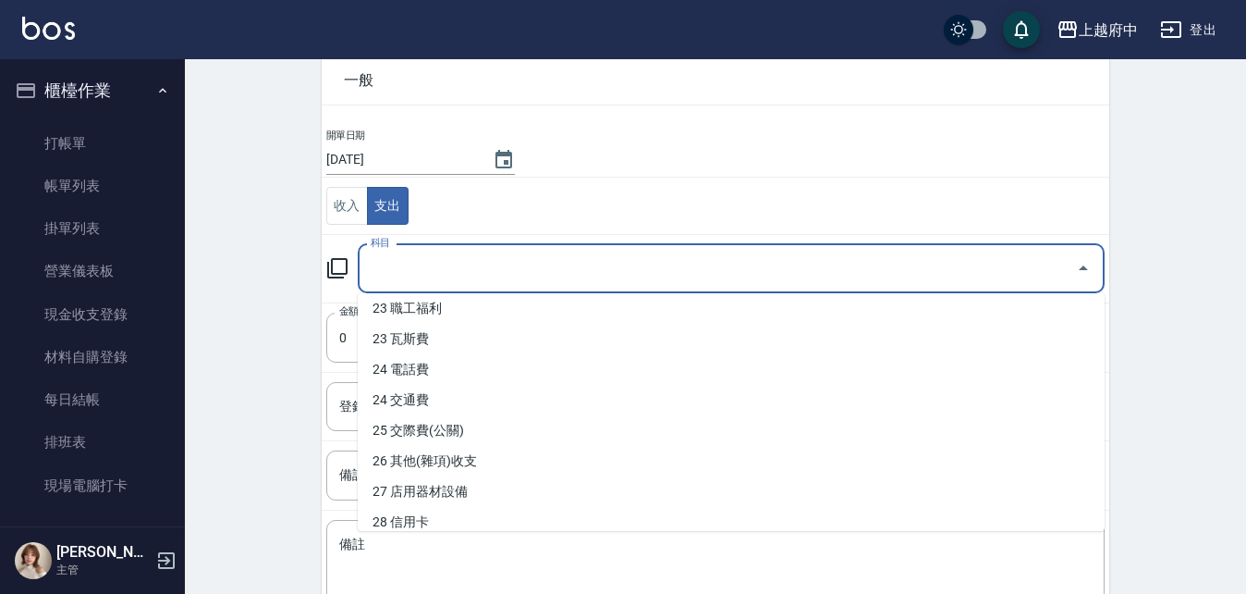
scroll to position [935, 0]
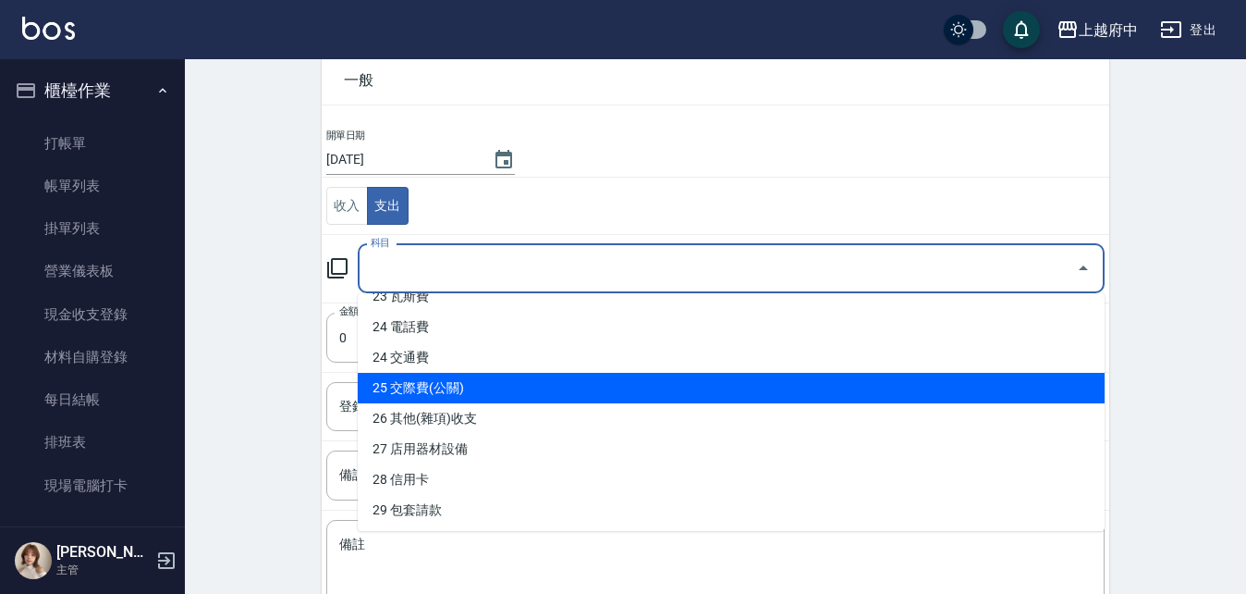
click at [424, 388] on li "25 交際費(公關)" at bounding box center [731, 388] width 747 height 31
type input "25 交際費(公關)"
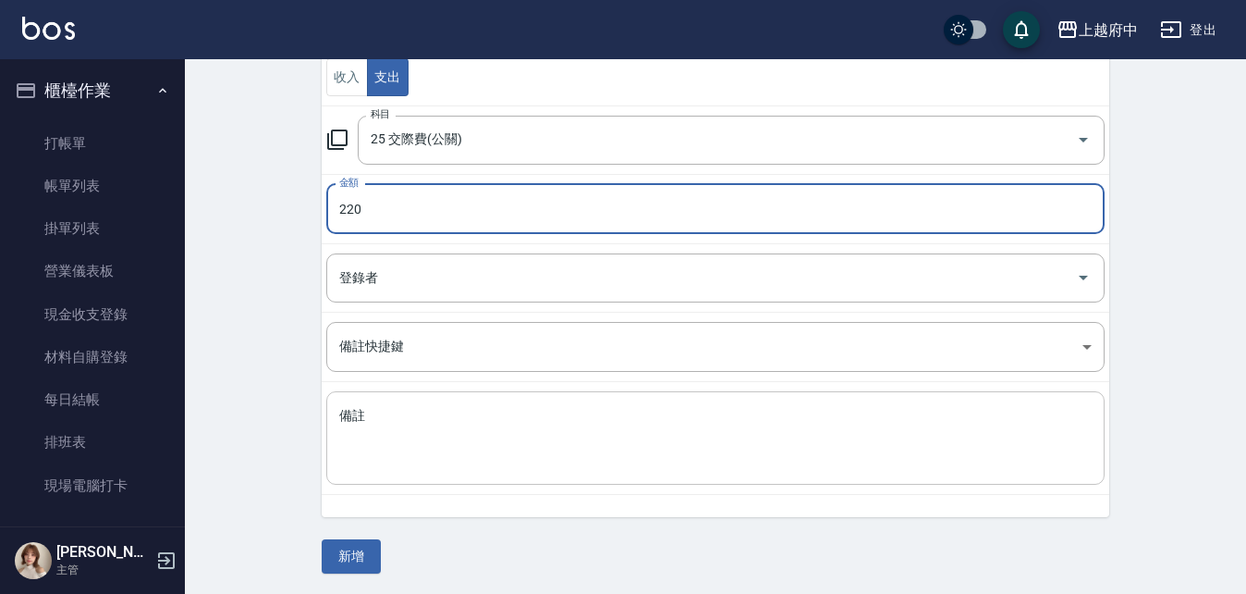
scroll to position [223, 0]
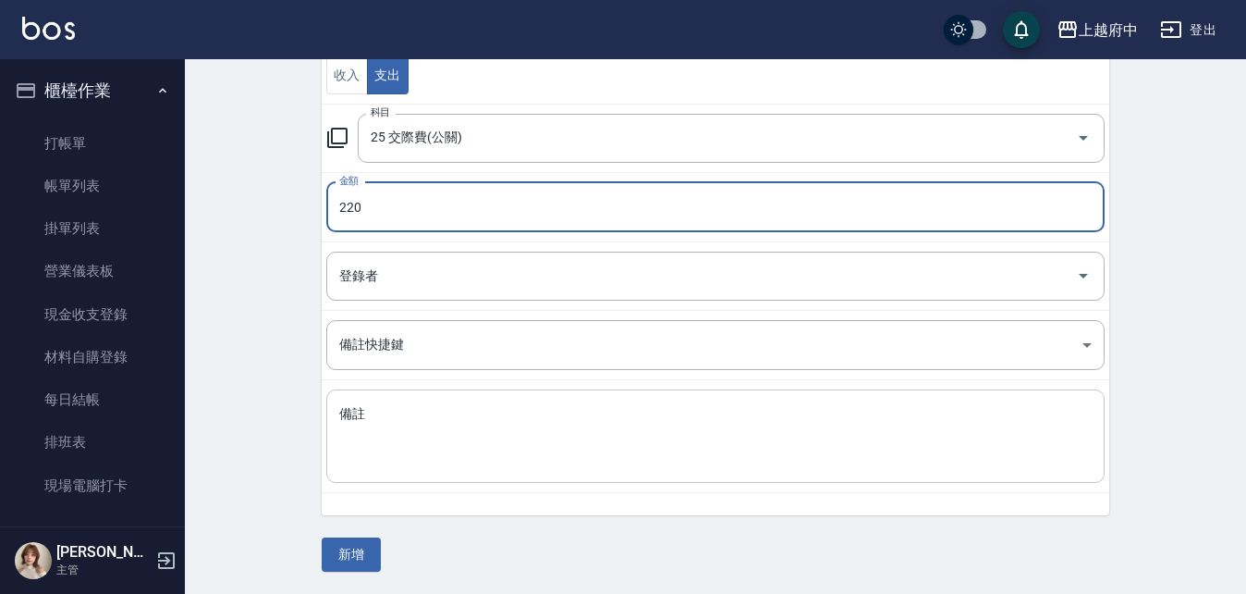
type input "220"
click at [401, 420] on textarea "備註" at bounding box center [715, 436] width 753 height 63
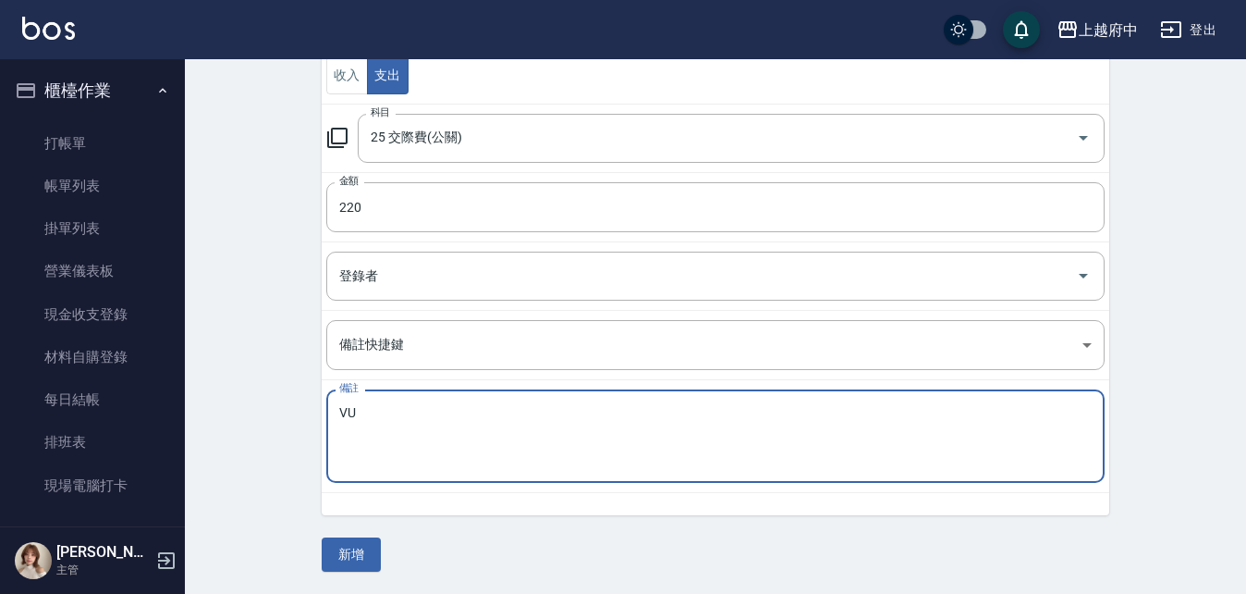
type textarea "V"
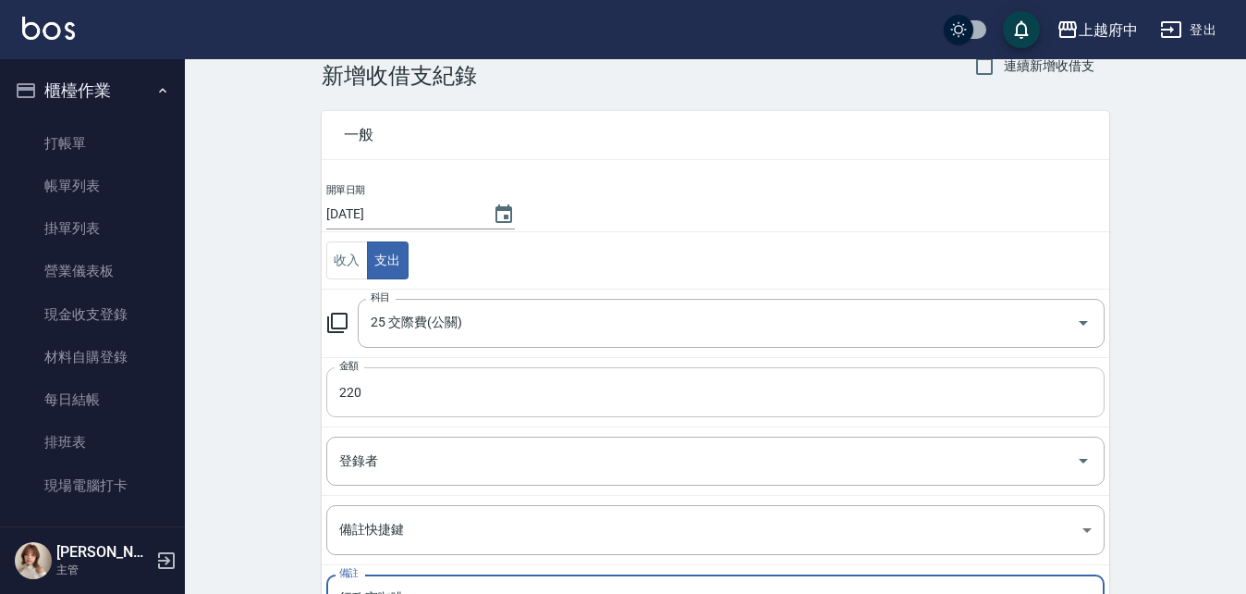
type textarea "行政室咖啡"
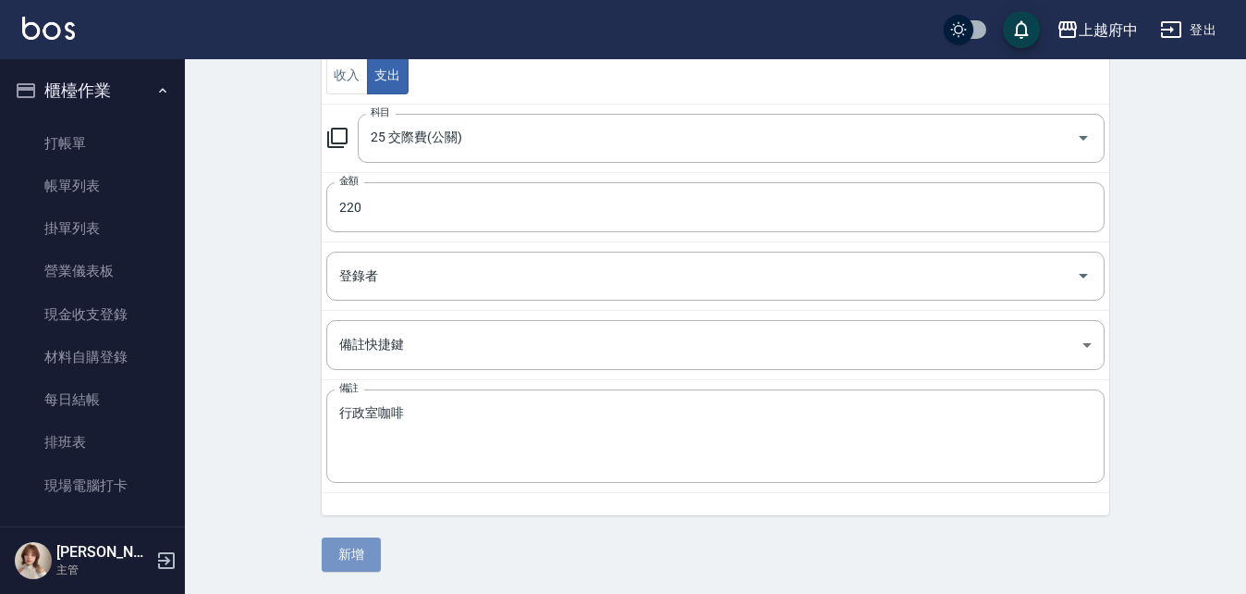
click at [362, 558] on button "新增" at bounding box center [351, 554] width 59 height 34
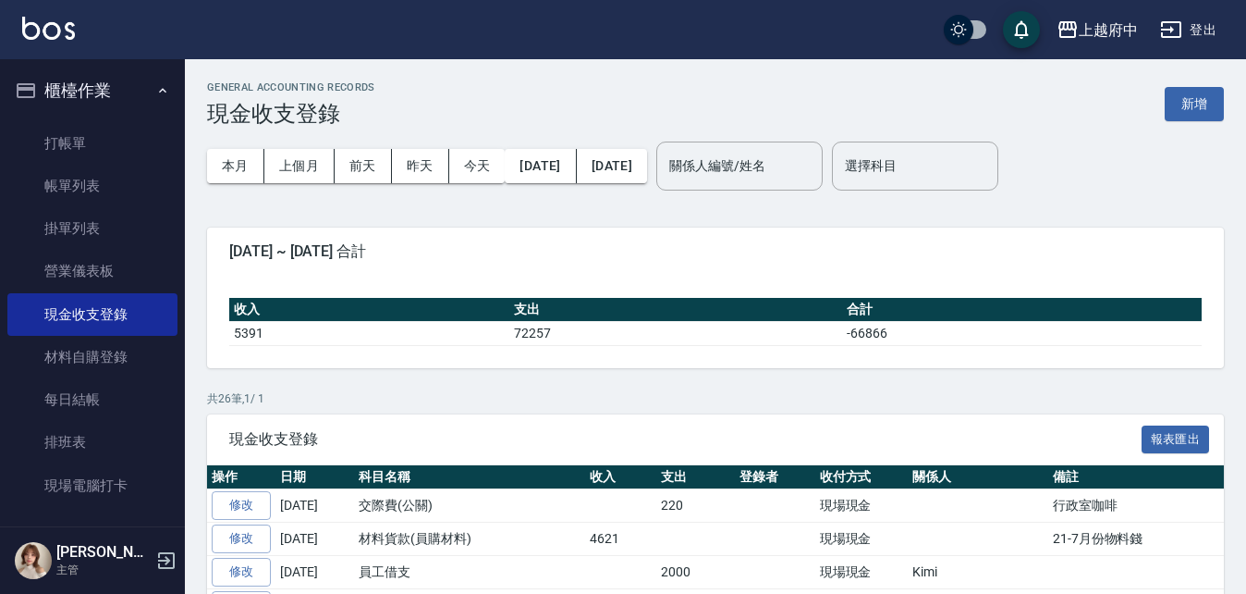
drag, startPoint x: 85, startPoint y: 96, endPoint x: 85, endPoint y: 108, distance: 12.0
click at [85, 96] on button "櫃檯作業" at bounding box center [92, 91] width 170 height 48
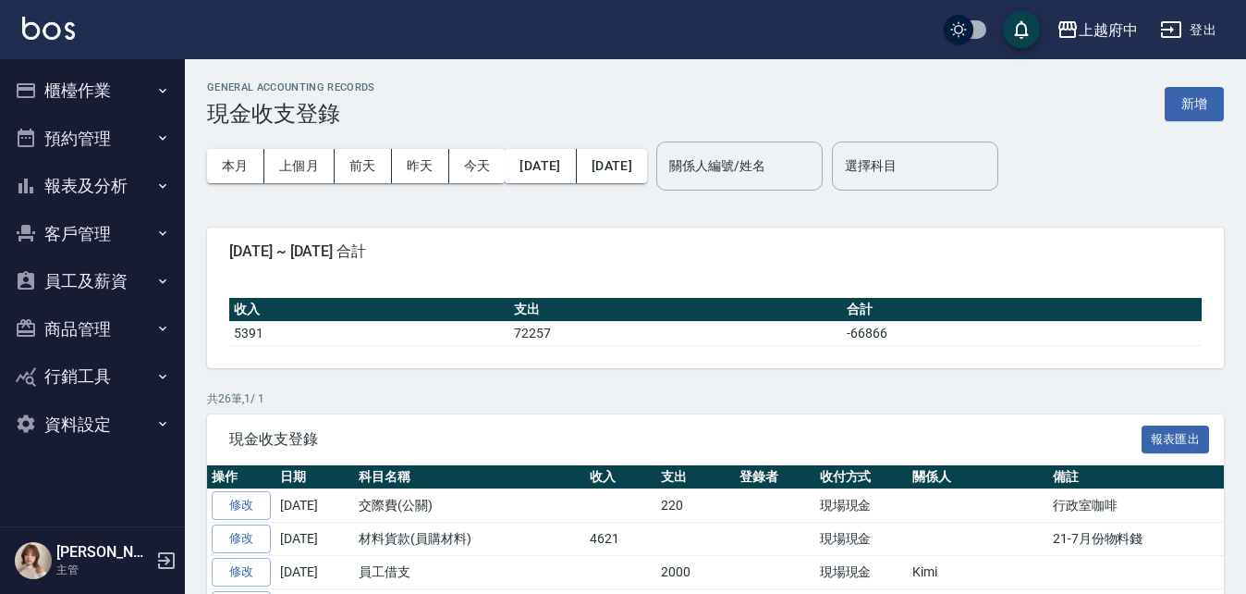
click at [53, 234] on button "客戶管理" at bounding box center [92, 234] width 170 height 48
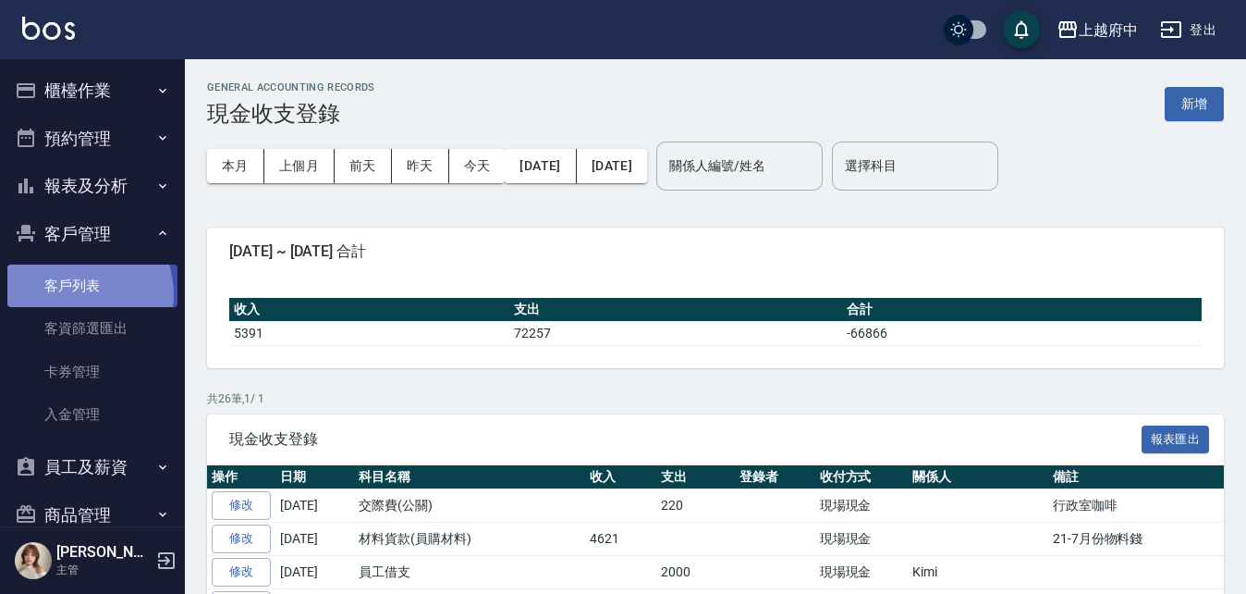
click at [78, 293] on link "客戶列表" at bounding box center [92, 285] width 170 height 43
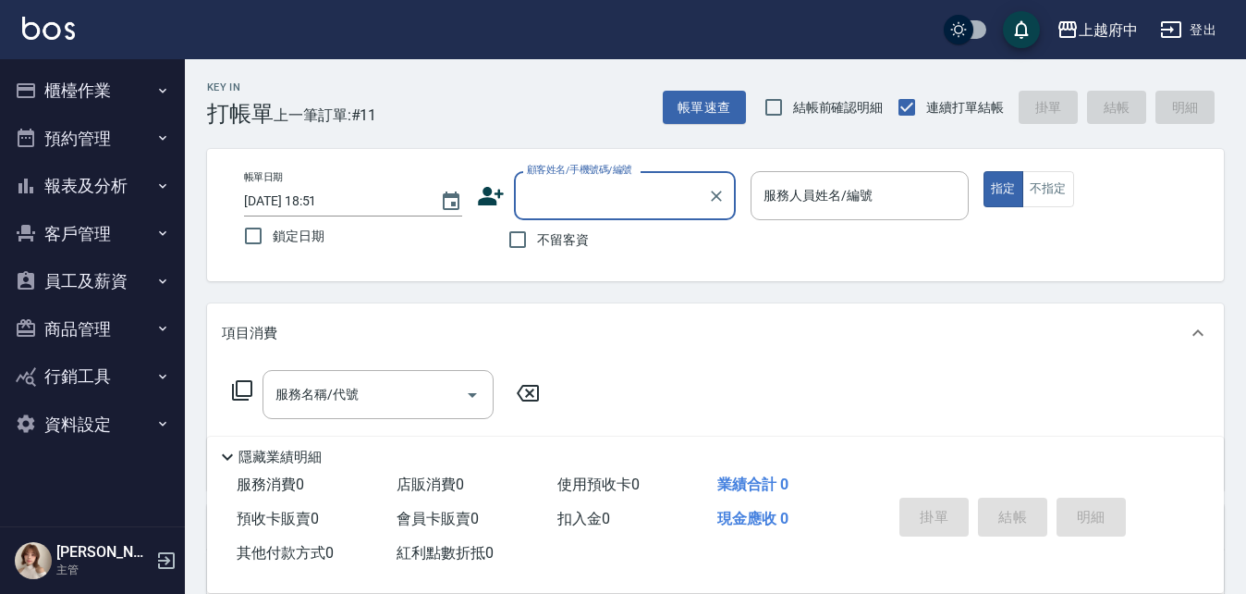
type input "ㄔ"
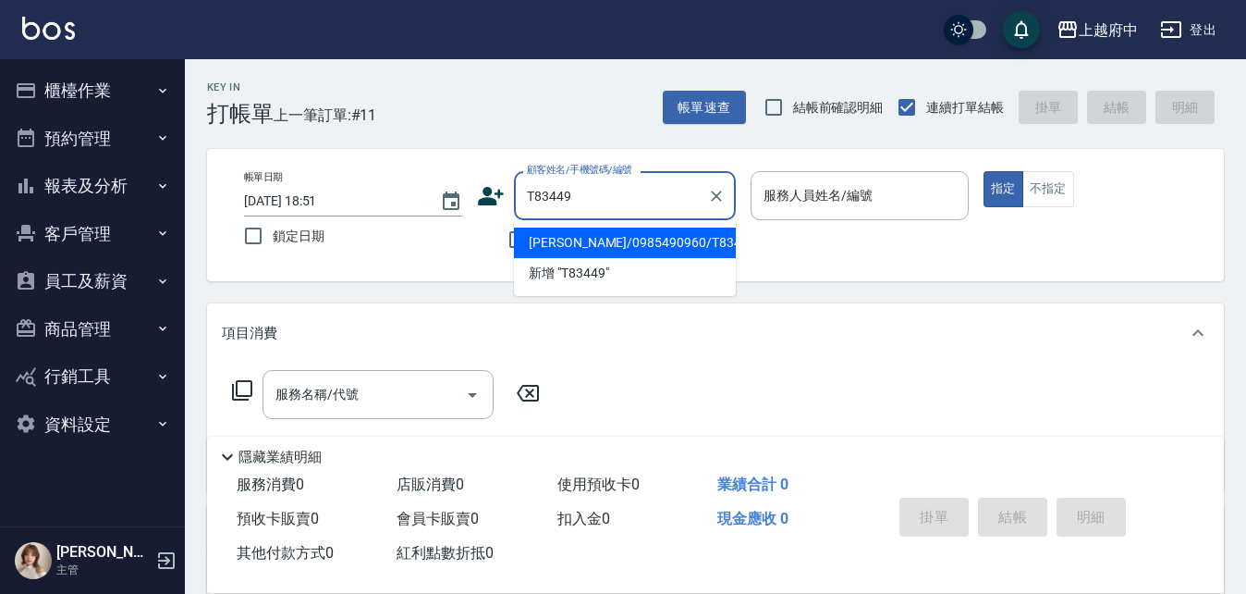
click at [626, 235] on li "[PERSON_NAME]/0985490960/T83449" at bounding box center [625, 242] width 222 height 31
type input "[PERSON_NAME]/0985490960/T83449"
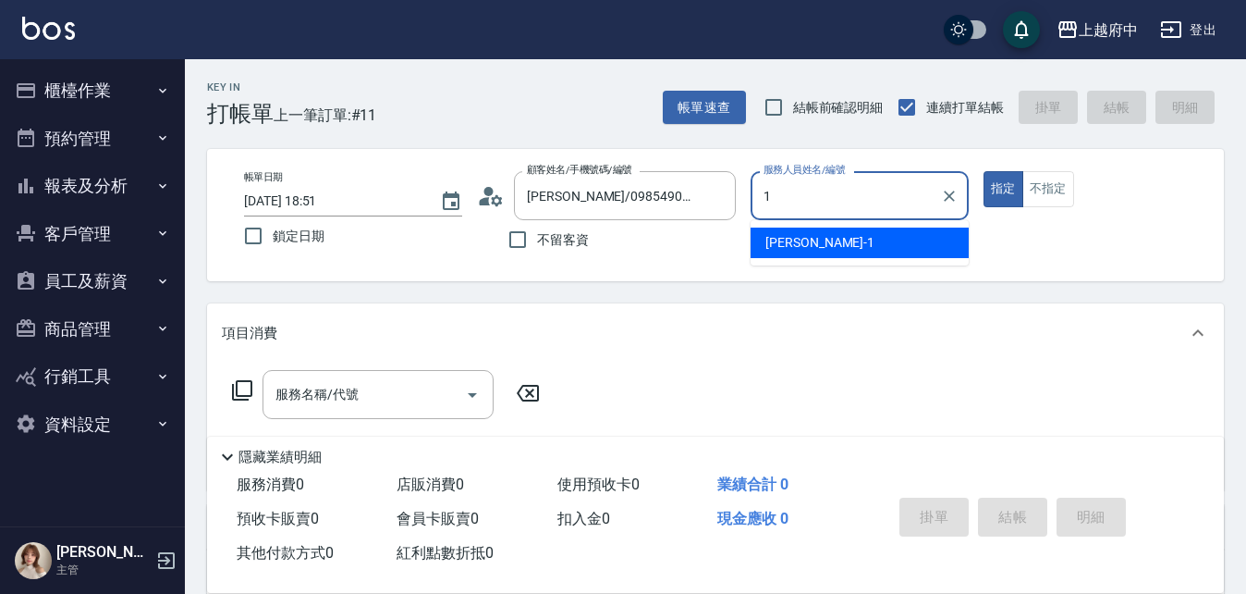
type input "[PERSON_NAME] -1"
type button "true"
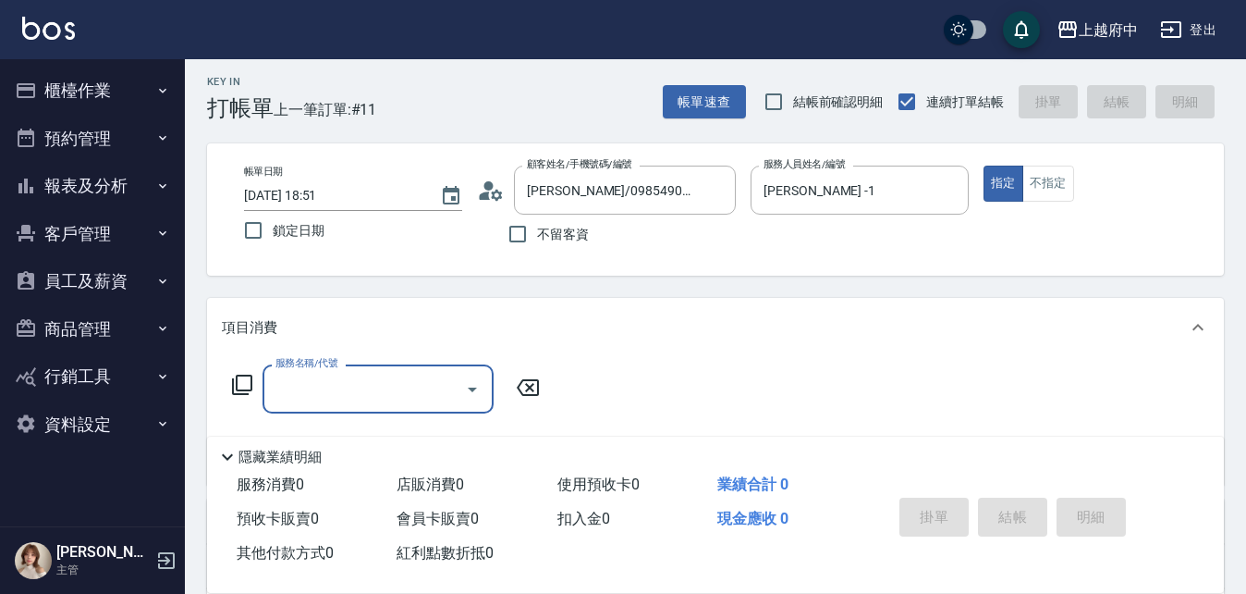
scroll to position [92, 0]
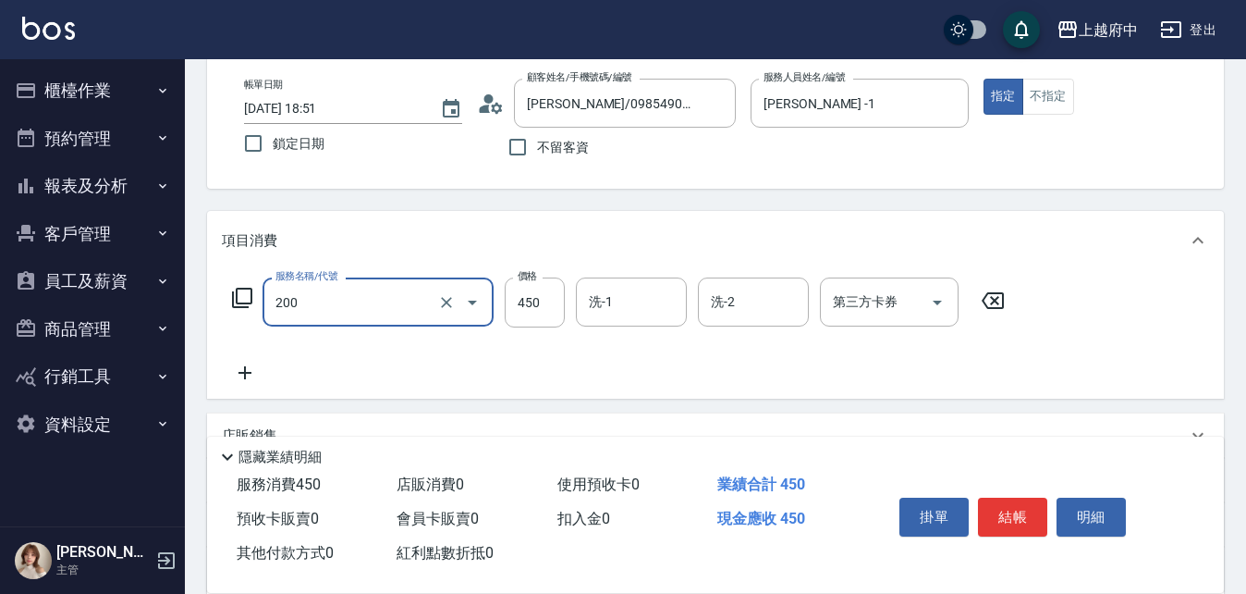
type input "有機洗髮(200)"
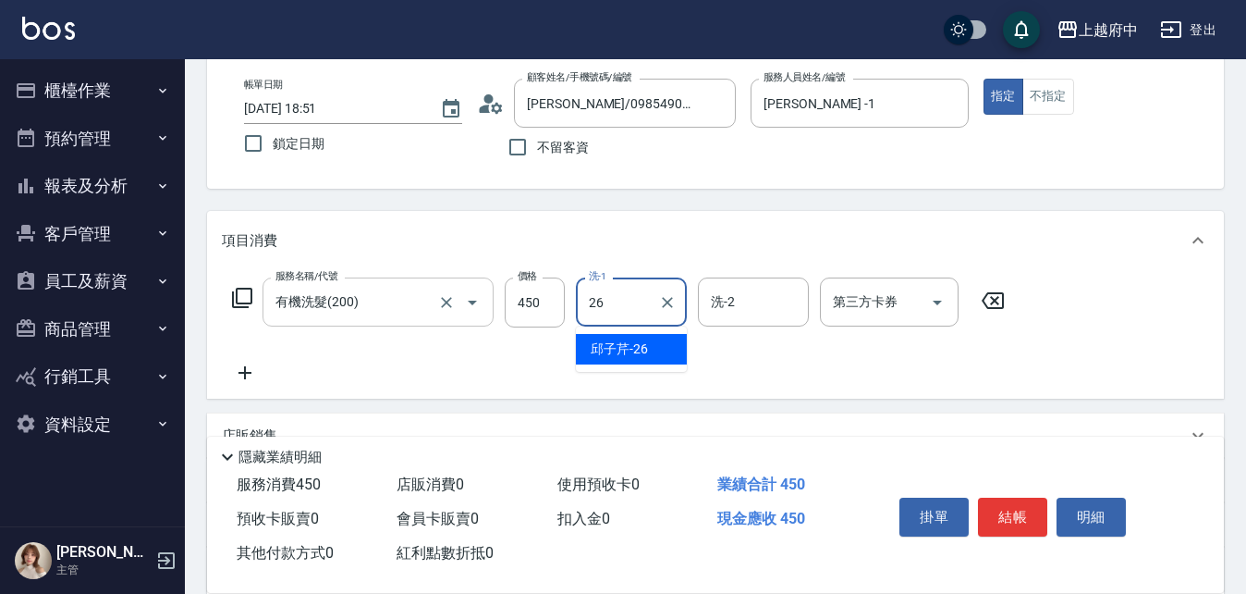
type input "[PERSON_NAME]-26"
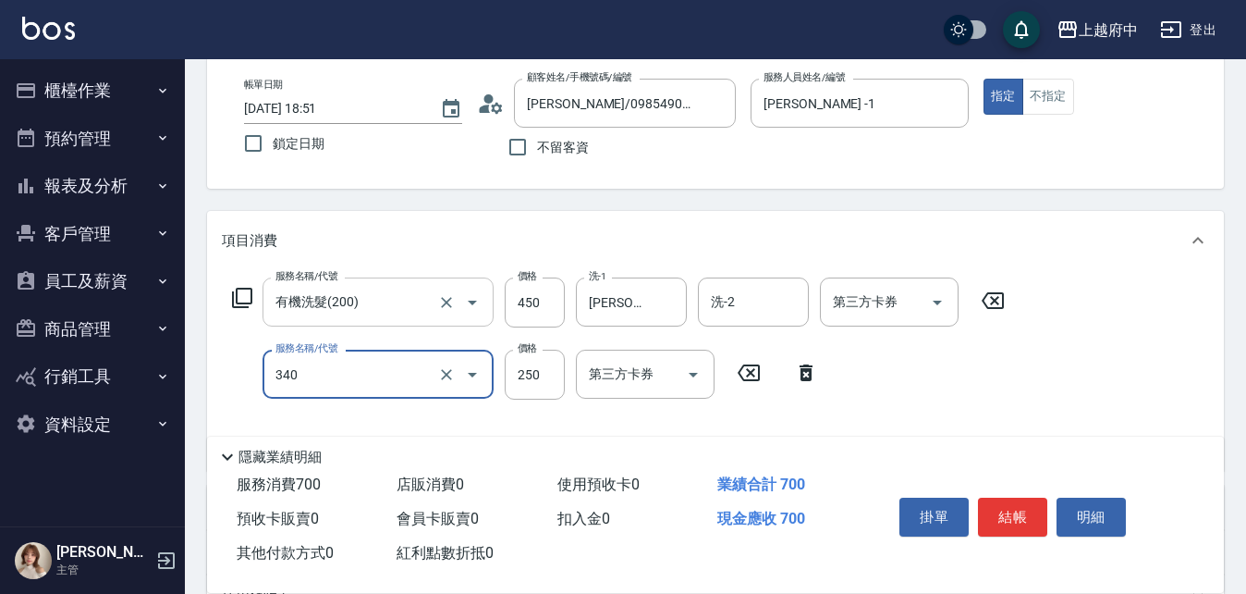
type input "剪髮(340)"
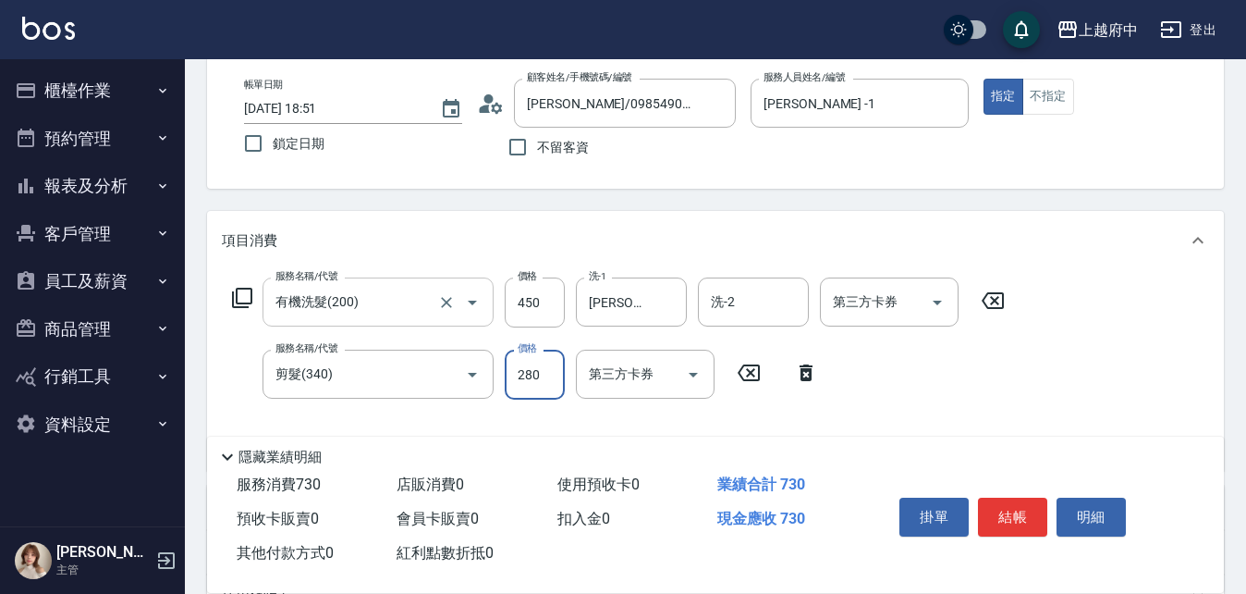
type input "280"
click at [986, 379] on div "服務名稱/代號 有機洗髮(200) 服務名稱/代號 價格 450 價格 洗-1 [PERSON_NAME]-26 洗-1 洗-2 洗-2 第三方卡券 第三方卡…" at bounding box center [619, 366] width 794 height 178
click at [1010, 508] on button "結帳" at bounding box center [1012, 516] width 69 height 39
